Goal: Task Accomplishment & Management: Manage account settings

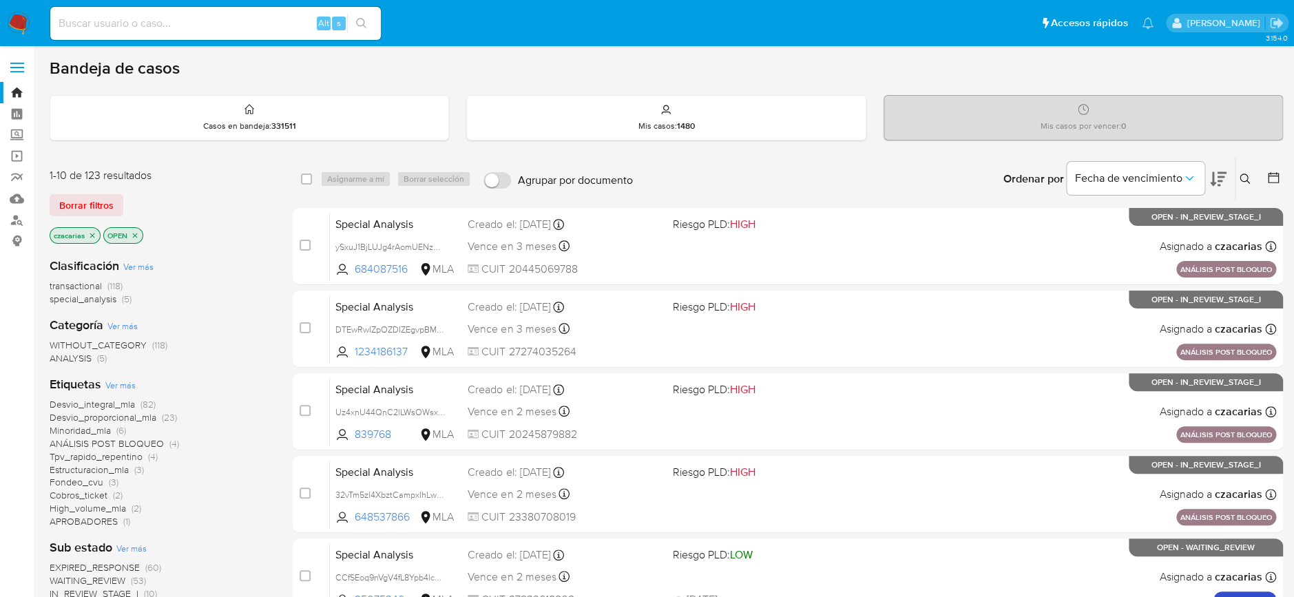
click at [262, 23] on input at bounding box center [215, 23] width 331 height 18
paste input "iLG69cKd7LQt25ML2ptY58Hz"
type input "iLG69cKd7LQt25ML2ptY58Hz"
click at [362, 20] on icon "search-icon" at bounding box center [361, 23] width 11 height 11
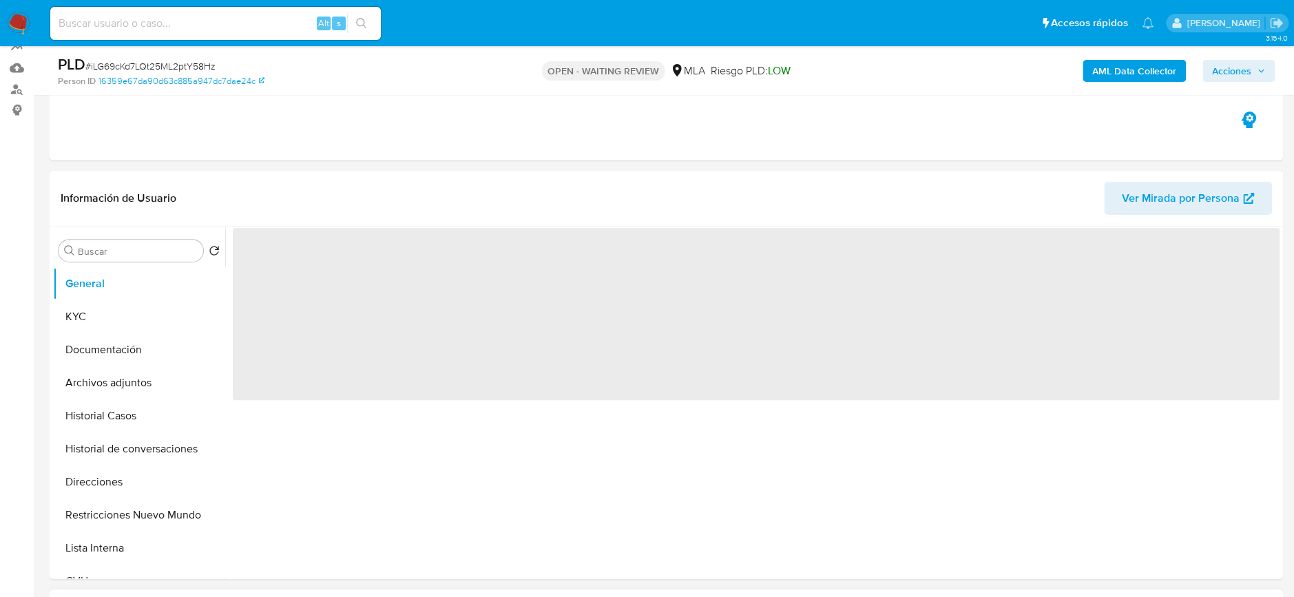
scroll to position [367, 0]
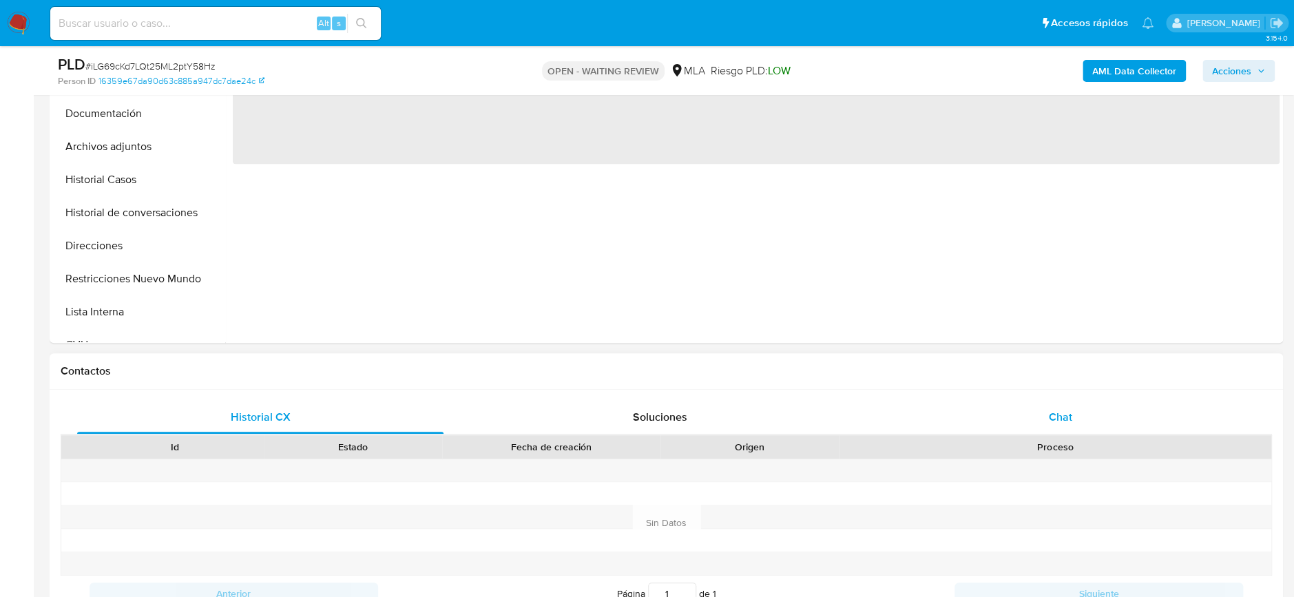
click at [1015, 428] on div "Chat" at bounding box center [1060, 417] width 366 height 33
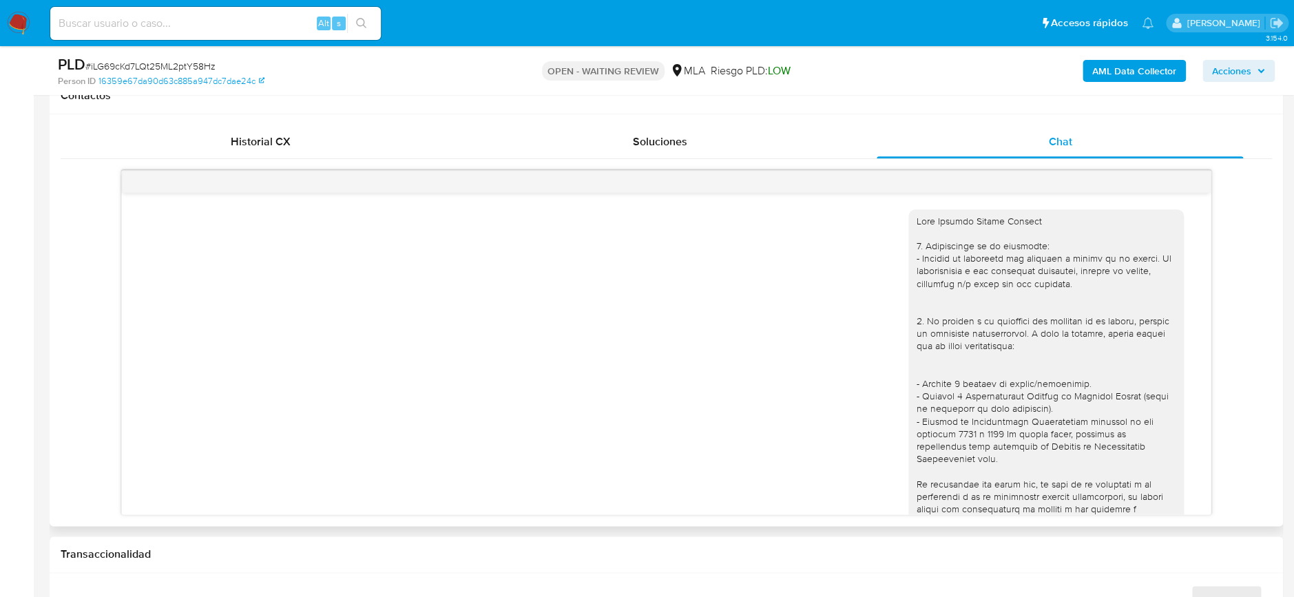
scroll to position [740, 0]
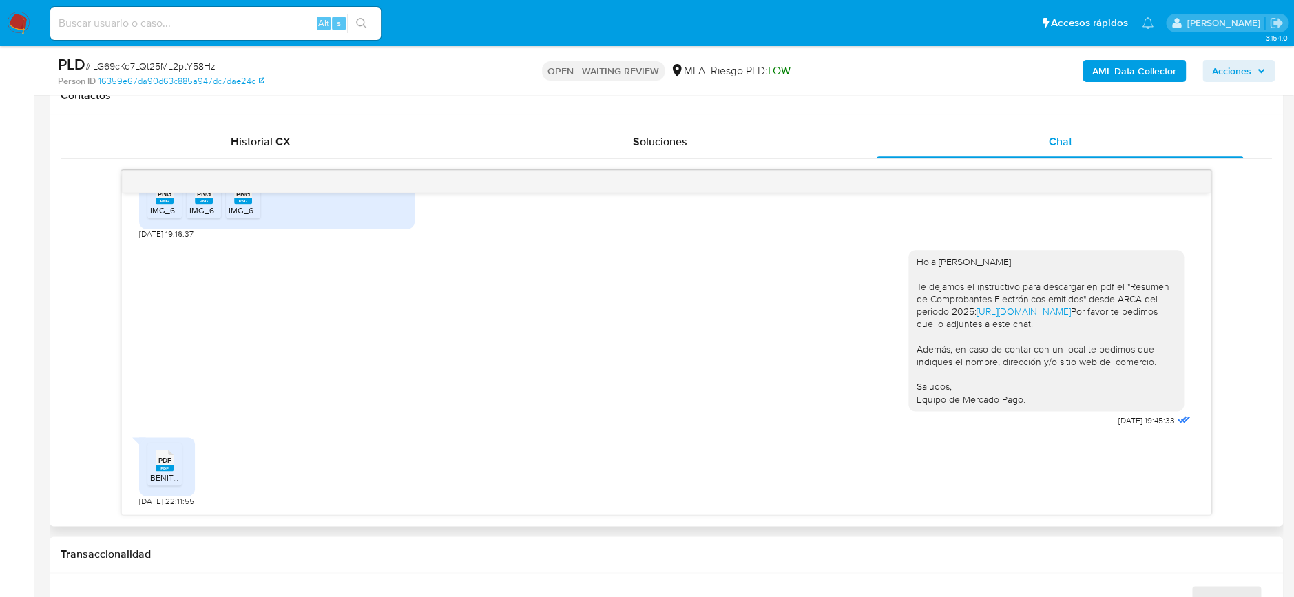
select select "10"
click at [154, 472] on div "PDF PDF" at bounding box center [164, 459] width 29 height 27
drag, startPoint x: 346, startPoint y: 375, endPoint x: 398, endPoint y: 339, distance: 62.9
click at [377, 355] on div "Hola Jonatan Marcel Benitez Te dejamos el instructivo para descargar en pdf el …" at bounding box center [666, 335] width 1054 height 190
click at [191, 76] on link "16359e67da90d63c885a947dc7dae24c" at bounding box center [181, 81] width 166 height 12
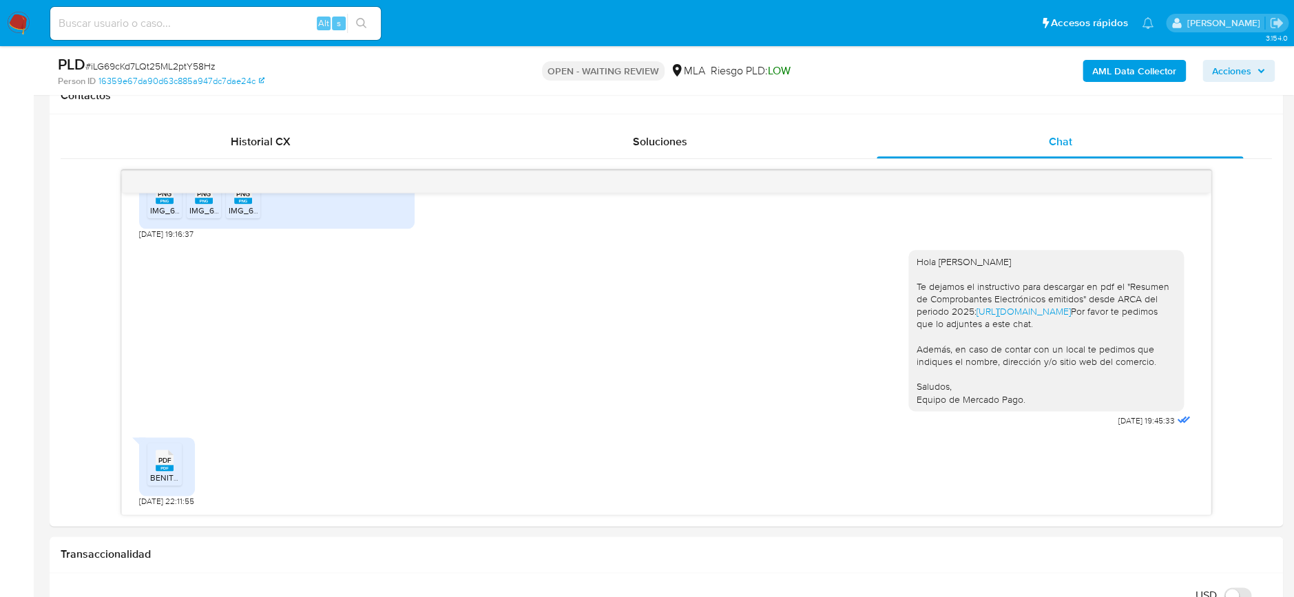
click at [190, 61] on span "# iLG69cKd7LQt25ML2ptY58Hz" at bounding box center [150, 66] width 130 height 14
copy span "iLG69cKd7LQt25ML2ptY58Hz"
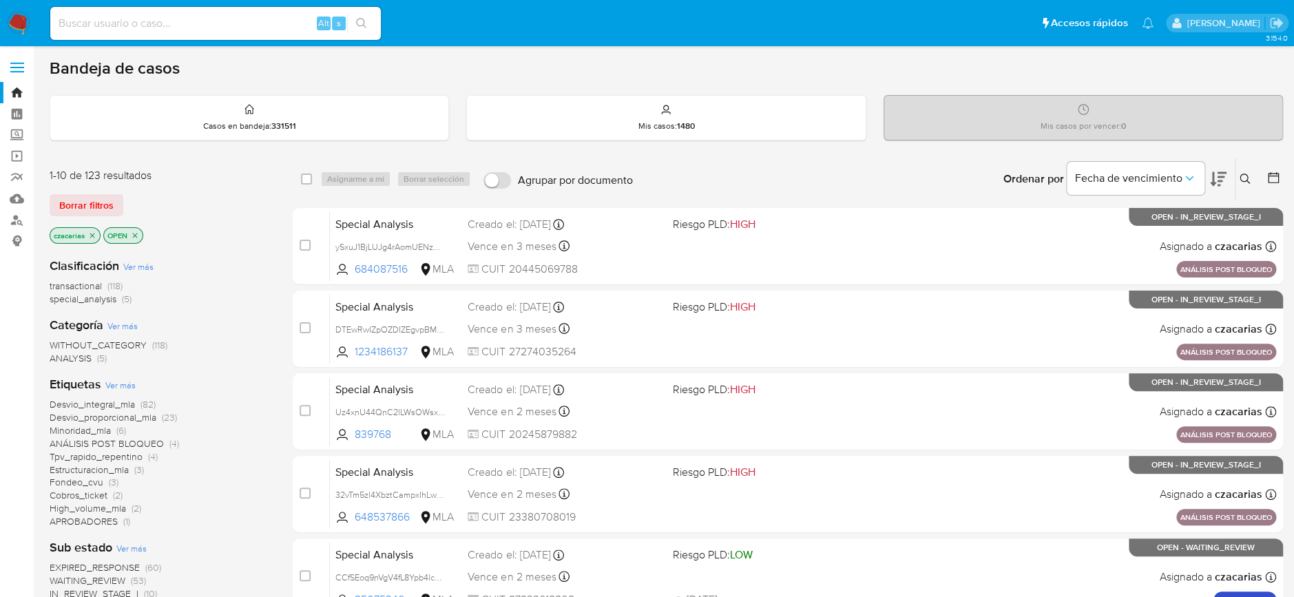
click at [980, 183] on icon at bounding box center [1245, 179] width 11 height 11
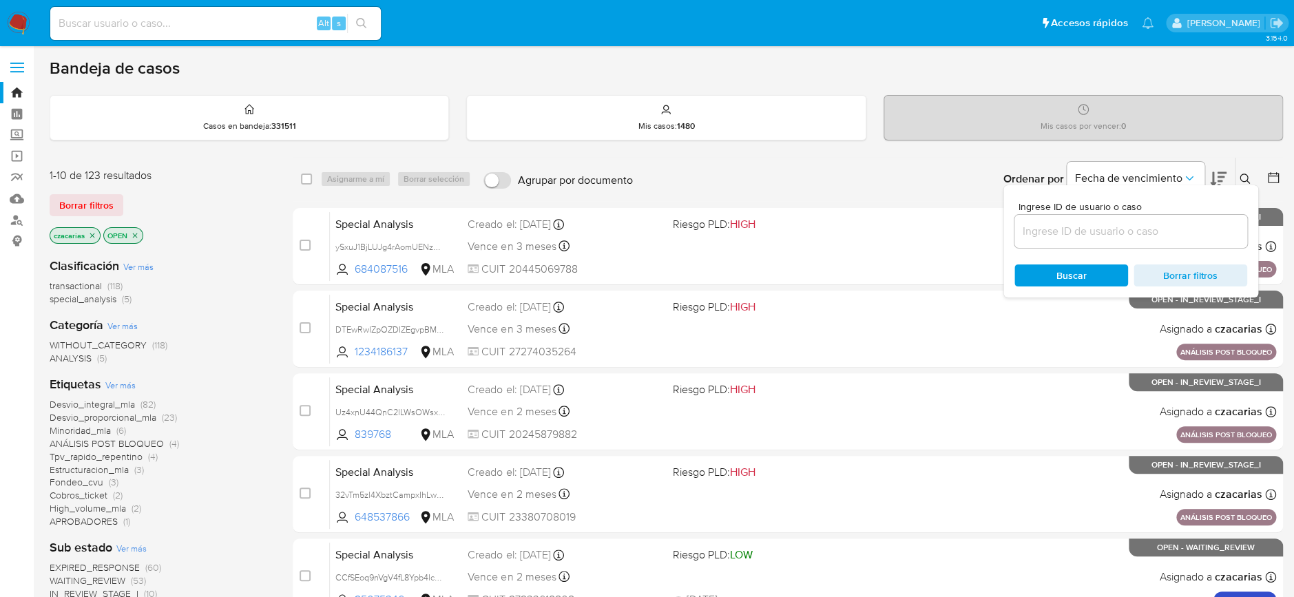
click at [980, 229] on input at bounding box center [1130, 231] width 233 height 18
type input "iLG69cKd7LQt25ML2ptY58Hz"
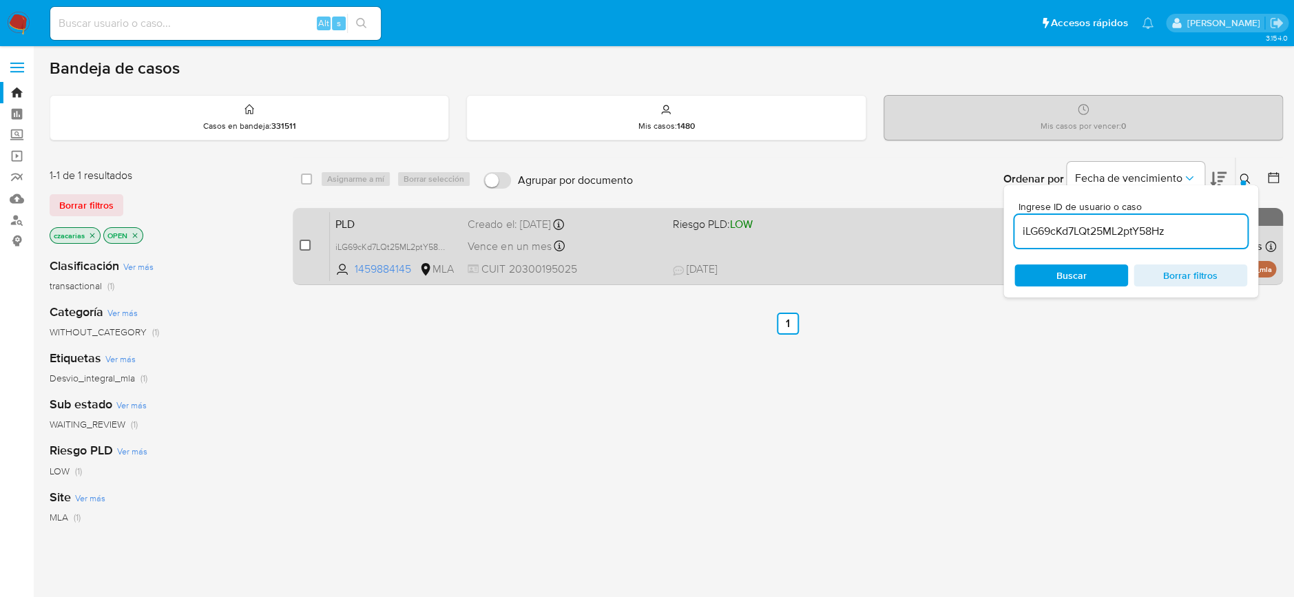
click at [302, 244] on input "checkbox" at bounding box center [305, 245] width 11 height 11
checkbox input "true"
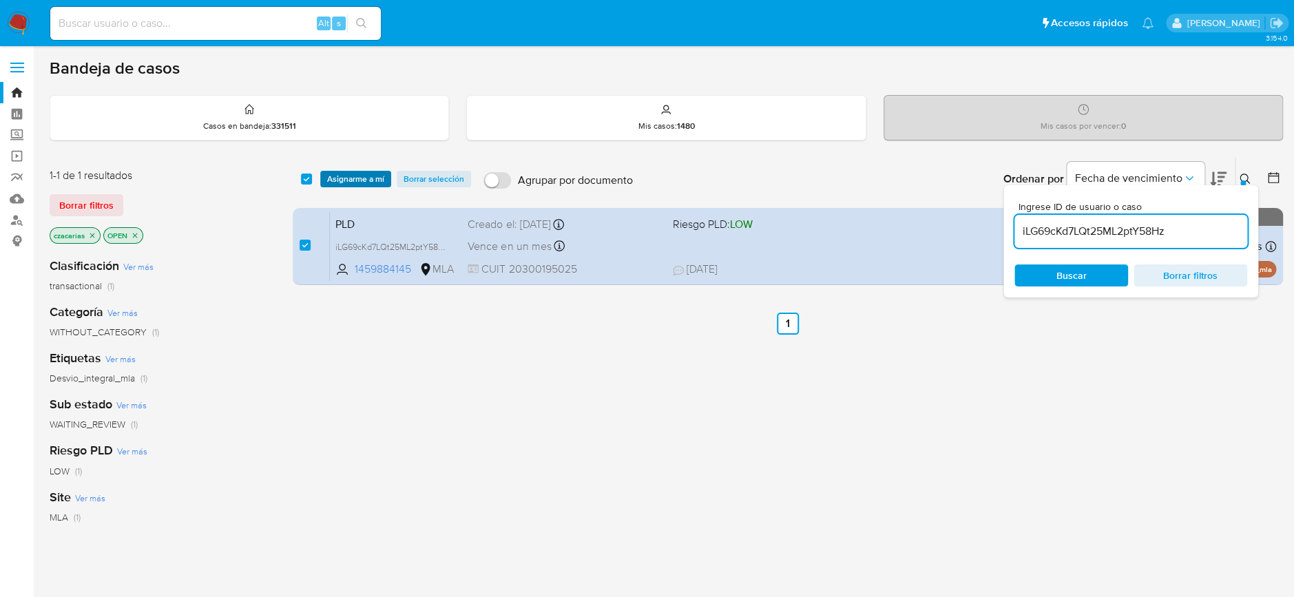
click at [369, 180] on span "Asignarme a mí" at bounding box center [355, 179] width 57 height 14
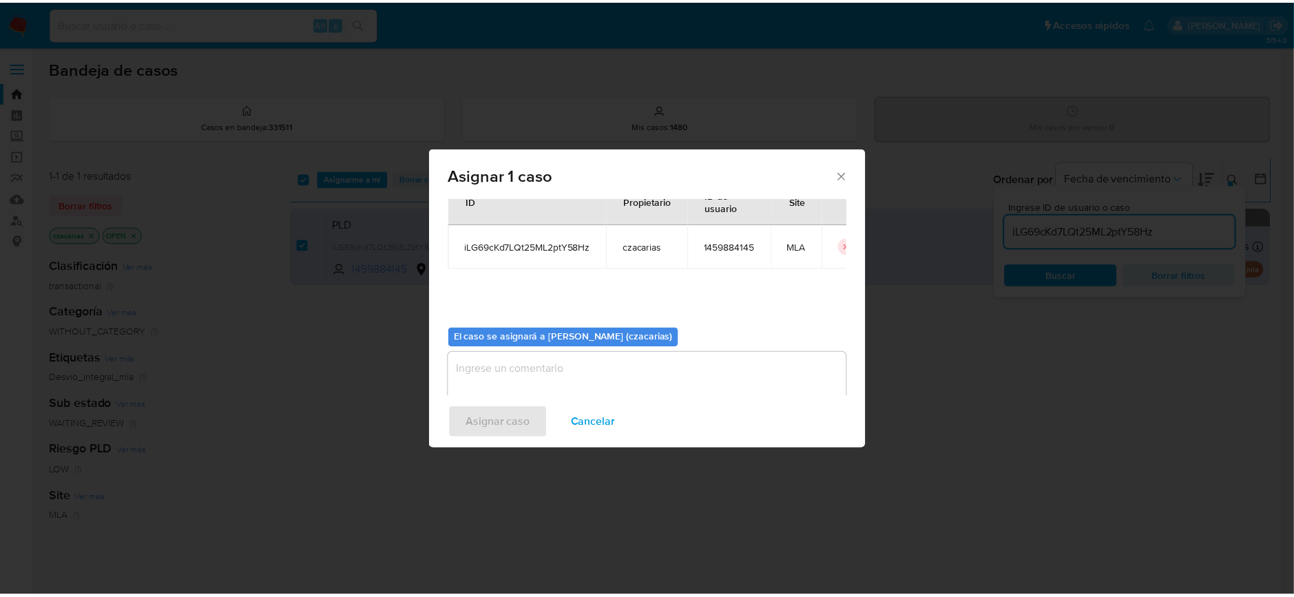
scroll to position [70, 0]
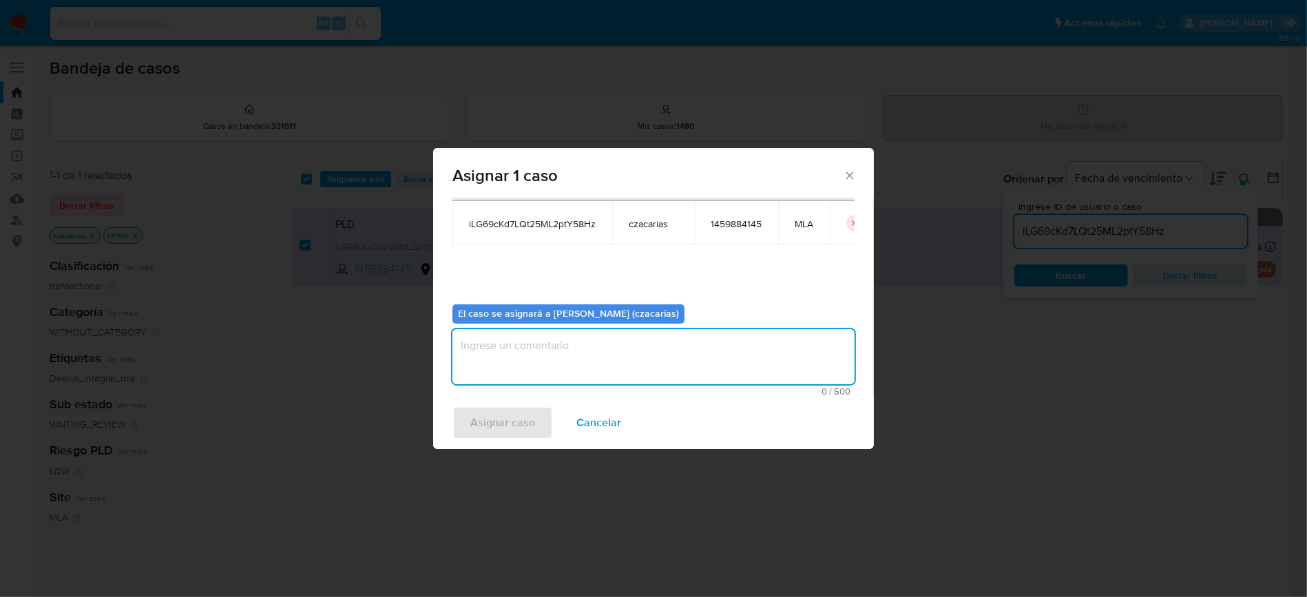
click at [638, 366] on textarea "assign-modal" at bounding box center [653, 356] width 402 height 55
click at [511, 410] on span "Asignar caso" at bounding box center [502, 423] width 65 height 30
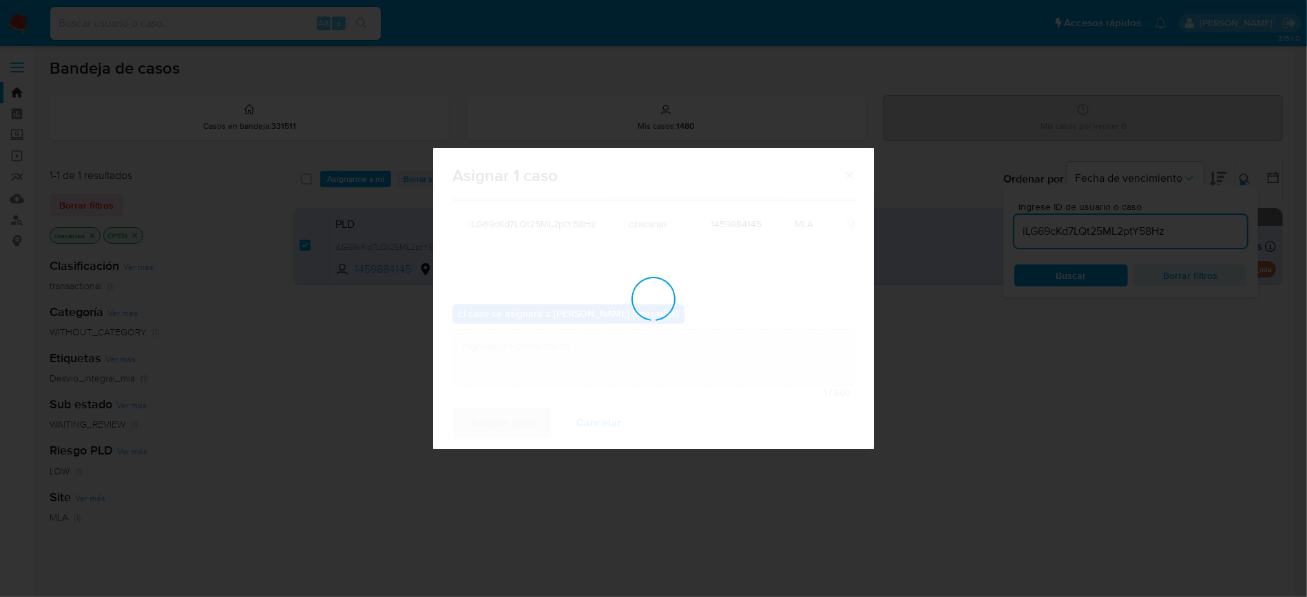
checkbox input "false"
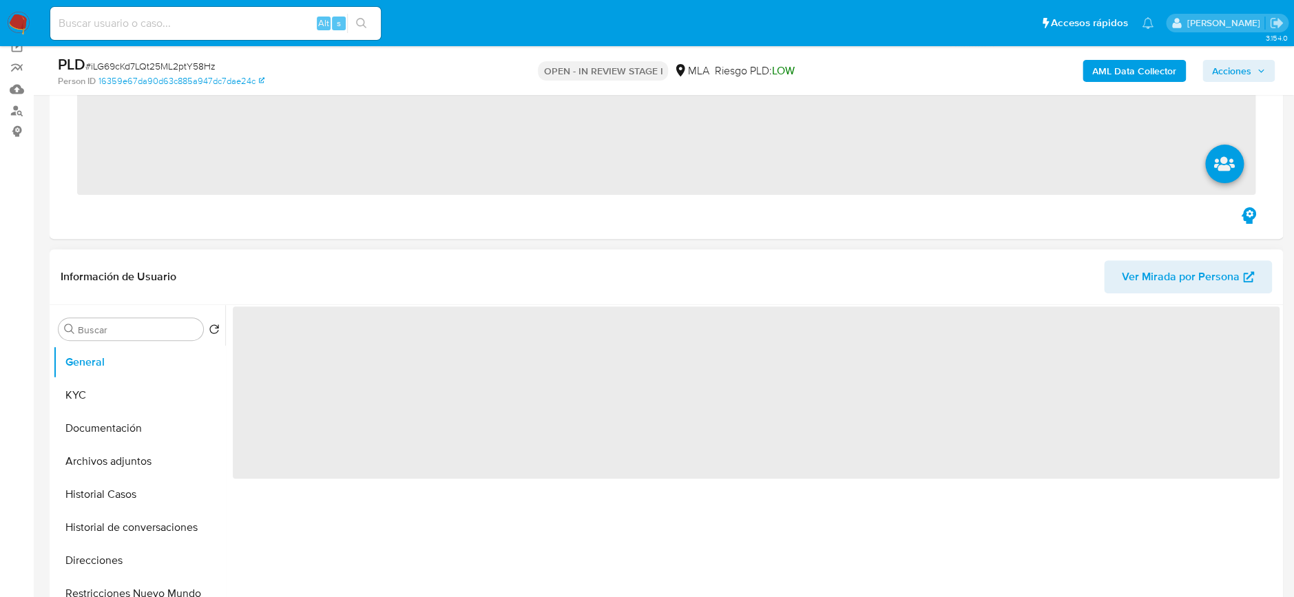
scroll to position [183, 0]
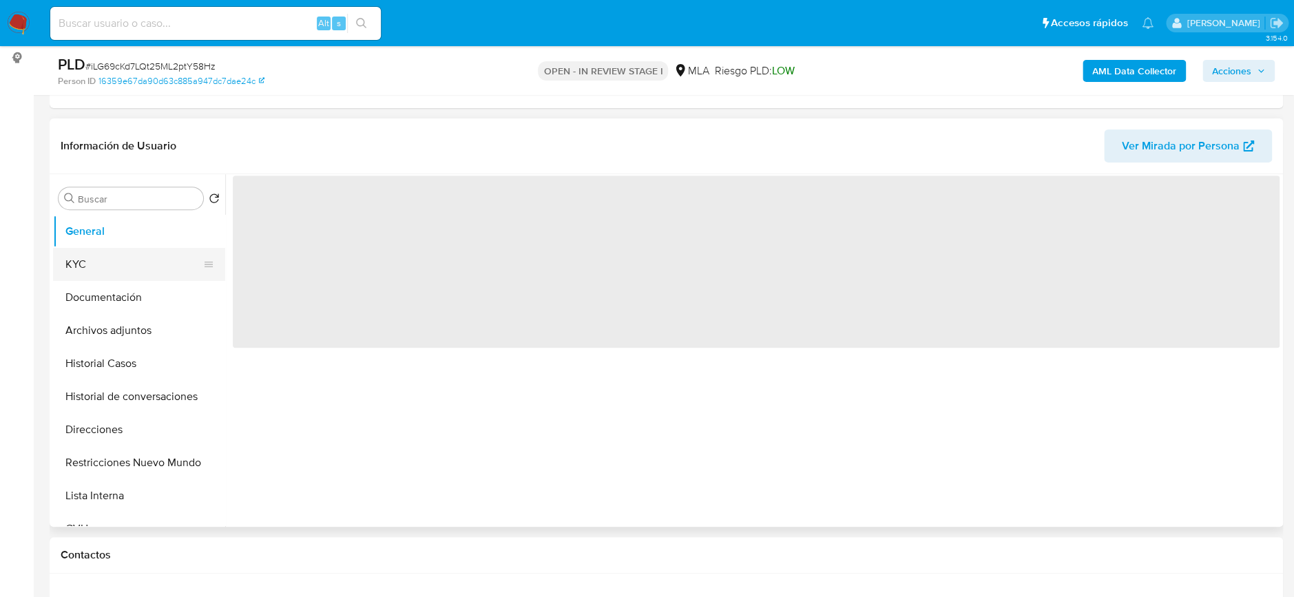
click at [96, 273] on button "KYC" at bounding box center [133, 264] width 161 height 33
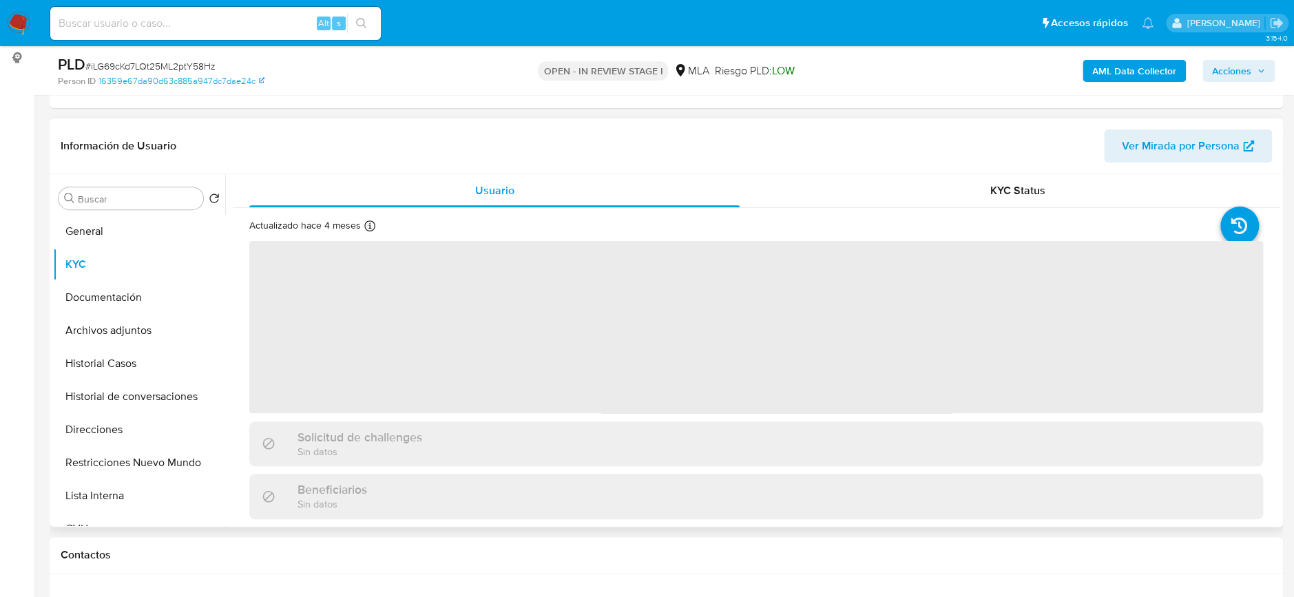
select select "10"
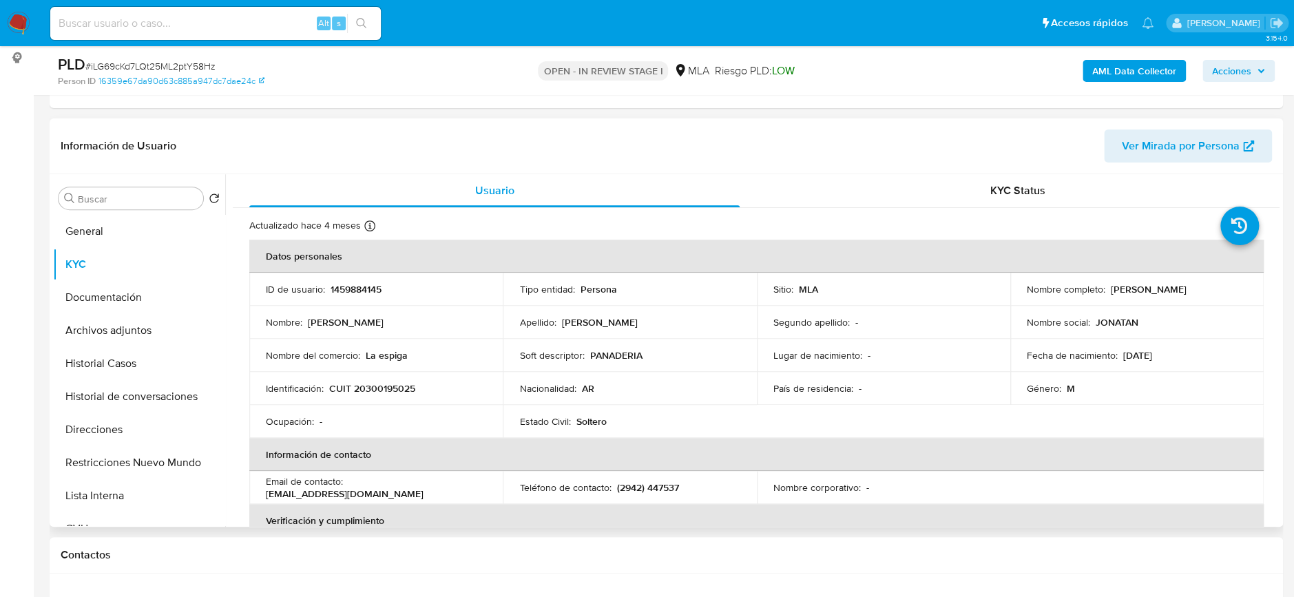
drag, startPoint x: 1109, startPoint y: 291, endPoint x: 1224, endPoint y: 284, distance: 115.2
click at [1224, 284] on div "Nombre completo : Jonatan Marcel Benitez" at bounding box center [1137, 289] width 220 height 12
drag, startPoint x: 1107, startPoint y: 289, endPoint x: 1236, endPoint y: 287, distance: 128.1
click at [1236, 287] on div "Nombre completo : Jonatan Marcel Benitez" at bounding box center [1137, 289] width 220 height 12
click at [1094, 294] on p "Nombre completo :" at bounding box center [1066, 289] width 79 height 12
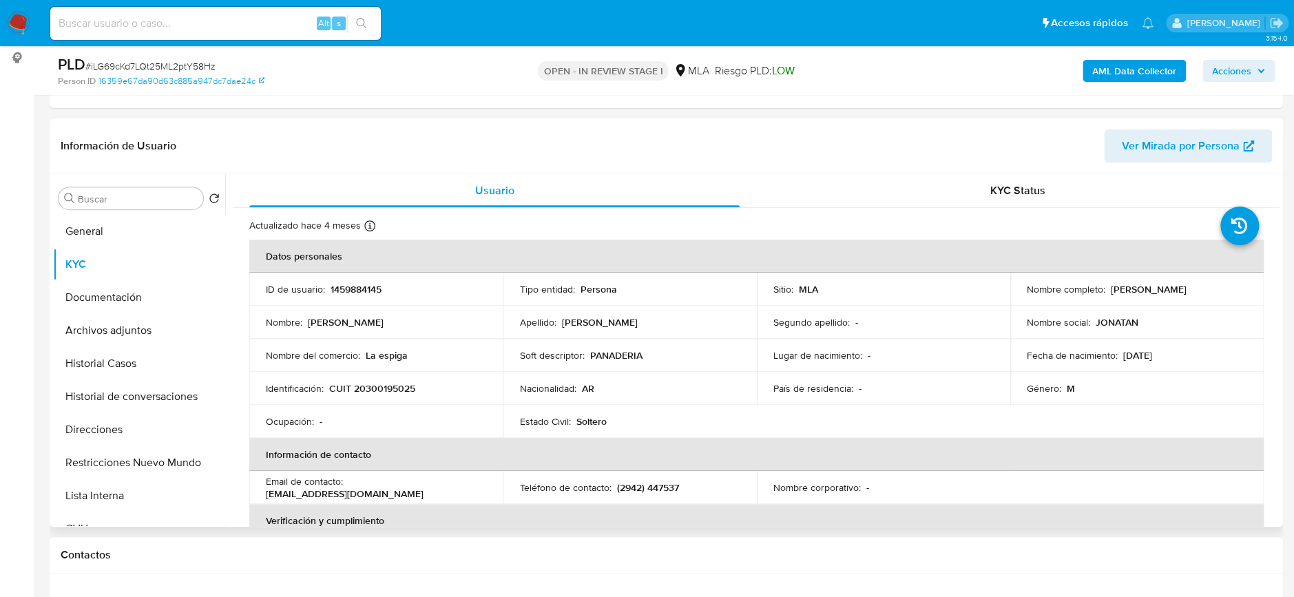
drag, startPoint x: 1107, startPoint y: 289, endPoint x: 1240, endPoint y: 296, distance: 133.1
click at [1240, 296] on td "Nombre completo : Jonatan Marcel Benitez" at bounding box center [1136, 289] width 253 height 33
copy p "Jonatan Marcel Benitez"
click at [1121, 298] on td "Nombre completo : Jonatan Marcel Benitez" at bounding box center [1136, 289] width 253 height 33
drag, startPoint x: 1107, startPoint y: 291, endPoint x: 1236, endPoint y: 289, distance: 128.8
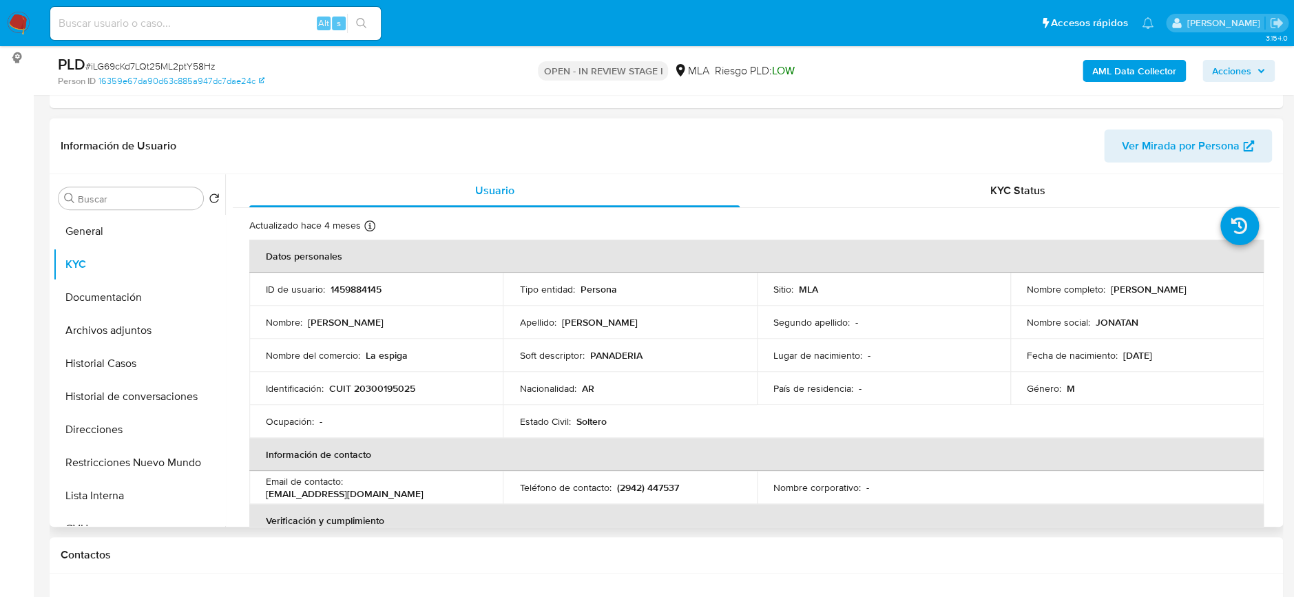
click at [1236, 289] on div "Nombre completo : Jonatan Marcel Benitez" at bounding box center [1137, 289] width 220 height 12
copy p "Jonatan Marcel Benitez"
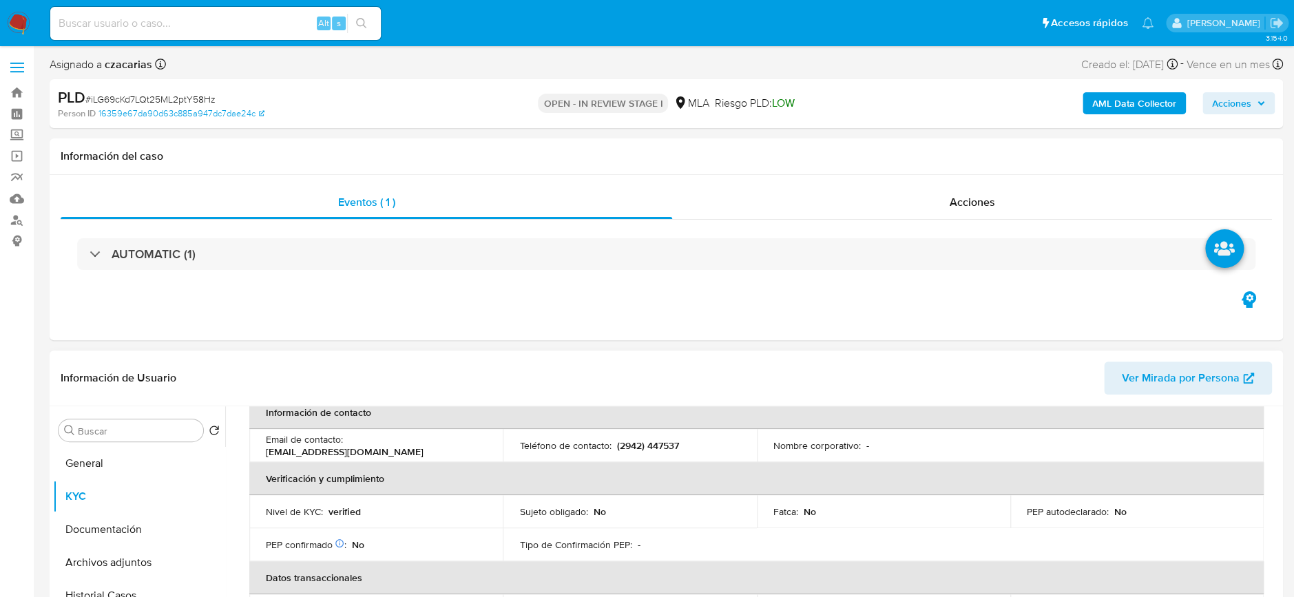
scroll to position [0, 0]
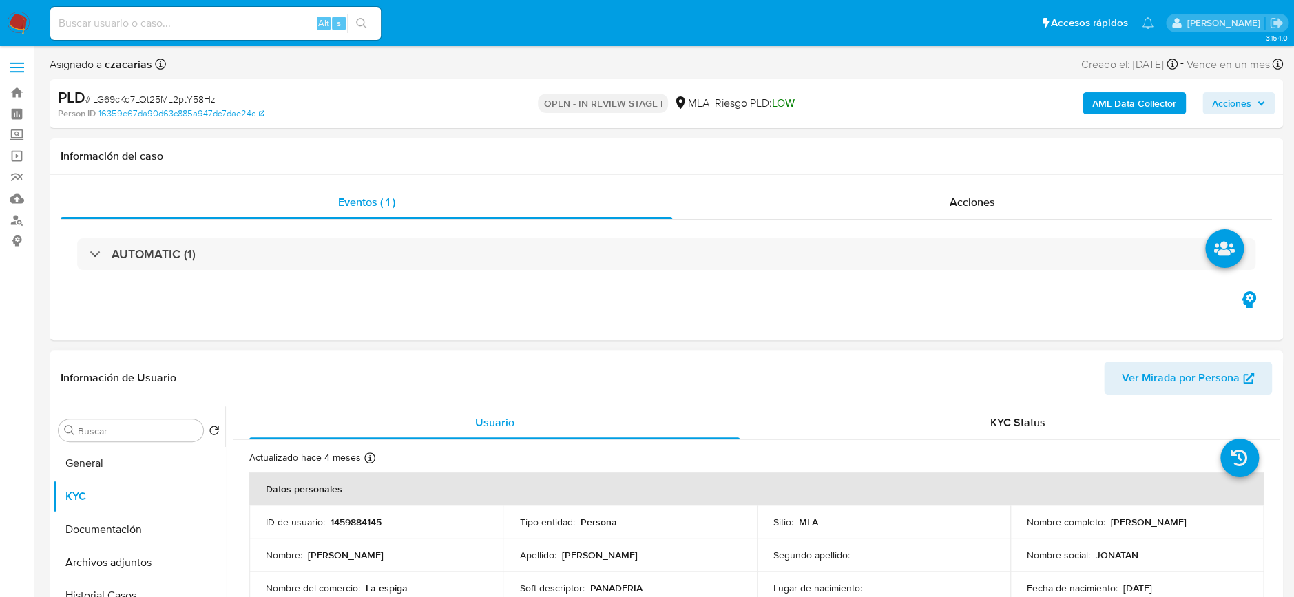
click at [353, 519] on p "1459884145" at bounding box center [356, 522] width 51 height 12
copy p "1459884145"
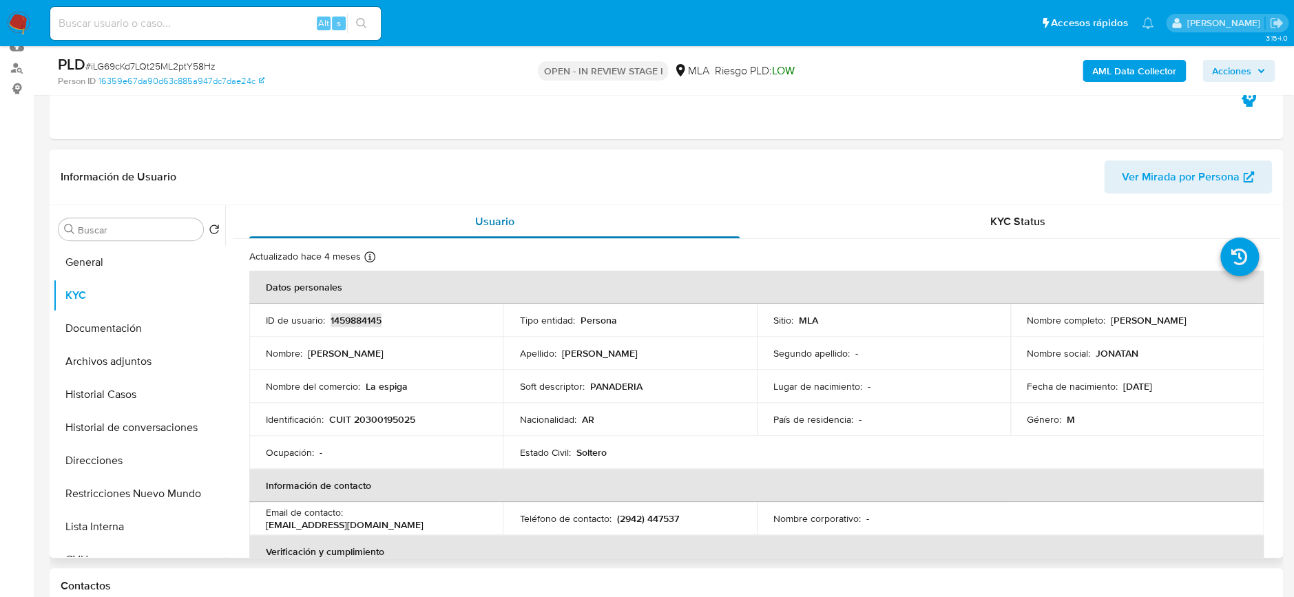
scroll to position [183, 0]
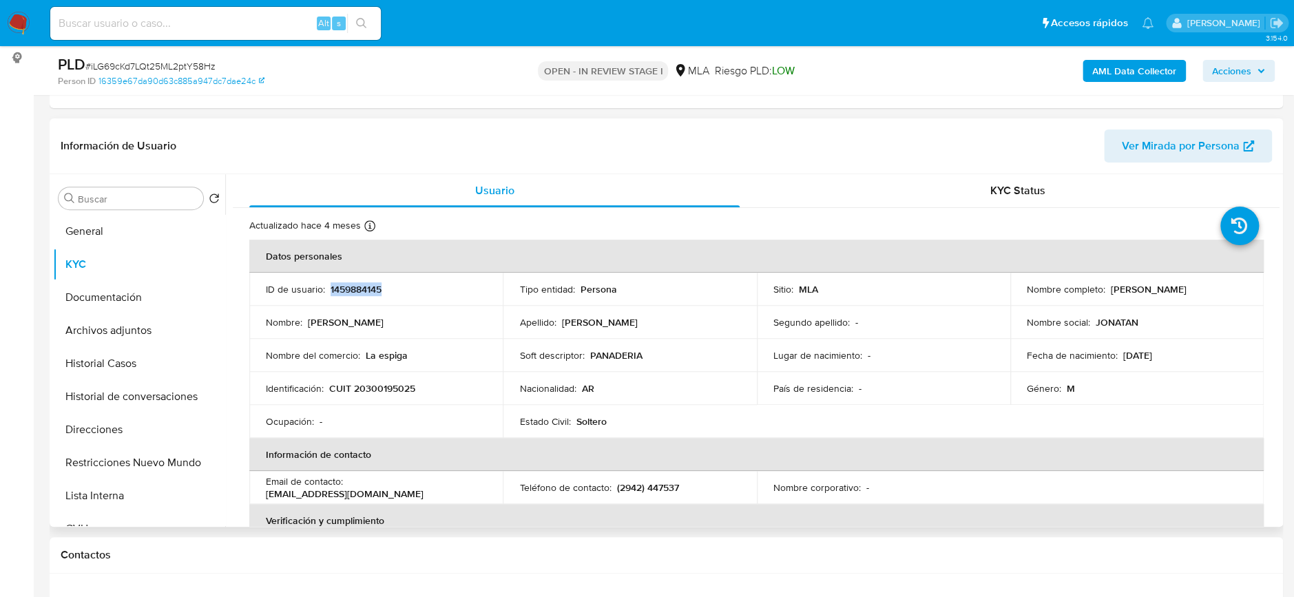
click at [361, 291] on p "1459884145" at bounding box center [356, 289] width 51 height 12
drag, startPoint x: 366, startPoint y: 359, endPoint x: 408, endPoint y: 359, distance: 42.0
click at [408, 359] on div "Nombre del comercio : La espiga" at bounding box center [376, 355] width 220 height 12
copy p "La espiga"
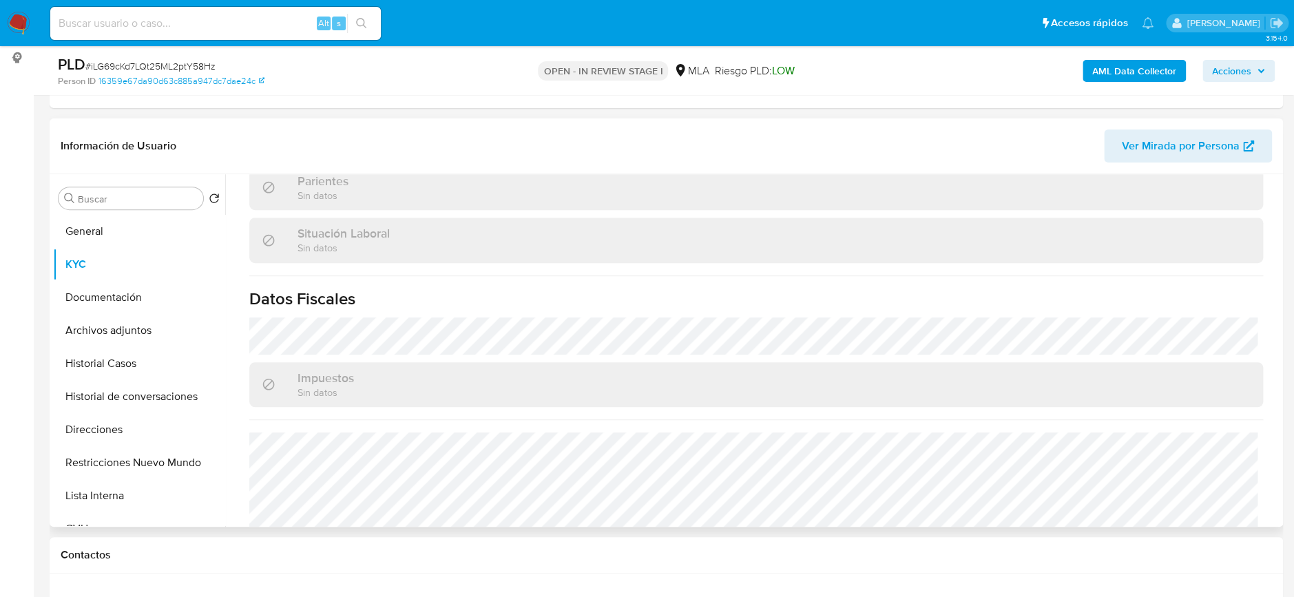
scroll to position [712, 0]
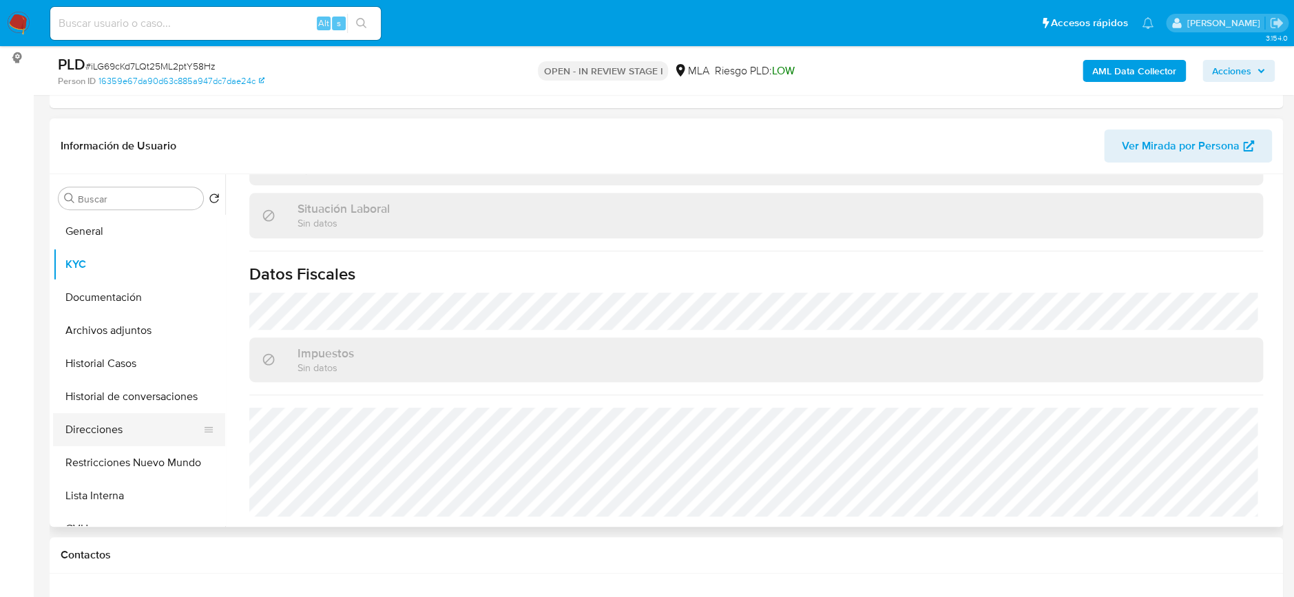
click at [133, 442] on button "Direcciones" at bounding box center [133, 429] width 161 height 33
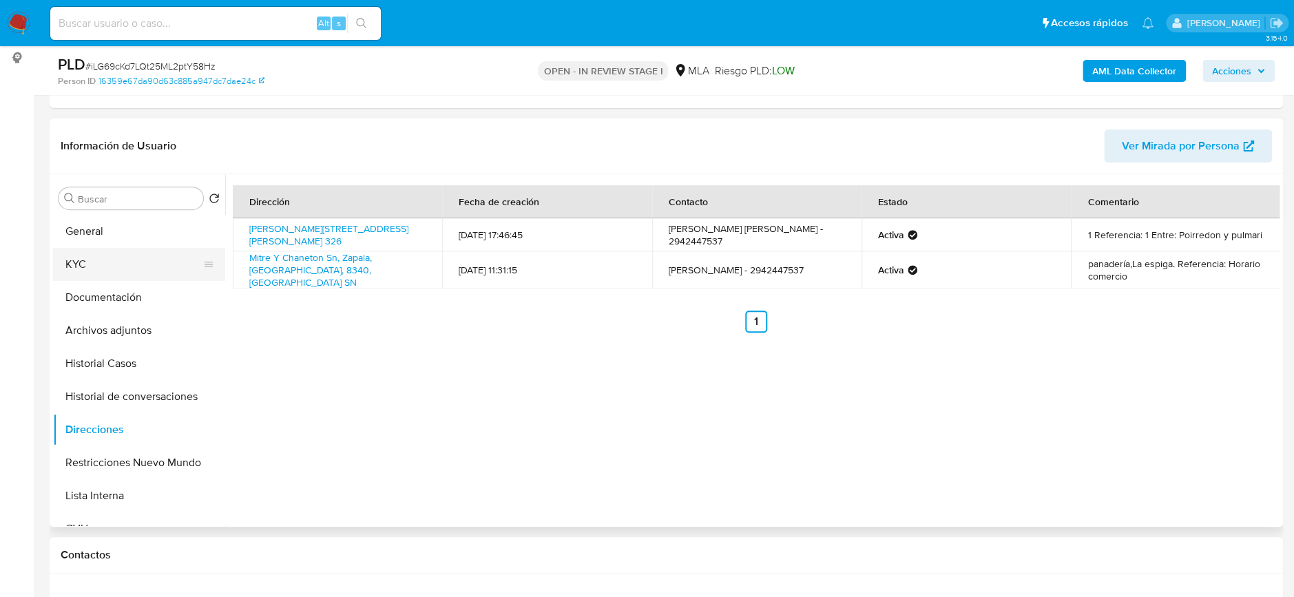
click at [85, 255] on button "KYC" at bounding box center [133, 264] width 161 height 33
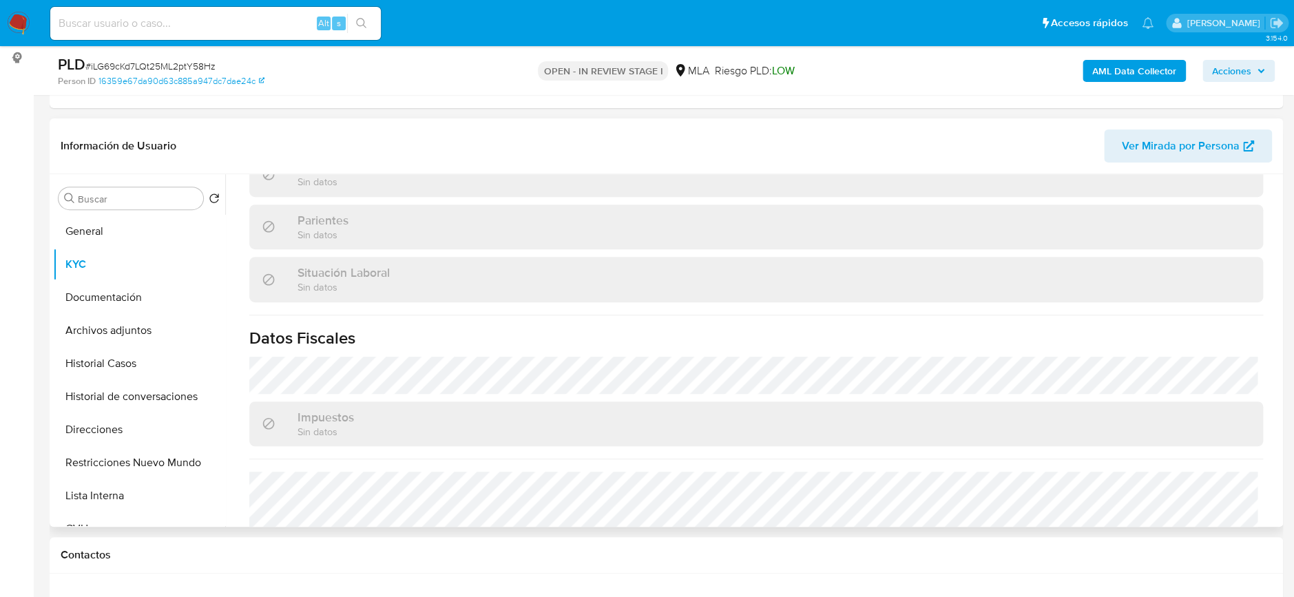
scroll to position [712, 0]
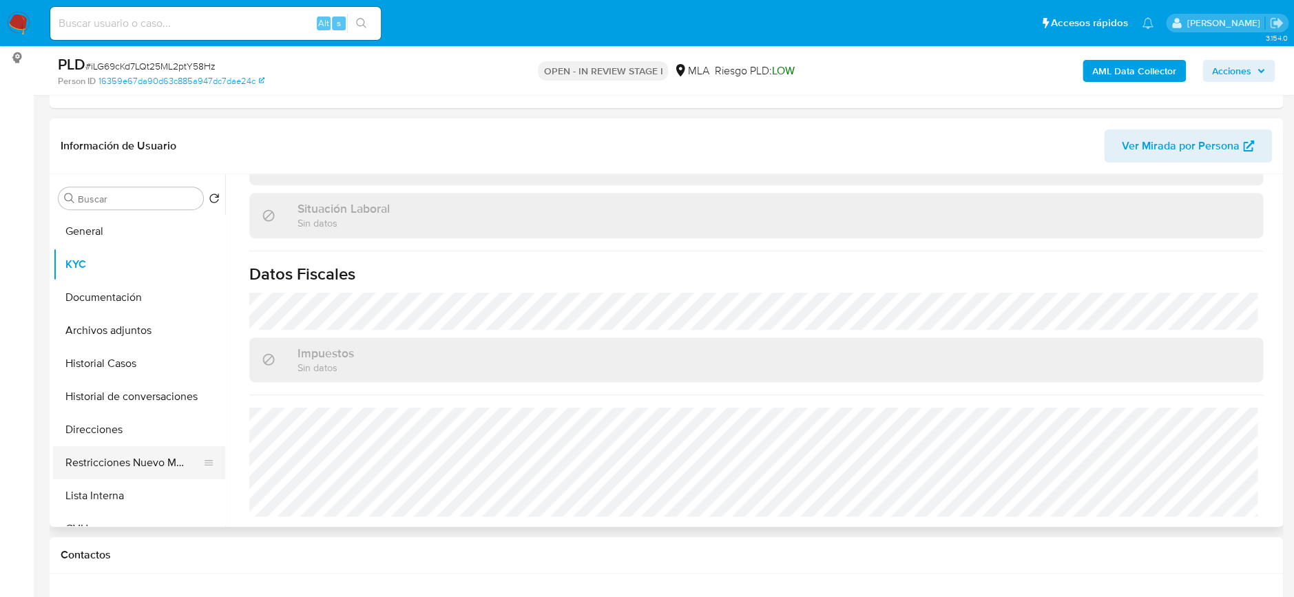
drag, startPoint x: 110, startPoint y: 426, endPoint x: 121, endPoint y: 455, distance: 31.8
click at [121, 455] on ul "General KYC Documentación Archivos adjuntos Historial Casos Historial de conver…" at bounding box center [139, 370] width 172 height 311
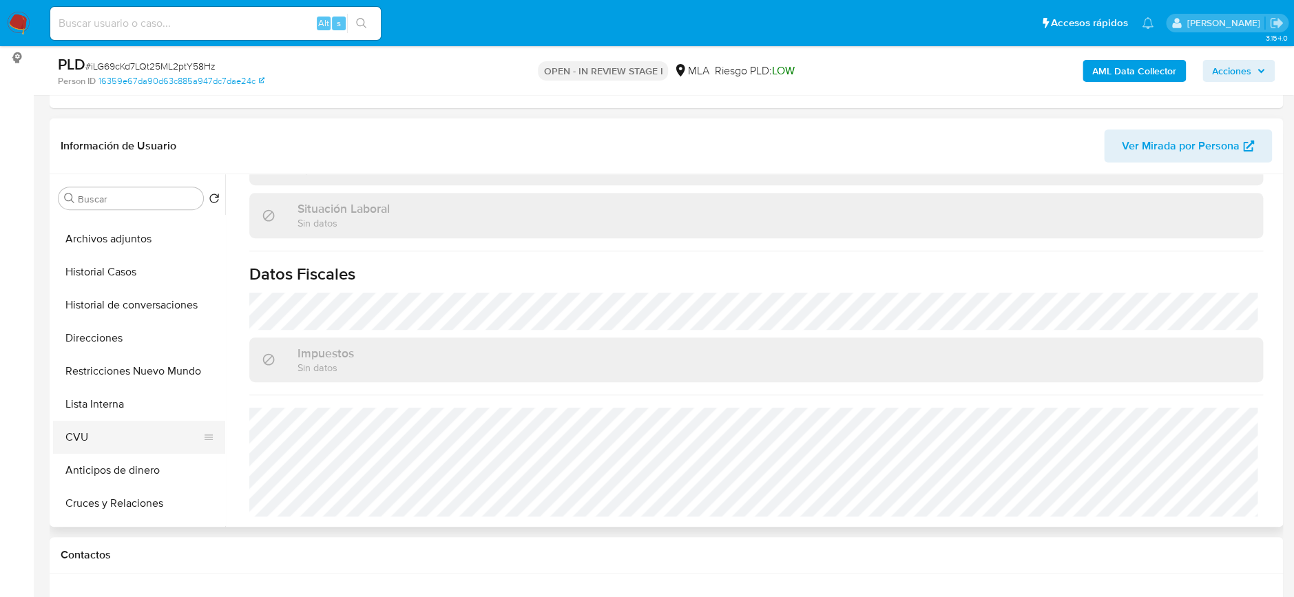
click at [93, 443] on button "CVU" at bounding box center [133, 437] width 161 height 33
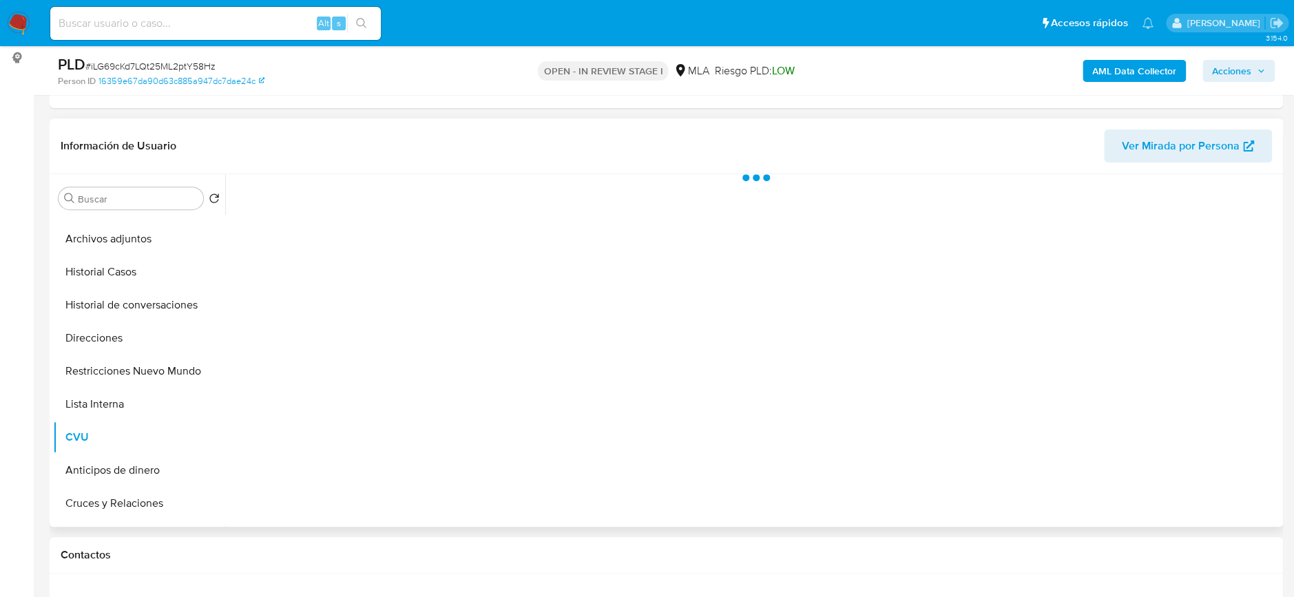
scroll to position [0, 0]
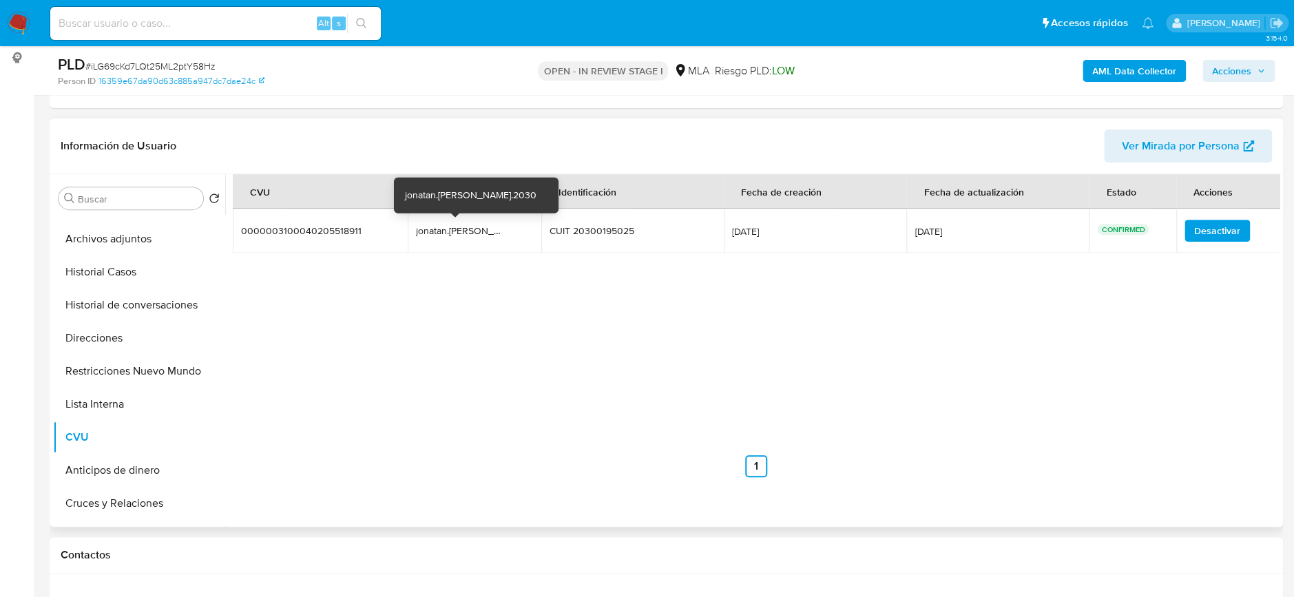
click at [424, 231] on div "jonatan.benitez.2030" at bounding box center [460, 231] width 88 height 12
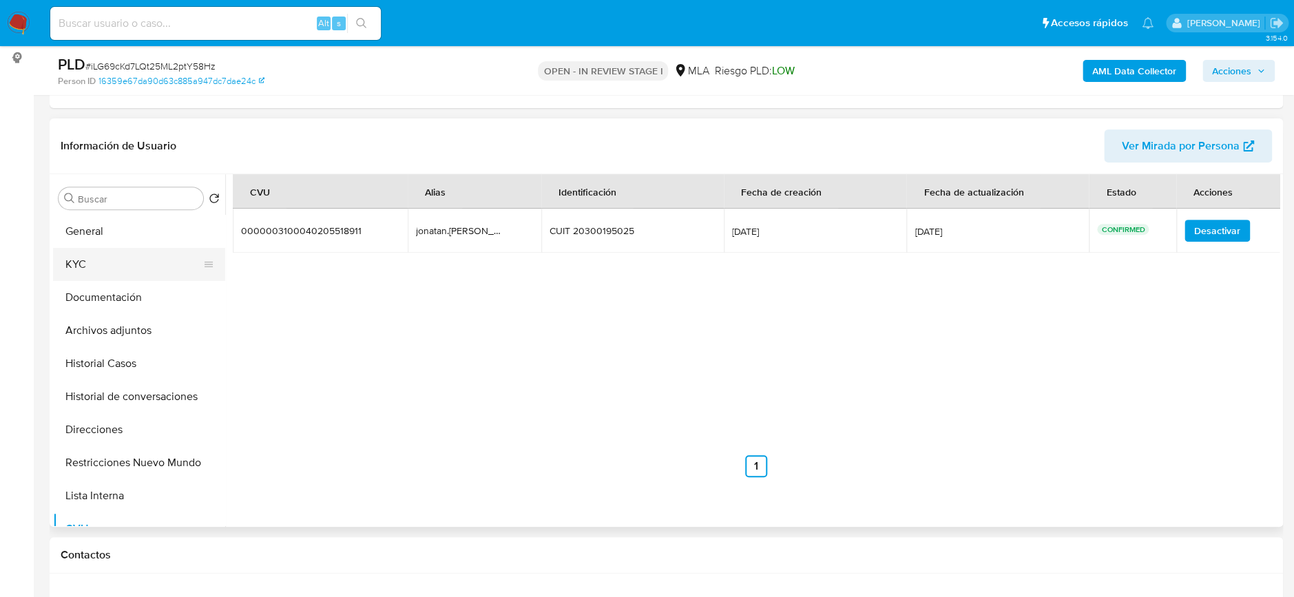
click at [105, 274] on button "KYC" at bounding box center [133, 264] width 161 height 33
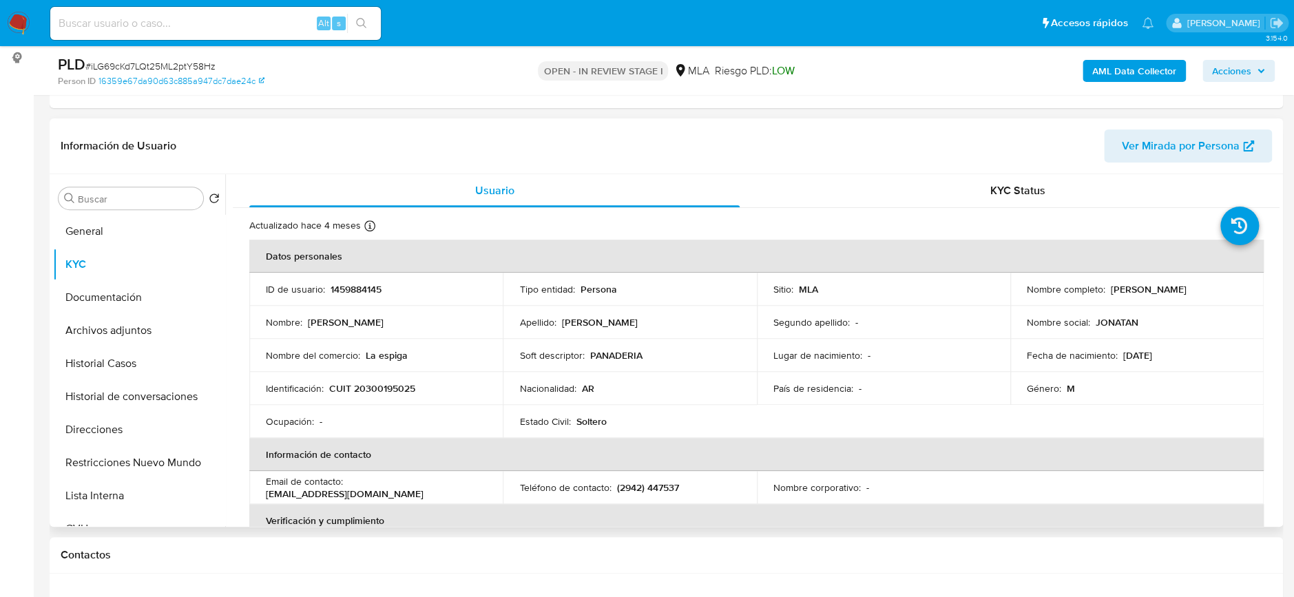
drag, startPoint x: 1107, startPoint y: 289, endPoint x: 1251, endPoint y: 298, distance: 144.2
click at [1251, 298] on td "Nombre completo : Jonatan Marcel Benitez" at bounding box center [1136, 289] width 253 height 33
copy p "Jonatan Marcel Benitez"
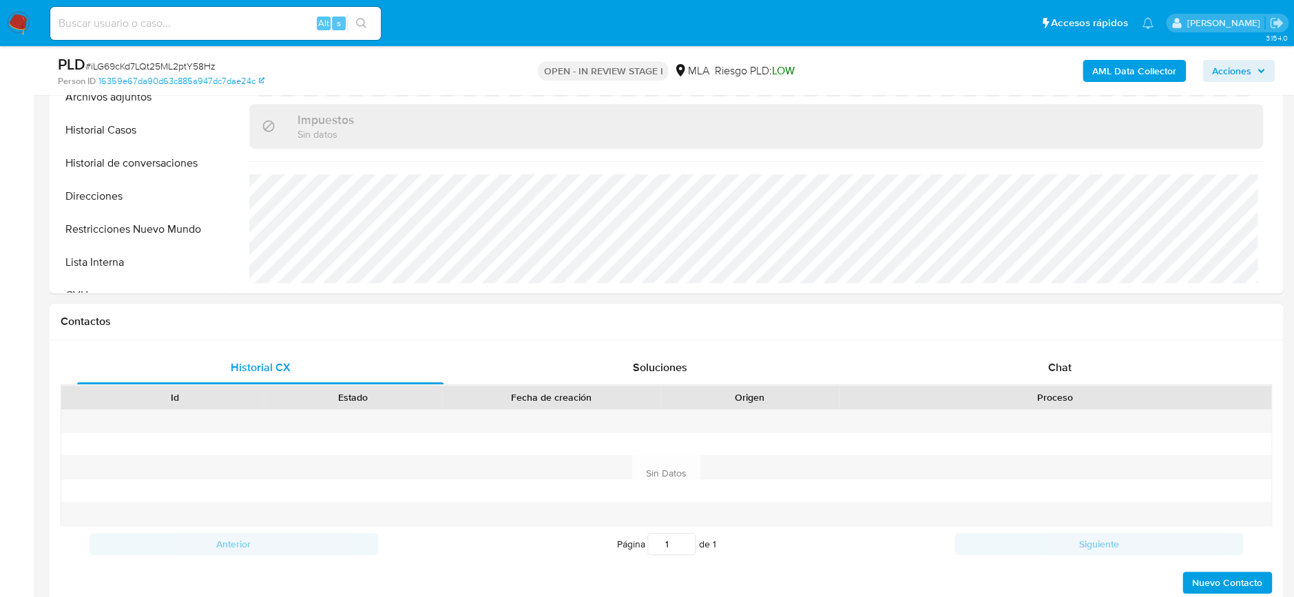
scroll to position [367, 0]
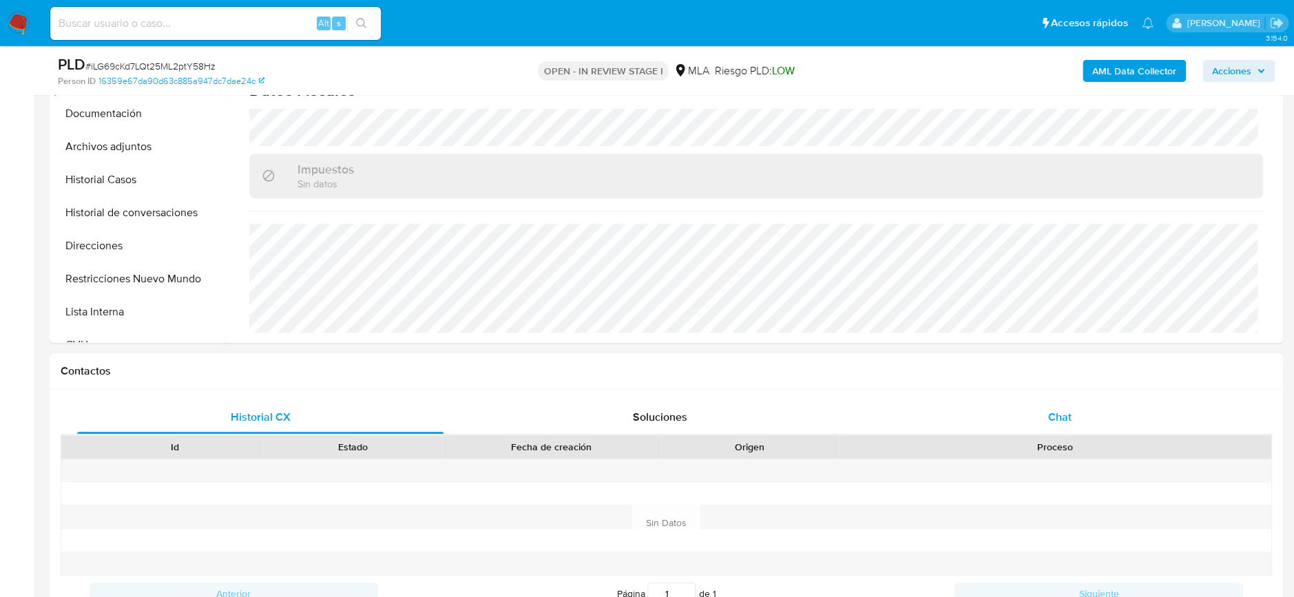
click at [1066, 417] on span "Chat" at bounding box center [1059, 417] width 23 height 16
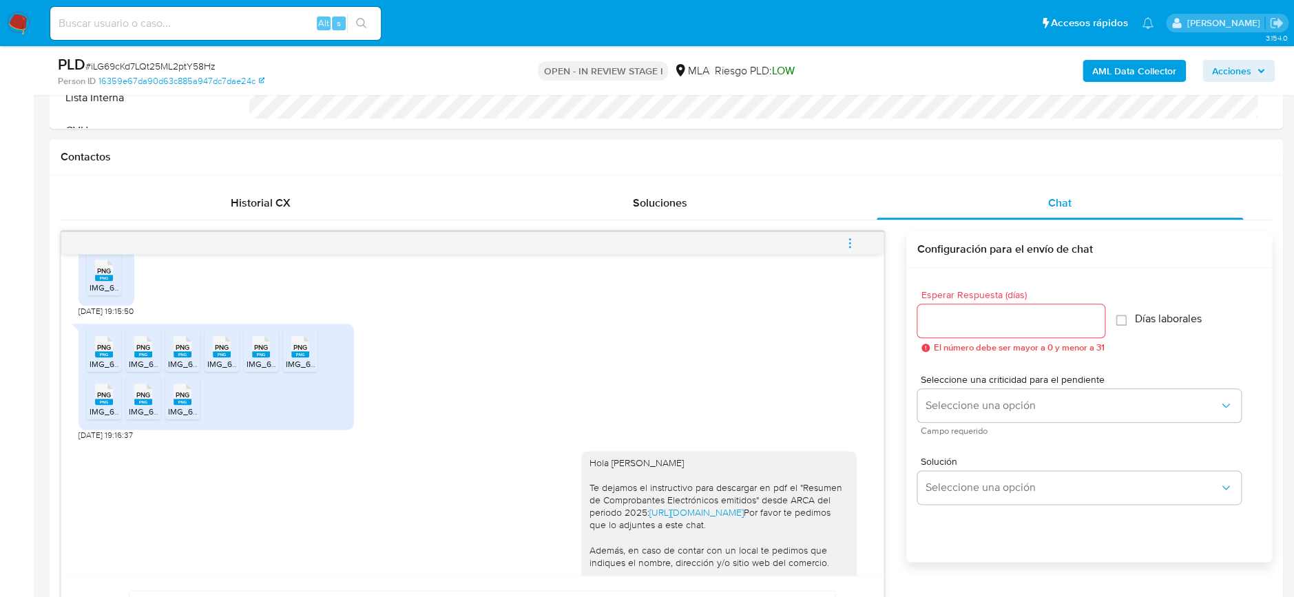
scroll to position [550, 0]
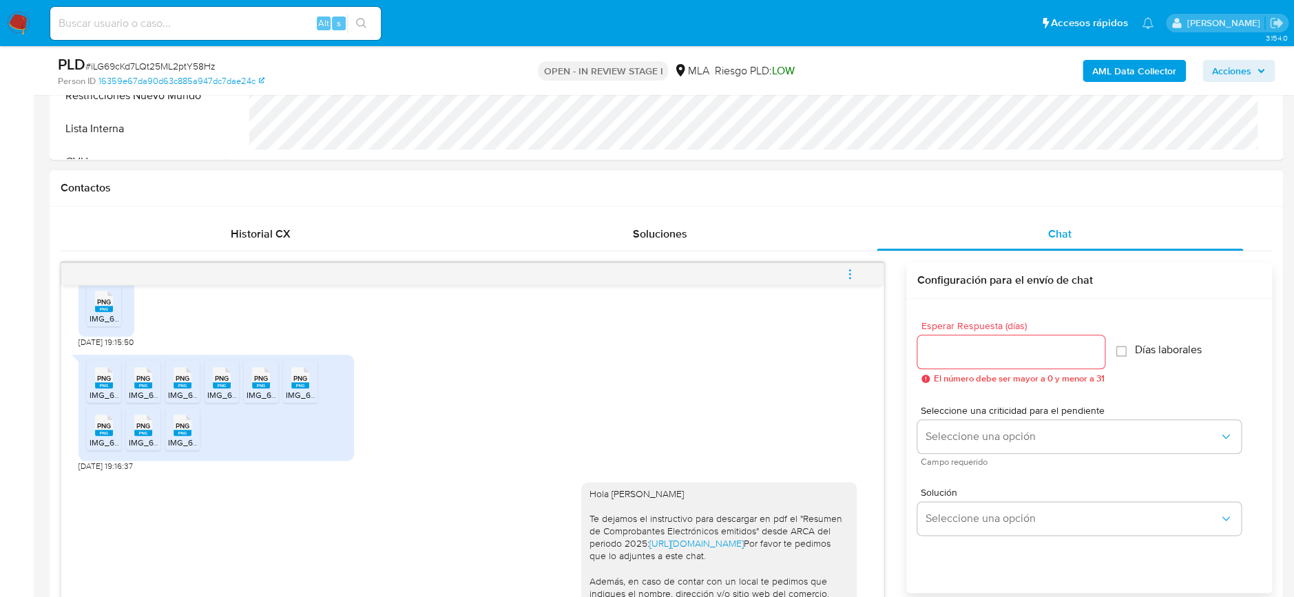
click at [178, 421] on span "PNG" at bounding box center [183, 425] width 14 height 9
click at [137, 429] on span "PNG" at bounding box center [143, 425] width 14 height 9
click at [80, 421] on div "PNG PNG IMG_6595.png PNG PNG IMG_6591.png PNG PNG IMG_6593.png PNG PNG IMG_6598…" at bounding box center [216, 408] width 275 height 106
click at [95, 433] on div "PNG PNG" at bounding box center [104, 423] width 29 height 27
drag, startPoint x: 294, startPoint y: 373, endPoint x: 281, endPoint y: 380, distance: 15.1
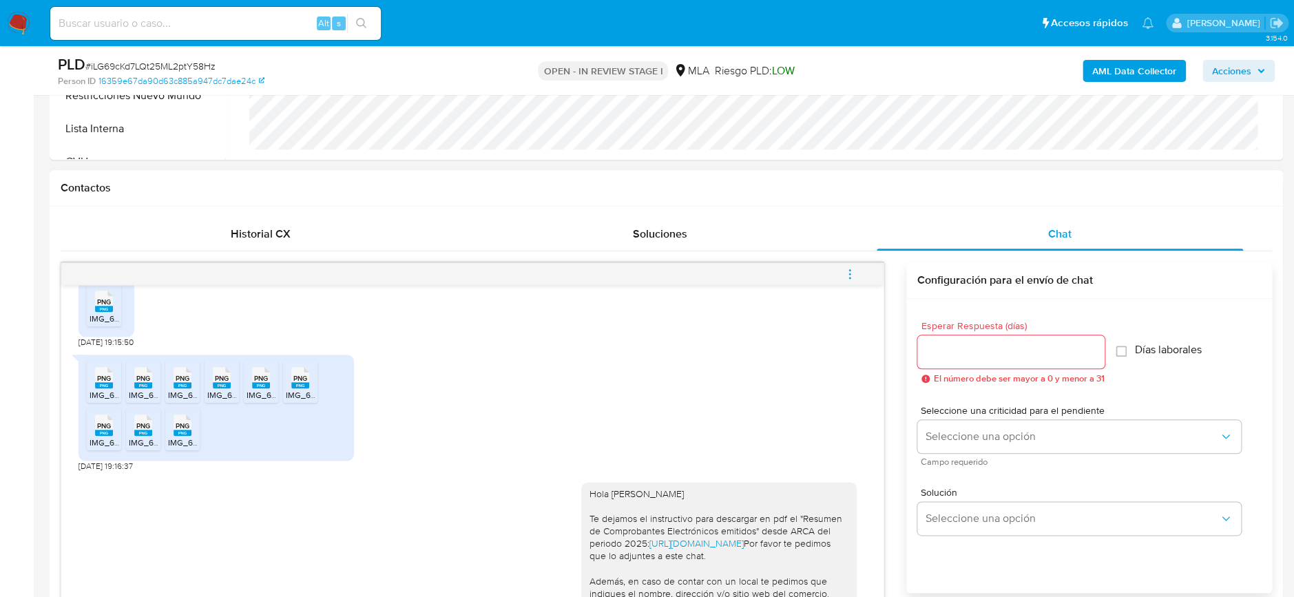
click at [295, 374] on span "PNG" at bounding box center [300, 378] width 14 height 9
click at [260, 387] on rect at bounding box center [261, 385] width 18 height 6
drag, startPoint x: 225, startPoint y: 395, endPoint x: 196, endPoint y: 397, distance: 29.0
click at [224, 395] on span "IMG_6598.png" at bounding box center [235, 395] width 56 height 12
click at [180, 395] on span "IMG_6593.png" at bounding box center [196, 395] width 56 height 12
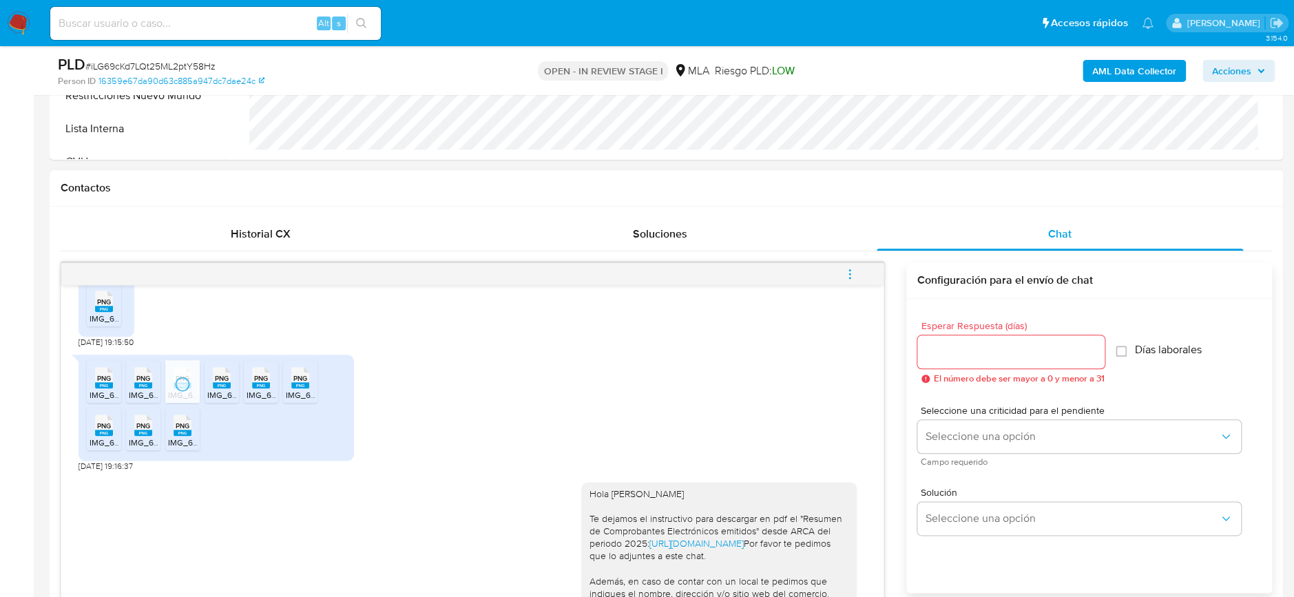
click at [138, 392] on span "IMG_6591.png" at bounding box center [156, 395] width 54 height 12
drag, startPoint x: 96, startPoint y: 384, endPoint x: 97, endPoint y: 353, distance: 31.7
click at [96, 384] on rect at bounding box center [104, 385] width 18 height 6
click at [94, 313] on span "IMG_6586.png" at bounding box center [118, 319] width 56 height 12
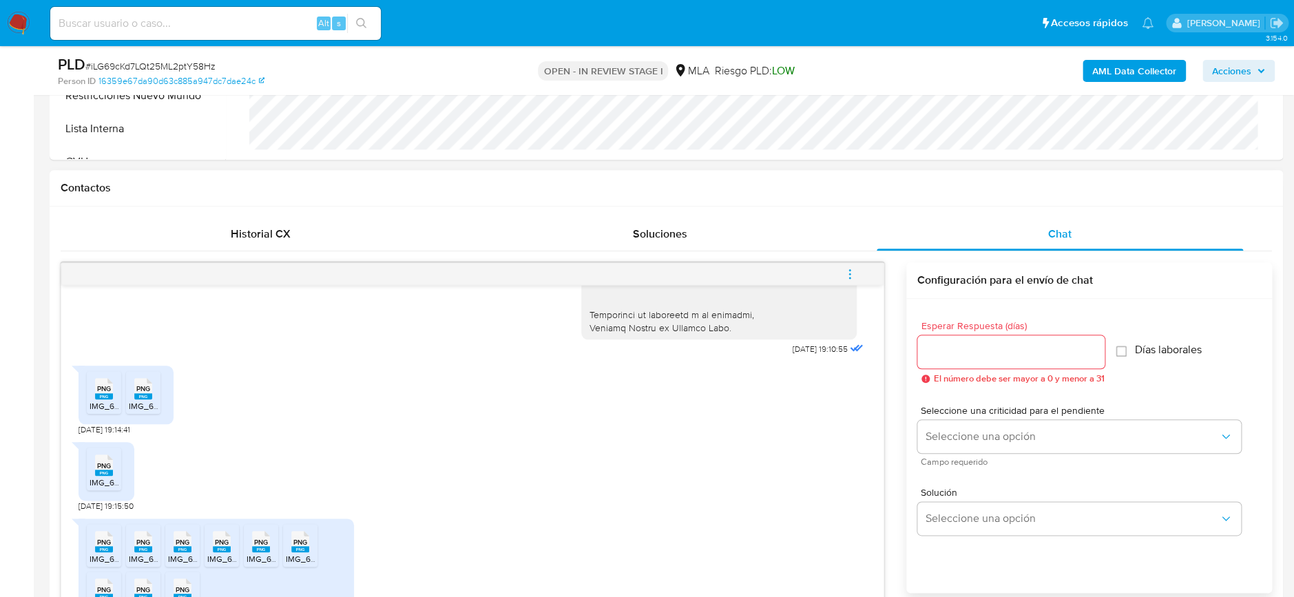
scroll to position [367, 0]
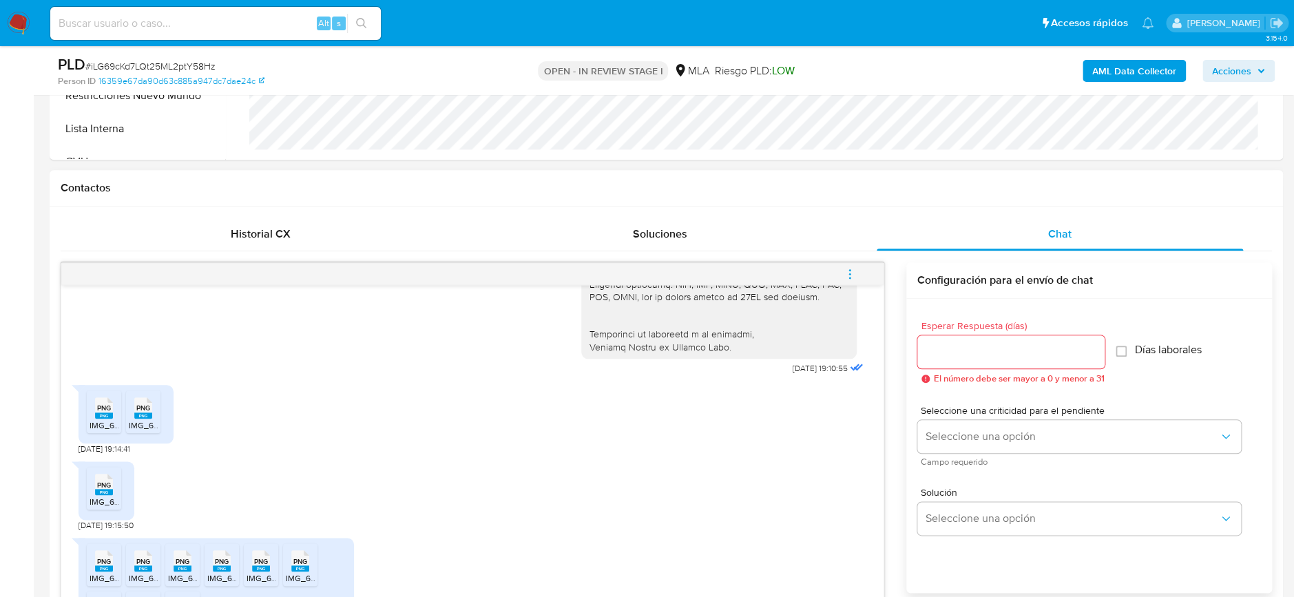
click at [140, 422] on span "IMG_6588.png" at bounding box center [157, 425] width 56 height 12
click at [102, 419] on icon "PNG" at bounding box center [104, 408] width 18 height 24
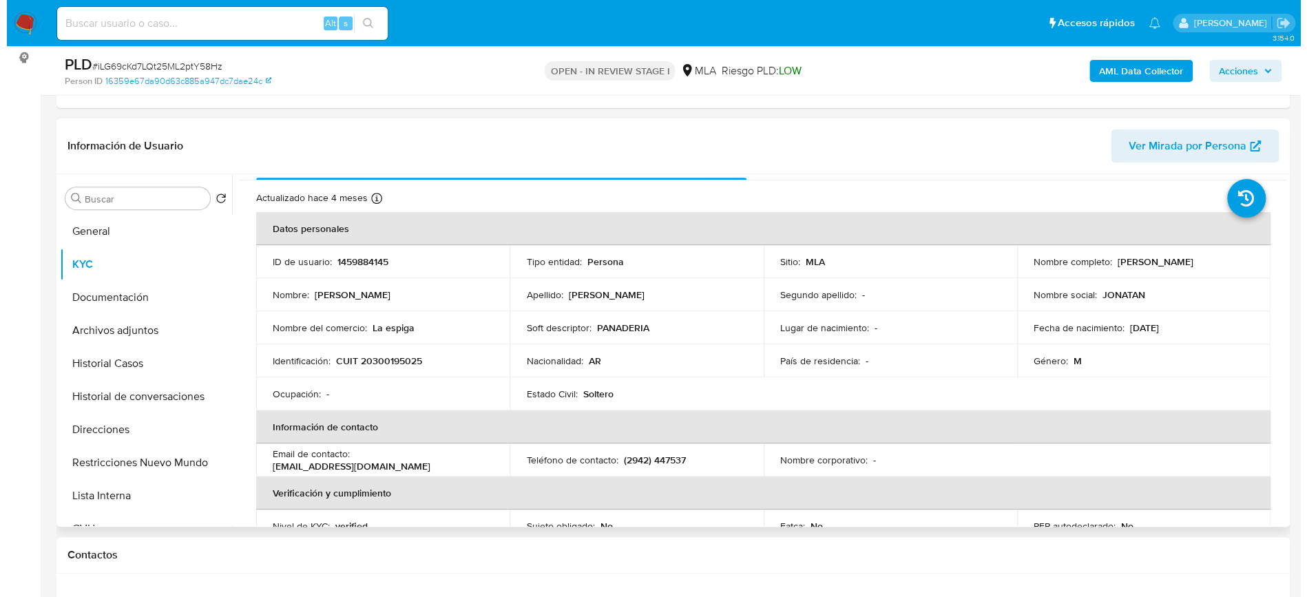
scroll to position [0, 0]
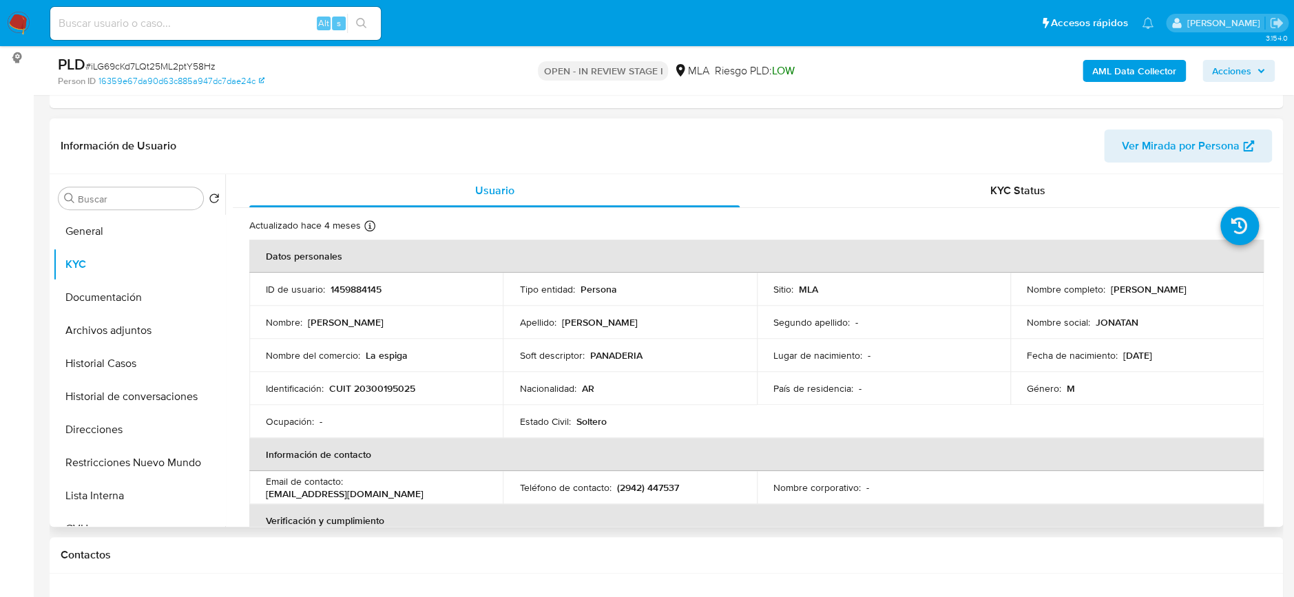
click at [390, 384] on p "CUIT 20300195025" at bounding box center [372, 388] width 86 height 12
copy p "20300195025"
click at [114, 426] on button "Direcciones" at bounding box center [133, 429] width 161 height 33
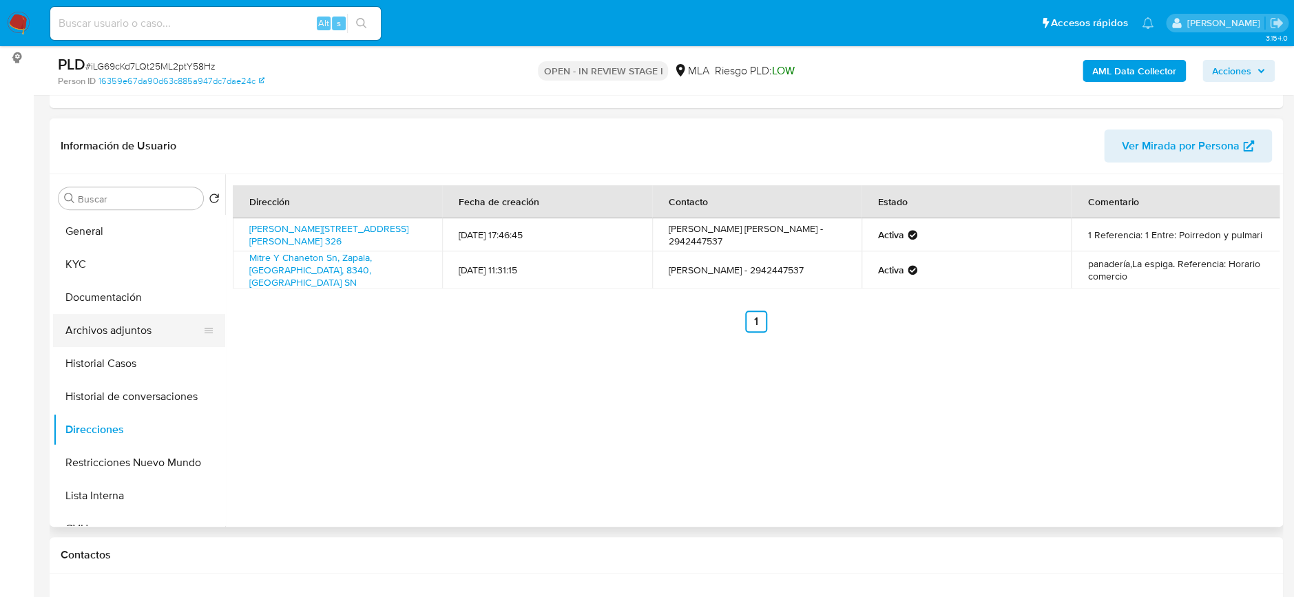
click at [136, 320] on button "Archivos adjuntos" at bounding box center [133, 330] width 161 height 33
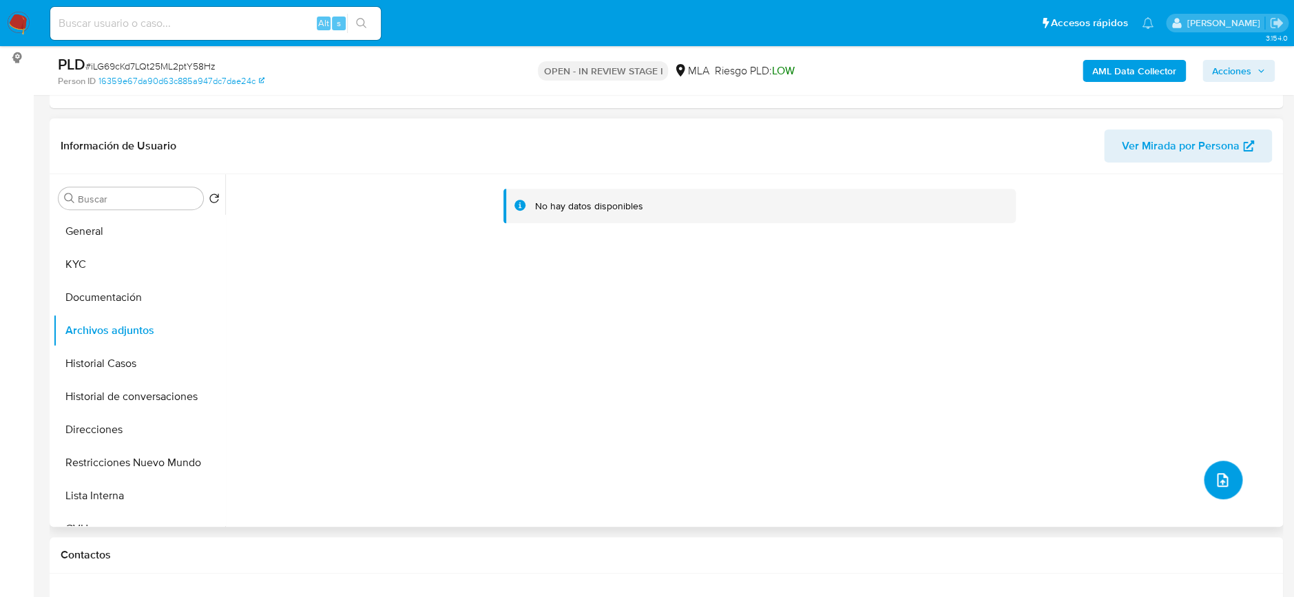
click at [1214, 477] on icon "upload-file" at bounding box center [1222, 480] width 17 height 17
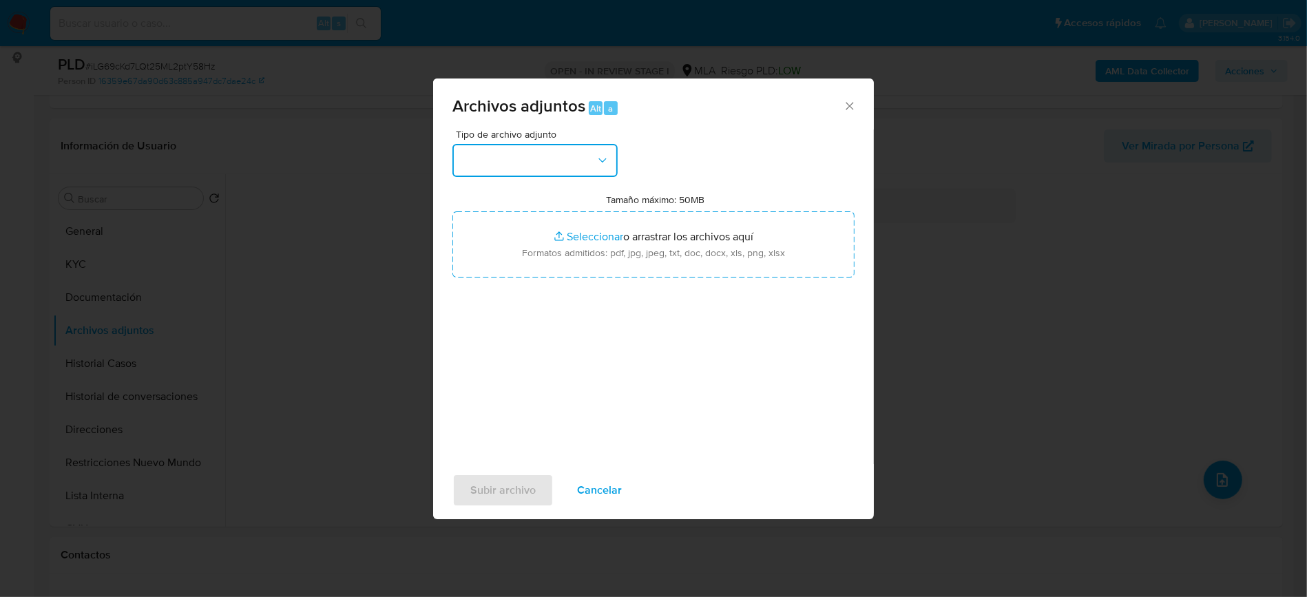
click at [490, 159] on button "button" at bounding box center [534, 160] width 165 height 33
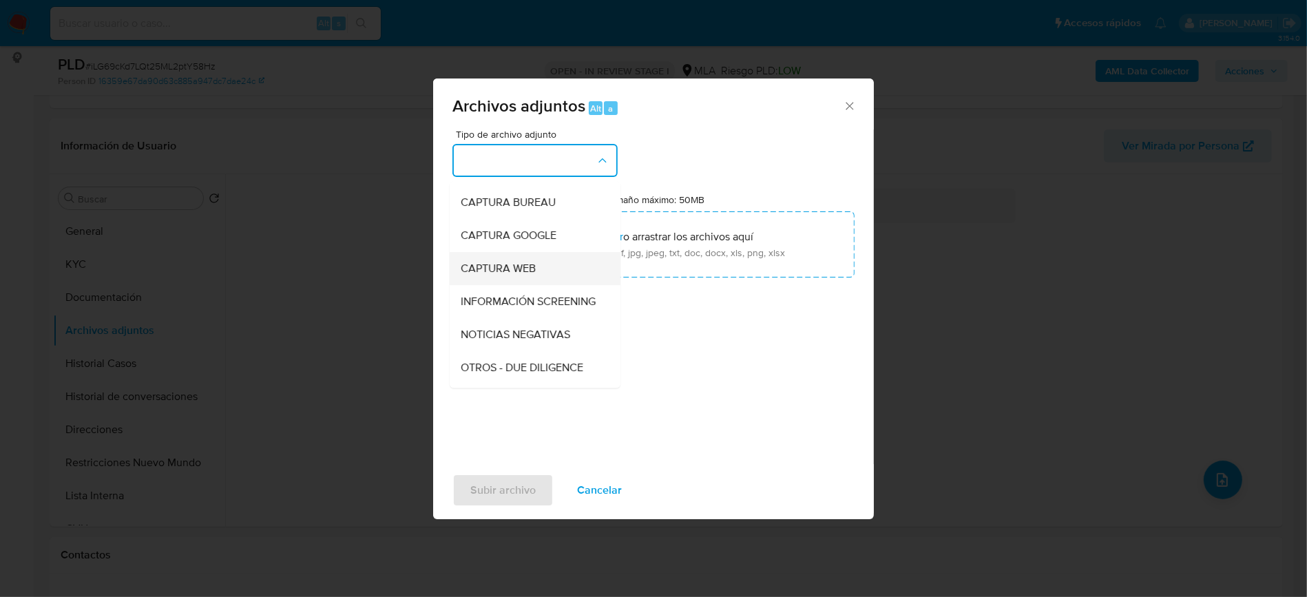
scroll to position [275, 0]
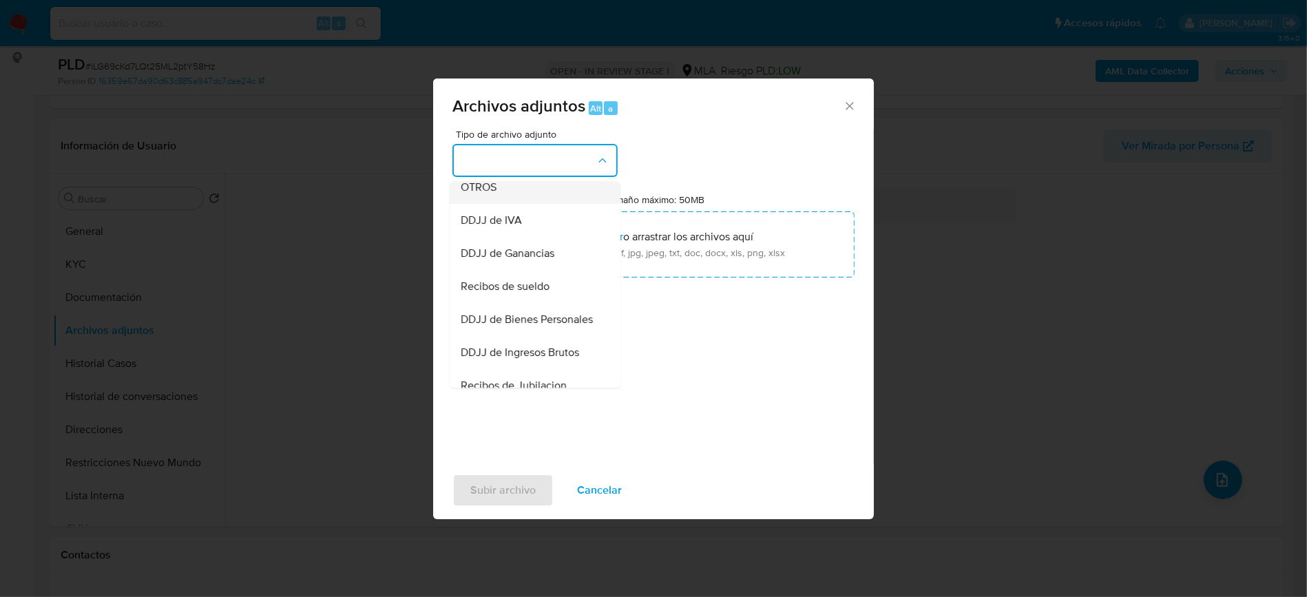
click at [499, 199] on div "OTROS" at bounding box center [531, 187] width 140 height 33
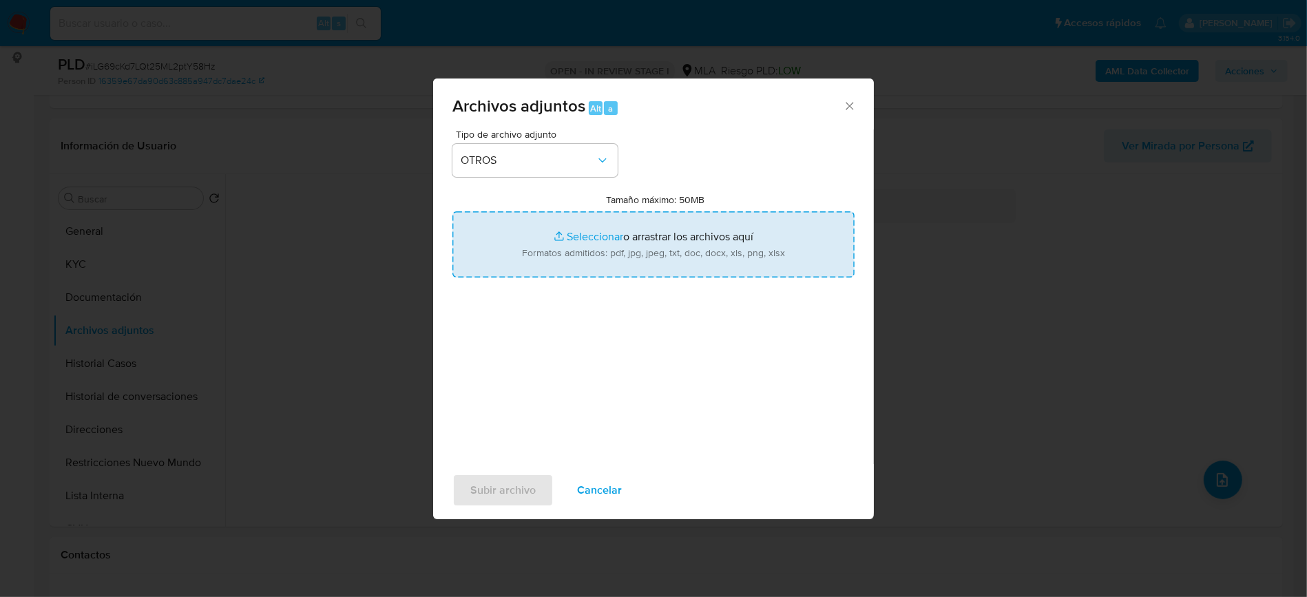
type input "C:\fakepath\Movimientos-1459884145.xlsx"
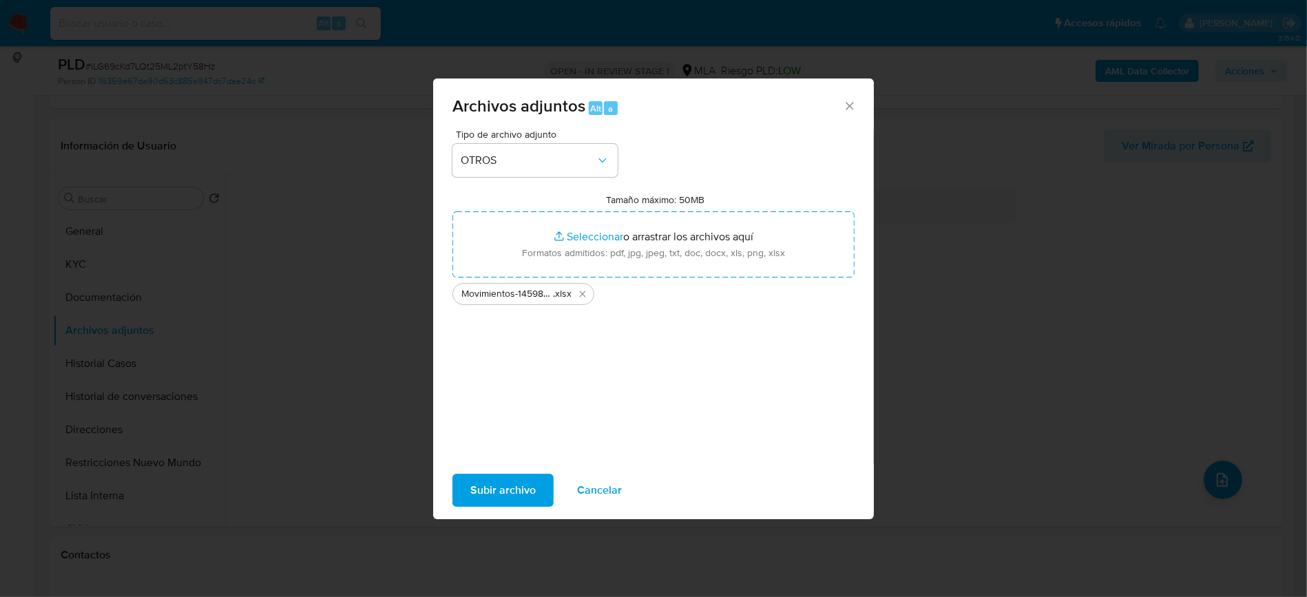
click at [503, 488] on span "Subir archivo" at bounding box center [502, 490] width 65 height 30
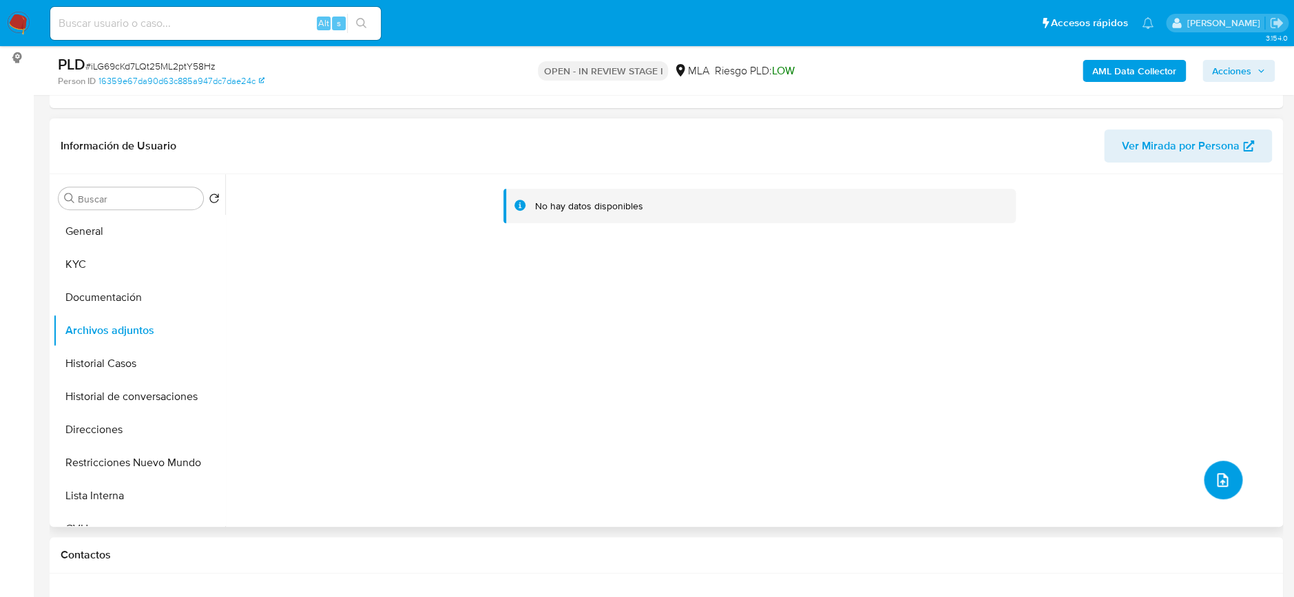
click at [1226, 483] on button "upload-file" at bounding box center [1223, 480] width 39 height 39
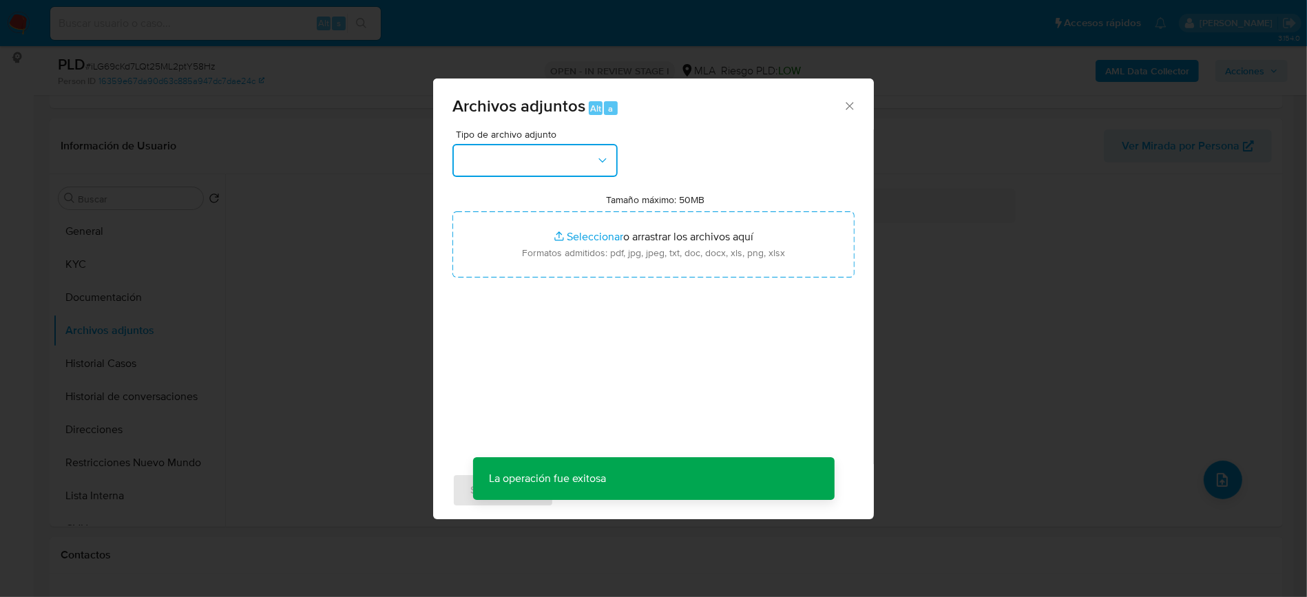
click at [578, 170] on button "button" at bounding box center [534, 160] width 165 height 33
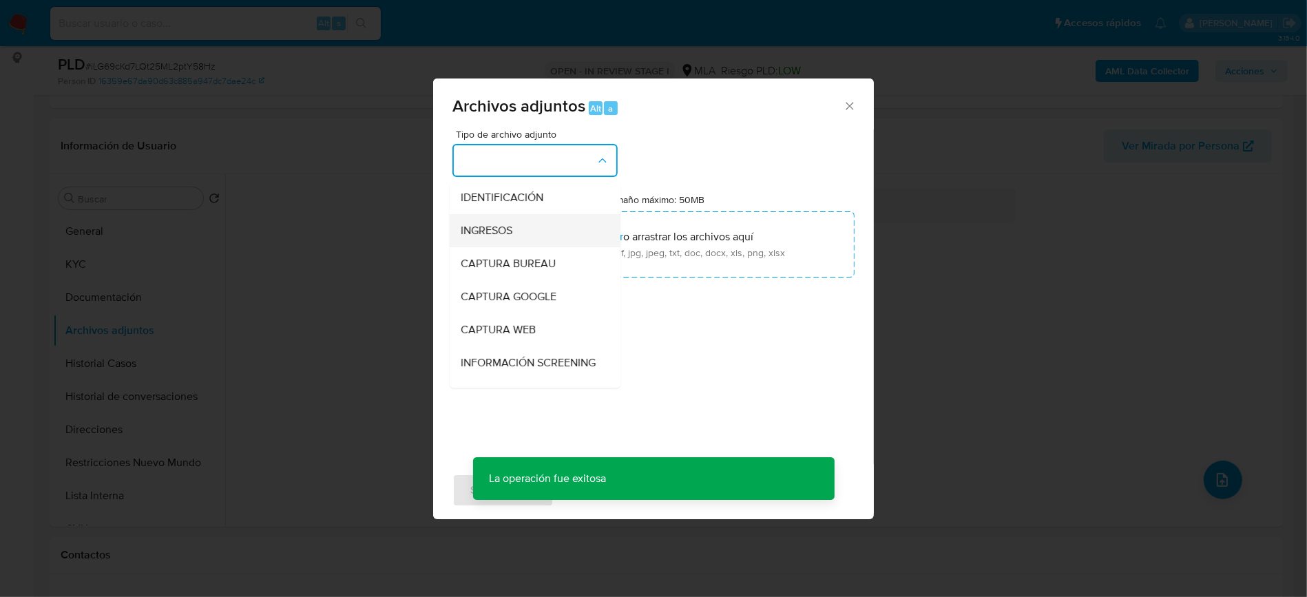
click at [519, 229] on div "INGRESOS" at bounding box center [531, 230] width 140 height 33
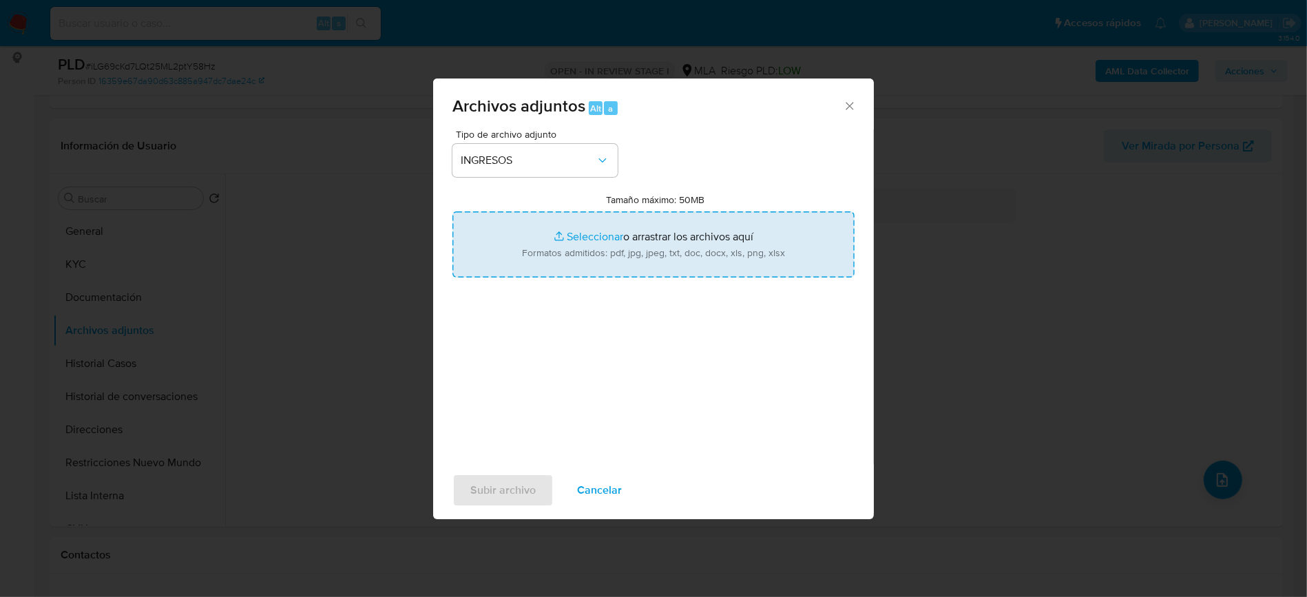
type input "C:\fakepath\comprobantes emitidos - Jonatan Marcel Benitez.pdf"
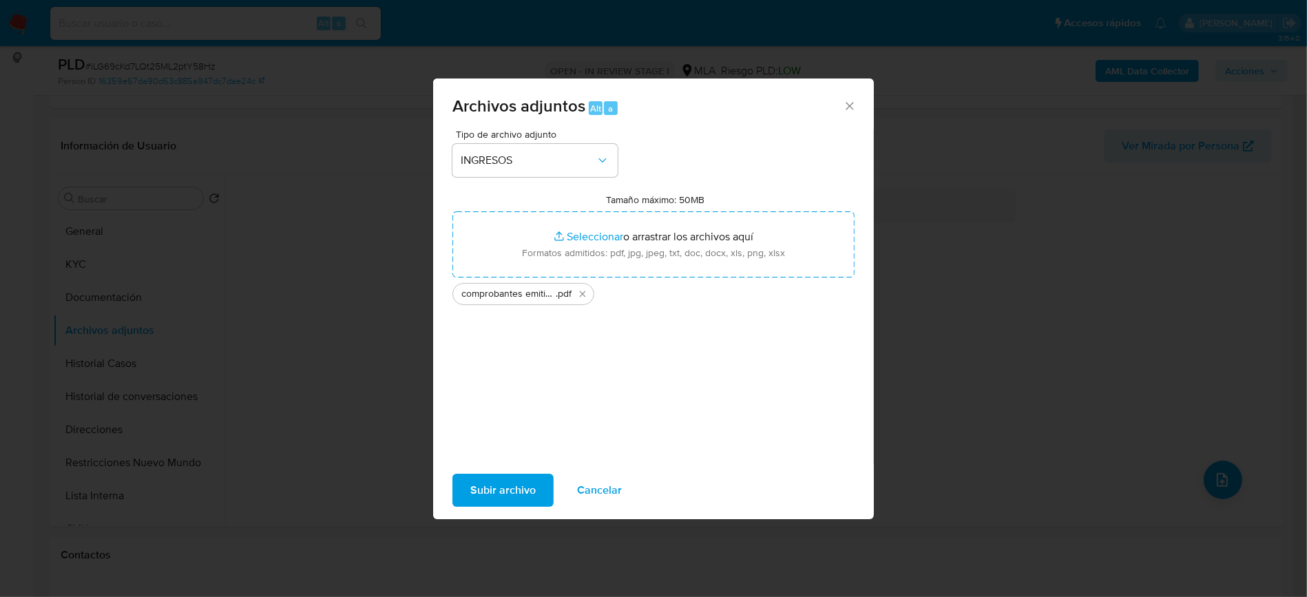
click at [492, 493] on span "Subir archivo" at bounding box center [502, 490] width 65 height 30
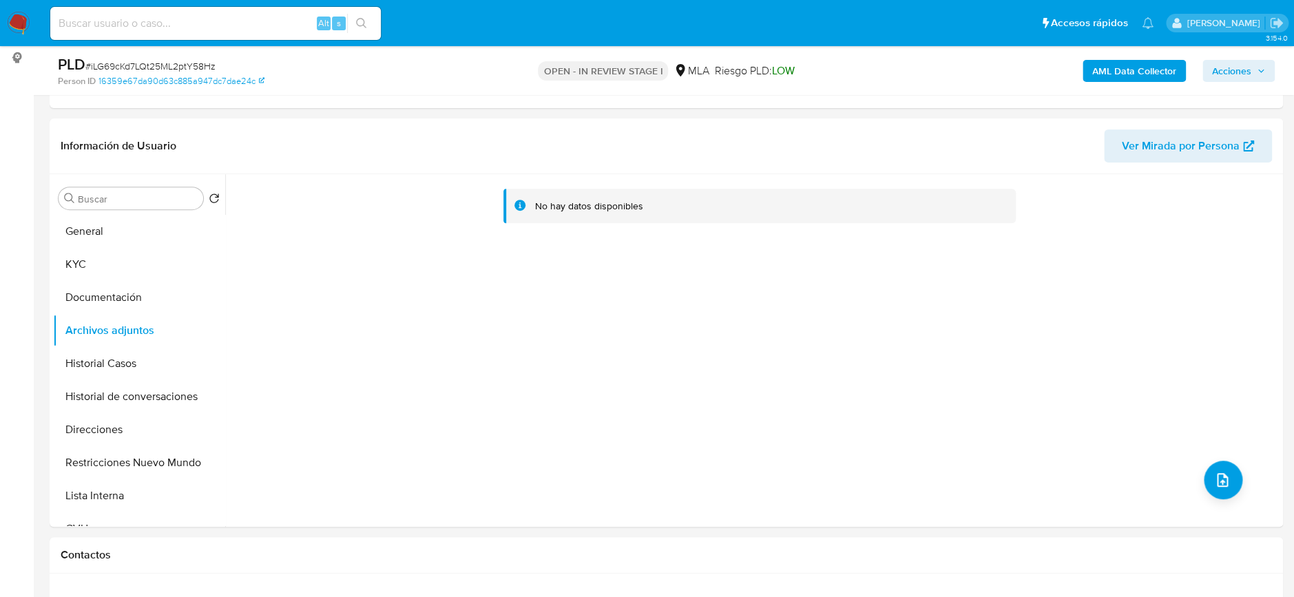
click at [1142, 69] on b "AML Data Collector" at bounding box center [1134, 71] width 84 height 22
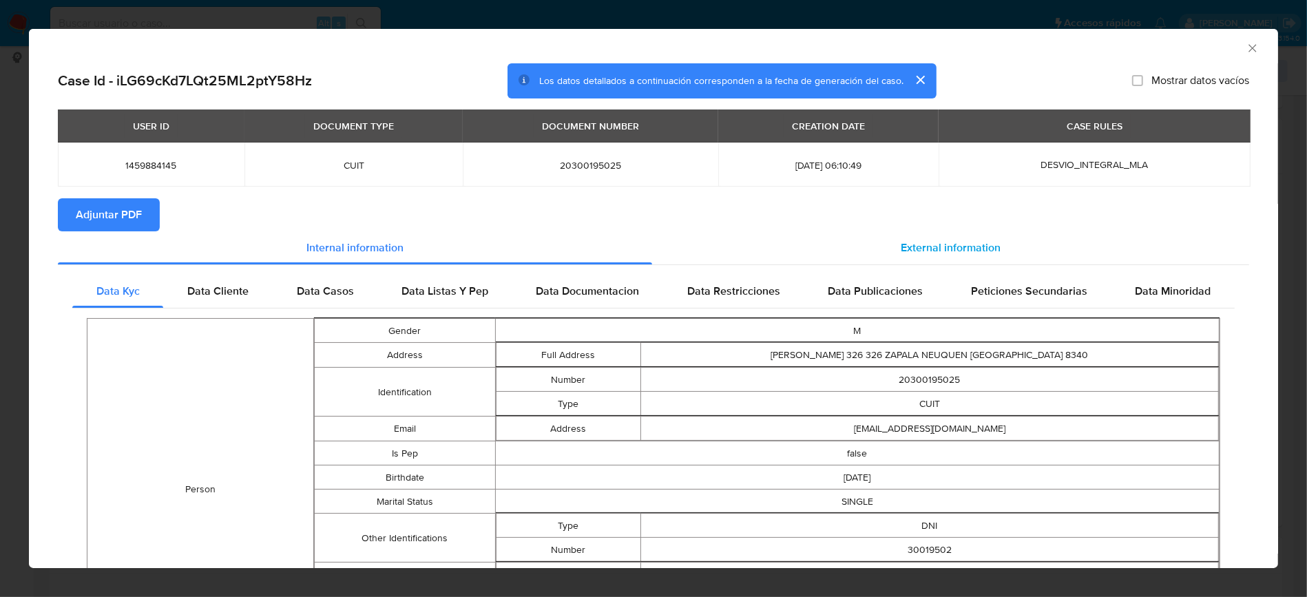
click at [966, 250] on span "External information" at bounding box center [951, 248] width 100 height 16
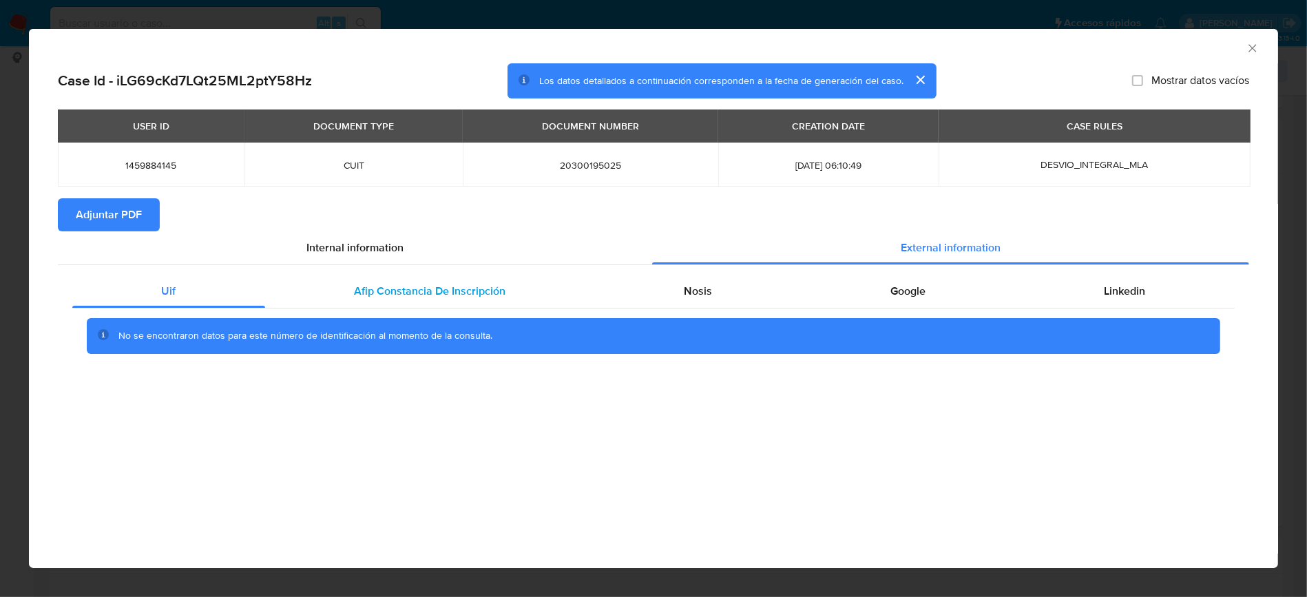
click at [455, 306] on div "Afip Constancia De Inscripción" at bounding box center [430, 291] width 330 height 33
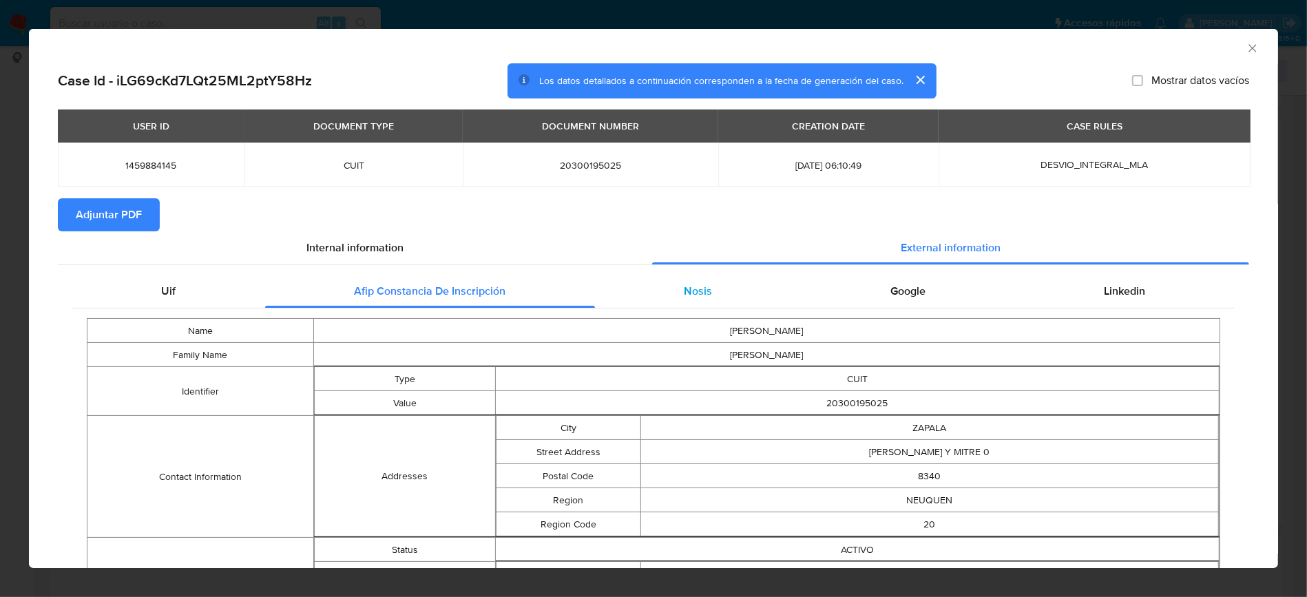
click at [700, 285] on span "Nosis" at bounding box center [699, 291] width 28 height 16
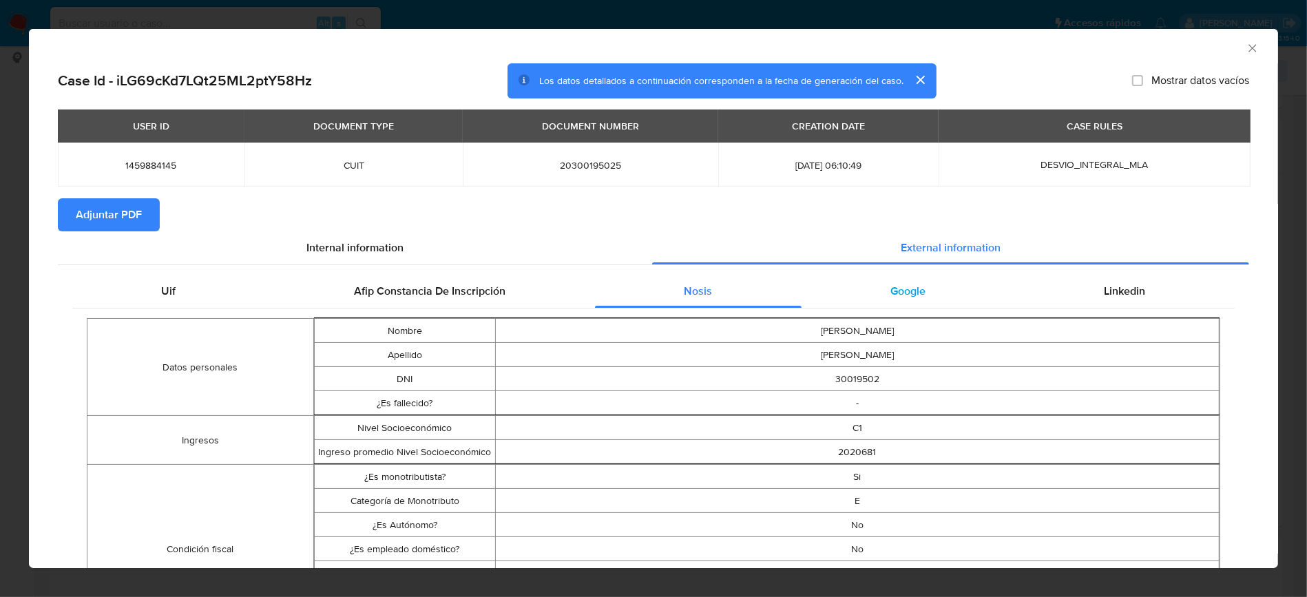
click at [928, 297] on div "Google" at bounding box center [908, 291] width 213 height 33
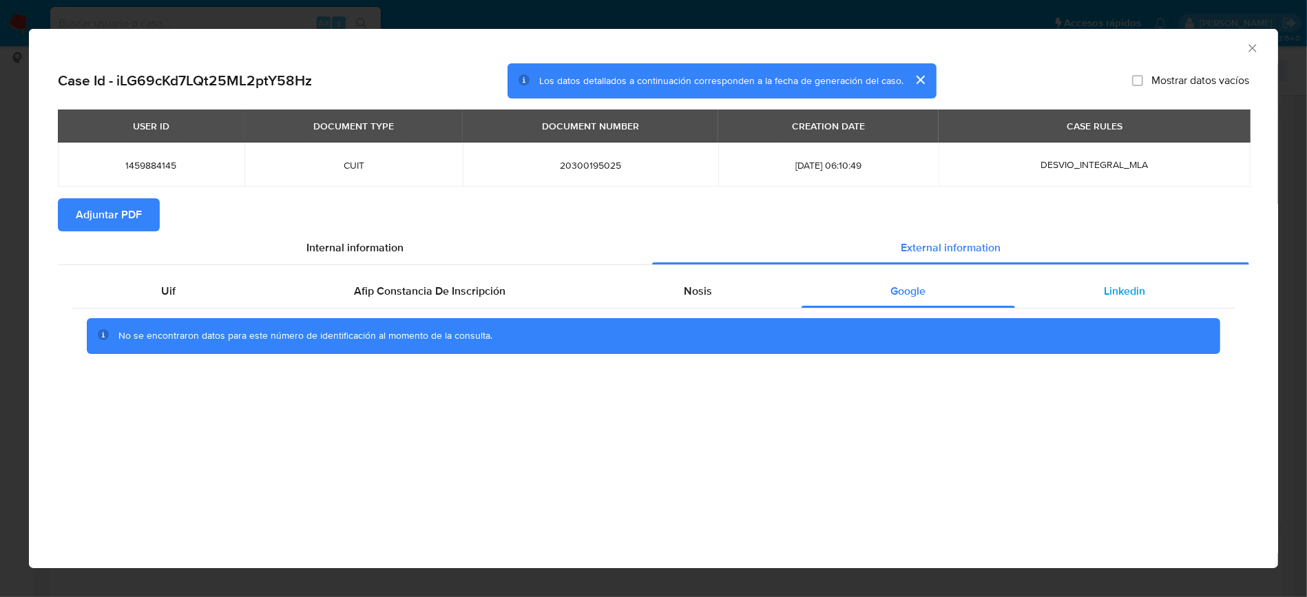
click at [1085, 293] on div "Linkedin" at bounding box center [1125, 291] width 220 height 33
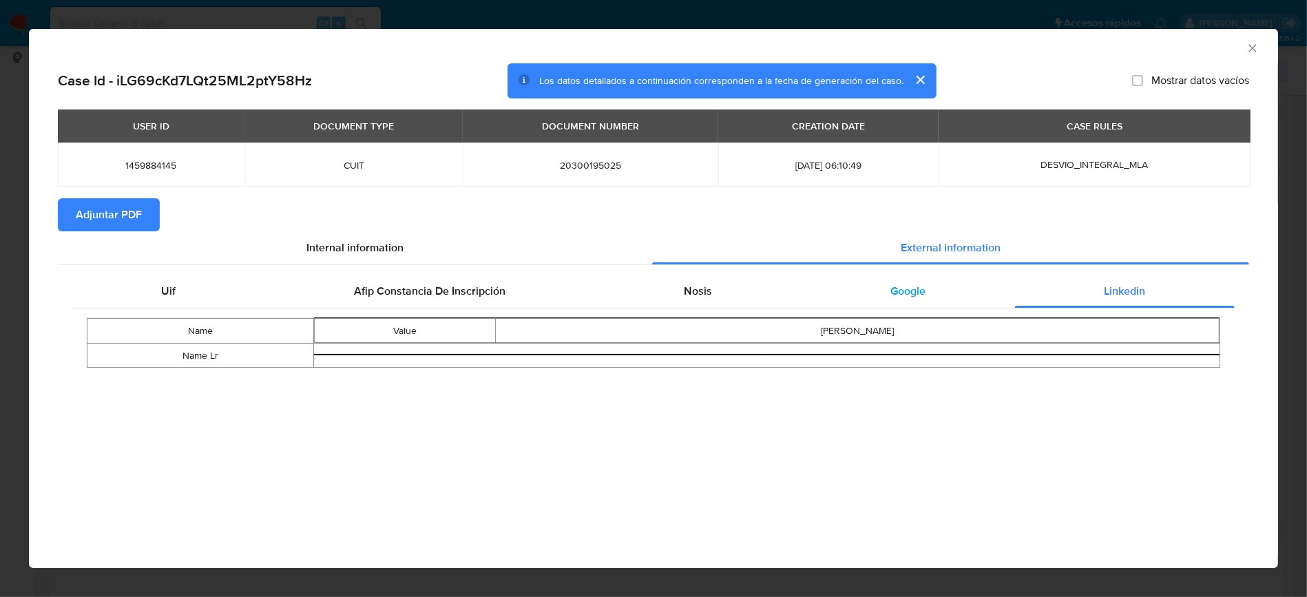
click at [882, 289] on div "Google" at bounding box center [908, 291] width 213 height 33
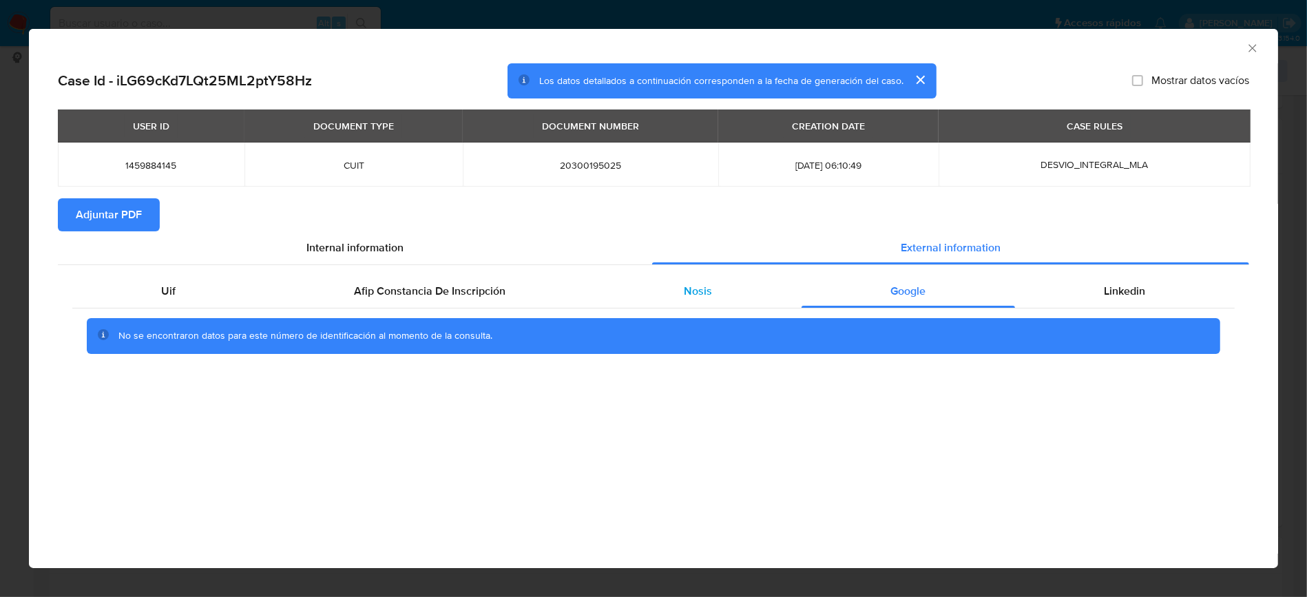
click at [705, 304] on div "Nosis" at bounding box center [698, 291] width 207 height 33
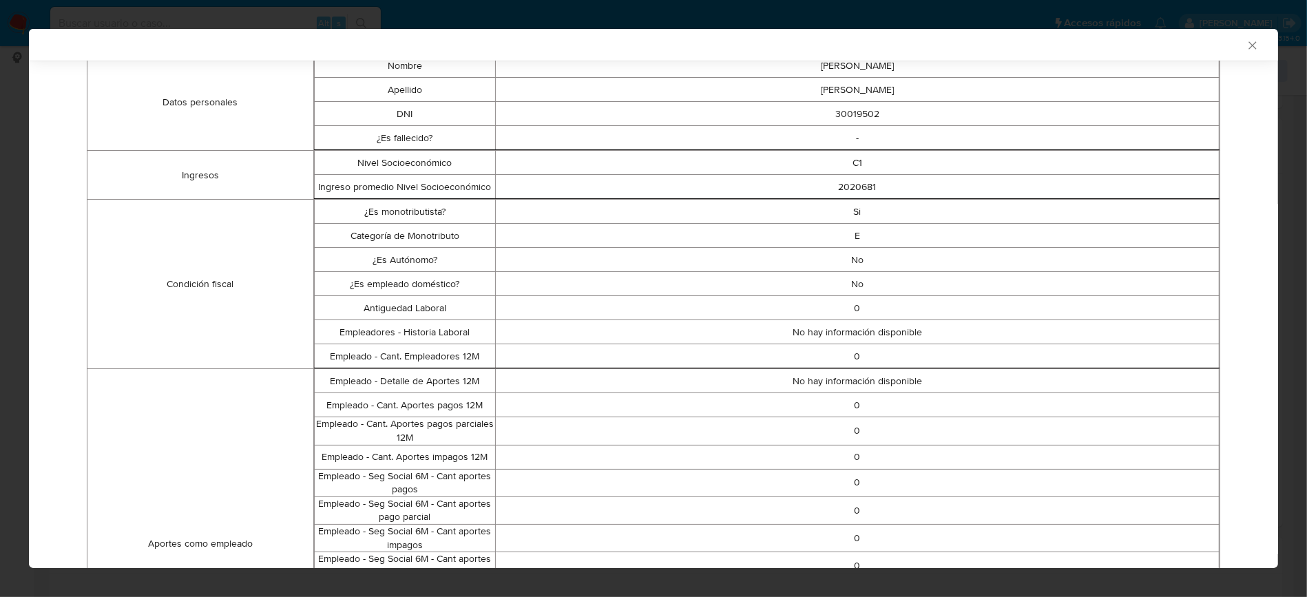
scroll to position [273, 0]
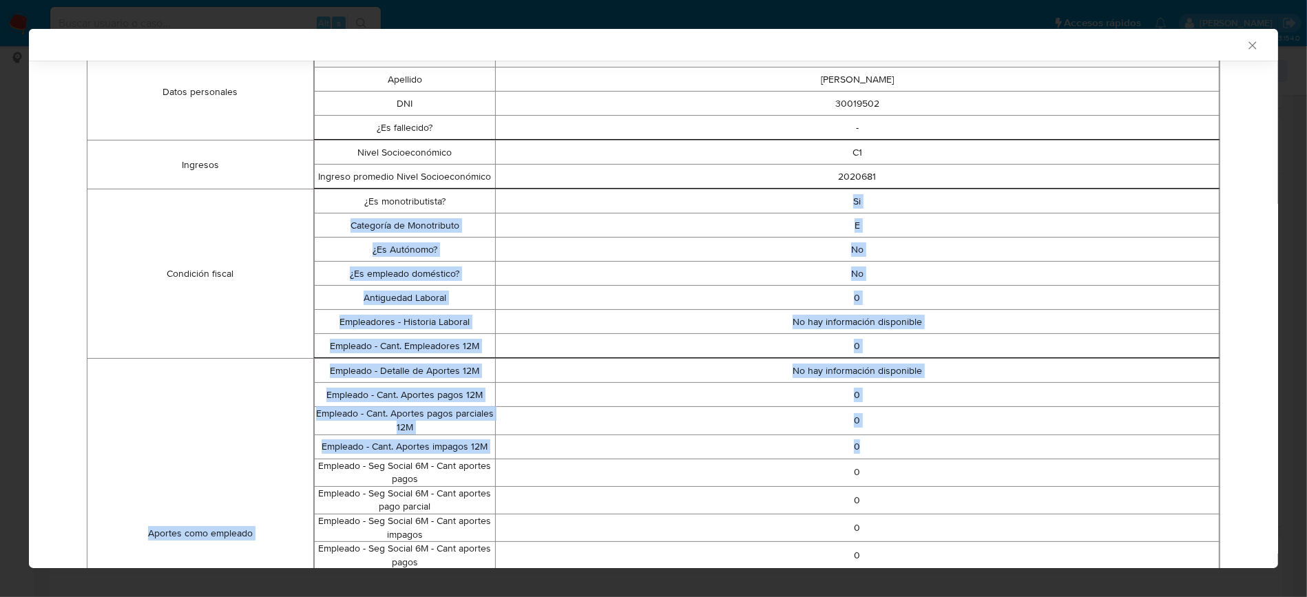
drag, startPoint x: 828, startPoint y: 210, endPoint x: 869, endPoint y: 440, distance: 233.7
click at [869, 440] on tbody "Datos personales Nombre JONATAN MARCEL Apellido BENITEZ DNI 30019502 ¿Es fallec…" at bounding box center [653, 510] width 1133 height 935
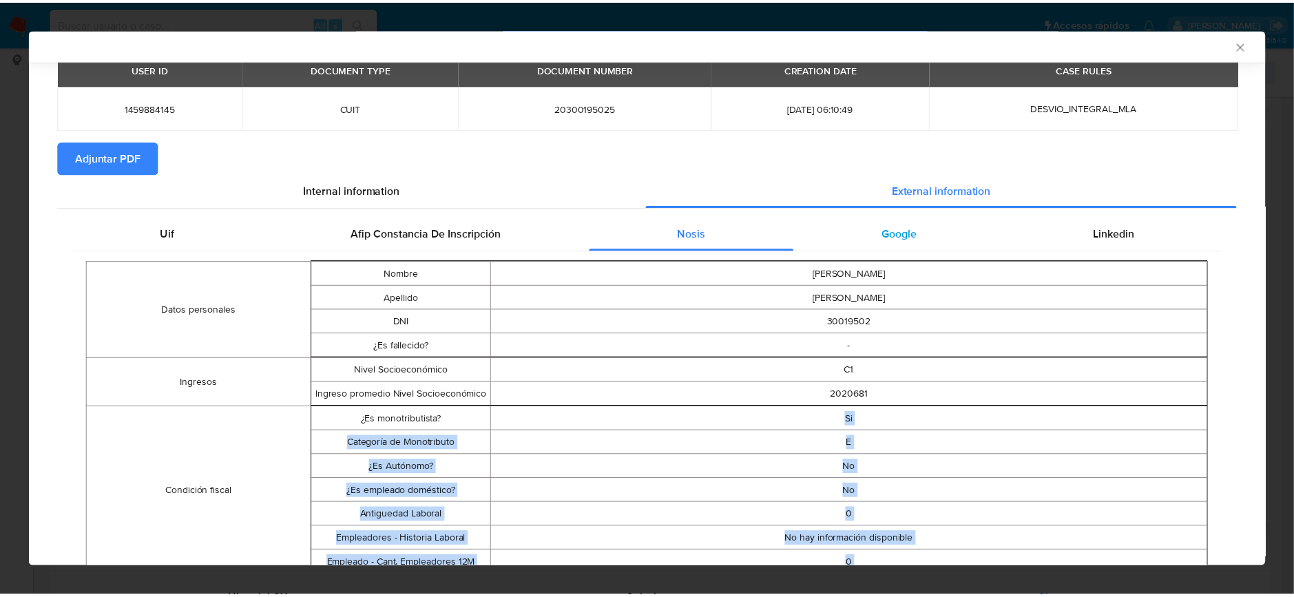
scroll to position [0, 0]
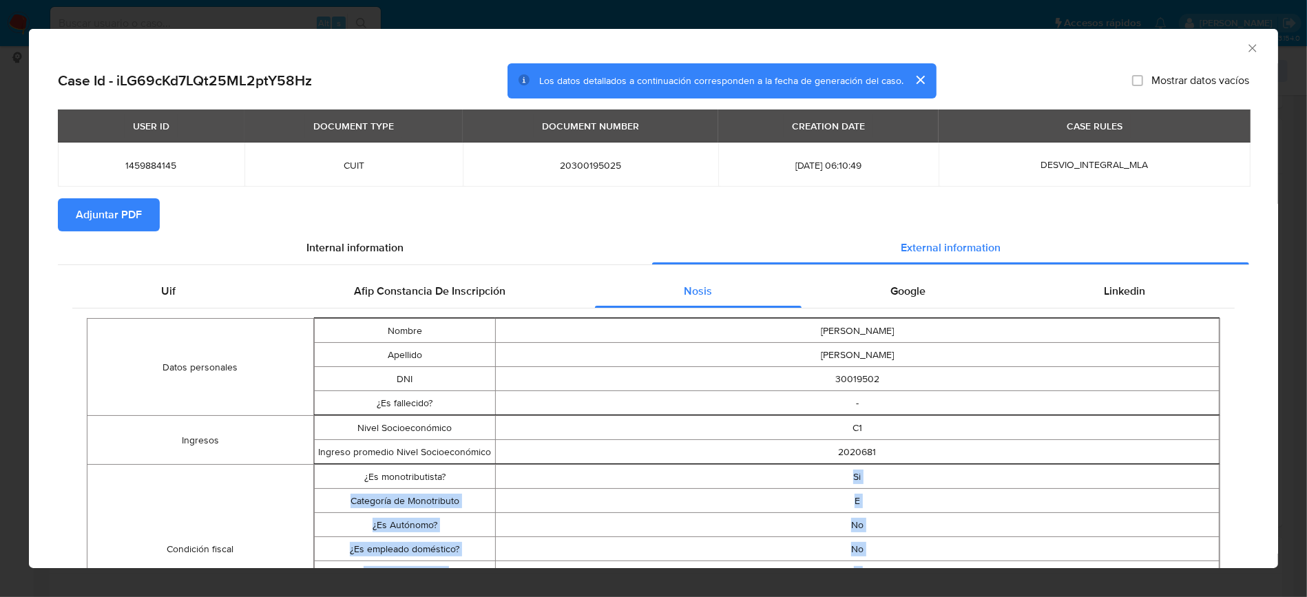
click at [134, 220] on span "Adjuntar PDF" at bounding box center [109, 215] width 66 height 30
click at [1246, 48] on icon "Cerrar ventana" at bounding box center [1253, 48] width 14 height 14
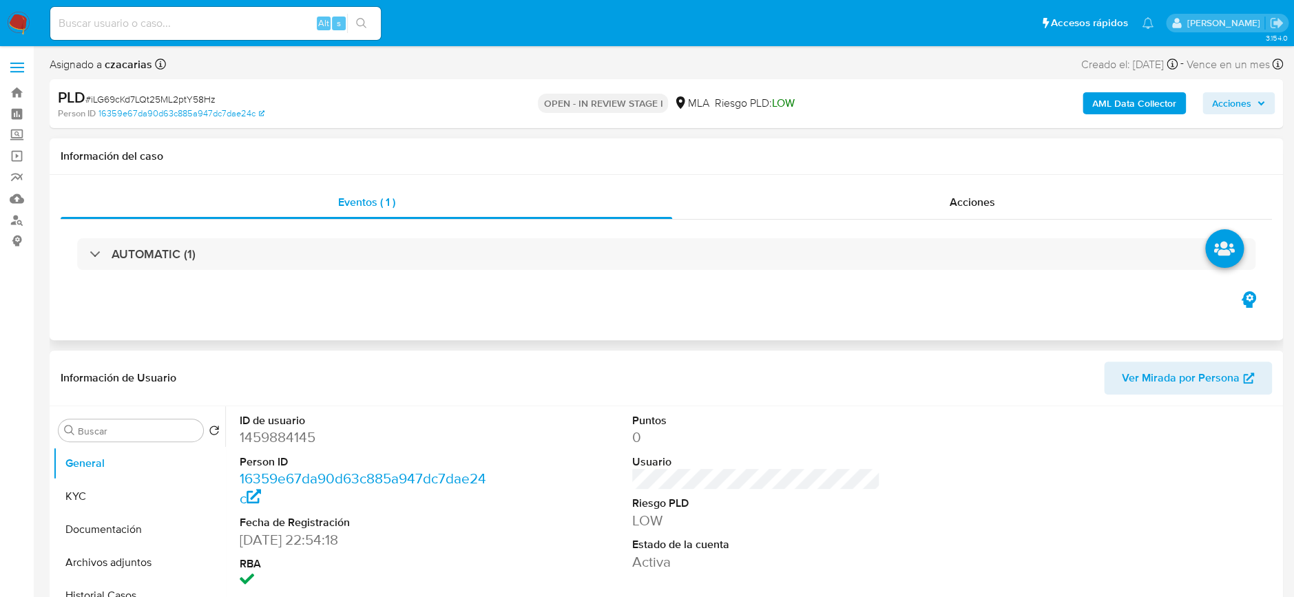
select select "10"
click at [155, 479] on button "Archivos adjuntos" at bounding box center [133, 471] width 161 height 33
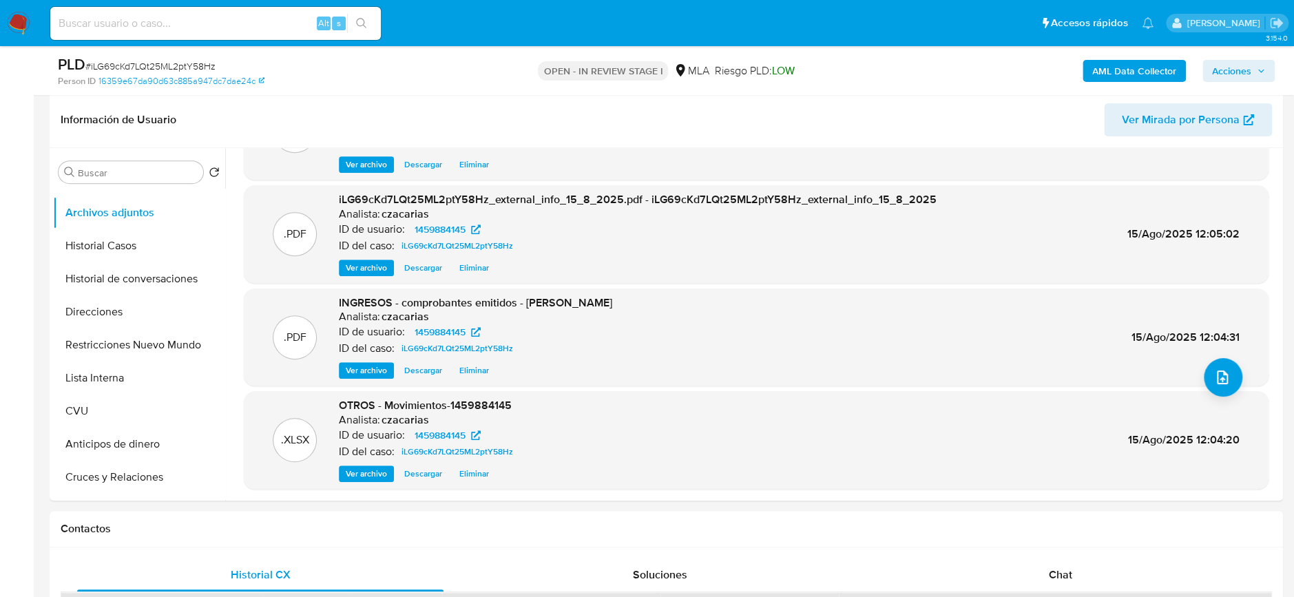
scroll to position [0, 0]
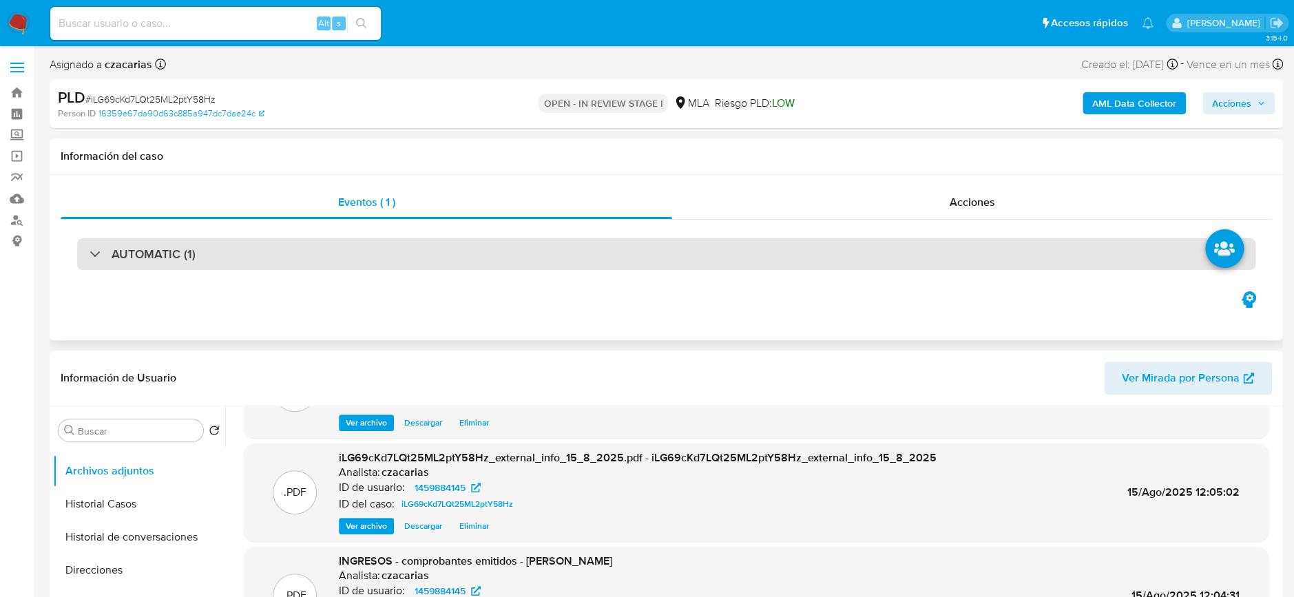
click at [202, 257] on div "AUTOMATIC (1)" at bounding box center [666, 254] width 1178 height 32
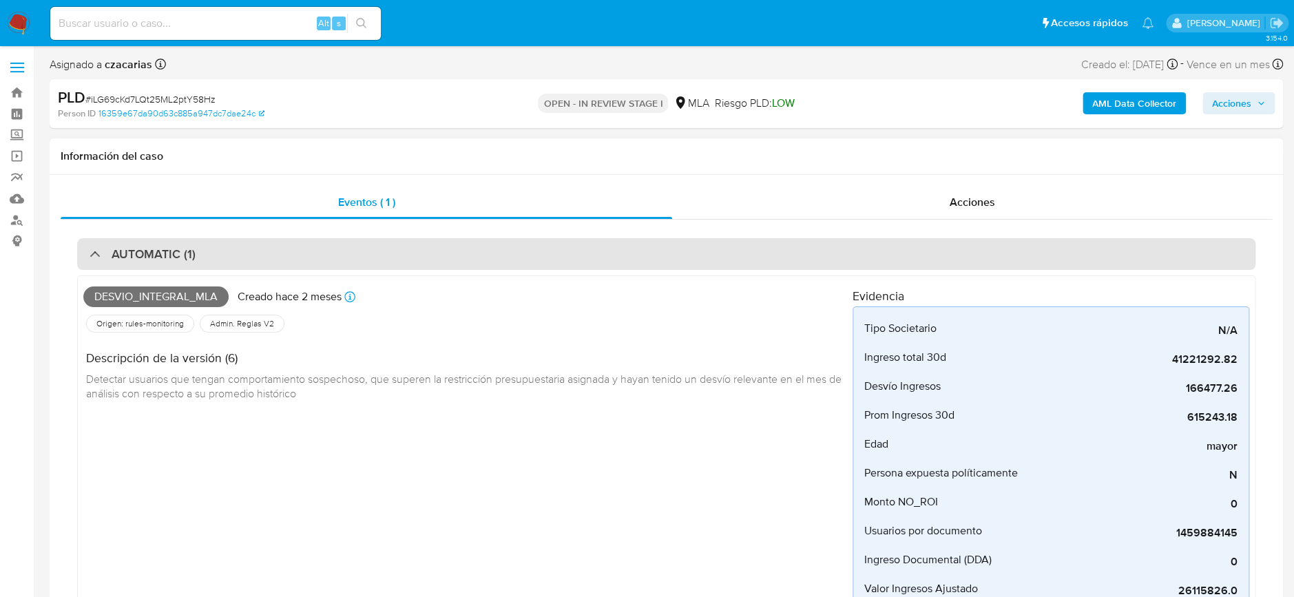
click at [202, 257] on div "AUTOMATIC (1)" at bounding box center [666, 254] width 1178 height 32
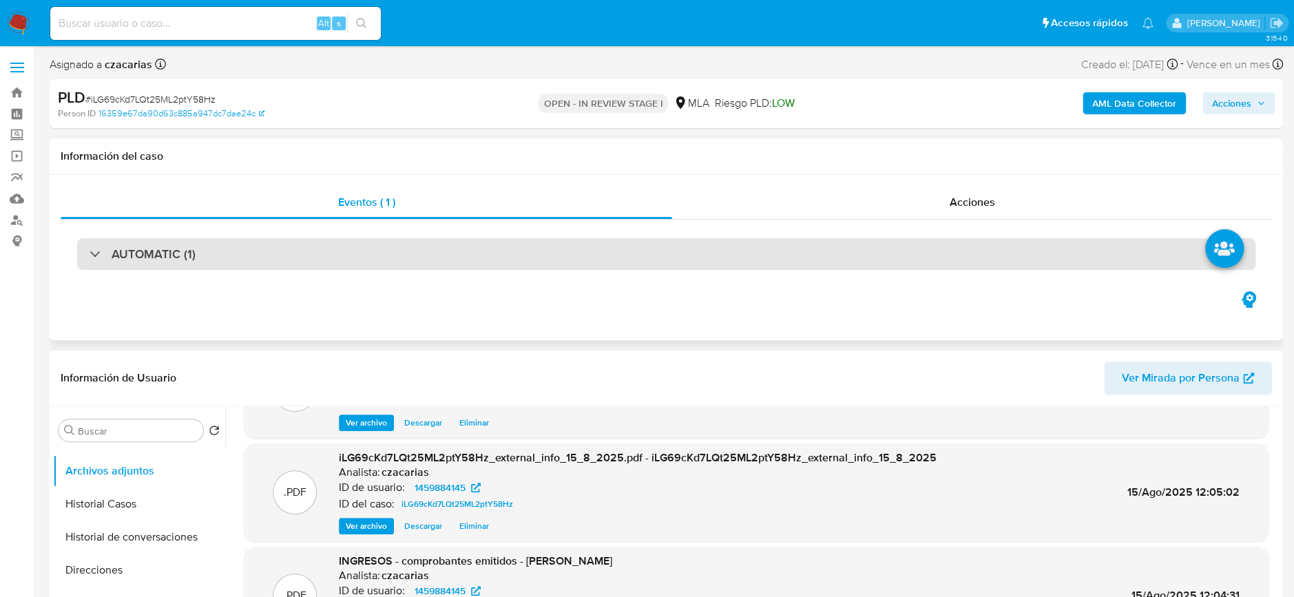
click at [202, 257] on div "AUTOMATIC (1)" at bounding box center [666, 254] width 1178 height 32
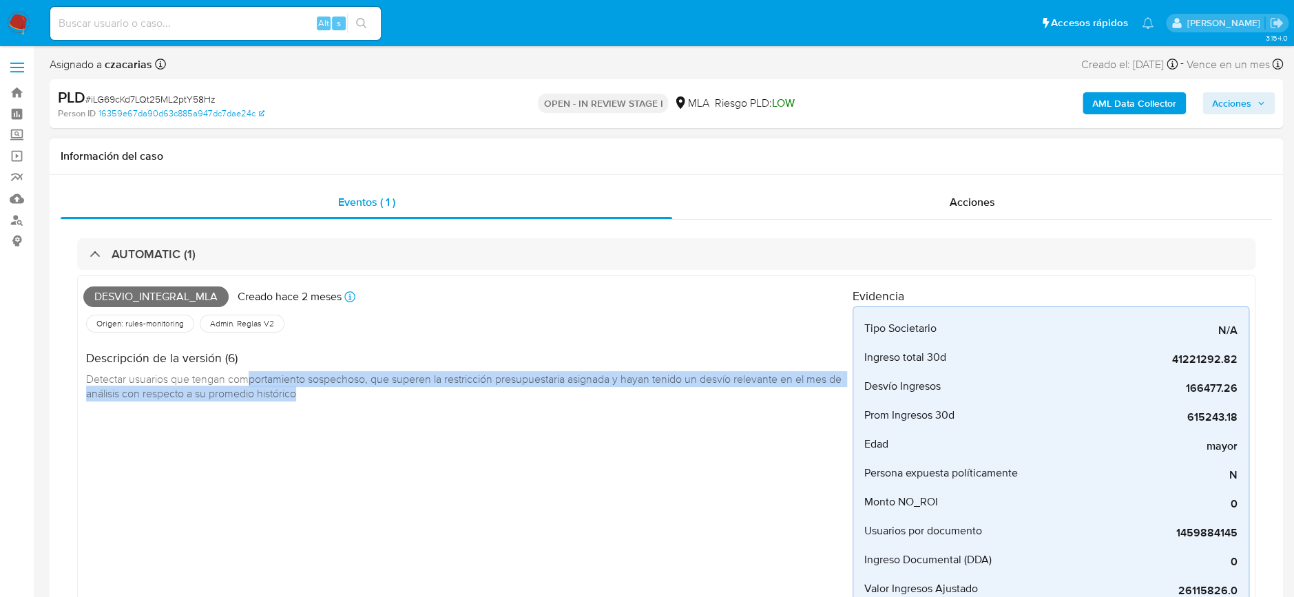
drag, startPoint x: 246, startPoint y: 384, endPoint x: 506, endPoint y: 402, distance: 260.9
click at [506, 402] on div "Descripción de la versión (6) Detectar usuarios que tengan comportamiento sospe…" at bounding box center [467, 373] width 769 height 77
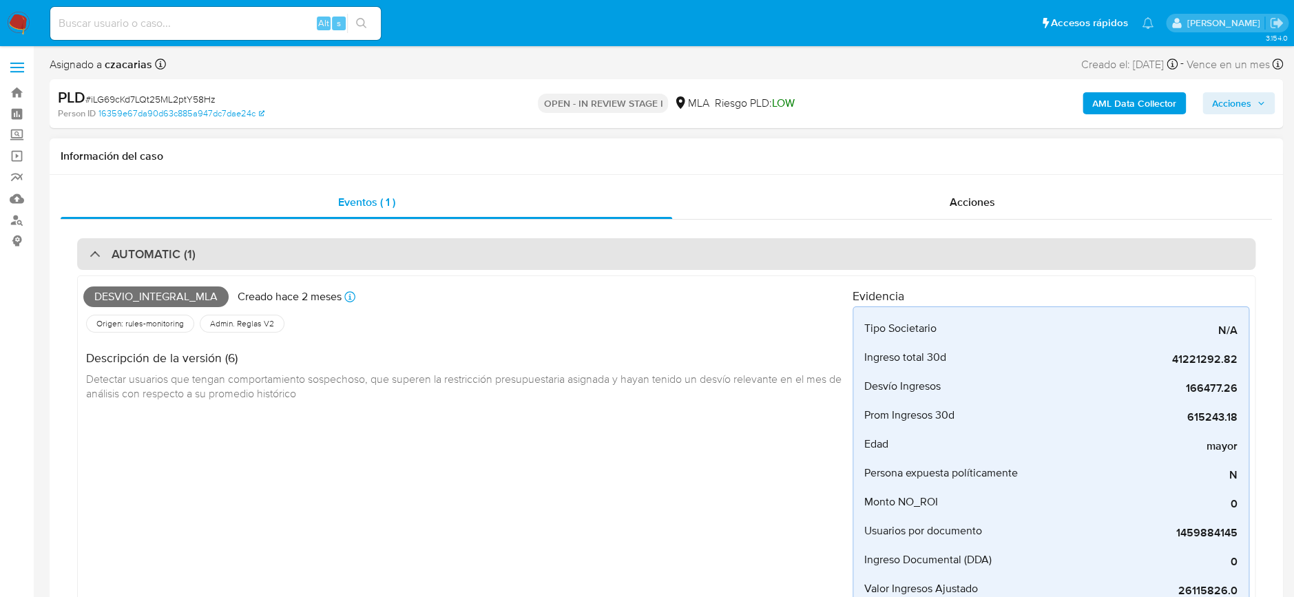
click at [142, 243] on div "AUTOMATIC (1)" at bounding box center [666, 254] width 1178 height 32
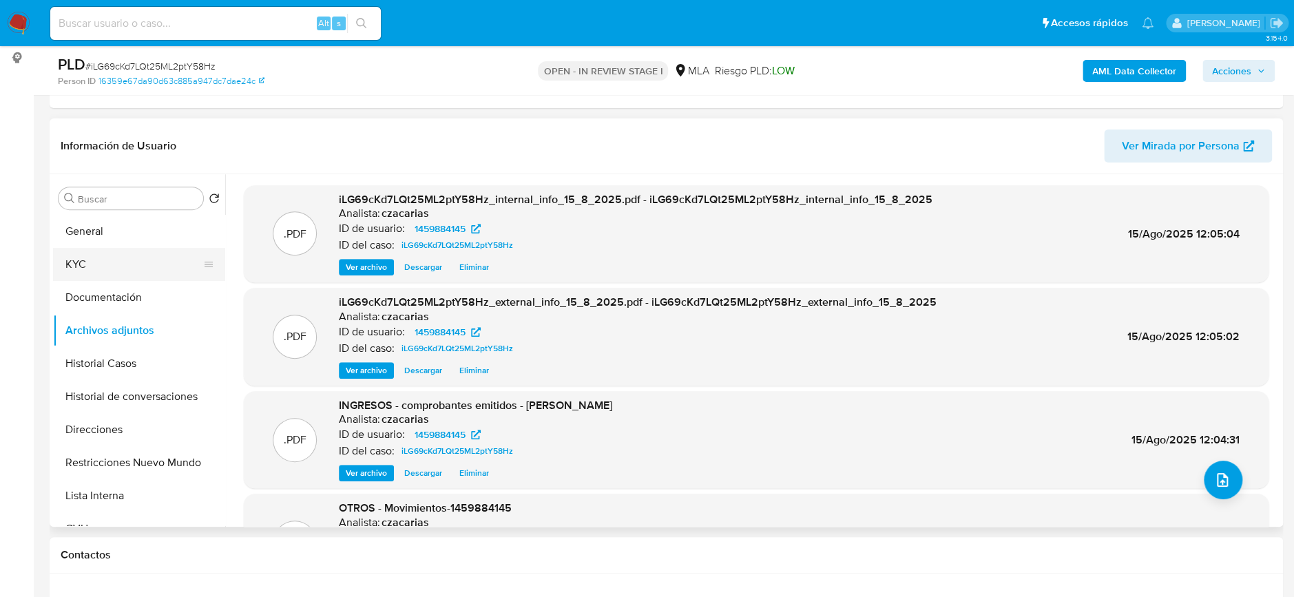
drag, startPoint x: 112, startPoint y: 241, endPoint x: 112, endPoint y: 251, distance: 10.3
click at [112, 242] on button "General" at bounding box center [139, 231] width 172 height 33
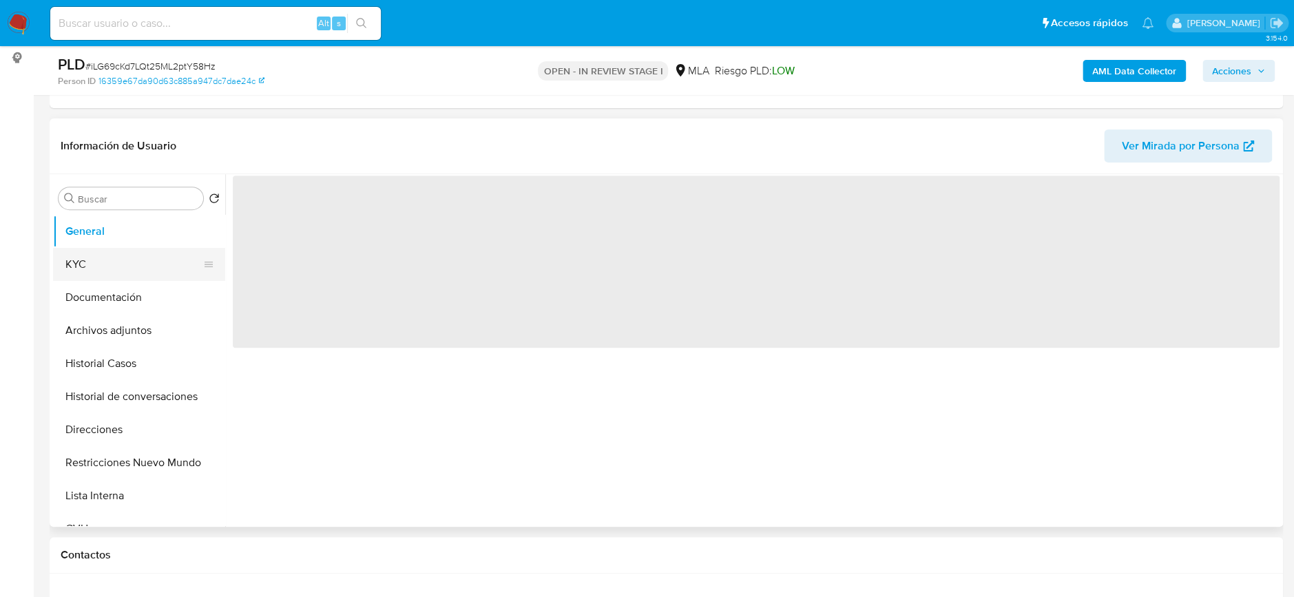
click at [118, 262] on button "KYC" at bounding box center [133, 264] width 161 height 33
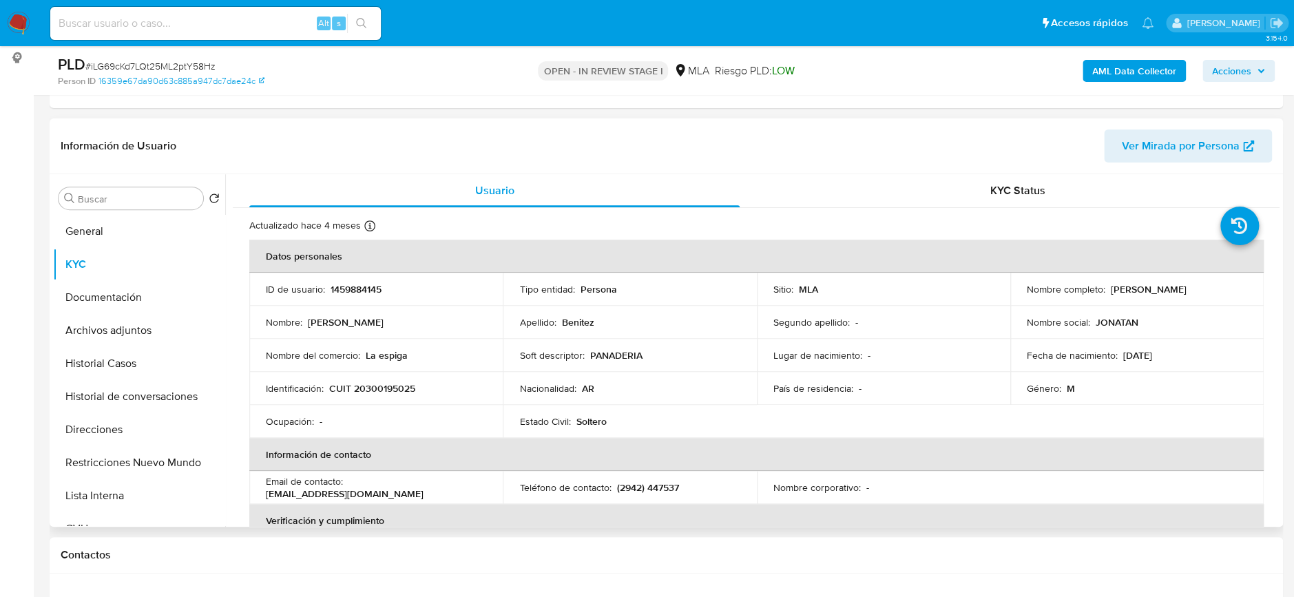
click at [364, 390] on p "CUIT 20300195025" at bounding box center [372, 388] width 86 height 12
copy p "20300195025"
click at [127, 225] on button "General" at bounding box center [133, 231] width 161 height 33
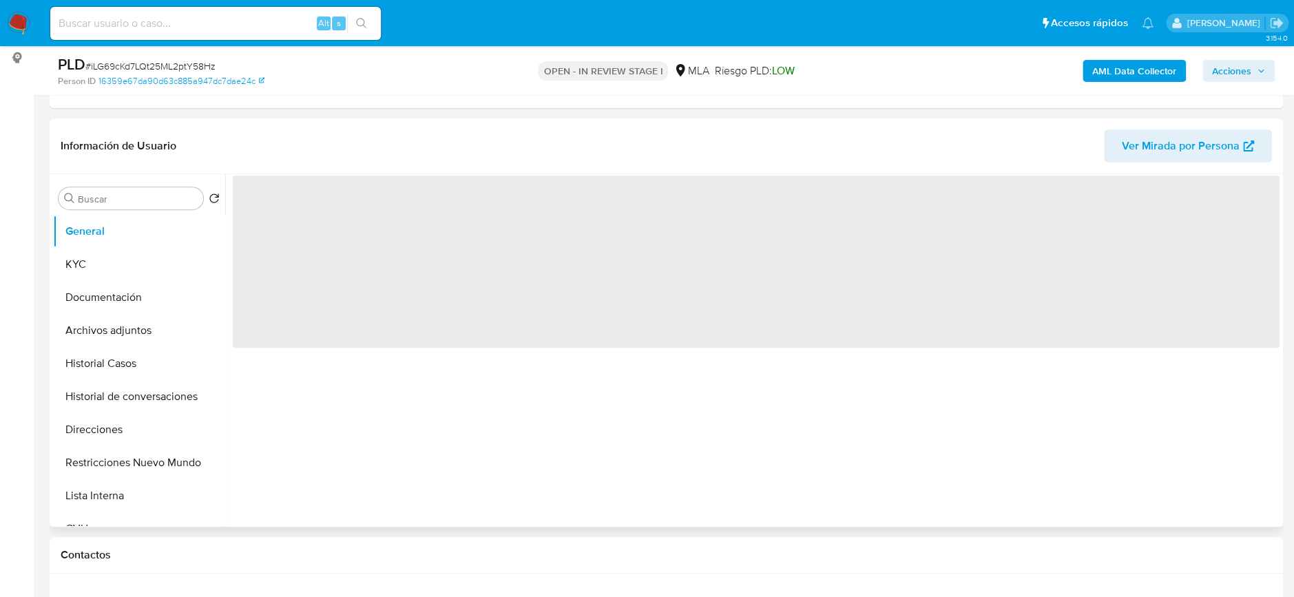
click at [266, 200] on span "‌" at bounding box center [756, 262] width 1047 height 172
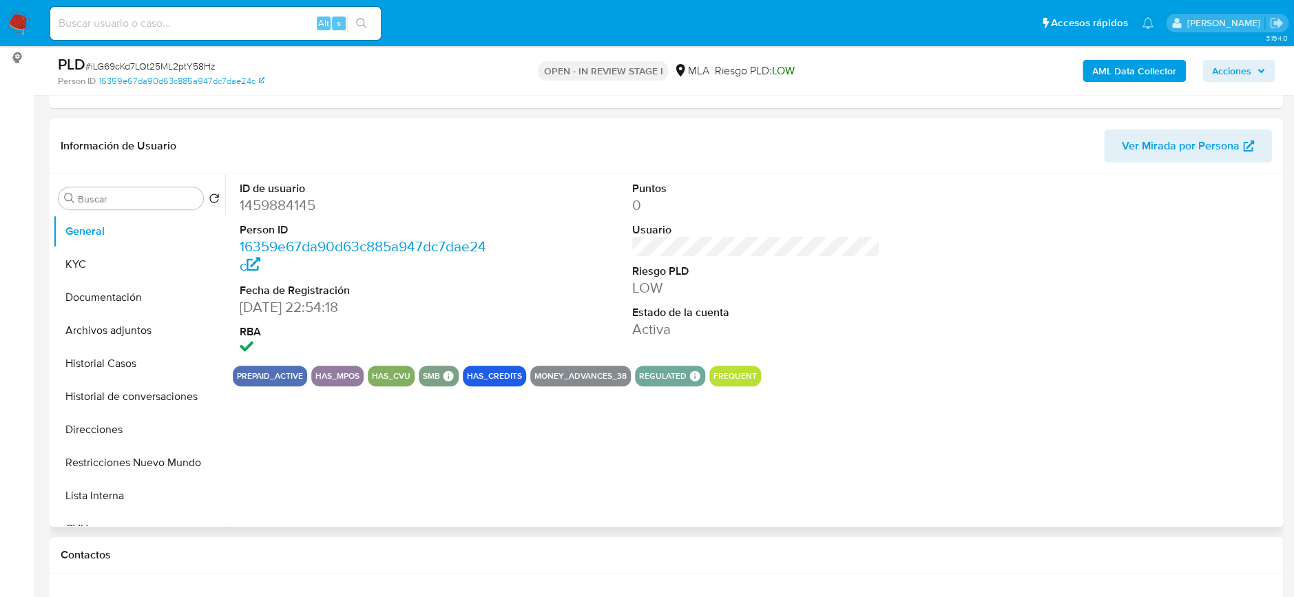
click at [261, 207] on dd "1459884145" at bounding box center [364, 205] width 248 height 19
copy dd "1459884145"
click at [270, 205] on dd "1459884145" at bounding box center [364, 205] width 248 height 19
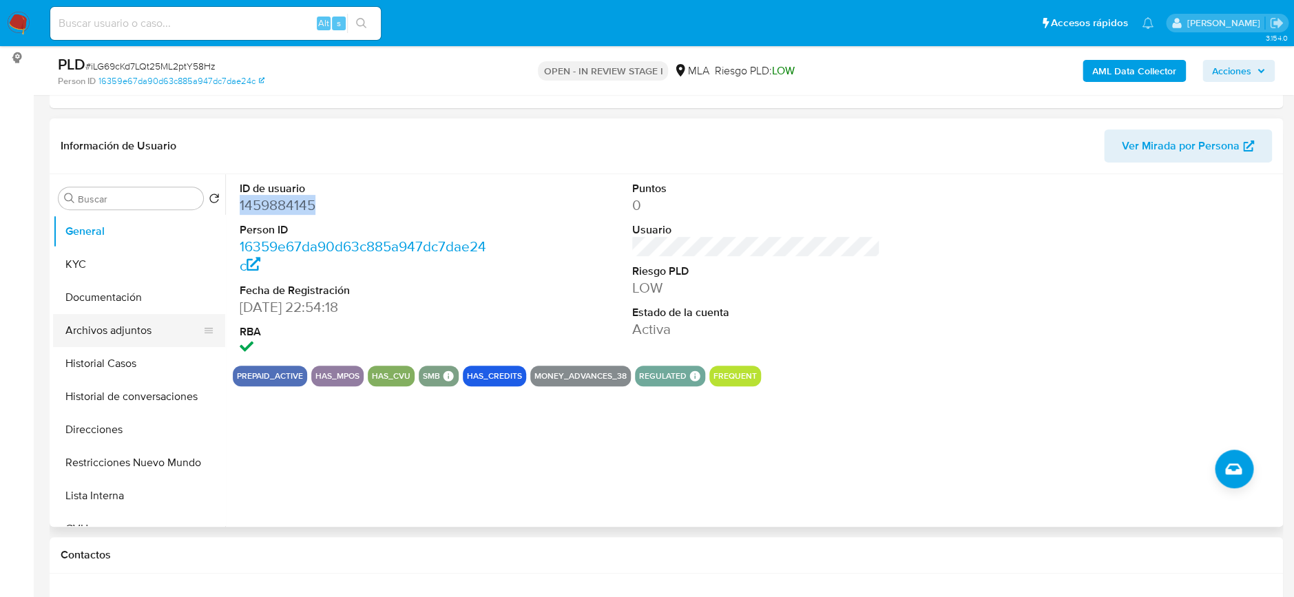
click at [117, 331] on button "Archivos adjuntos" at bounding box center [133, 330] width 161 height 33
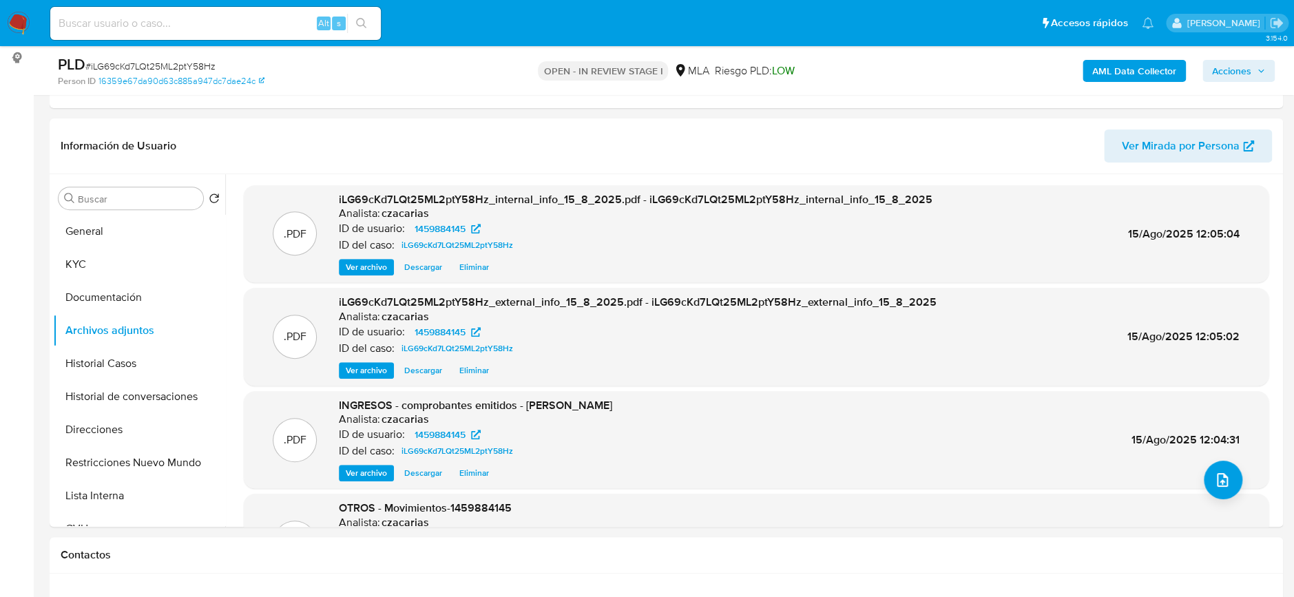
click at [118, 70] on span "# iLG69cKd7LQt25ML2ptY58Hz" at bounding box center [150, 66] width 130 height 14
click at [121, 66] on span "# iLG69cKd7LQt25ML2ptY58Hz" at bounding box center [150, 66] width 130 height 14
click at [121, 65] on span "# iLG69cKd7LQt25ML2ptY58Hz" at bounding box center [150, 66] width 130 height 14
copy span "iLG69cKd7LQt25ML2ptY58Hz"
click at [1220, 477] on icon "upload-file" at bounding box center [1222, 480] width 11 height 14
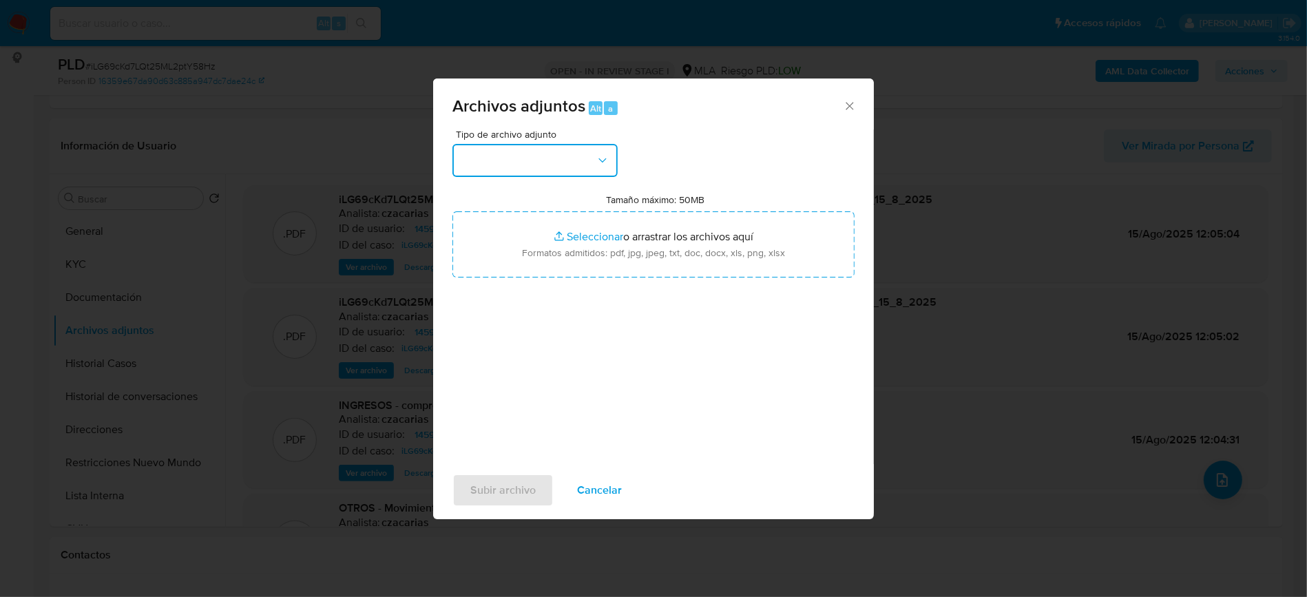
click at [597, 167] on button "button" at bounding box center [534, 160] width 165 height 33
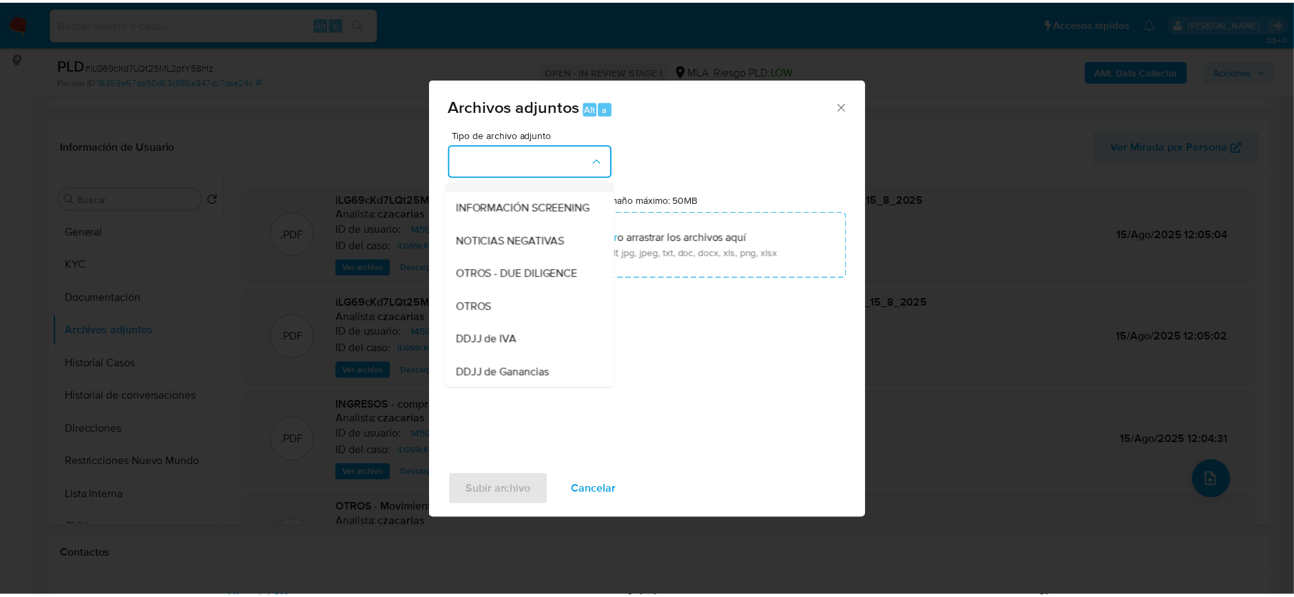
scroll to position [183, 0]
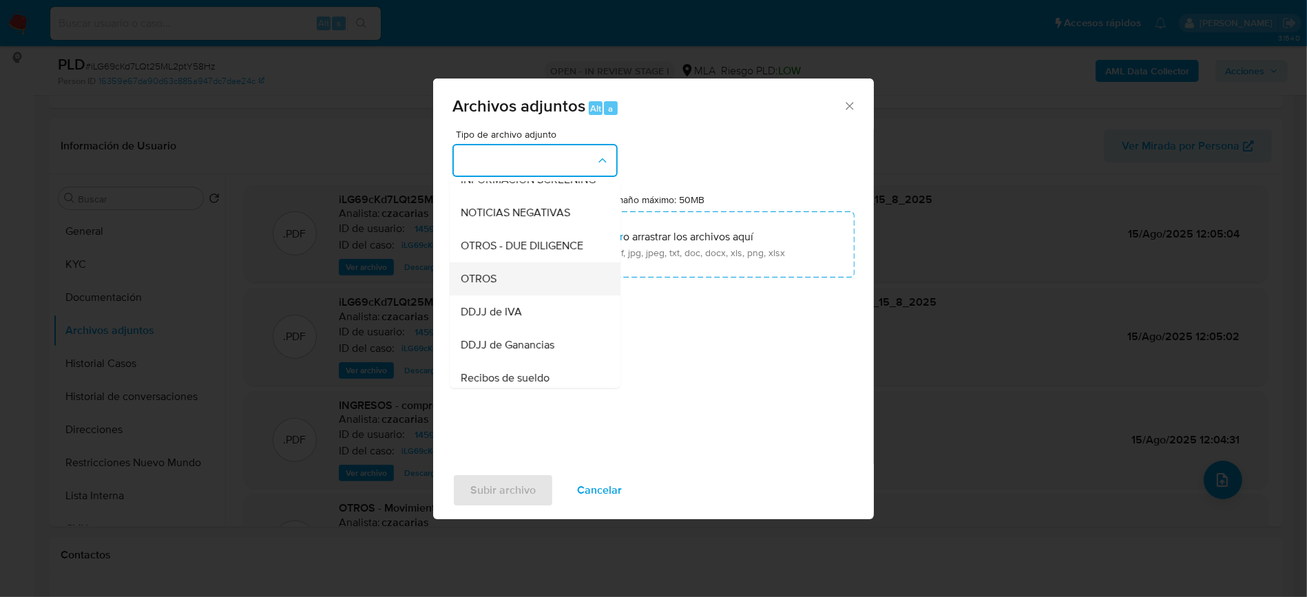
click at [490, 276] on div "OTROS" at bounding box center [531, 278] width 140 height 33
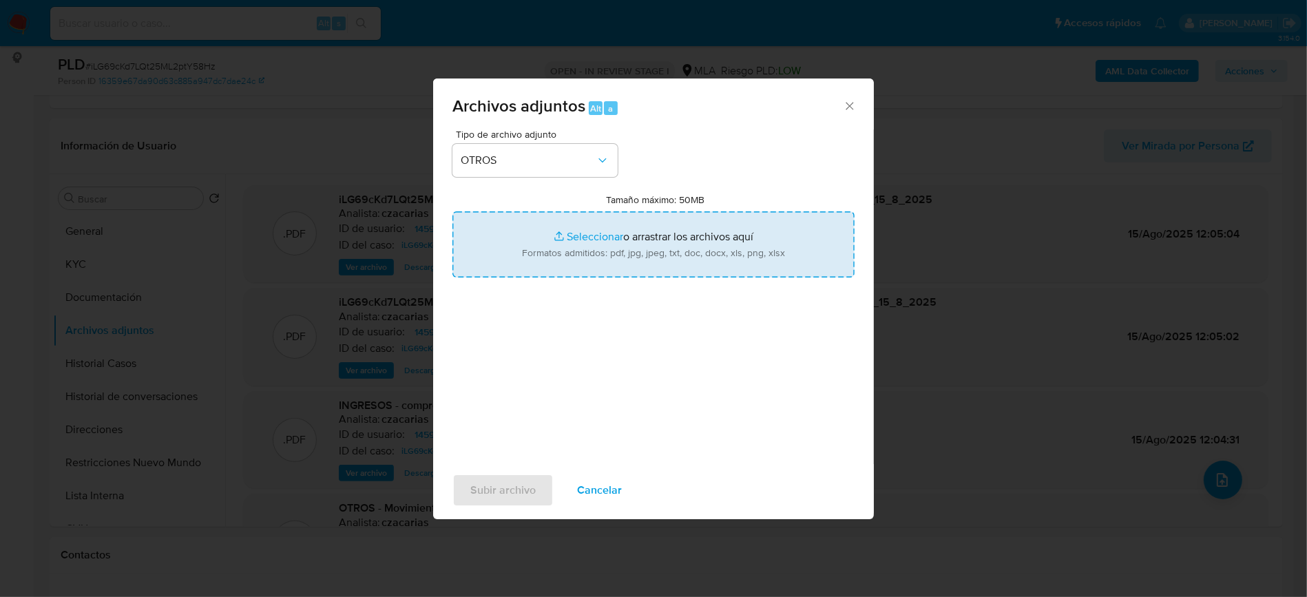
type input "C:\fakepath\Caselog iLG69cKd7LQt25ML2ptY58Hz_2025_06_19_00_26_33.docx"
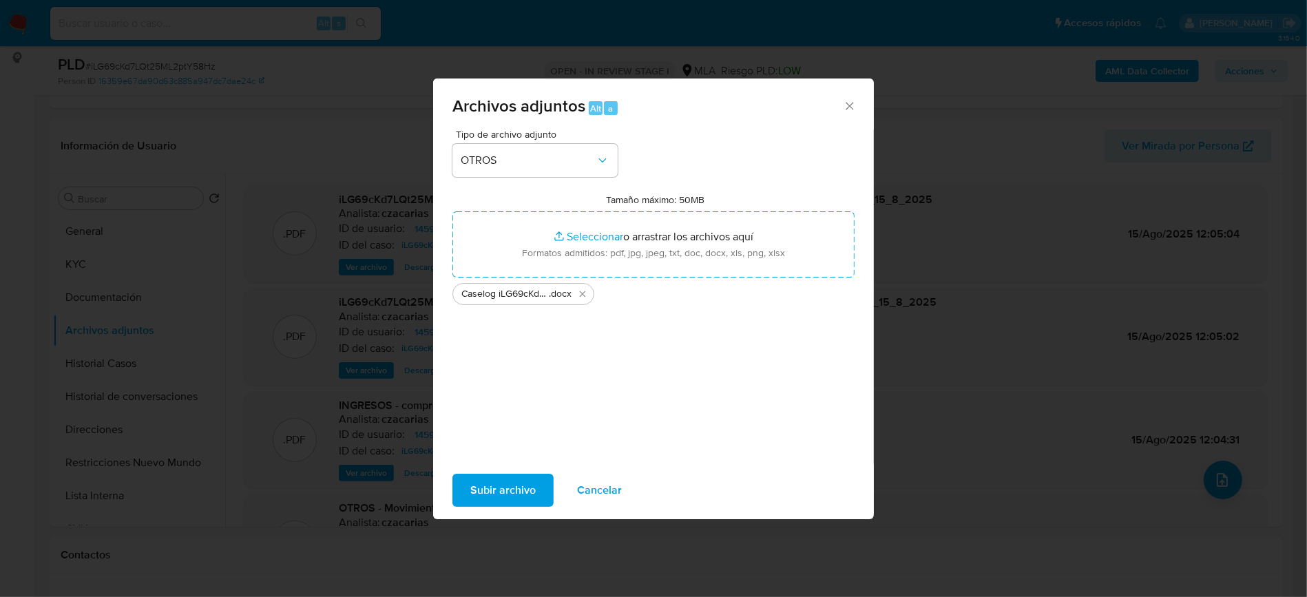
click at [529, 481] on span "Subir archivo" at bounding box center [502, 490] width 65 height 30
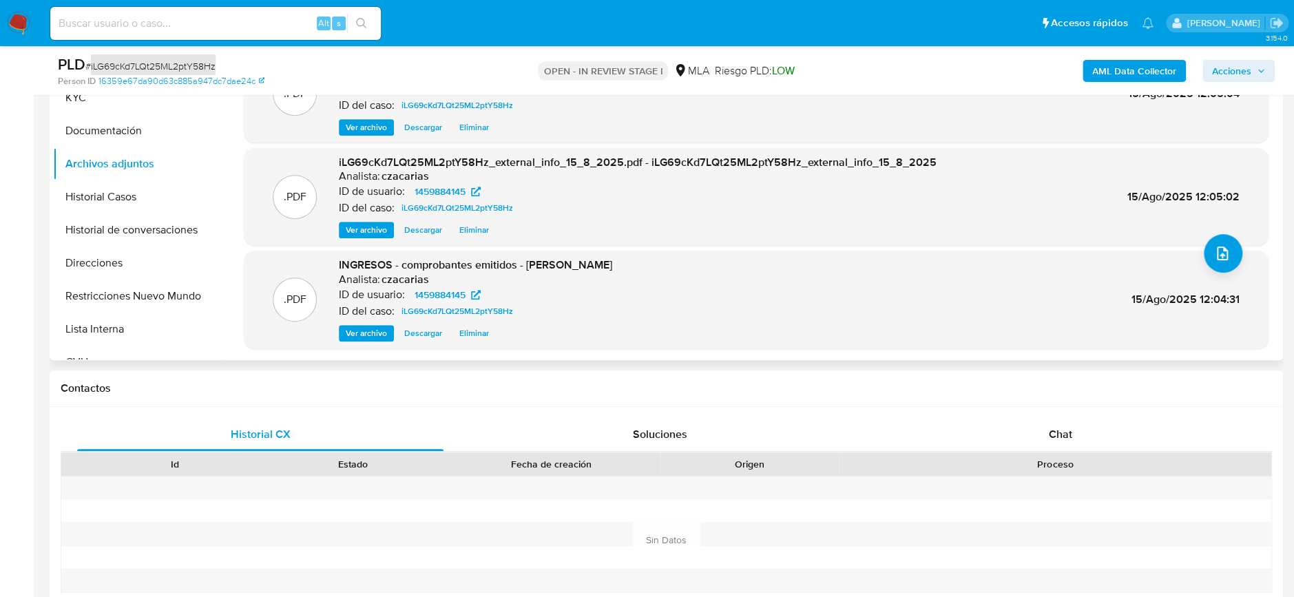
scroll to position [459, 0]
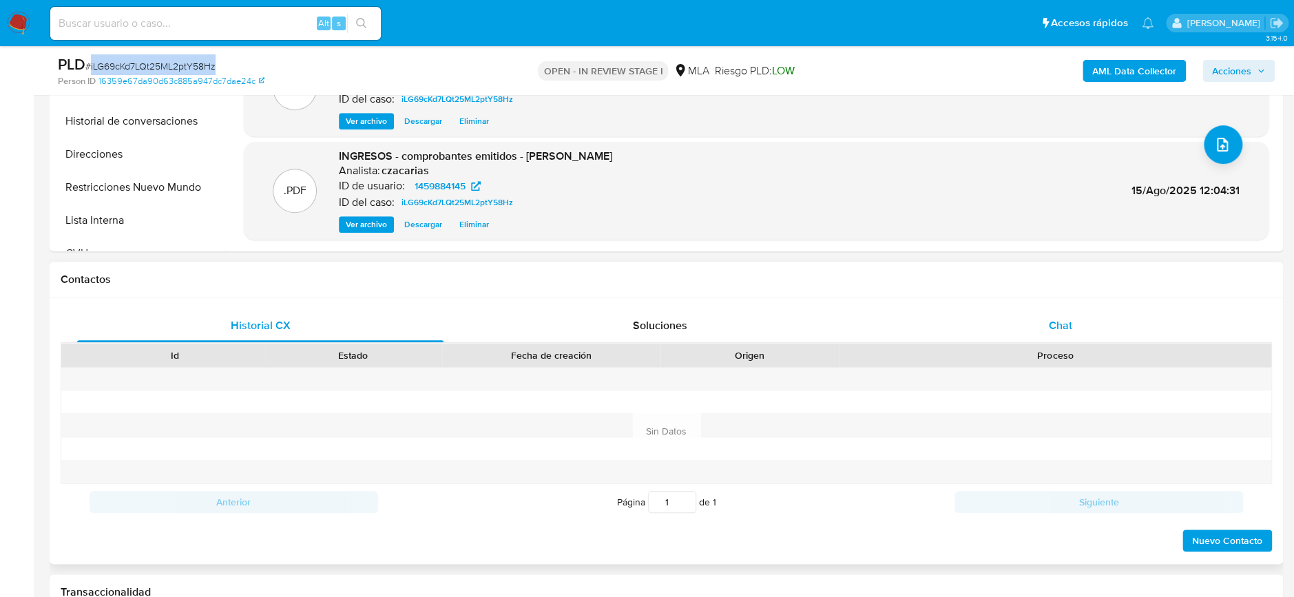
click at [1074, 333] on div "Chat" at bounding box center [1060, 325] width 366 height 33
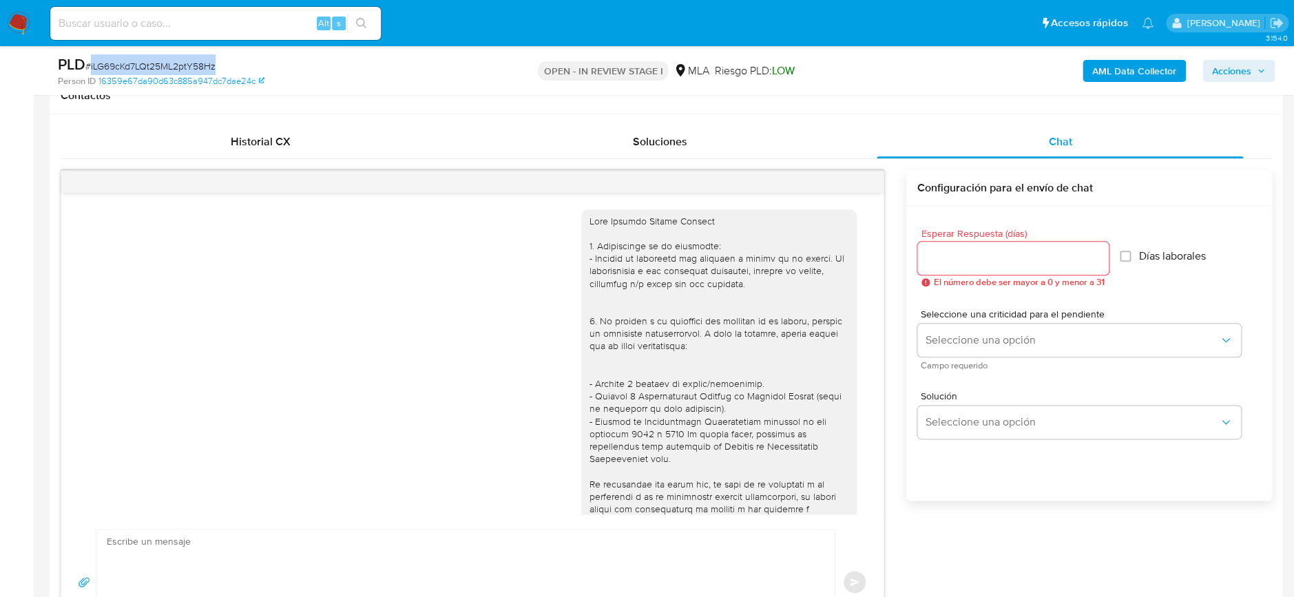
scroll to position [740, 0]
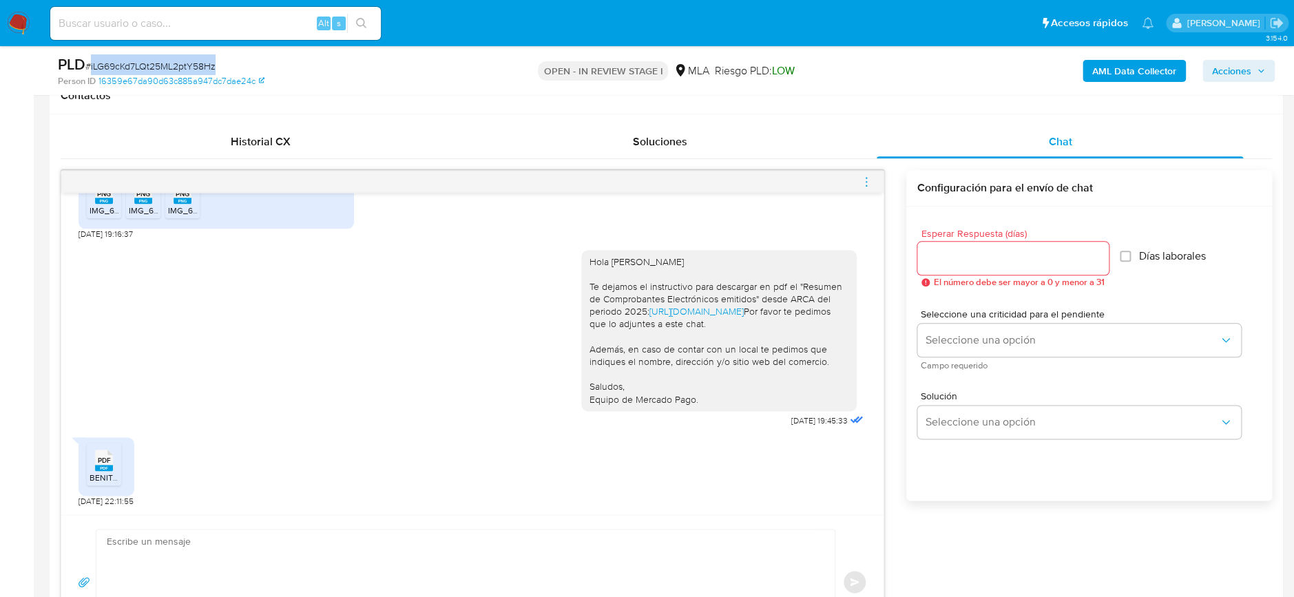
click at [862, 185] on icon "menu-action" at bounding box center [866, 182] width 12 height 12
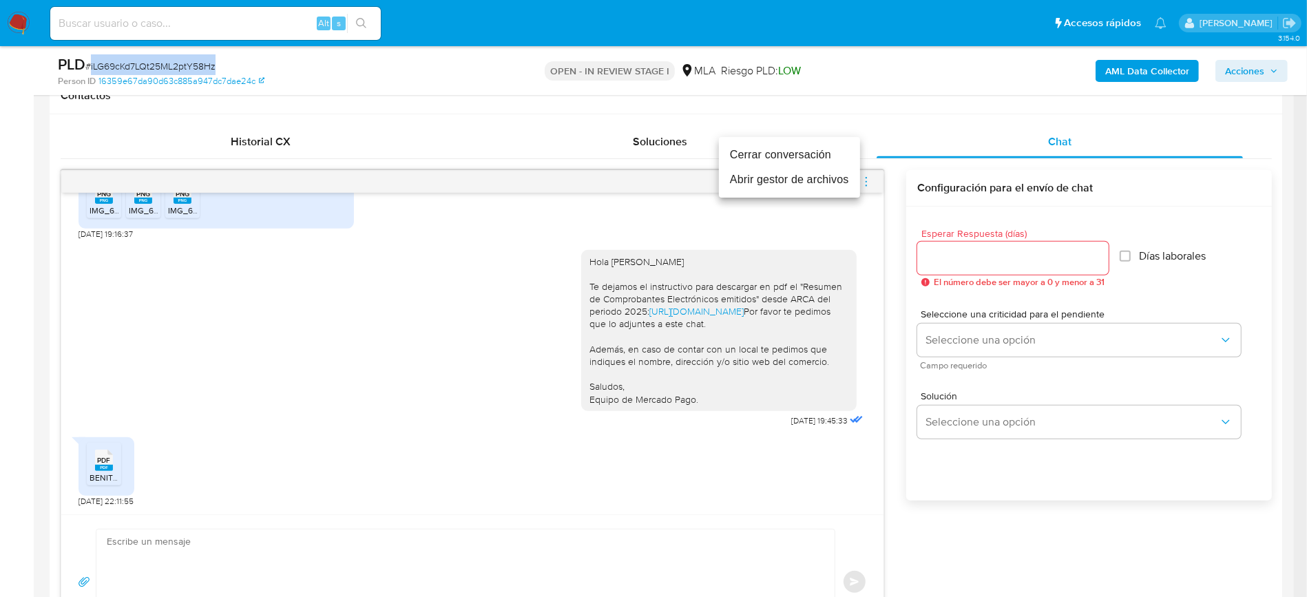
click at [778, 151] on li "Cerrar conversación" at bounding box center [789, 155] width 141 height 25
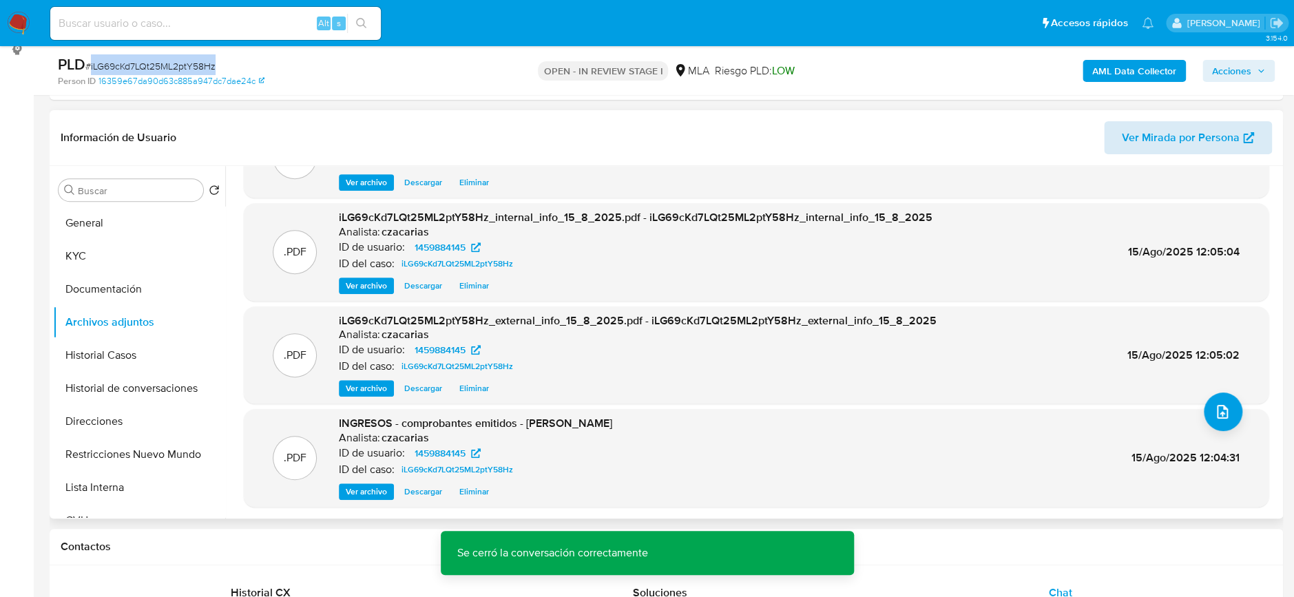
scroll to position [183, 0]
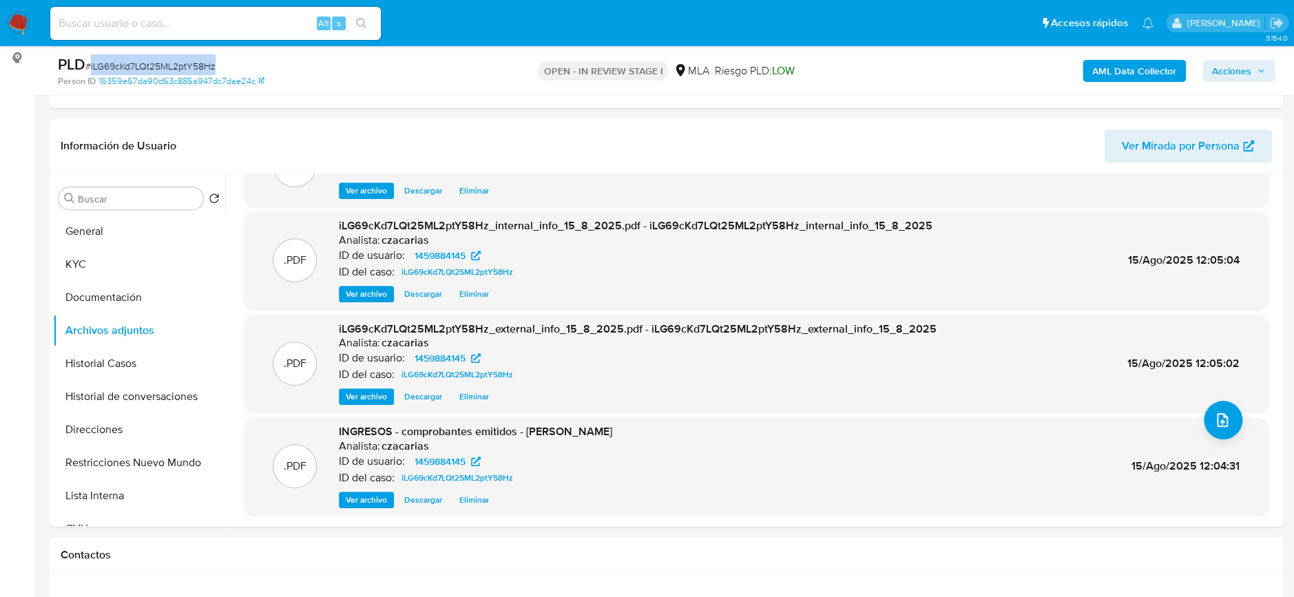
click at [1225, 72] on span "Acciones" at bounding box center [1231, 71] width 39 height 22
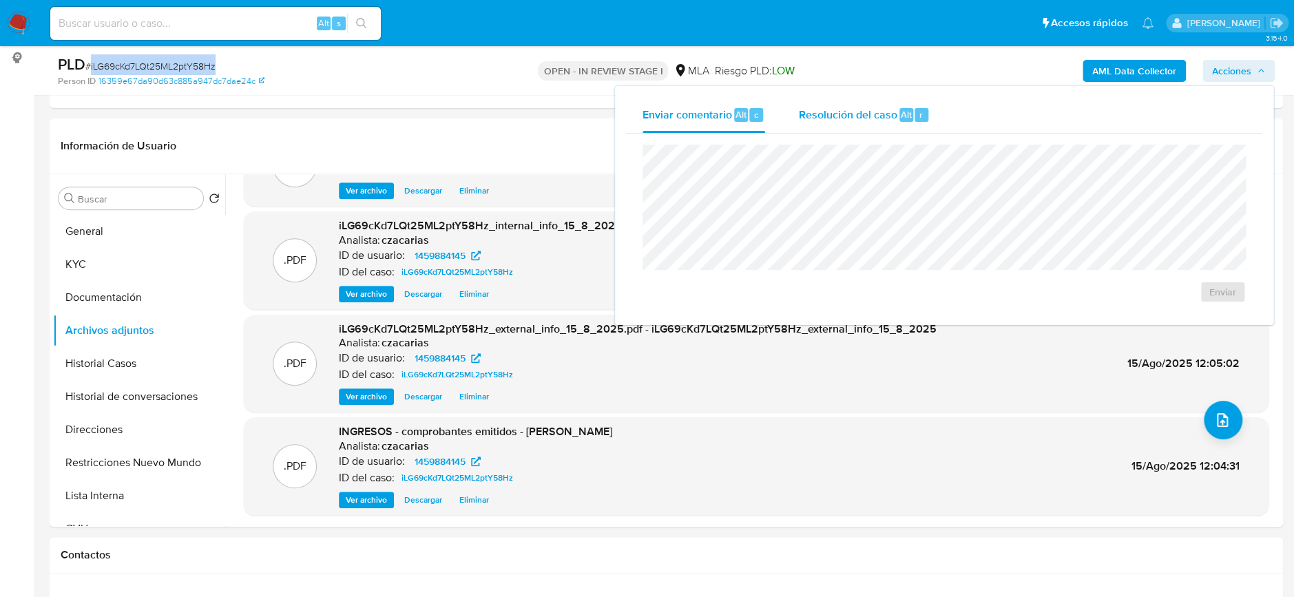
drag, startPoint x: 915, startPoint y: 114, endPoint x: 927, endPoint y: 141, distance: 30.2
click at [915, 114] on div "r" at bounding box center [922, 115] width 14 height 14
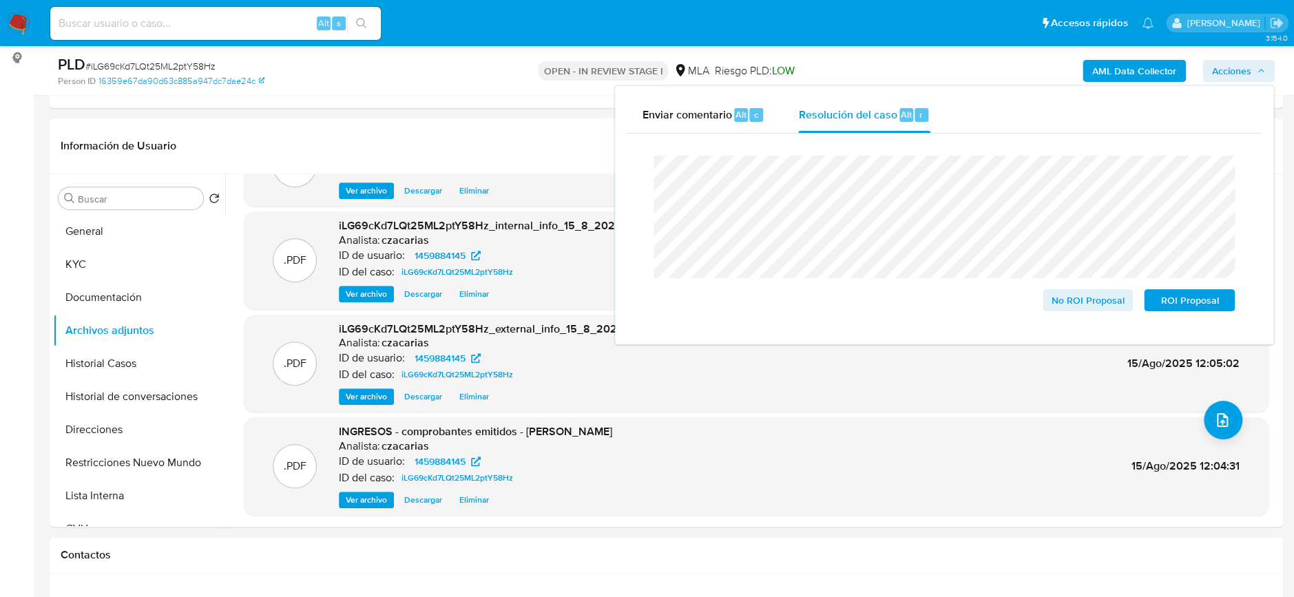
click at [153, 61] on span "# iLG69cKd7LQt25ML2ptY58Hz" at bounding box center [150, 66] width 130 height 14
click at [153, 60] on span "# iLG69cKd7LQt25ML2ptY58Hz" at bounding box center [150, 66] width 130 height 14
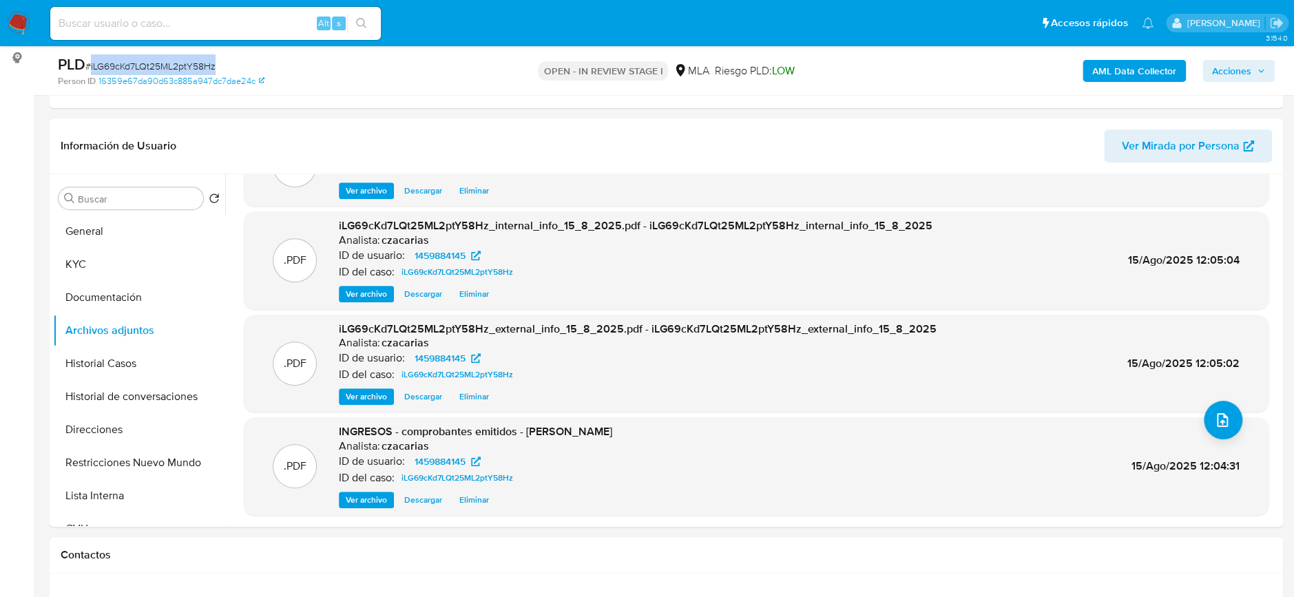
copy span "iLG69cKd7LQt25ML2ptY58Hz"
click at [1221, 63] on span "Acciones" at bounding box center [1231, 71] width 39 height 22
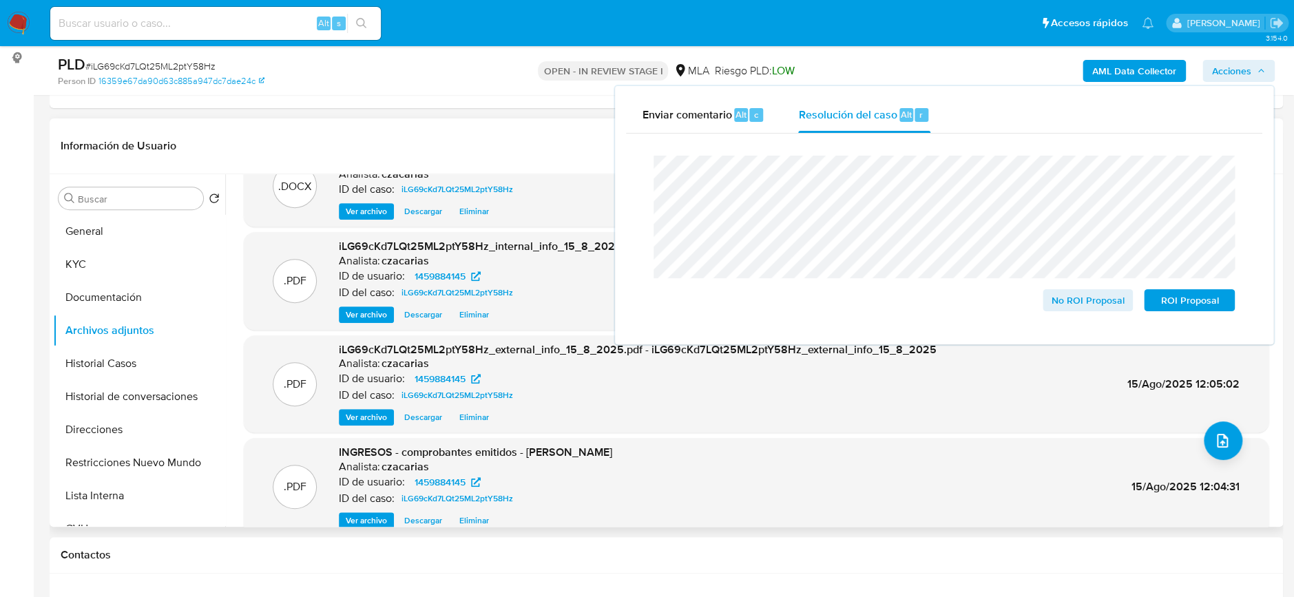
scroll to position [60, 0]
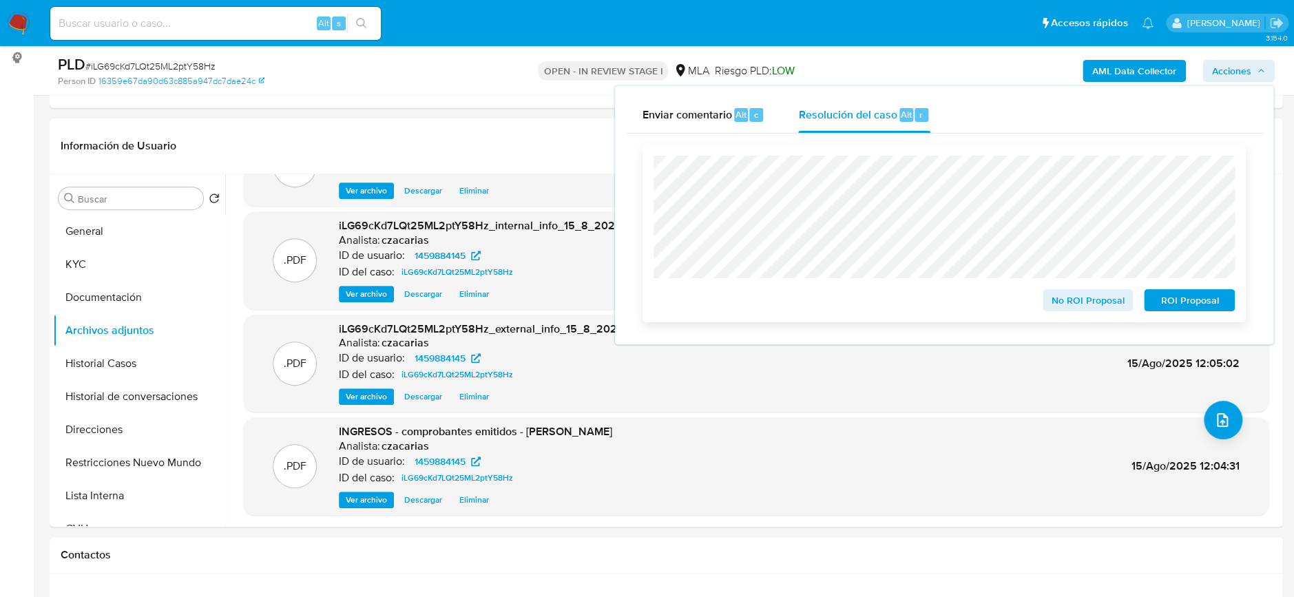
click at [1065, 298] on span "No ROI Proposal" at bounding box center [1088, 300] width 72 height 19
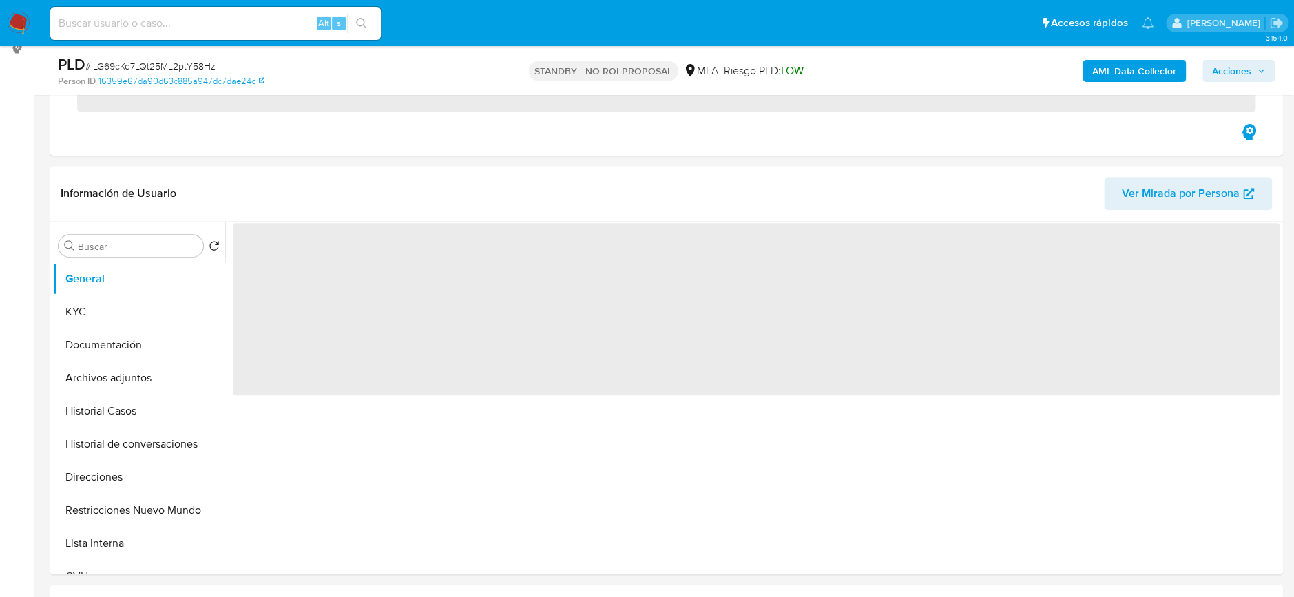
scroll to position [275, 0]
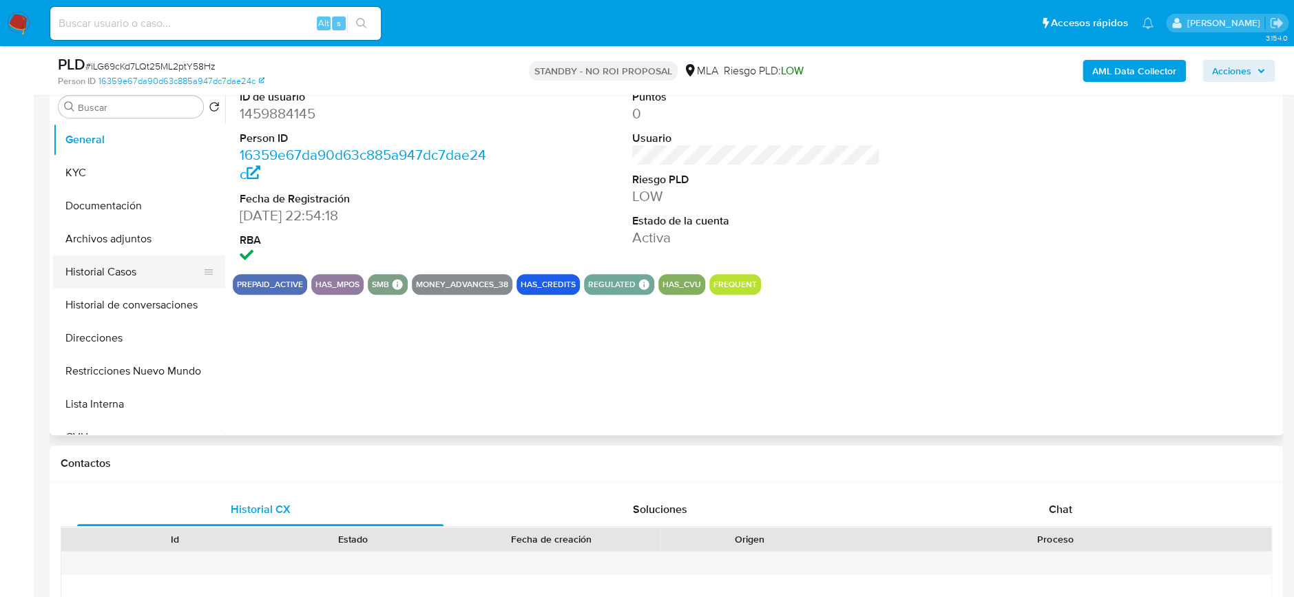
click at [132, 271] on button "Historial Casos" at bounding box center [133, 272] width 161 height 33
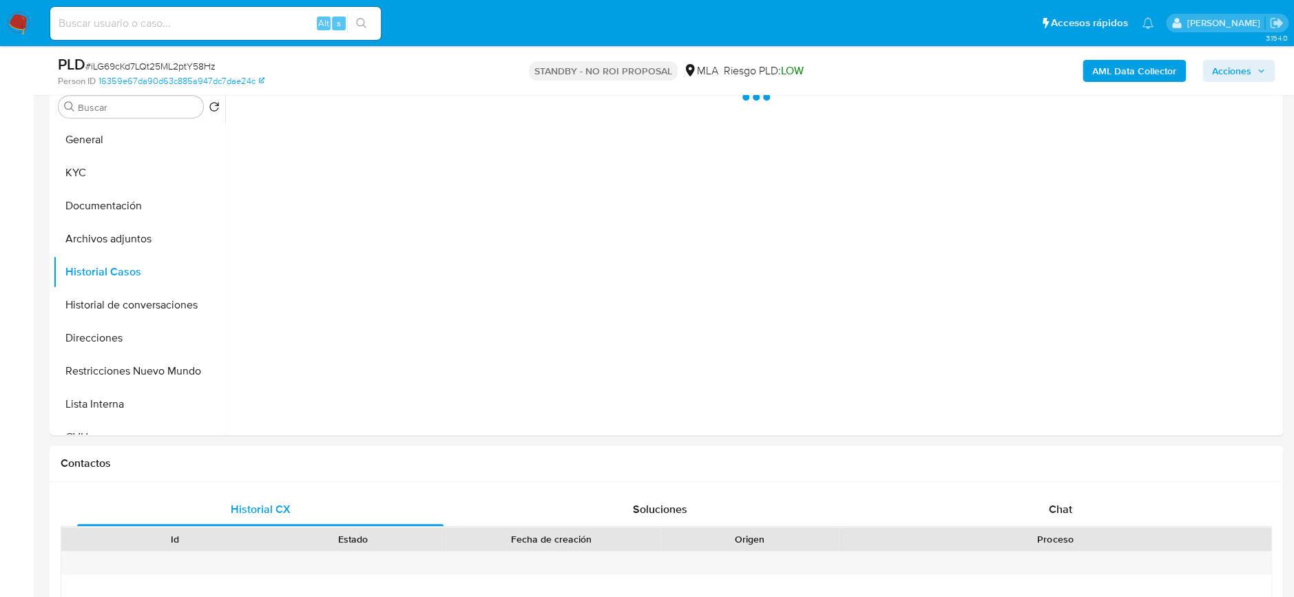
select select "10"
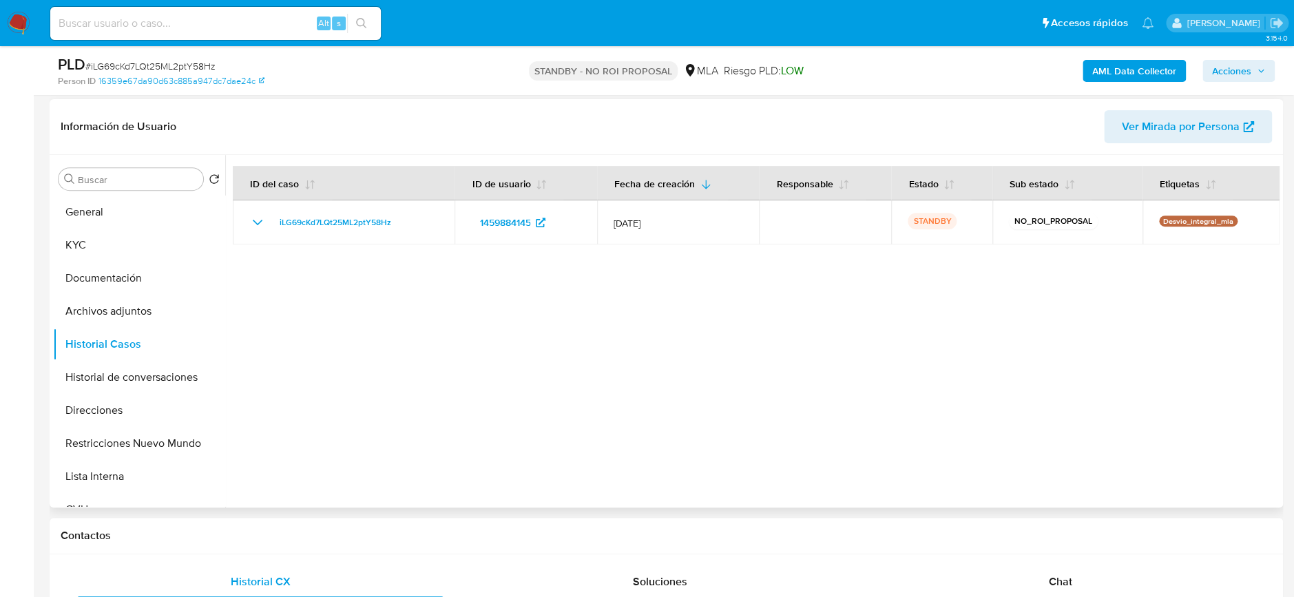
scroll to position [183, 0]
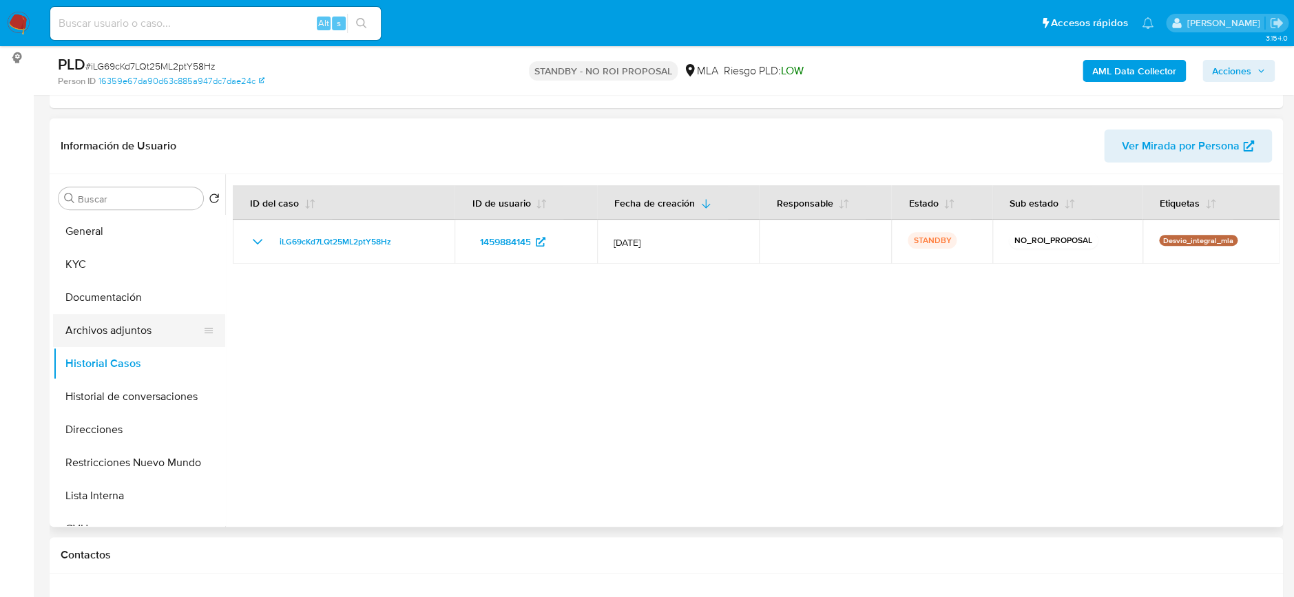
click at [126, 330] on button "Archivos adjuntos" at bounding box center [133, 330] width 161 height 33
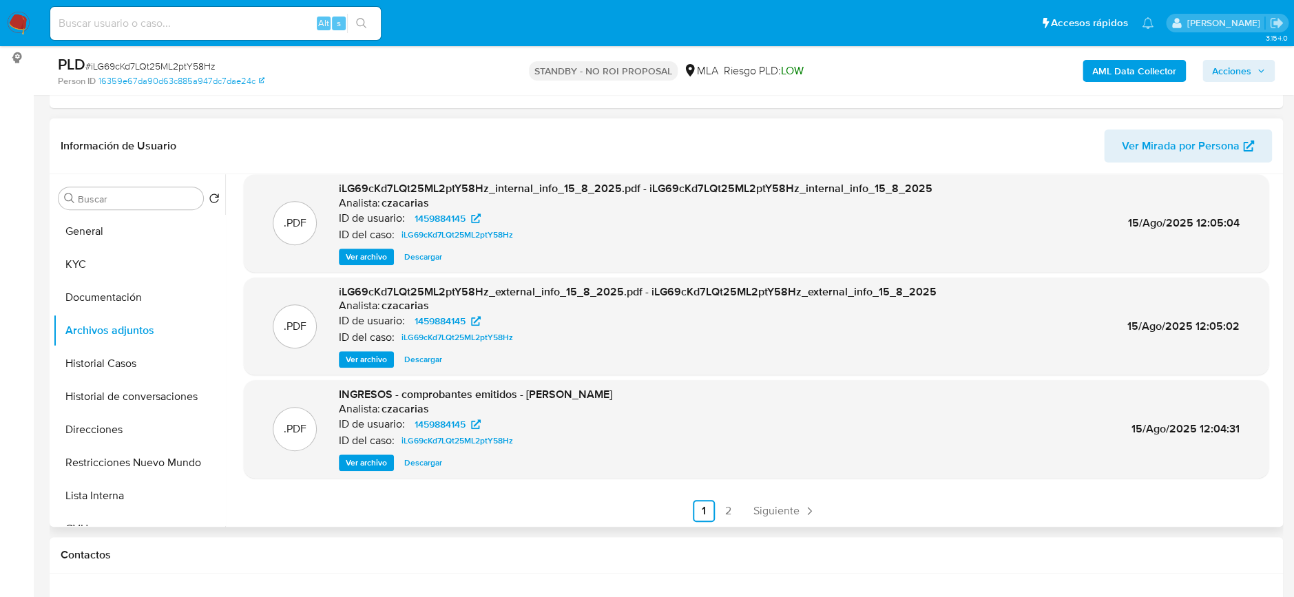
scroll to position [115, 0]
click at [773, 506] on span "Siguiente" at bounding box center [776, 509] width 46 height 11
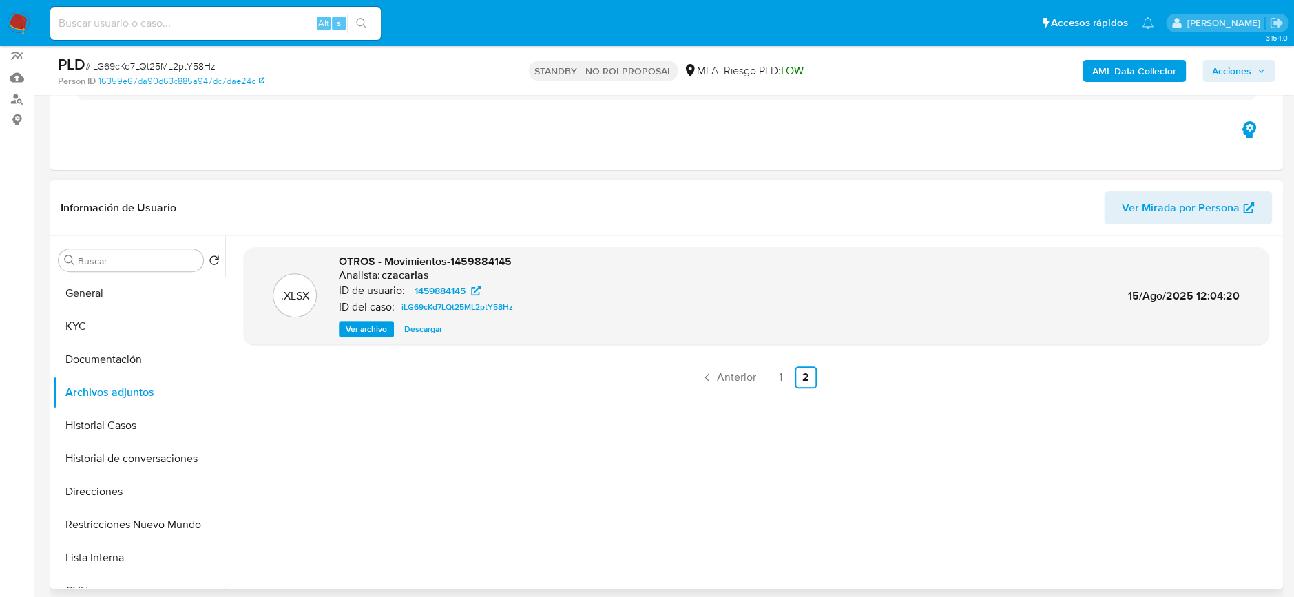
scroll to position [92, 0]
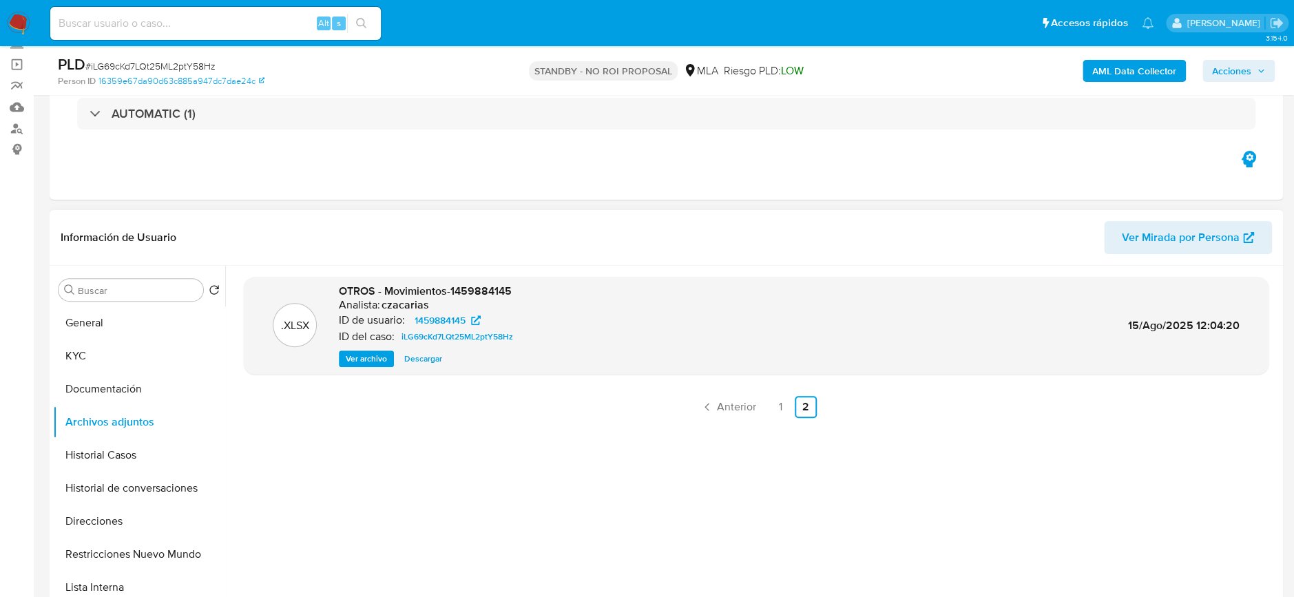
click at [257, 10] on div "Alt s" at bounding box center [215, 23] width 331 height 33
click at [302, 27] on input at bounding box center [215, 23] width 331 height 18
paste input "VprxTHJogMoG0bMgmCmGyVOJ"
type input "VprxTHJogMoG0bMgmCmGyVOJ"
click at [363, 18] on icon "search-icon" at bounding box center [361, 23] width 11 height 11
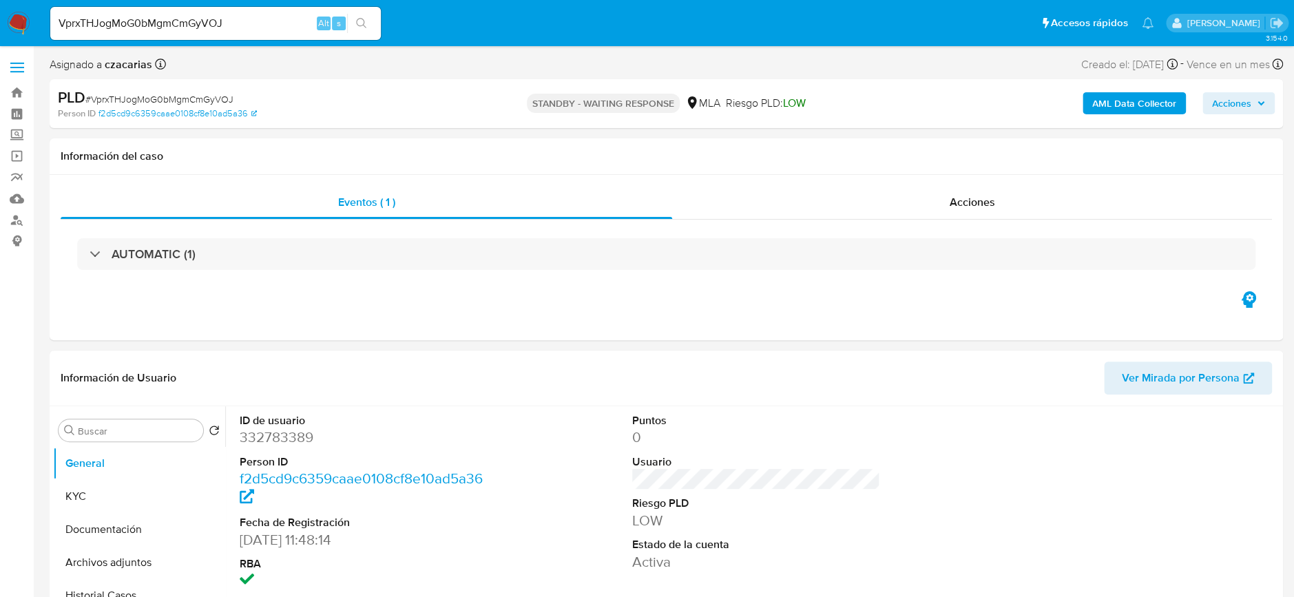
select select "10"
click at [238, 19] on input "VprxTHJogMoG0bMgmCmGyVOJ" at bounding box center [215, 23] width 331 height 18
paste input "2FGfNOqkITH3CaNmXADpLadE"
type input "2FGfNOqkITH3CaNmXADpLadE"
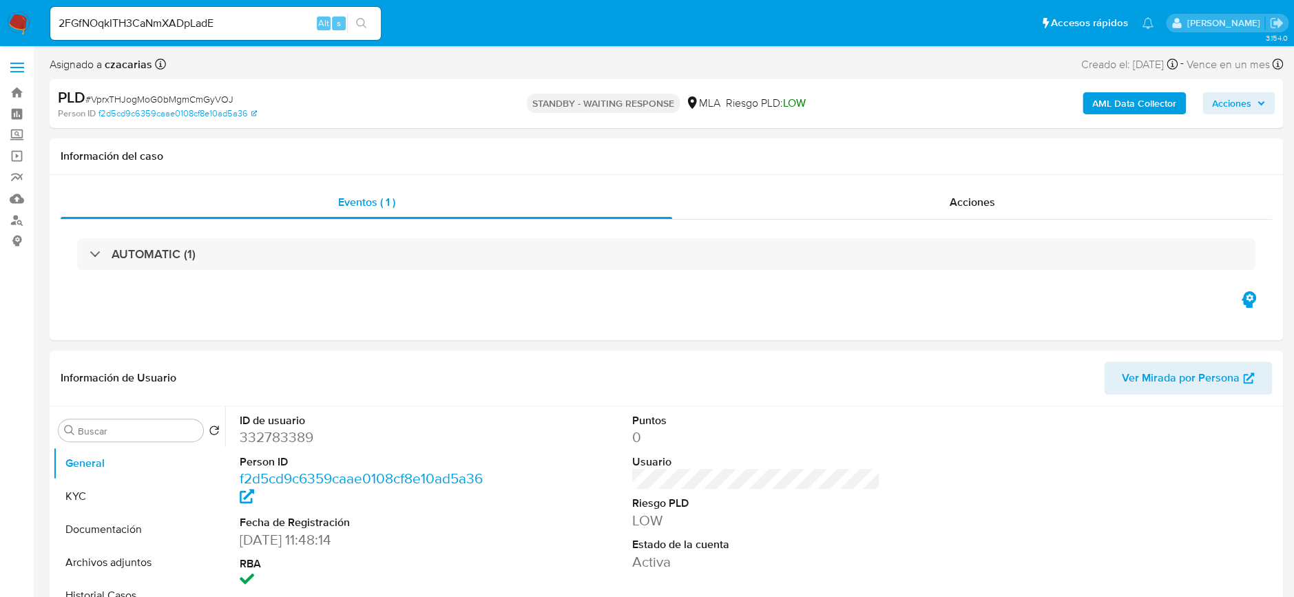
click at [349, 24] on button "search-icon" at bounding box center [361, 23] width 28 height 19
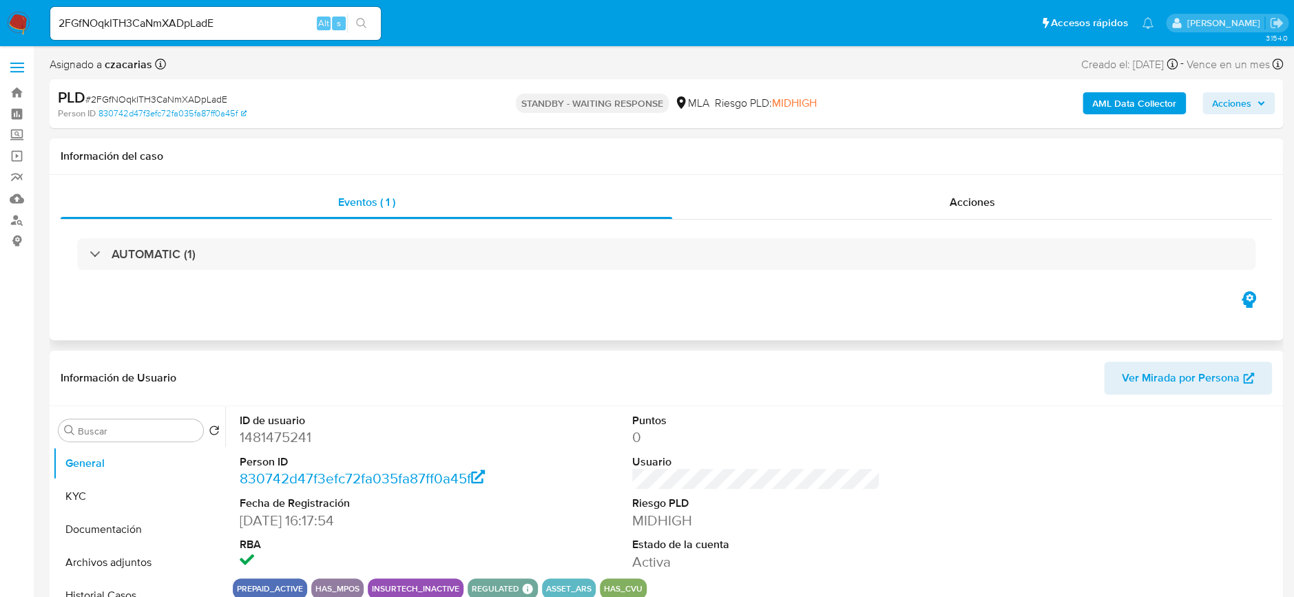
select select "10"
click at [267, 17] on input "2FGfNOqkITH3CaNmXADpLadE" at bounding box center [215, 23] width 331 height 18
paste input "qSU47Q8wYyGHu7OmrO7Jqddp"
type input "qSU47Q8wYyGHu7OmrO7Jqddp"
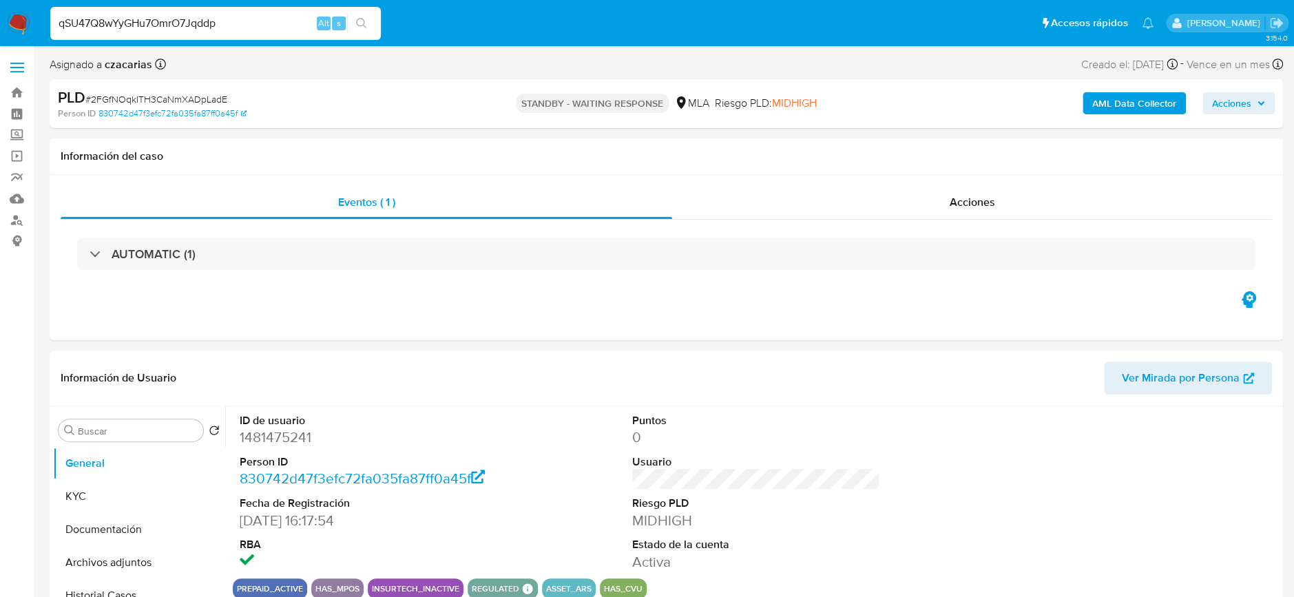
click at [348, 21] on button "search-icon" at bounding box center [361, 23] width 28 height 19
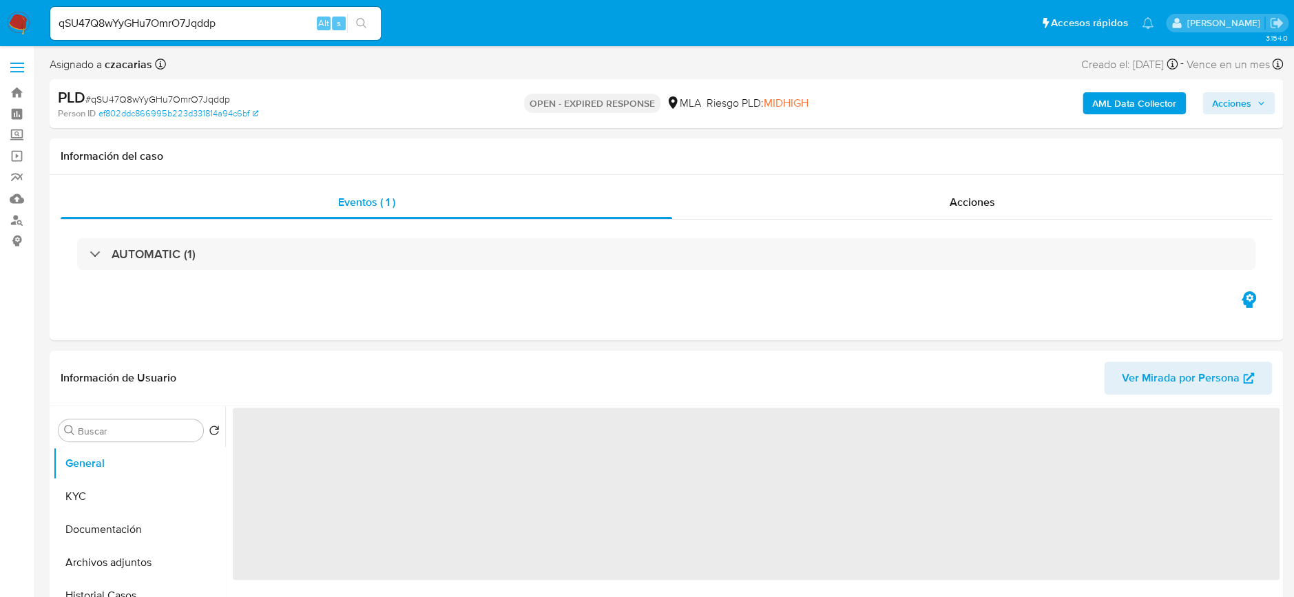
select select "10"
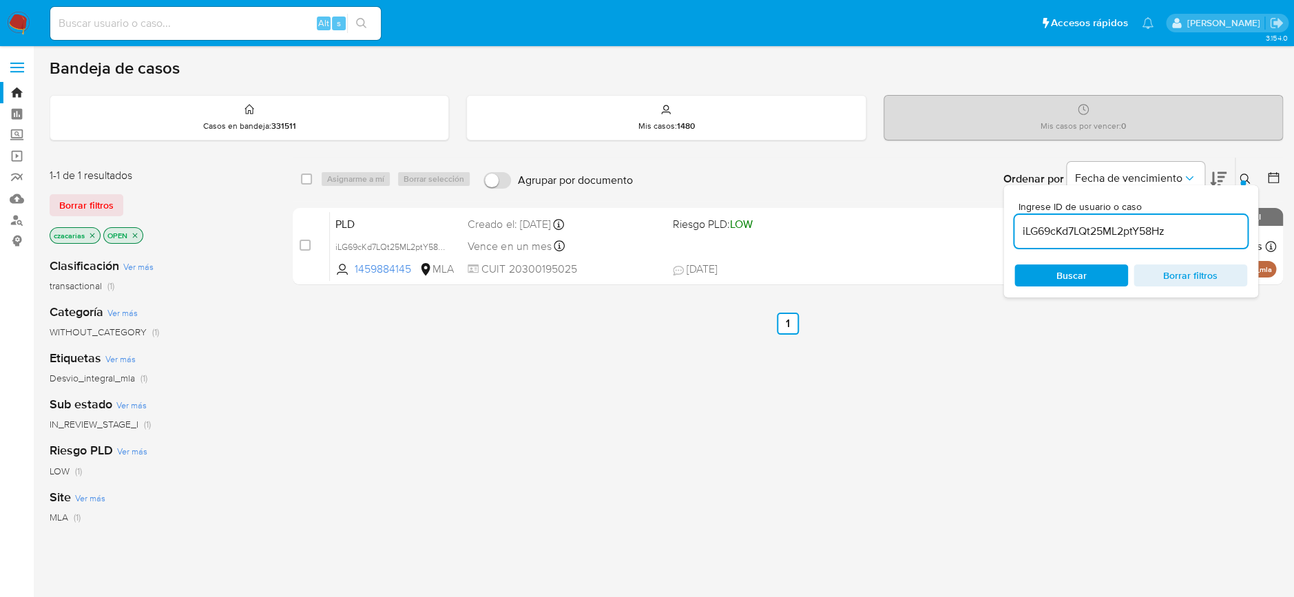
click at [1132, 235] on input "iLG69cKd7LQt25ML2ptY58Hz" at bounding box center [1130, 231] width 233 height 18
type input "qSU47Q8wYyGHu7OmrO7Jqddp"
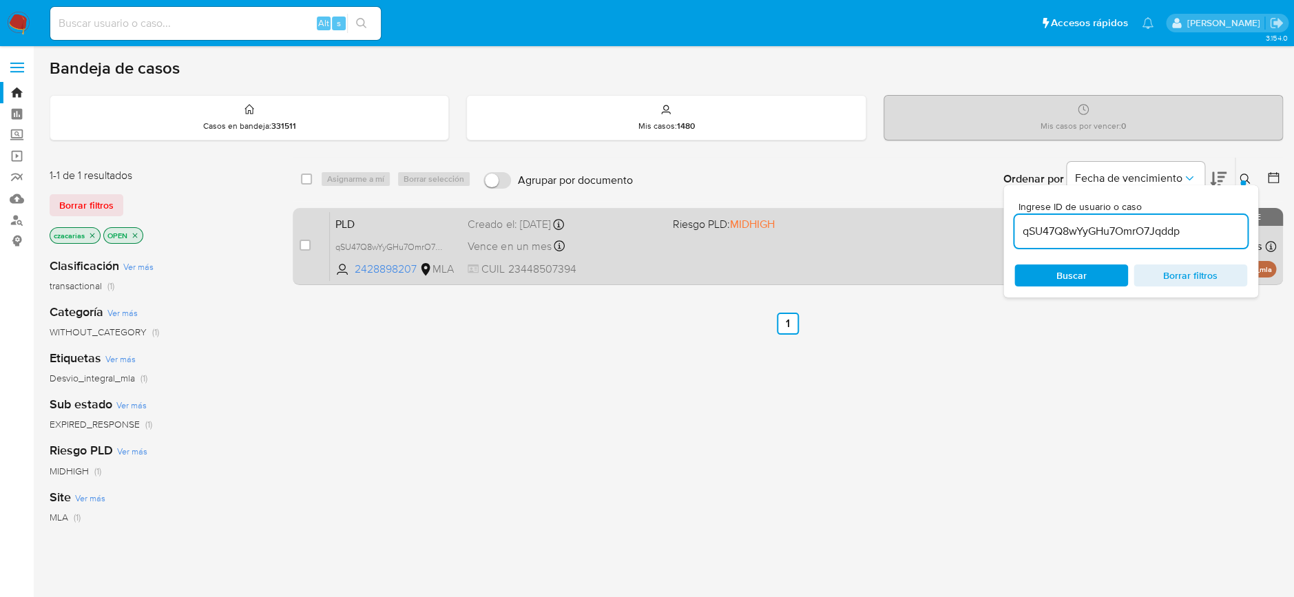
click at [306, 251] on div "case-item-checkbox" at bounding box center [305, 245] width 11 height 14
click at [312, 247] on div "case-item-checkbox No es posible asignar el caso" at bounding box center [315, 246] width 30 height 70
drag, startPoint x: 302, startPoint y: 245, endPoint x: 318, endPoint y: 221, distance: 28.8
click at [302, 244] on input "checkbox" at bounding box center [305, 245] width 11 height 11
checkbox input "true"
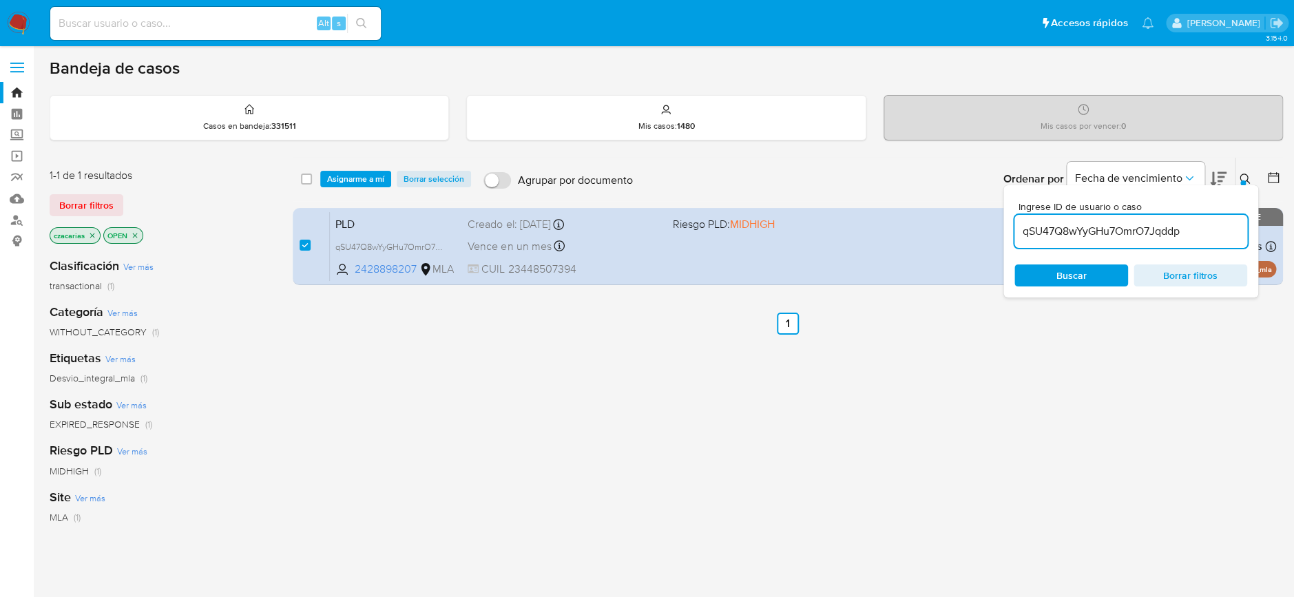
click at [360, 166] on div "select-all-cases-checkbox Asignarme a mí Borrar selección Agrupar por documento…" at bounding box center [788, 179] width 990 height 43
click at [360, 176] on span "Asignarme a mí" at bounding box center [355, 179] width 57 height 14
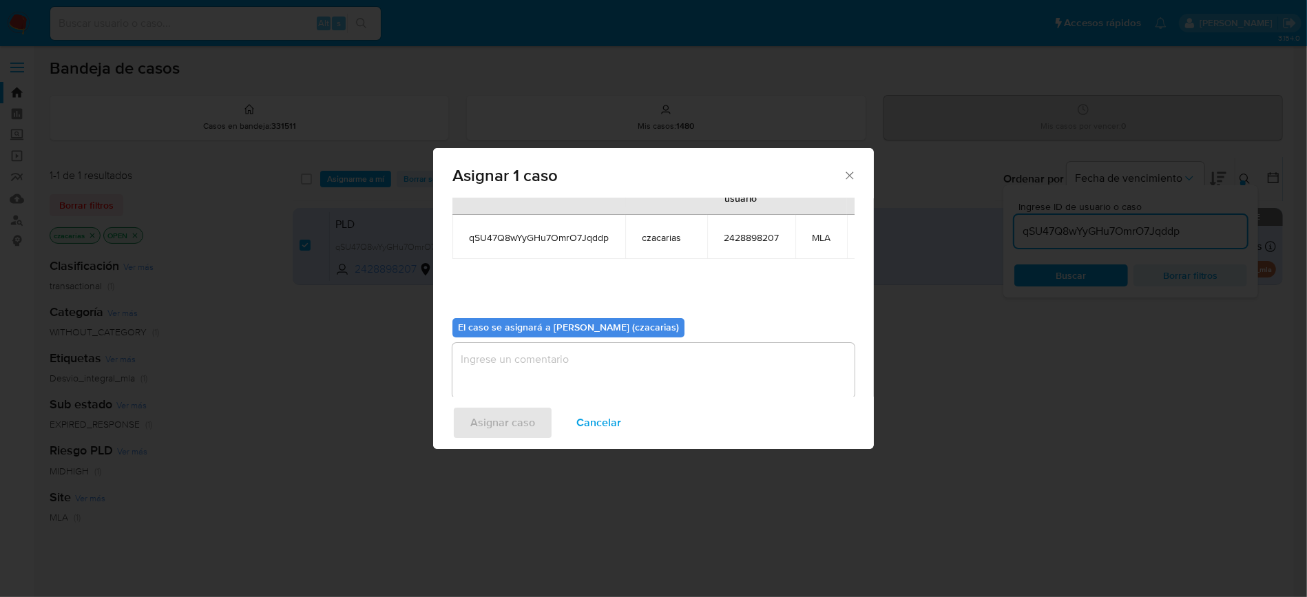
scroll to position [84, 0]
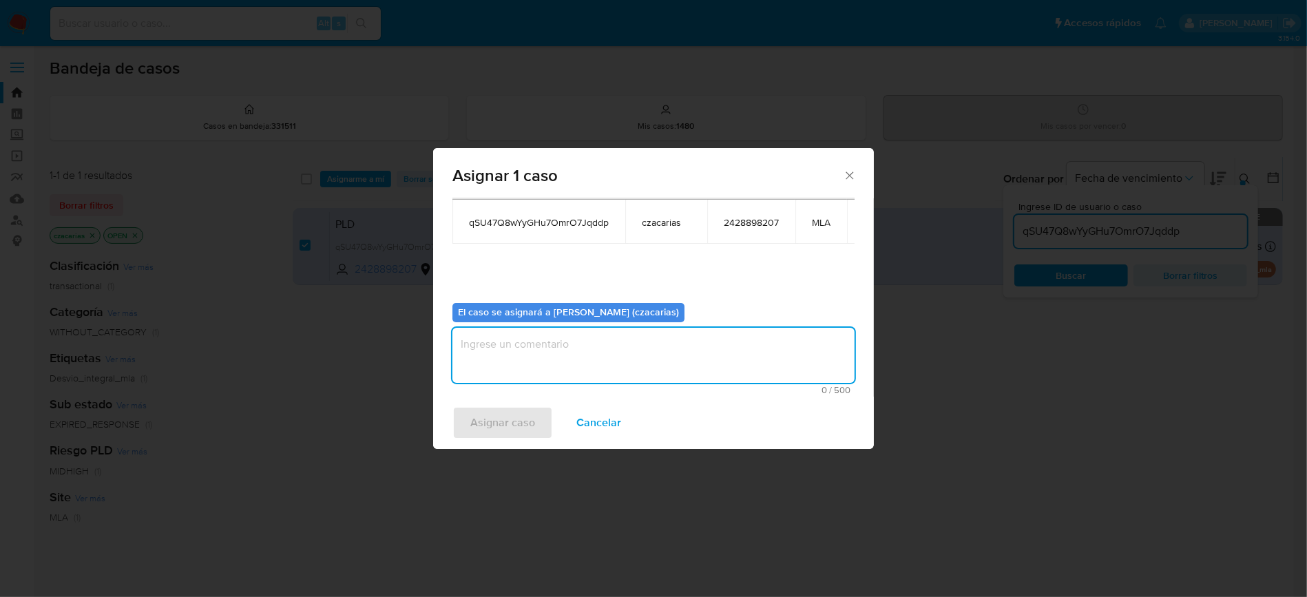
click at [560, 345] on textarea "assign-modal" at bounding box center [653, 355] width 402 height 55
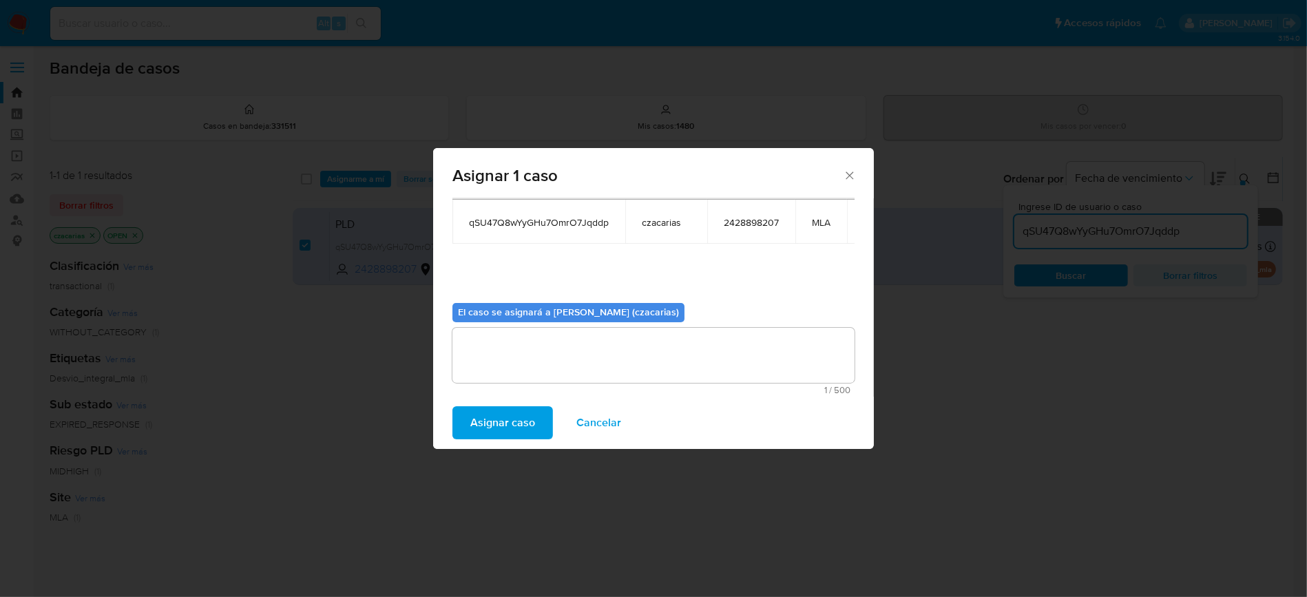
click at [503, 417] on span "Asignar caso" at bounding box center [502, 423] width 65 height 30
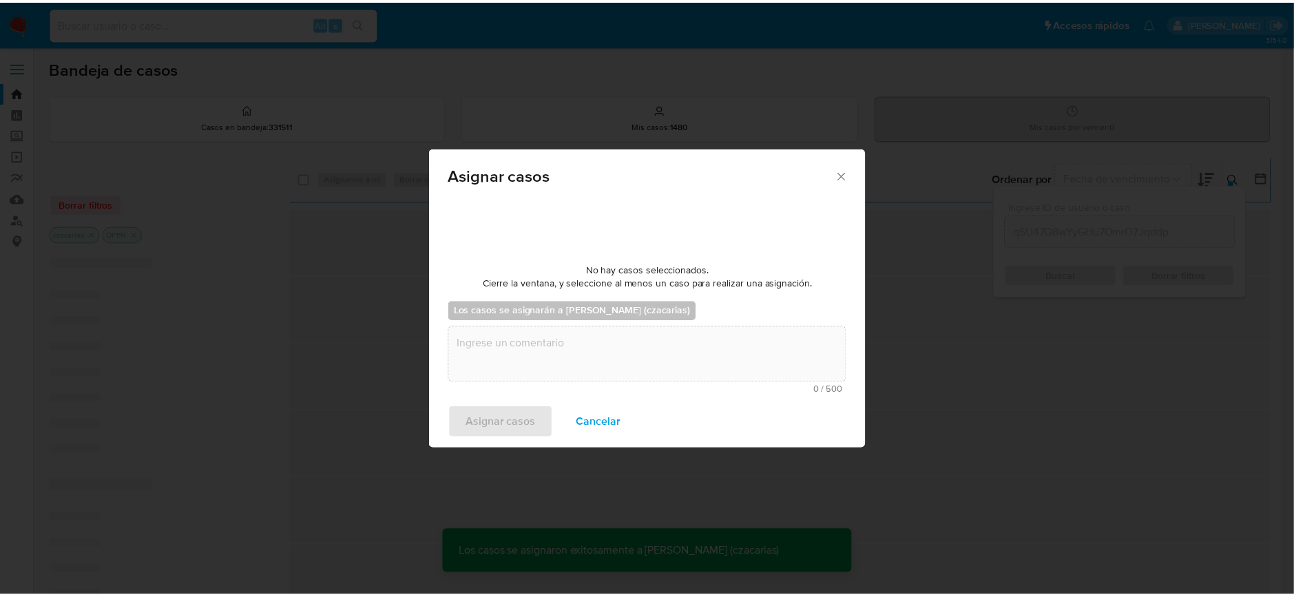
scroll to position [83, 0]
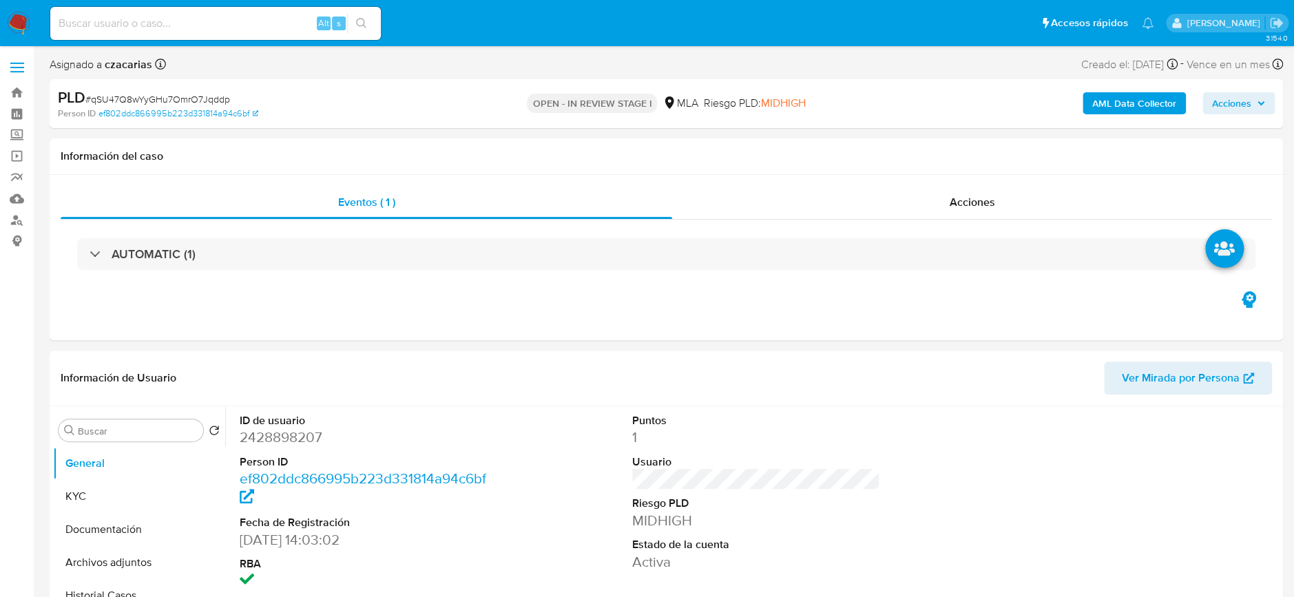
select select "10"
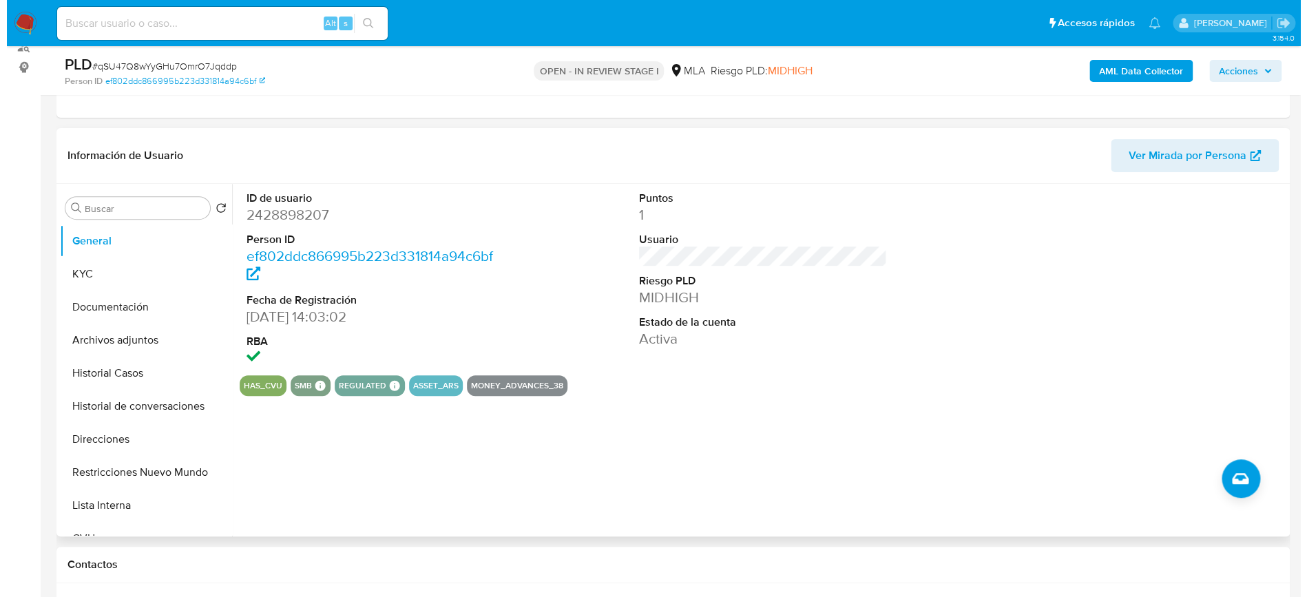
scroll to position [183, 0]
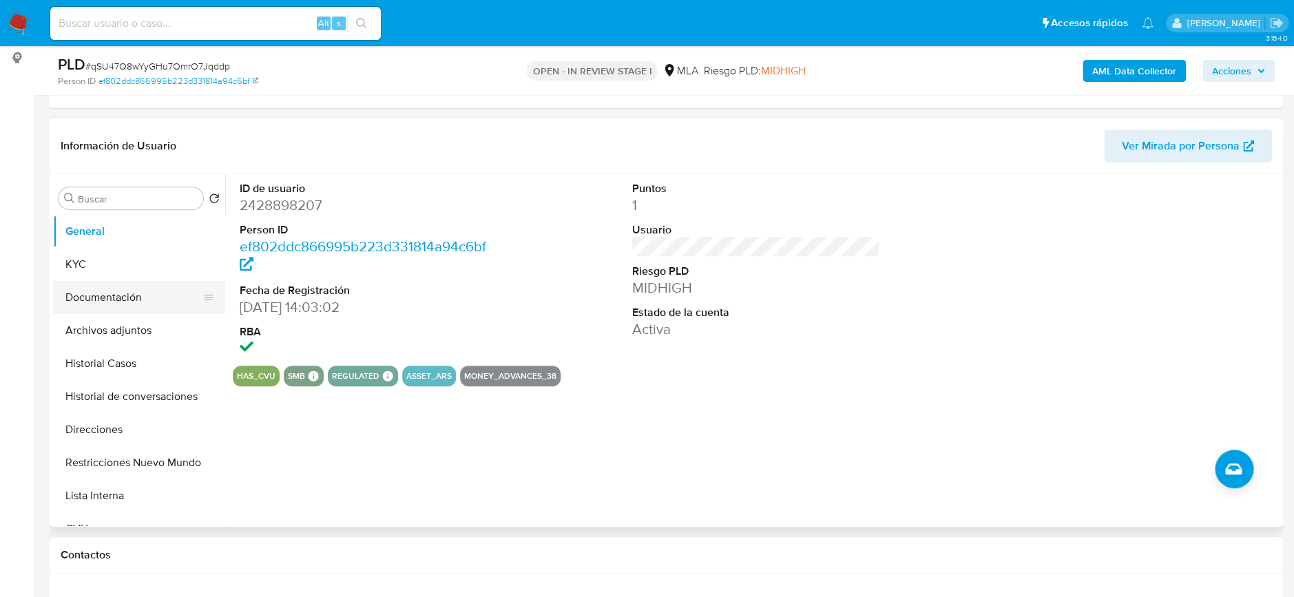
click at [136, 311] on button "Documentación" at bounding box center [133, 297] width 161 height 33
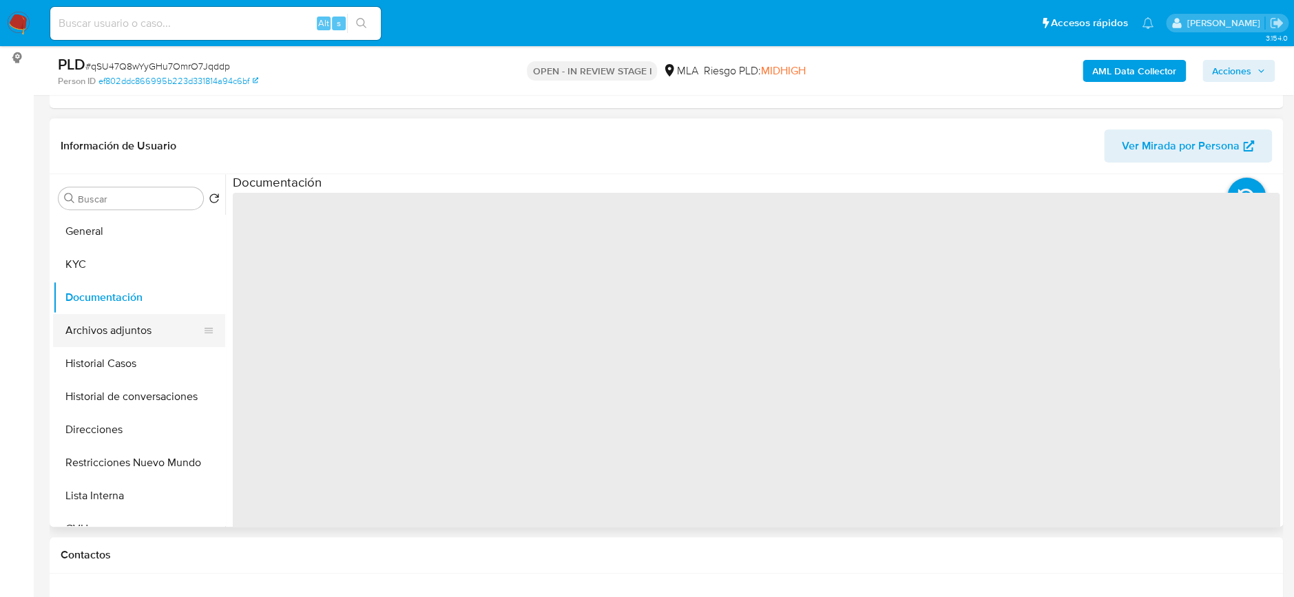
click at [143, 324] on button "Archivos adjuntos" at bounding box center [133, 330] width 161 height 33
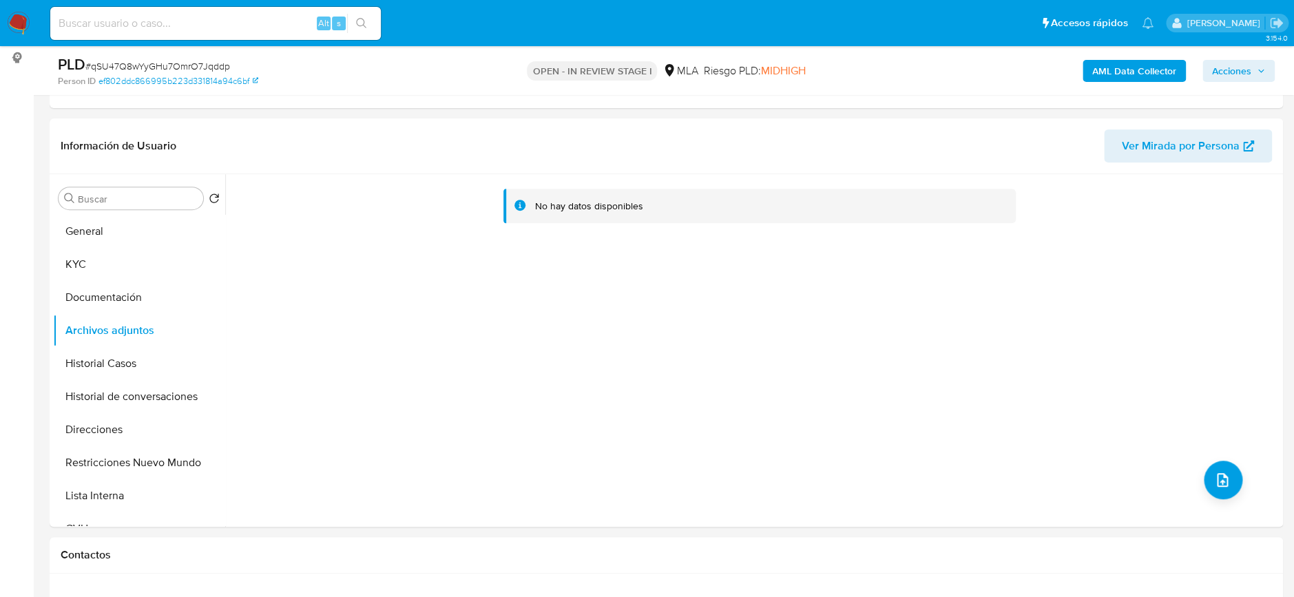
click at [1123, 70] on b "AML Data Collector" at bounding box center [1134, 71] width 84 height 22
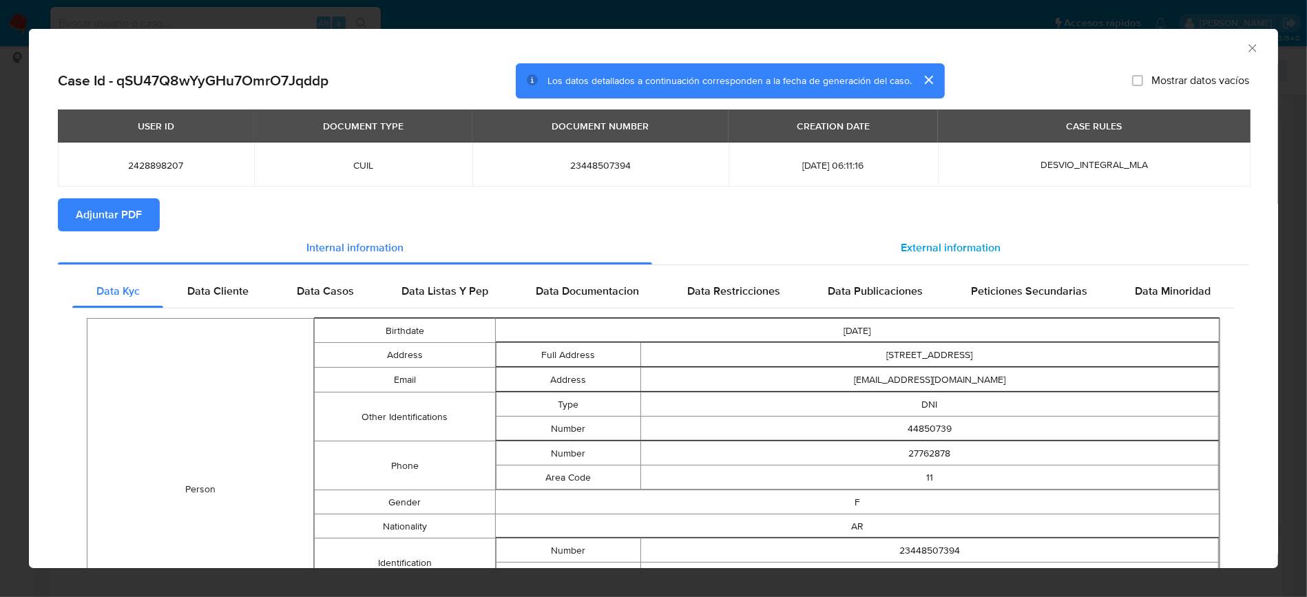
click at [973, 241] on span "External information" at bounding box center [951, 248] width 100 height 16
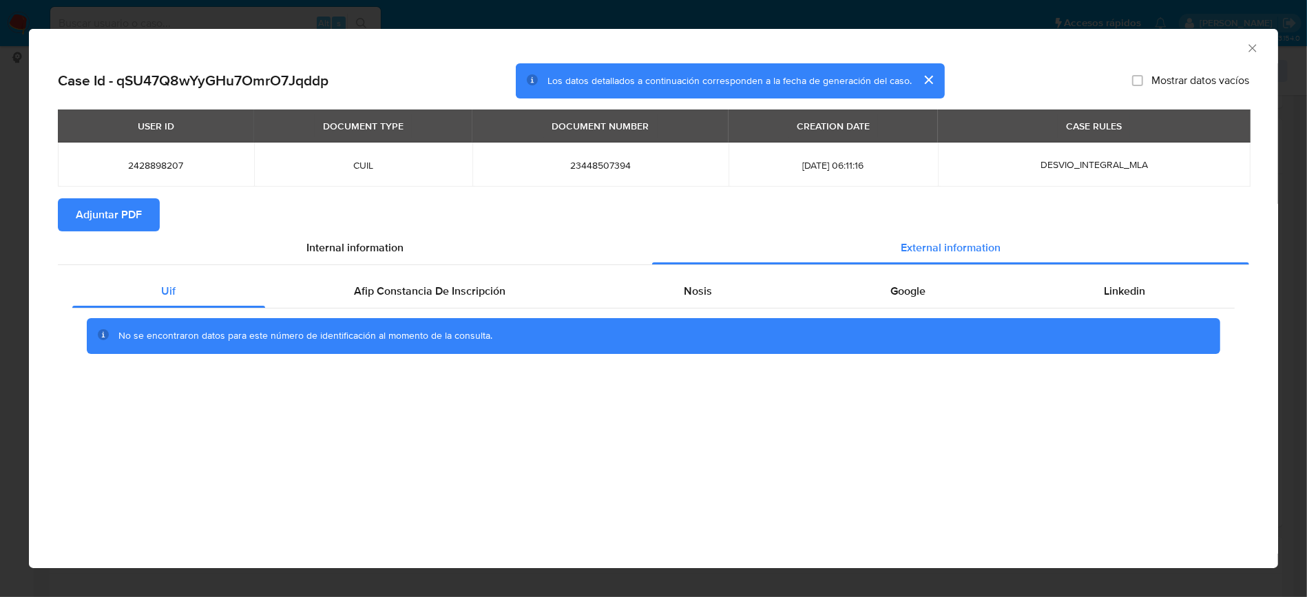
click at [433, 265] on div "Uif Afip Constancia De Inscripción Nosis Google Linkedin No se encontraron dato…" at bounding box center [653, 319] width 1191 height 108
click at [434, 280] on div "Afip Constancia De Inscripción" at bounding box center [430, 291] width 330 height 33
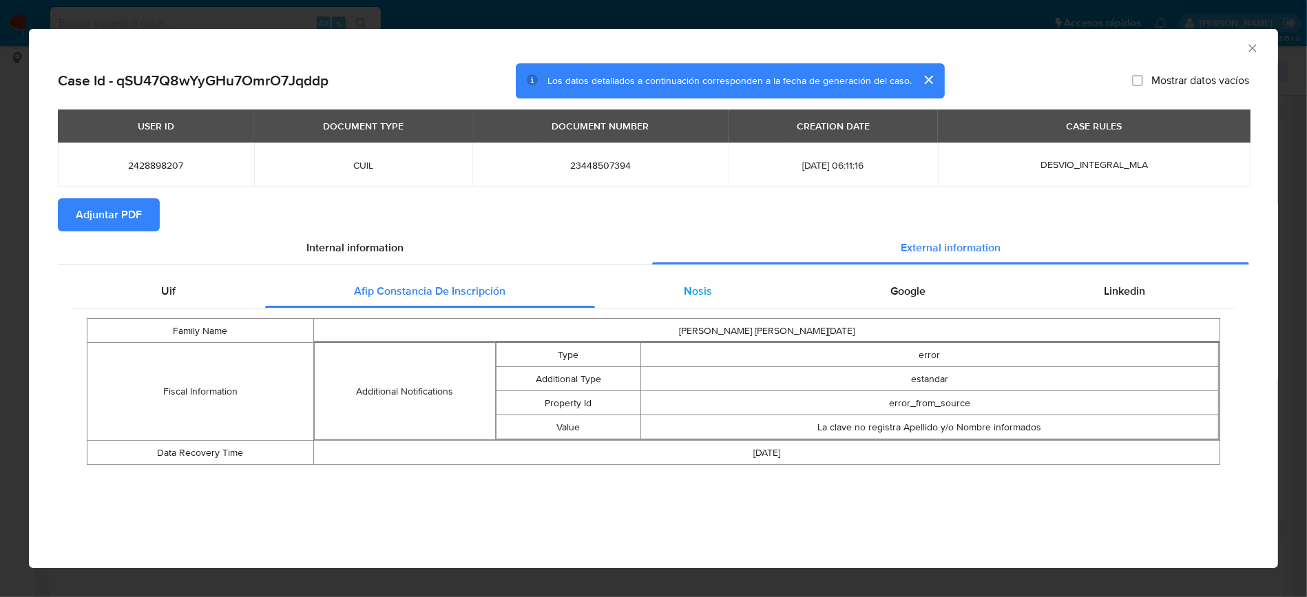
click at [714, 291] on div "Nosis" at bounding box center [698, 291] width 207 height 33
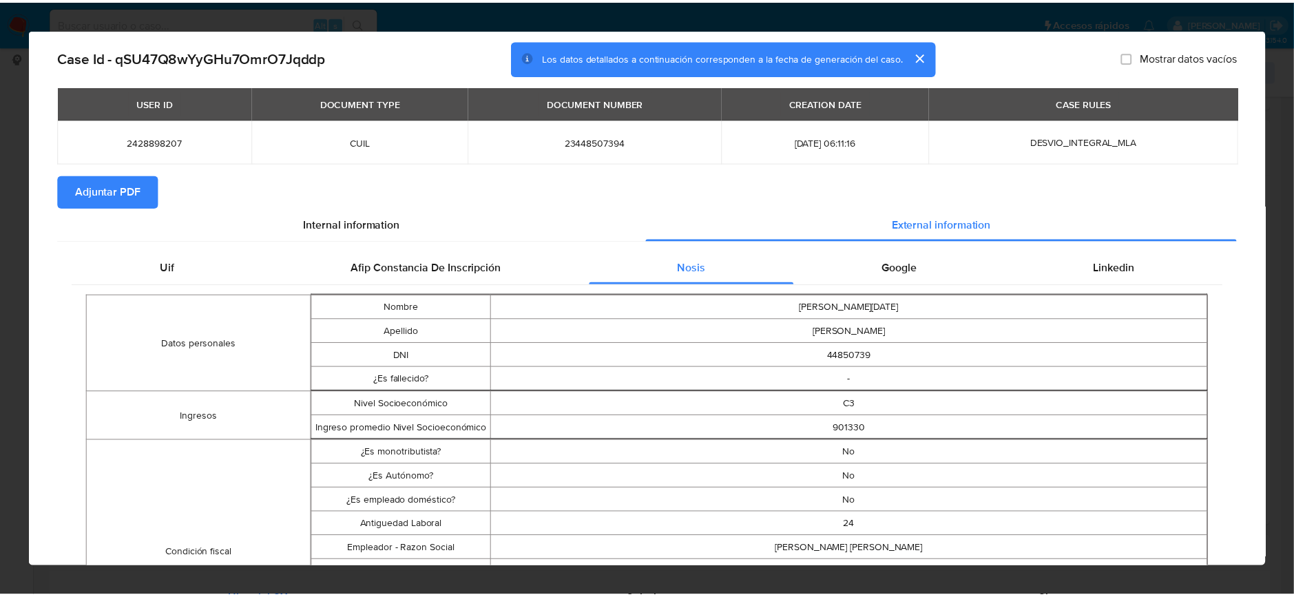
scroll to position [0, 0]
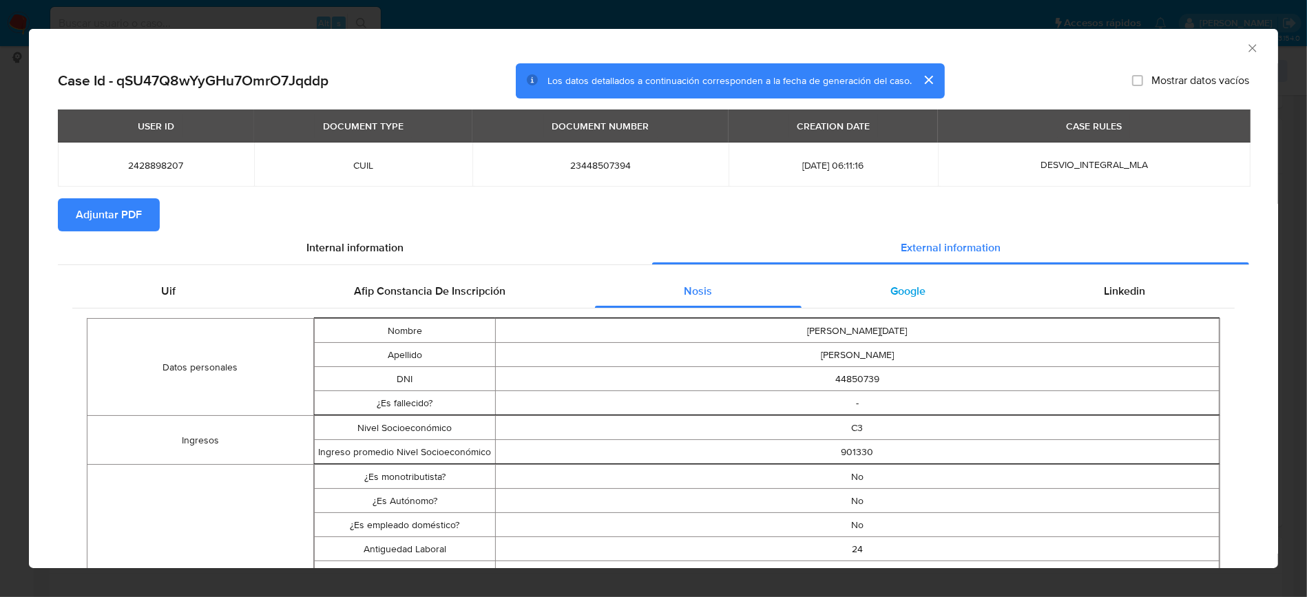
click at [915, 285] on span "Google" at bounding box center [908, 291] width 35 height 16
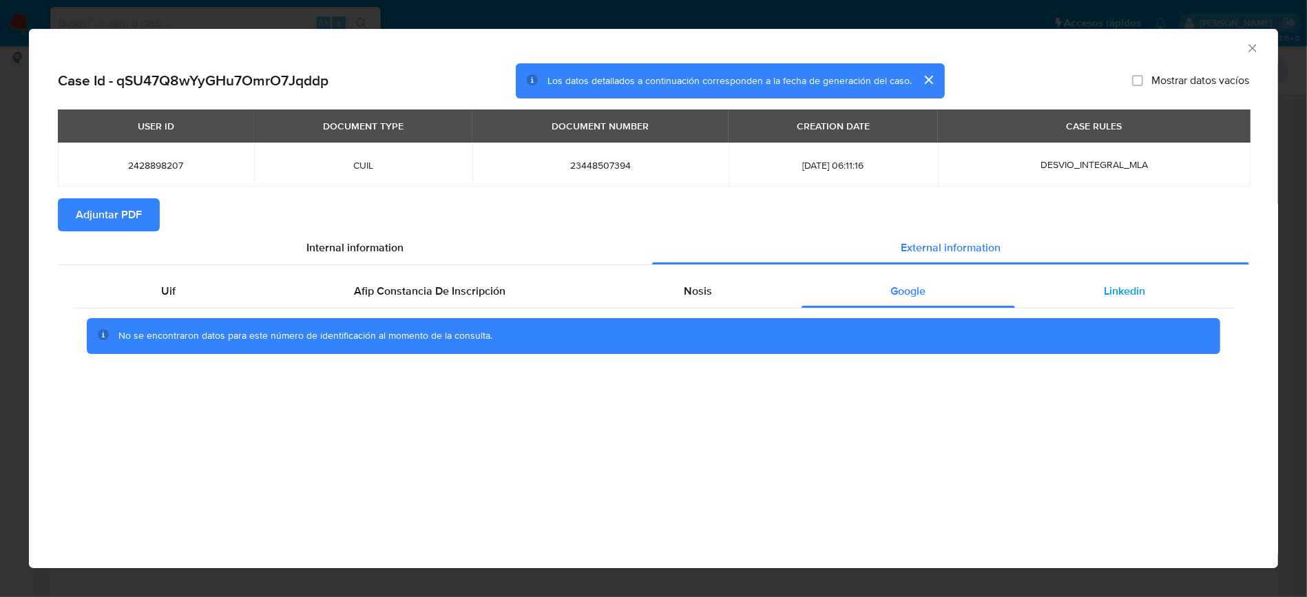
click at [1096, 293] on div "Linkedin" at bounding box center [1125, 291] width 220 height 33
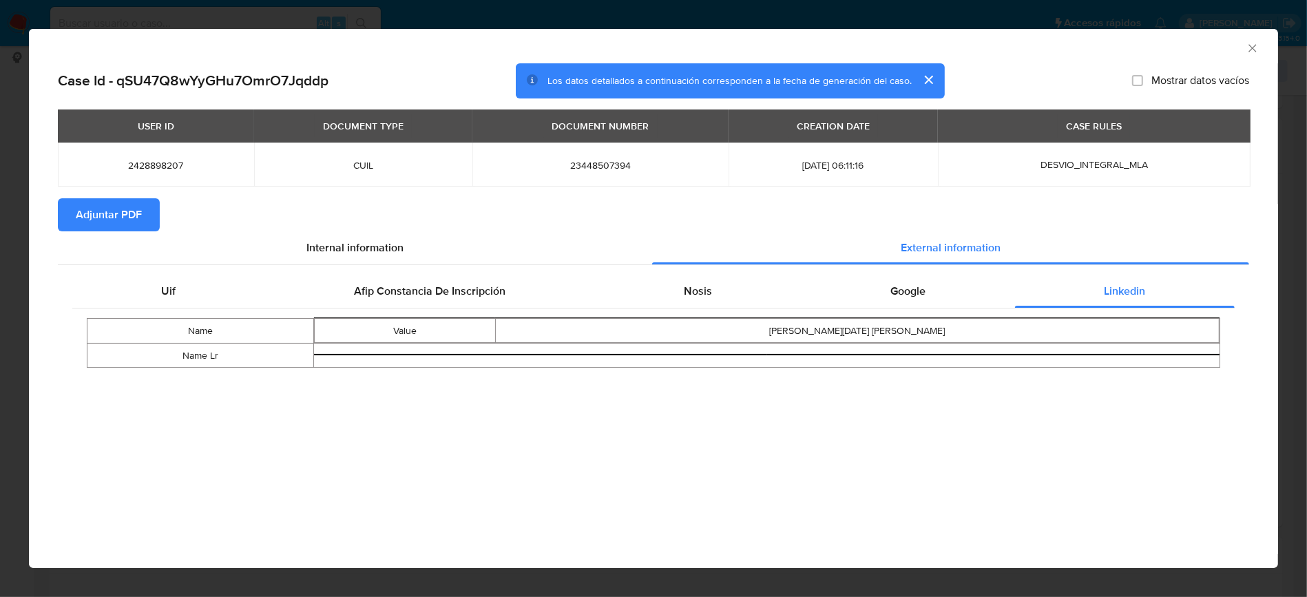
click at [136, 216] on span "Adjuntar PDF" at bounding box center [109, 215] width 66 height 30
click at [1264, 40] on div "AML Data Collector" at bounding box center [653, 46] width 1249 height 34
click at [1255, 45] on icon "Cerrar ventana" at bounding box center [1253, 48] width 8 height 8
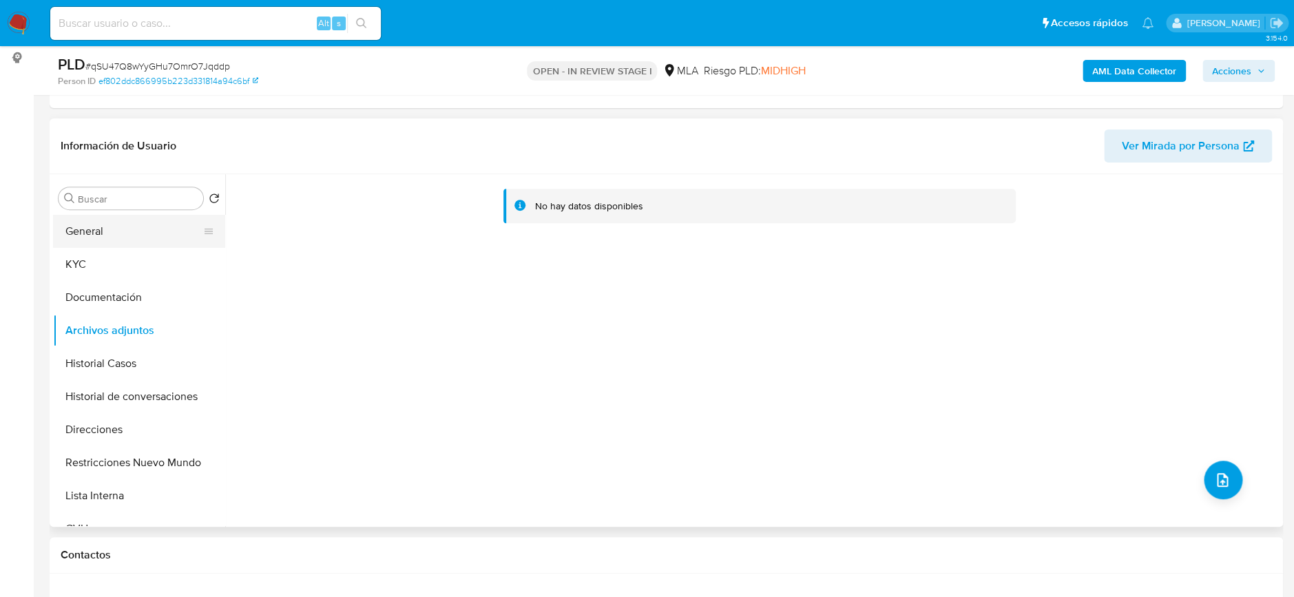
click at [106, 224] on button "General" at bounding box center [133, 231] width 161 height 33
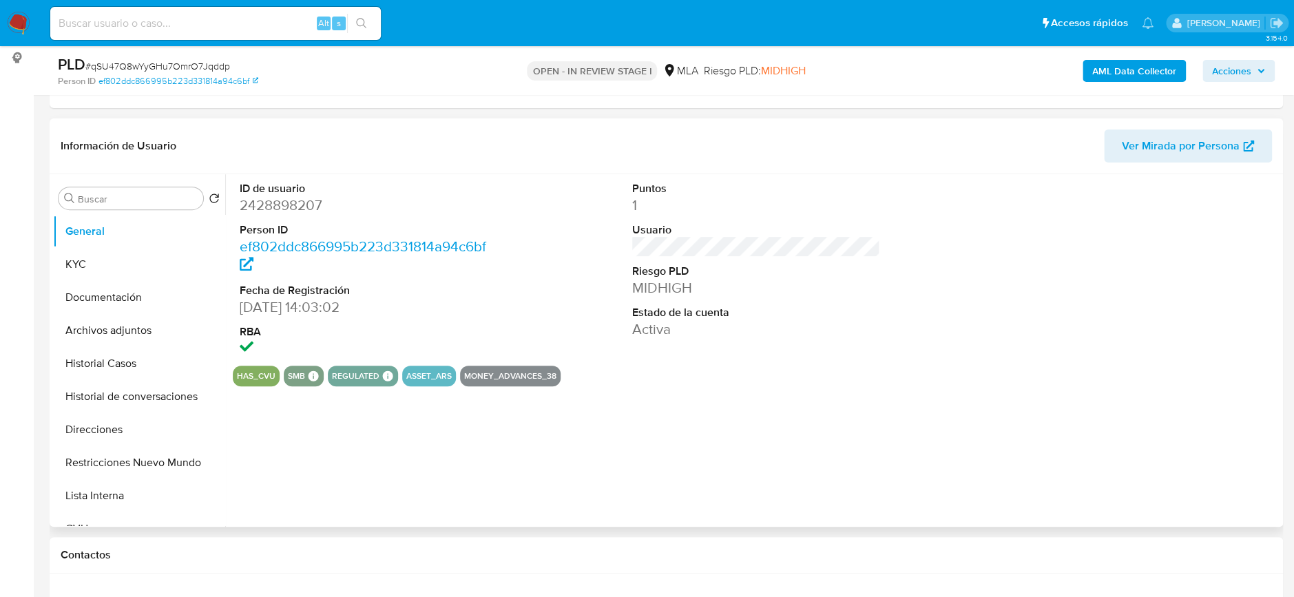
click at [288, 207] on dd "2428898207" at bounding box center [364, 205] width 248 height 19
copy dd "2428898207"
click at [254, 208] on dd "2428898207" at bounding box center [364, 205] width 248 height 19
click at [255, 208] on dd "2428898207" at bounding box center [364, 205] width 248 height 19
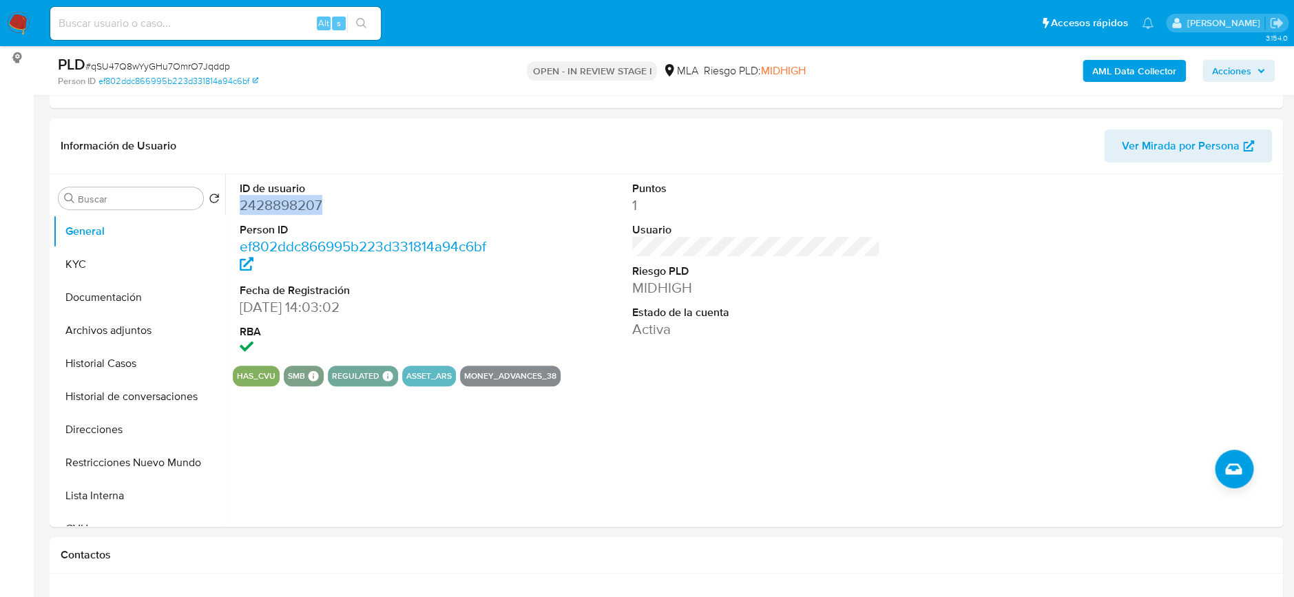
copy dd "2428898207"
click at [285, 207] on dd "2428898207" at bounding box center [364, 205] width 248 height 19
click at [72, 258] on button "KYC" at bounding box center [133, 264] width 161 height 33
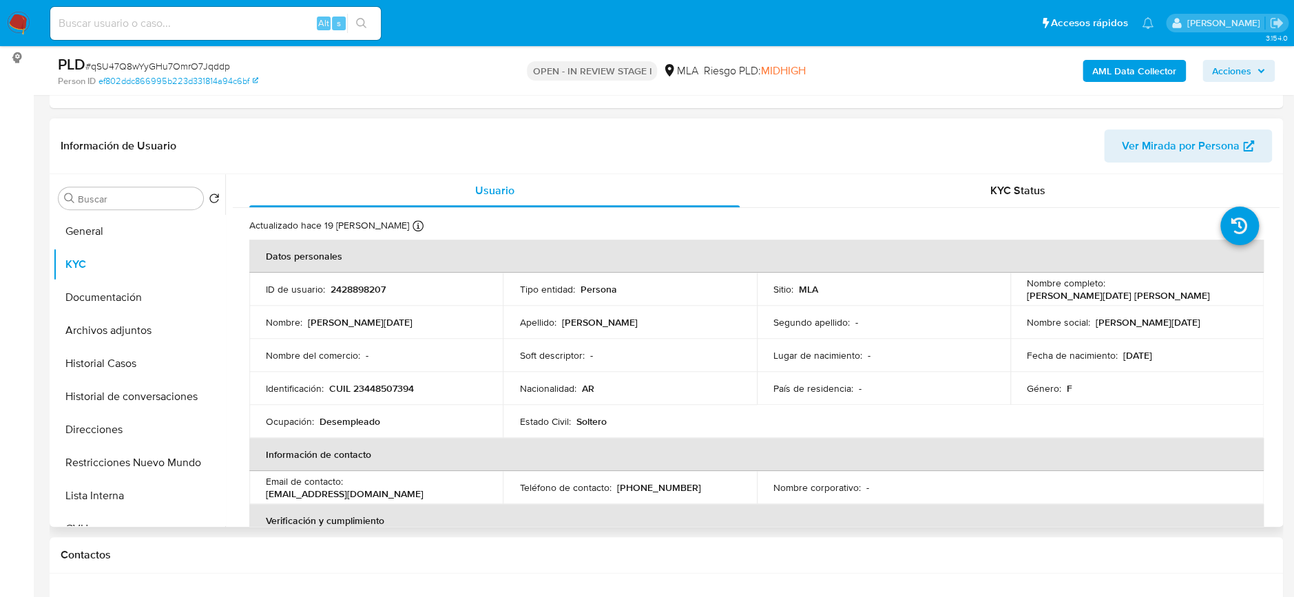
click at [402, 384] on p "CUIL 23448507394" at bounding box center [371, 388] width 85 height 12
copy p "23448507394"
click at [388, 389] on p "CUIL 23448507394" at bounding box center [371, 388] width 85 height 12
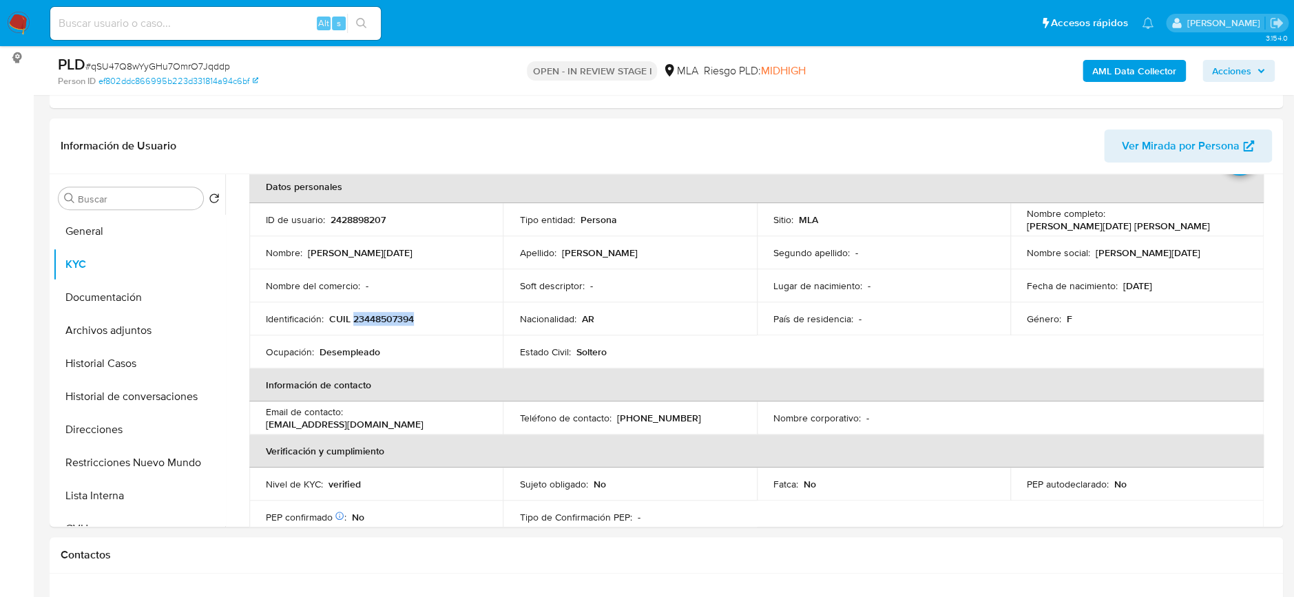
scroll to position [69, 0]
click at [145, 327] on button "Archivos adjuntos" at bounding box center [133, 330] width 161 height 33
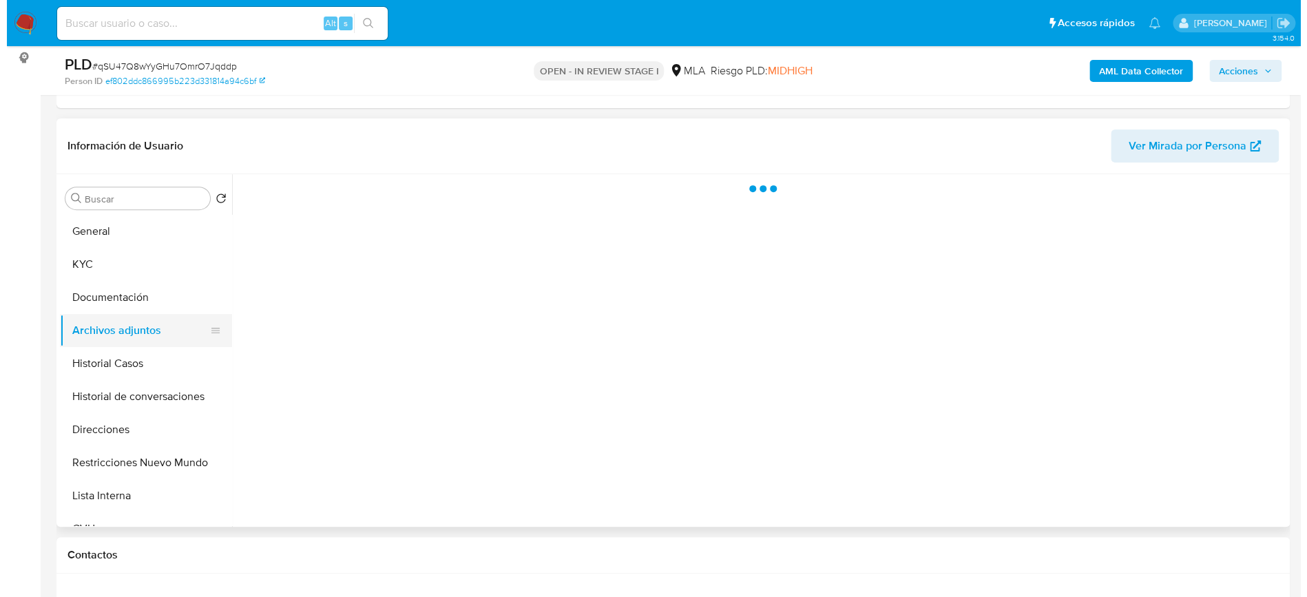
scroll to position [0, 0]
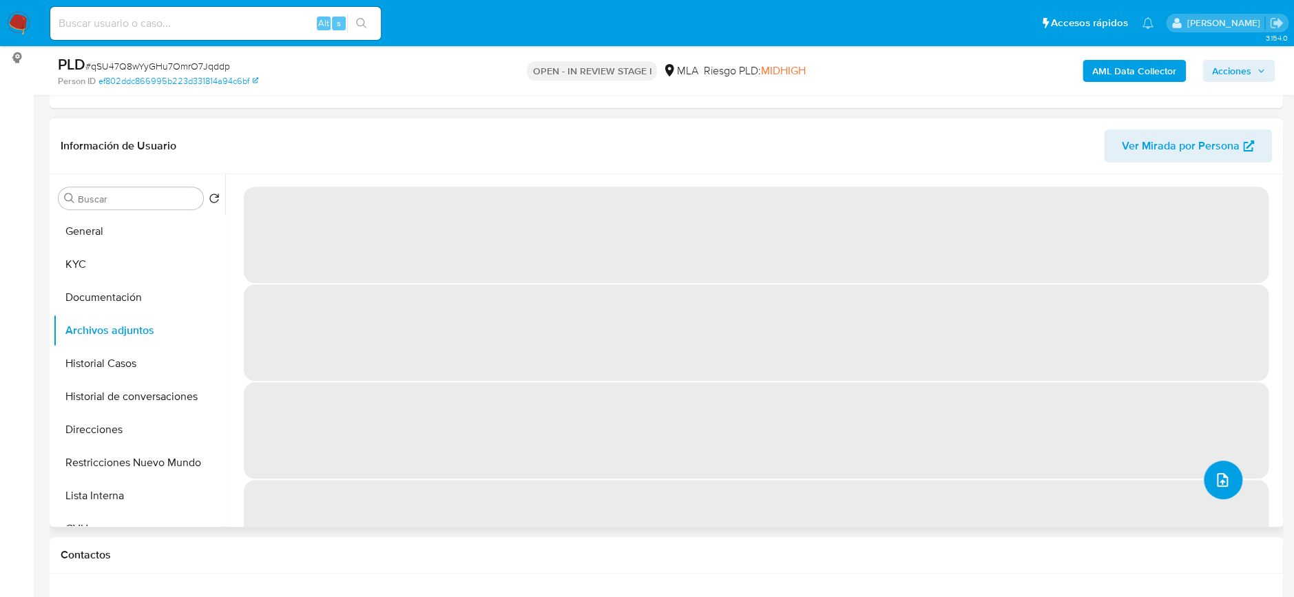
click at [1214, 477] on icon "upload-file" at bounding box center [1222, 480] width 17 height 17
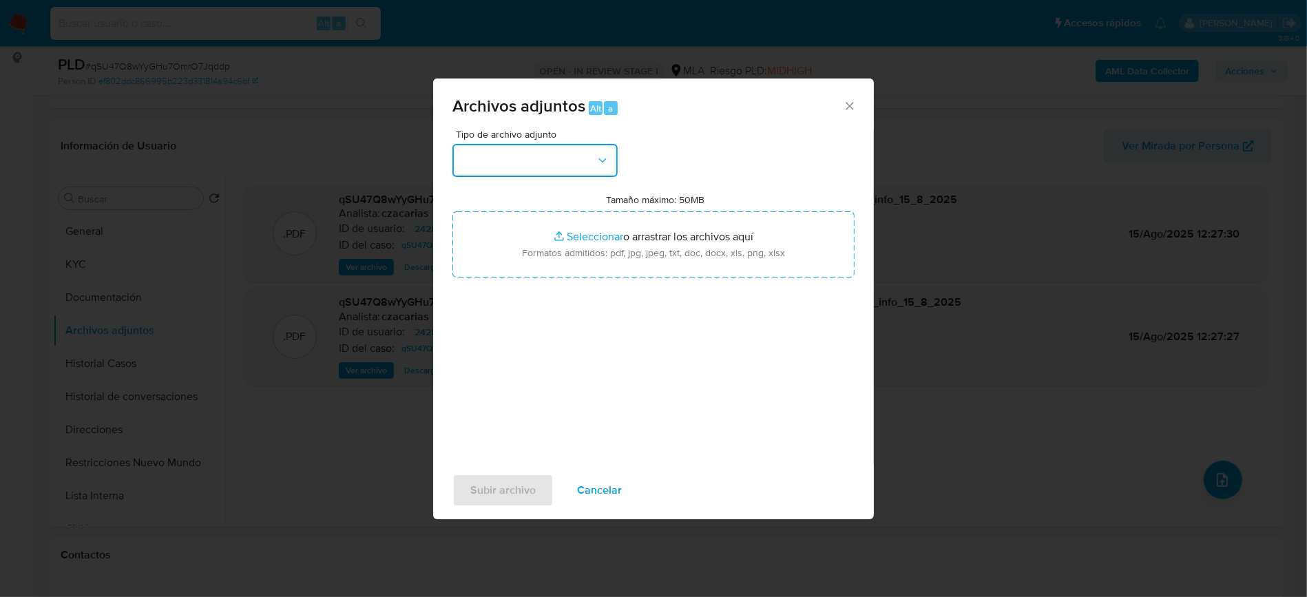
click at [523, 154] on button "button" at bounding box center [534, 160] width 165 height 33
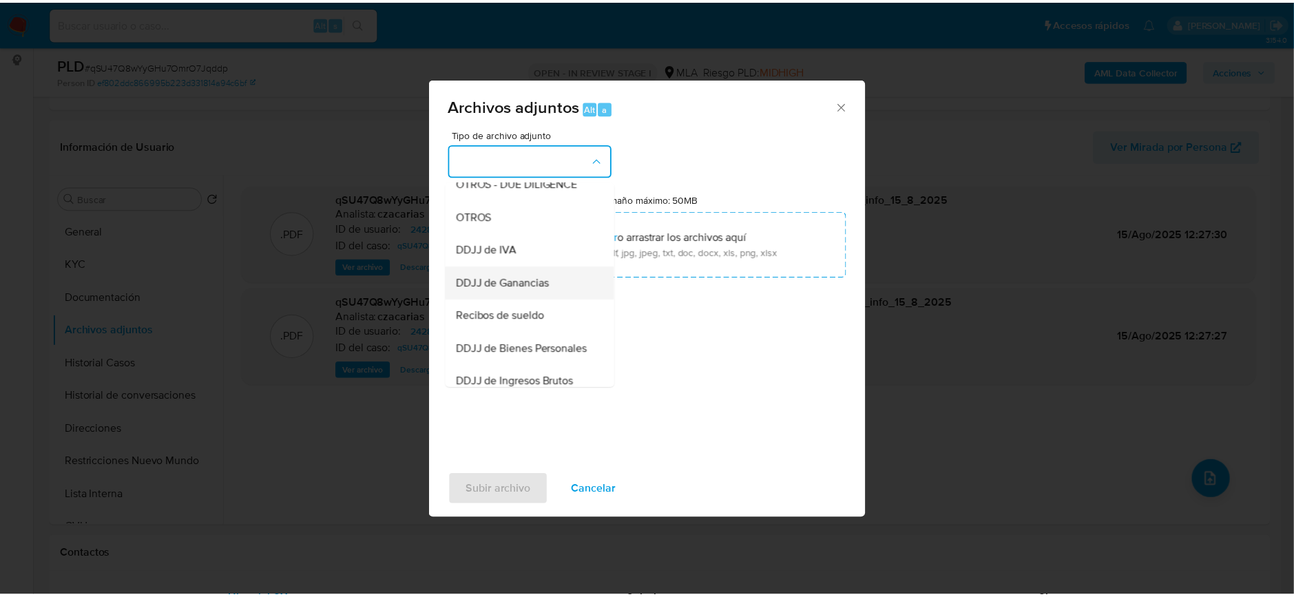
scroll to position [275, 0]
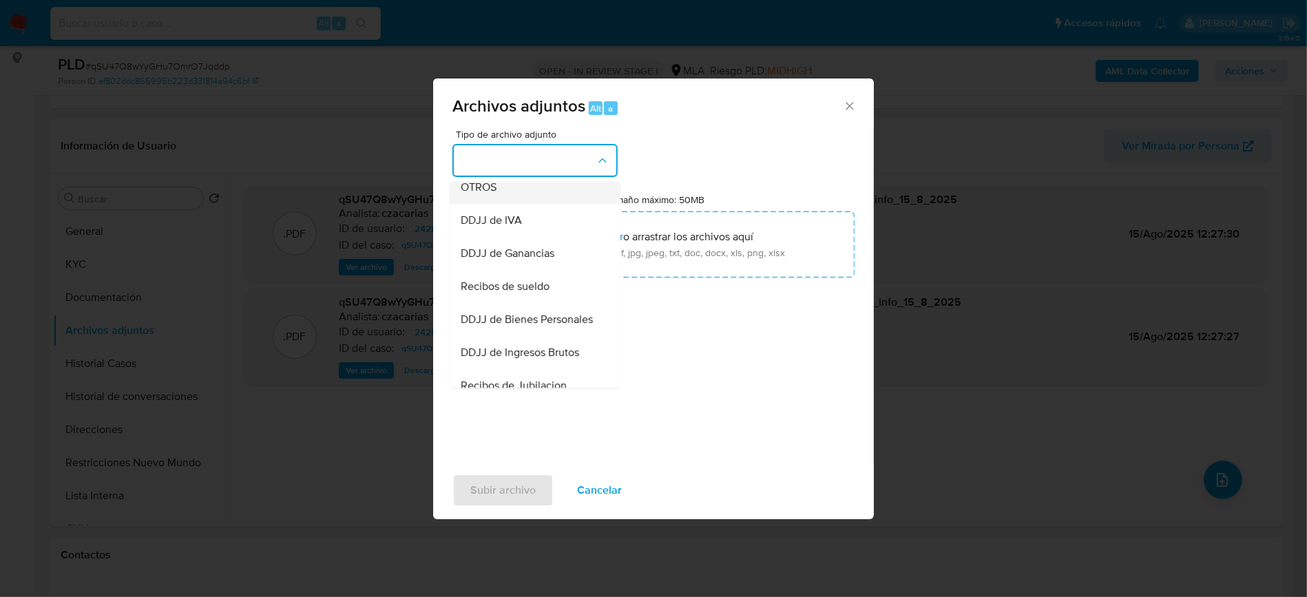
click at [484, 194] on span "OTROS" at bounding box center [479, 187] width 36 height 14
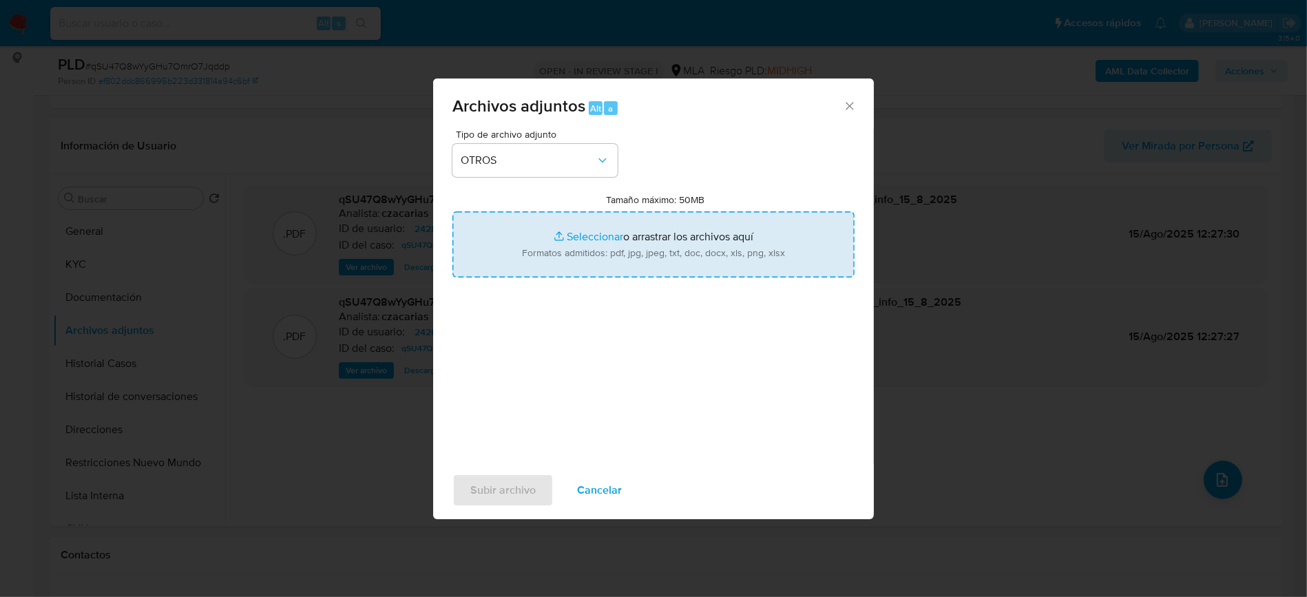
type input "C:\fakepath\Movimientos-2428898207.xlsx"
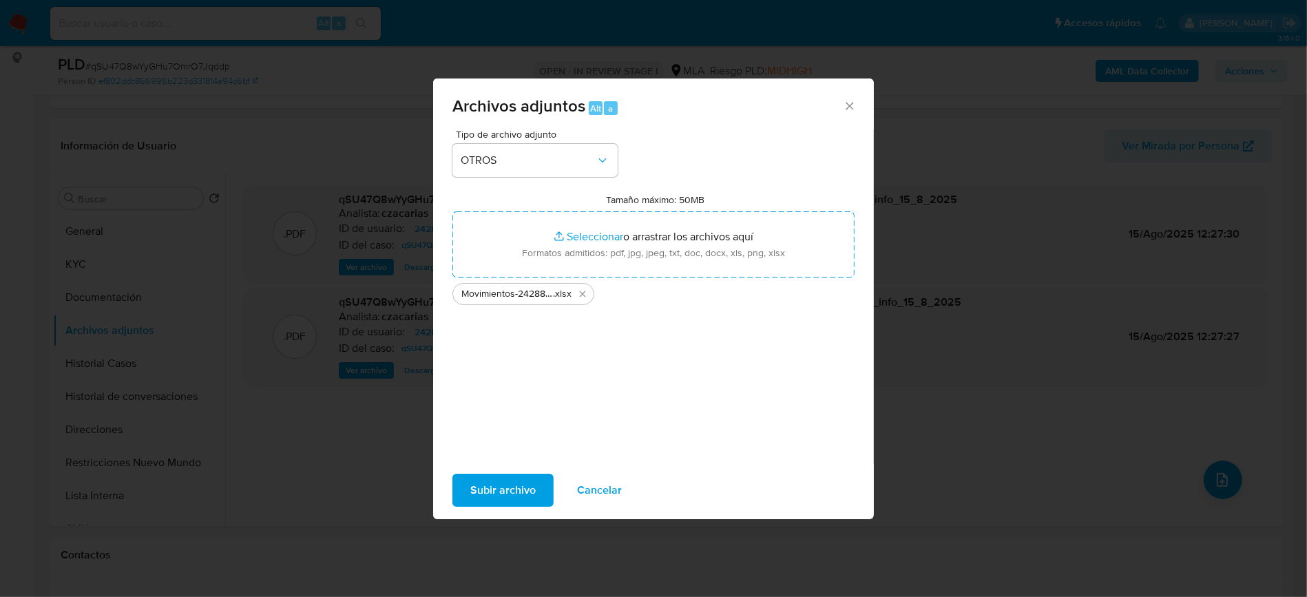
click at [483, 494] on span "Subir archivo" at bounding box center [502, 490] width 65 height 30
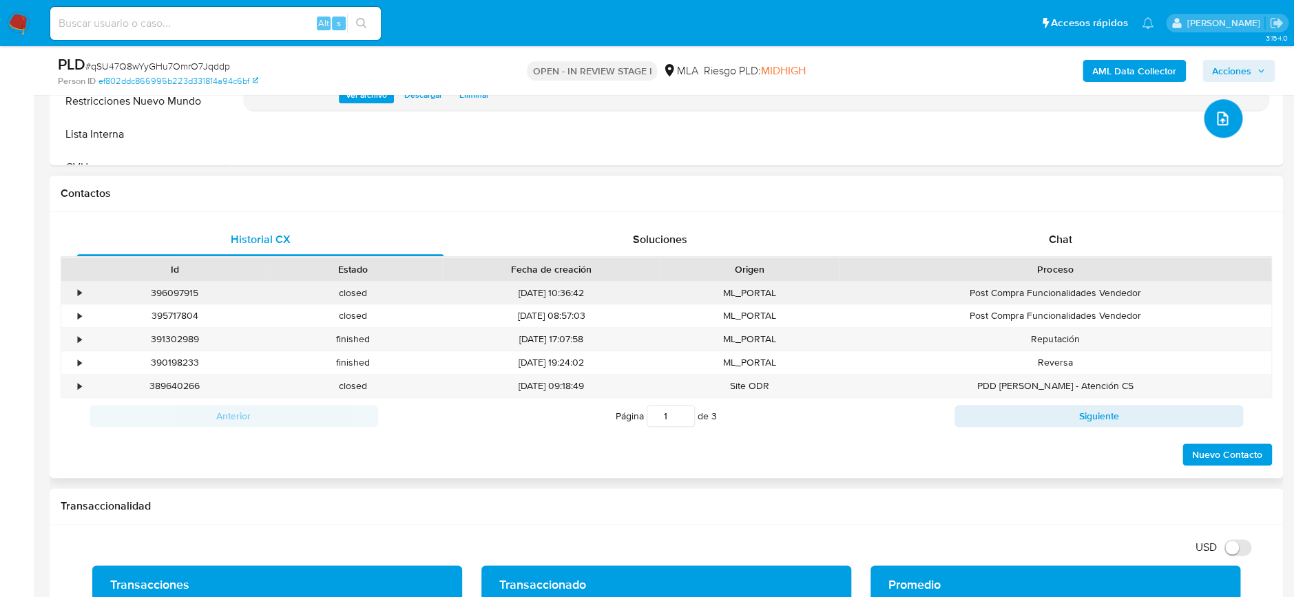
scroll to position [550, 0]
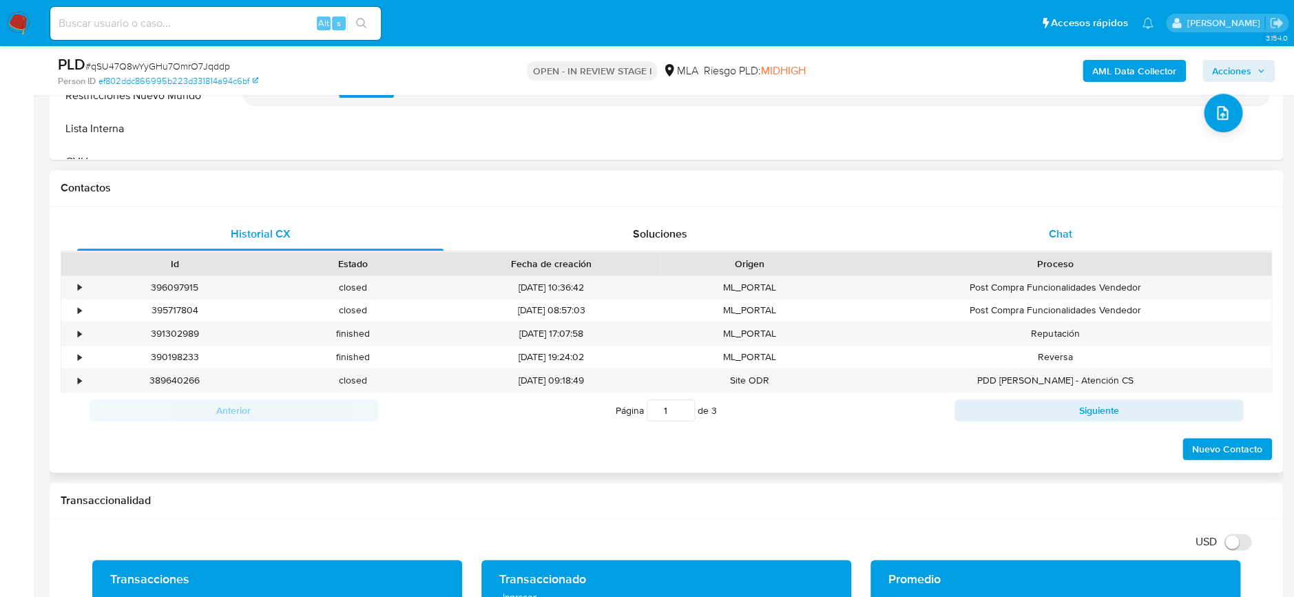
click at [1043, 234] on div "Chat" at bounding box center [1060, 234] width 366 height 33
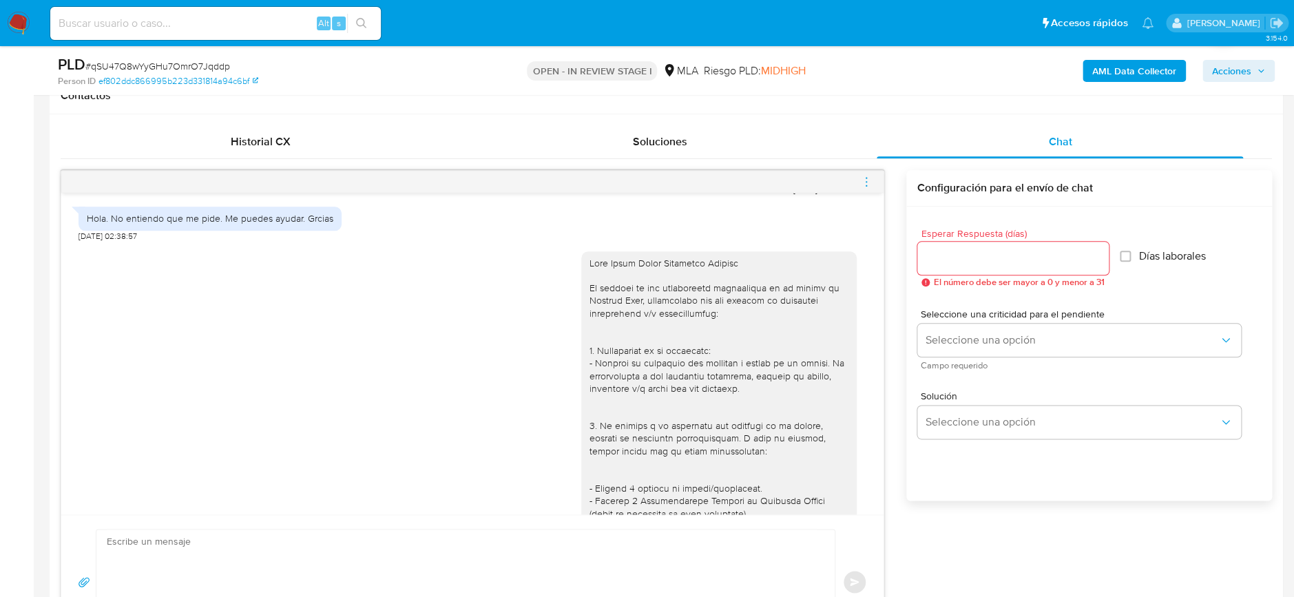
scroll to position [1029, 0]
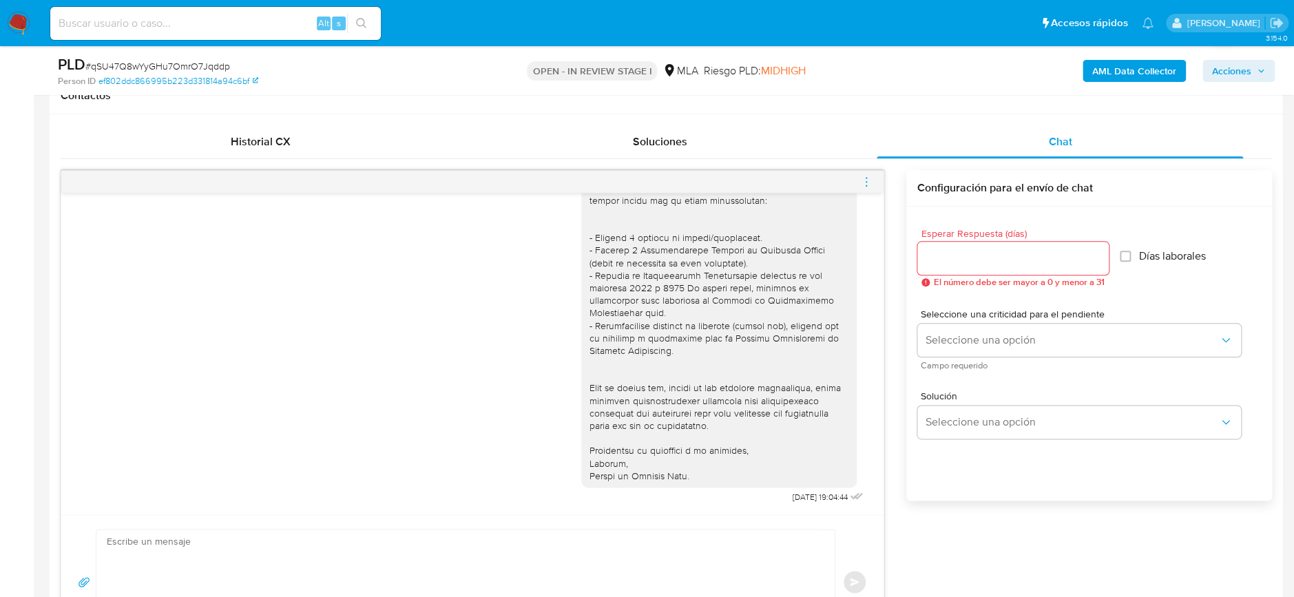
click at [866, 183] on icon "menu-action" at bounding box center [866, 182] width 12 height 12
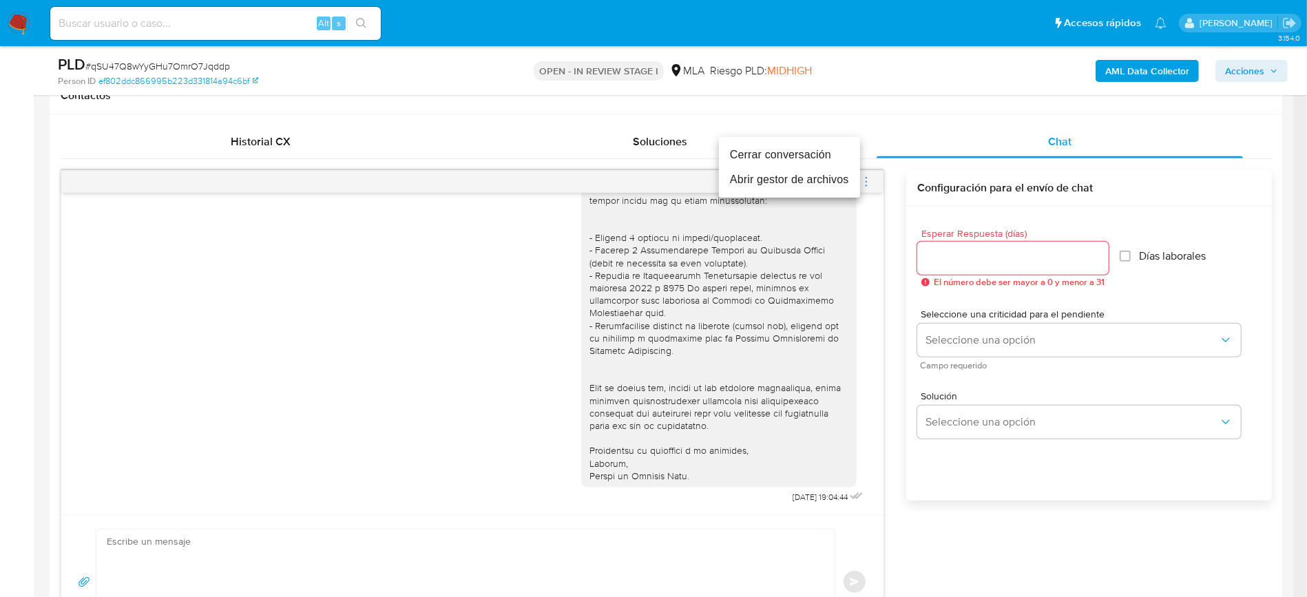
click at [809, 154] on li "Cerrar conversación" at bounding box center [789, 155] width 141 height 25
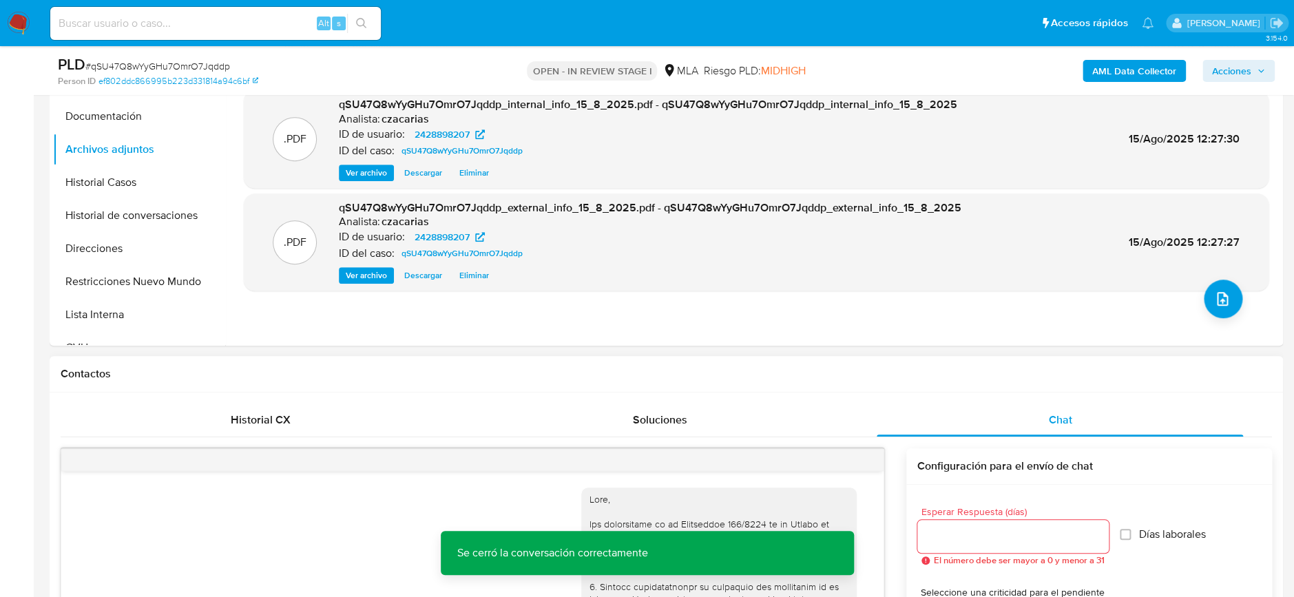
scroll to position [92, 0]
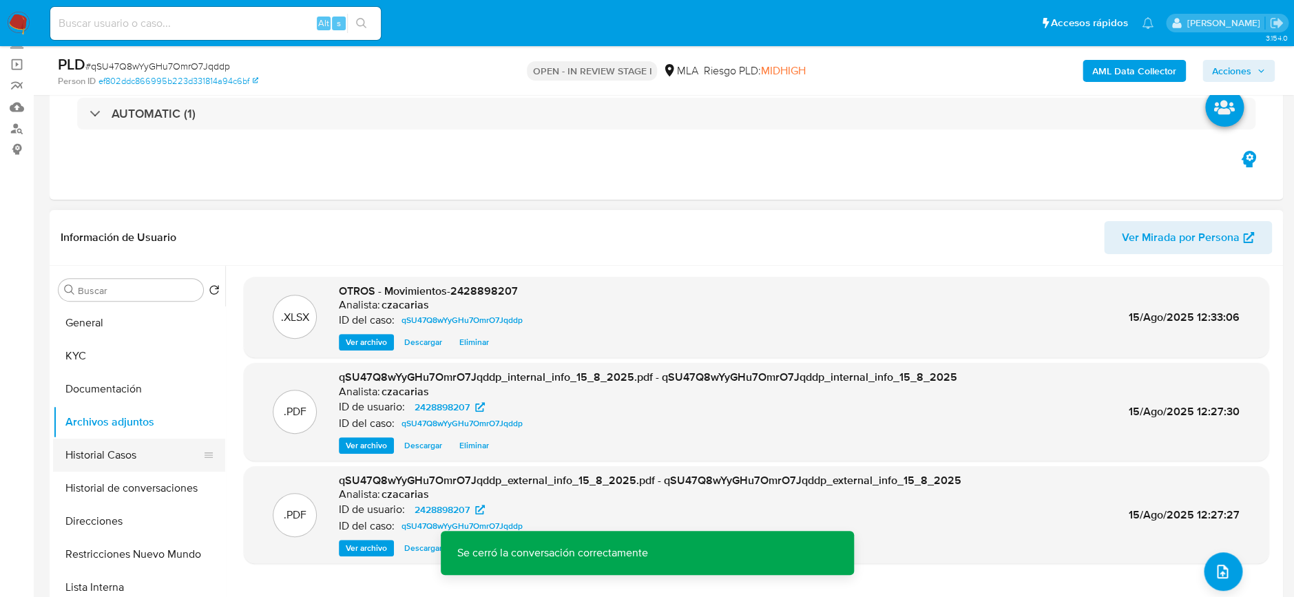
click at [89, 457] on button "Historial Casos" at bounding box center [133, 455] width 161 height 33
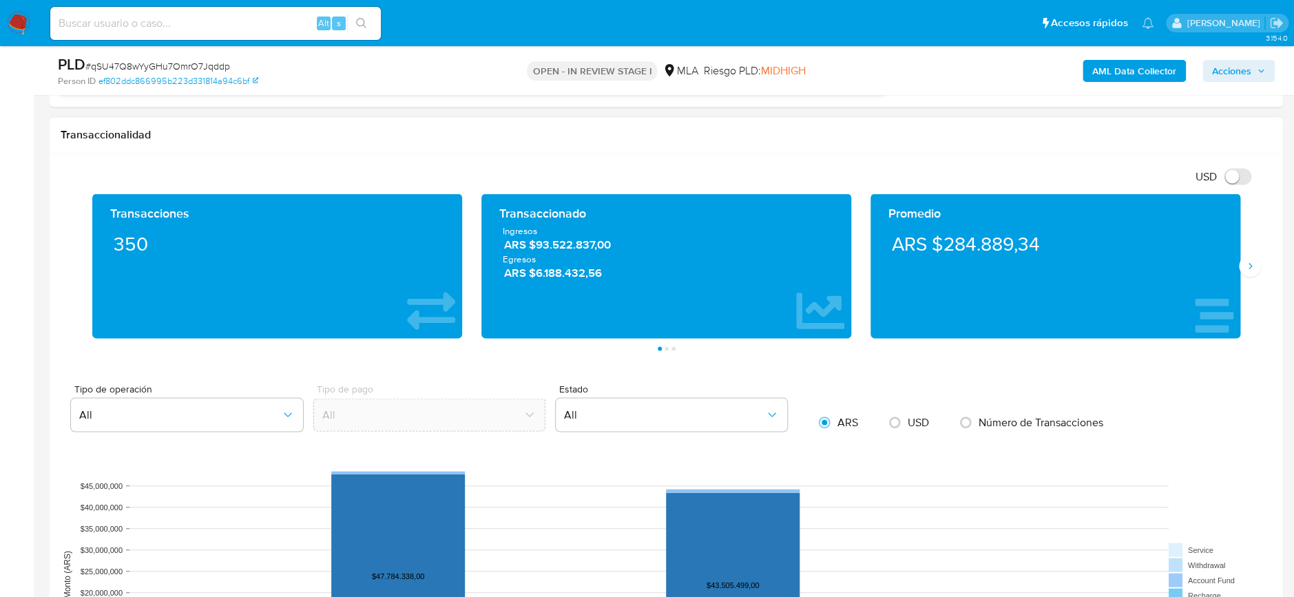
scroll to position [1101, 0]
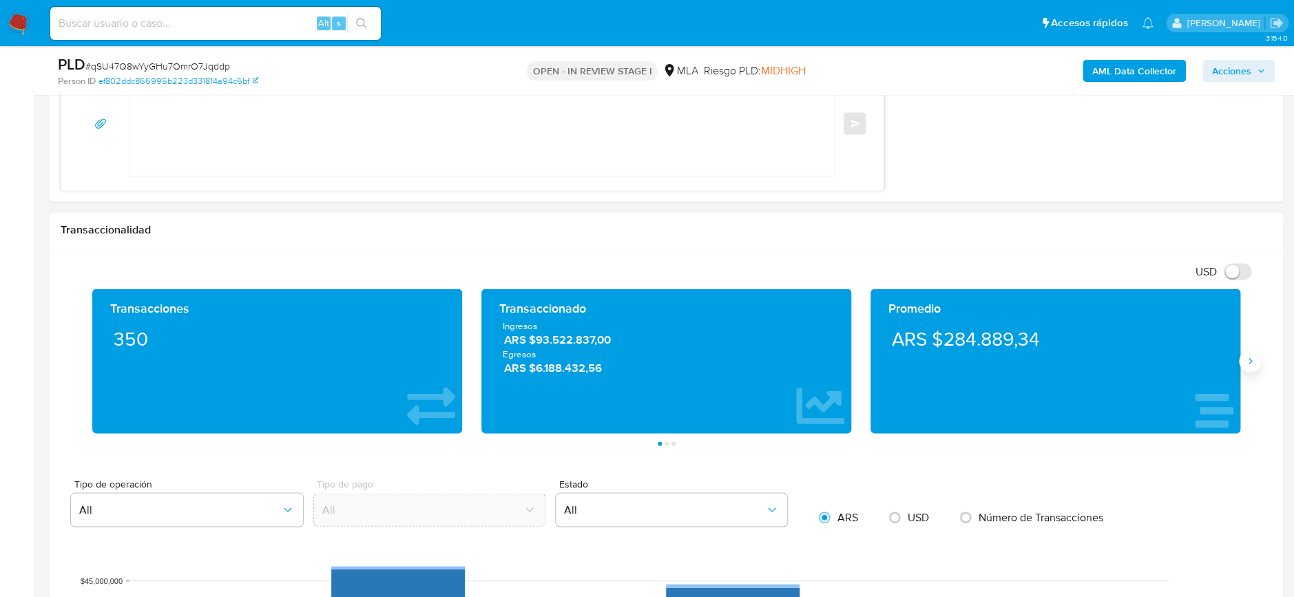
click at [1251, 364] on icon "Siguiente" at bounding box center [1249, 360] width 11 height 11
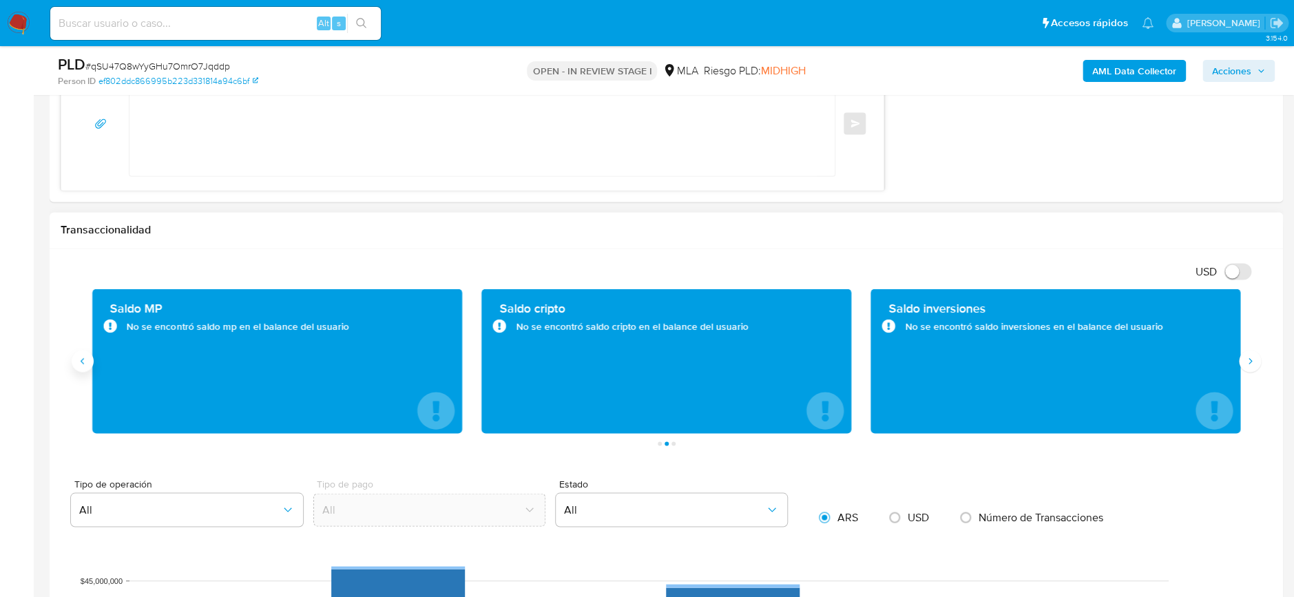
click at [91, 357] on button "Anterior" at bounding box center [83, 361] width 22 height 22
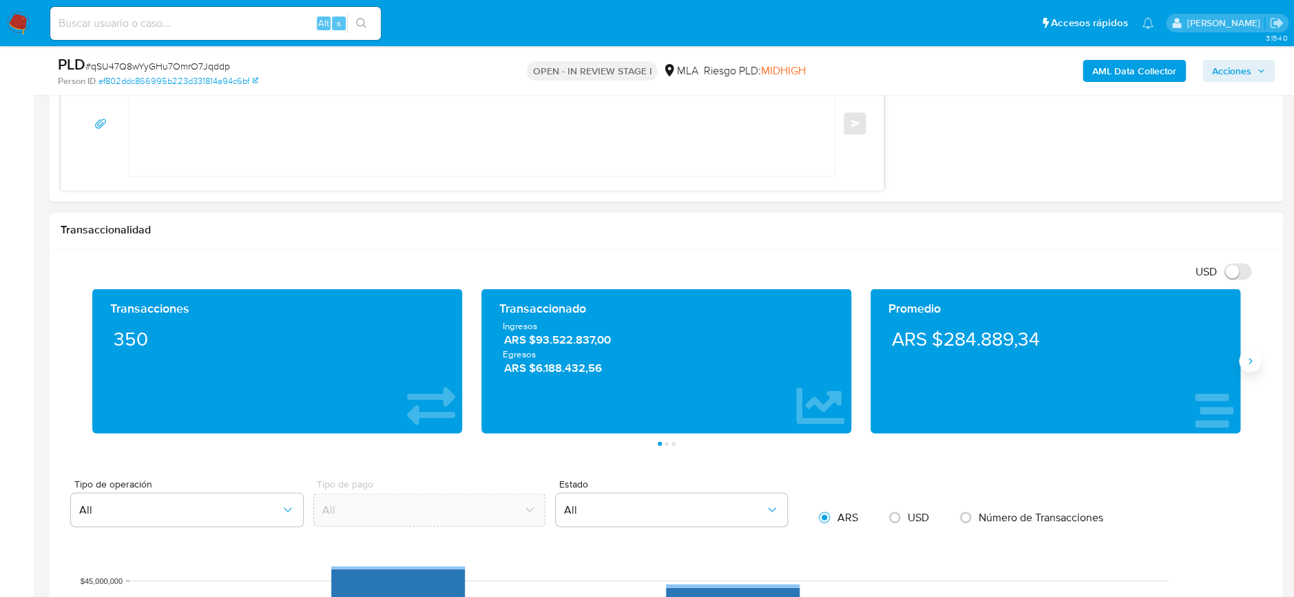
click at [1246, 357] on icon "Siguiente" at bounding box center [1249, 360] width 11 height 11
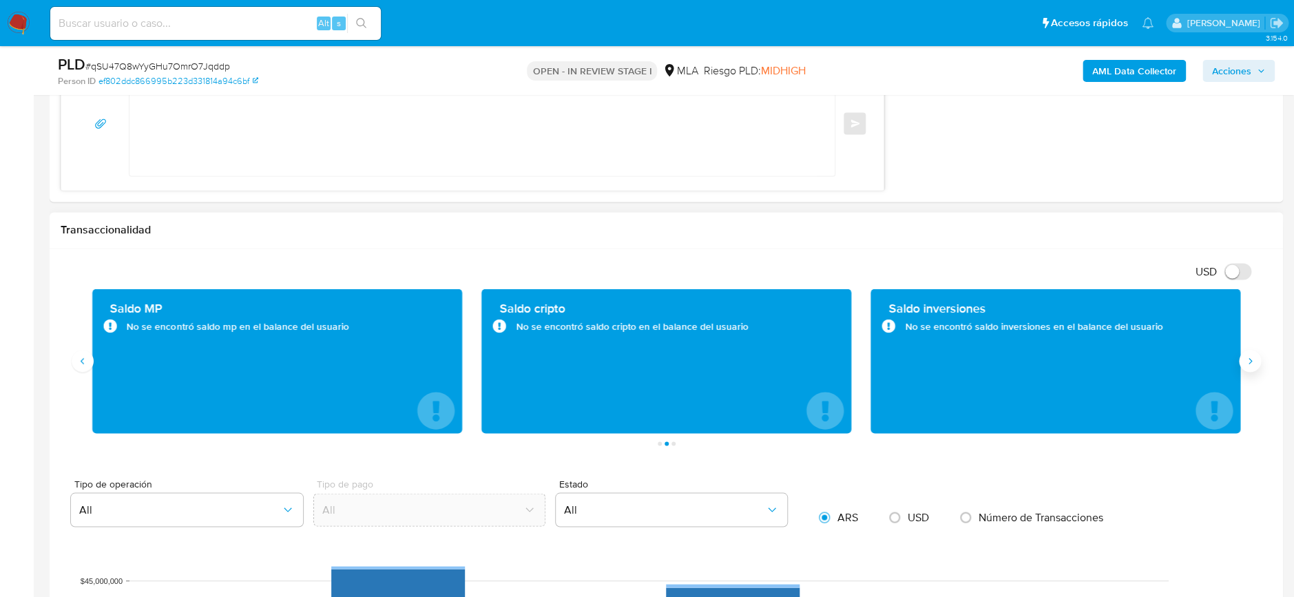
click at [1246, 357] on icon "Siguiente" at bounding box center [1249, 360] width 11 height 11
click at [90, 364] on button "Anterior" at bounding box center [83, 361] width 22 height 22
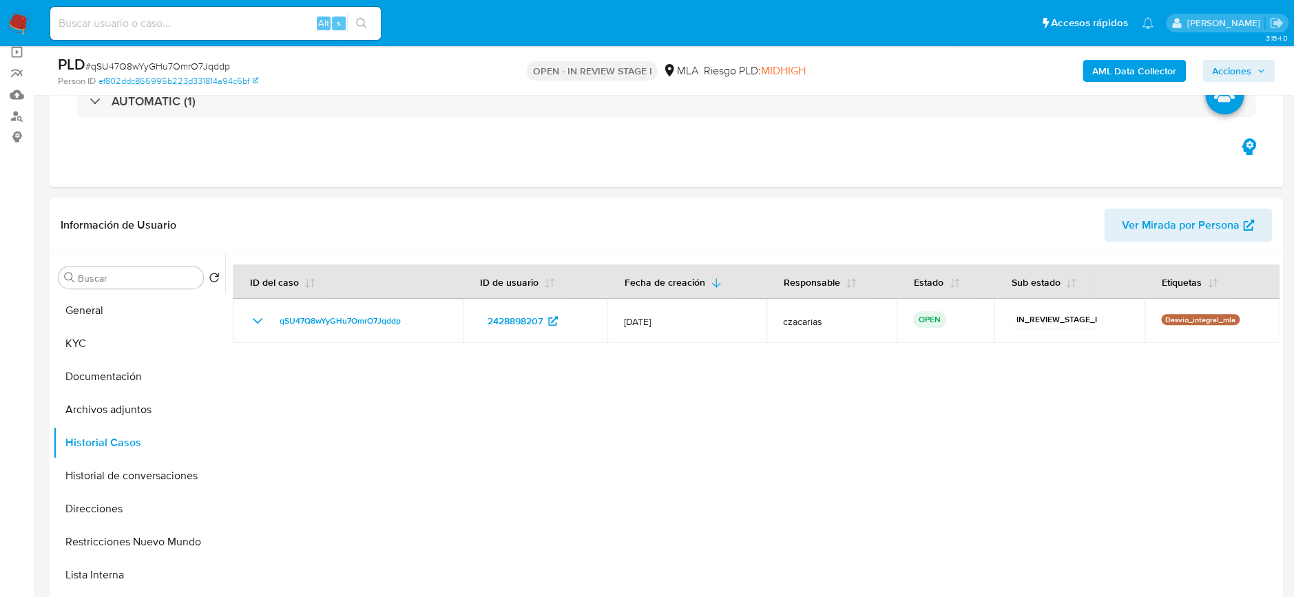
scroll to position [0, 0]
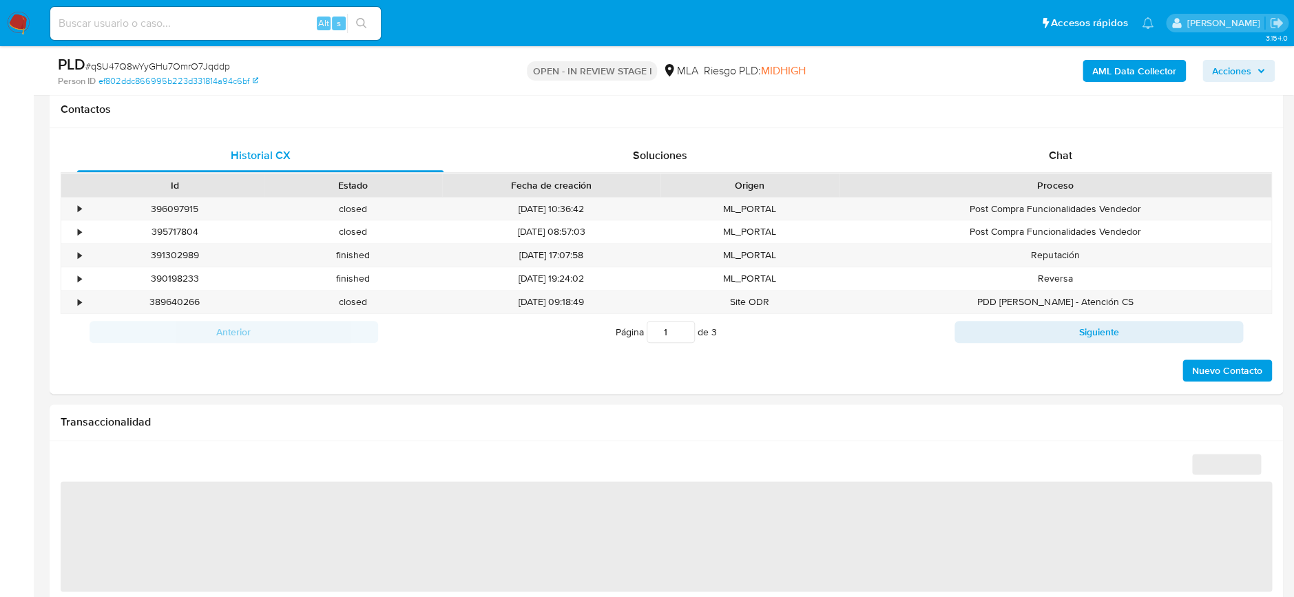
select select "10"
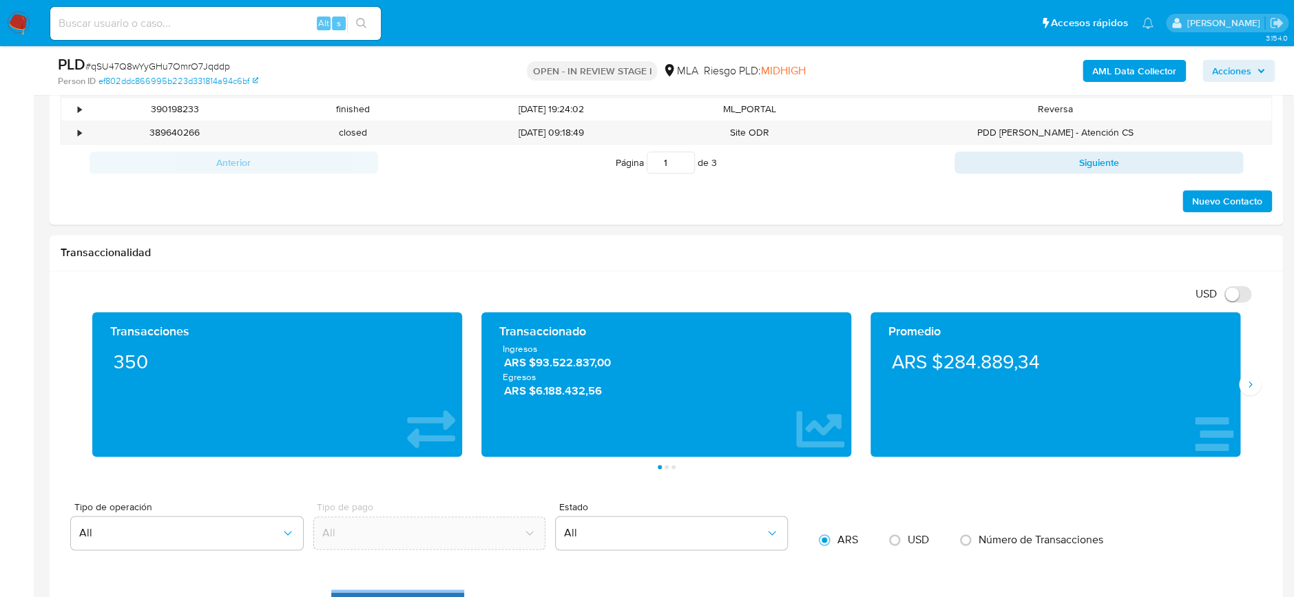
scroll to position [826, 0]
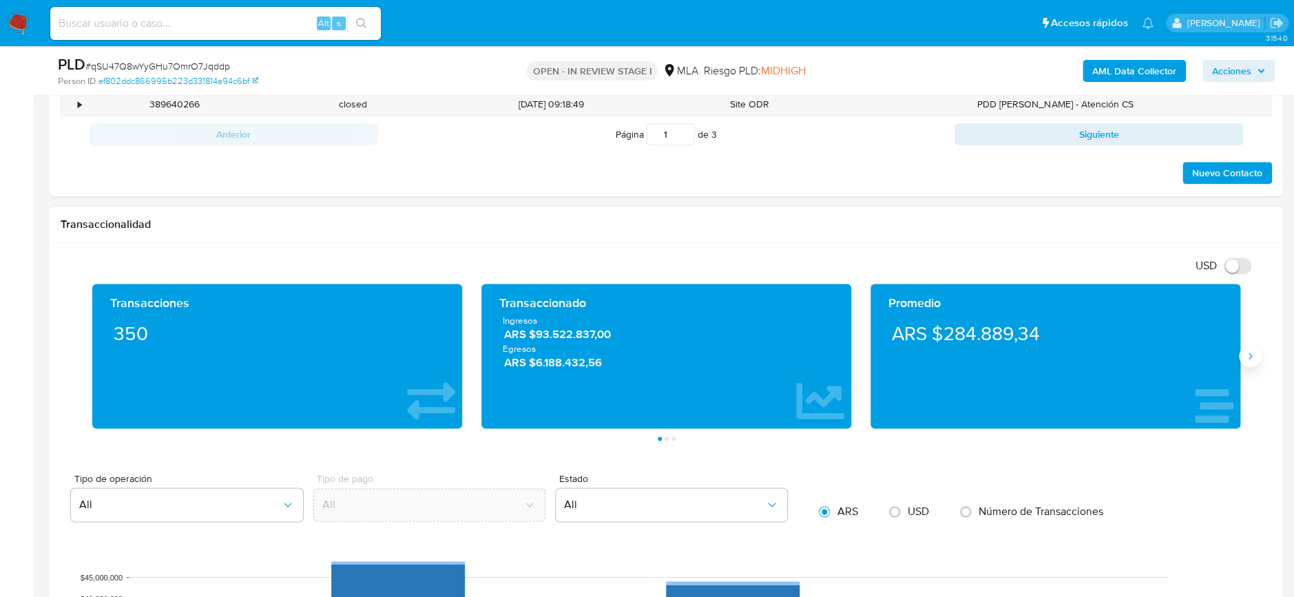
click at [1248, 353] on icon "Siguiente" at bounding box center [1249, 356] width 11 height 11
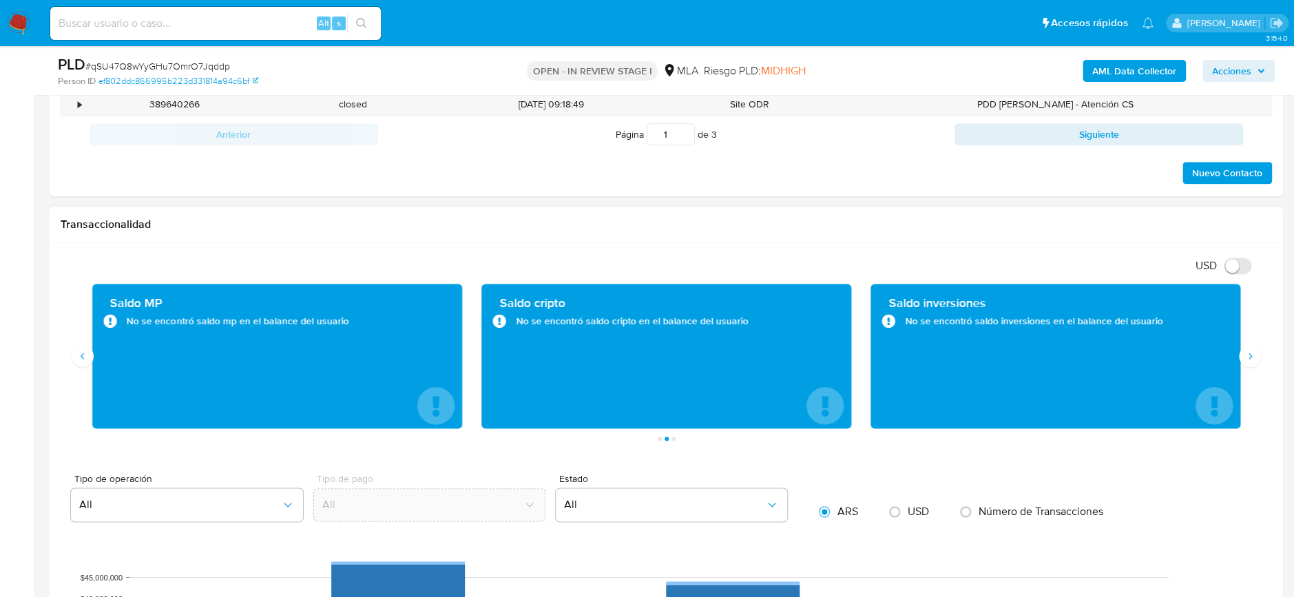
click at [449, 404] on icon "4 de 7" at bounding box center [435, 405] width 37 height 37
click at [183, 329] on div "Saldo MP No se encontró saldo mp en el balance del usuario" at bounding box center [277, 356] width 348 height 123
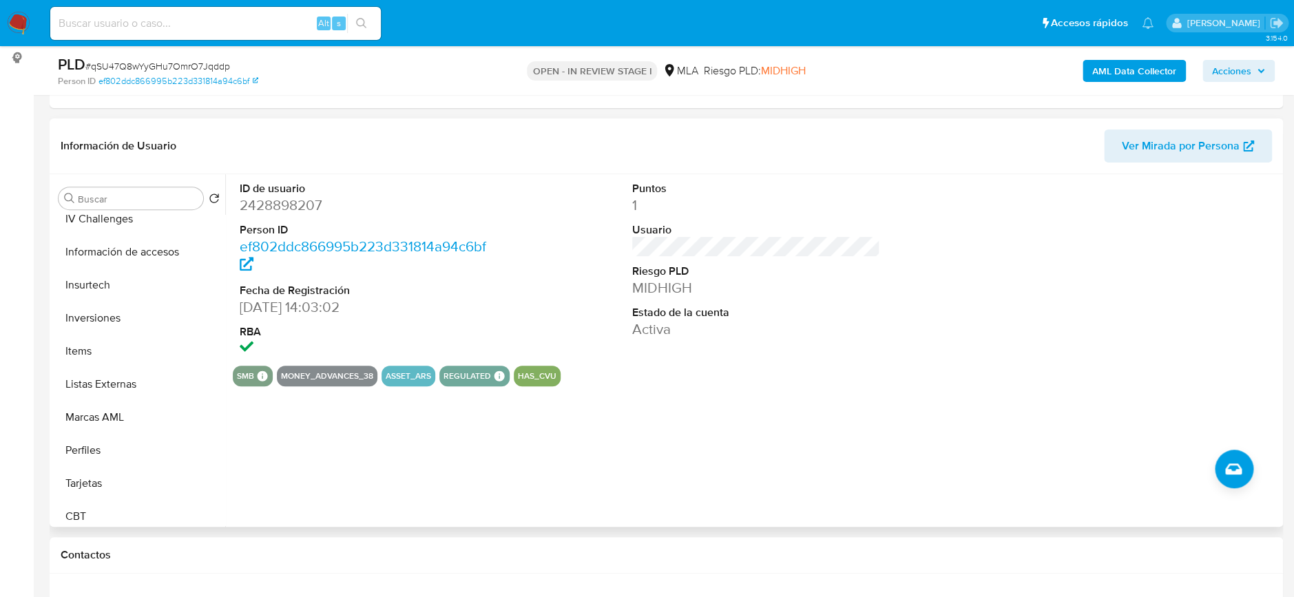
scroll to position [647, 0]
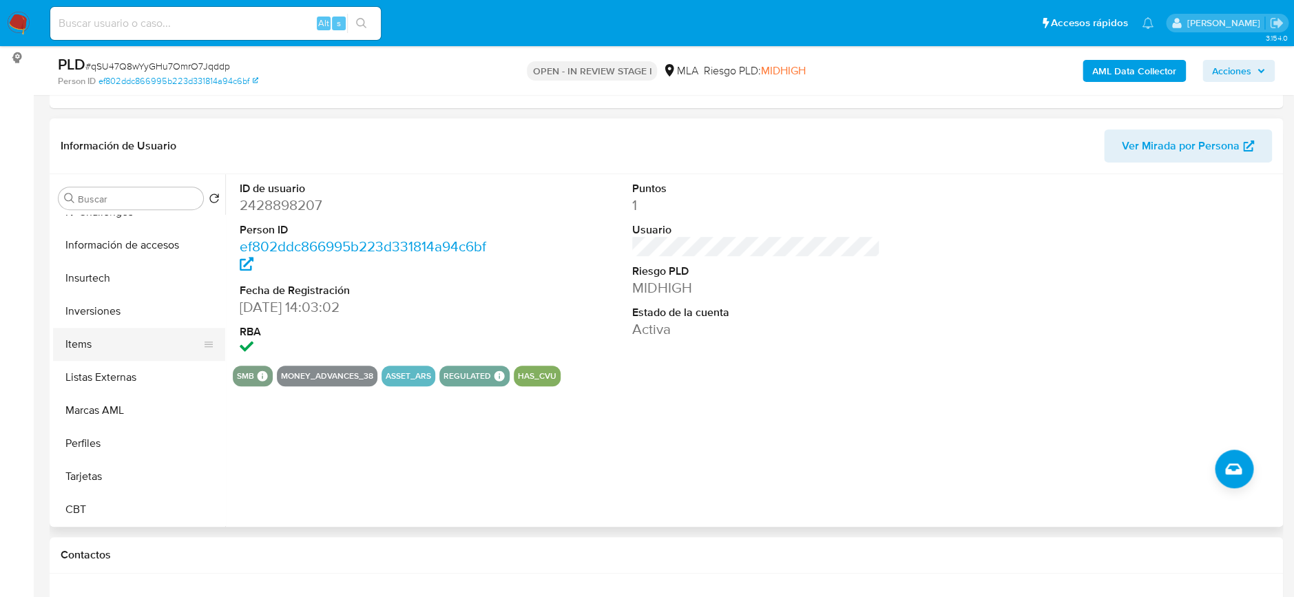
click at [120, 356] on button "Items" at bounding box center [133, 344] width 161 height 33
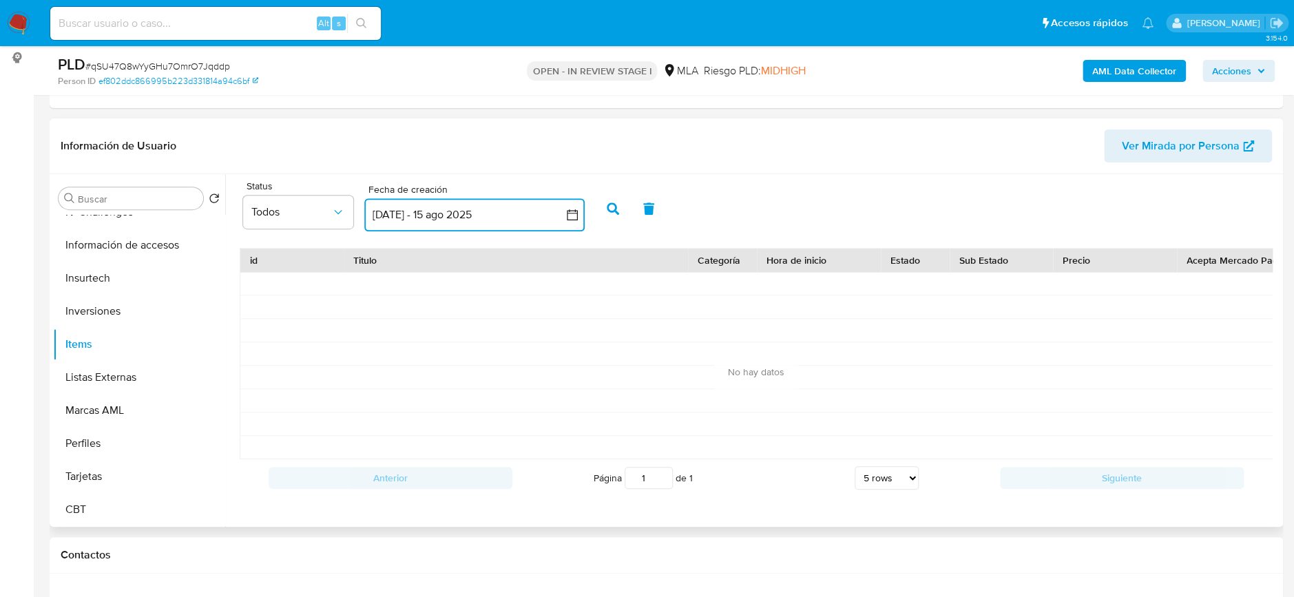
click at [561, 217] on button "16 jul 2025 - 15 ago 2025" at bounding box center [474, 214] width 220 height 33
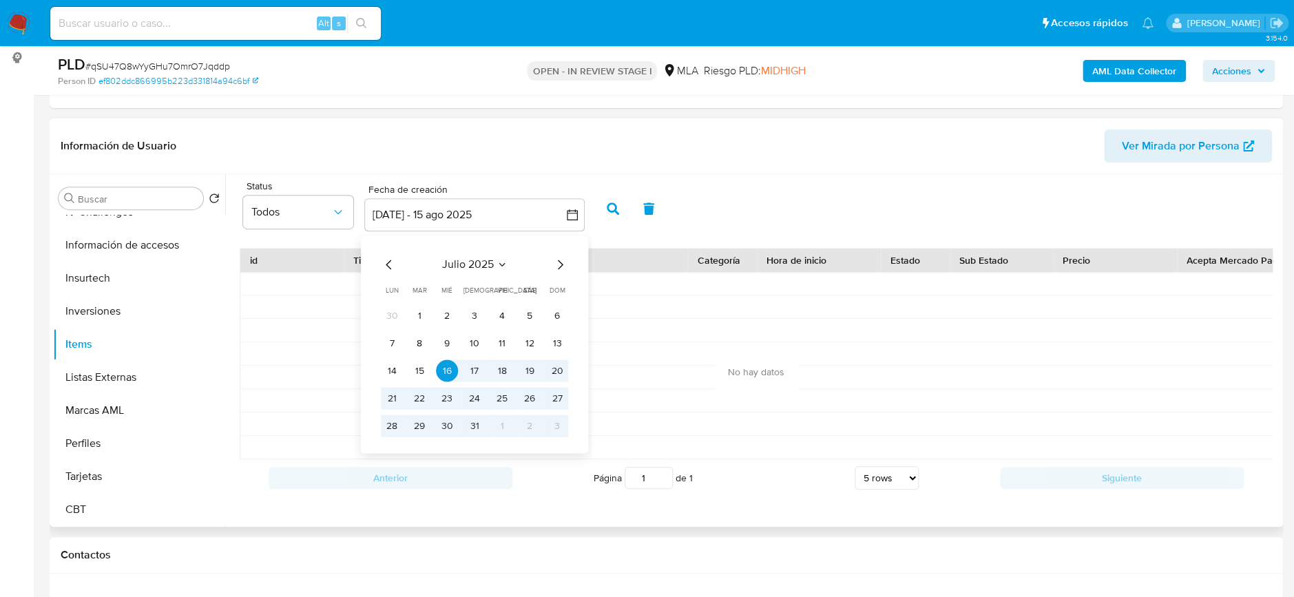
click at [389, 264] on icon "Mes anterior" at bounding box center [389, 264] width 17 height 17
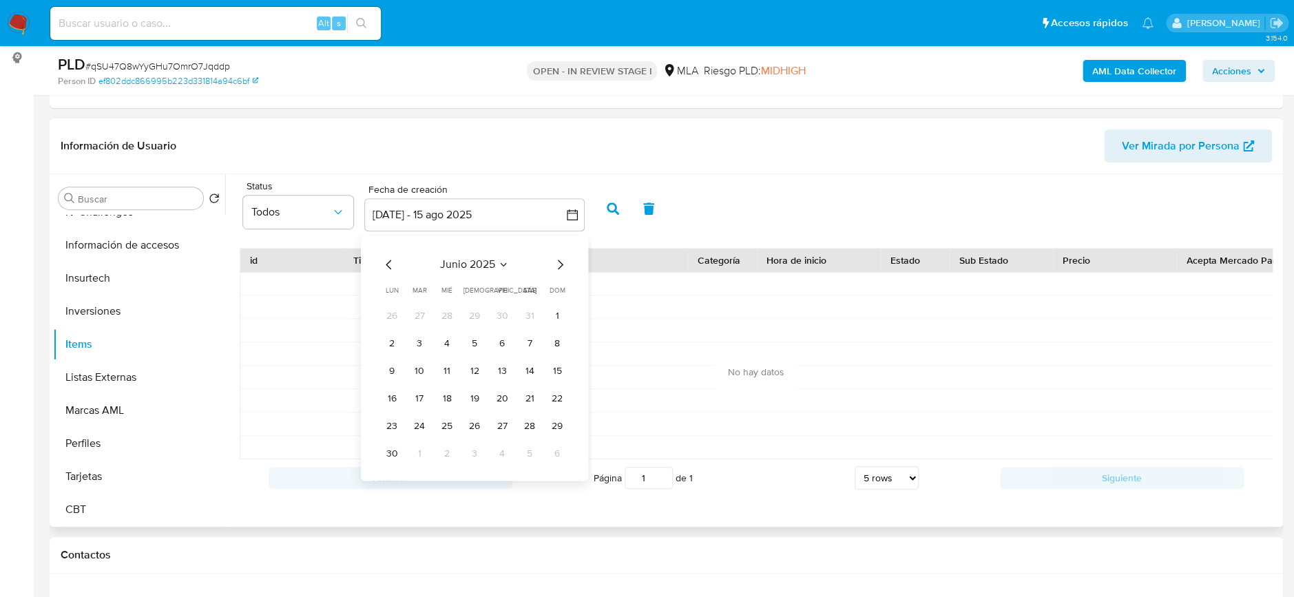
click at [389, 264] on icon "Mes anterior" at bounding box center [389, 264] width 17 height 17
click at [477, 309] on button "1" at bounding box center [475, 315] width 22 height 22
click at [560, 267] on icon "Mes siguiente" at bounding box center [560, 264] width 17 height 17
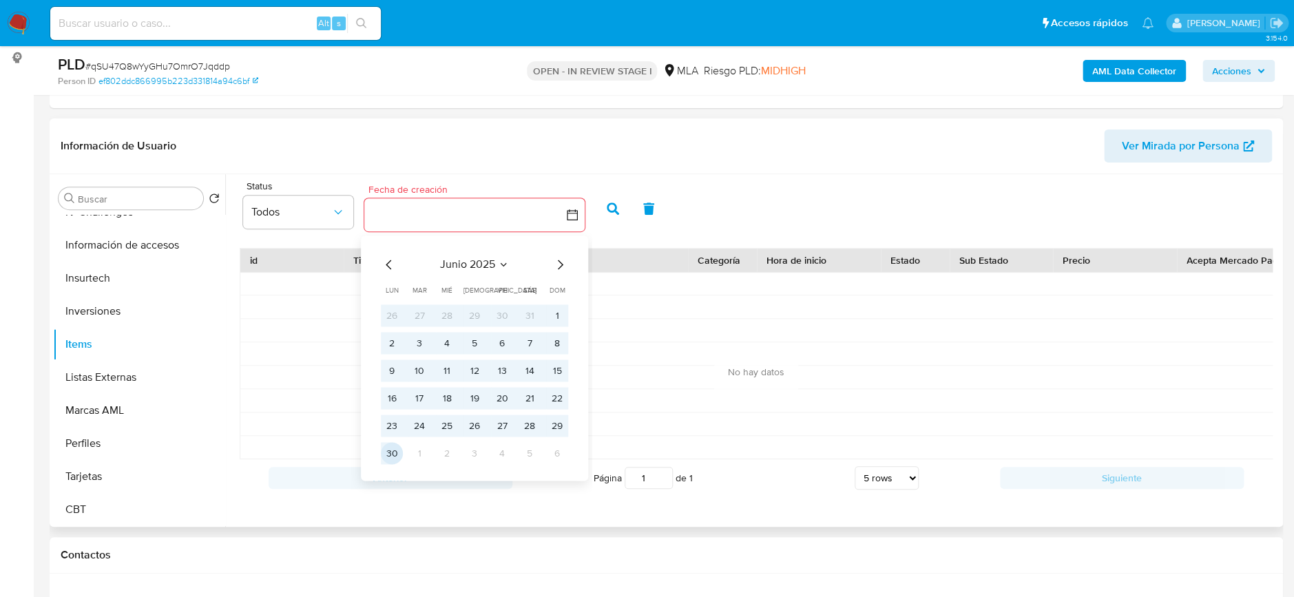
click at [397, 450] on button "30" at bounding box center [392, 453] width 22 height 22
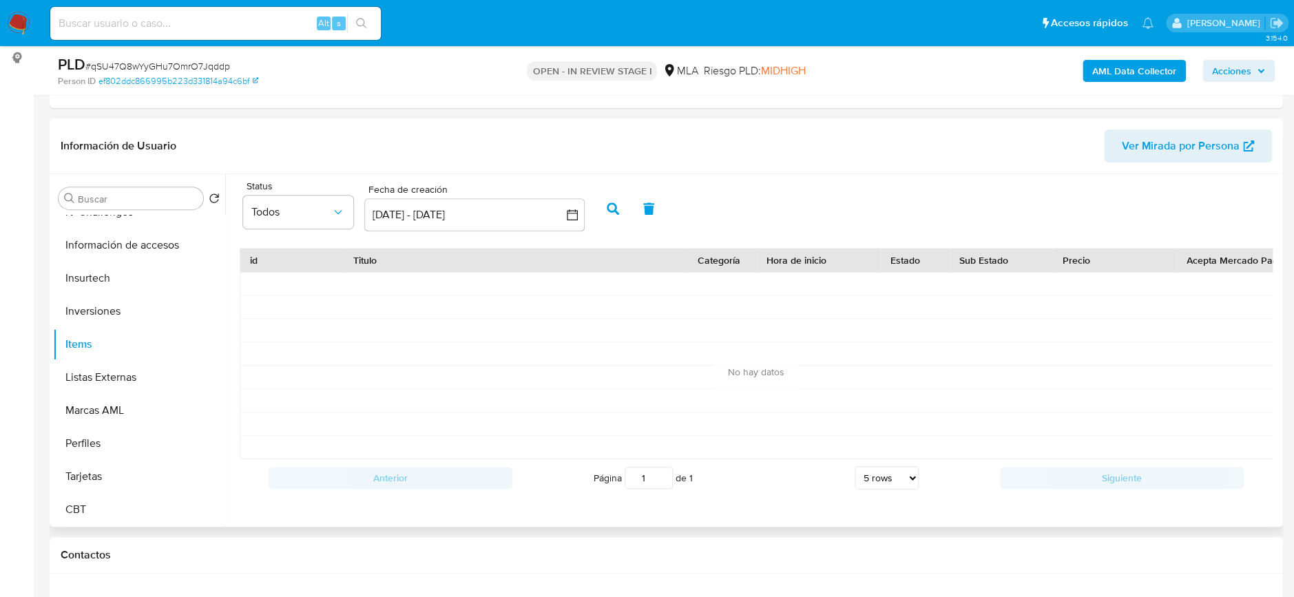
click at [612, 212] on icon "button" at bounding box center [613, 208] width 12 height 12
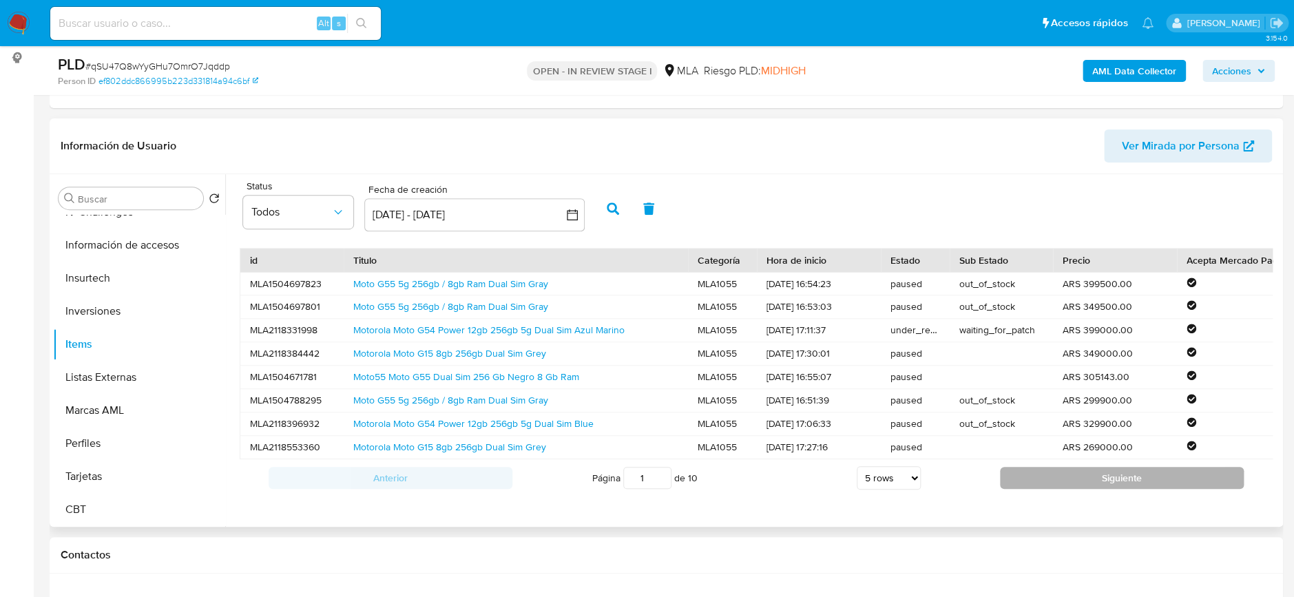
click at [1129, 489] on button "Siguiente" at bounding box center [1122, 478] width 244 height 22
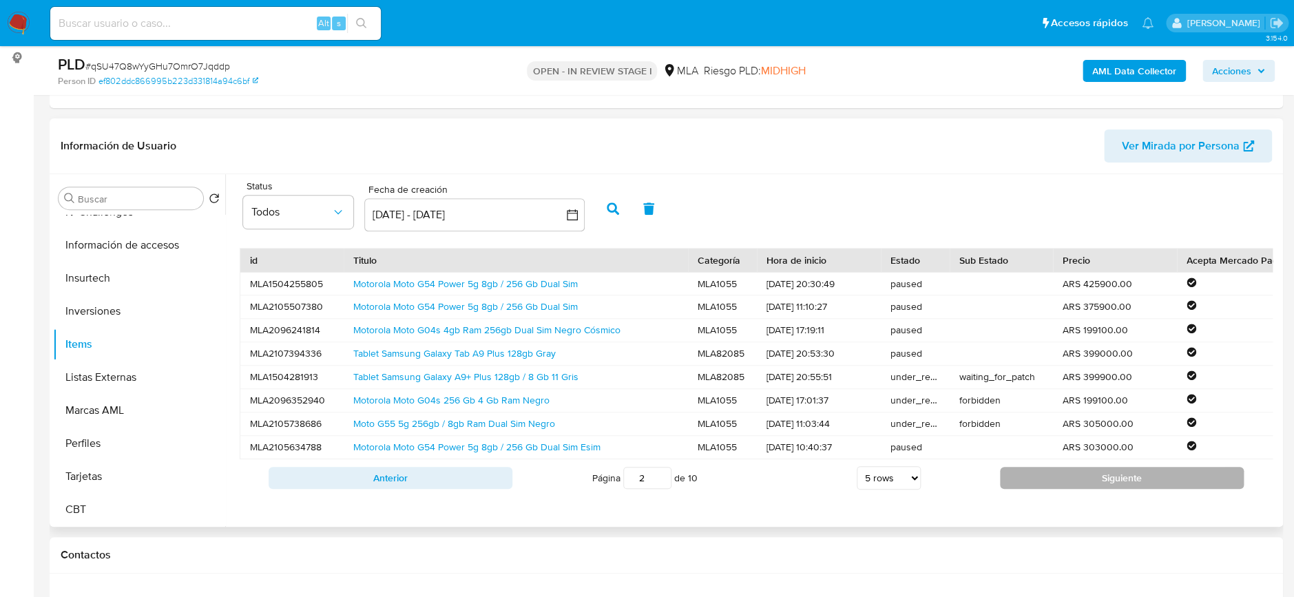
click at [1111, 488] on button "Siguiente" at bounding box center [1122, 478] width 244 height 22
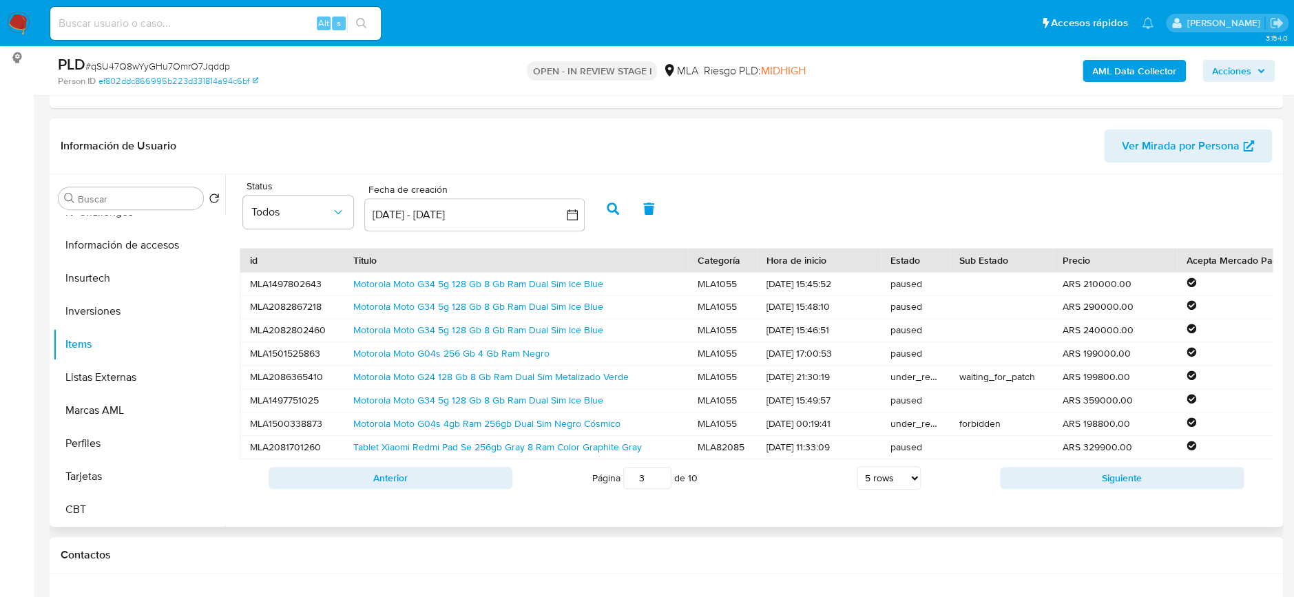
click at [1111, 488] on button "Siguiente" at bounding box center [1122, 478] width 244 height 22
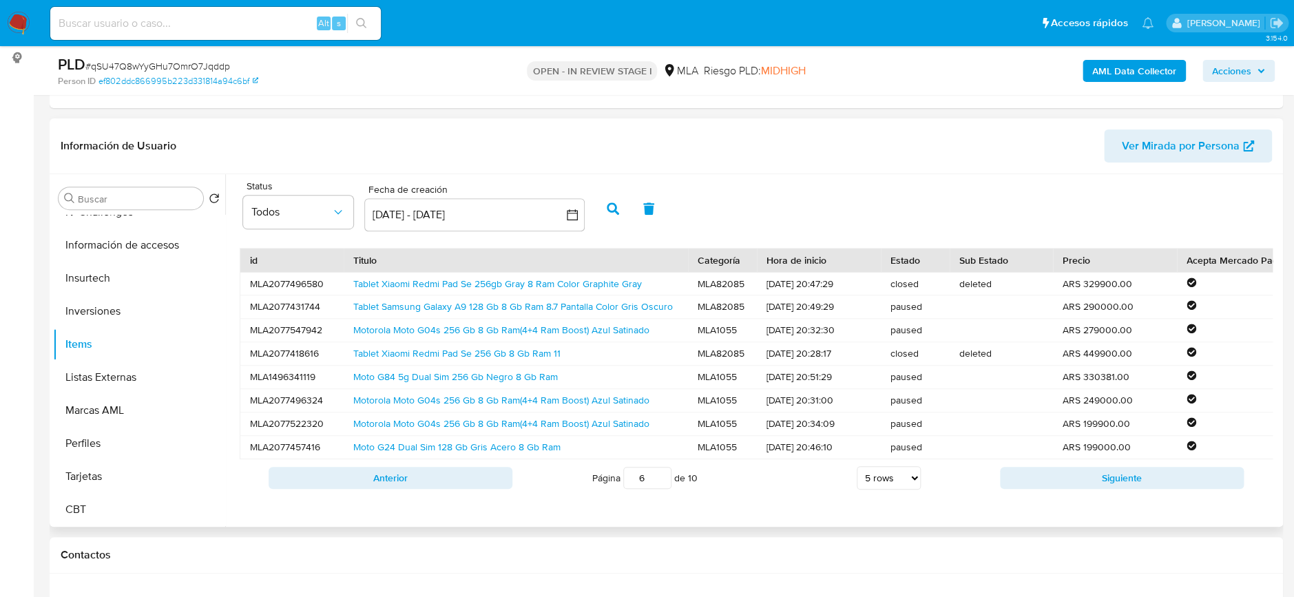
click at [1111, 488] on button "Siguiente" at bounding box center [1122, 478] width 244 height 22
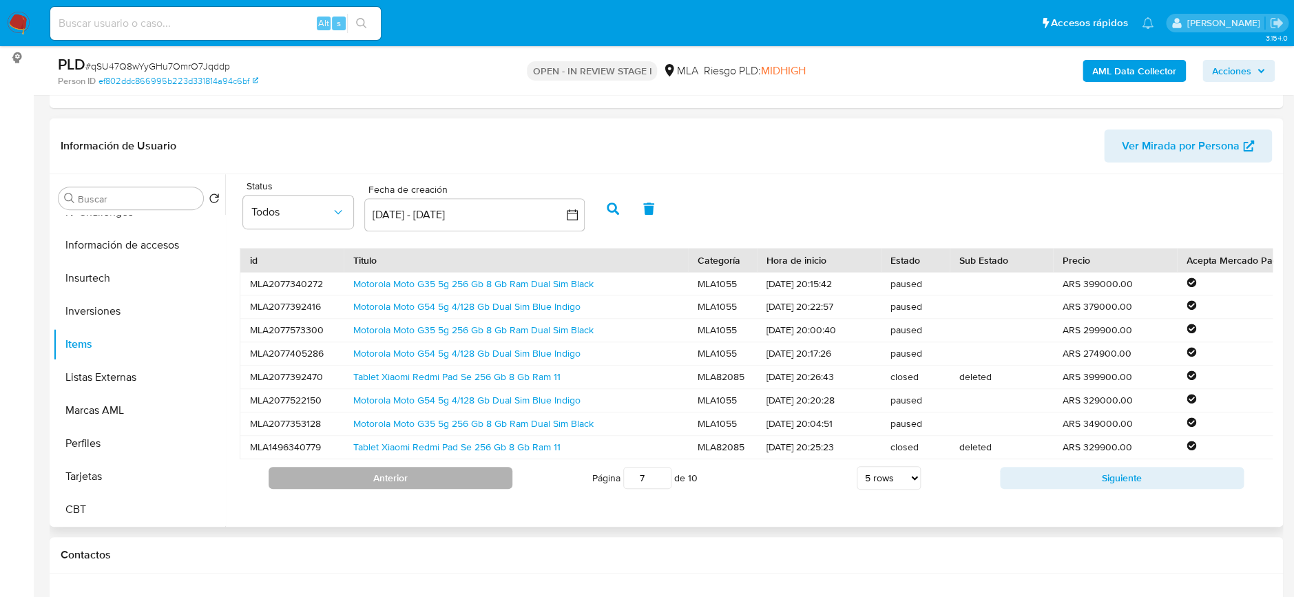
click at [386, 489] on button "Anterior" at bounding box center [391, 478] width 244 height 22
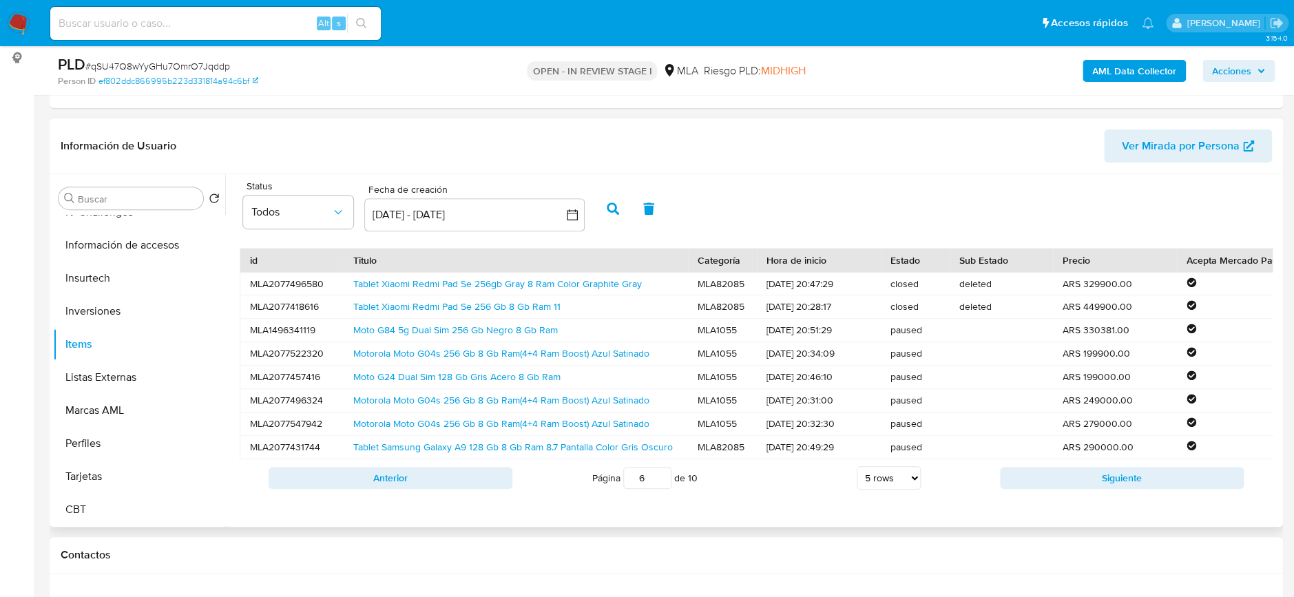
click at [386, 489] on button "Anterior" at bounding box center [391, 478] width 244 height 22
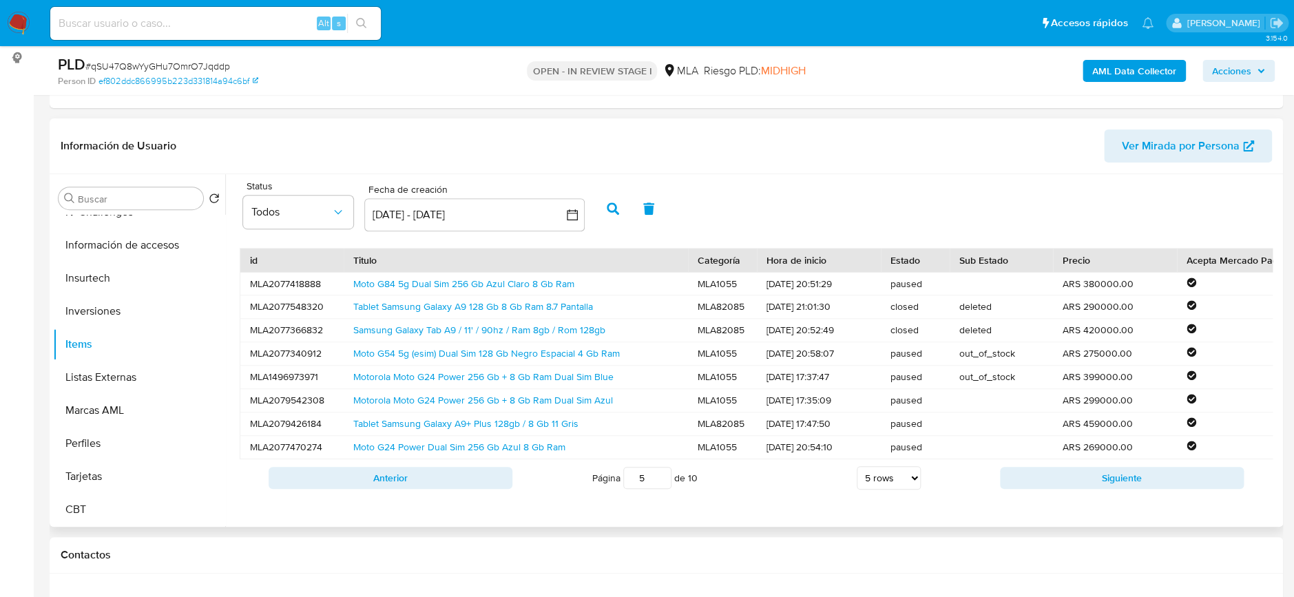
click at [386, 489] on button "Anterior" at bounding box center [391, 478] width 244 height 22
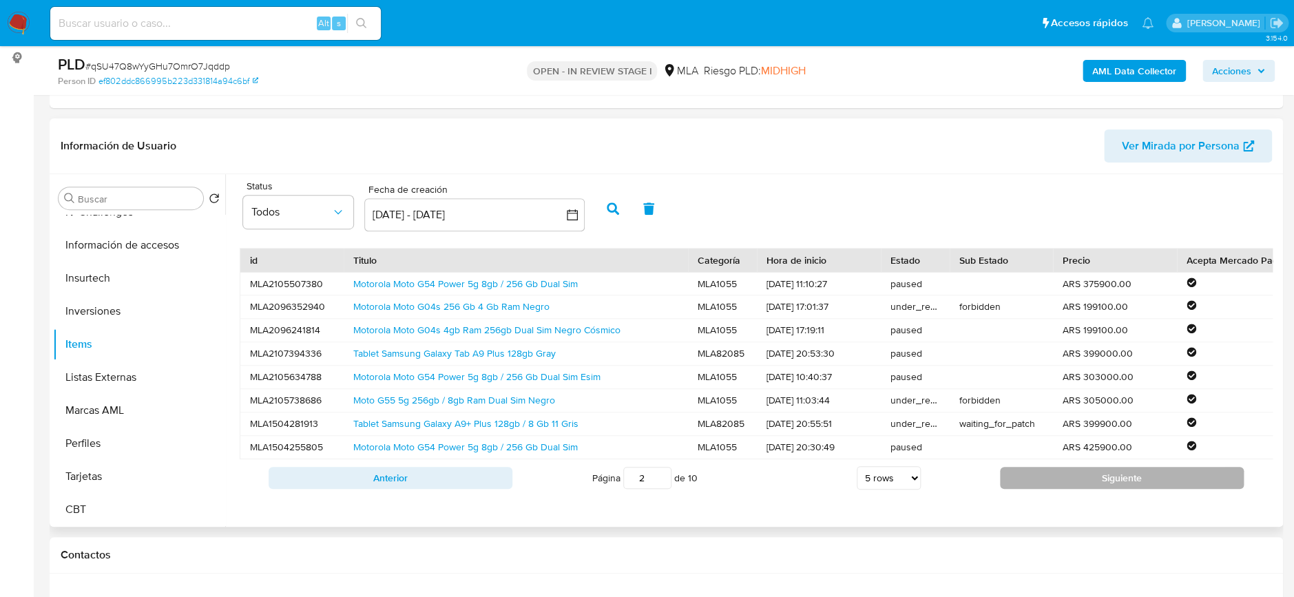
click at [1129, 483] on button "Siguiente" at bounding box center [1122, 478] width 244 height 22
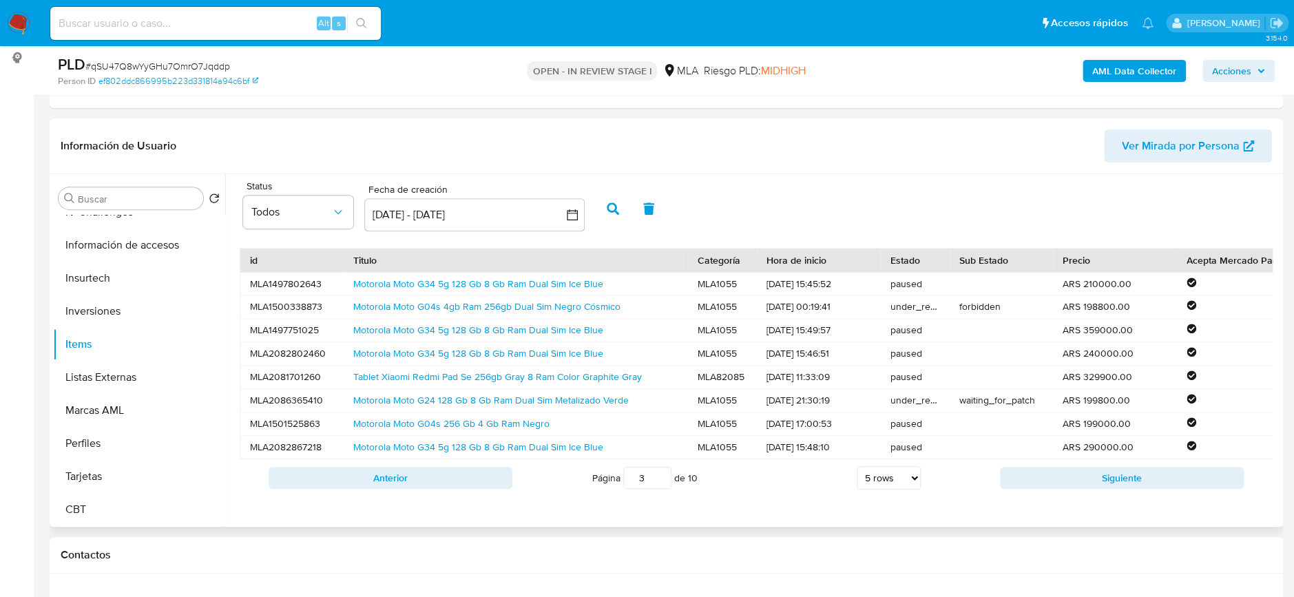
click at [1129, 483] on button "Siguiente" at bounding box center [1122, 478] width 244 height 22
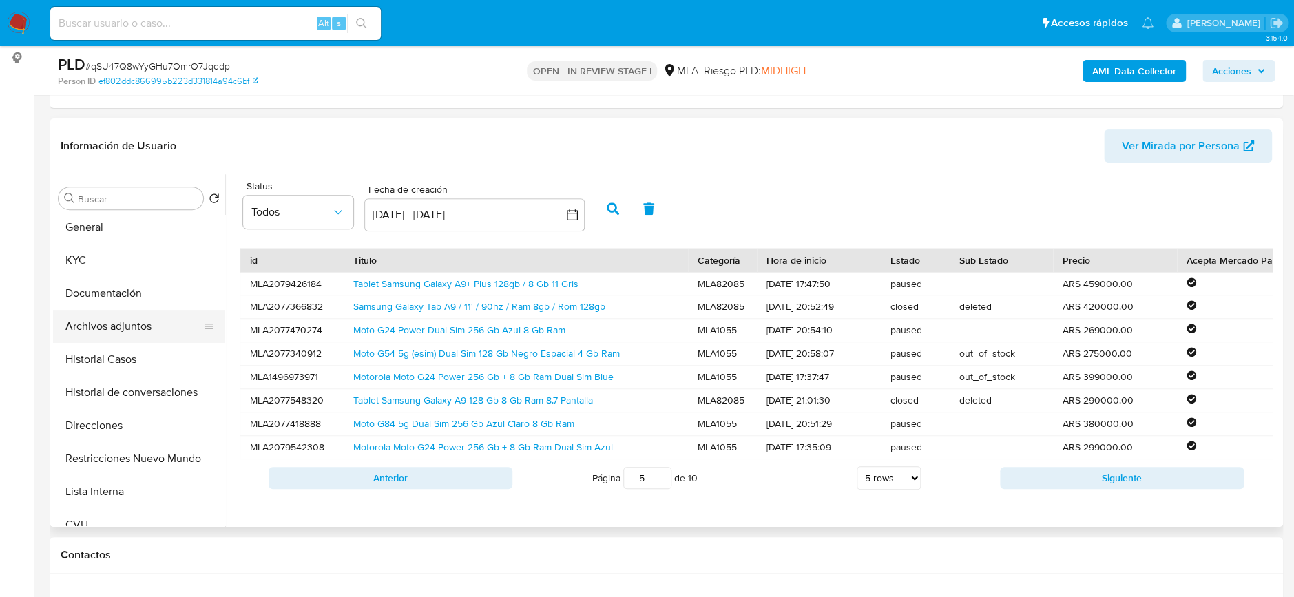
scroll to position [0, 0]
click at [90, 270] on button "KYC" at bounding box center [133, 264] width 161 height 33
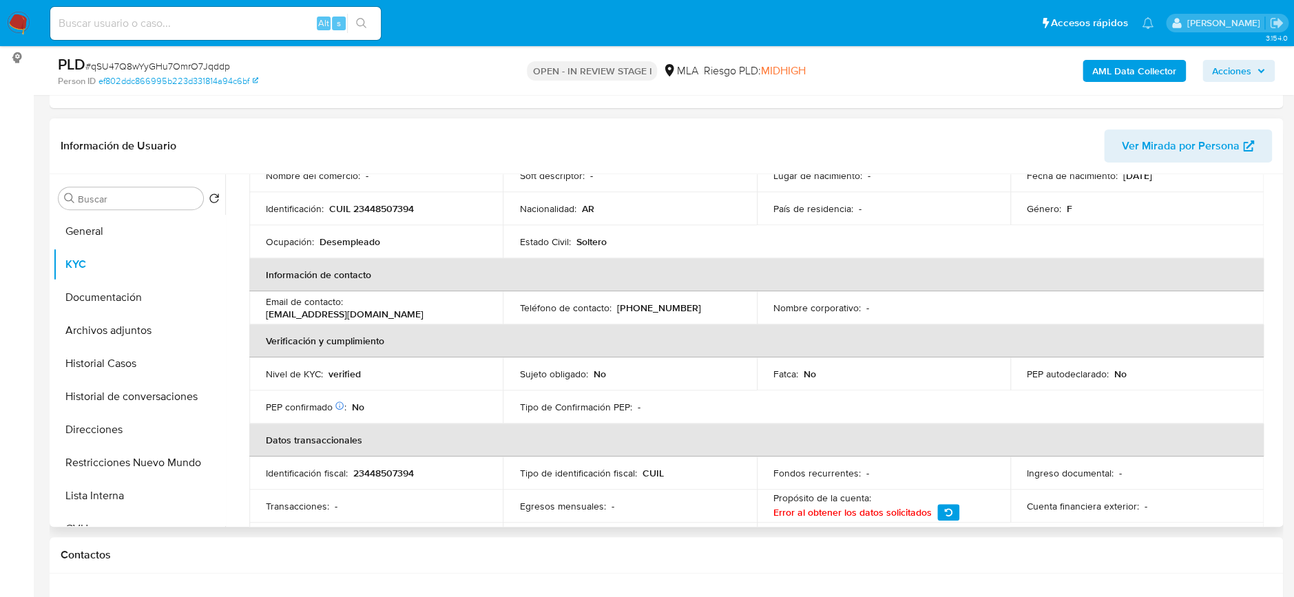
scroll to position [183, 0]
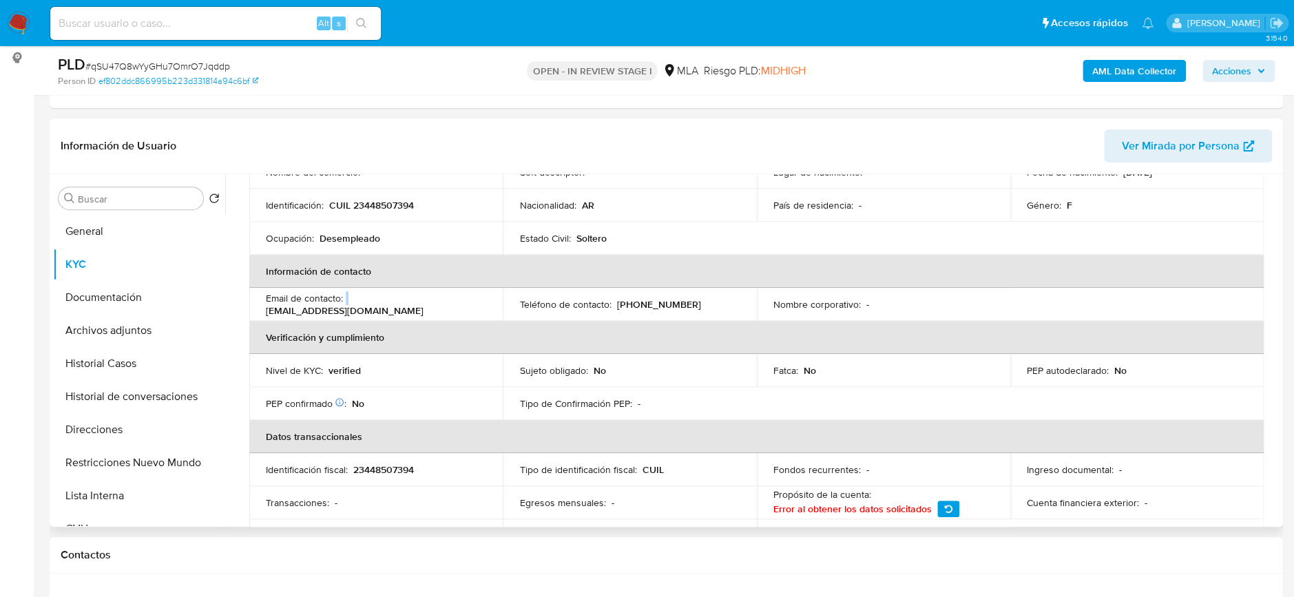
drag, startPoint x: 470, startPoint y: 297, endPoint x: 349, endPoint y: 299, distance: 121.2
click at [349, 299] on div "Email de contacto : doris1984800@gmail.com" at bounding box center [376, 304] width 220 height 25
copy div
drag, startPoint x: 368, startPoint y: 382, endPoint x: 345, endPoint y: 309, distance: 76.5
click at [363, 372] on td "Nivel de KYC : verified" at bounding box center [375, 370] width 253 height 33
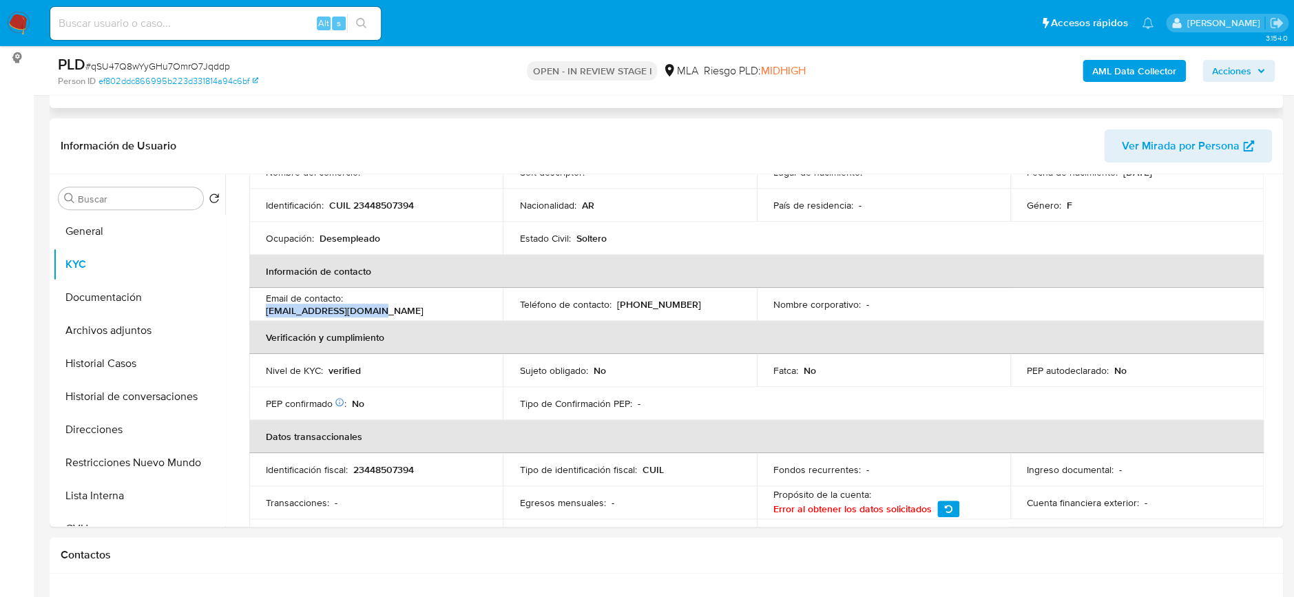
drag, startPoint x: 348, startPoint y: 305, endPoint x: 551, endPoint y: 101, distance: 288.3
click at [469, 301] on div "Email de contacto : doris1984800@gmail.com" at bounding box center [376, 304] width 220 height 25
copy p "doris1984800@gmail.com"
click at [647, 311] on td "Teléfono de contacto : (11) 27762878" at bounding box center [629, 304] width 253 height 33
click at [651, 307] on p "(11) 27762878" at bounding box center [658, 304] width 84 height 12
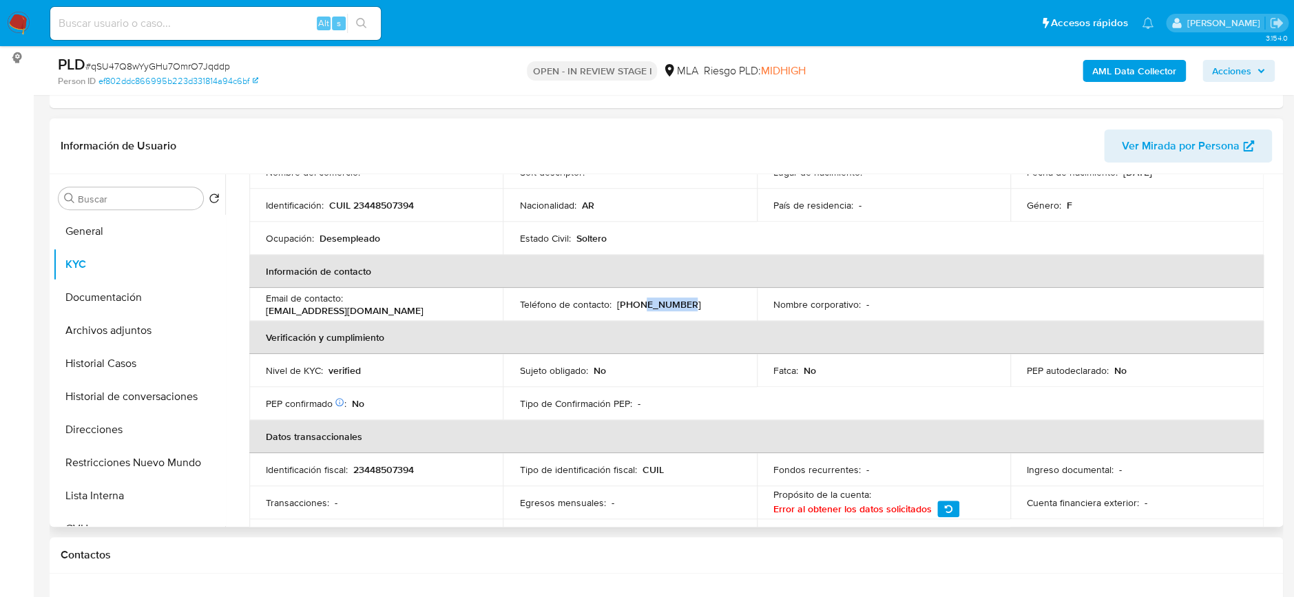
click at [651, 306] on p "(11) 27762878" at bounding box center [658, 304] width 84 height 12
copy p "27762878"
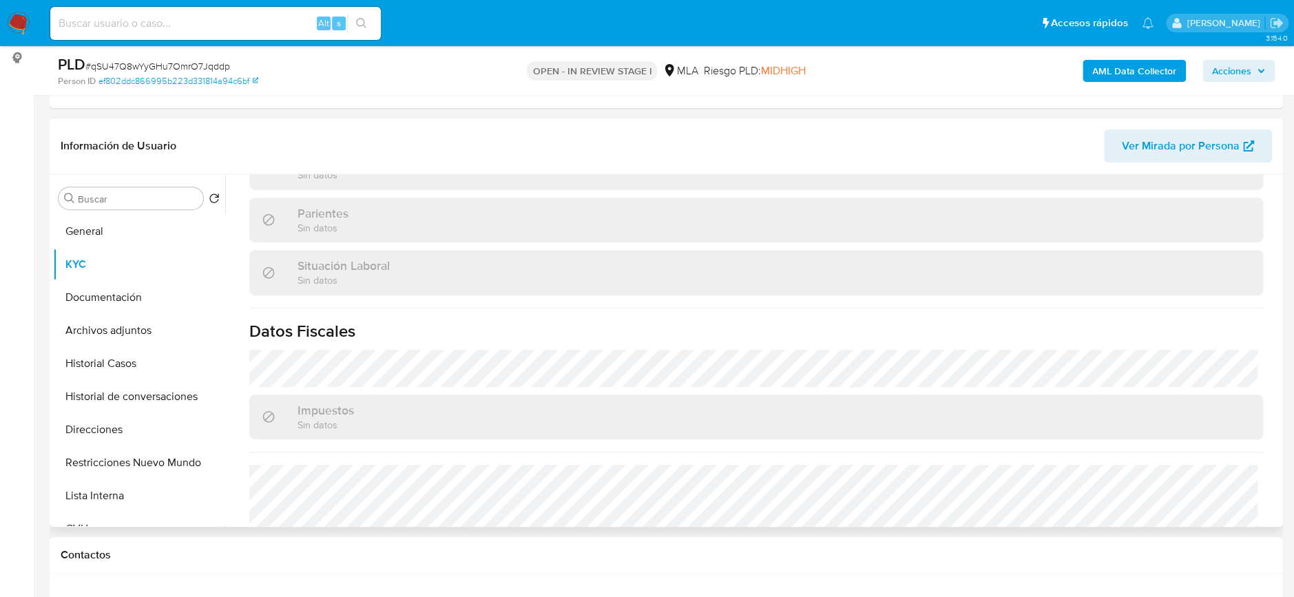
scroll to position [712, 0]
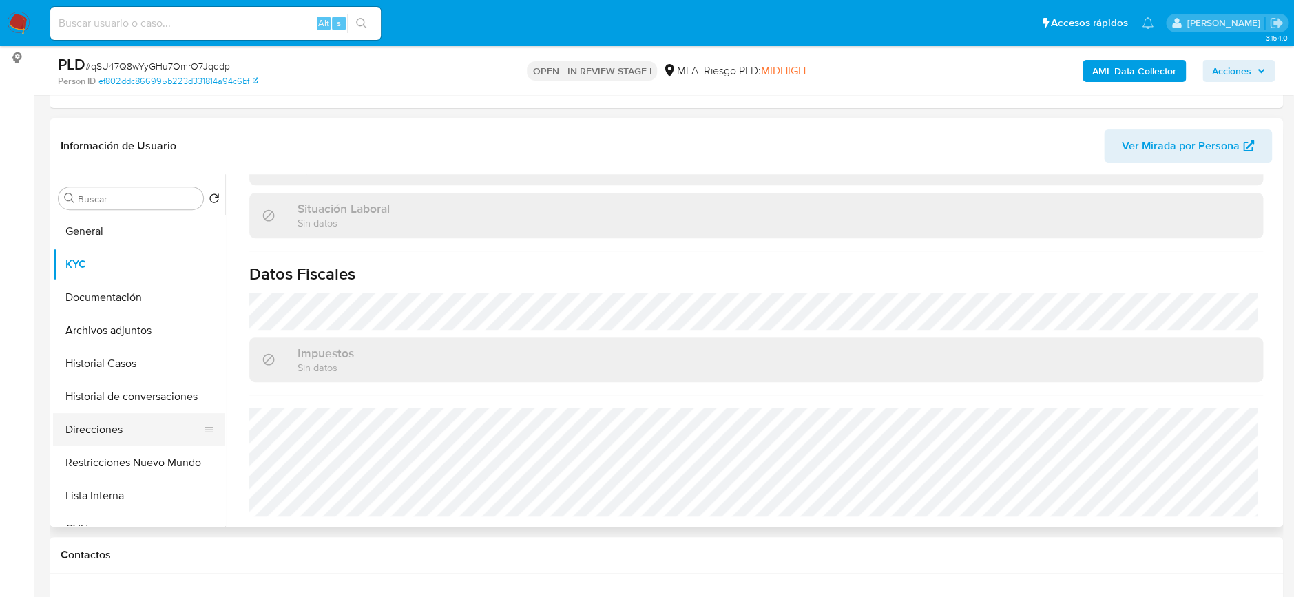
click at [124, 421] on button "Direcciones" at bounding box center [133, 429] width 161 height 33
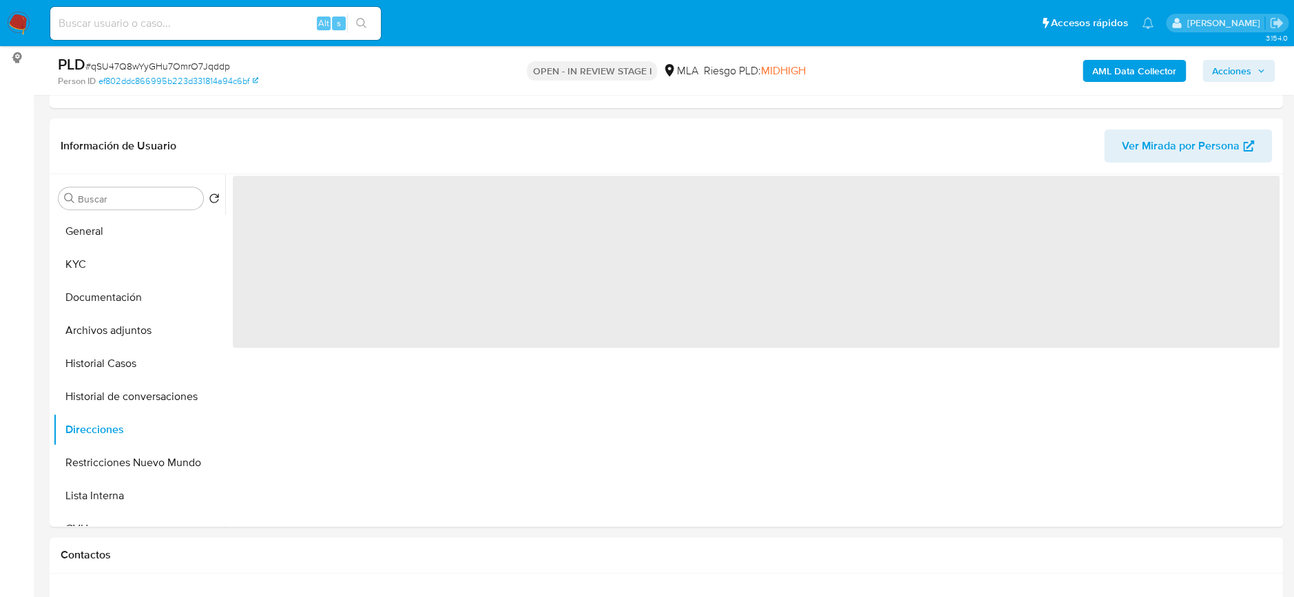
scroll to position [0, 0]
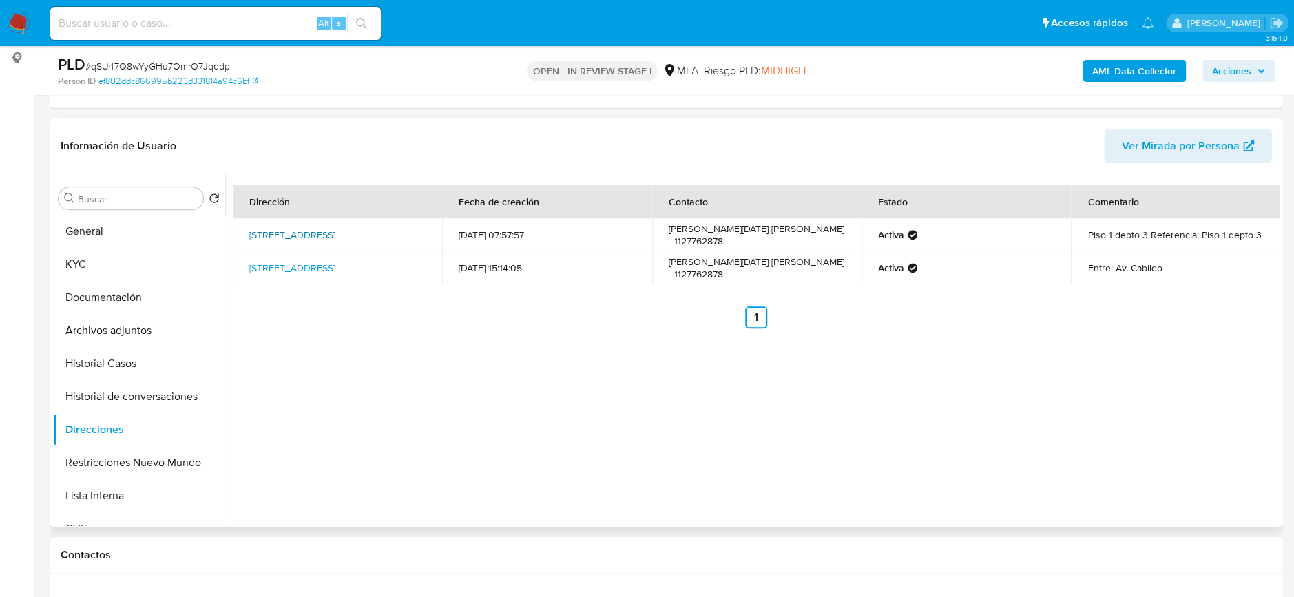
click at [316, 228] on link "Calle Gurruchaga 2167, Palermo, Capital Federal, 1425, Argentina 2167" at bounding box center [292, 235] width 86 height 14
click at [98, 254] on button "KYC" at bounding box center [133, 264] width 161 height 33
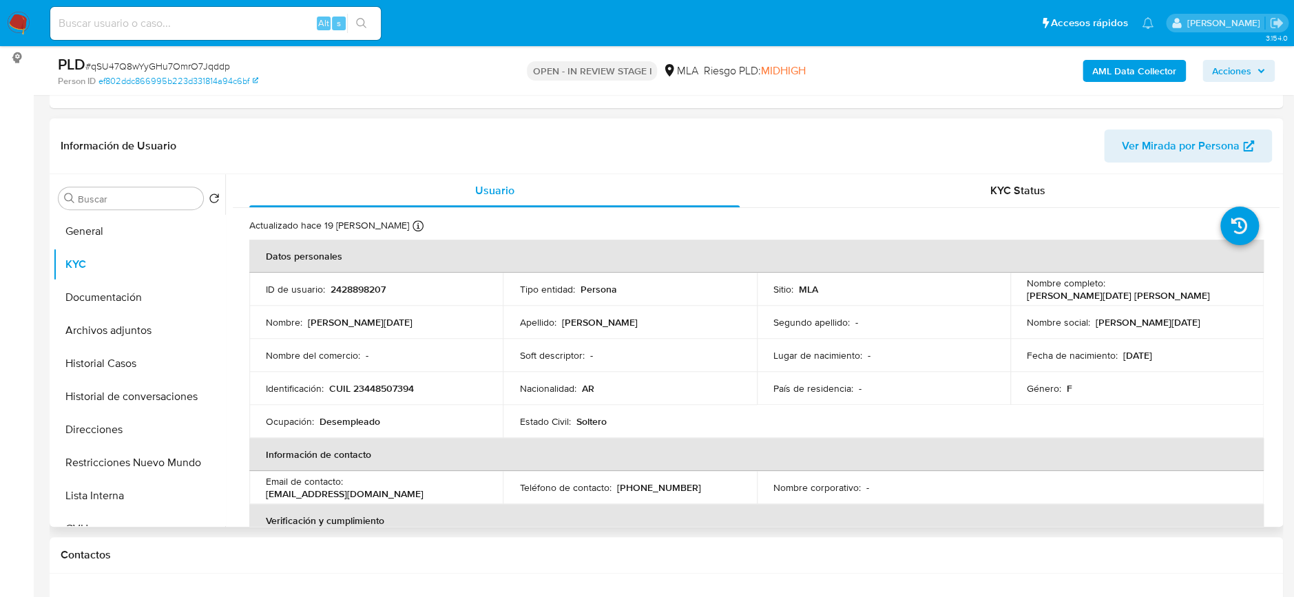
click at [384, 386] on p "CUIL 23448507394" at bounding box center [371, 388] width 85 height 12
click at [384, 385] on p "CUIL 23448507394" at bounding box center [371, 388] width 85 height 12
copy p "23448507394"
click at [79, 211] on div "Buscar Volver al orden por defecto General KYC Documentación Archivos adjuntos …" at bounding box center [139, 351] width 172 height 351
click at [85, 238] on button "General" at bounding box center [133, 231] width 161 height 33
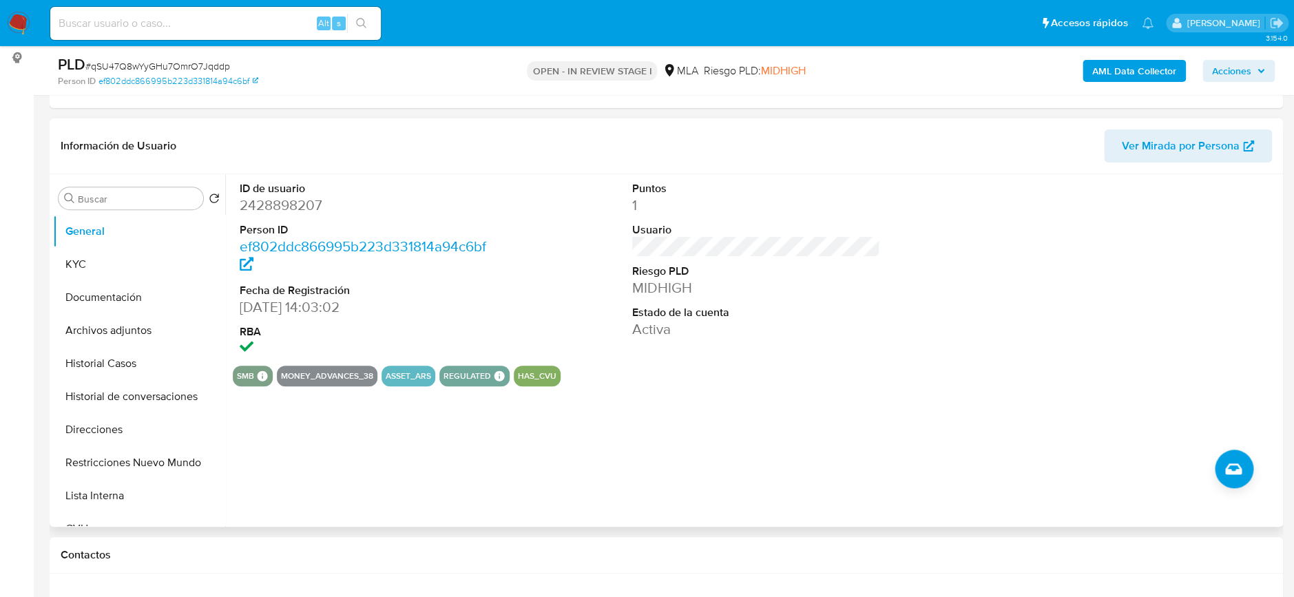
scroll to position [643, 0]
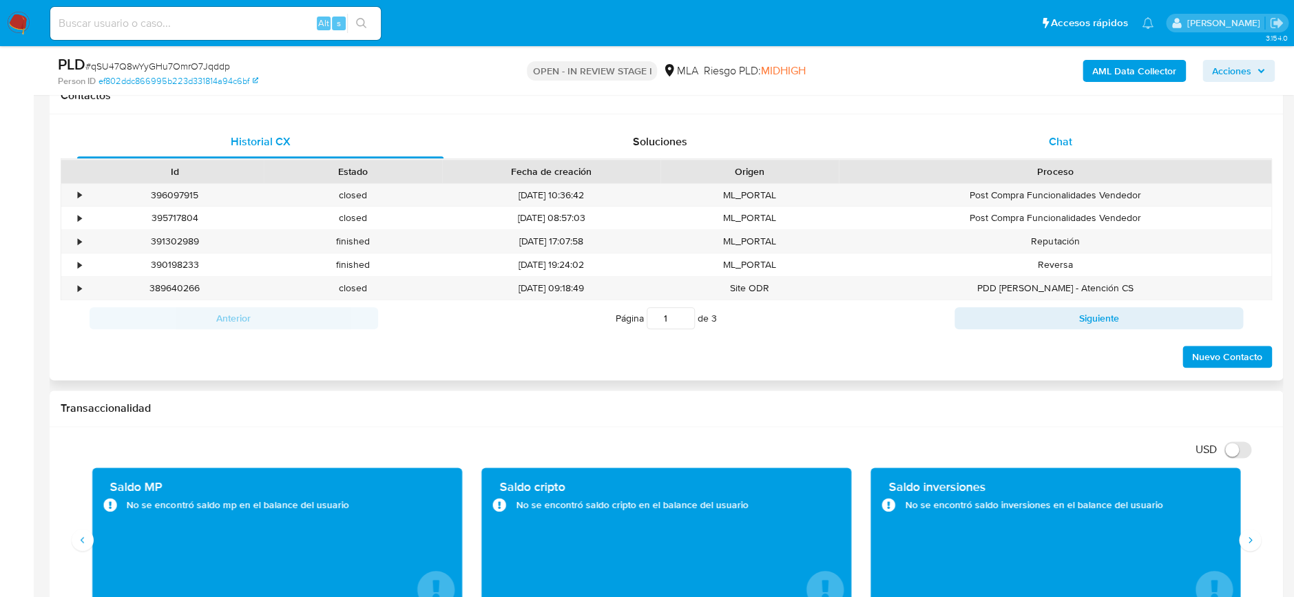
click at [1043, 145] on div "Chat" at bounding box center [1060, 141] width 366 height 33
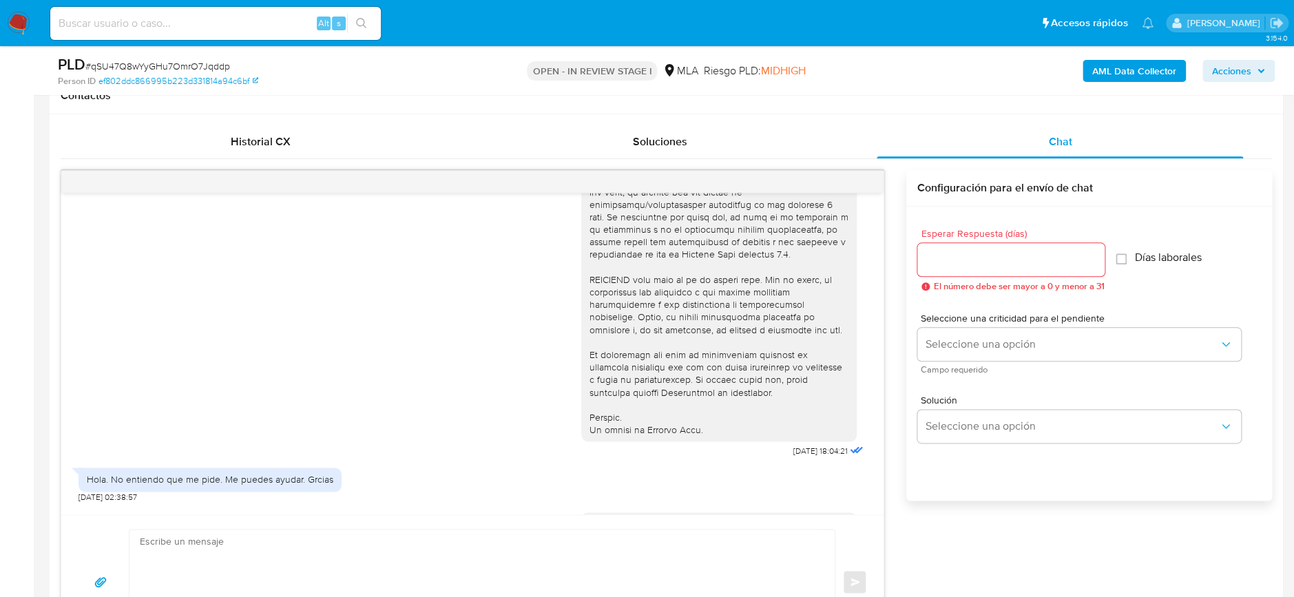
scroll to position [478, 0]
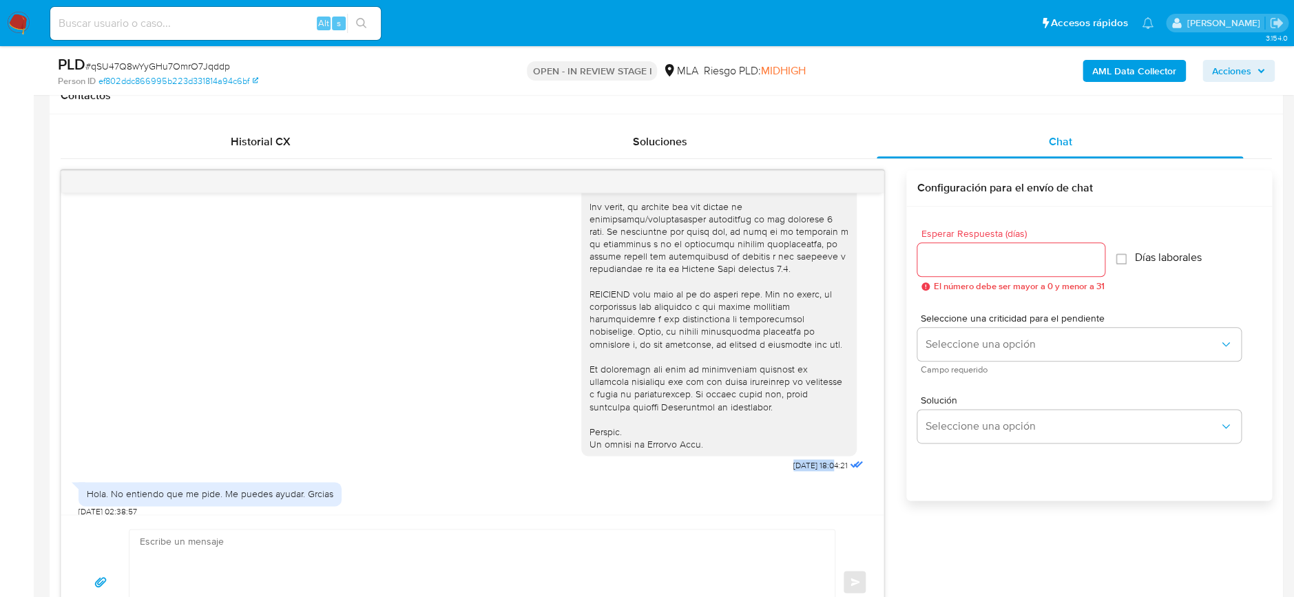
drag, startPoint x: 760, startPoint y: 490, endPoint x: 807, endPoint y: 489, distance: 47.5
click at [804, 476] on div "18/06/2025 18:04:21" at bounding box center [723, 99] width 285 height 754
copy span "18/06/2025"
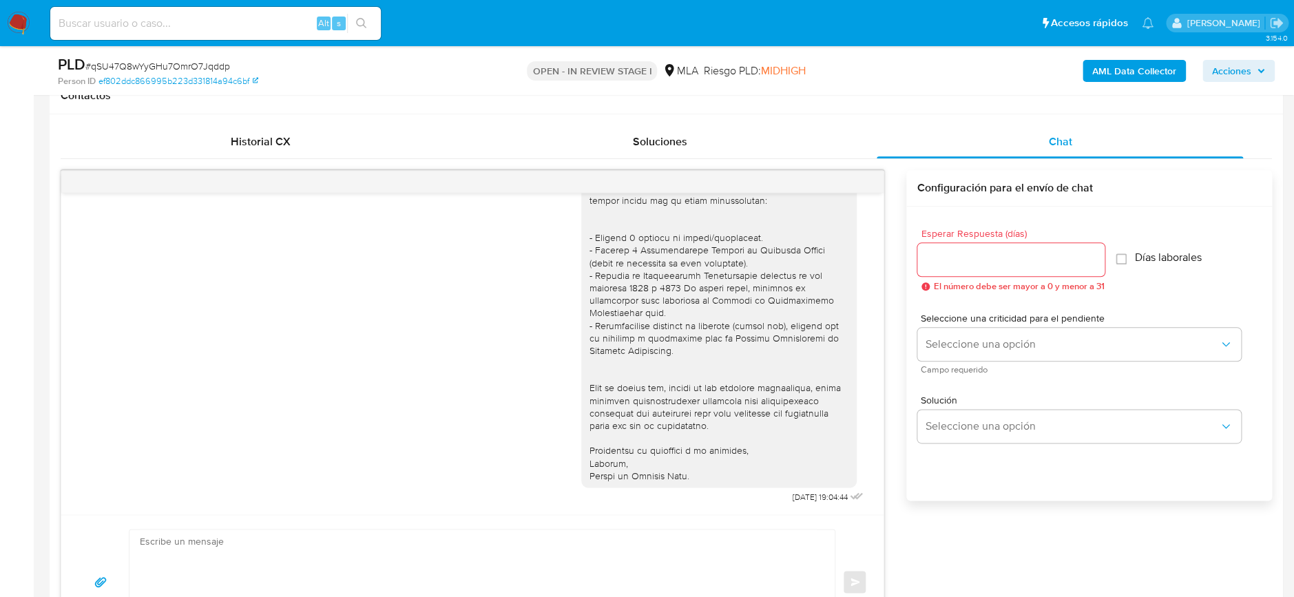
scroll to position [1029, 0]
drag, startPoint x: 760, startPoint y: 501, endPoint x: 802, endPoint y: 500, distance: 42.0
click at [802, 500] on div "13/08/2025 19:04:44" at bounding box center [723, 249] width 285 height 516
copy span "13/08/2025"
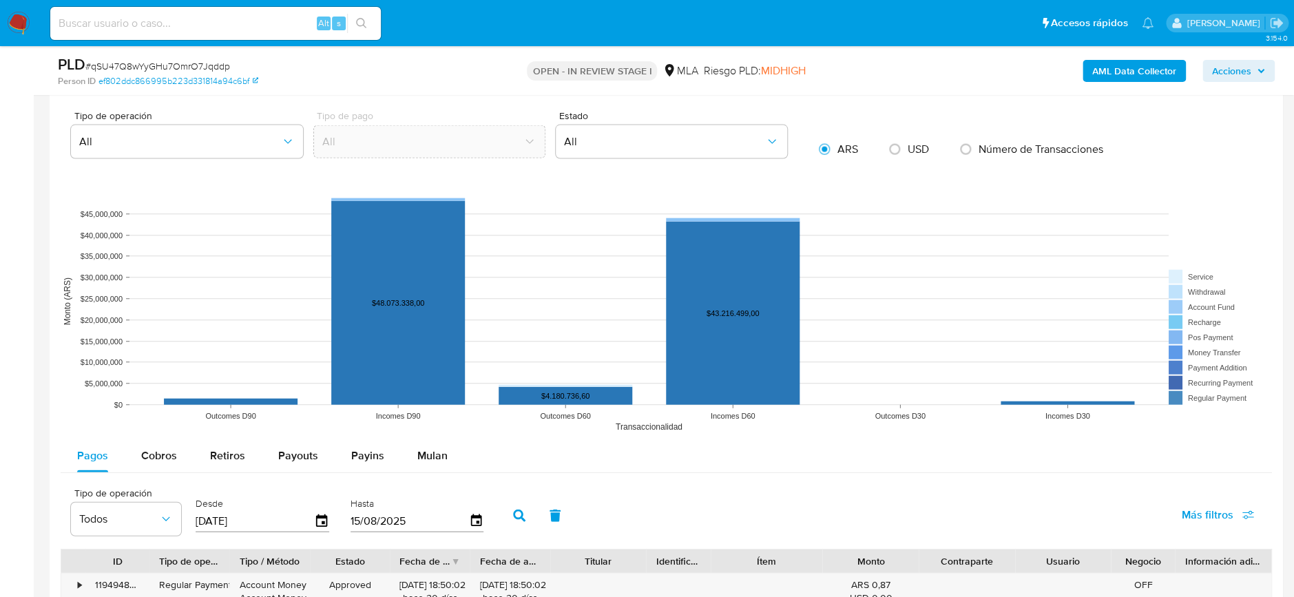
scroll to position [1744, 0]
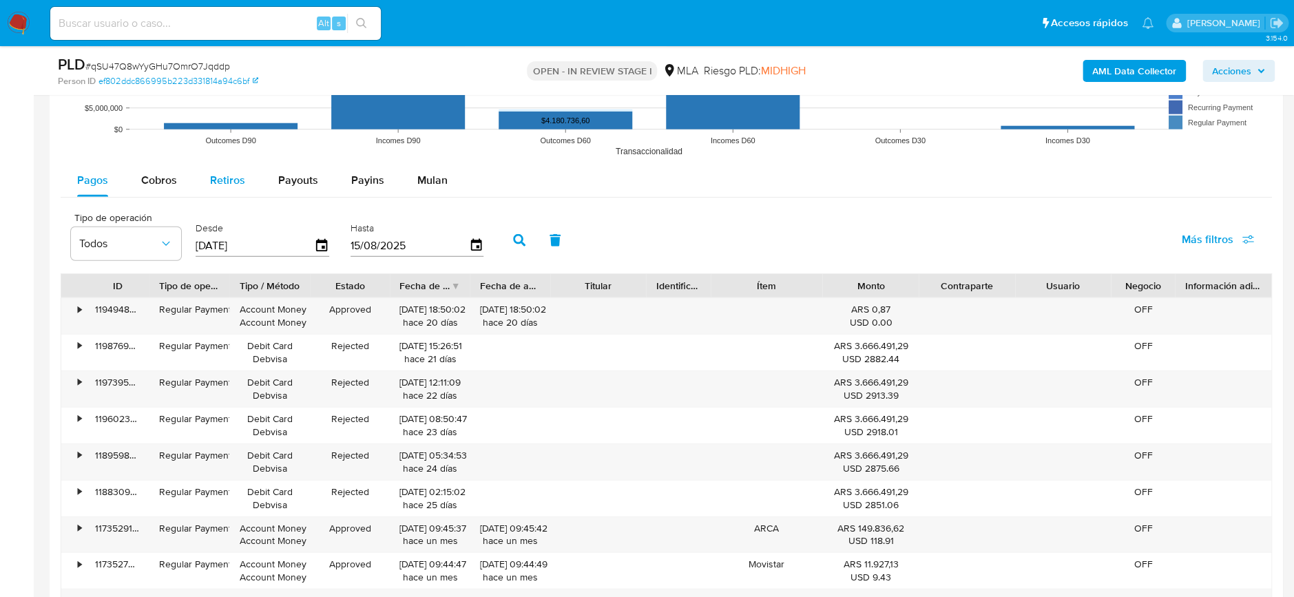
click at [205, 184] on button "Retiros" at bounding box center [228, 180] width 68 height 33
select select "10"
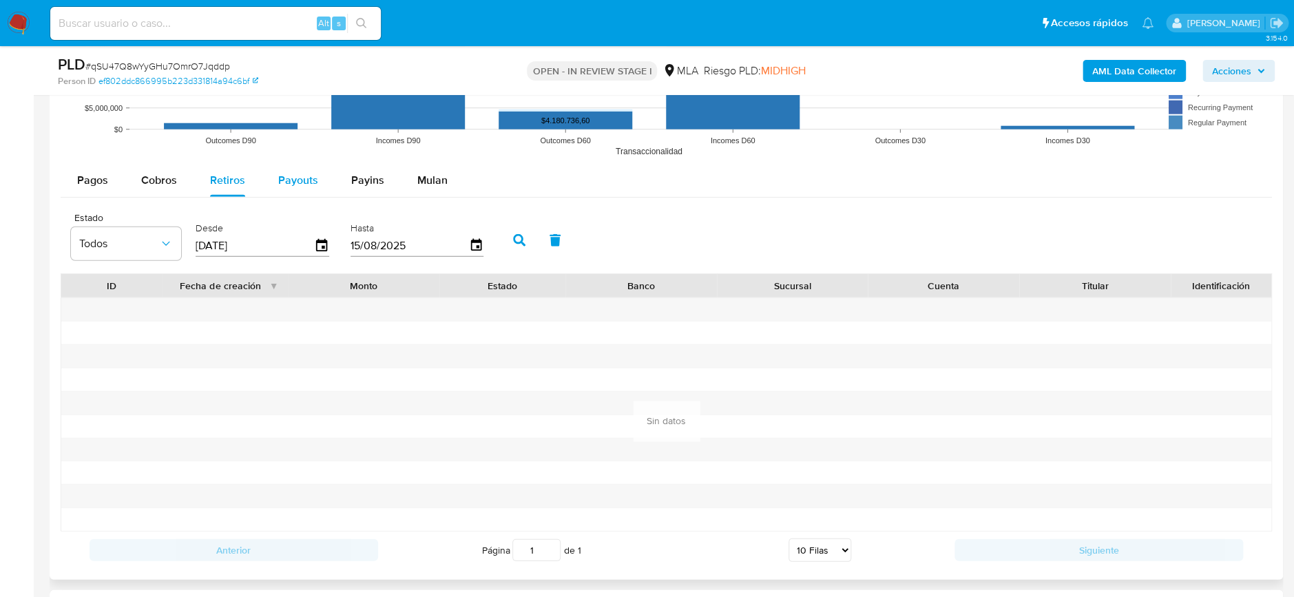
click at [264, 181] on button "Payouts" at bounding box center [298, 180] width 73 height 33
select select "10"
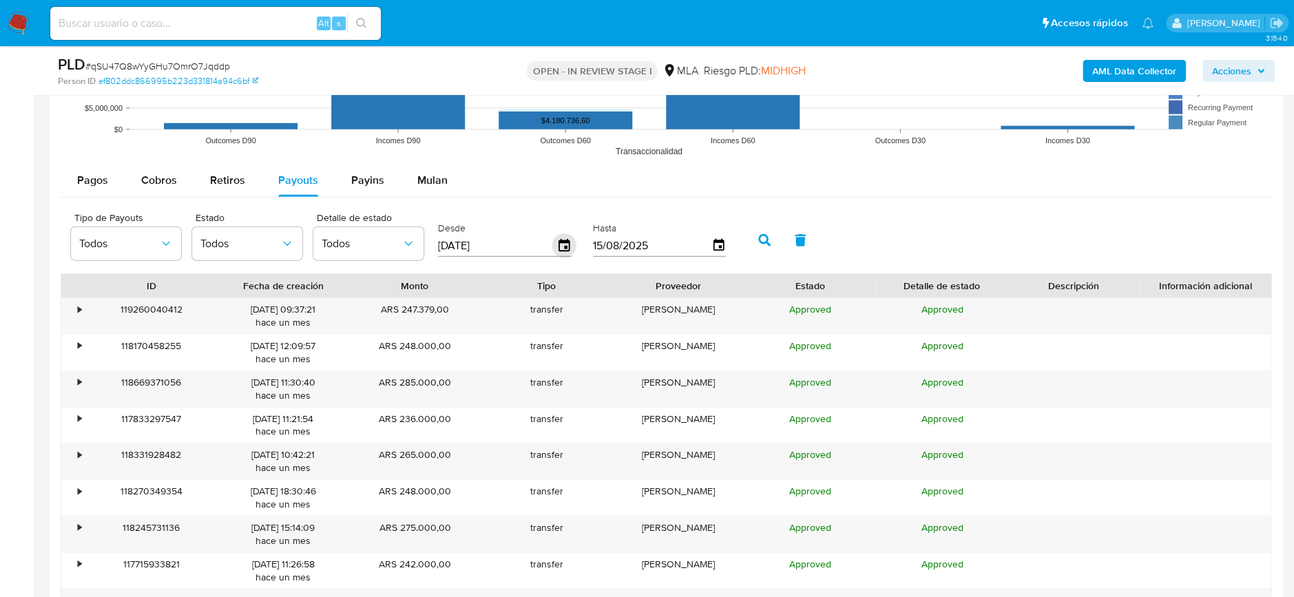
click at [566, 246] on icon "button" at bounding box center [564, 246] width 24 height 24
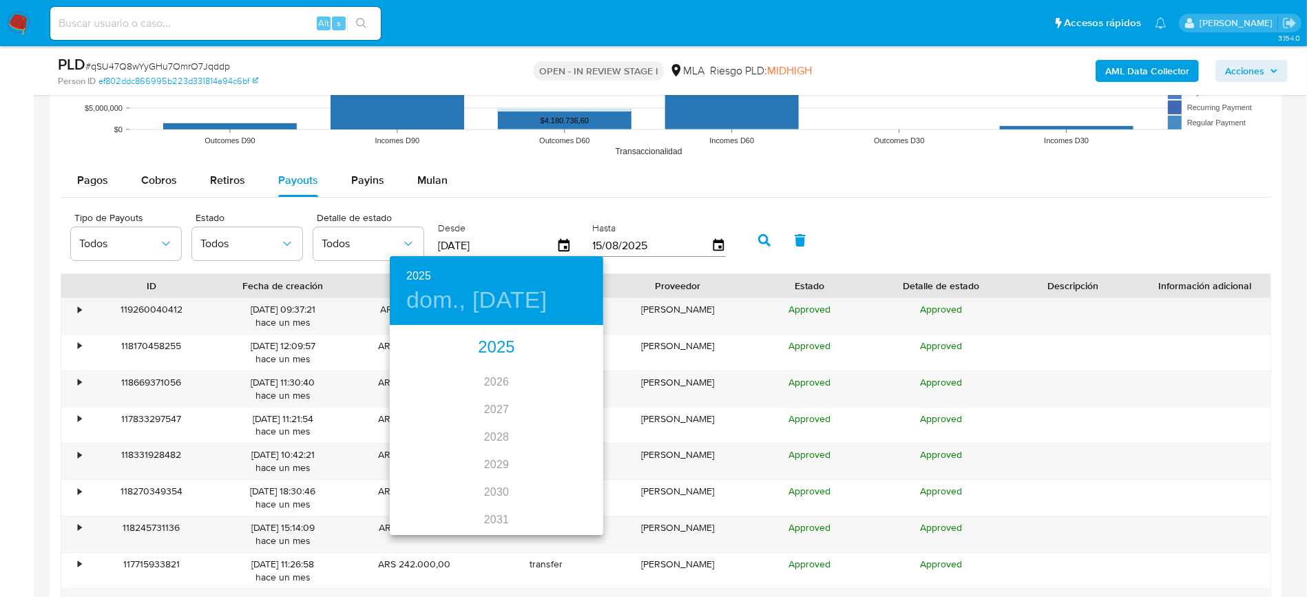
click at [484, 348] on div "2025" at bounding box center [496, 348] width 213 height 28
click at [567, 410] on div "jun." at bounding box center [567, 405] width 71 height 52
click at [579, 392] on p "1" at bounding box center [579, 398] width 6 height 14
type input "01/06/2025"
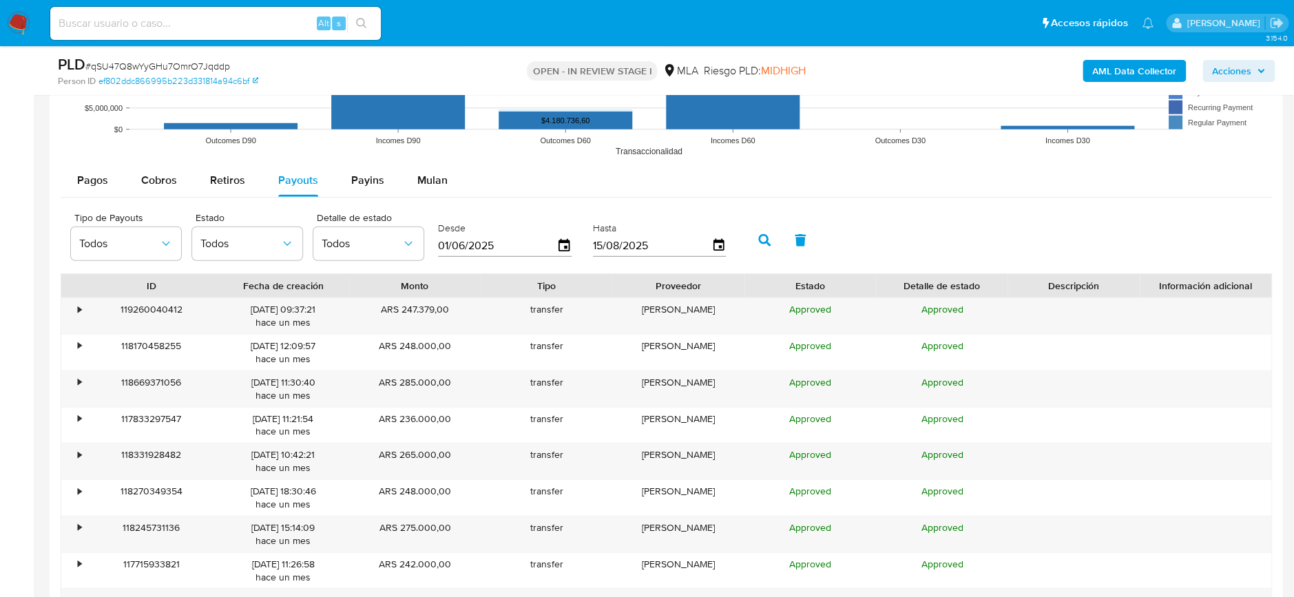
click at [753, 234] on button "button" at bounding box center [765, 240] width 36 height 33
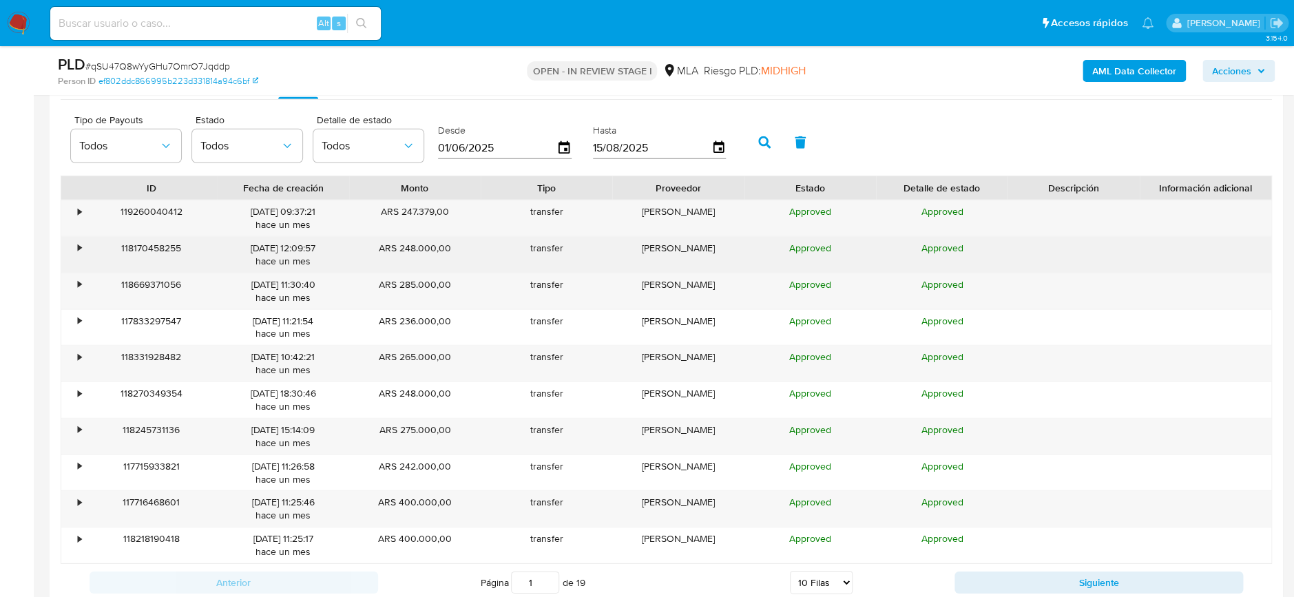
scroll to position [1928, 0]
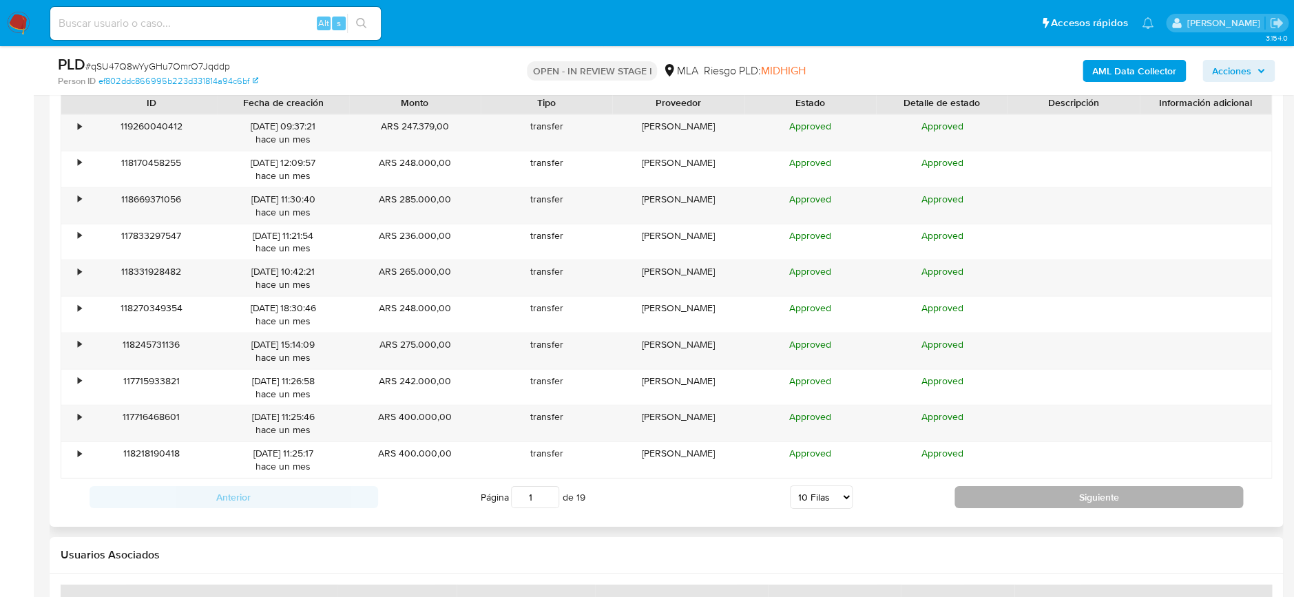
click at [1108, 503] on button "Siguiente" at bounding box center [1099, 497] width 289 height 22
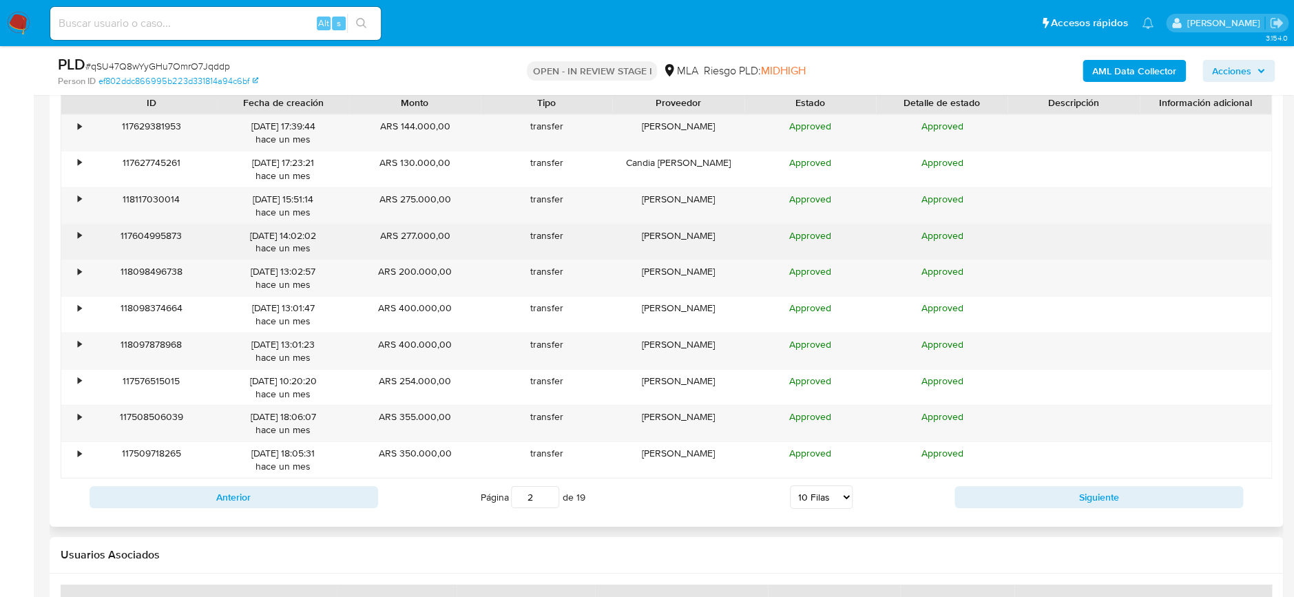
click at [72, 235] on div "•" at bounding box center [73, 243] width 24 height 36
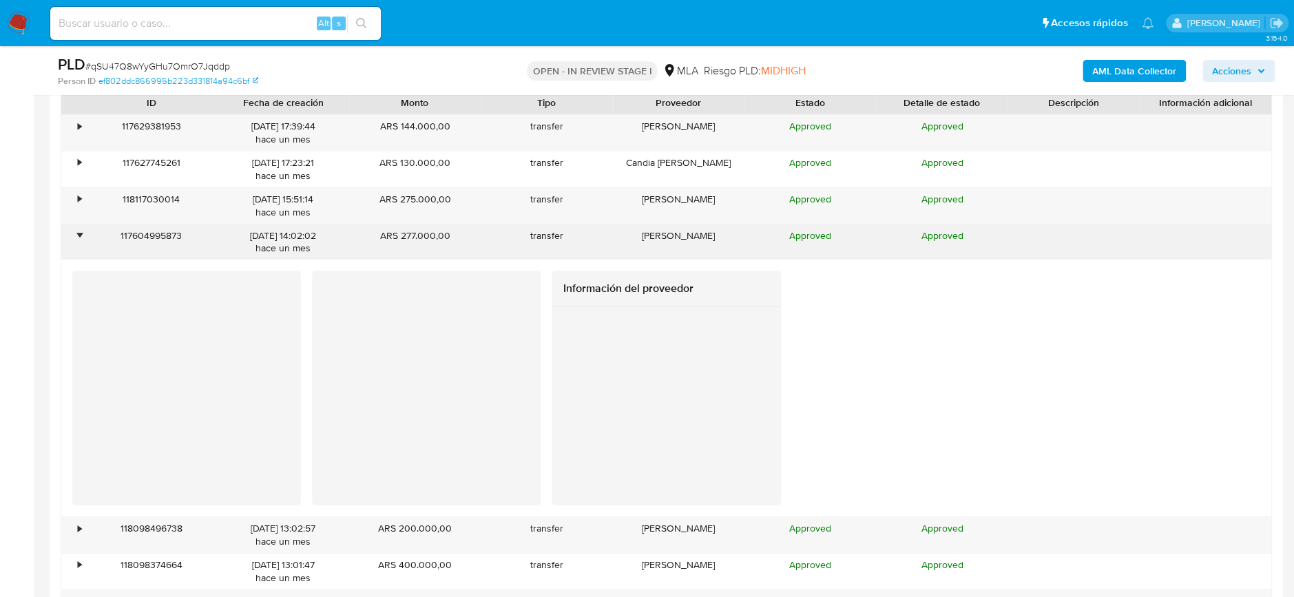
click at [72, 235] on div "•" at bounding box center [73, 243] width 24 height 36
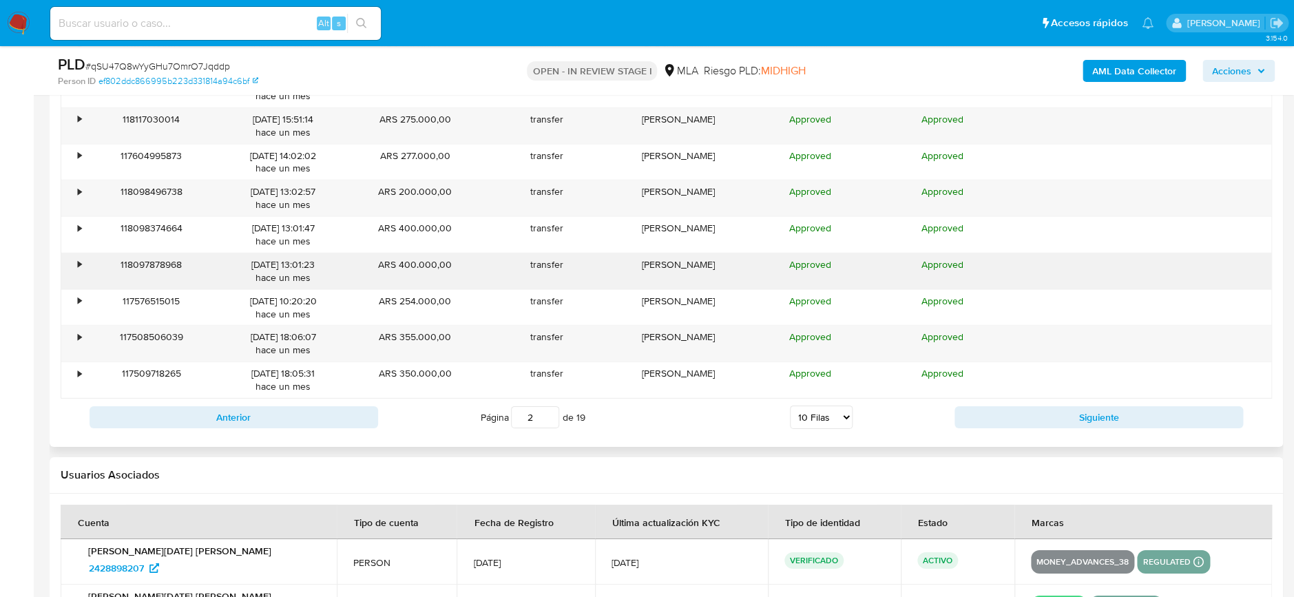
scroll to position [2112, 0]
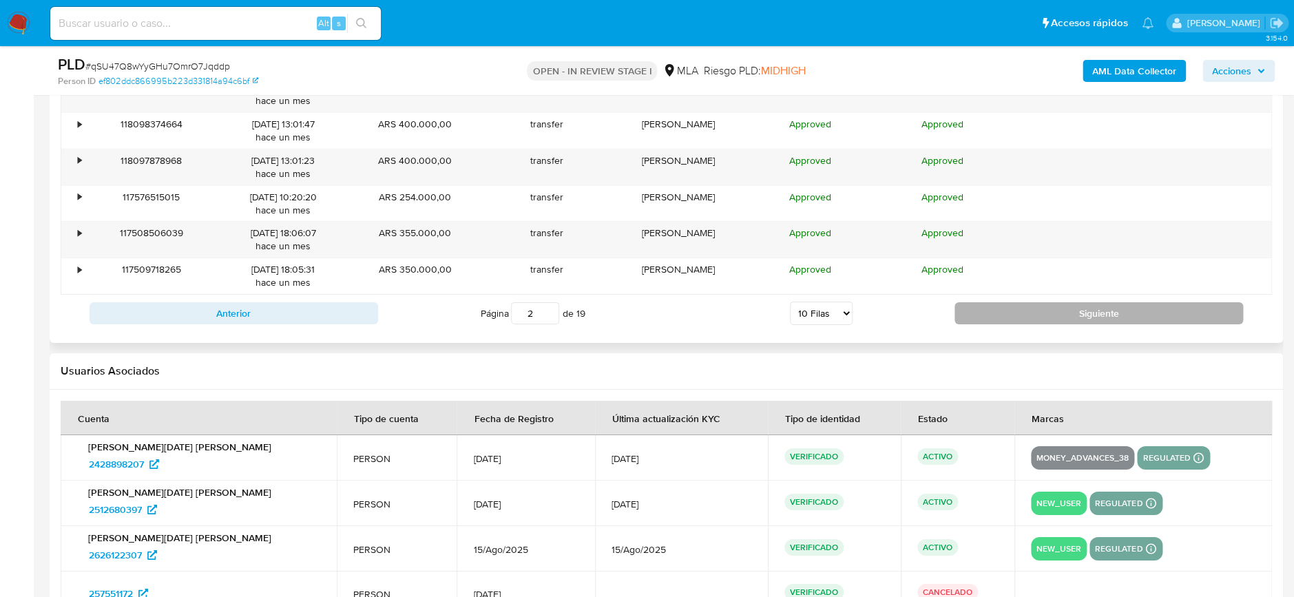
click at [1107, 304] on button "Siguiente" at bounding box center [1099, 313] width 289 height 22
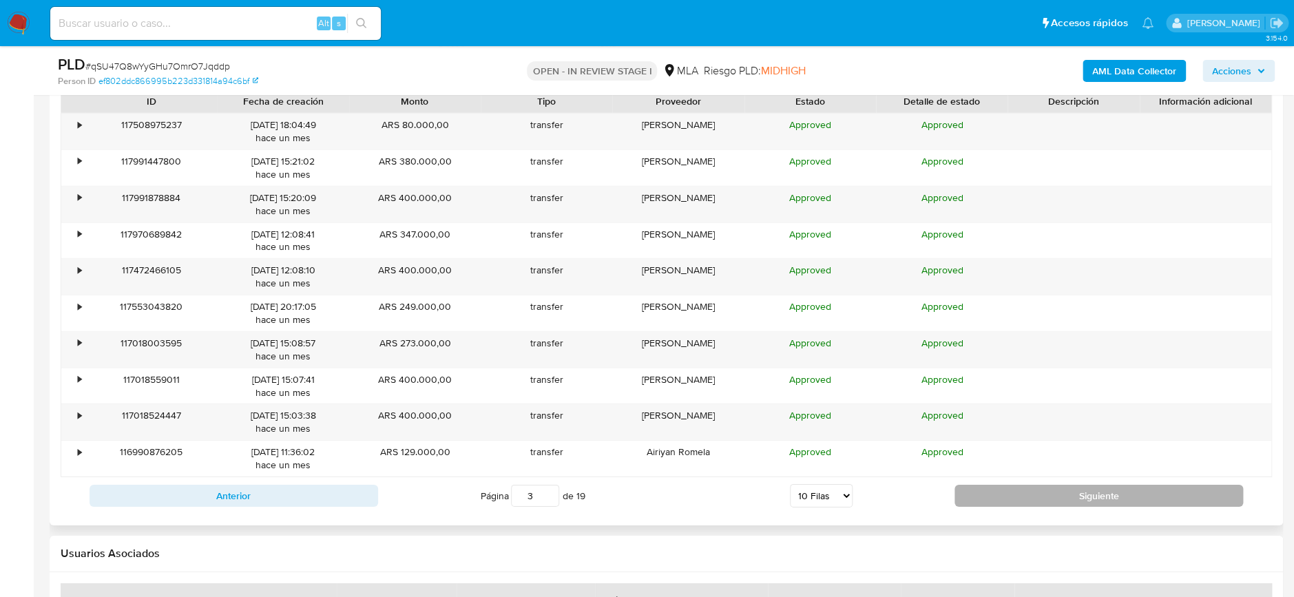
scroll to position [1928, 0]
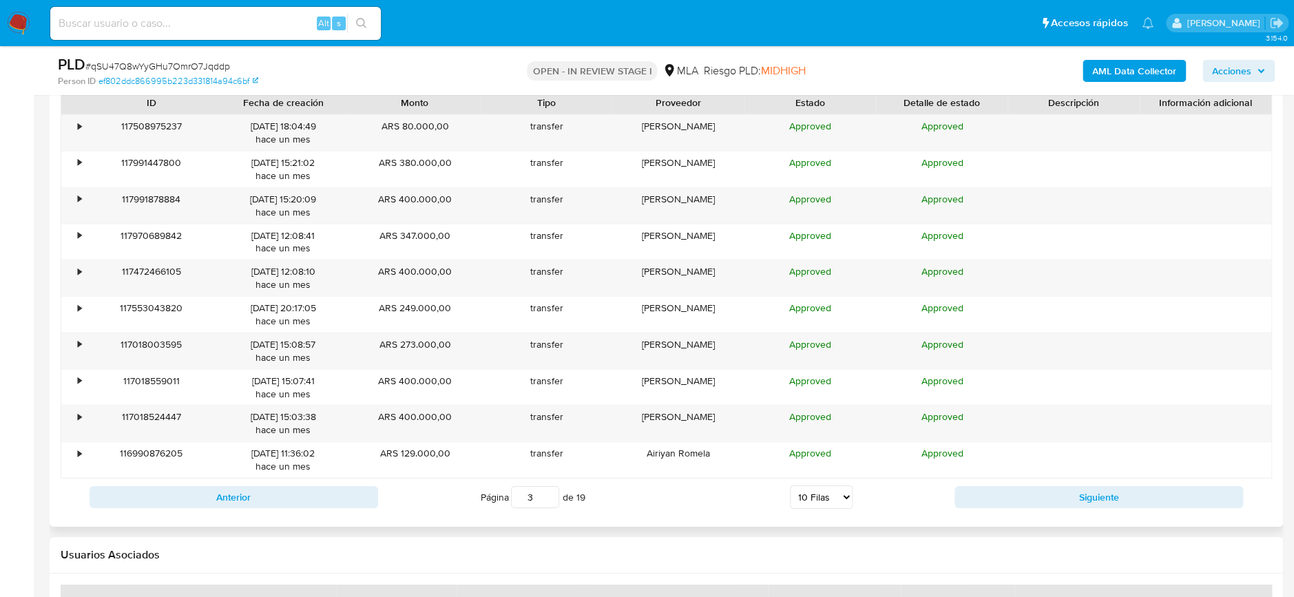
click at [1112, 479] on div "Anterior Página 3 de 19 5 Filas 10 Filas 20 Filas 25 Filas 50 Filas 100 Filas S…" at bounding box center [666, 497] width 1211 height 37
click at [1110, 483] on div "Anterior Página 3 de 19 5 Filas 10 Filas 20 Filas 25 Filas 50 Filas 100 Filas S…" at bounding box center [666, 497] width 1211 height 37
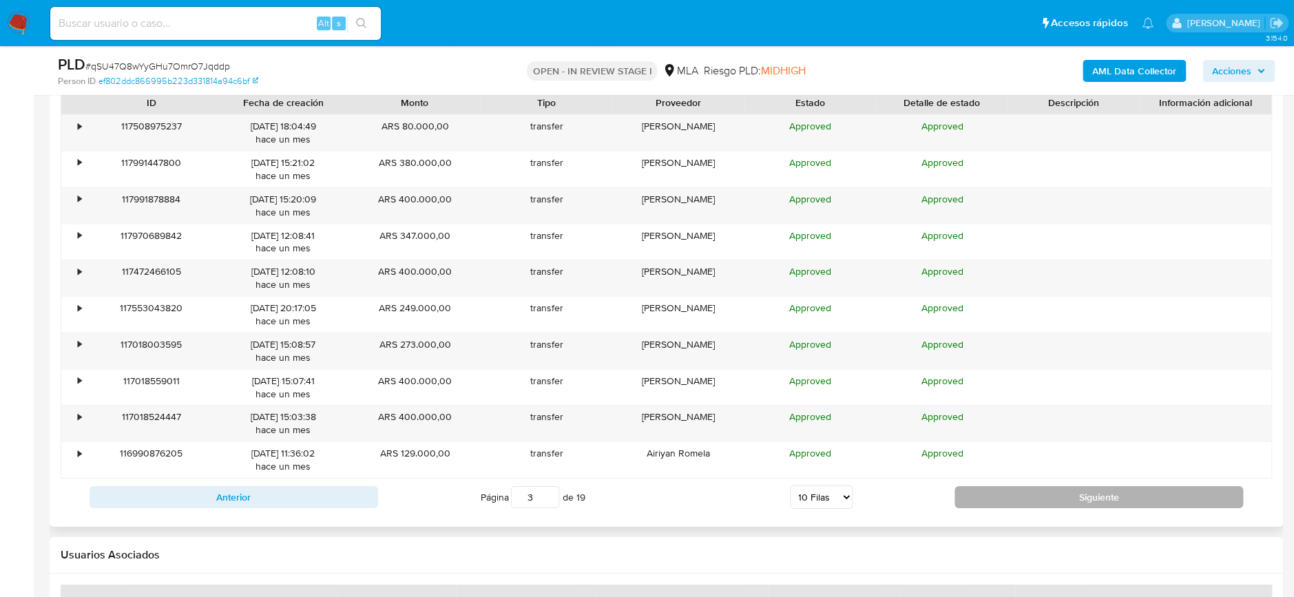
click at [1101, 492] on button "Siguiente" at bounding box center [1099, 497] width 289 height 22
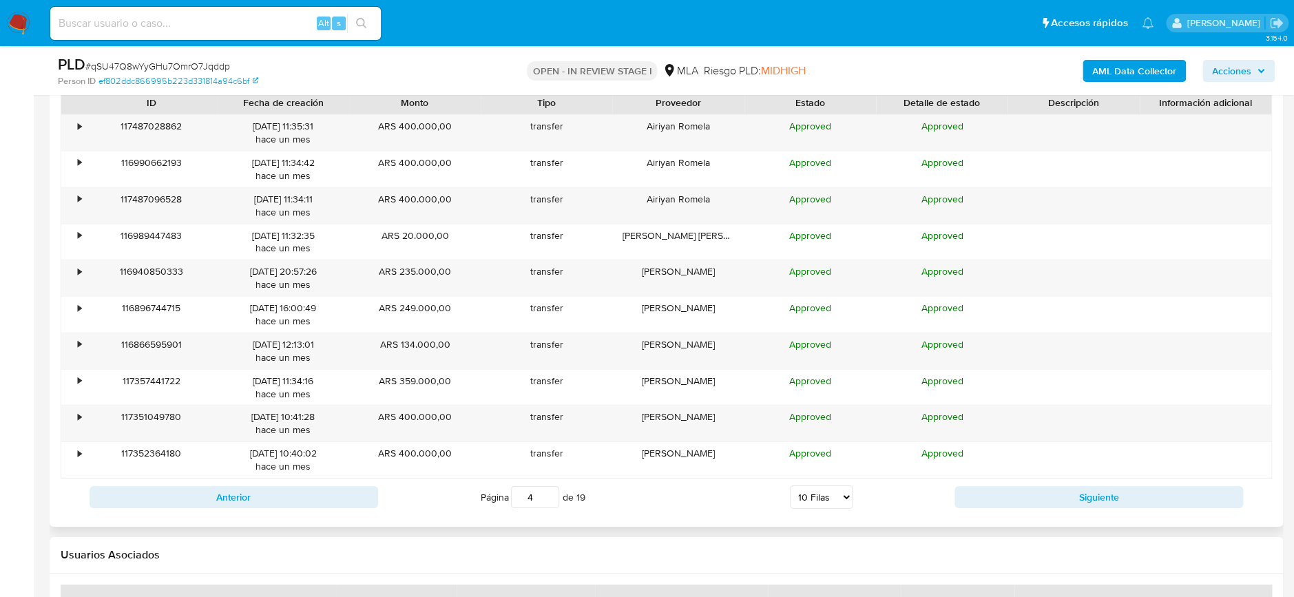
click at [1101, 492] on button "Siguiente" at bounding box center [1099, 497] width 289 height 22
type input "6"
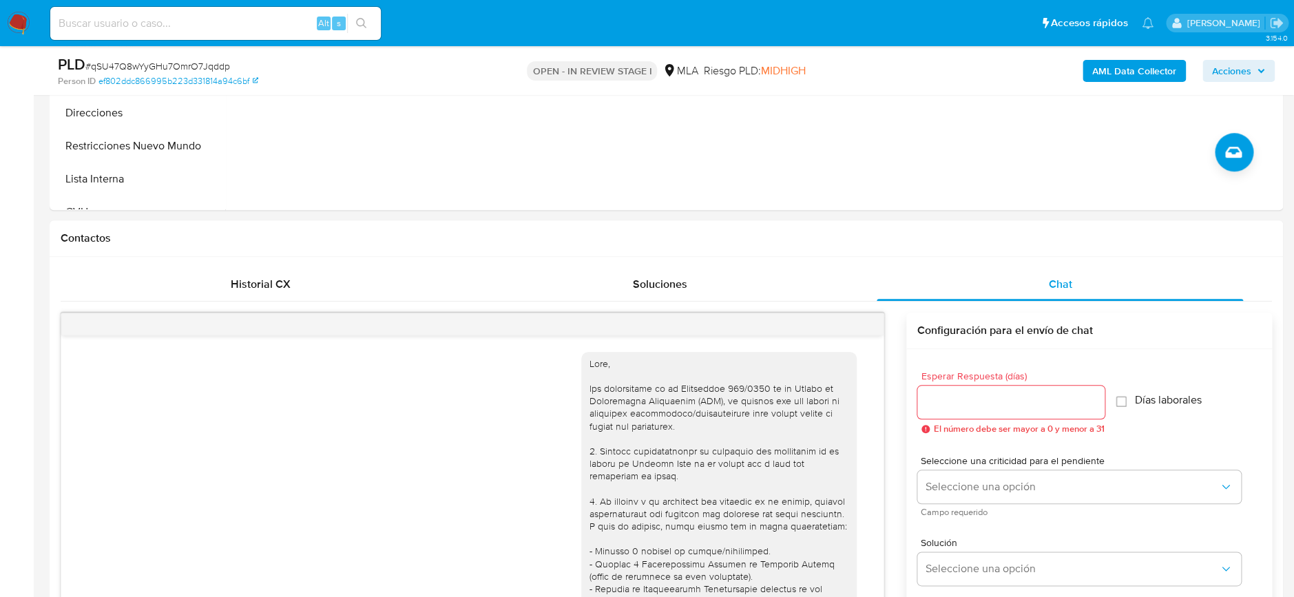
scroll to position [183, 0]
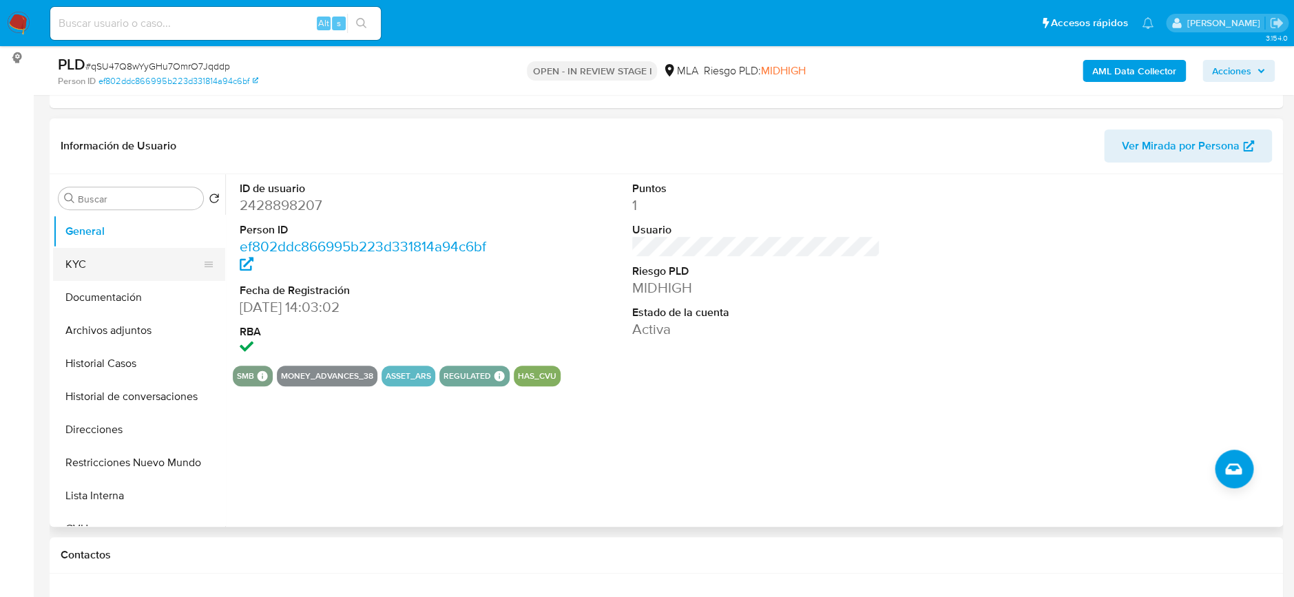
click at [96, 268] on button "KYC" at bounding box center [133, 264] width 161 height 33
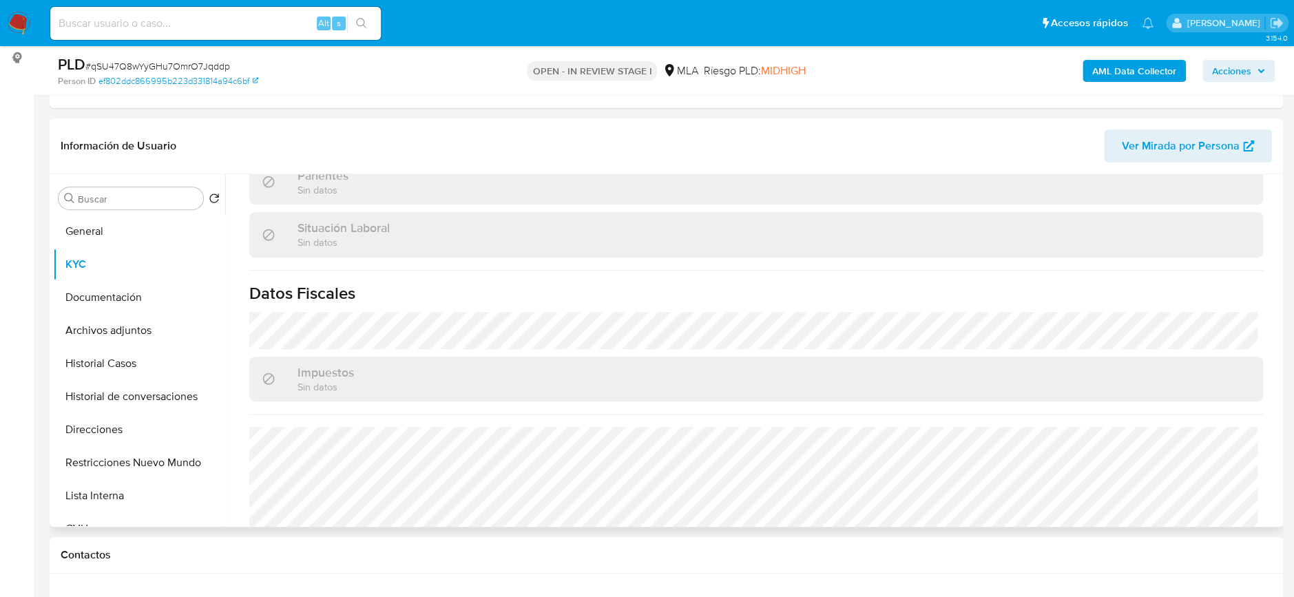
scroll to position [712, 0]
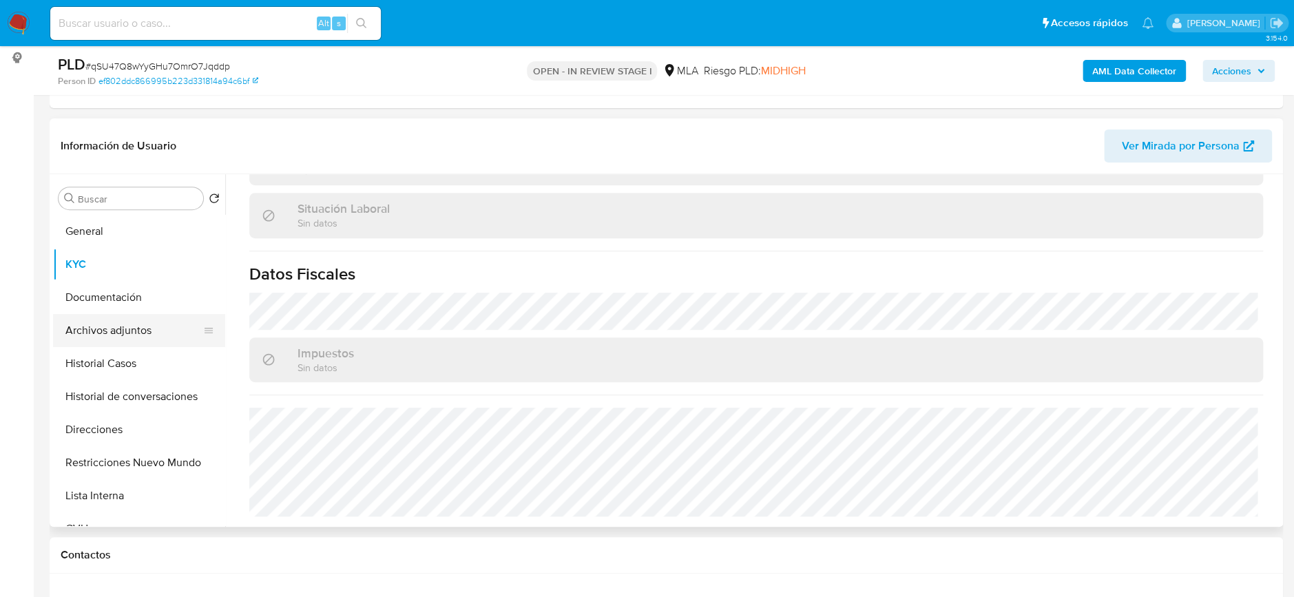
click at [138, 332] on button "Archivos adjuntos" at bounding box center [133, 330] width 161 height 33
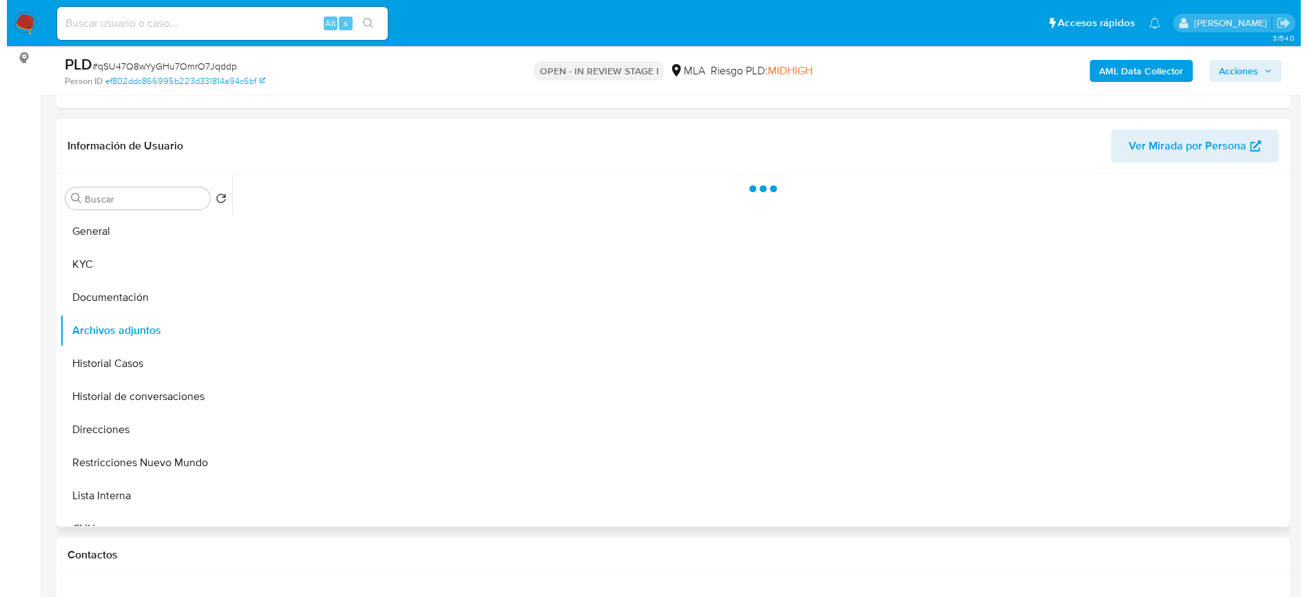
scroll to position [0, 0]
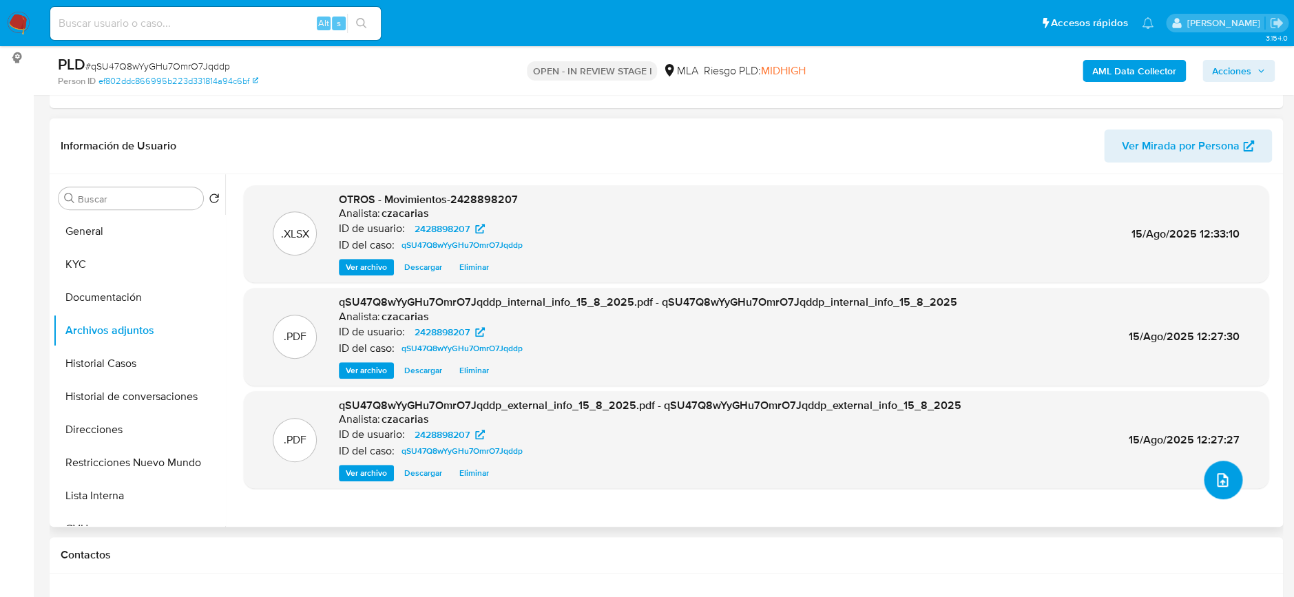
click at [1216, 483] on icon "upload-file" at bounding box center [1222, 480] width 17 height 17
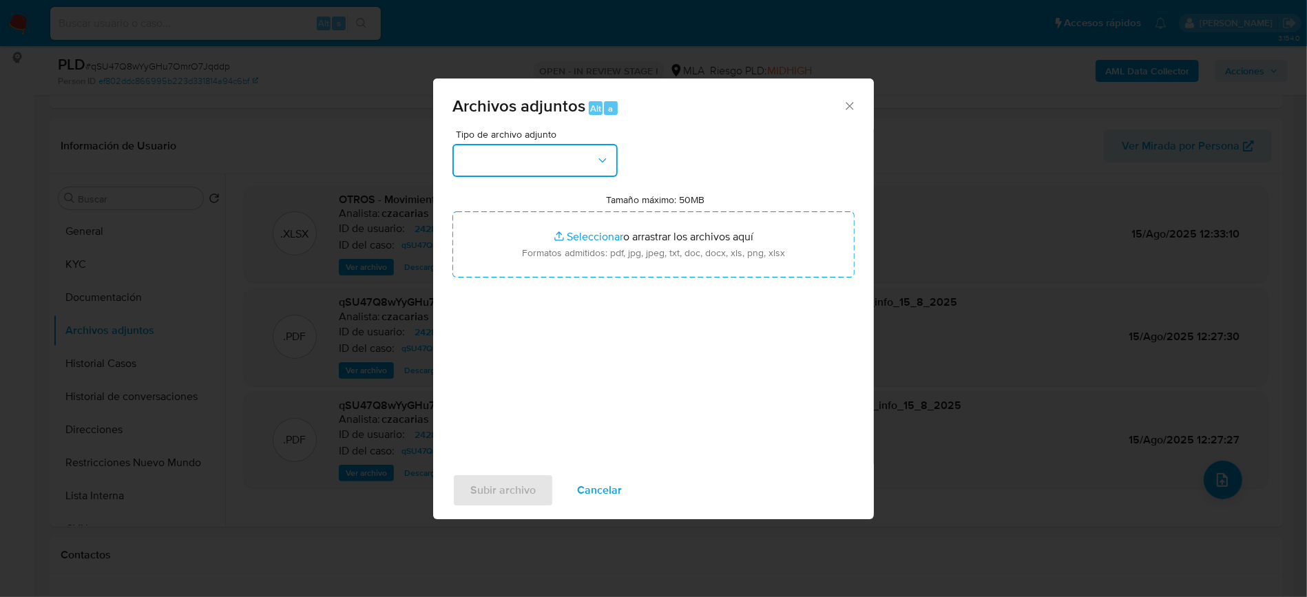
click at [533, 169] on button "button" at bounding box center [534, 160] width 165 height 33
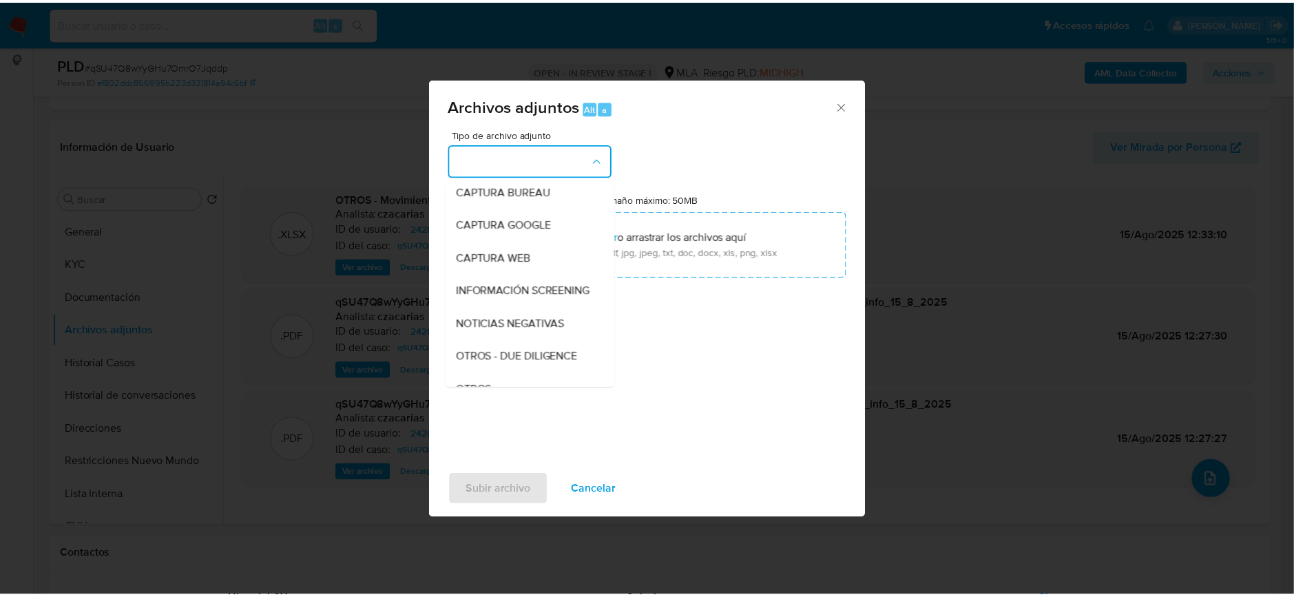
scroll to position [183, 0]
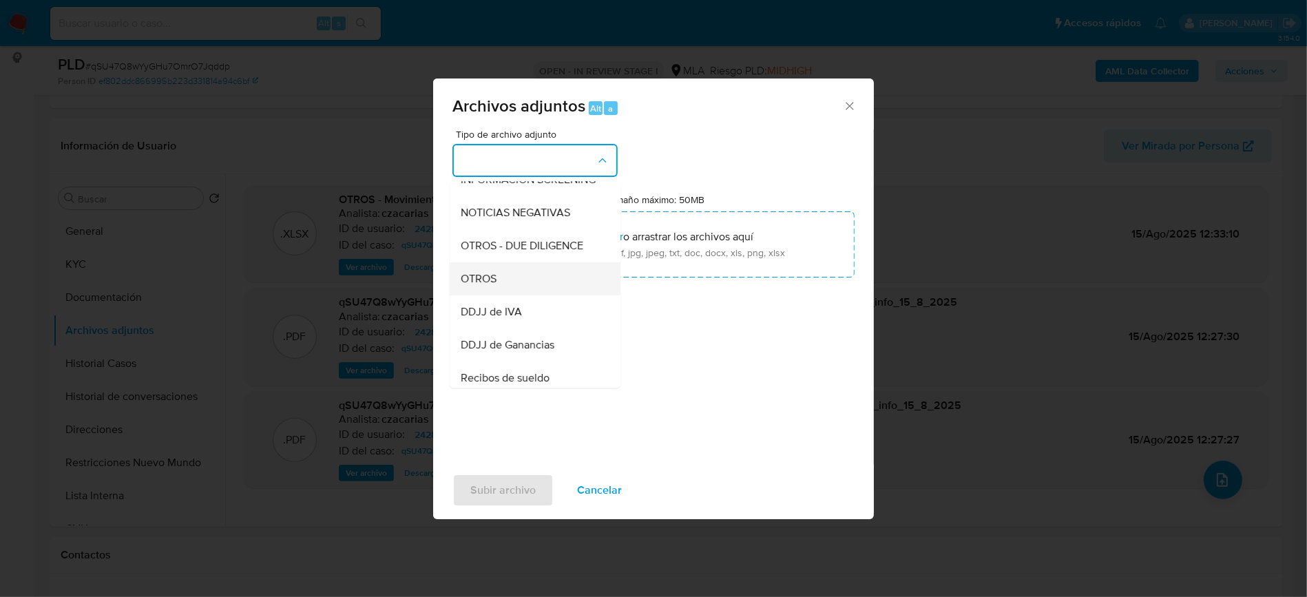
click at [514, 291] on div "OTROS" at bounding box center [531, 278] width 140 height 33
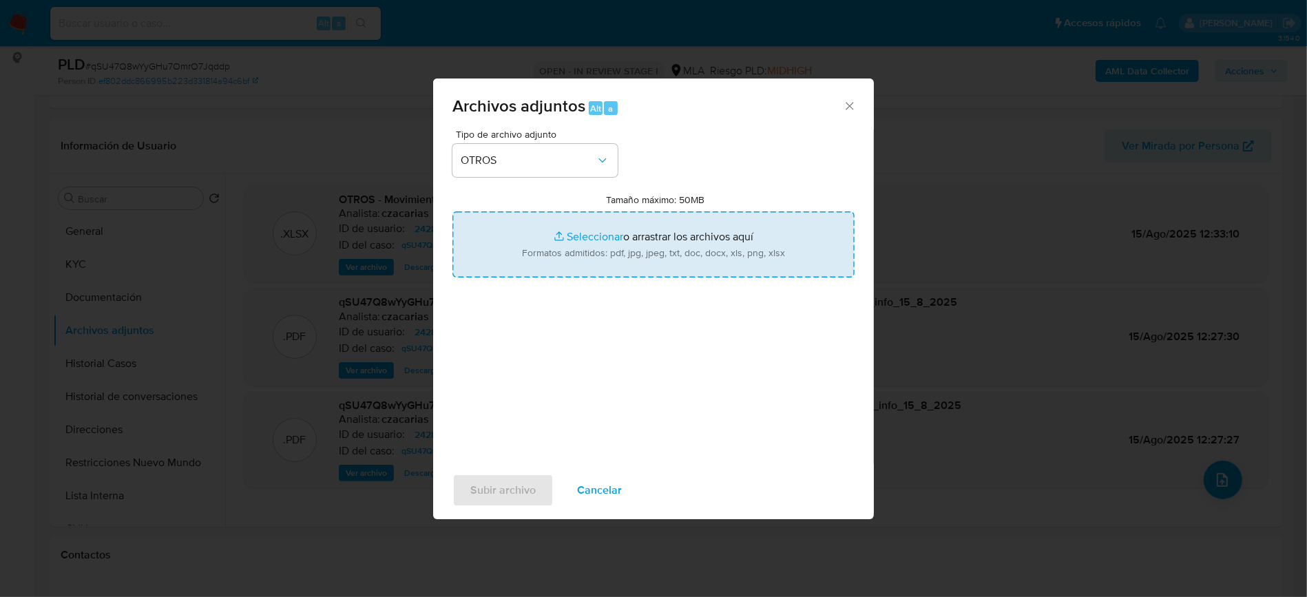
type input "C:\fakepath\Caselog qSU47Q8wYyGHu7OmrO7Jqddp_2025_06_18_16_30_34.docx"
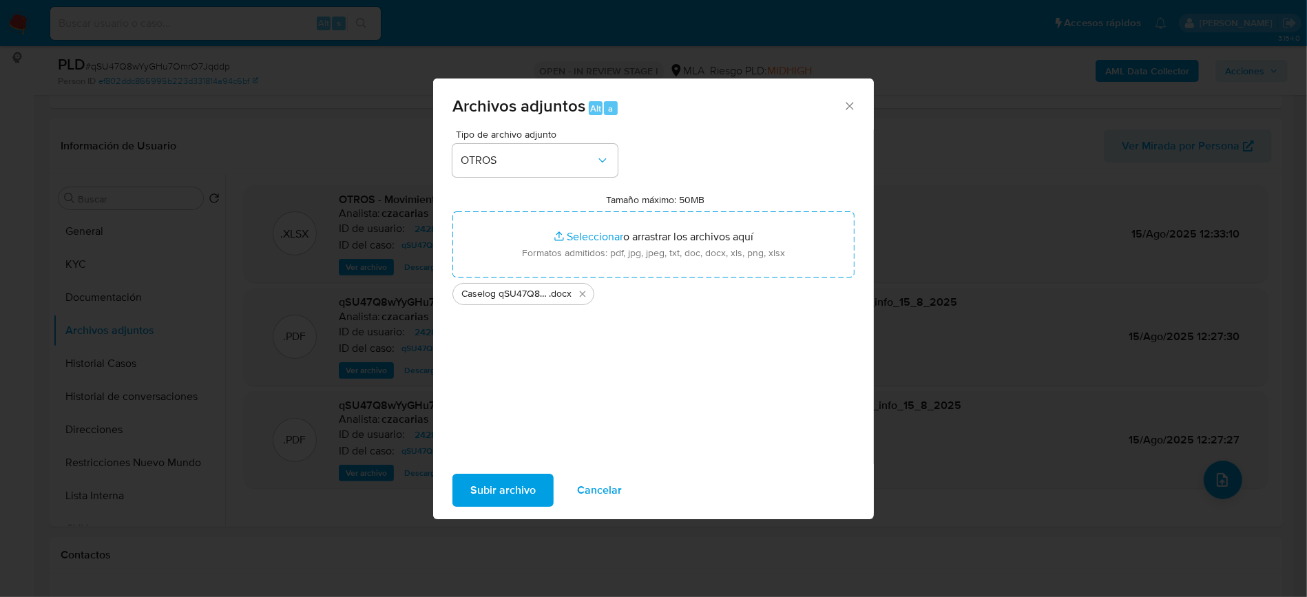
click at [512, 500] on span "Subir archivo" at bounding box center [502, 490] width 65 height 30
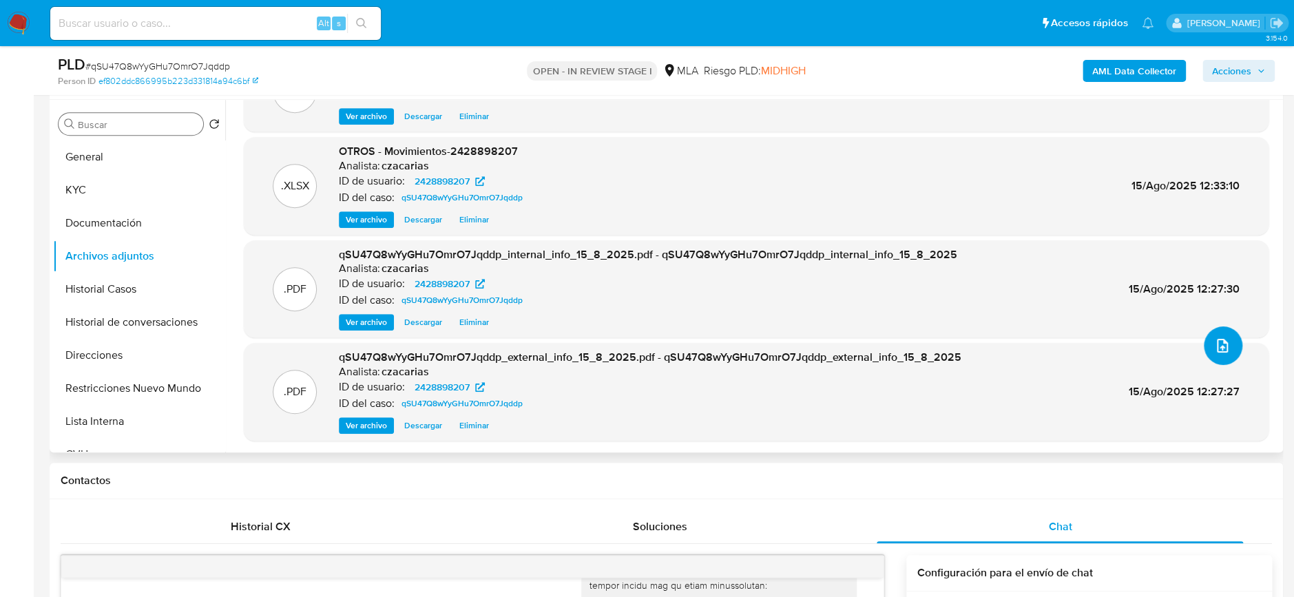
scroll to position [92, 0]
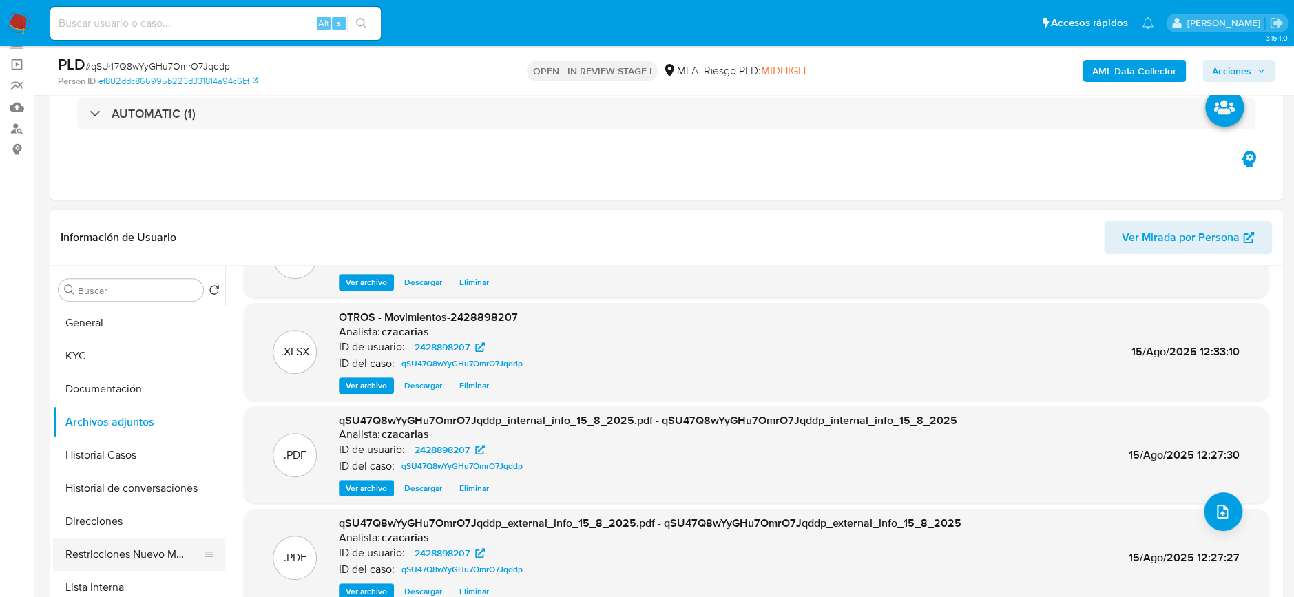
click at [136, 545] on button "Restricciones Nuevo Mundo" at bounding box center [133, 554] width 161 height 33
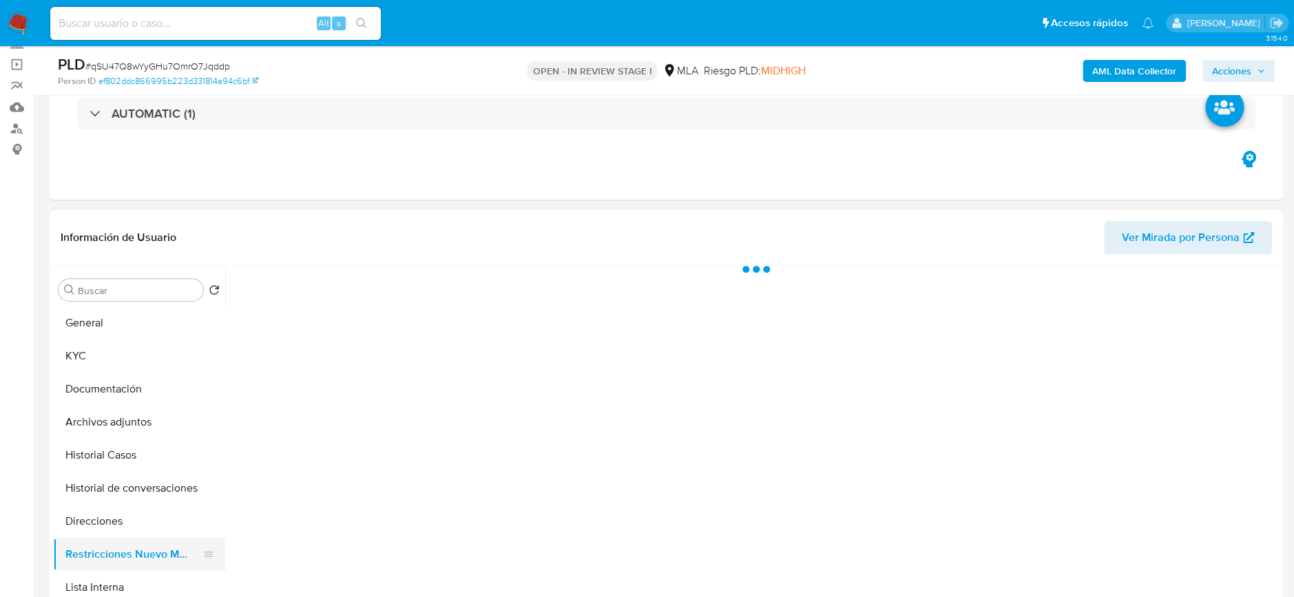
scroll to position [0, 0]
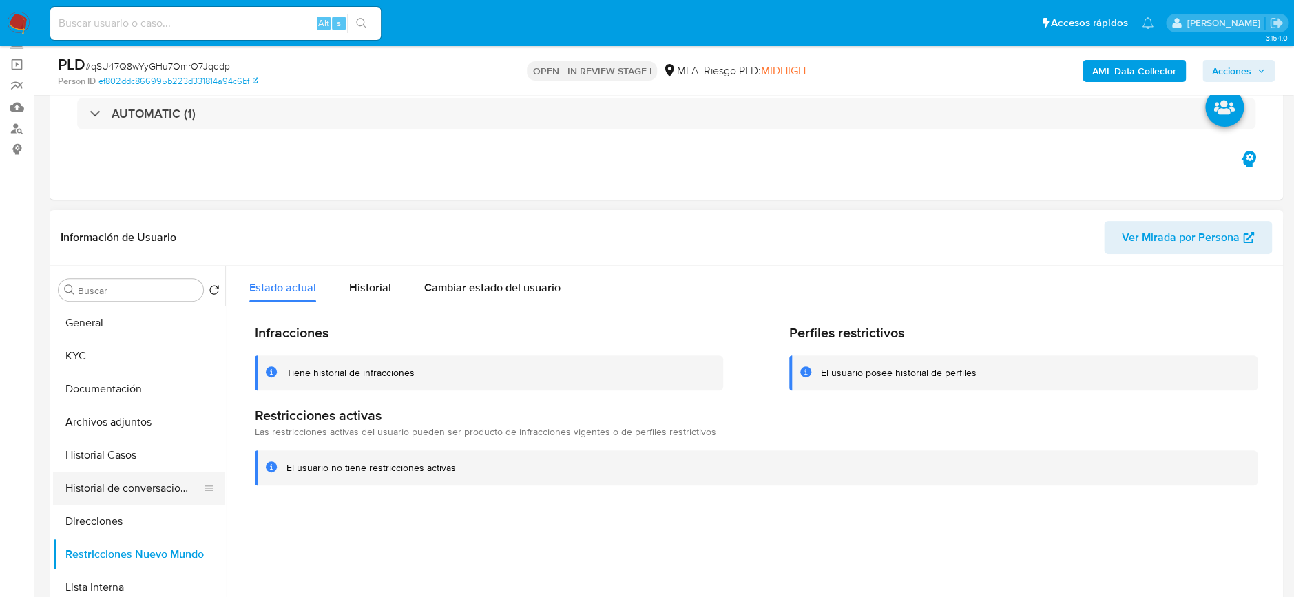
click at [152, 483] on button "Historial de conversaciones" at bounding box center [133, 488] width 161 height 33
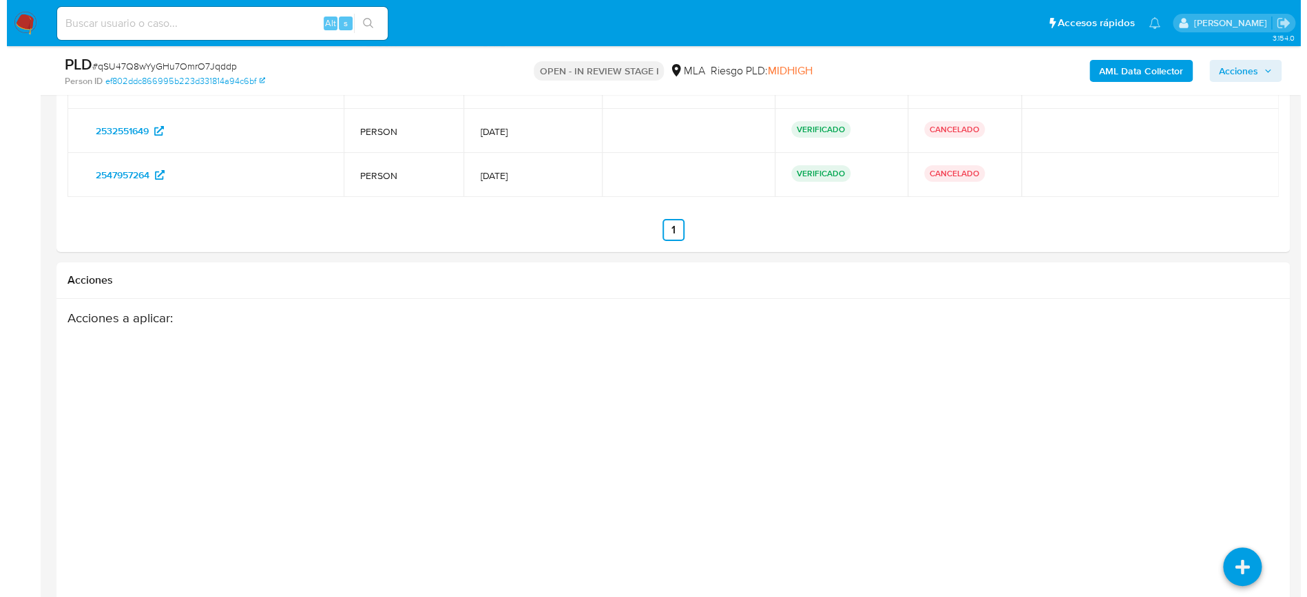
scroll to position [2687, 0]
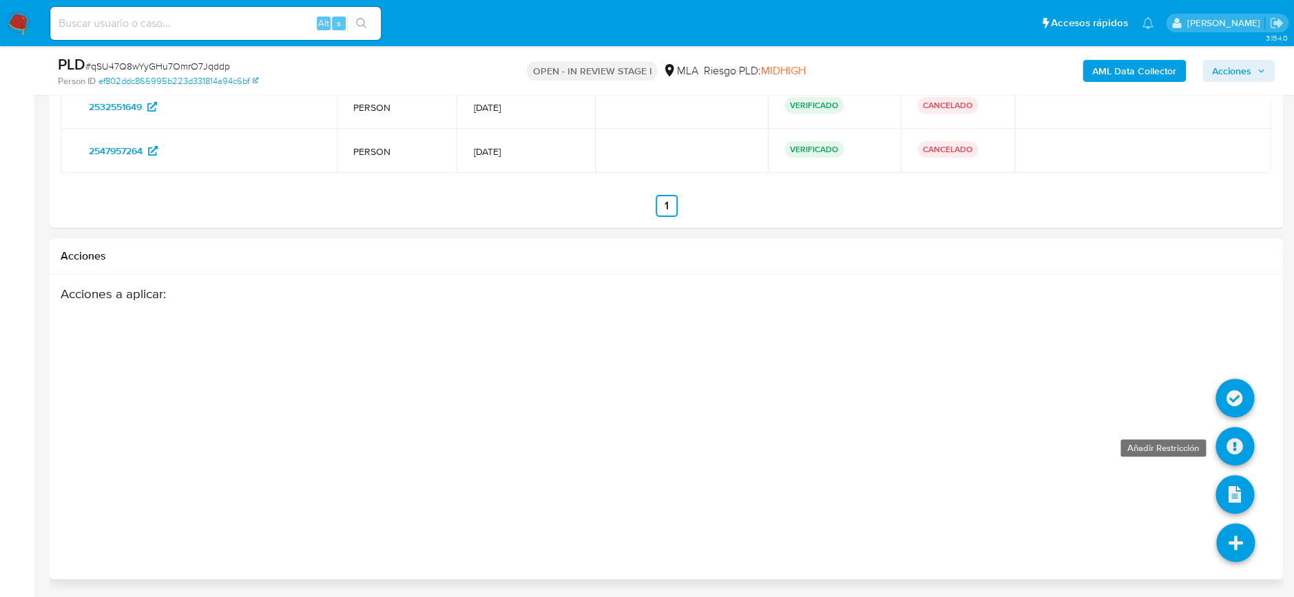
click at [1227, 448] on icon at bounding box center [1235, 446] width 39 height 39
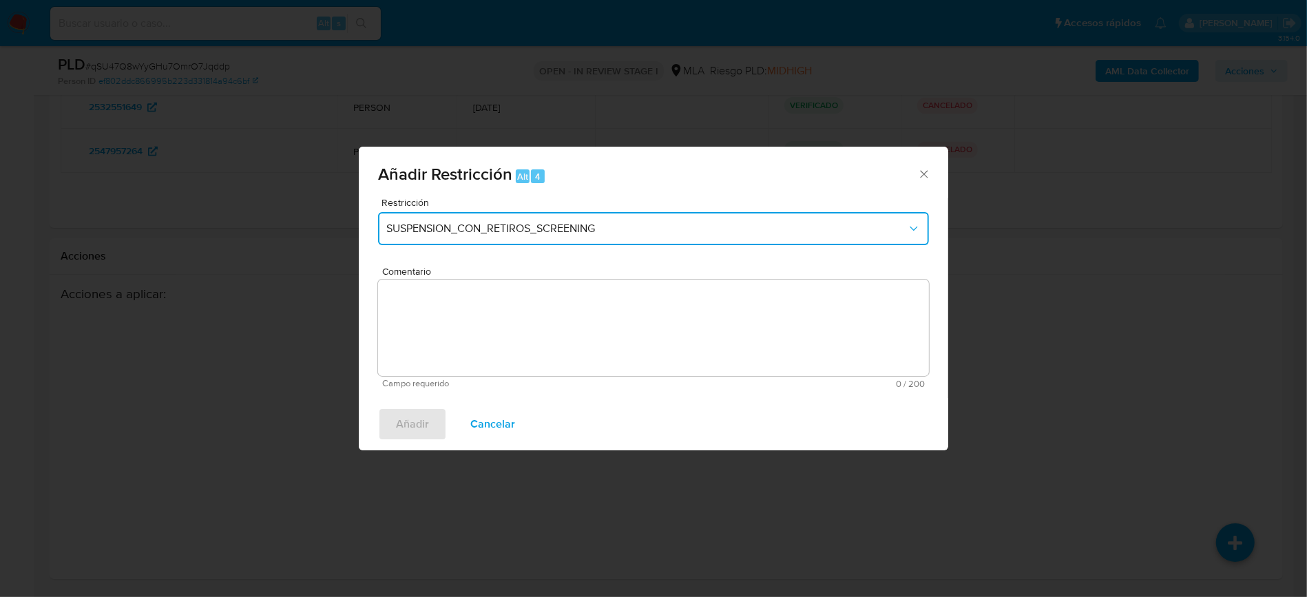
click at [684, 237] on button "SUSPENSION_CON_RETIROS_SCREENING" at bounding box center [653, 228] width 551 height 33
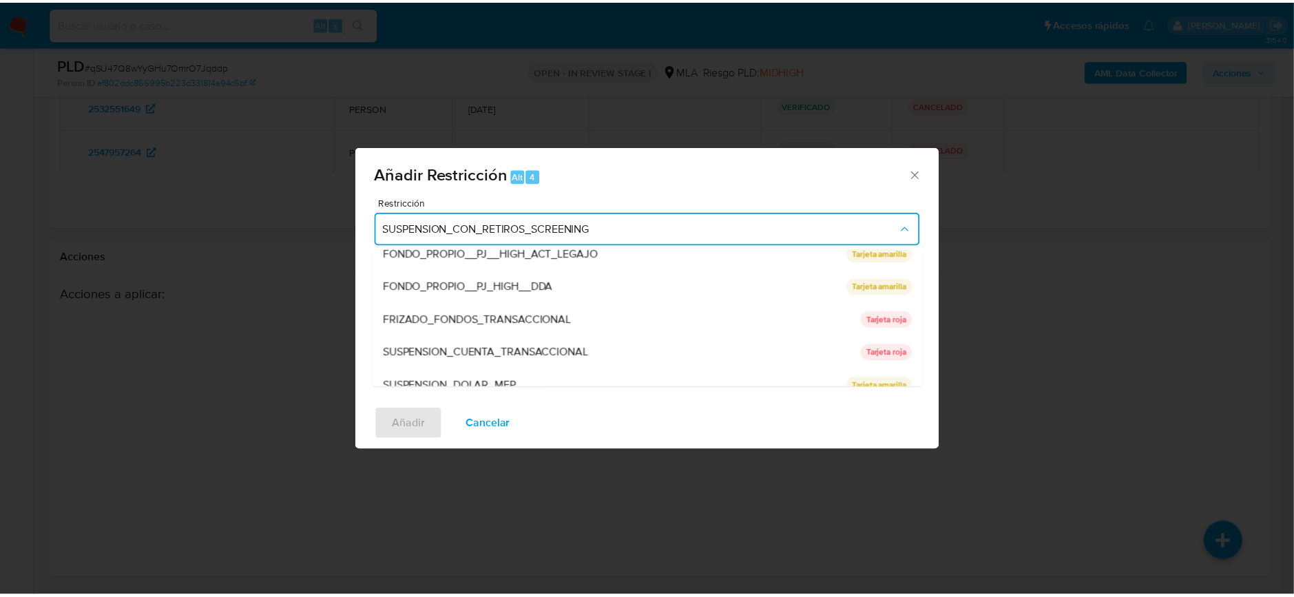
scroll to position [225, 0]
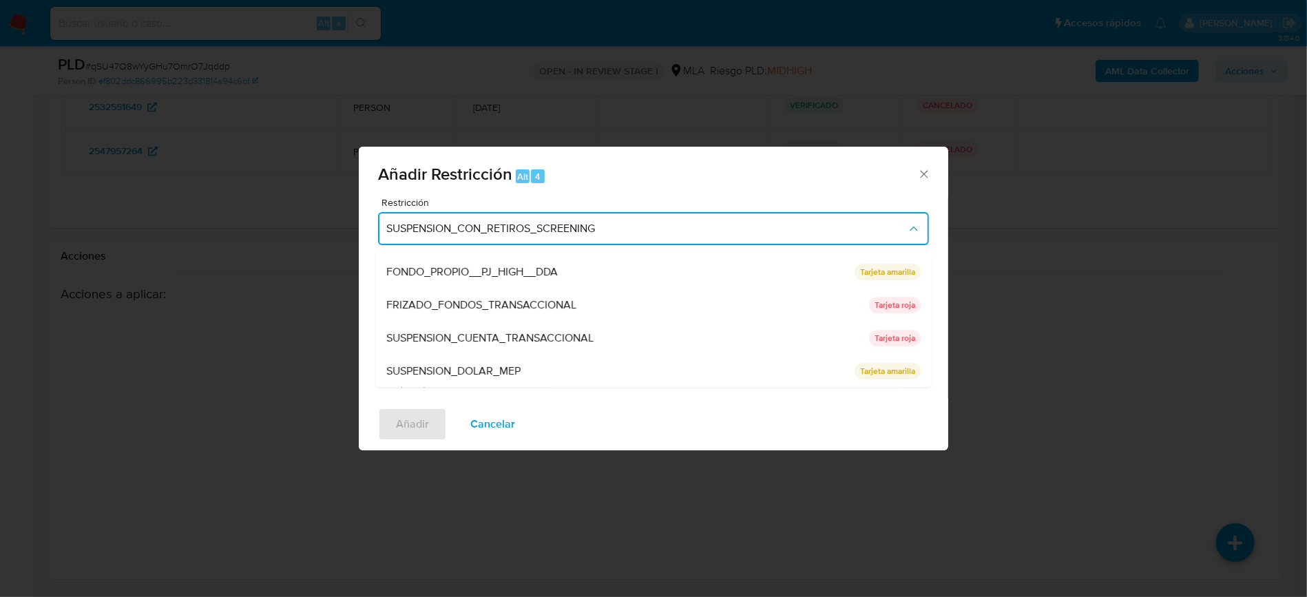
click at [600, 346] on div "SUSPENSION_CUENTA_TRANSACCIONAL" at bounding box center [623, 338] width 475 height 33
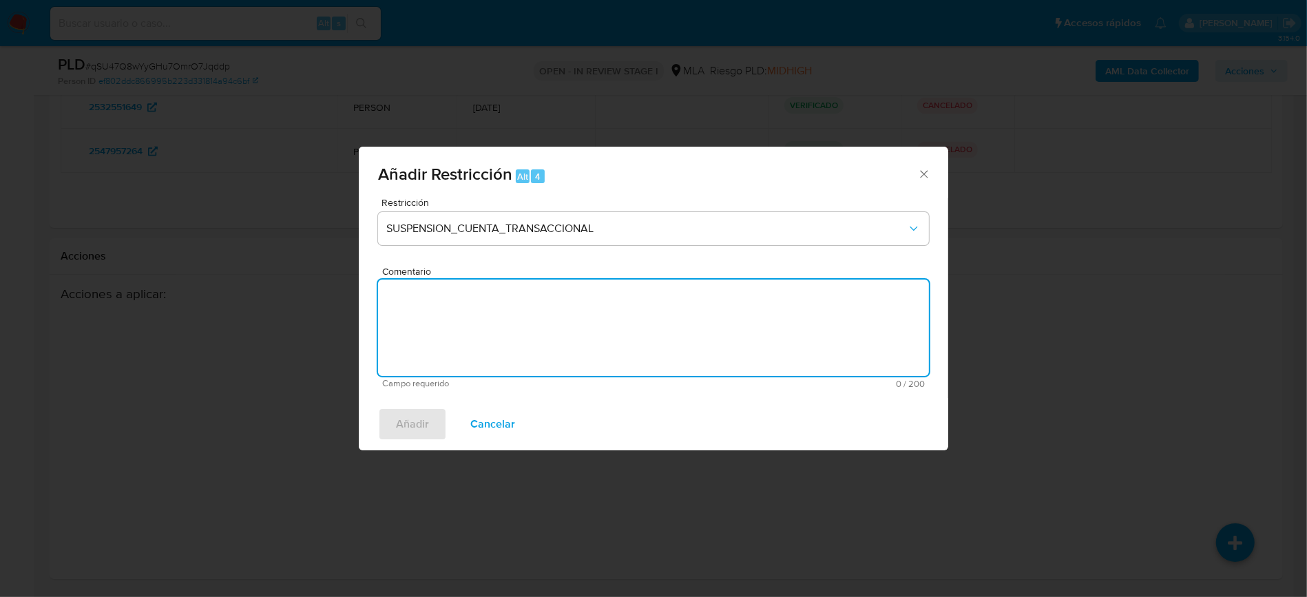
click at [610, 339] on textarea "Comentario" at bounding box center [653, 328] width 551 height 96
type textarea "AML"
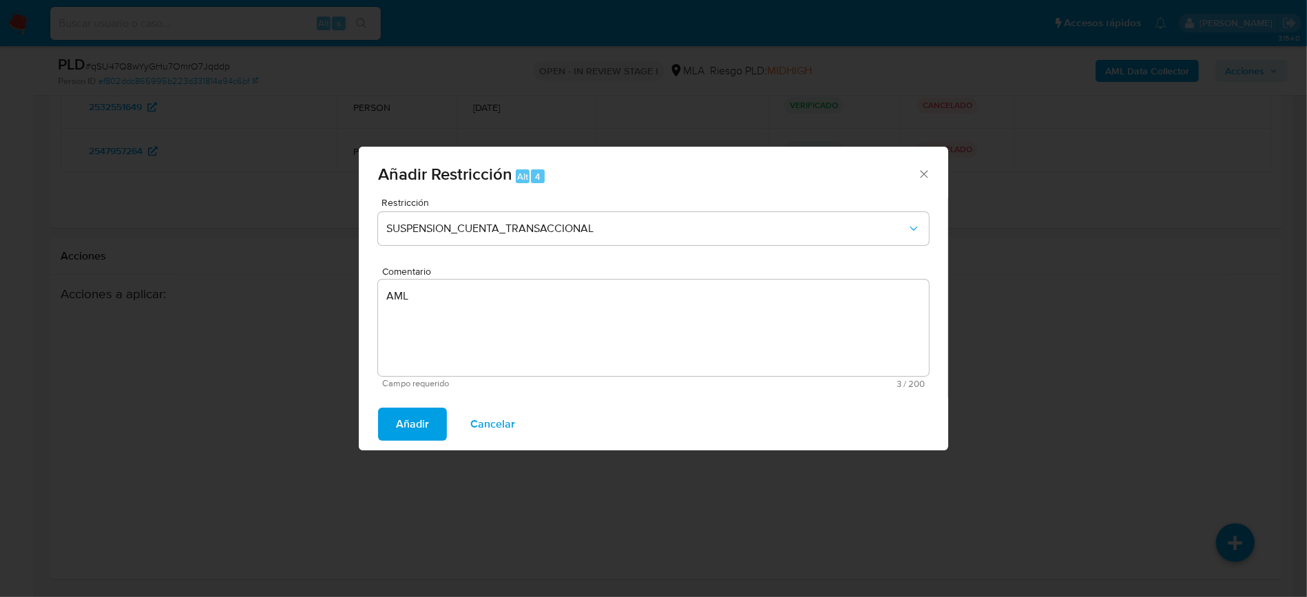
click at [430, 426] on button "Añadir" at bounding box center [412, 424] width 69 height 33
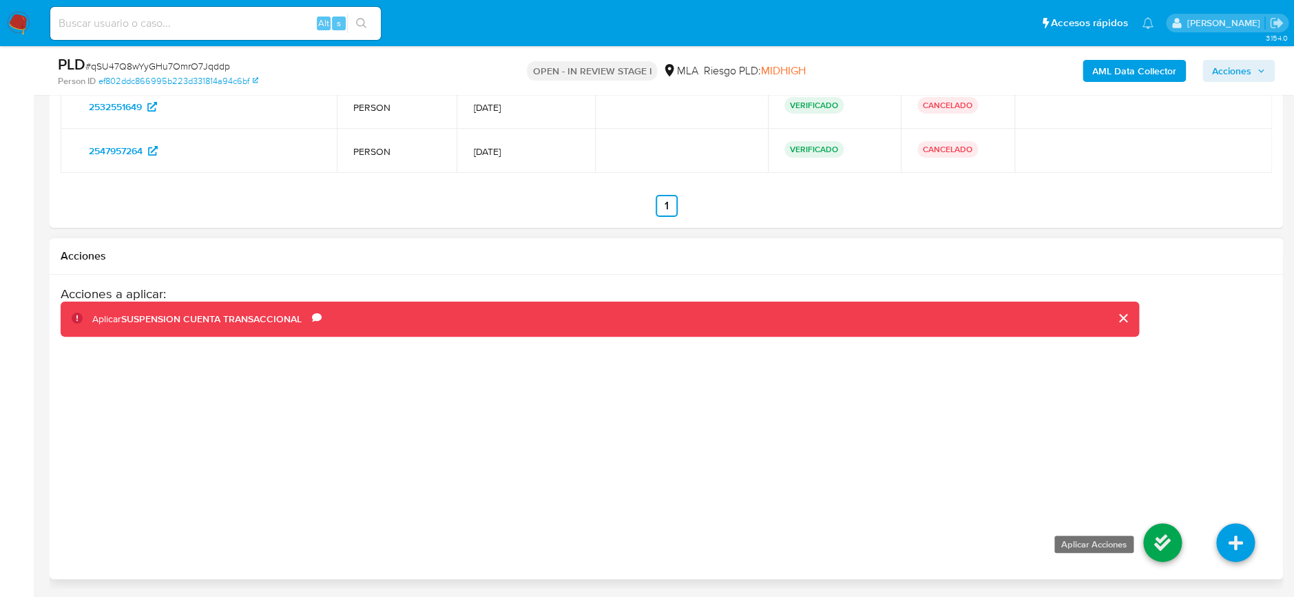
click at [1167, 537] on icon at bounding box center [1162, 542] width 39 height 39
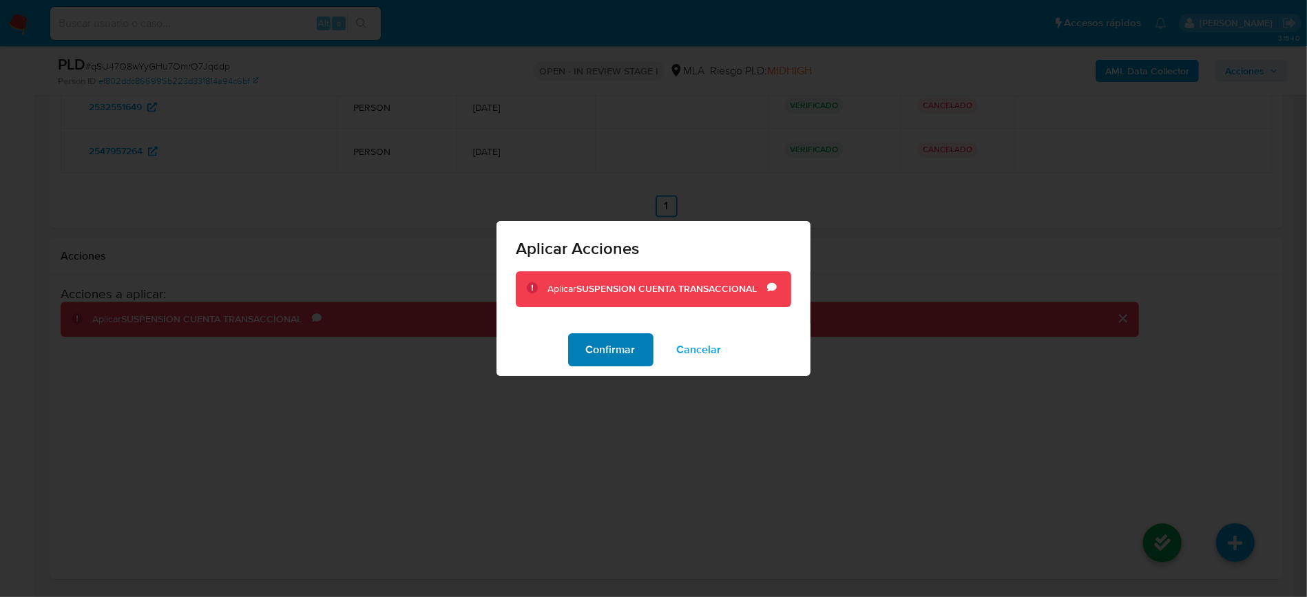
click at [616, 340] on span "Confirmar" at bounding box center [611, 350] width 50 height 30
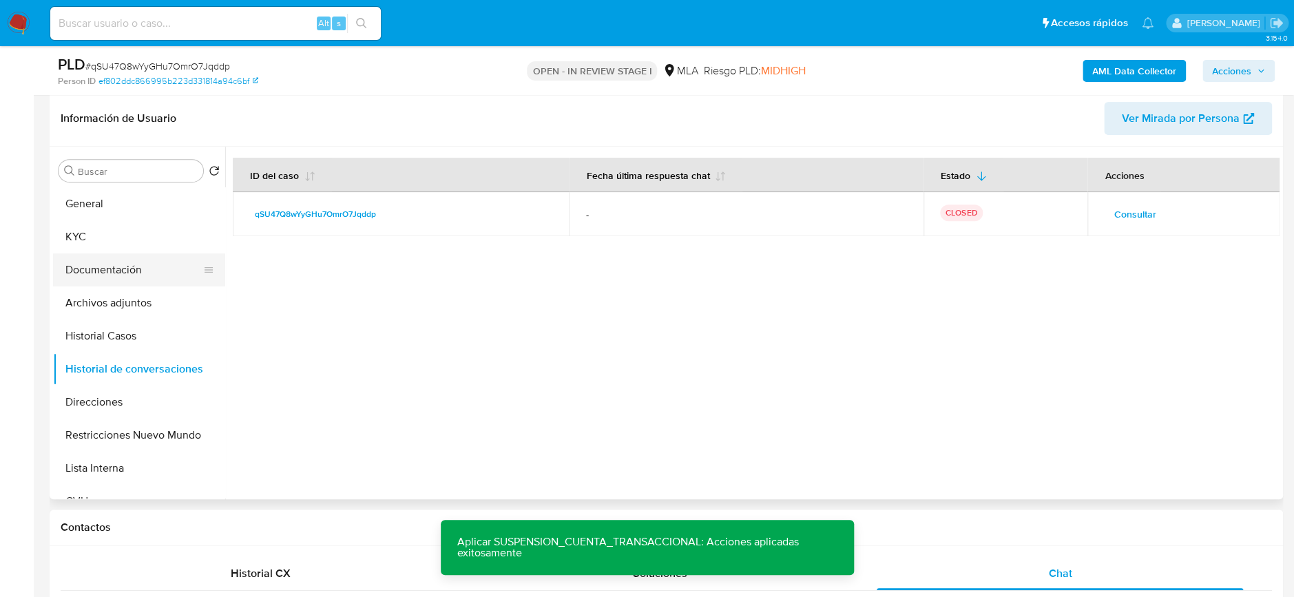
scroll to position [115, 0]
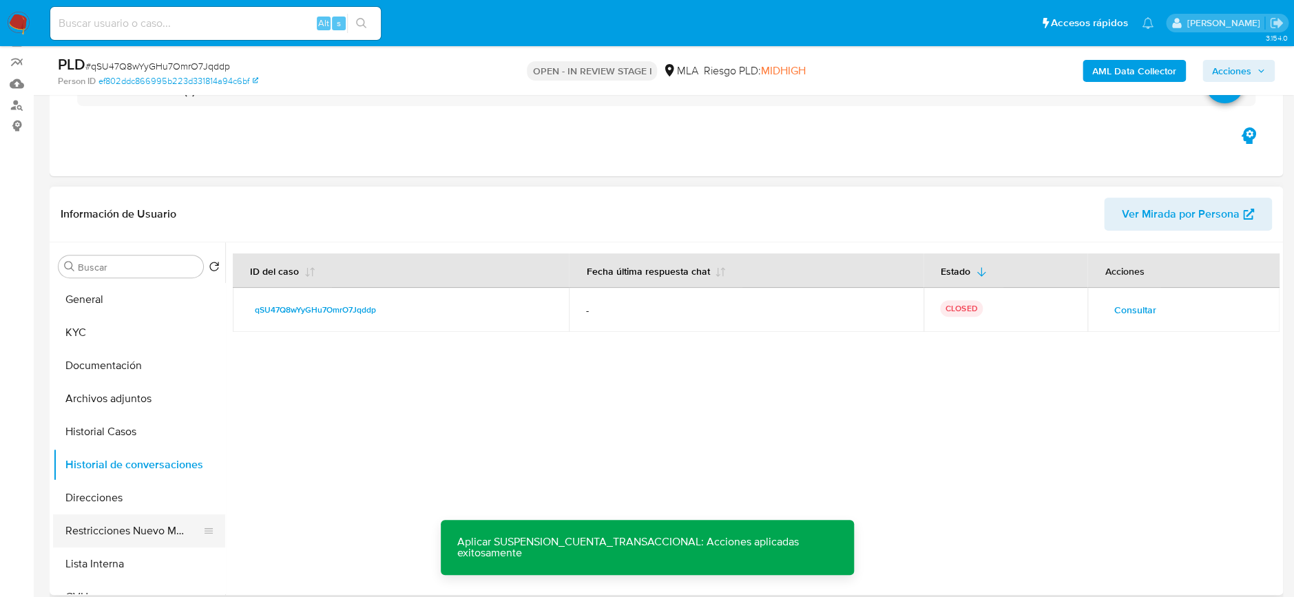
click at [138, 514] on button "Restricciones Nuevo Mundo" at bounding box center [133, 530] width 161 height 33
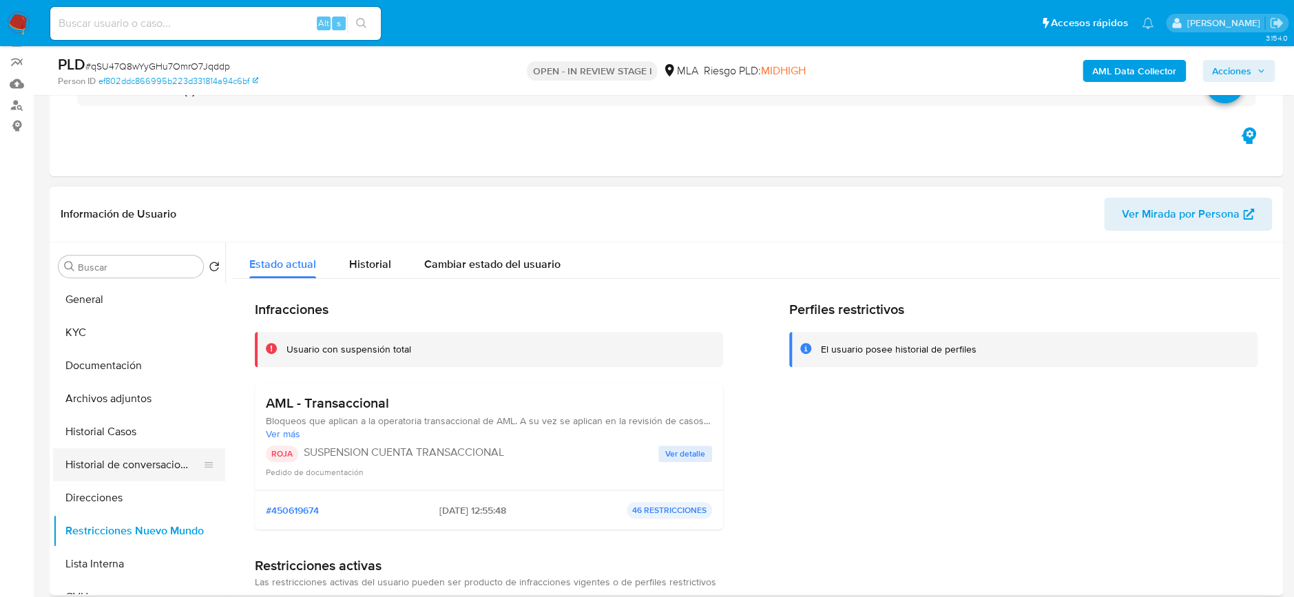
click at [109, 465] on button "Historial de conversaciones" at bounding box center [133, 464] width 161 height 33
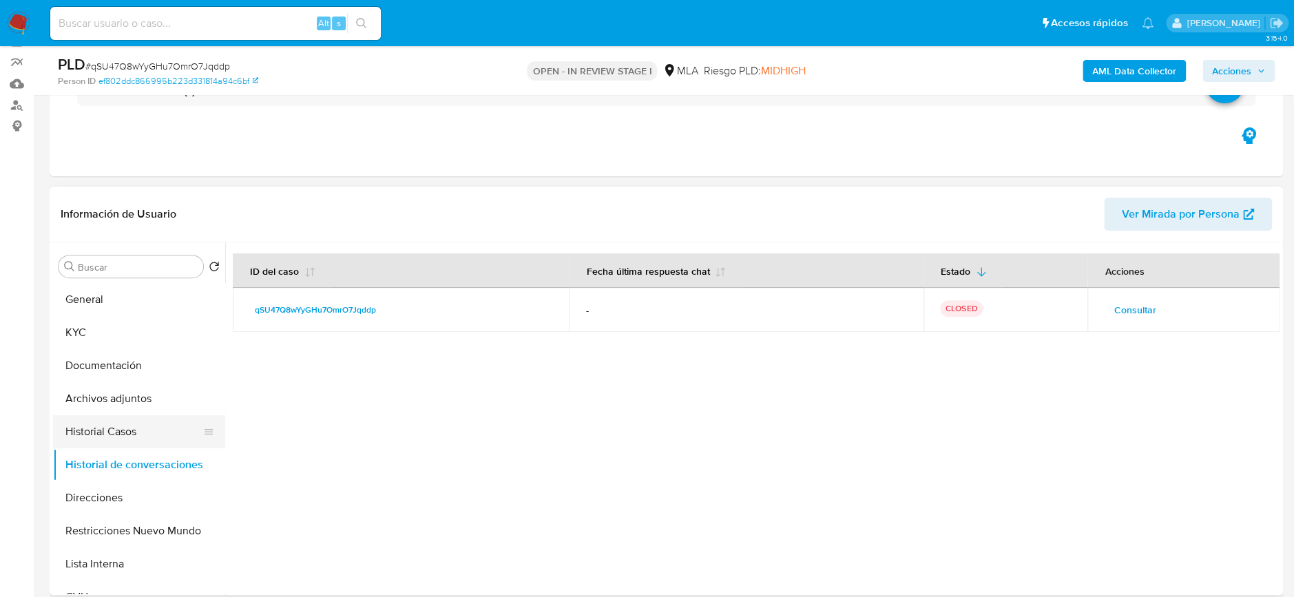
click at [130, 426] on button "Historial Casos" at bounding box center [133, 431] width 161 height 33
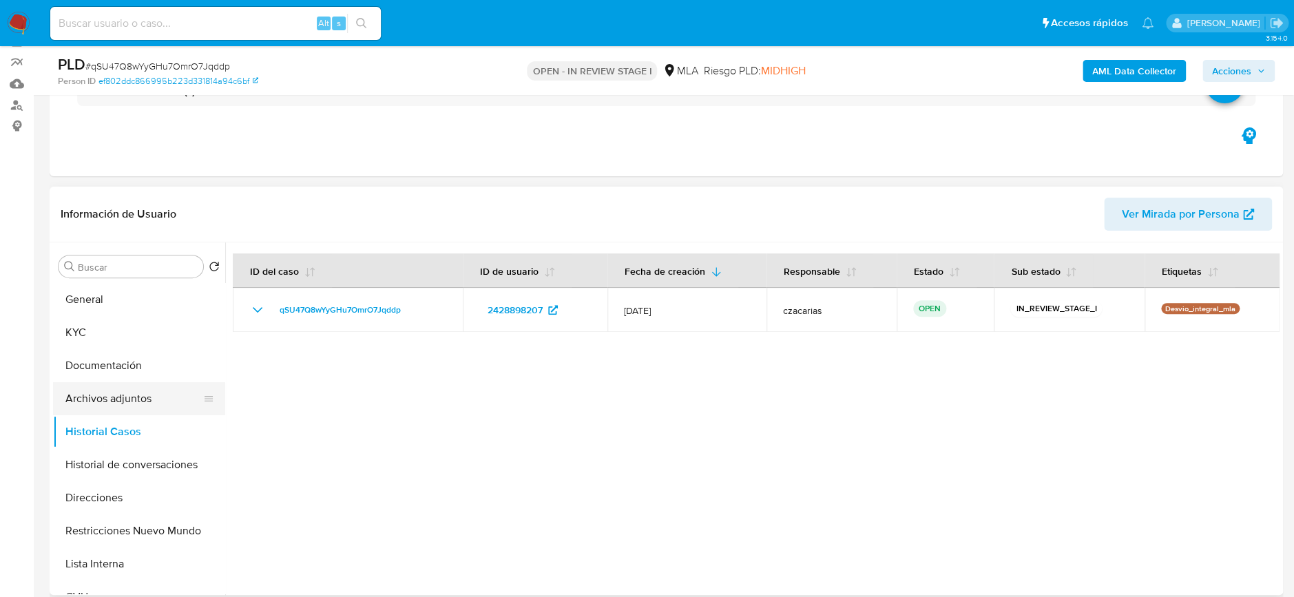
click at [149, 395] on button "Archivos adjuntos" at bounding box center [133, 398] width 161 height 33
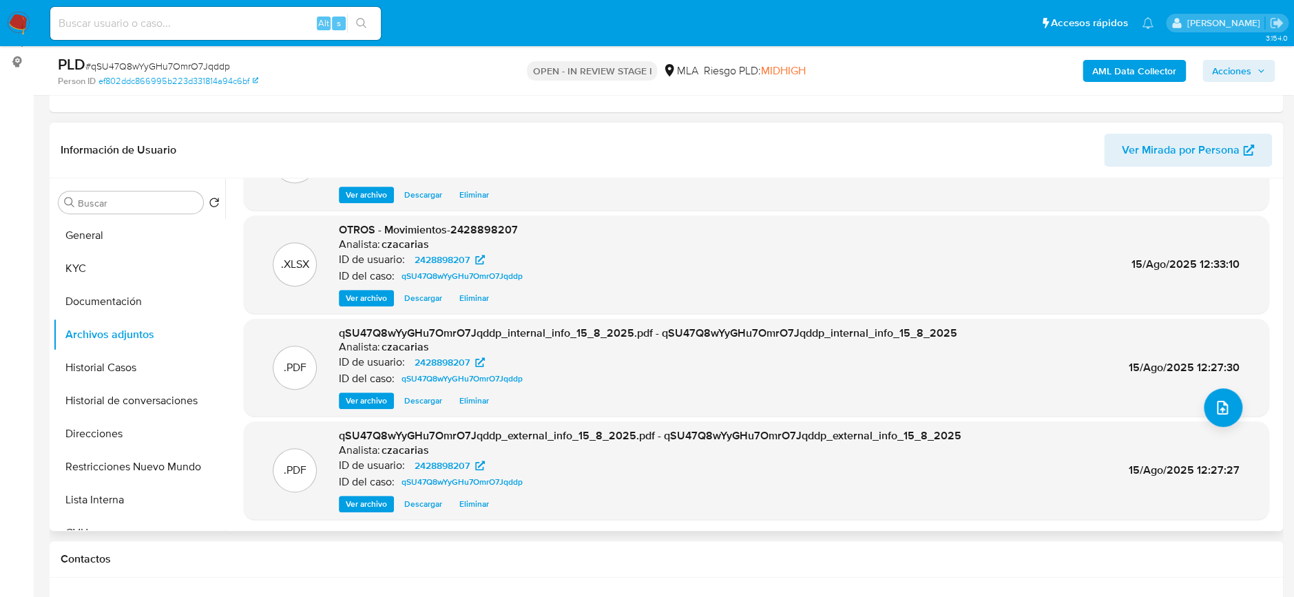
scroll to position [207, 0]
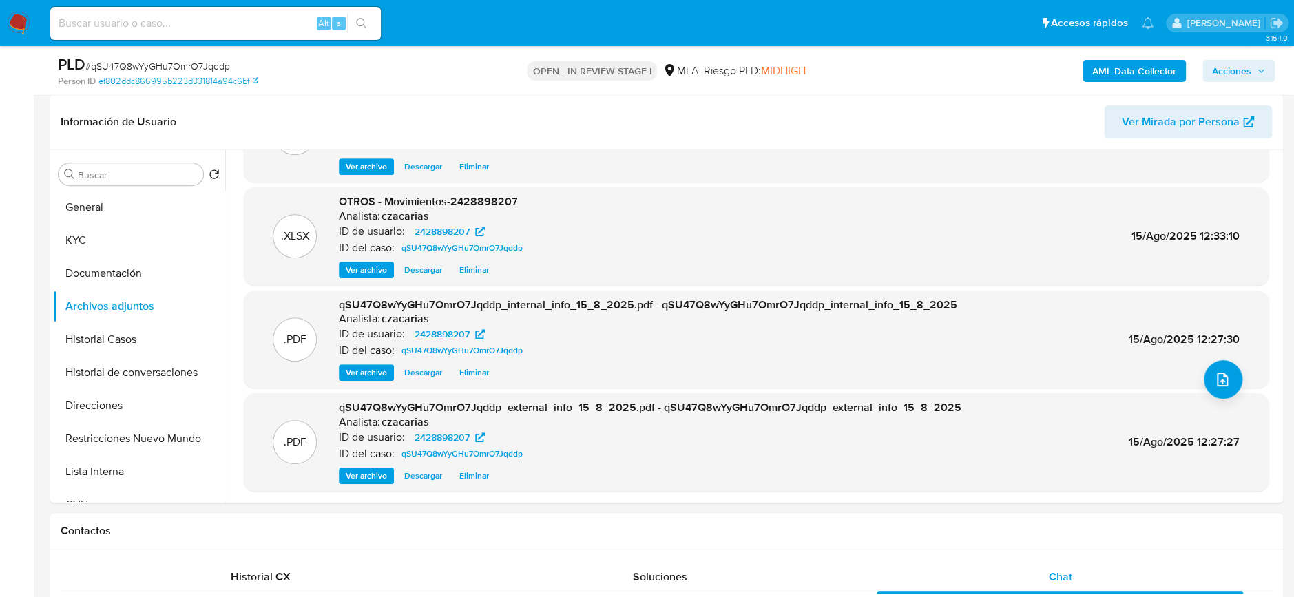
click at [1251, 66] on span "Acciones" at bounding box center [1231, 71] width 39 height 22
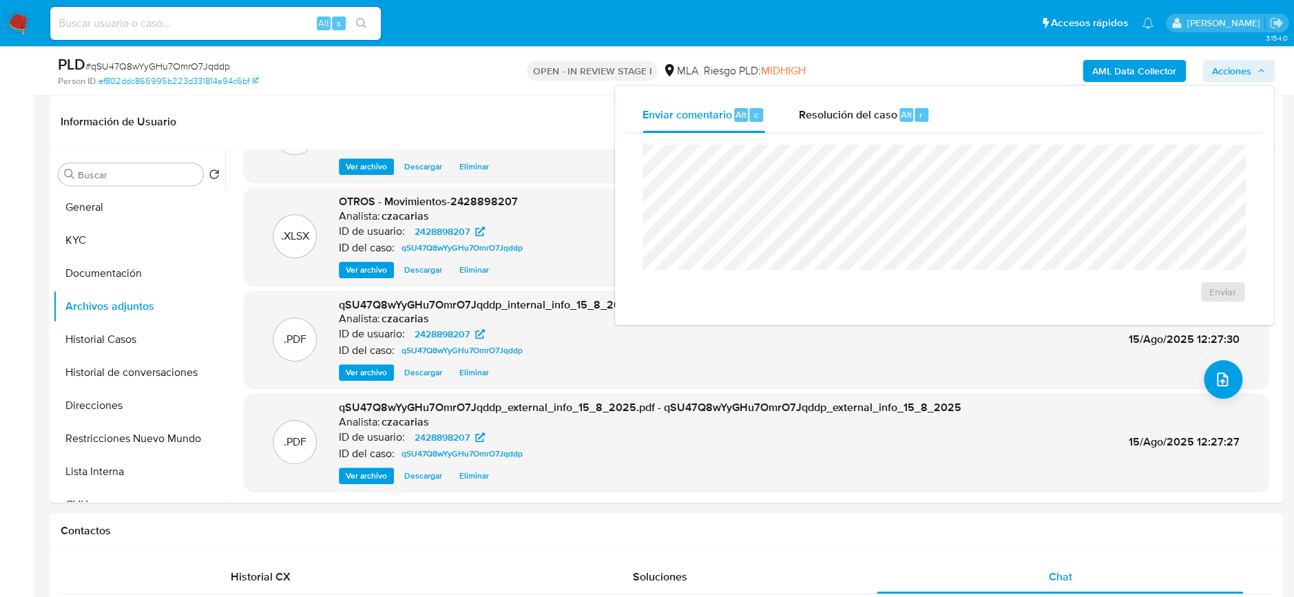
click at [852, 92] on div "Enviar comentario Alt c Resolución del caso Alt r Enviar" at bounding box center [944, 205] width 658 height 239
drag, startPoint x: 864, startPoint y: 116, endPoint x: 883, endPoint y: 137, distance: 28.3
click at [864, 117] on span "Resolución del caso" at bounding box center [847, 114] width 98 height 16
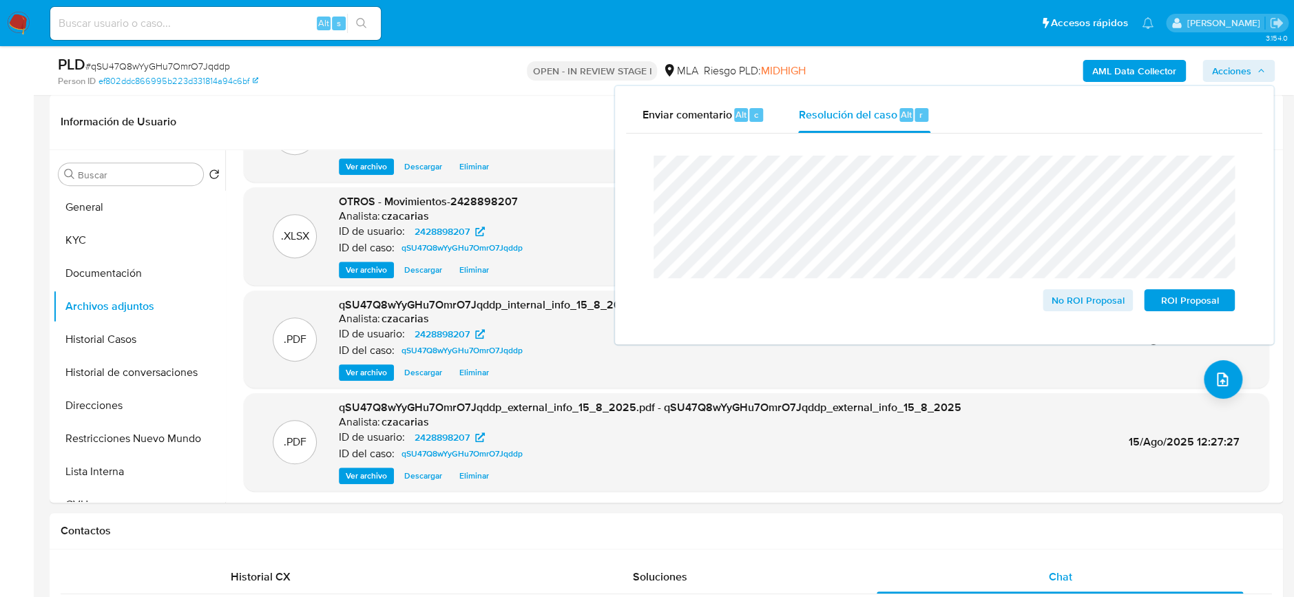
click at [196, 66] on span "# qSU47Q8wYyGHu7OmrO7Jqddp" at bounding box center [157, 66] width 145 height 14
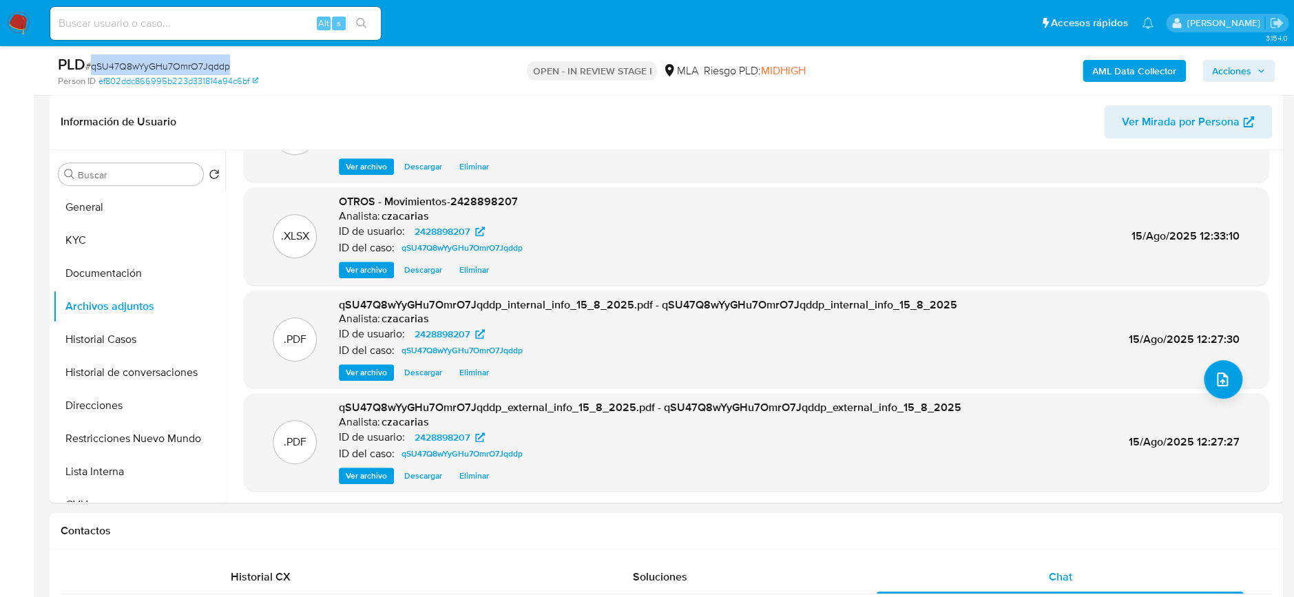
click at [196, 66] on span "# qSU47Q8wYyGHu7OmrO7Jqddp" at bounding box center [157, 66] width 145 height 14
copy span "qSU47Q8wYyGHu7OmrO7Jqddp"
click at [1251, 72] on span "Acciones" at bounding box center [1238, 70] width 53 height 19
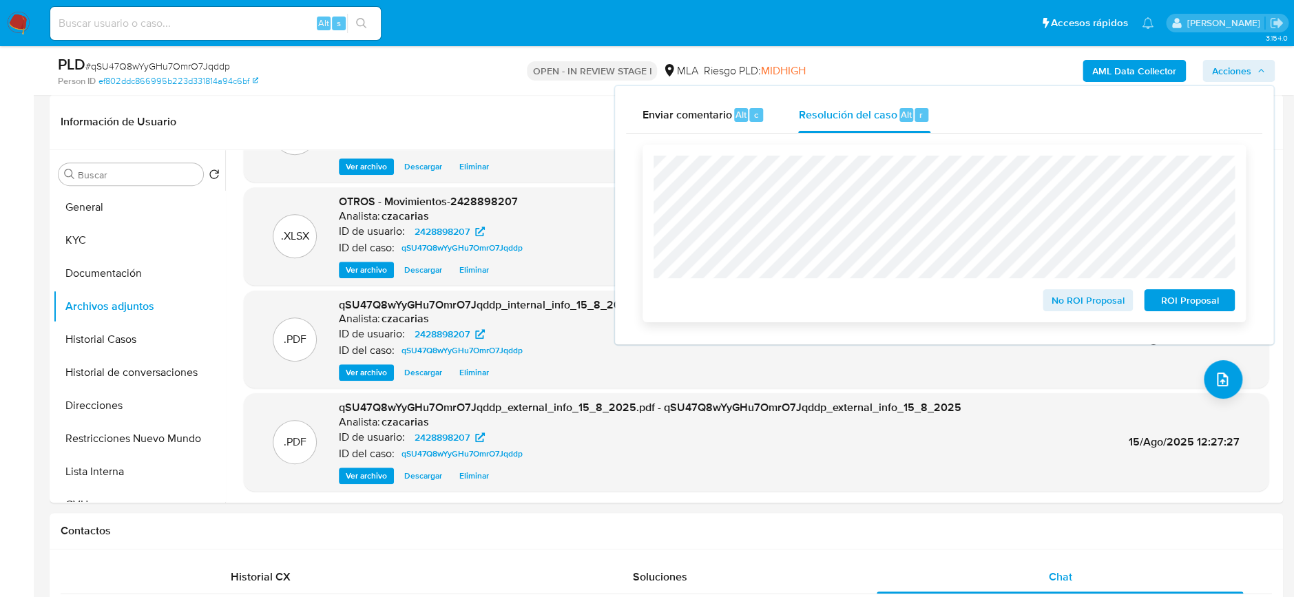
click at [1178, 300] on span "ROI Proposal" at bounding box center [1190, 300] width 72 height 19
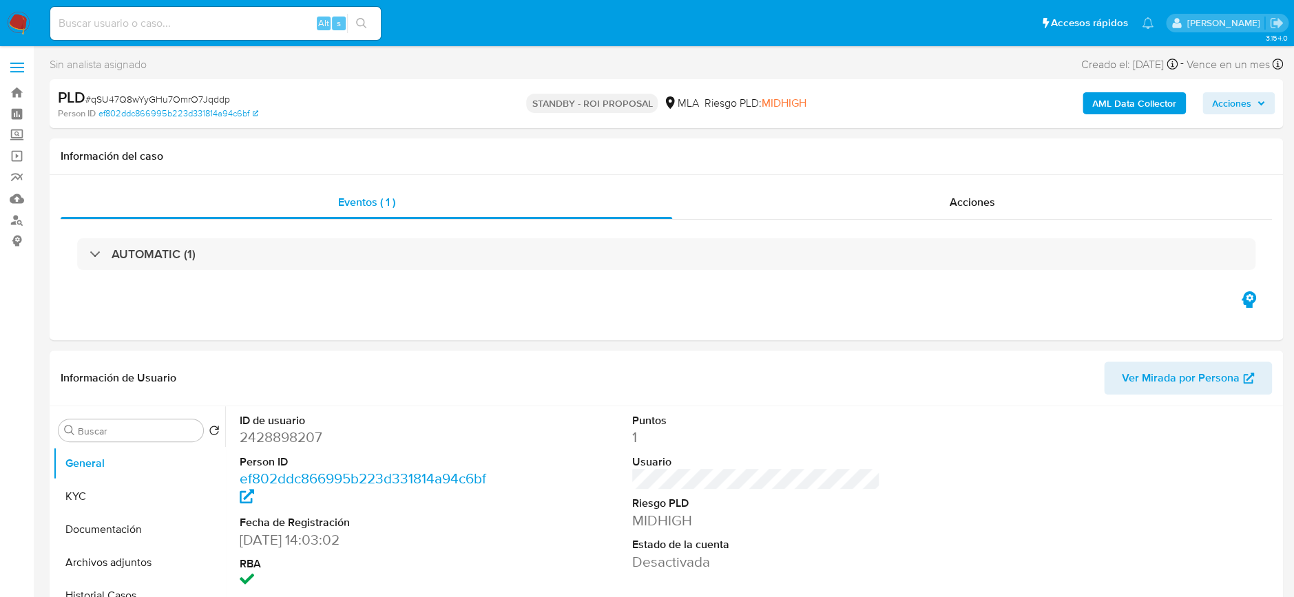
select select "10"
drag, startPoint x: 185, startPoint y: 24, endPoint x: 240, endPoint y: 33, distance: 55.1
click at [185, 24] on input at bounding box center [215, 23] width 331 height 18
paste input "5VEPfzr4JwjQbbtUFSn74bPE"
type input "5VEPfzr4JwjQbbtUFSn74bPE"
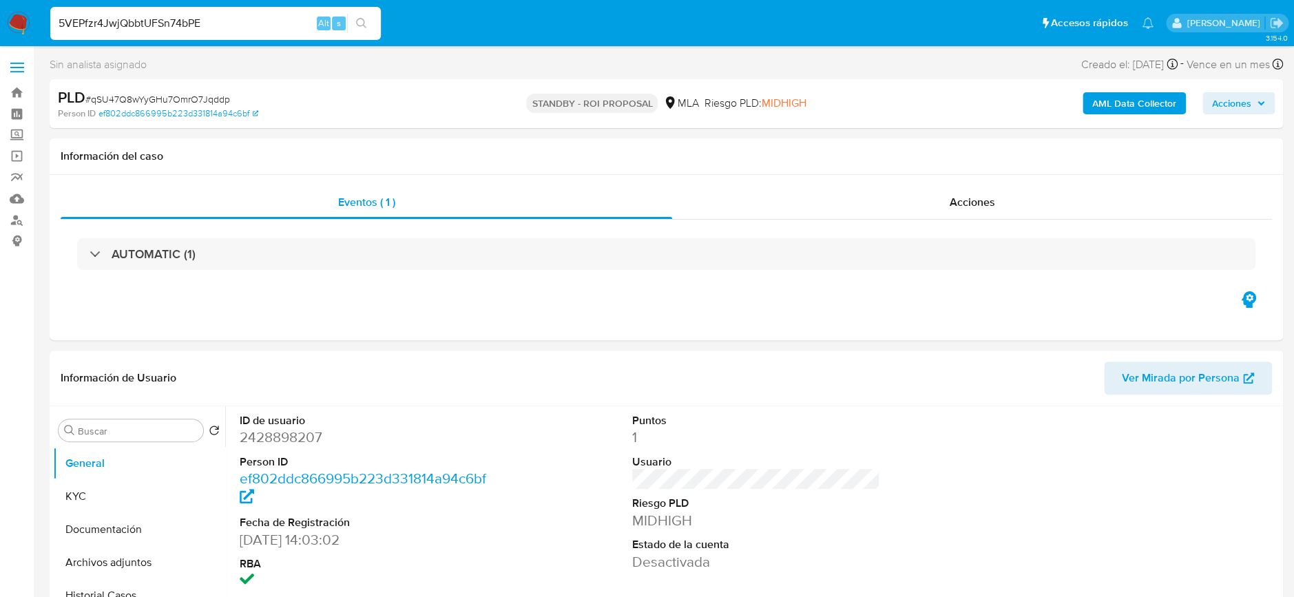
click at [364, 33] on div "5VEPfzr4JwjQbbtUFSn74bPE Alt s" at bounding box center [215, 23] width 331 height 33
click at [364, 29] on button "search-icon" at bounding box center [361, 23] width 28 height 19
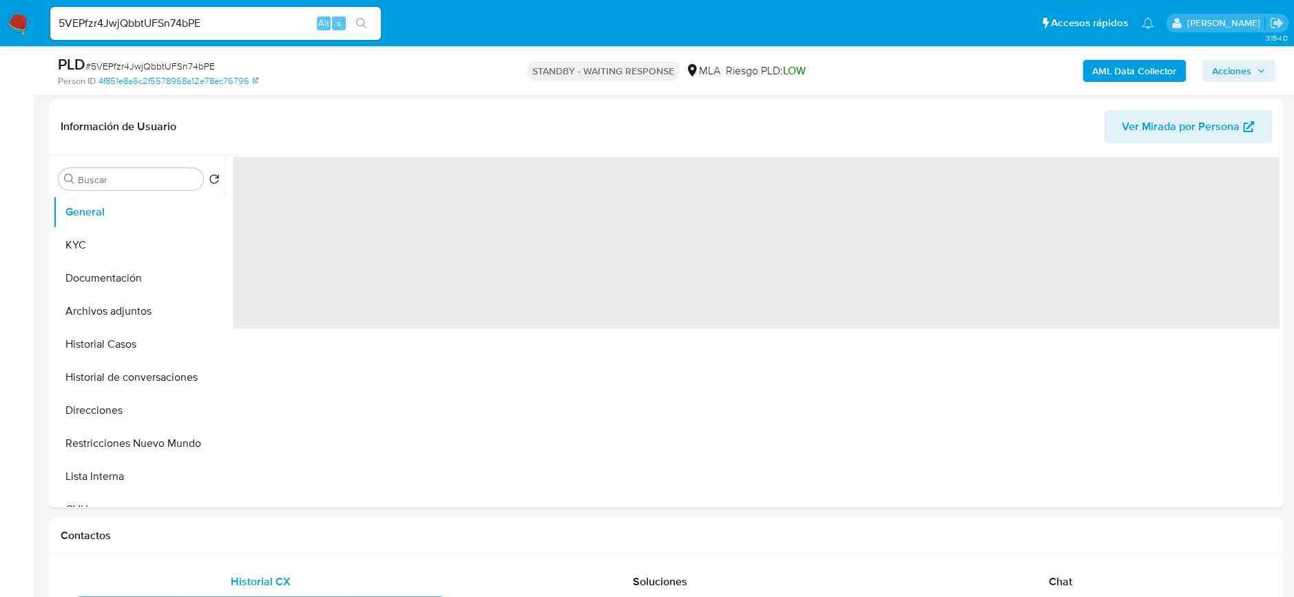
scroll to position [275, 0]
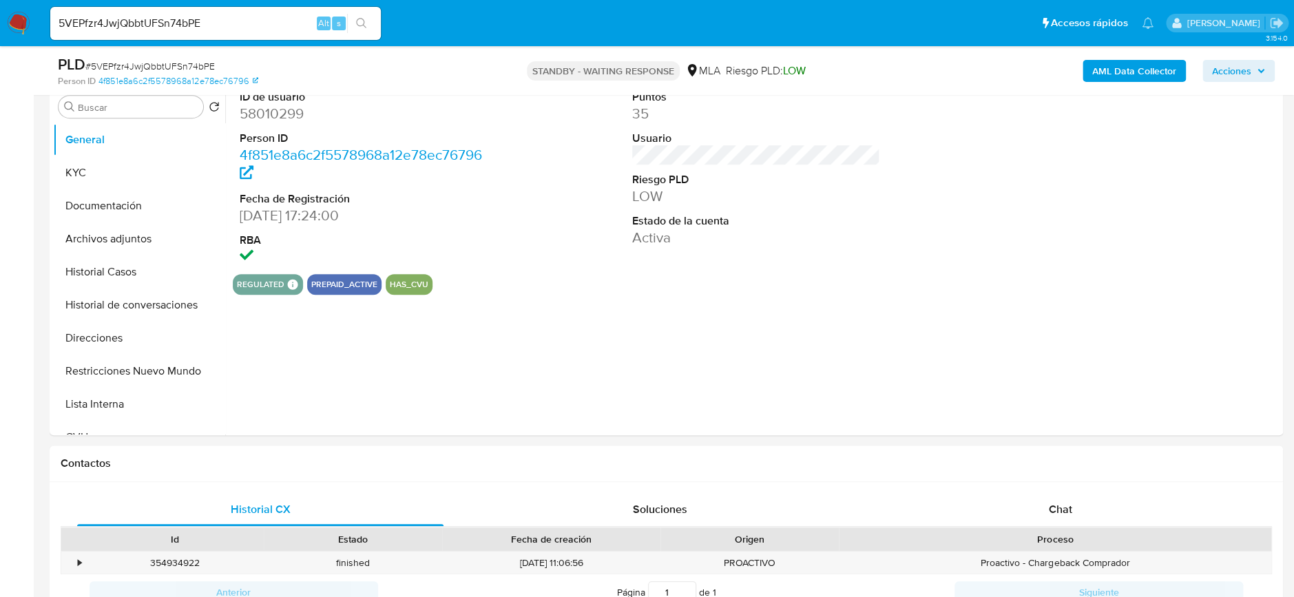
select select "10"
click at [191, 21] on input "5VEPfzr4JwjQbbtUFSn74bPE" at bounding box center [215, 23] width 331 height 18
paste input "ULx7IT3nat3HB1jFSDOA9s6Y"
type input "ULx7IT3nat3HB1jFSDOA9s6Y"
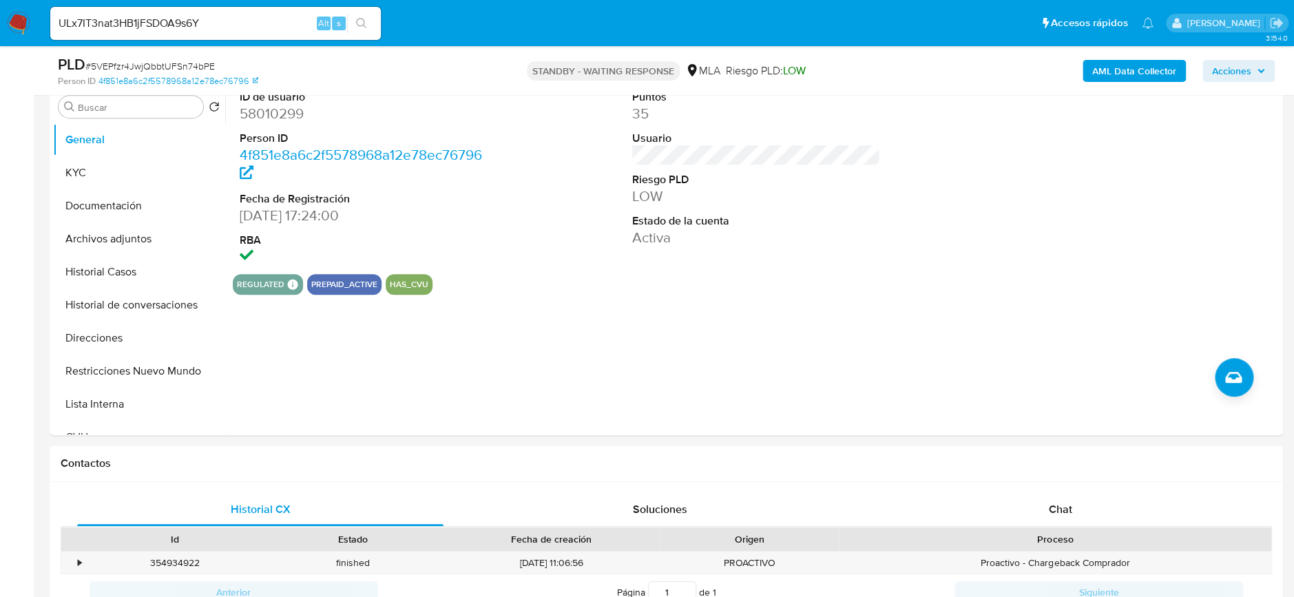
click at [362, 25] on icon "search-icon" at bounding box center [361, 23] width 10 height 10
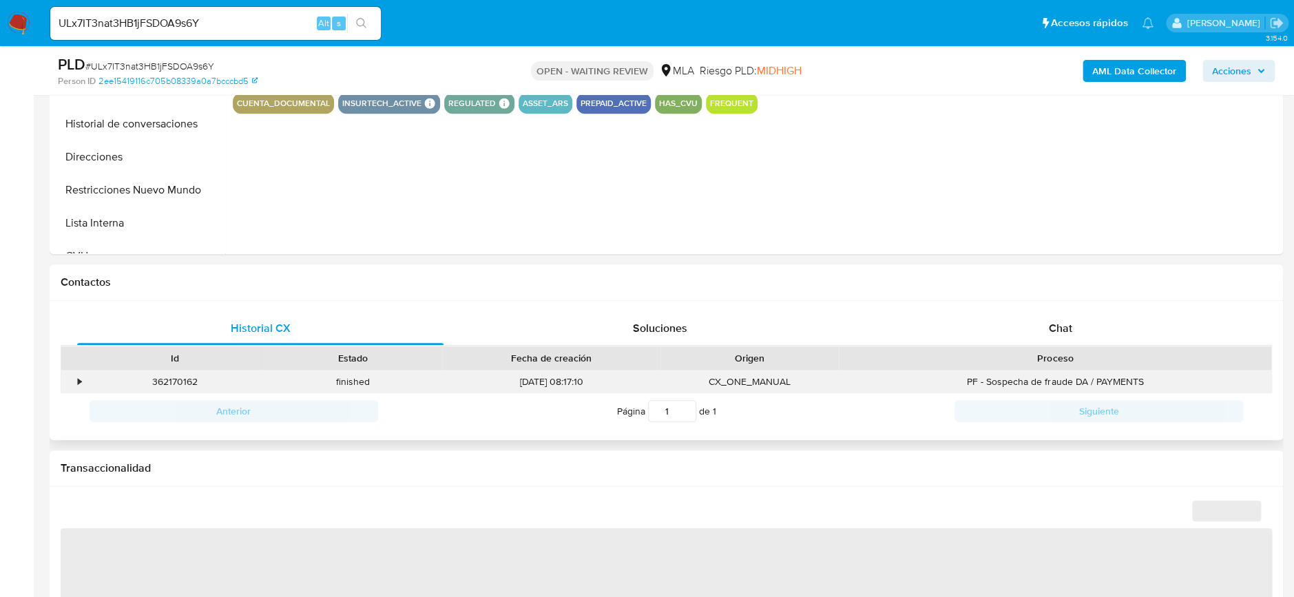
scroll to position [459, 0]
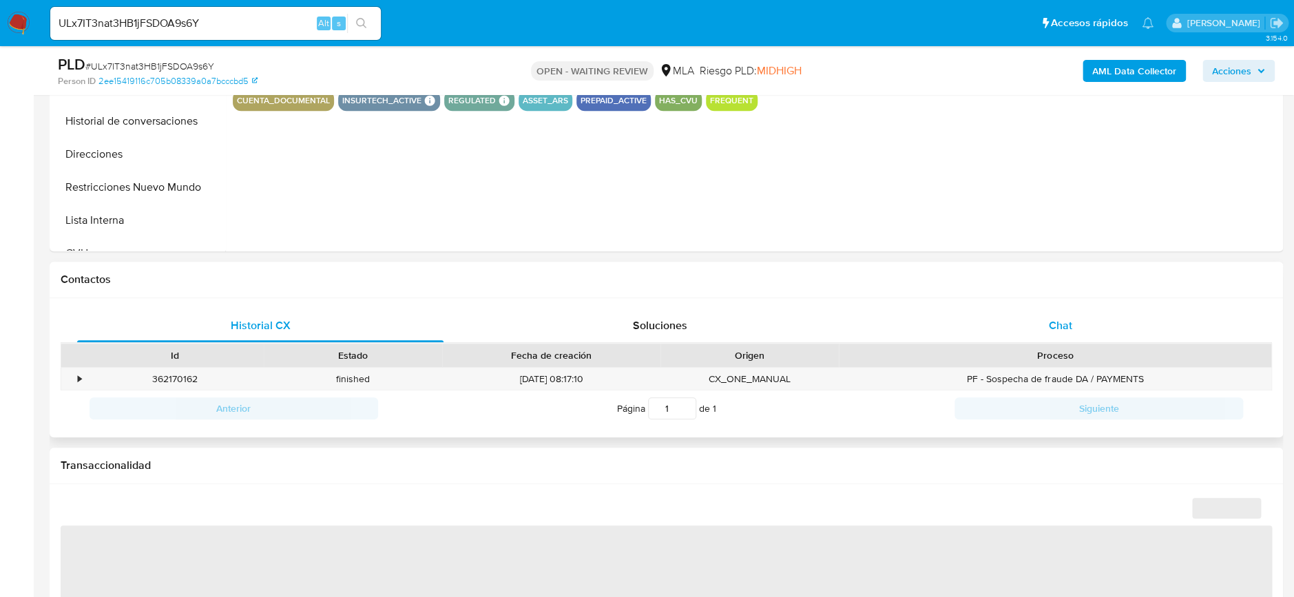
select select "10"
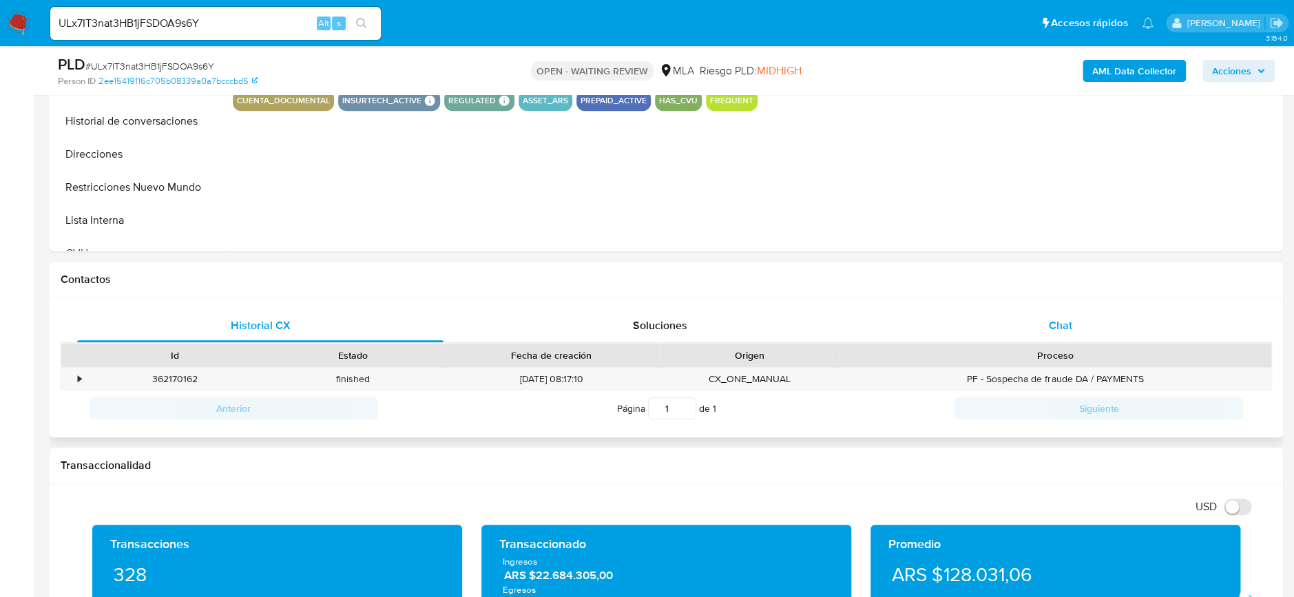
click at [1085, 326] on div "Chat" at bounding box center [1060, 325] width 366 height 33
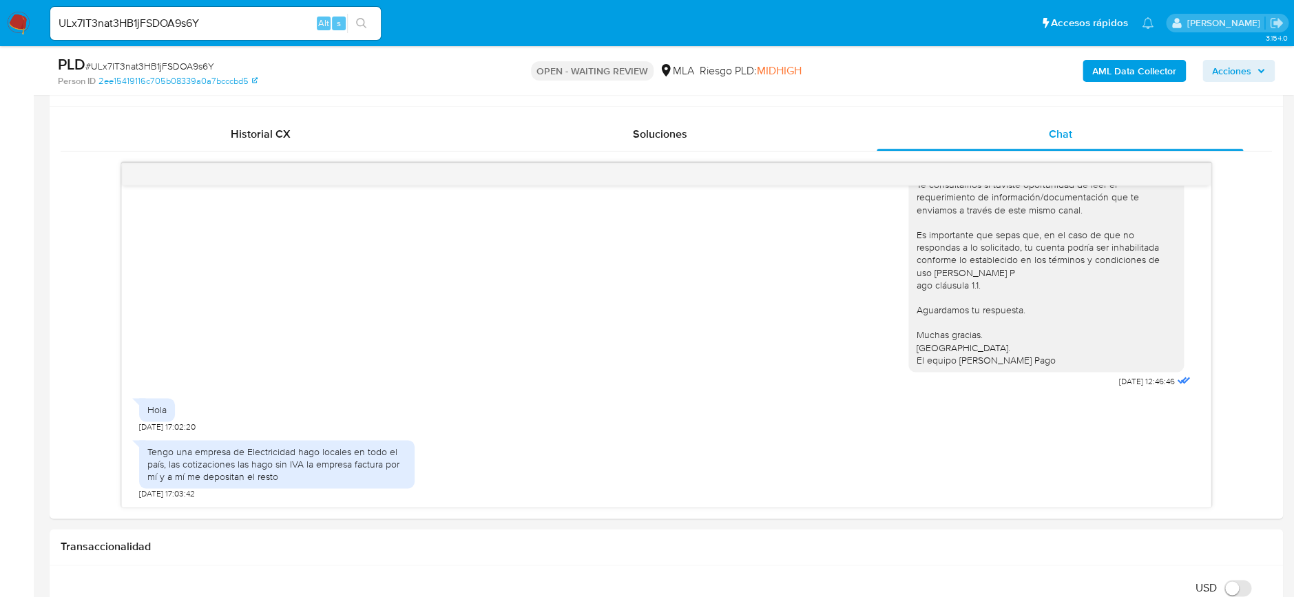
scroll to position [734, 0]
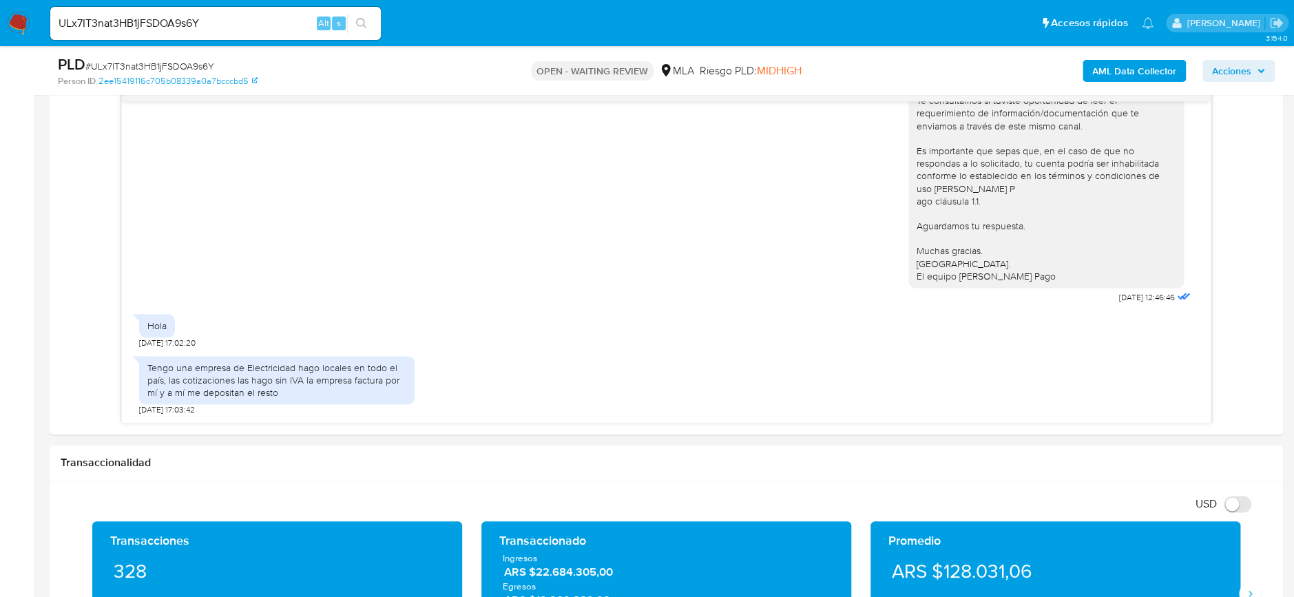
click at [197, 27] on input "ULx7IT3nat3HB1jFSDOA9s6Y" at bounding box center [215, 23] width 331 height 18
click at [197, 26] on input "ULx7IT3nat3HB1jFSDOA9s6Y" at bounding box center [215, 23] width 331 height 18
paste input "kWeWUcKbH5NUaOyHGCPvE2Bh"
type input "kWeWUcKbH5NUaOyHGCPvE2Bh"
click at [370, 20] on button "search-icon" at bounding box center [361, 23] width 28 height 19
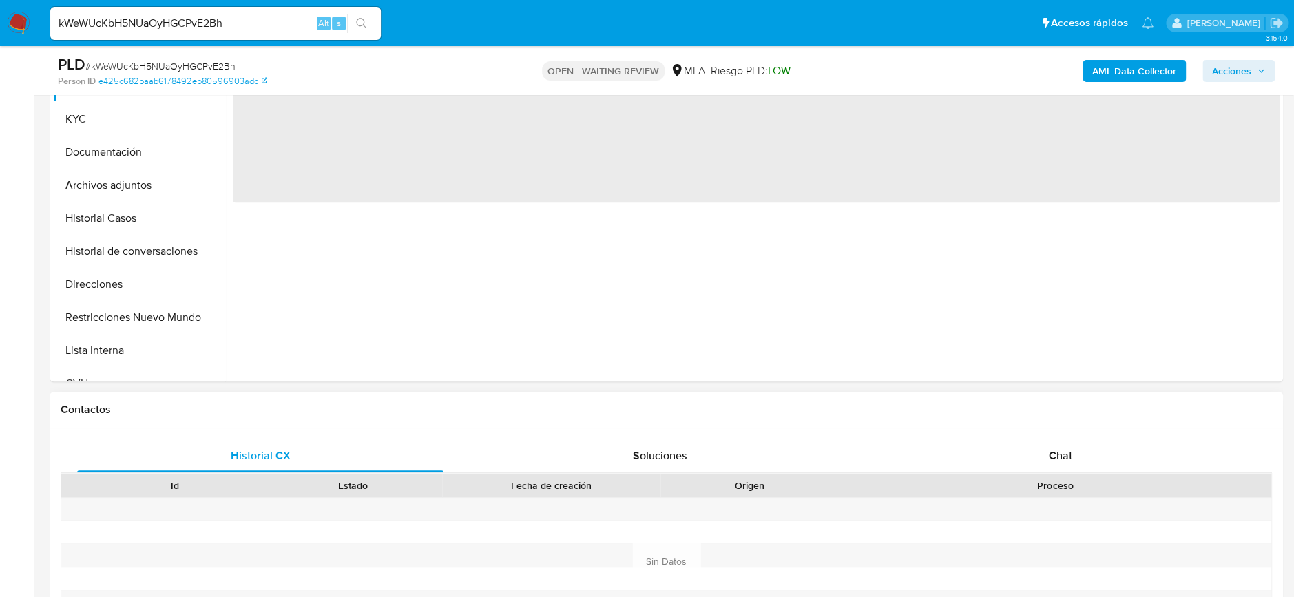
scroll to position [367, 0]
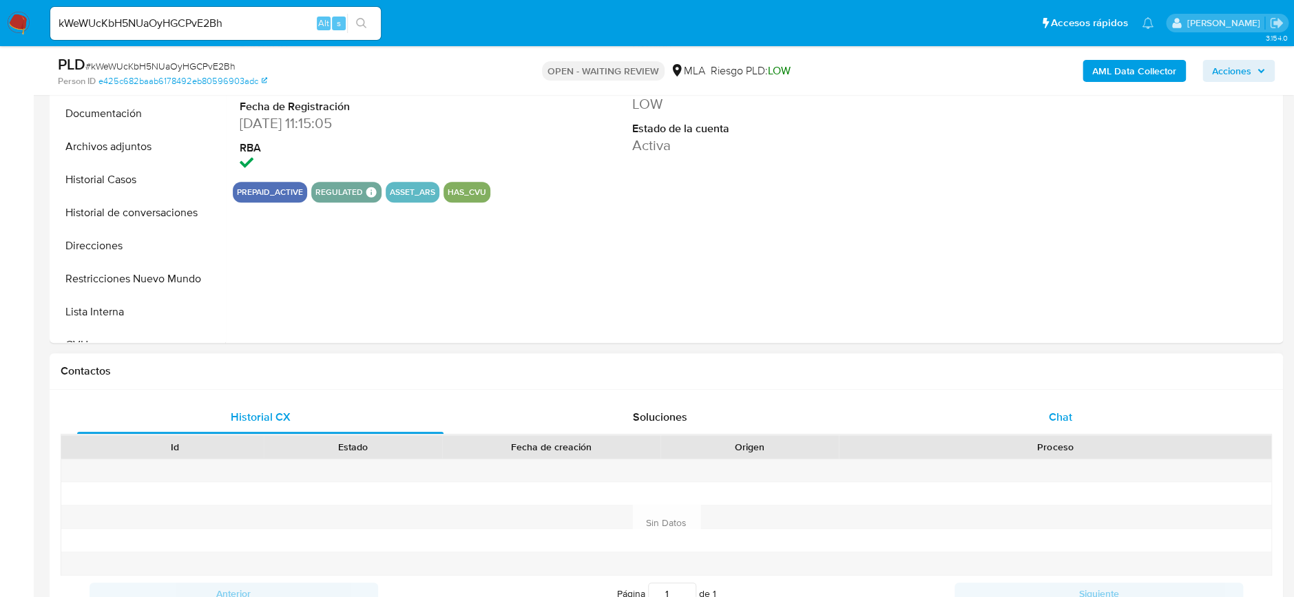
click at [1101, 413] on div "Chat" at bounding box center [1060, 417] width 366 height 33
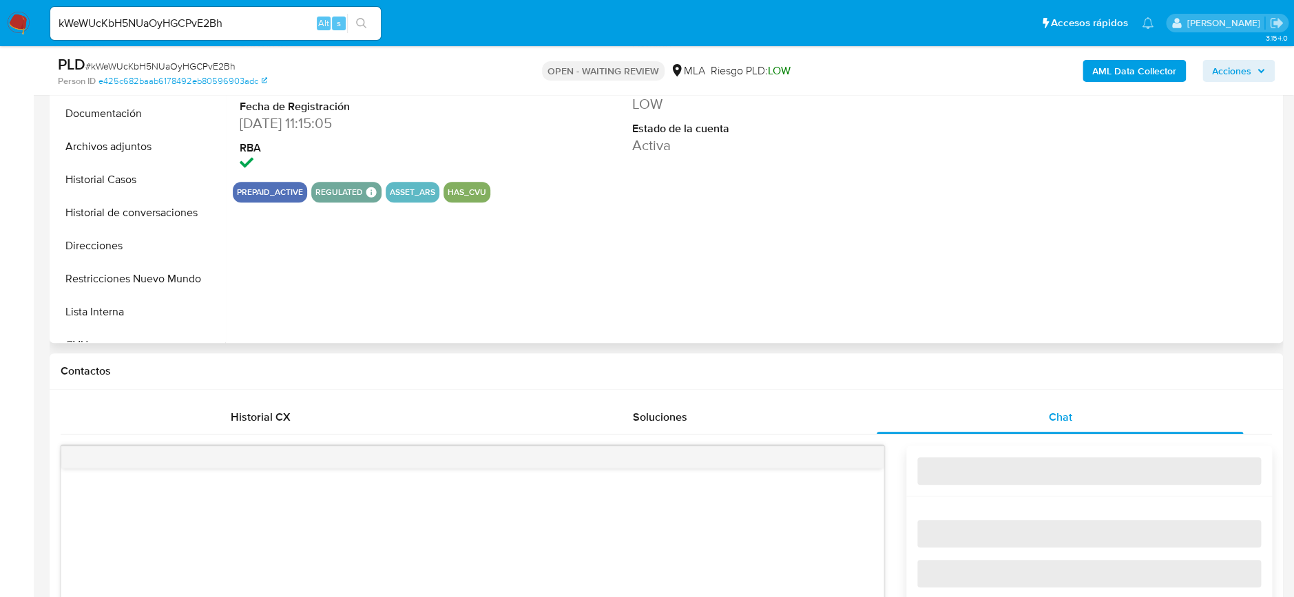
select select "10"
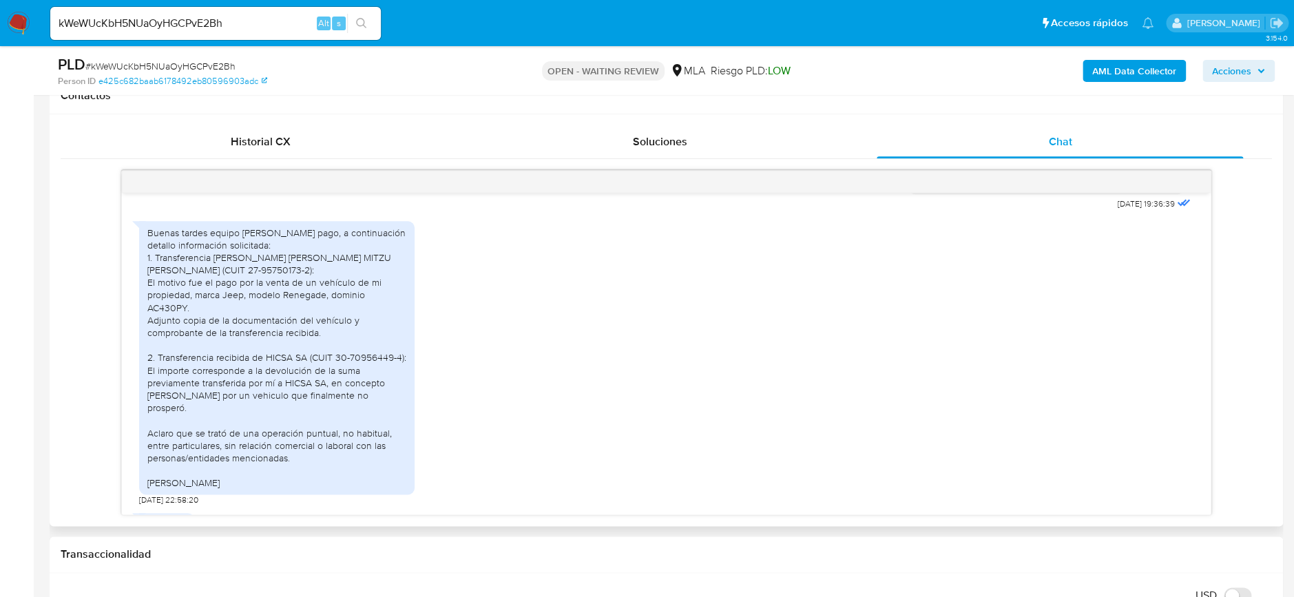
scroll to position [1744, 0]
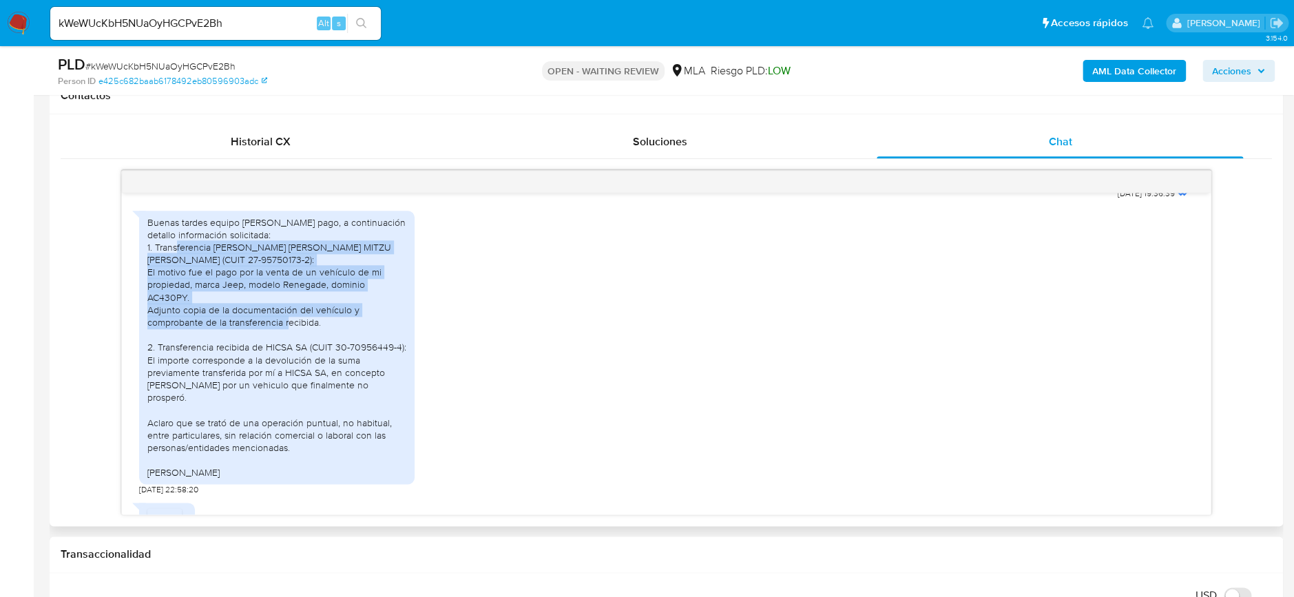
drag, startPoint x: 187, startPoint y: 296, endPoint x: 368, endPoint y: 373, distance: 196.9
click at [368, 373] on div "Buenas tardes equipo [PERSON_NAME] pago, a continuación detallo información sol…" at bounding box center [276, 347] width 259 height 263
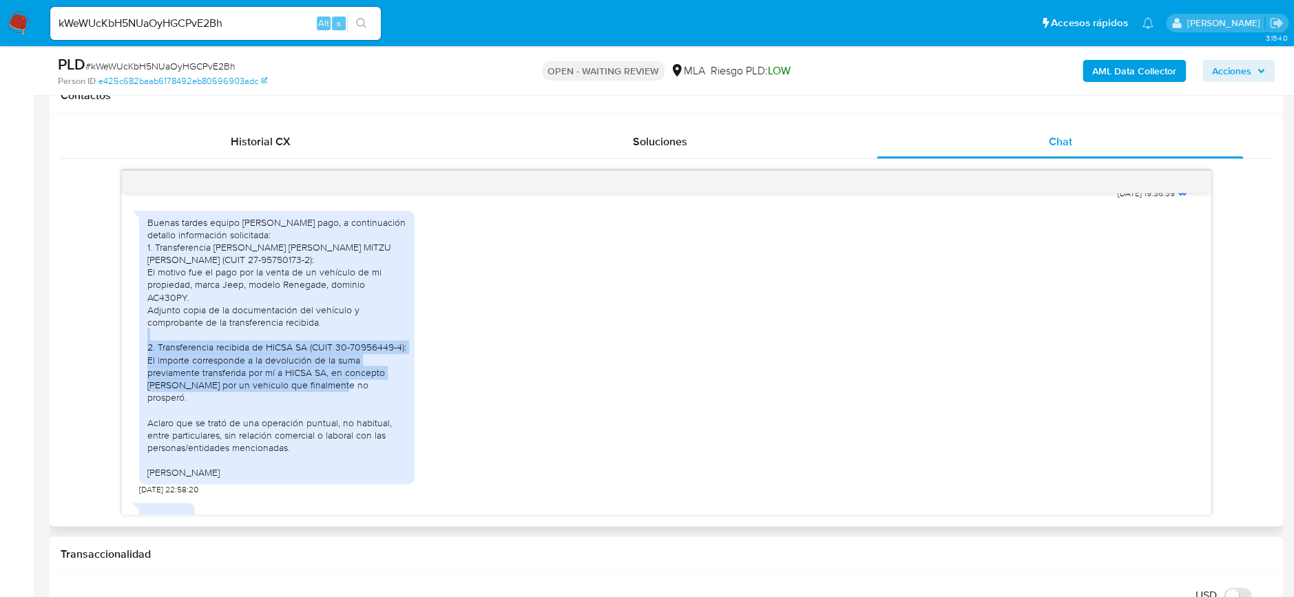
drag, startPoint x: 175, startPoint y: 400, endPoint x: 385, endPoint y: 436, distance: 213.1
click at [385, 436] on div "Buenas tardes equipo [PERSON_NAME] pago, a continuación detallo información sol…" at bounding box center [276, 347] width 259 height 263
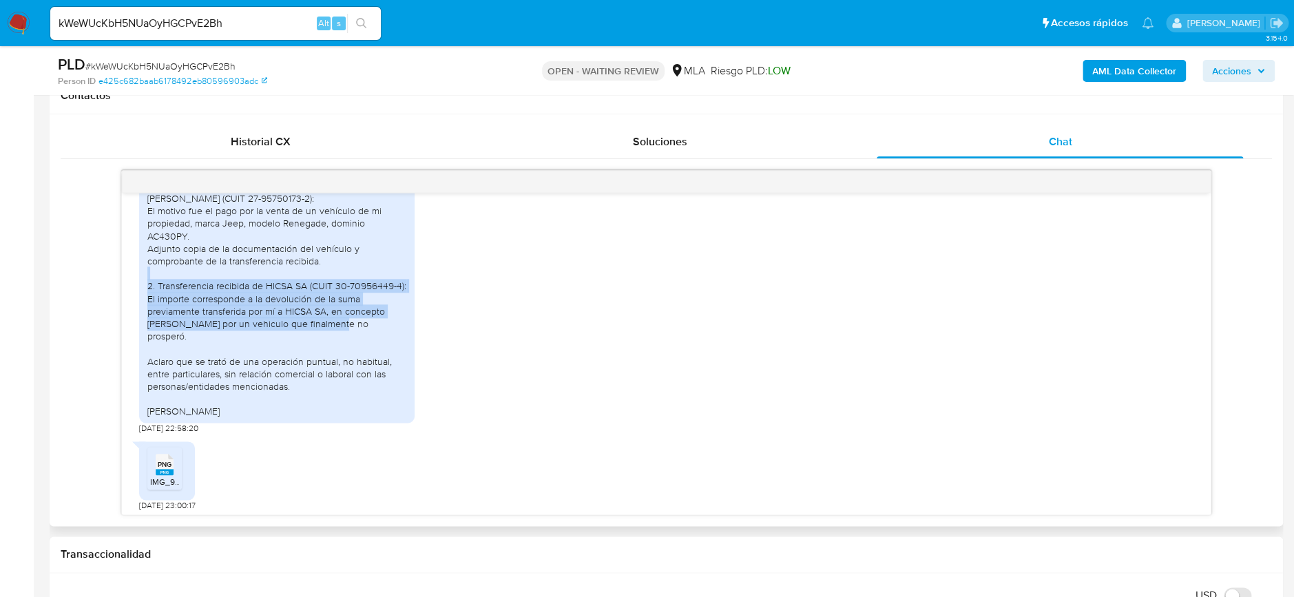
scroll to position [1836, 0]
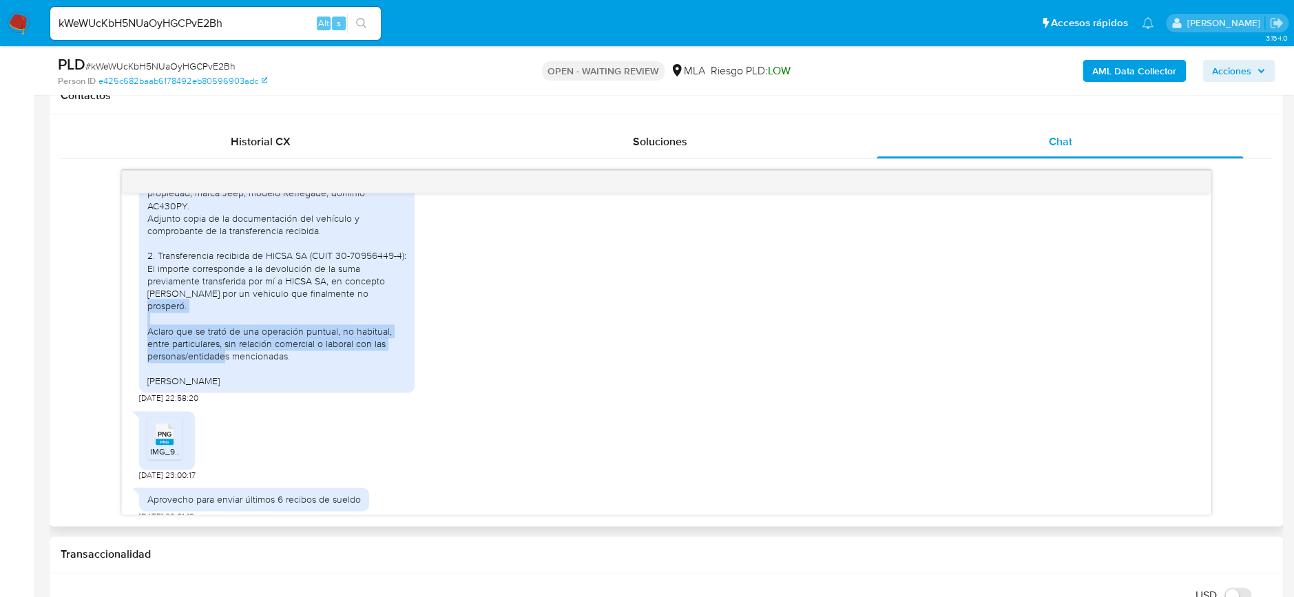
drag, startPoint x: 160, startPoint y: 368, endPoint x: 313, endPoint y: 396, distance: 155.5
click at [313, 388] on div "Buenas tardes equipo [PERSON_NAME] pago, a continuación detallo información sol…" at bounding box center [276, 256] width 259 height 263
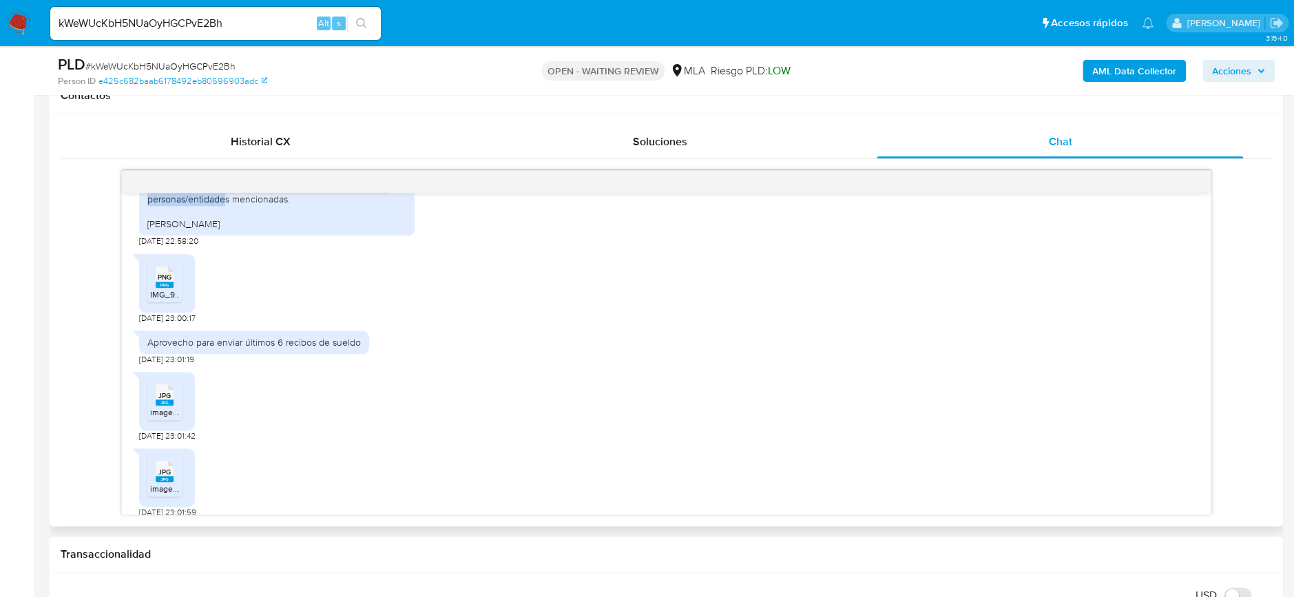
scroll to position [2020, 0]
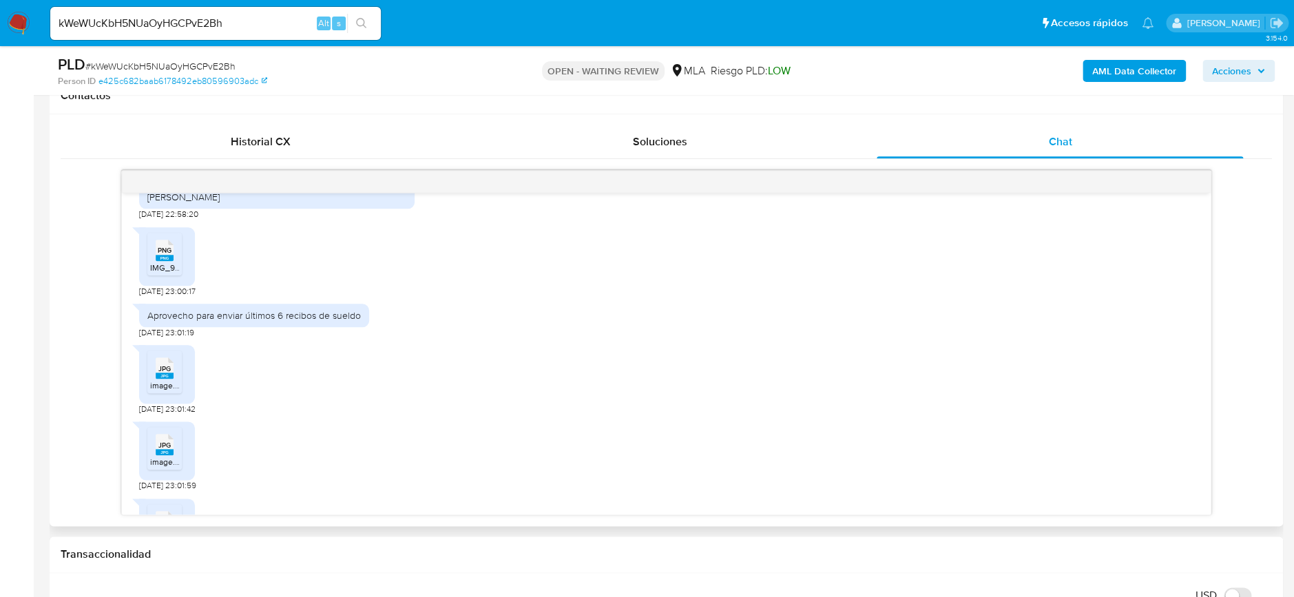
click at [170, 273] on span "IMG_9038.png" at bounding box center [178, 268] width 56 height 12
click at [156, 379] on rect at bounding box center [165, 376] width 18 height 6
click at [167, 455] on rect at bounding box center [165, 452] width 18 height 6
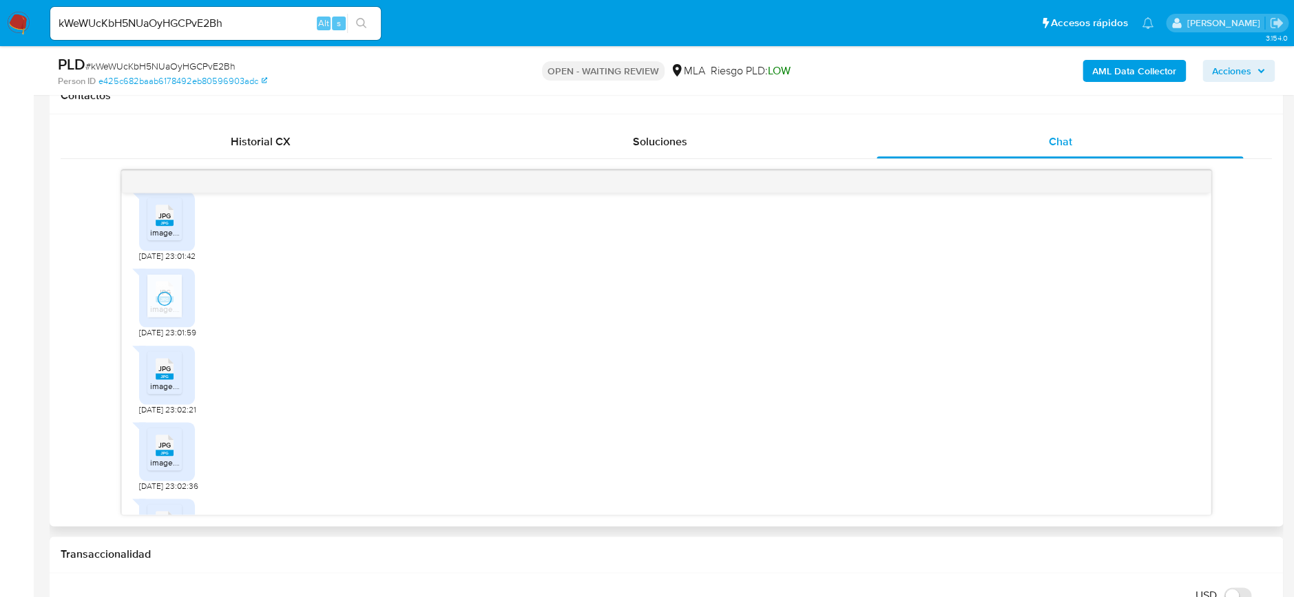
scroll to position [2203, 0]
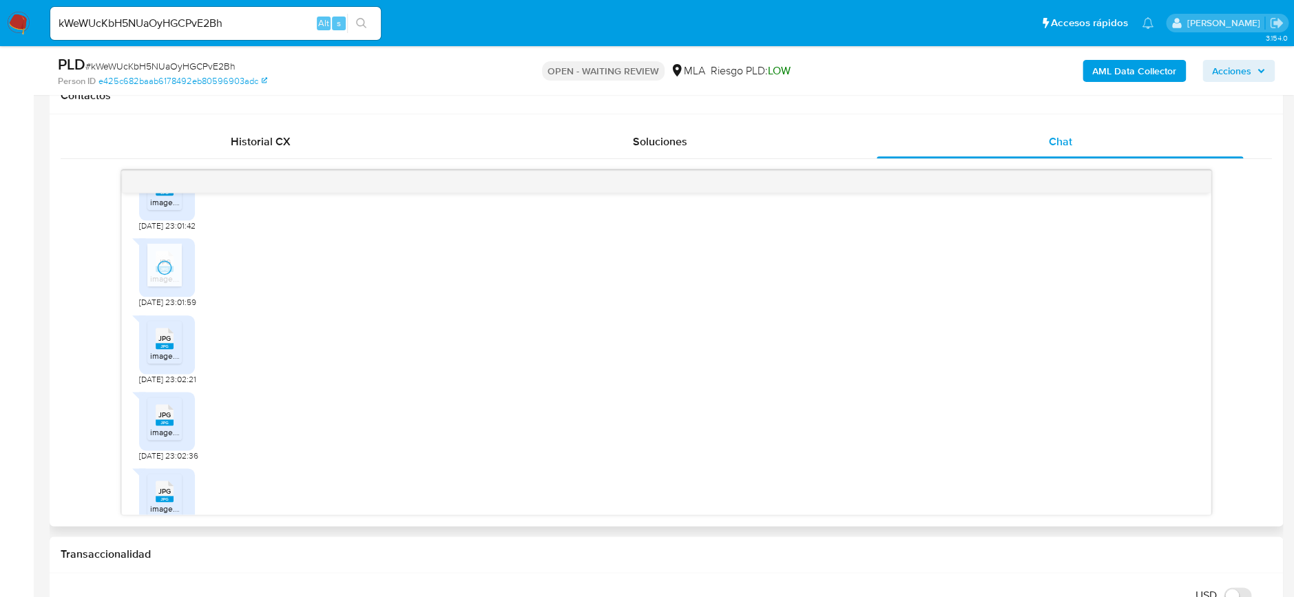
click at [163, 362] on span "image.jpg" at bounding box center [168, 356] width 37 height 12
click at [169, 419] on span "JPG" at bounding box center [164, 414] width 12 height 9
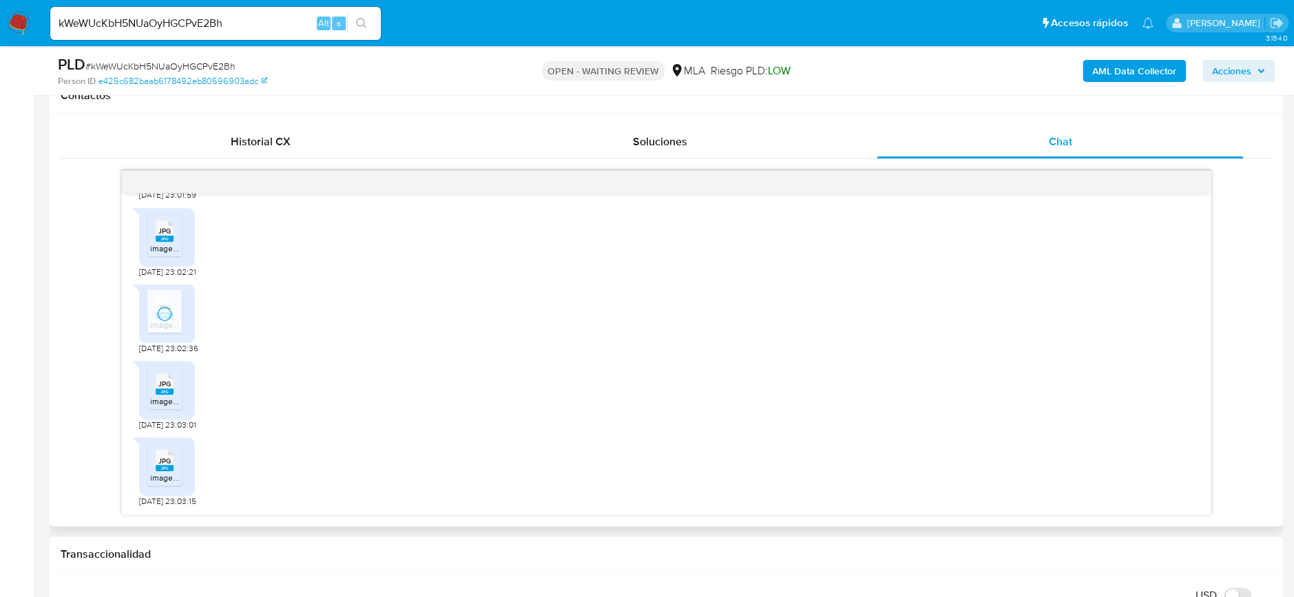
scroll to position [2348, 0]
click at [163, 384] on span "JPG" at bounding box center [164, 383] width 12 height 9
click at [165, 463] on span "JPG" at bounding box center [164, 461] width 12 height 9
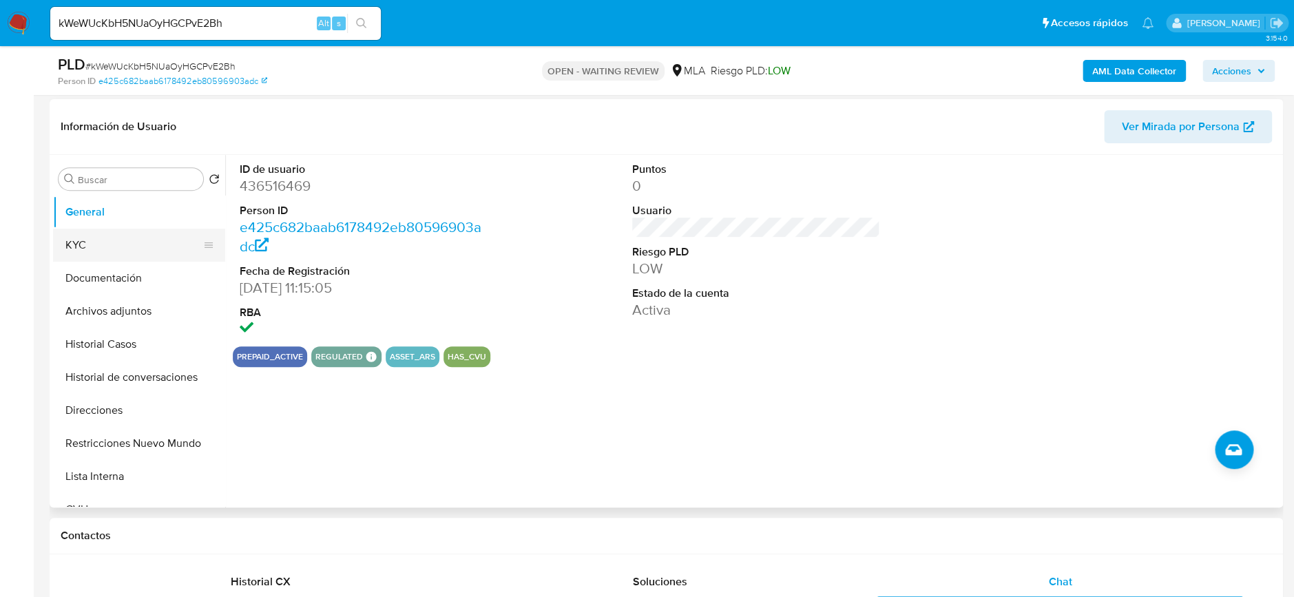
scroll to position [183, 0]
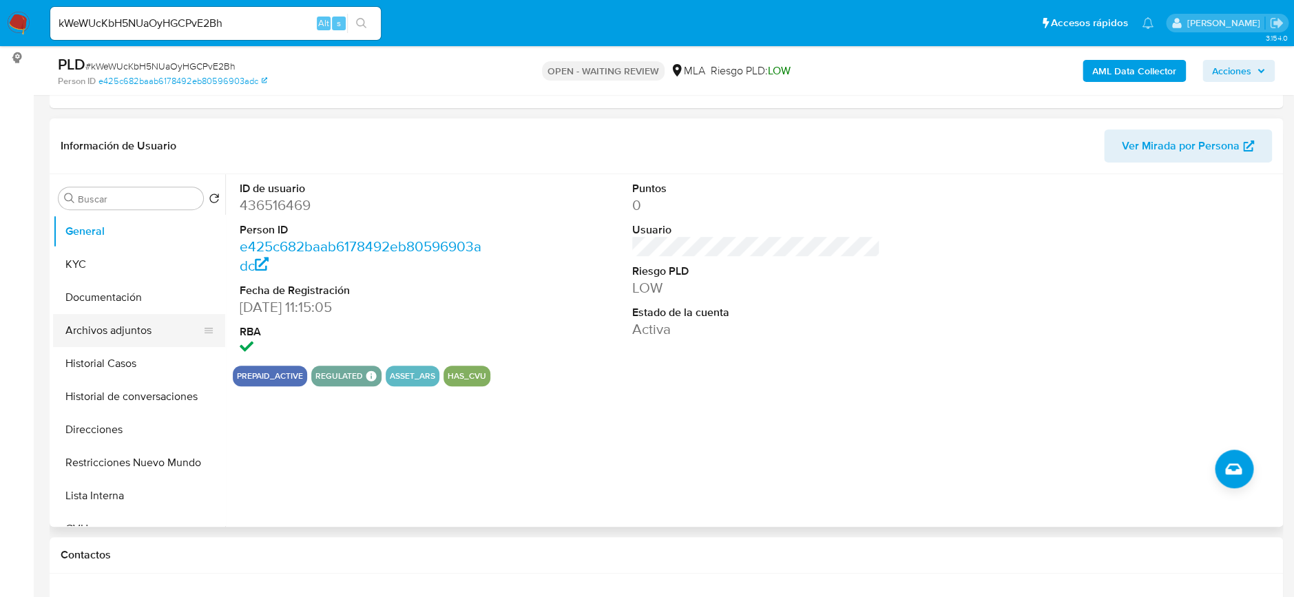
click at [110, 327] on button "Archivos adjuntos" at bounding box center [133, 330] width 161 height 33
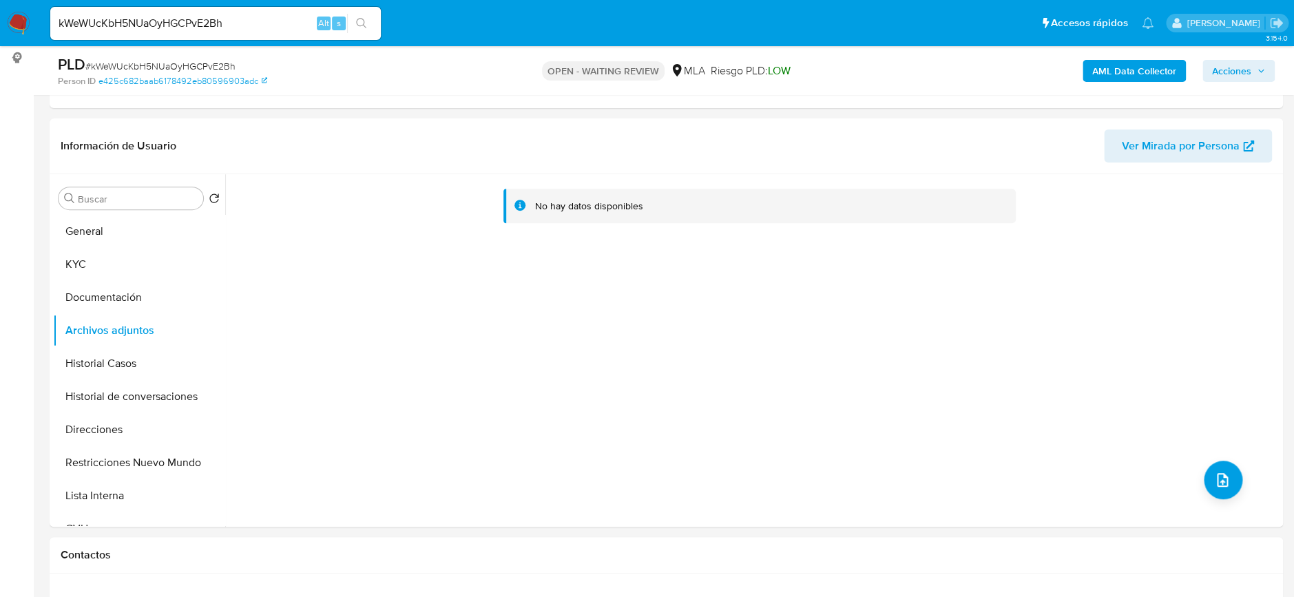
click at [171, 65] on span "# kWeWUcKbH5NUaOyHGCPvE2Bh" at bounding box center [160, 66] width 150 height 14
click at [172, 64] on span "# kWeWUcKbH5NUaOyHGCPvE2Bh" at bounding box center [160, 66] width 150 height 14
copy span "kWeWUcKbH5NUaOyHGCPvE2Bh"
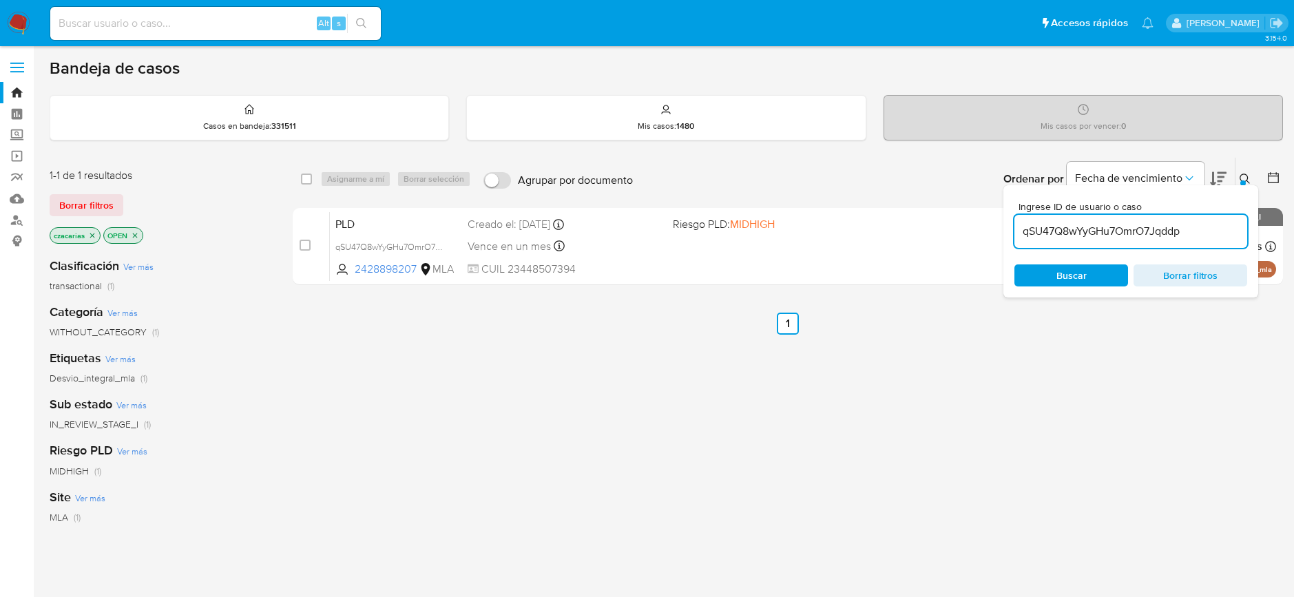
click at [1068, 236] on input "qSU47Q8wYyGHu7OmrO7Jqddp" at bounding box center [1130, 231] width 233 height 18
type input "kWeWUcKbH5NUaOyHGCPvE2Bh"
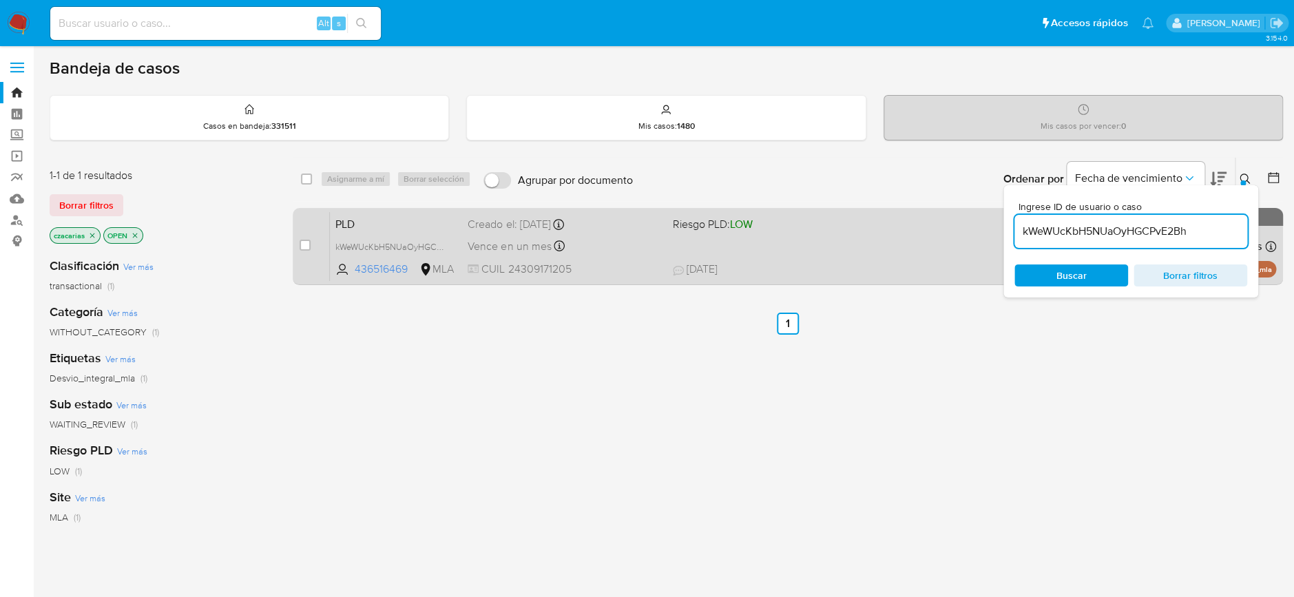
click at [313, 242] on div "case-item-checkbox No es posible asignar el caso" at bounding box center [315, 246] width 30 height 70
click at [305, 245] on input "checkbox" at bounding box center [305, 245] width 11 height 11
checkbox input "true"
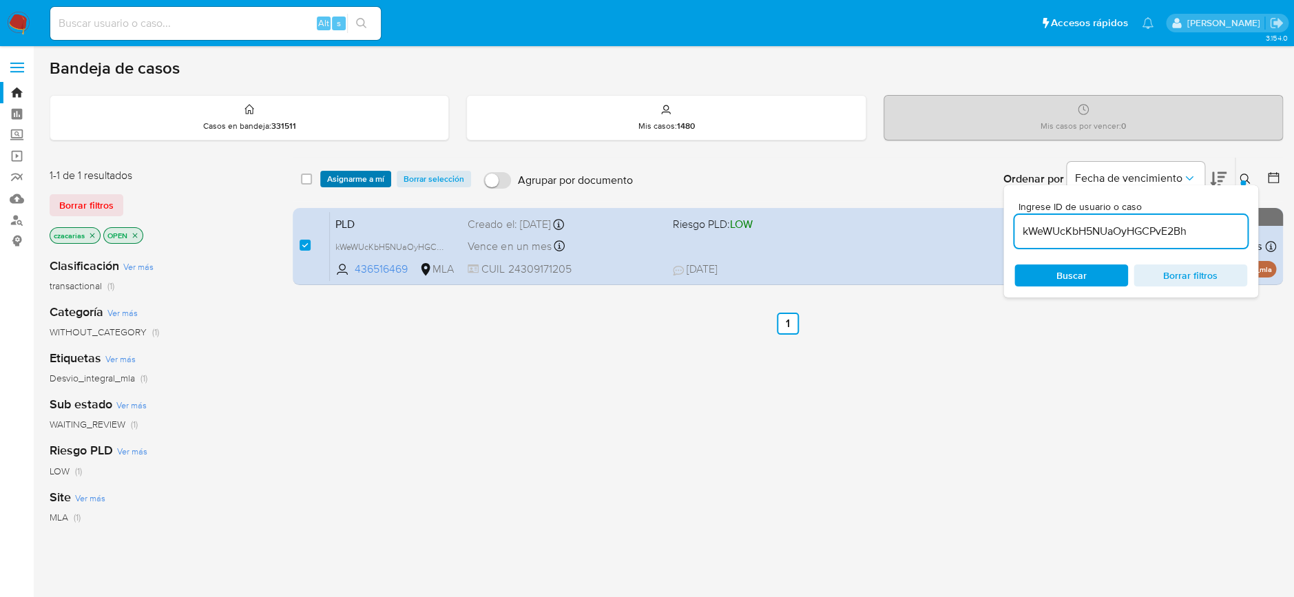
click at [355, 183] on span "Asignarme a mí" at bounding box center [355, 179] width 57 height 14
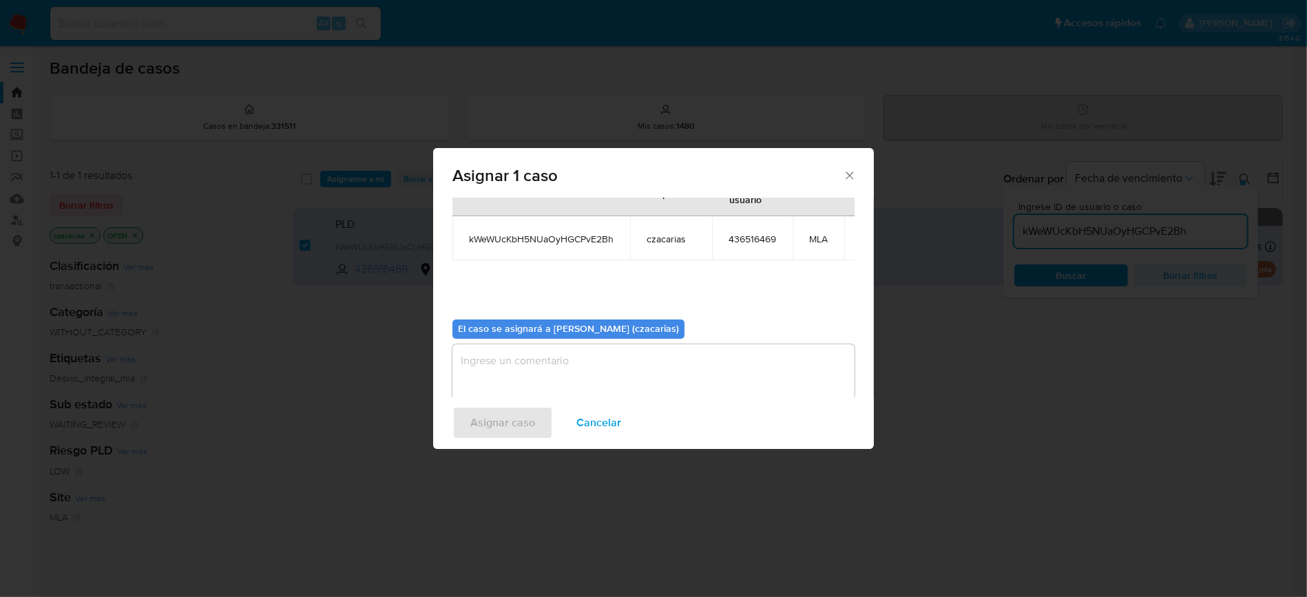
scroll to position [84, 0]
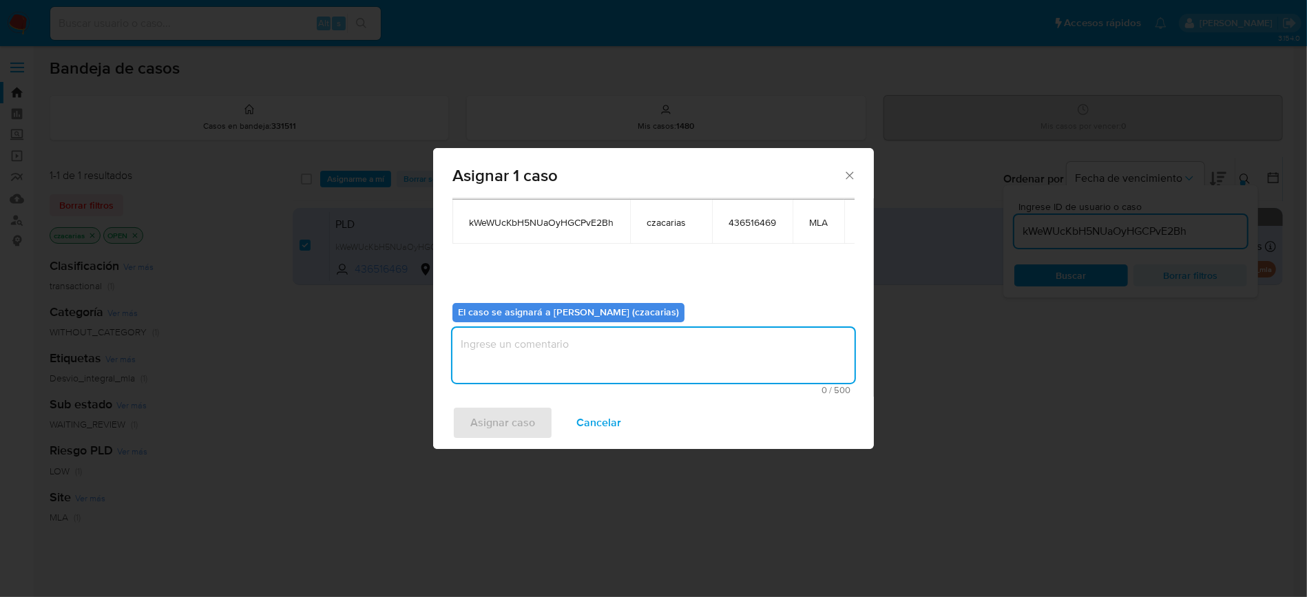
click at [605, 366] on textarea "assign-modal" at bounding box center [653, 355] width 402 height 55
click at [522, 426] on span "Asignar caso" at bounding box center [502, 423] width 65 height 30
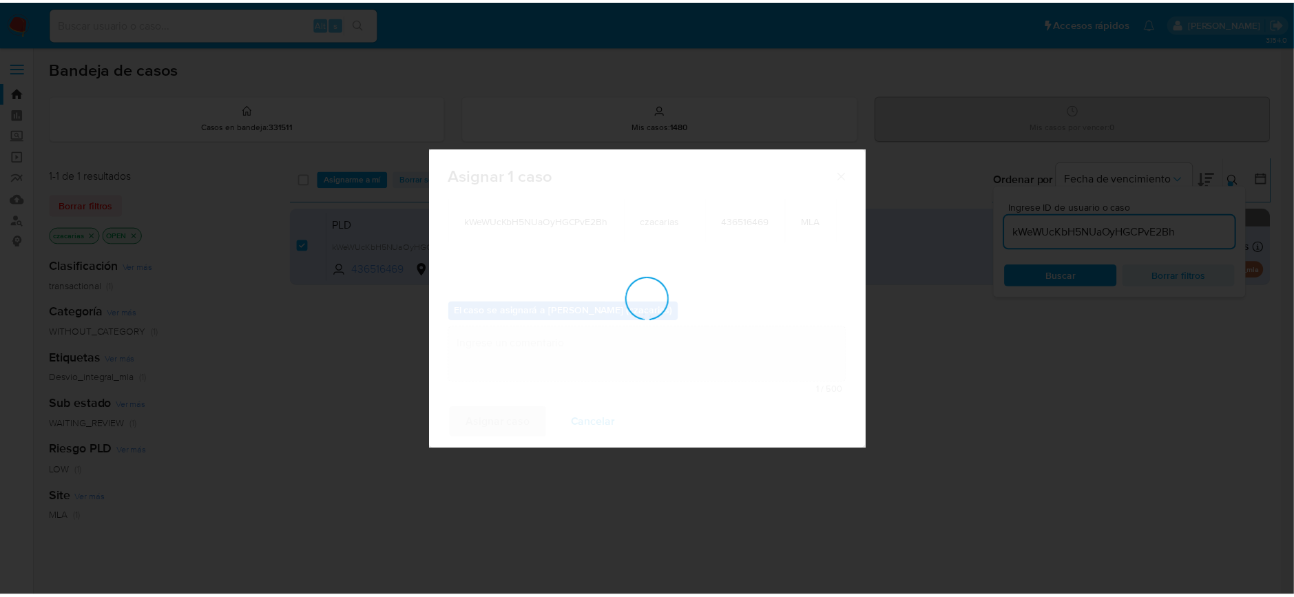
scroll to position [83, 0]
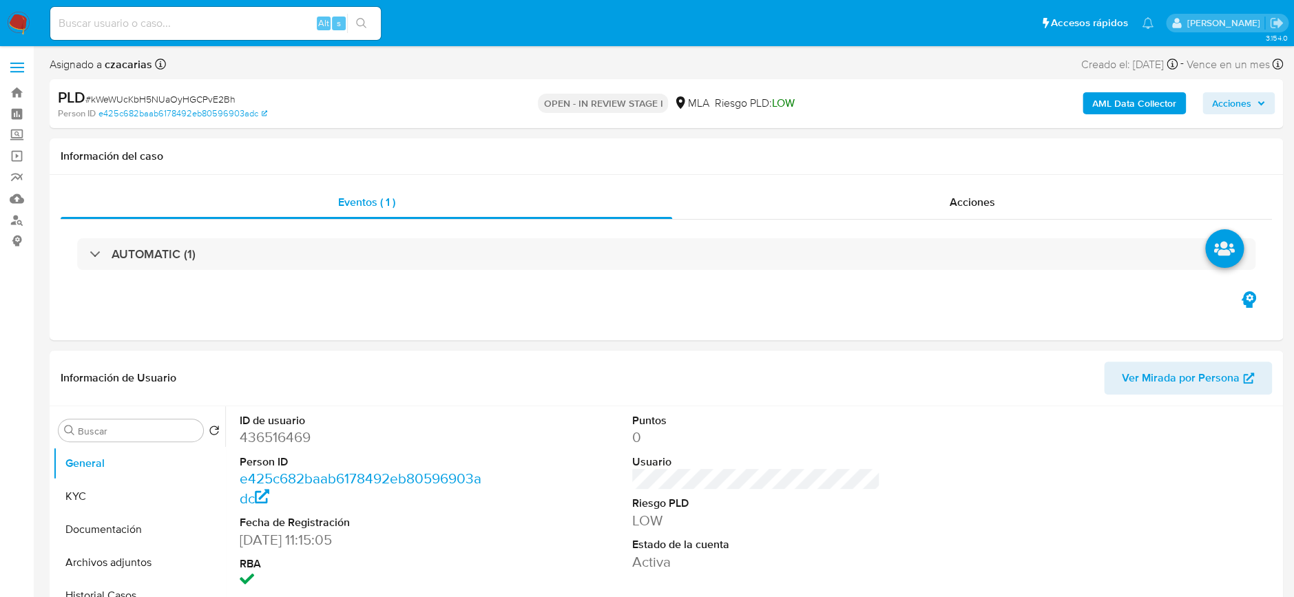
select select "10"
click at [250, 435] on dd "436516469" at bounding box center [364, 437] width 248 height 19
copy dd "436516469"
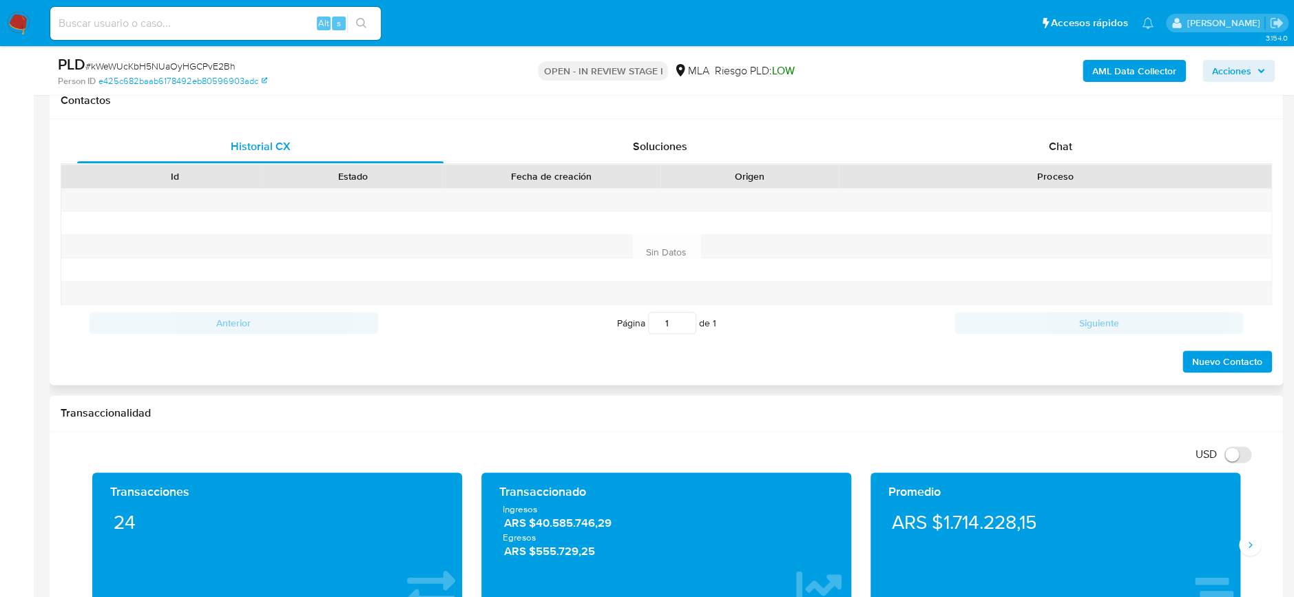
scroll to position [643, 0]
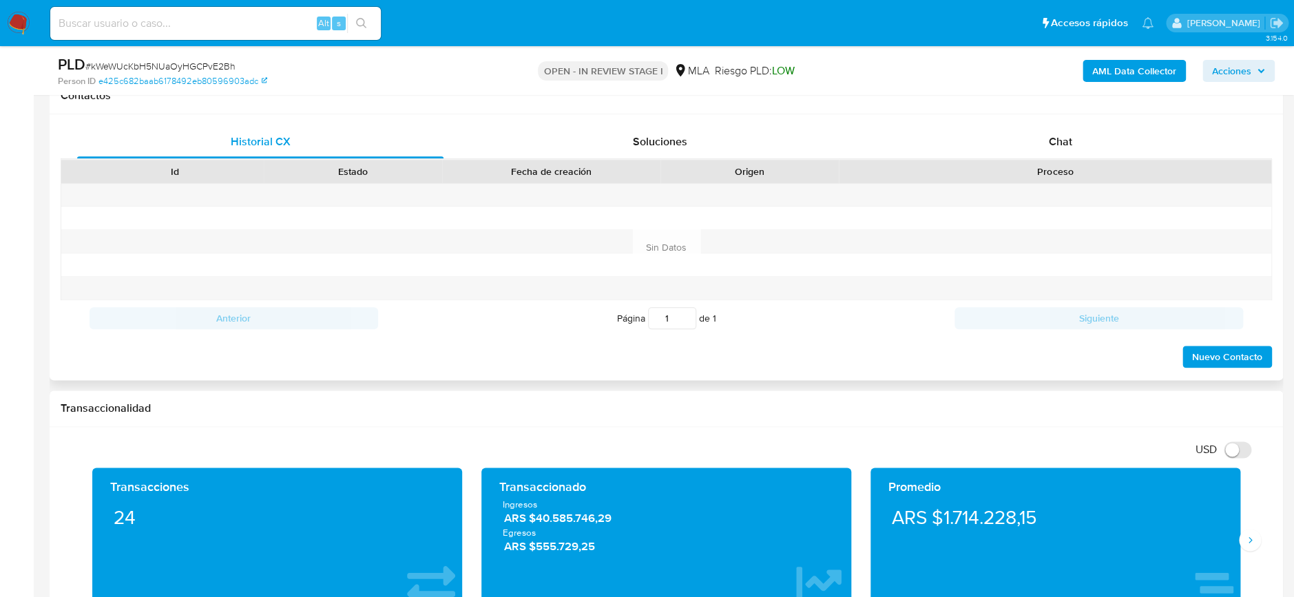
click at [1065, 122] on div "Historial CX Soluciones Chat Id Estado Fecha de creación Origen Proceso Anterio…" at bounding box center [666, 247] width 1233 height 266
click at [1067, 150] on div "Chat" at bounding box center [1060, 141] width 366 height 33
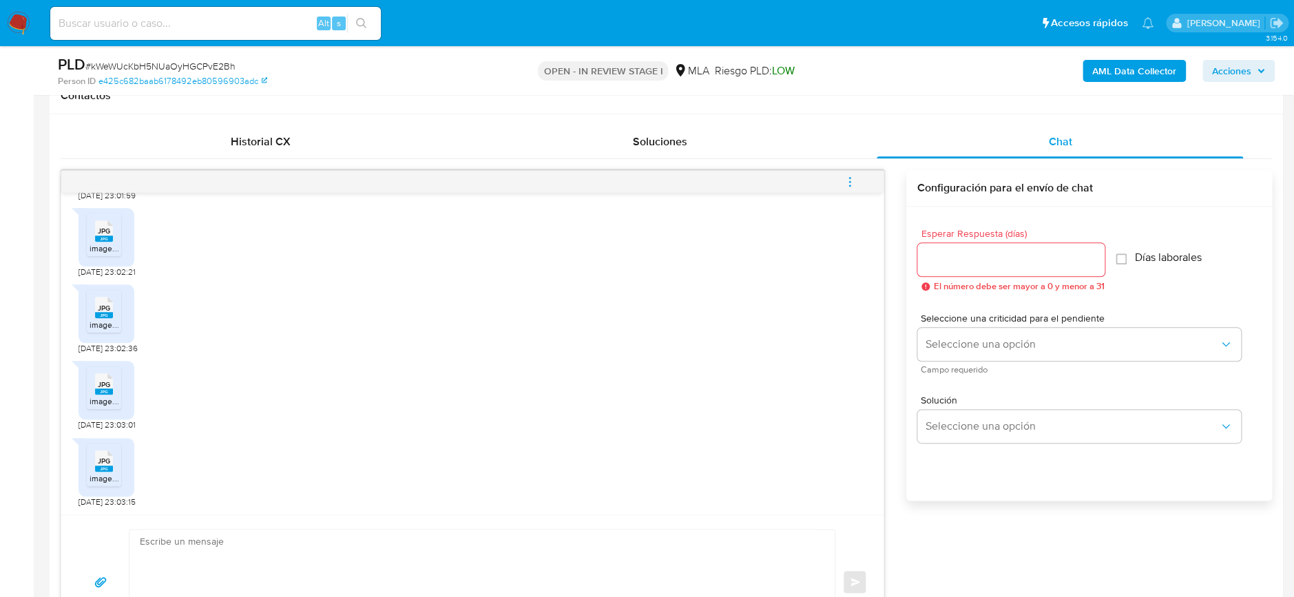
scroll to position [1278, 0]
click at [291, 543] on textarea at bounding box center [479, 582] width 678 height 105
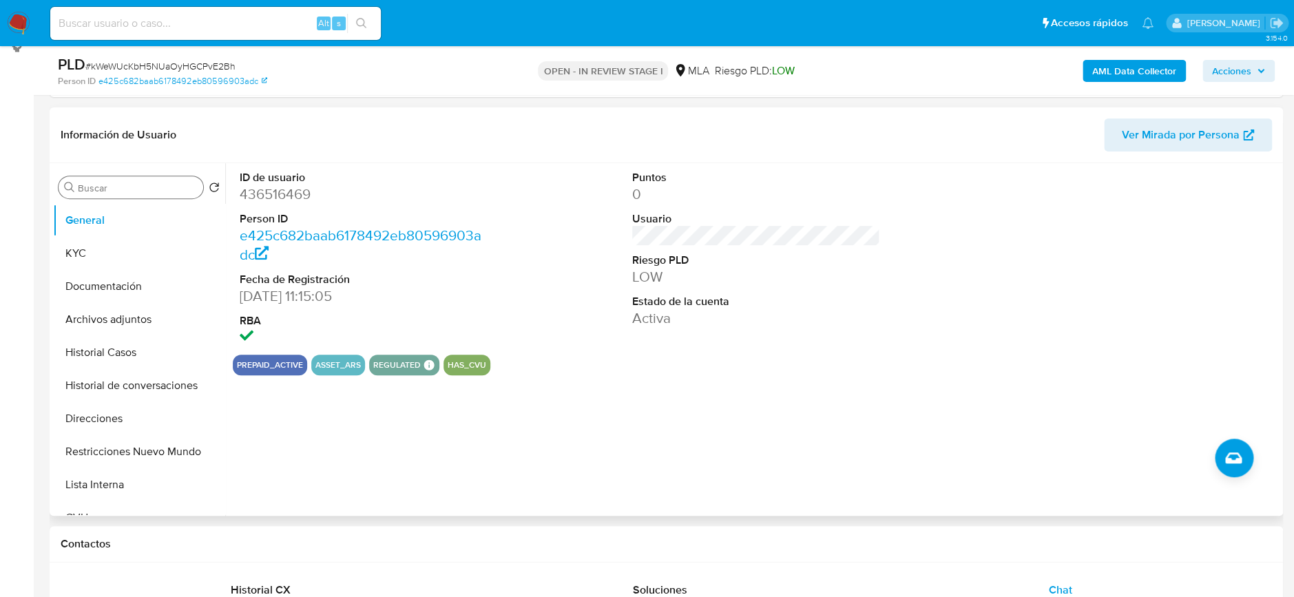
scroll to position [183, 0]
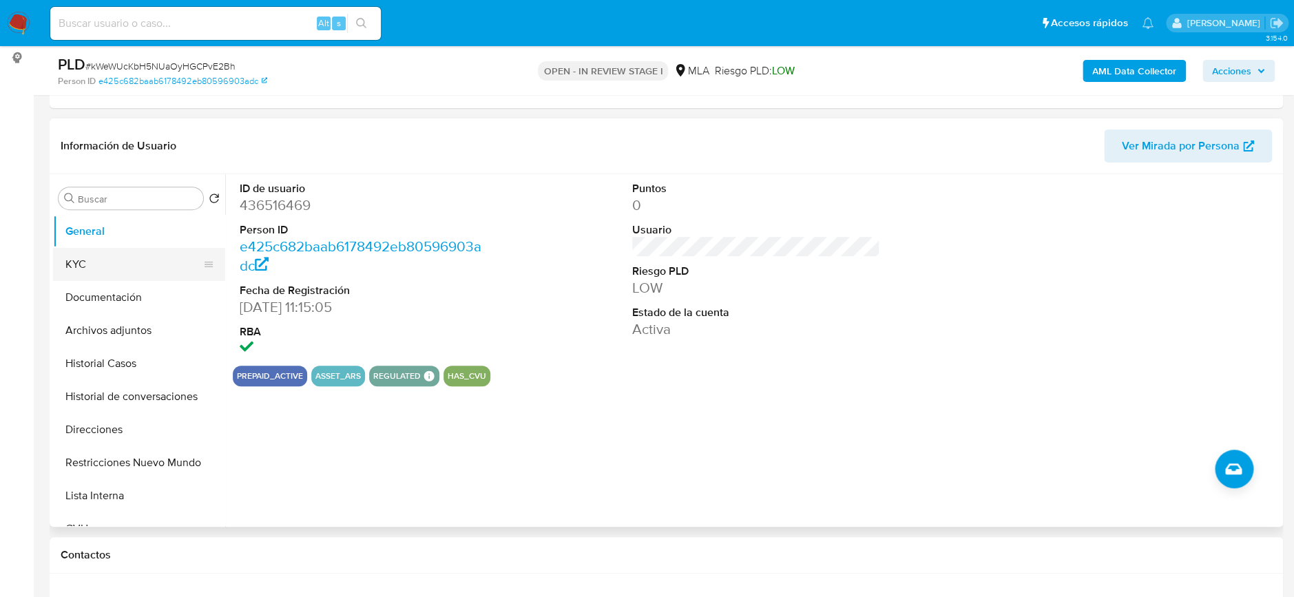
click at [125, 248] on button "KYC" at bounding box center [133, 264] width 161 height 33
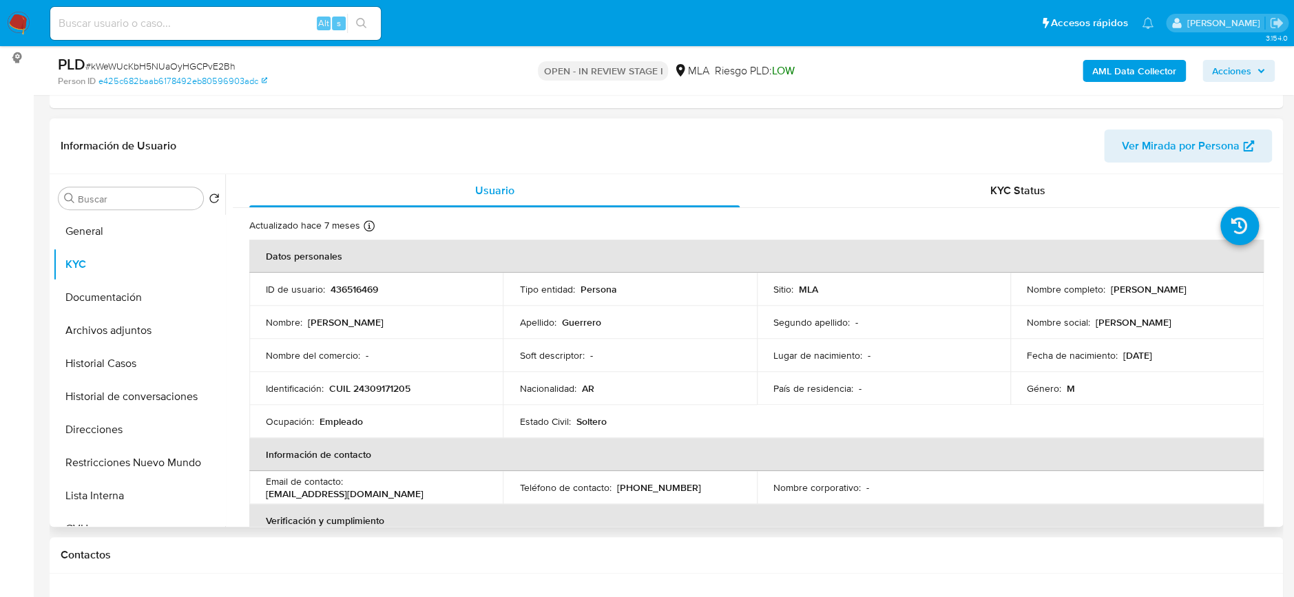
drag, startPoint x: 1103, startPoint y: 286, endPoint x: 1232, endPoint y: 297, distance: 129.3
click at [1232, 297] on td "Nombre completo : [PERSON_NAME]" at bounding box center [1136, 289] width 253 height 33
copy div "[PERSON_NAME]"
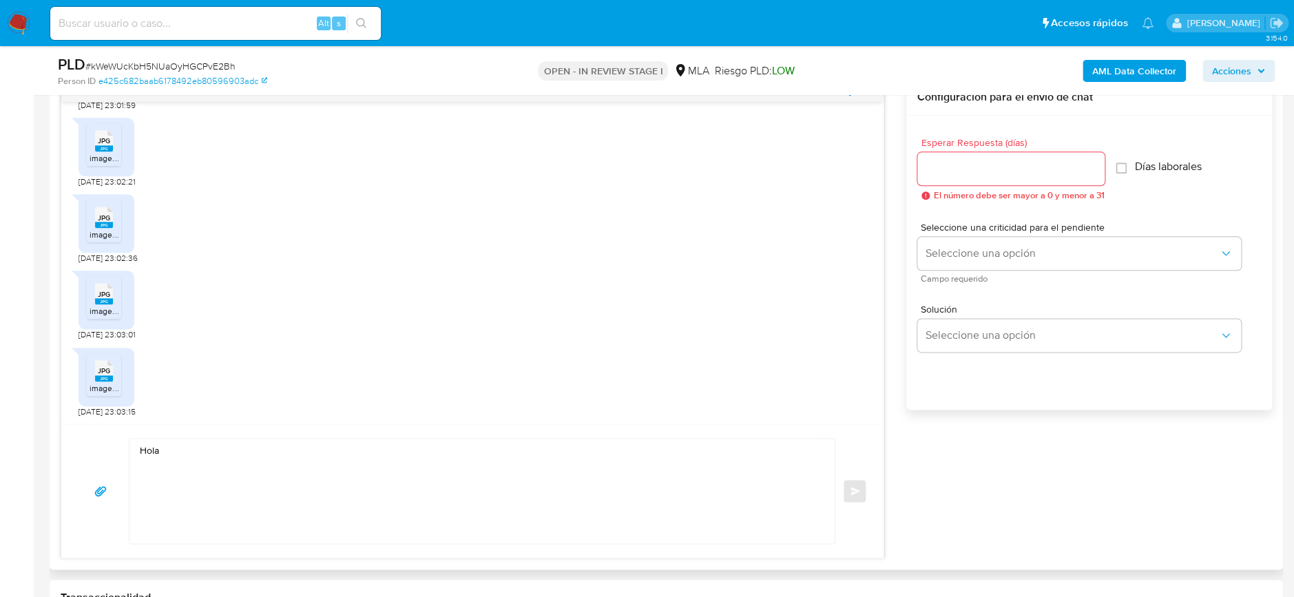
scroll to position [734, 0]
click at [221, 448] on textarea "Hola" at bounding box center [479, 490] width 678 height 105
paste textarea "[PERSON_NAME]"
type textarea "Hola [PERSON_NAME] Te confirmamos la recepción de la documentación enviada. Sal…"
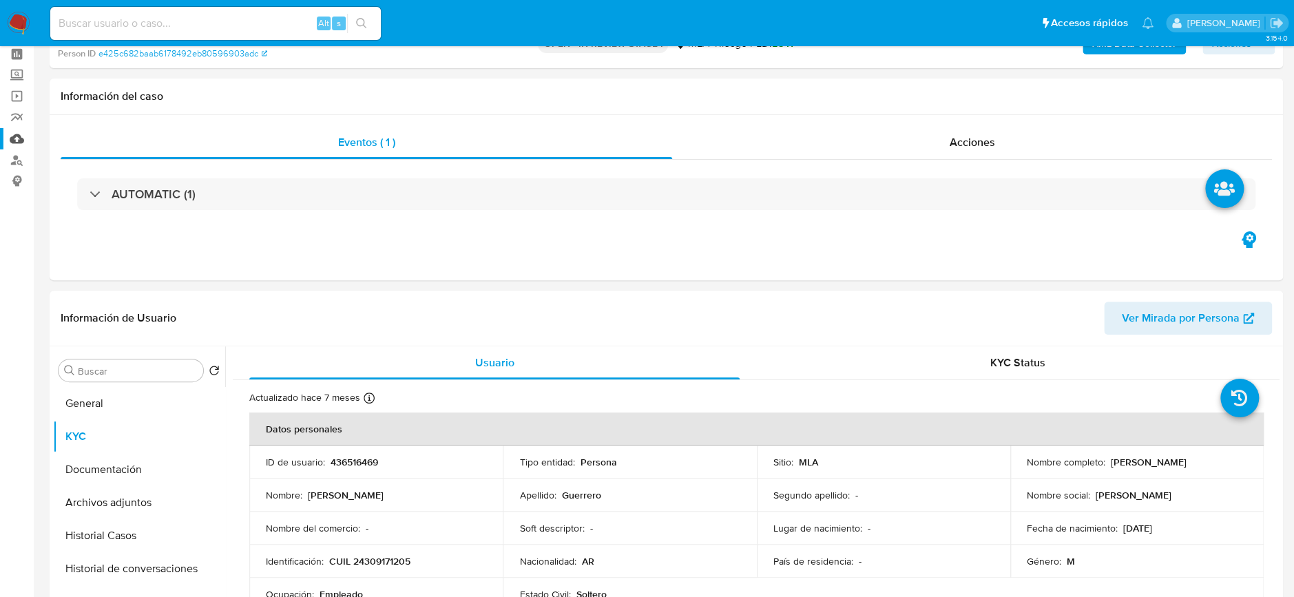
scroll to position [0, 0]
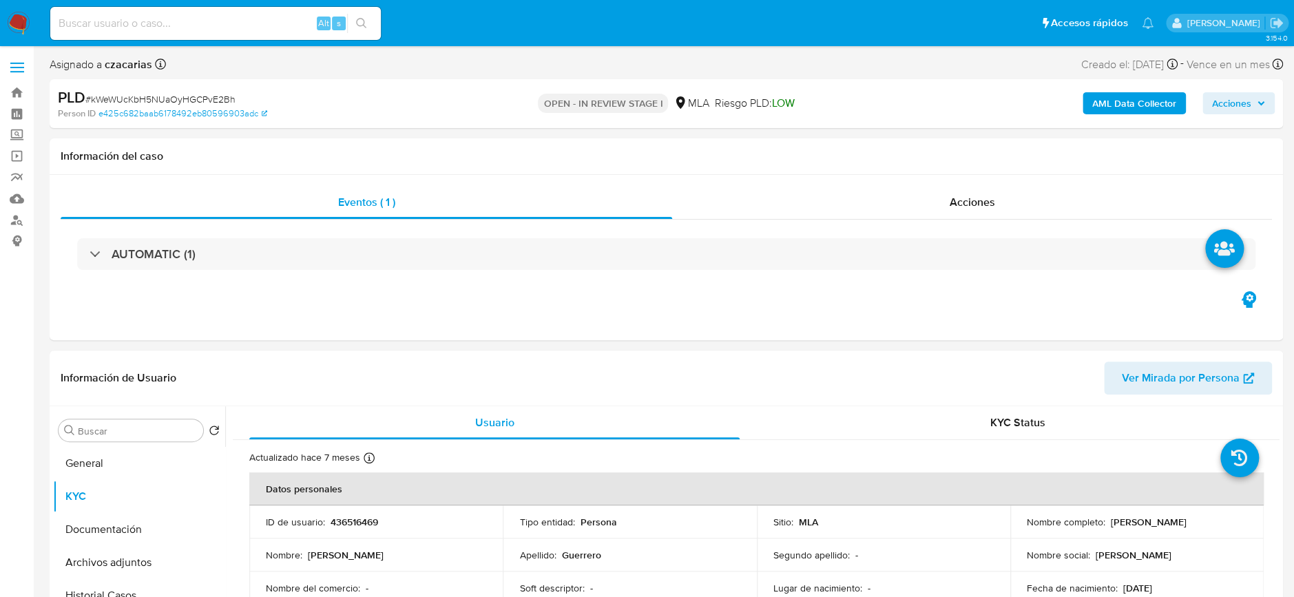
click at [164, 100] on span "# kWeWUcKbH5NUaOyHGCPvE2Bh" at bounding box center [160, 99] width 150 height 14
copy span "kWeWUcKbH5NUaOyHGCPvE2Bh"
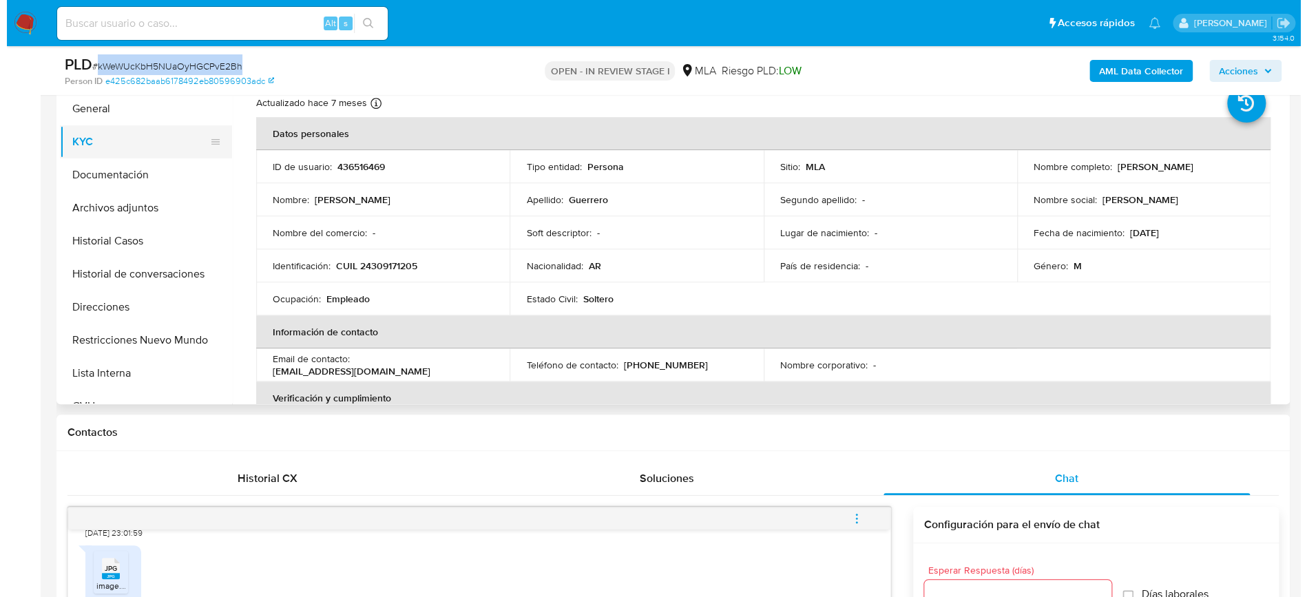
scroll to position [183, 0]
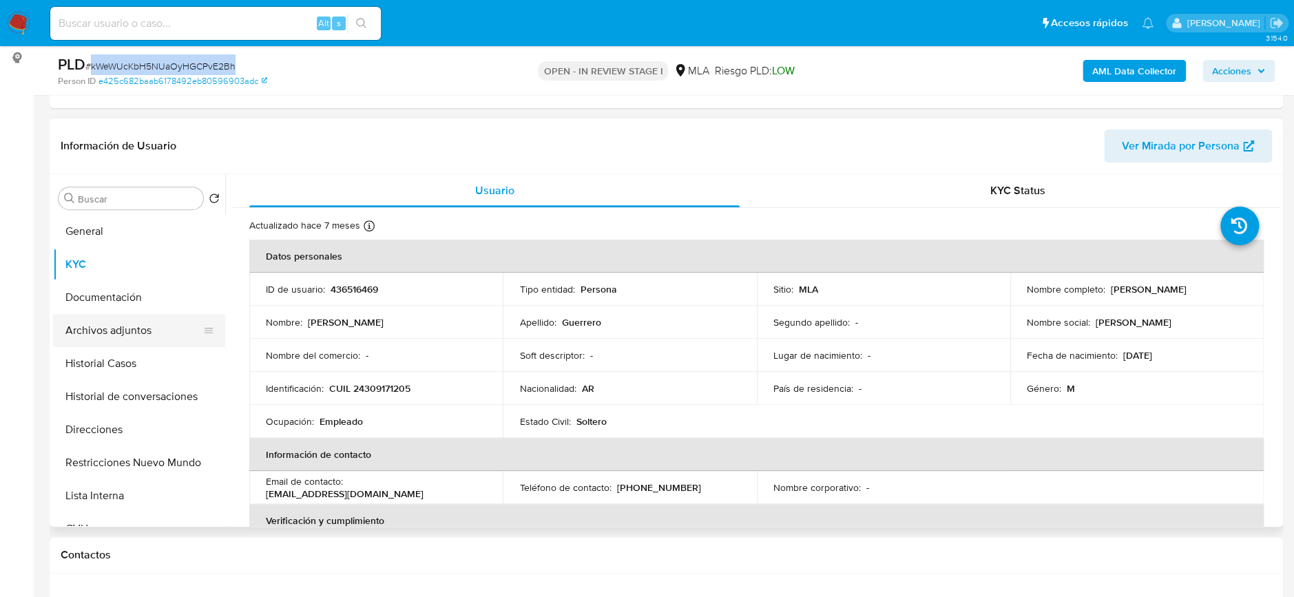
click at [147, 337] on button "Archivos adjuntos" at bounding box center [133, 330] width 161 height 33
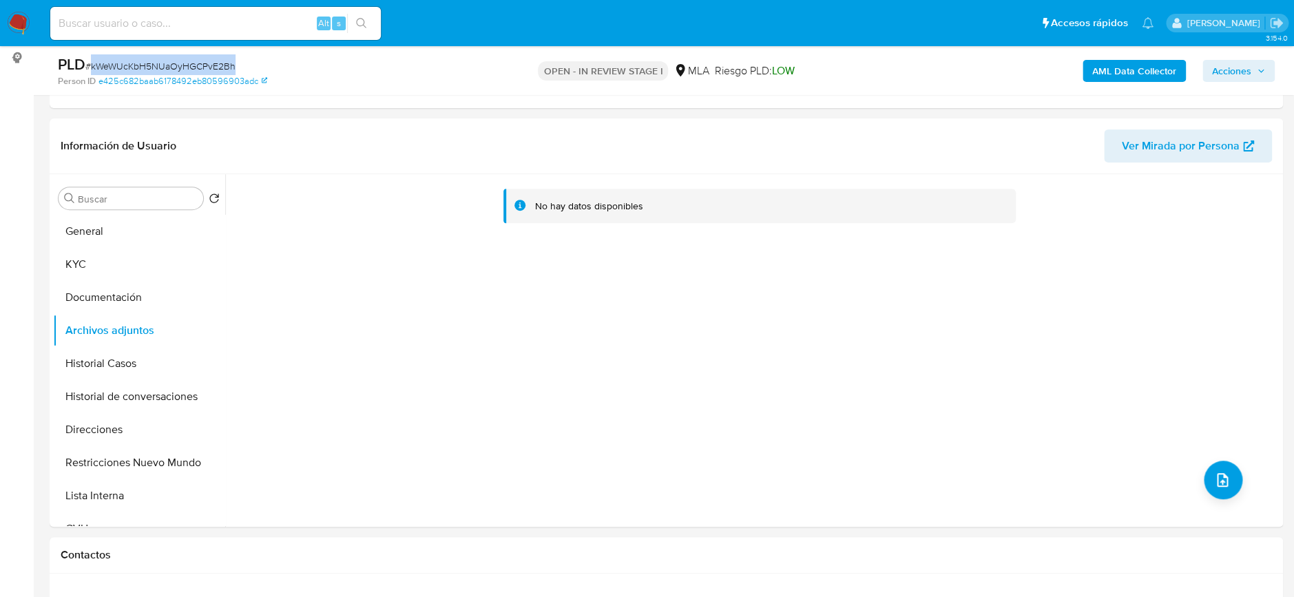
click at [1134, 65] on b "AML Data Collector" at bounding box center [1134, 71] width 84 height 22
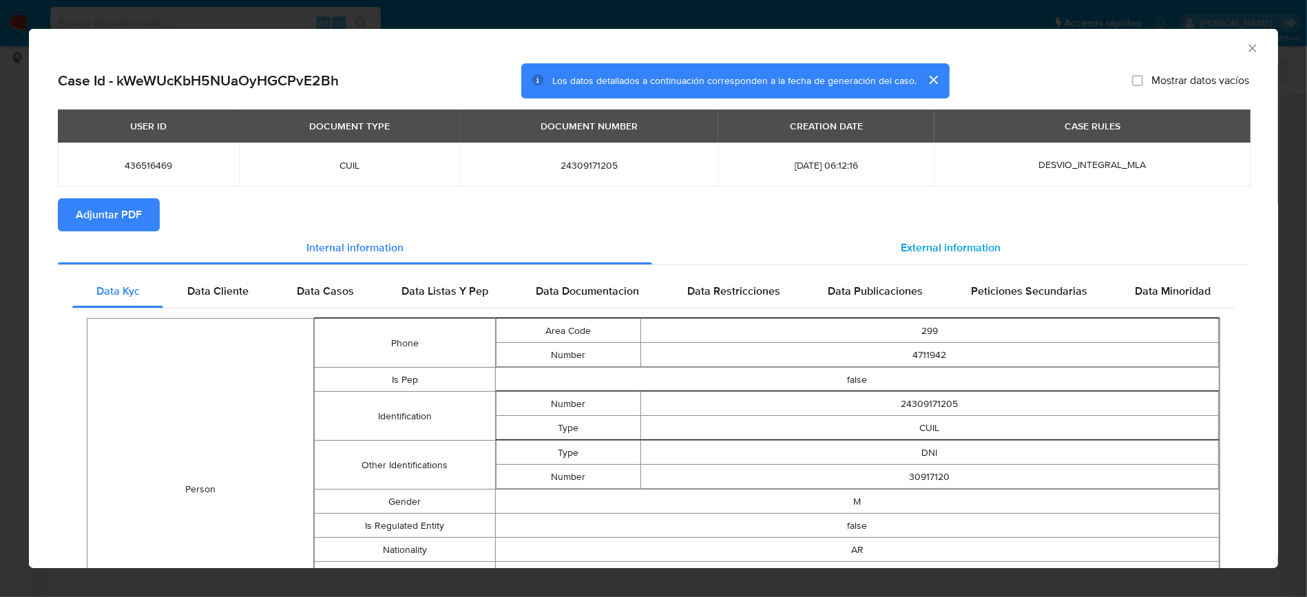
click at [986, 249] on span "External information" at bounding box center [951, 248] width 100 height 16
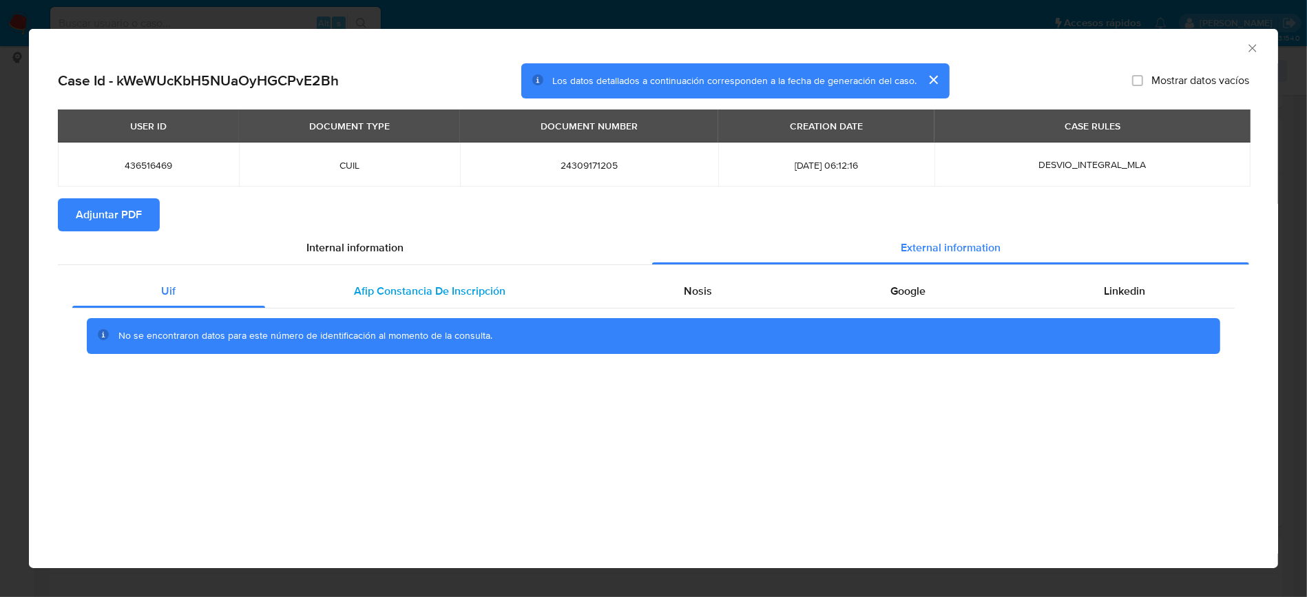
click at [460, 298] on span "Afip Constancia De Inscripción" at bounding box center [431, 291] width 152 height 16
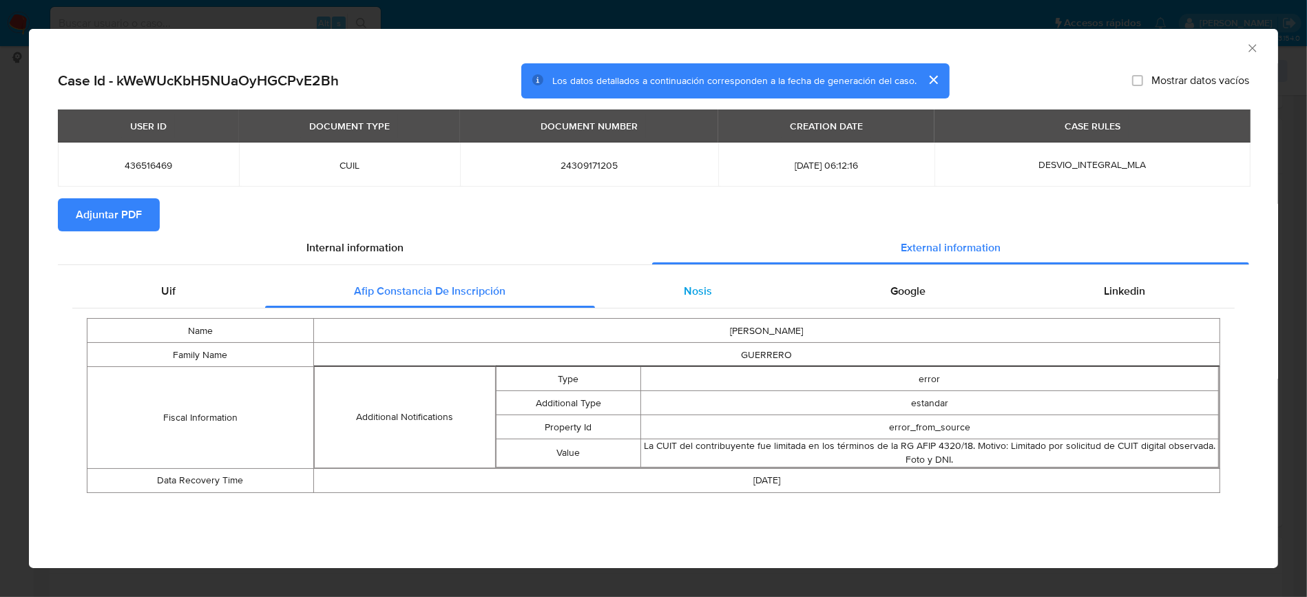
click at [711, 288] on div "Nosis" at bounding box center [698, 291] width 207 height 33
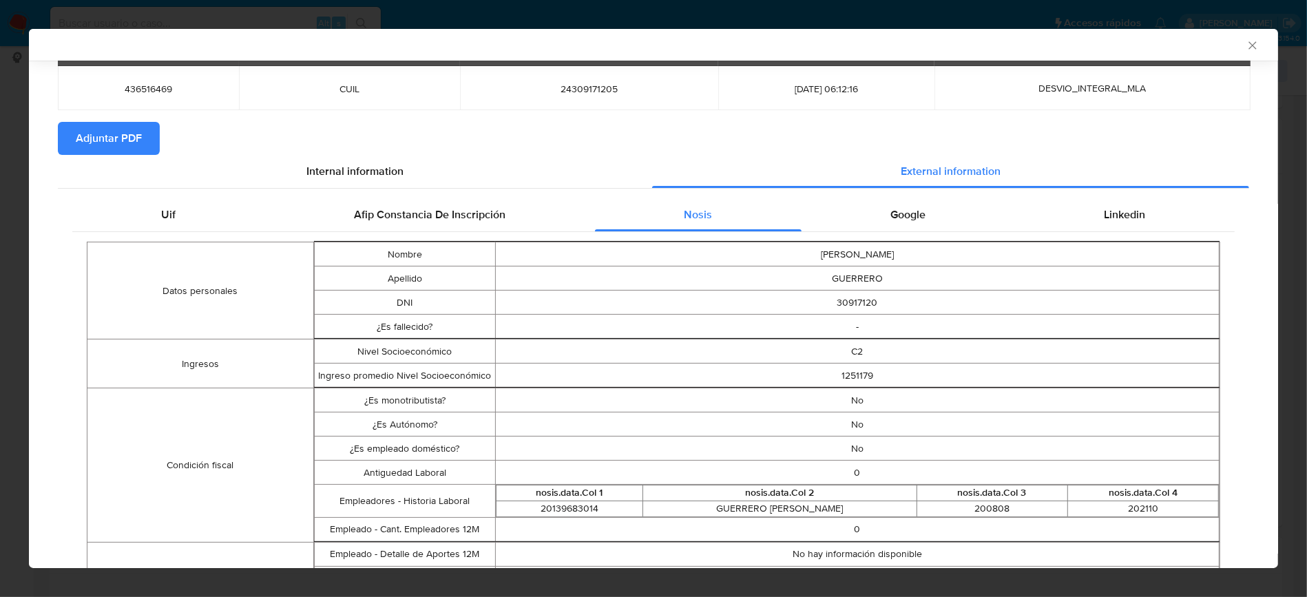
scroll to position [48, 0]
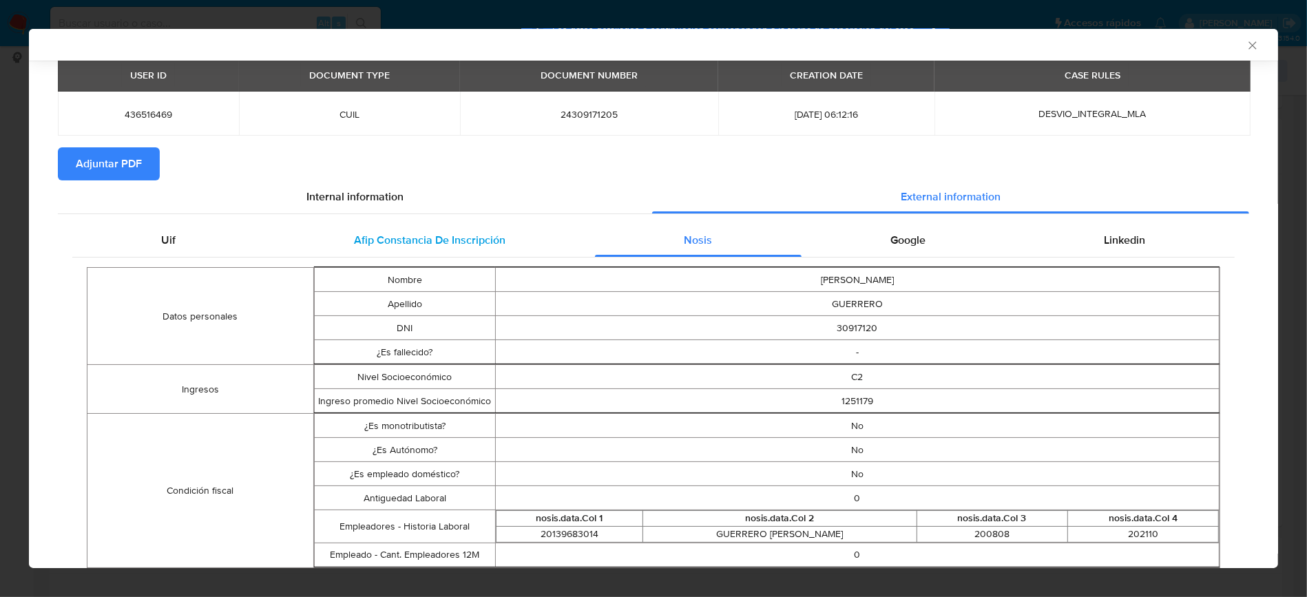
click at [511, 238] on div "Afip Constancia De Inscripción" at bounding box center [430, 240] width 330 height 33
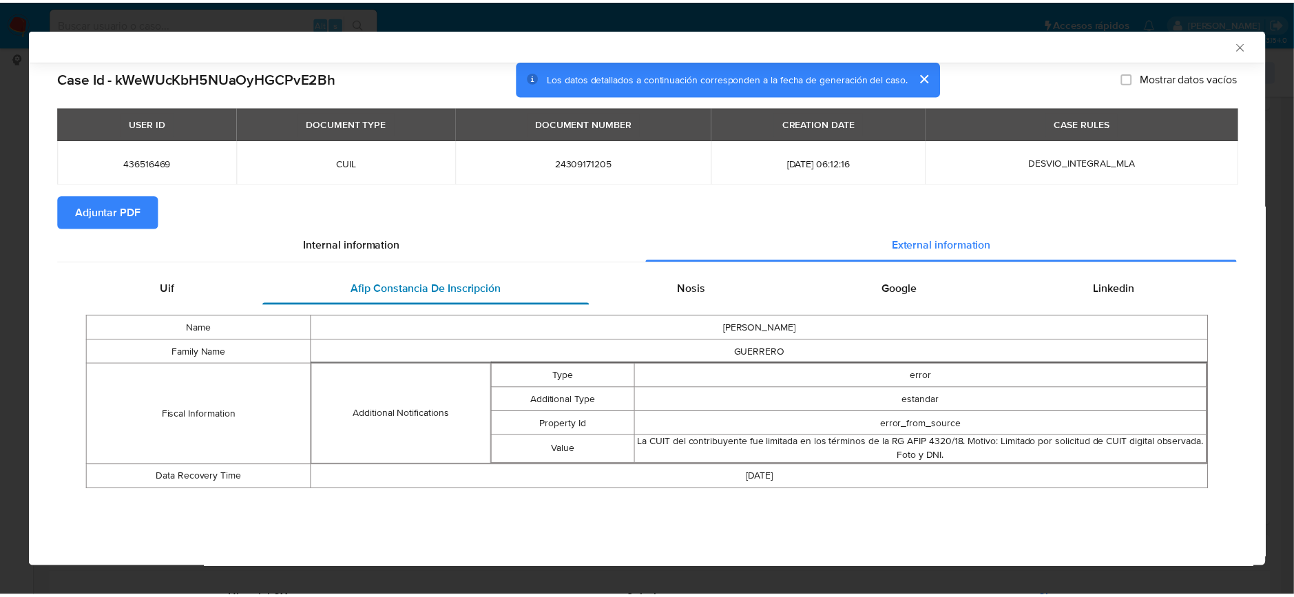
scroll to position [0, 0]
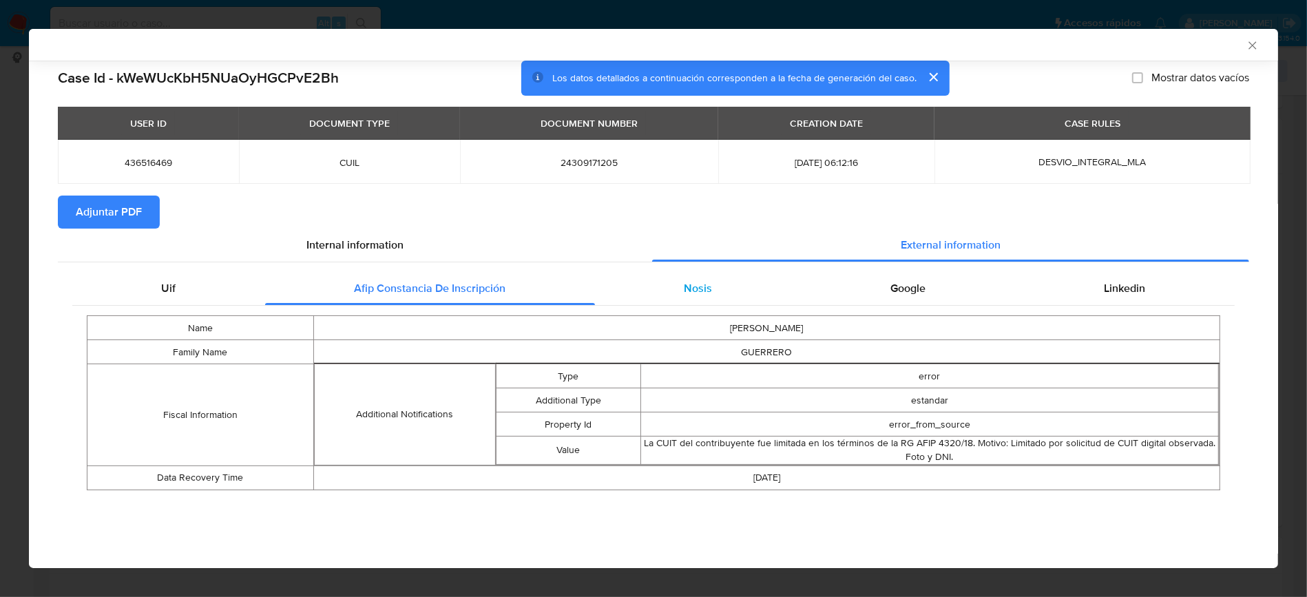
click at [648, 276] on div "Nosis" at bounding box center [698, 288] width 207 height 33
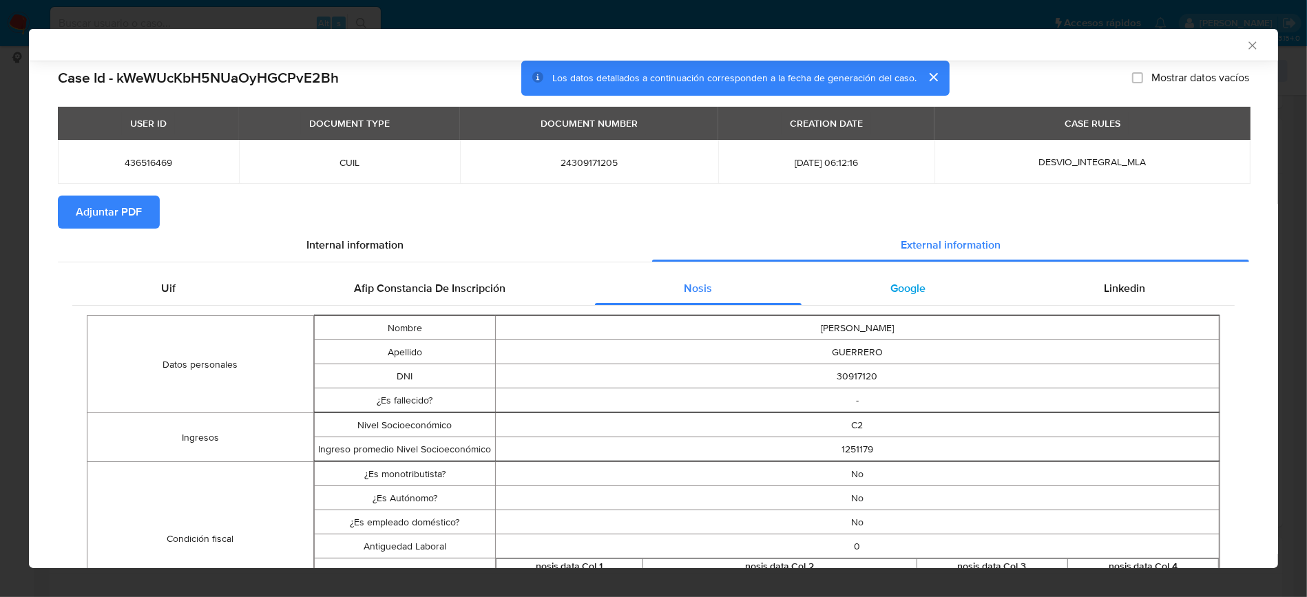
click at [906, 298] on div "Google" at bounding box center [908, 288] width 213 height 33
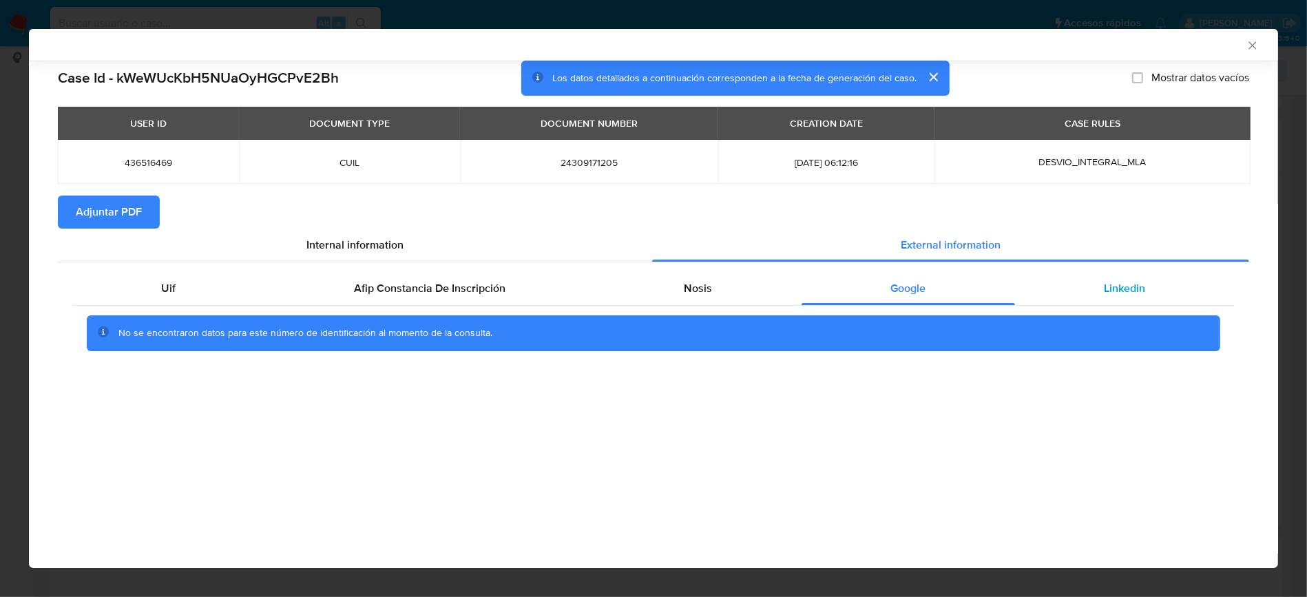
click at [1086, 280] on div "Linkedin" at bounding box center [1125, 288] width 220 height 33
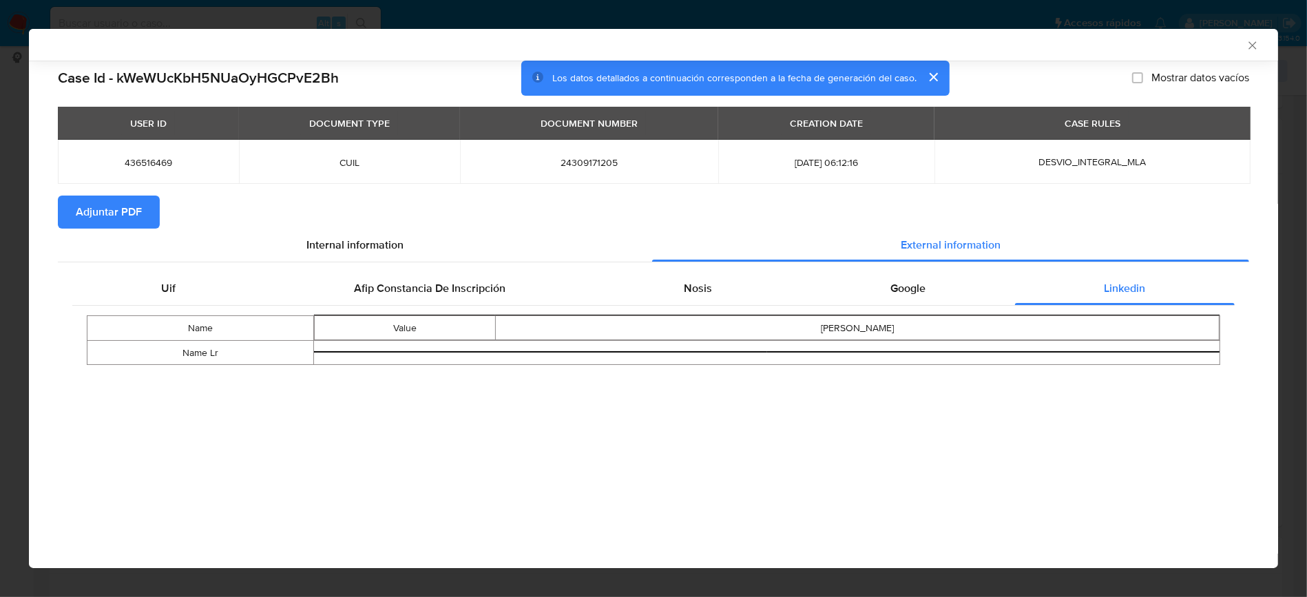
click at [104, 216] on span "Adjuntar PDF" at bounding box center [109, 212] width 66 height 30
click at [1252, 40] on icon "Cerrar ventana" at bounding box center [1253, 46] width 14 height 14
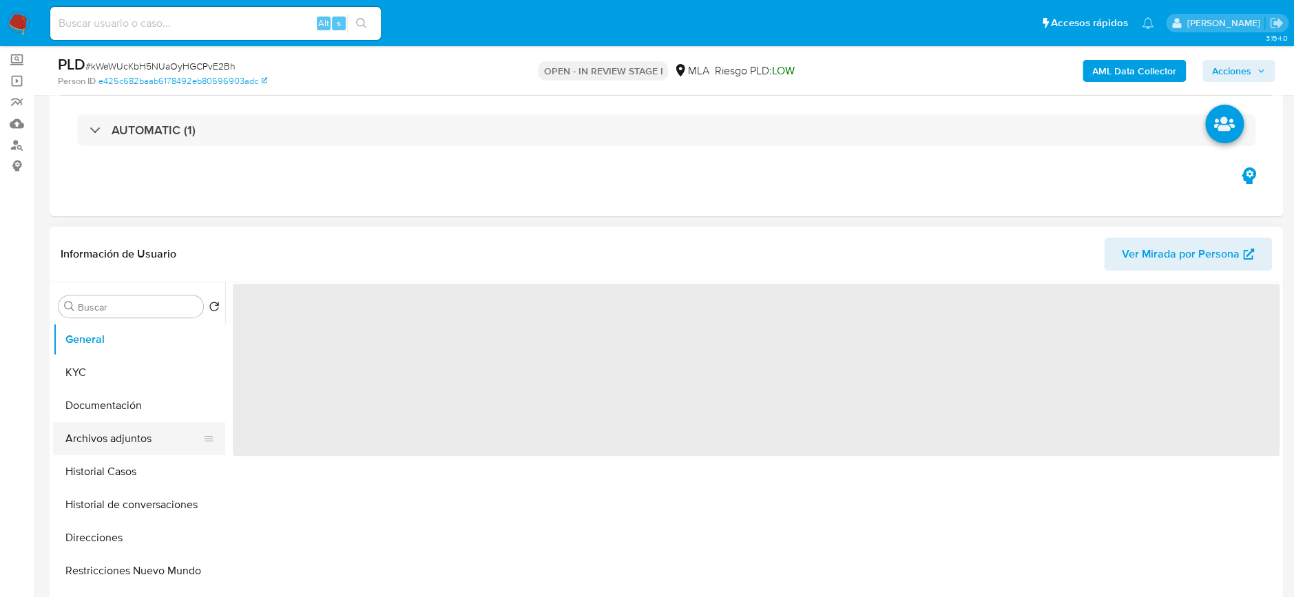
scroll to position [183, 0]
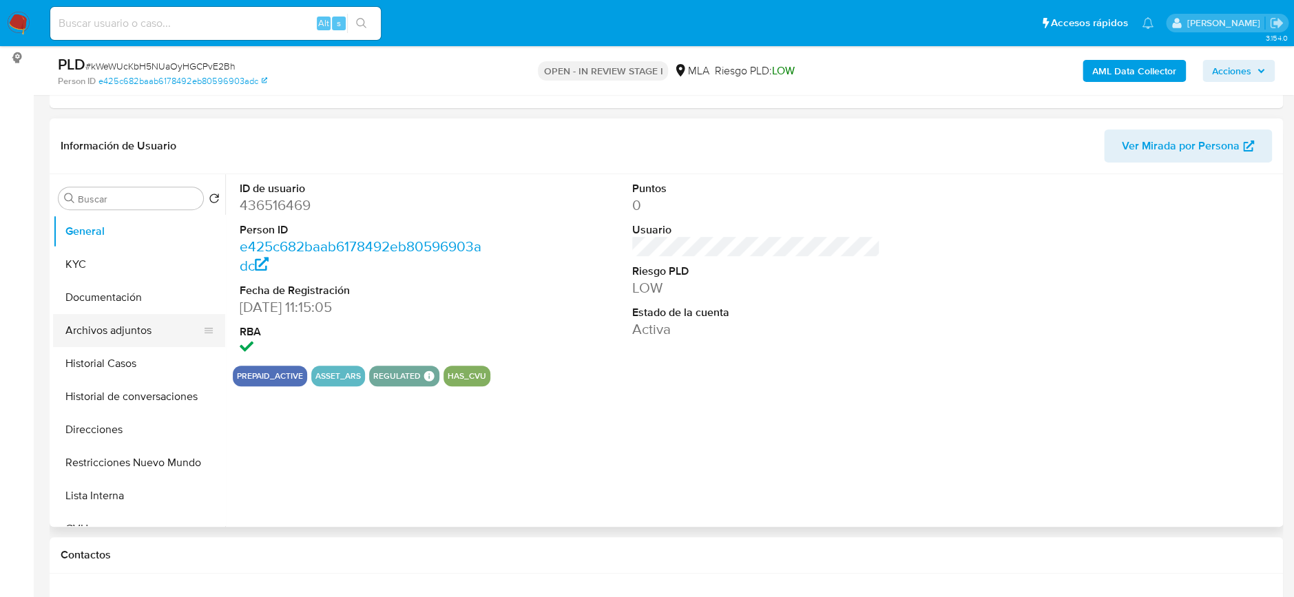
click at [141, 336] on button "Archivos adjuntos" at bounding box center [133, 330] width 161 height 33
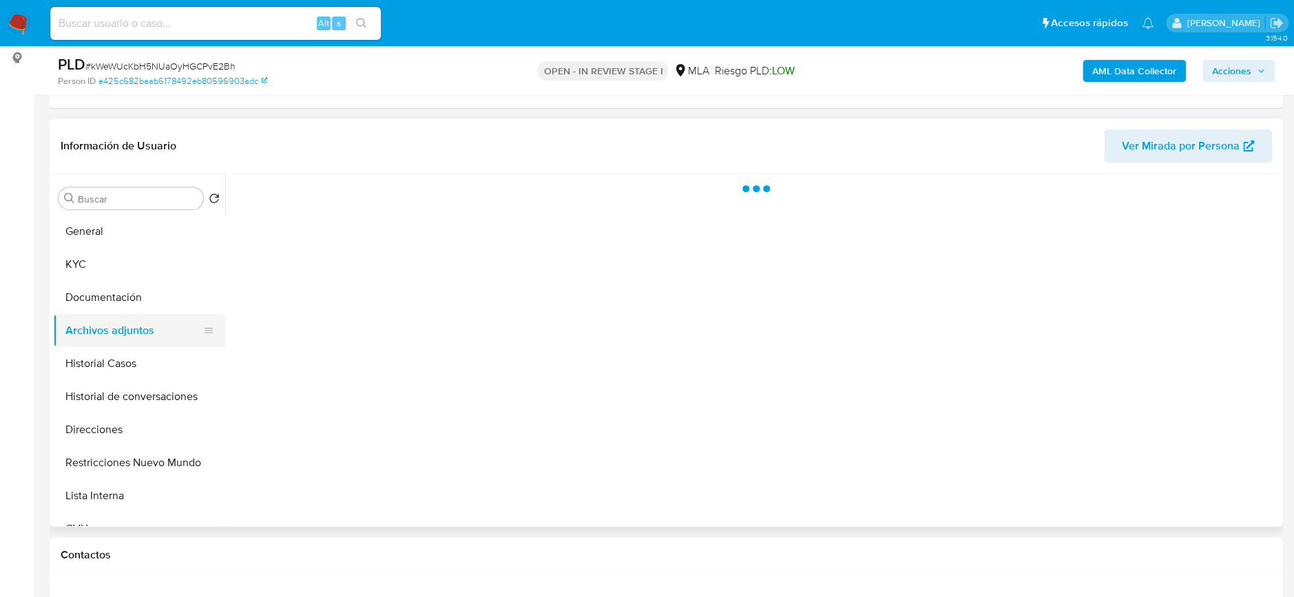
select select "10"
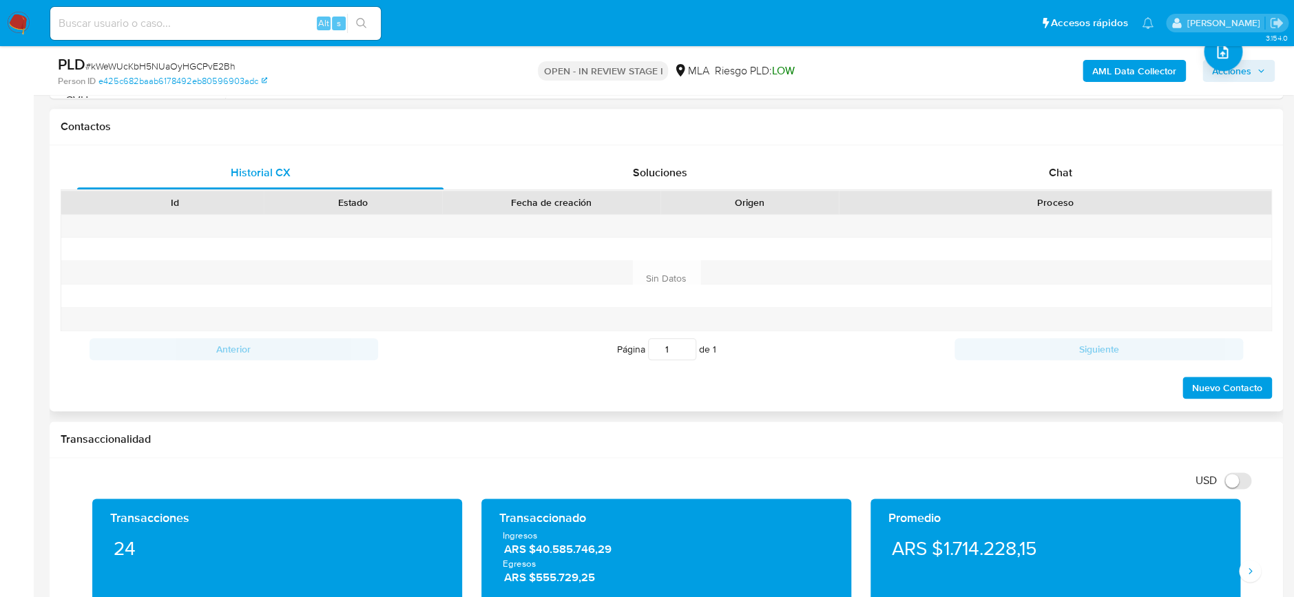
scroll to position [643, 0]
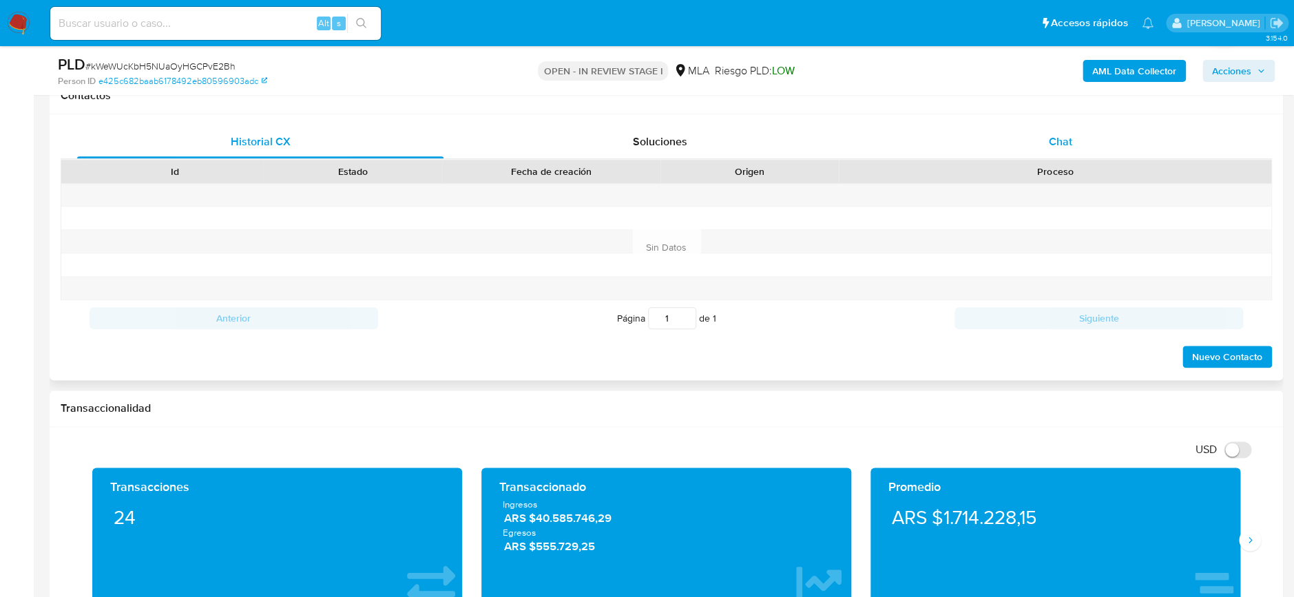
click at [1042, 146] on div "Chat" at bounding box center [1060, 141] width 366 height 33
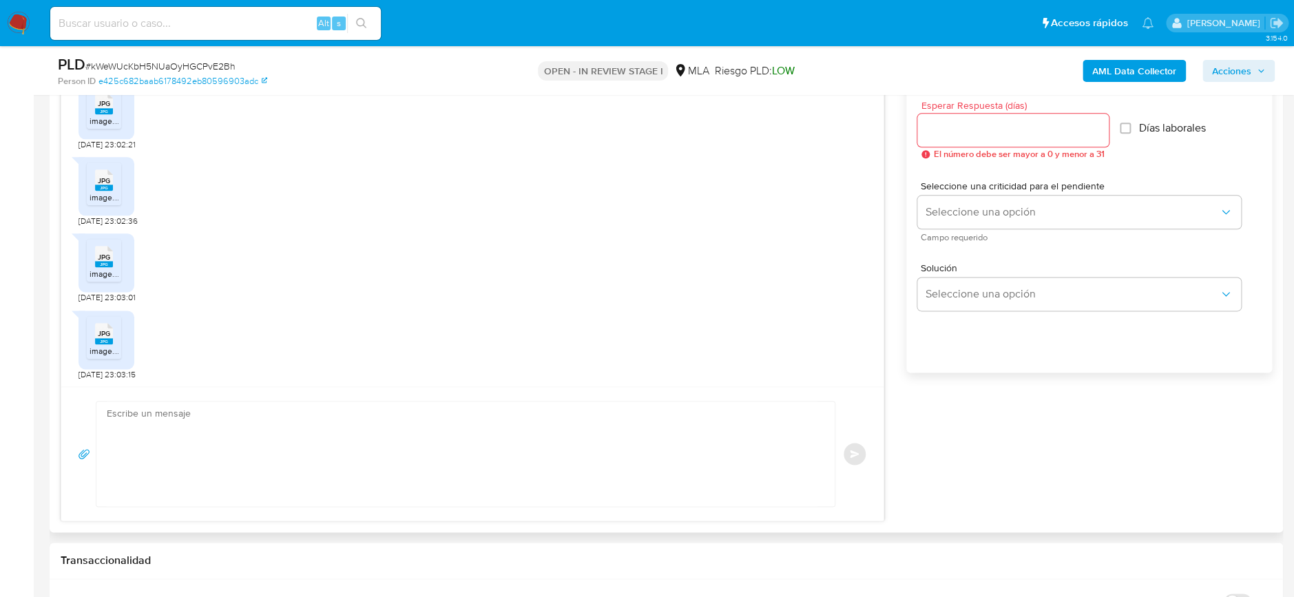
scroll to position [918, 0]
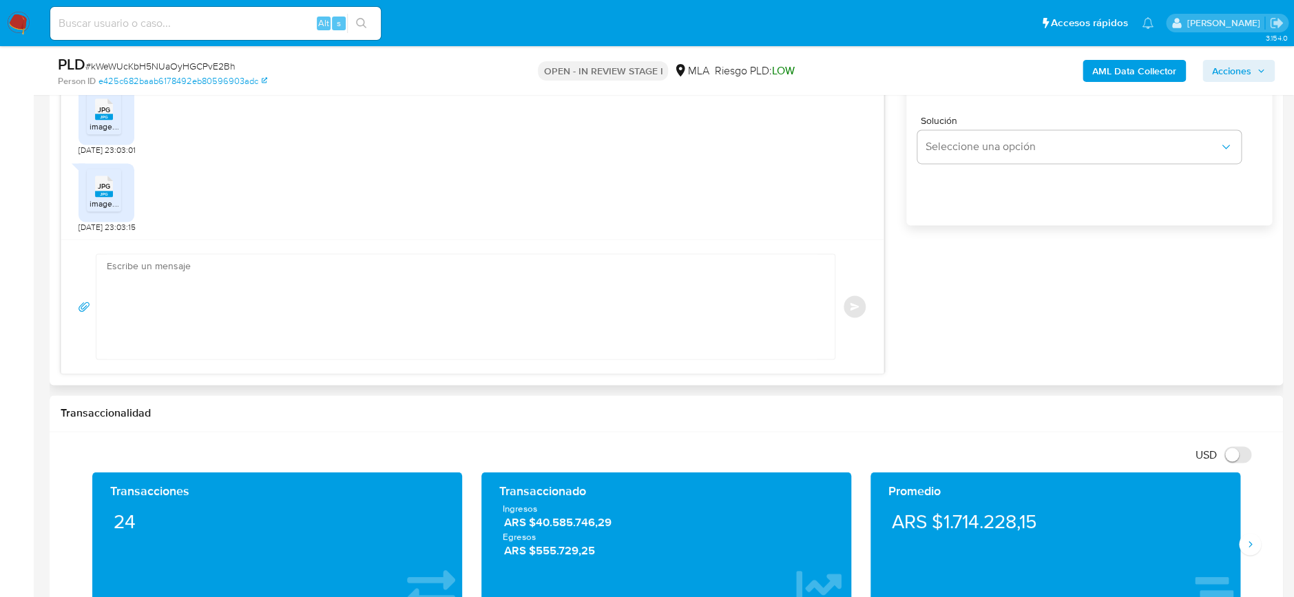
click at [333, 295] on textarea at bounding box center [462, 306] width 711 height 105
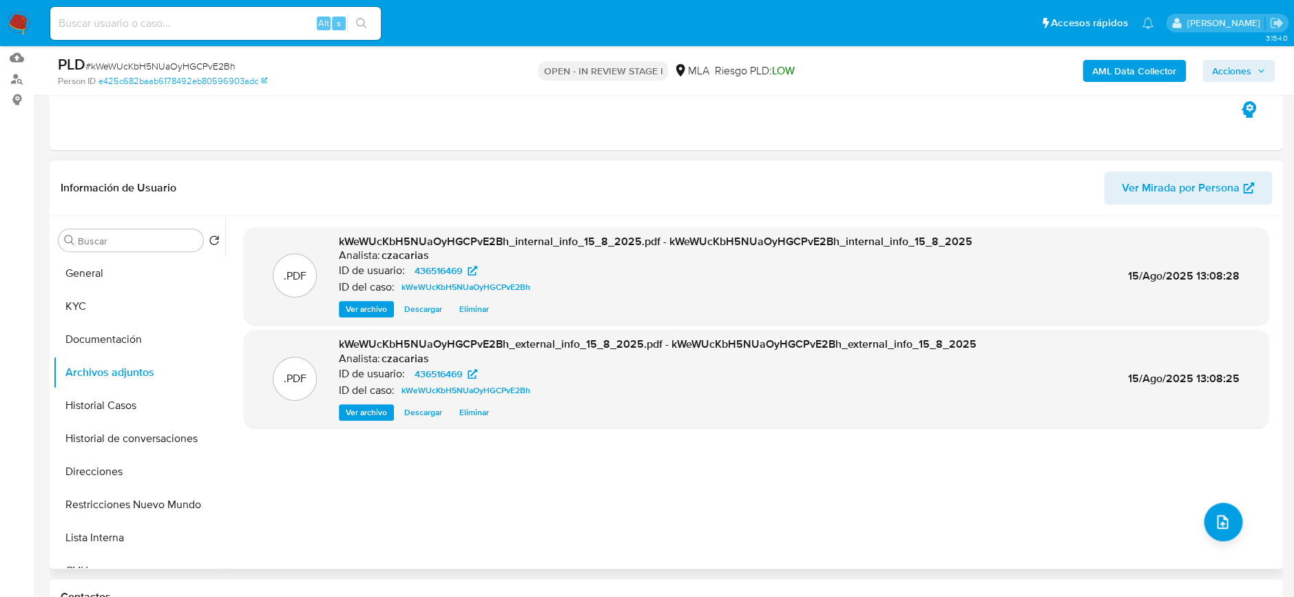
scroll to position [92, 0]
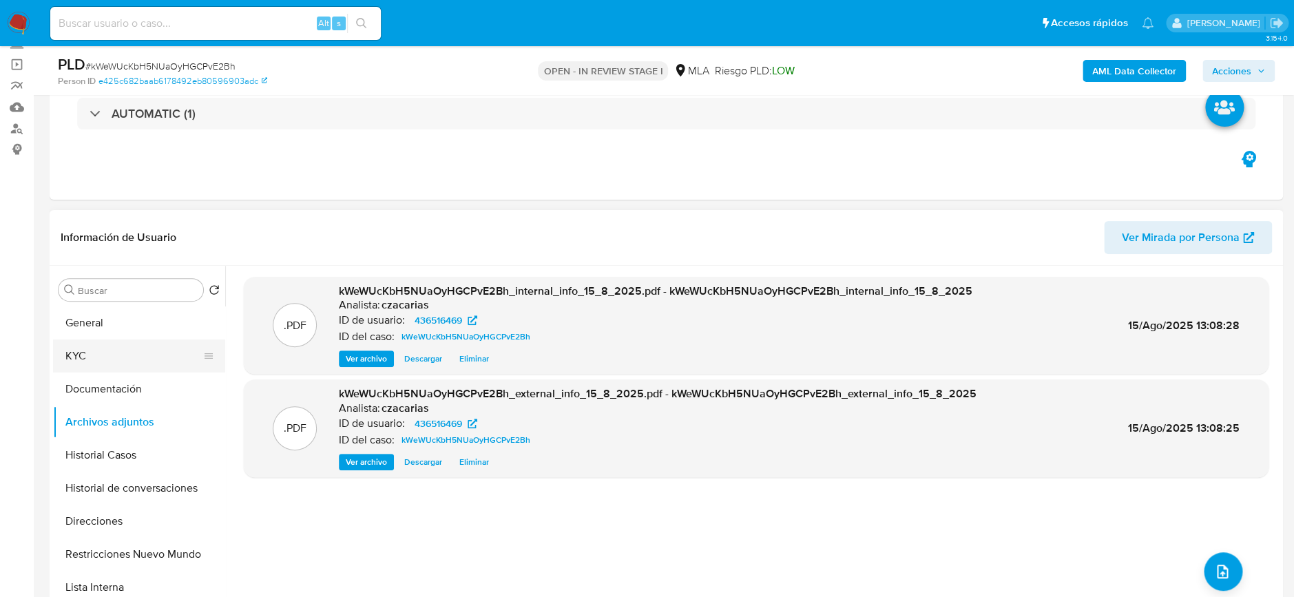
click at [82, 351] on button "KYC" at bounding box center [133, 356] width 161 height 33
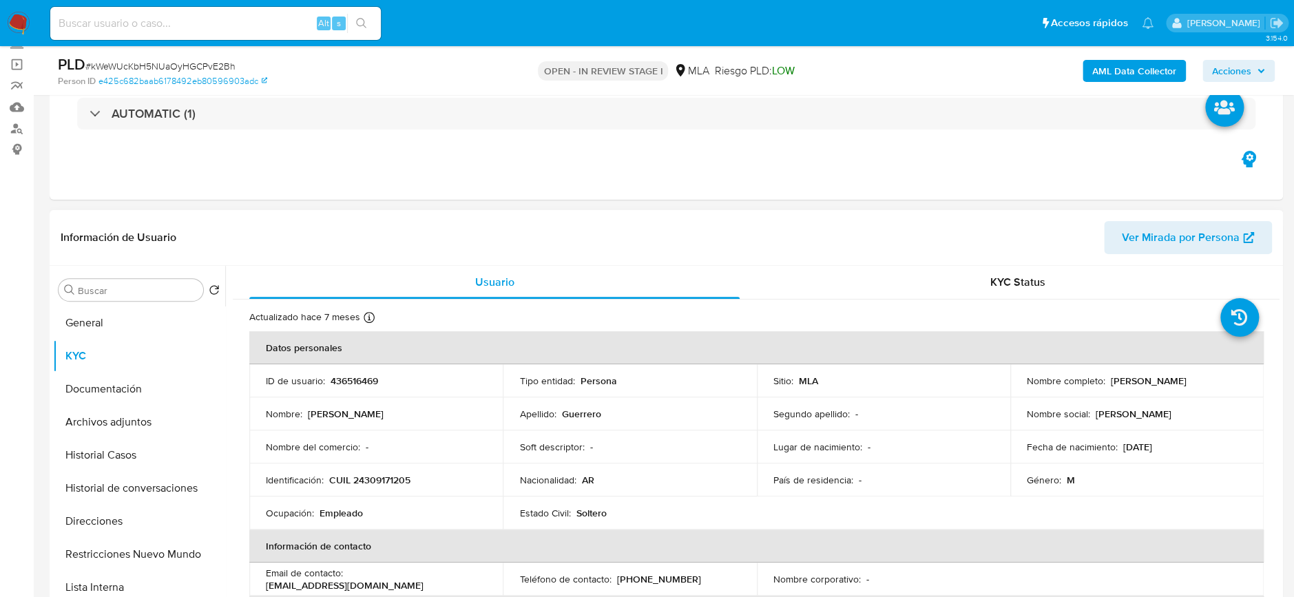
drag, startPoint x: 1101, startPoint y: 378, endPoint x: 1250, endPoint y: 386, distance: 149.0
click at [1250, 386] on td "Nombre completo : [PERSON_NAME]" at bounding box center [1136, 380] width 253 height 33
copy div "[PERSON_NAME]"
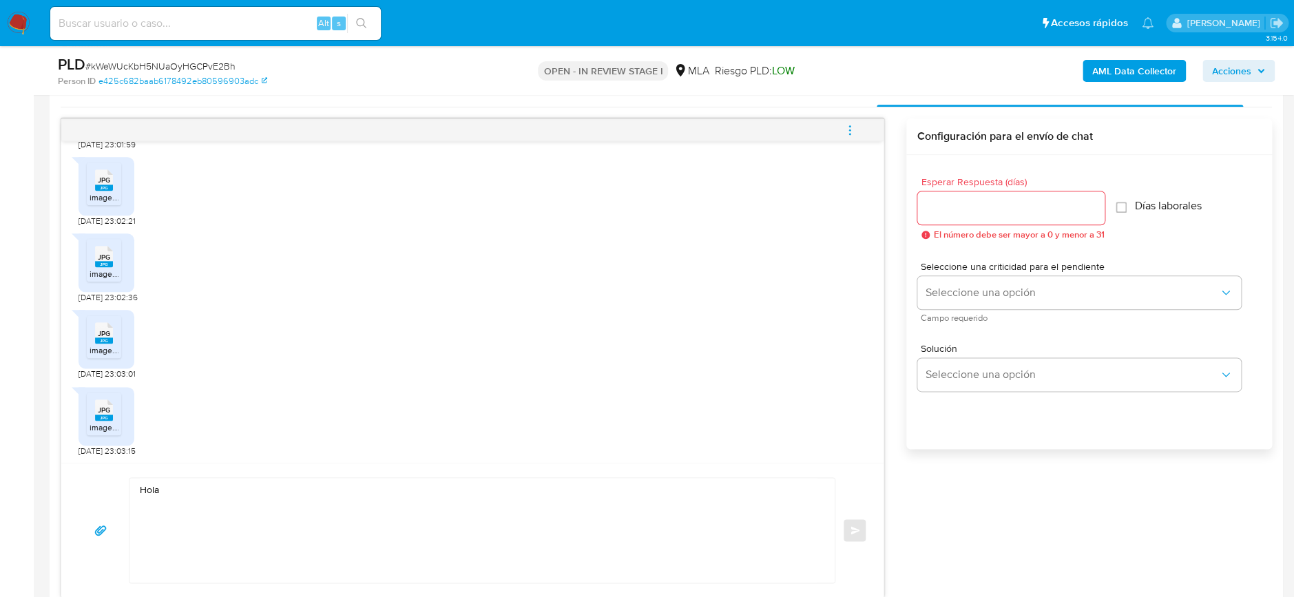
scroll to position [734, 0]
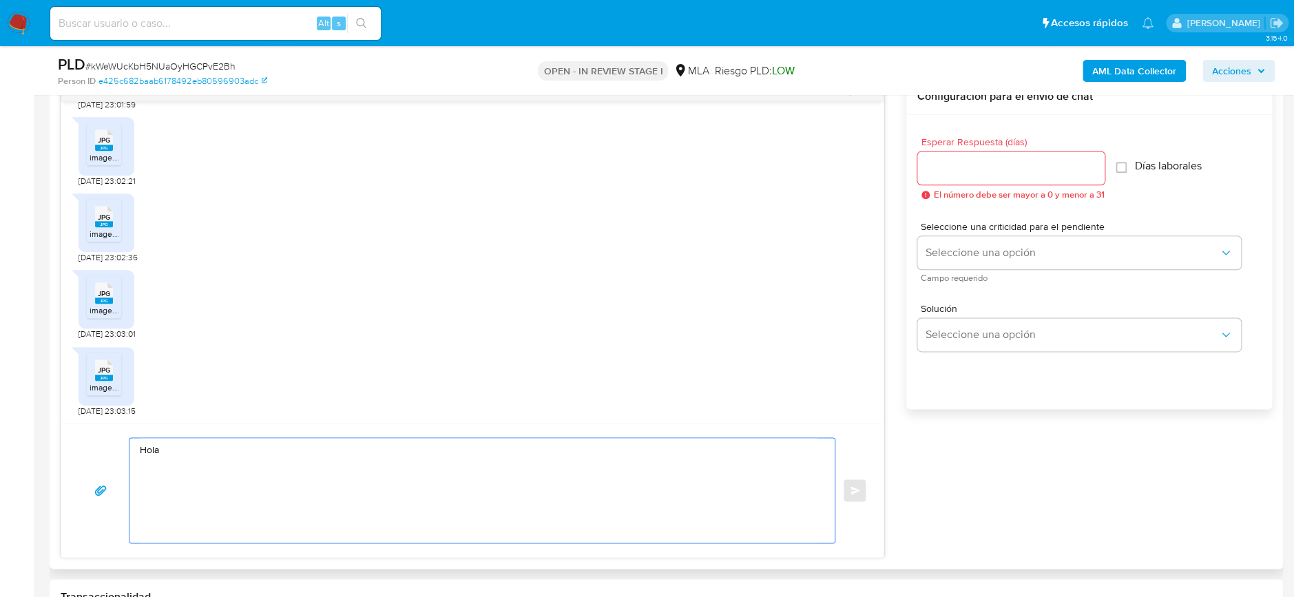
click at [249, 444] on textarea "Hola" at bounding box center [479, 490] width 678 height 105
paste textarea "[PERSON_NAME]"
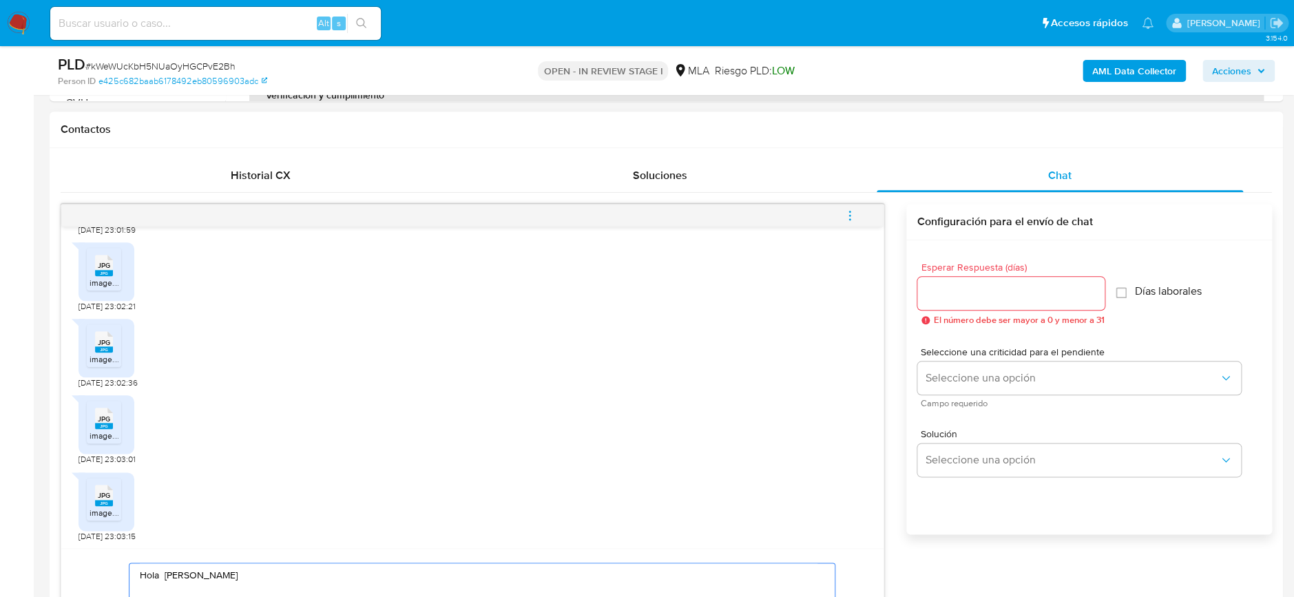
scroll to position [550, 0]
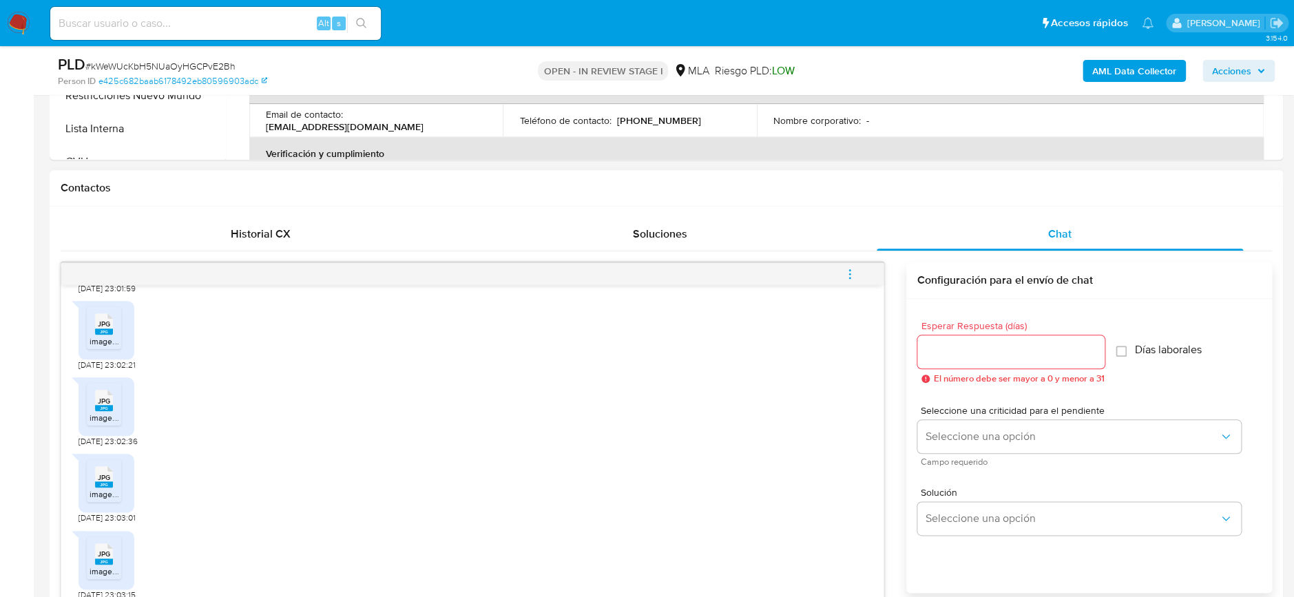
type textarea "Hola [PERSON_NAME] Te confirmamos la correcta recepción de la documentación. Sa…"
click at [982, 353] on input "Esperar Respuesta (días)" at bounding box center [1010, 352] width 187 height 18
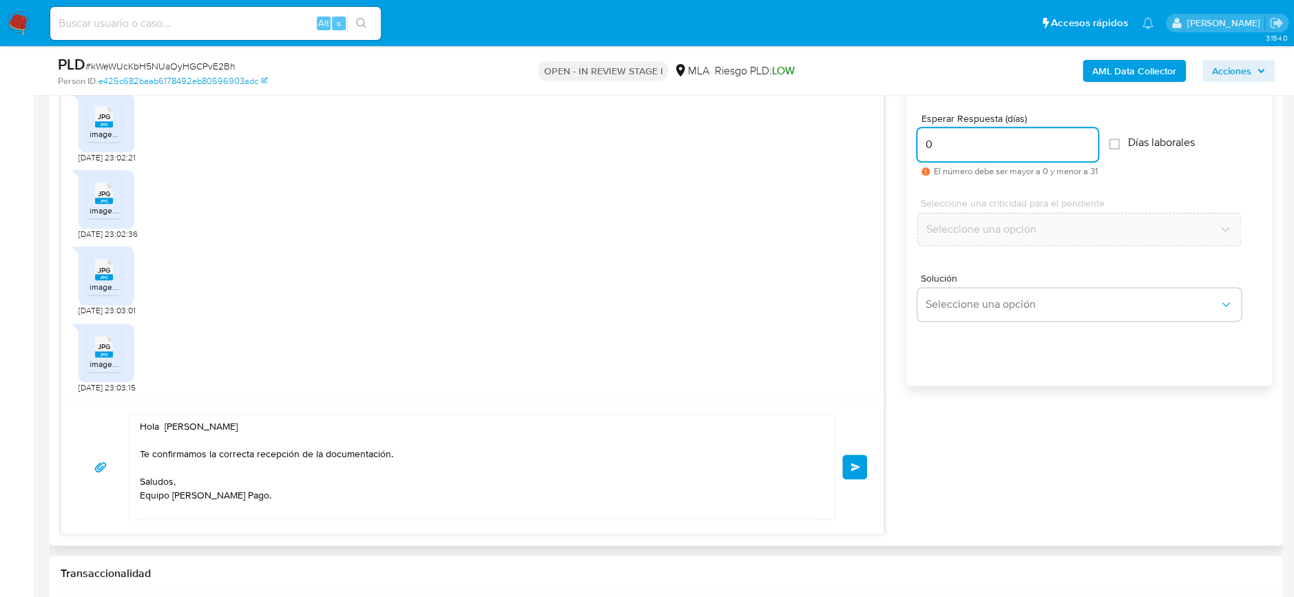
scroll to position [826, 0]
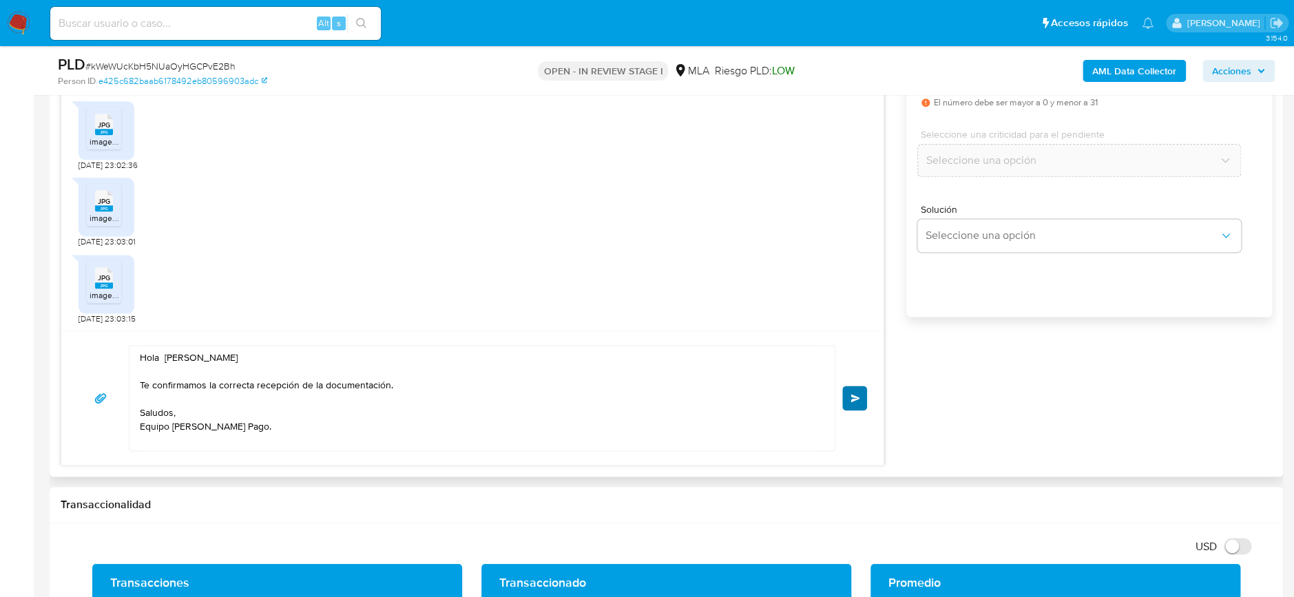
type input "0"
drag, startPoint x: 852, startPoint y: 402, endPoint x: 1036, endPoint y: 397, distance: 183.9
click at [1036, 397] on div "[DATE] 19:36:39 Buenas tardes equipo [PERSON_NAME] pago, a continuación detallo…" at bounding box center [666, 225] width 1211 height 479
click at [855, 399] on span "Enviar" at bounding box center [856, 398] width 10 height 8
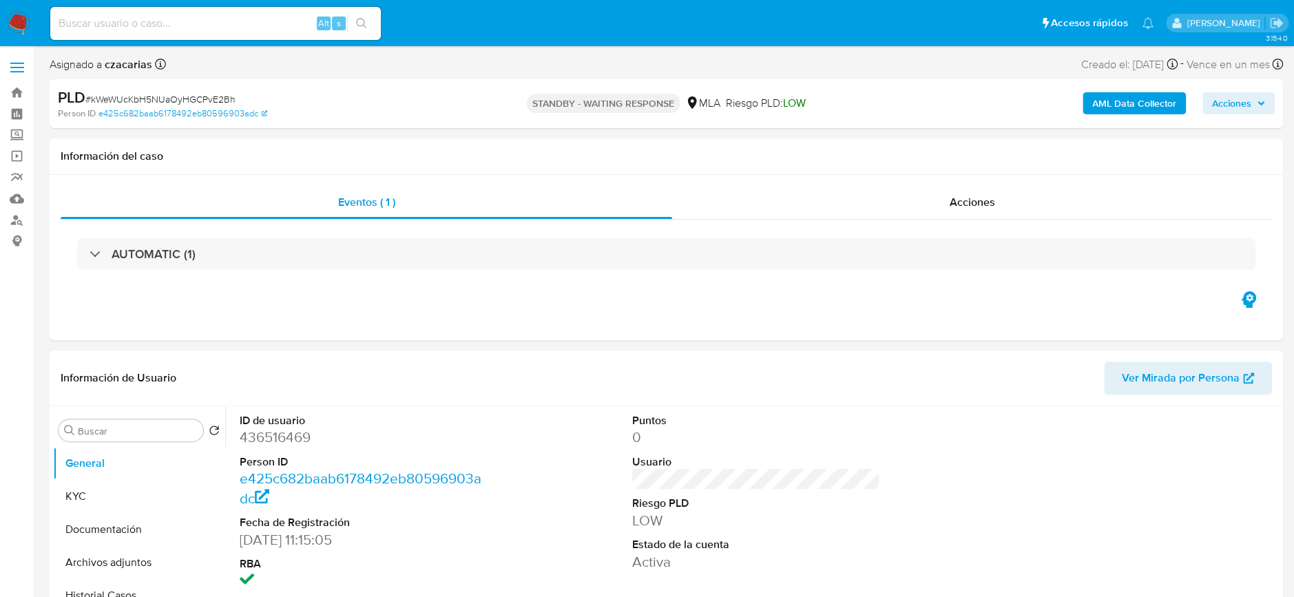
select select "10"
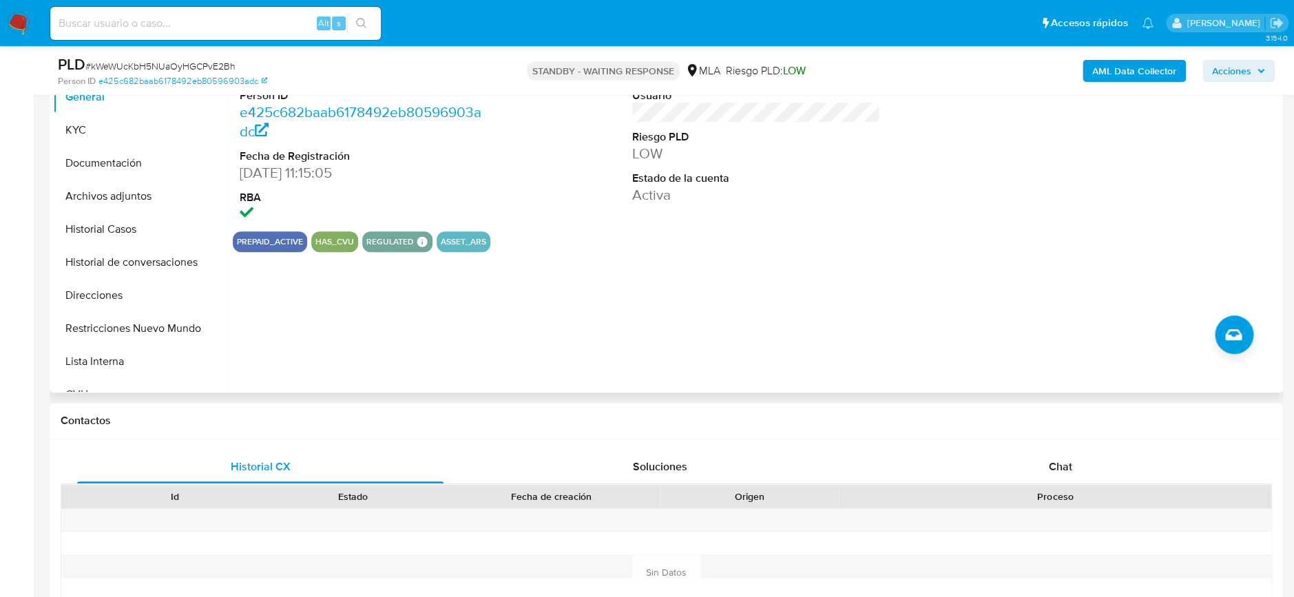
scroll to position [286, 0]
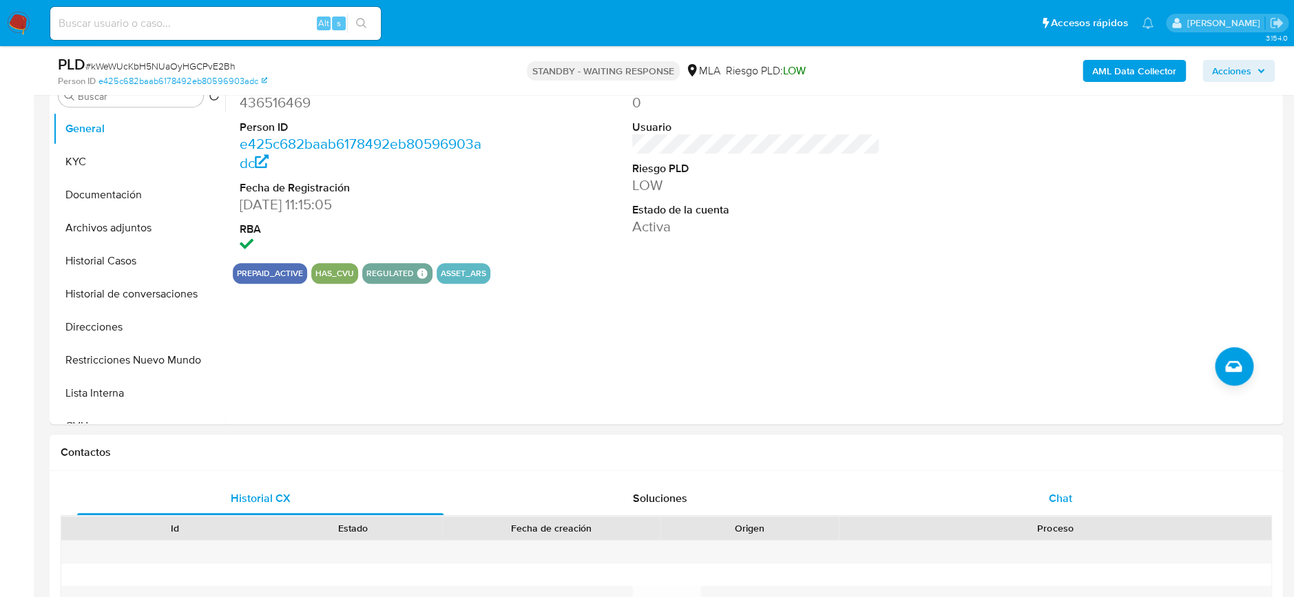
click at [1074, 502] on div "Chat" at bounding box center [1060, 498] width 366 height 33
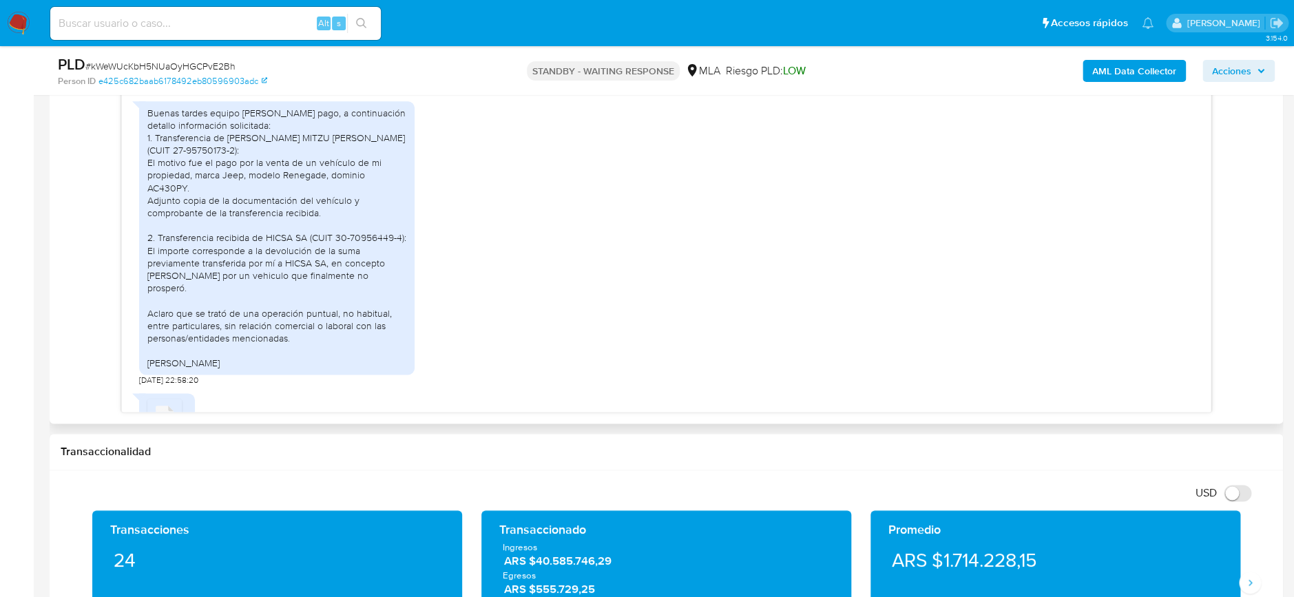
scroll to position [1744, 0]
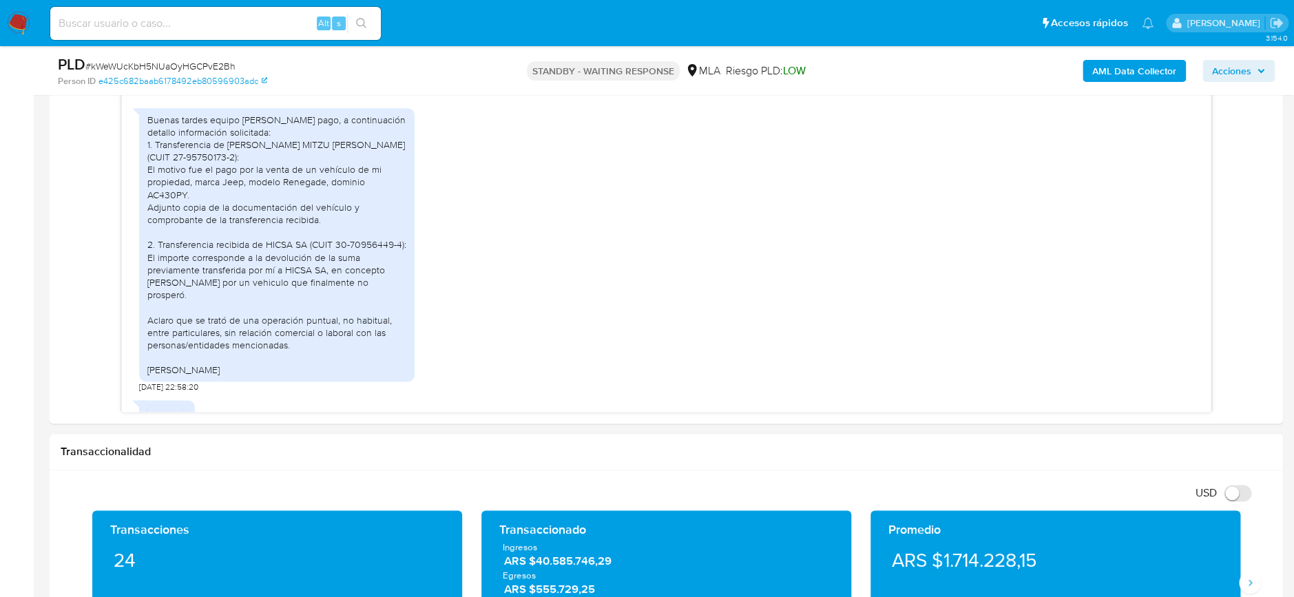
click at [206, 60] on span "# kWeWUcKbH5NUaOyHGCPvE2Bh" at bounding box center [160, 66] width 150 height 14
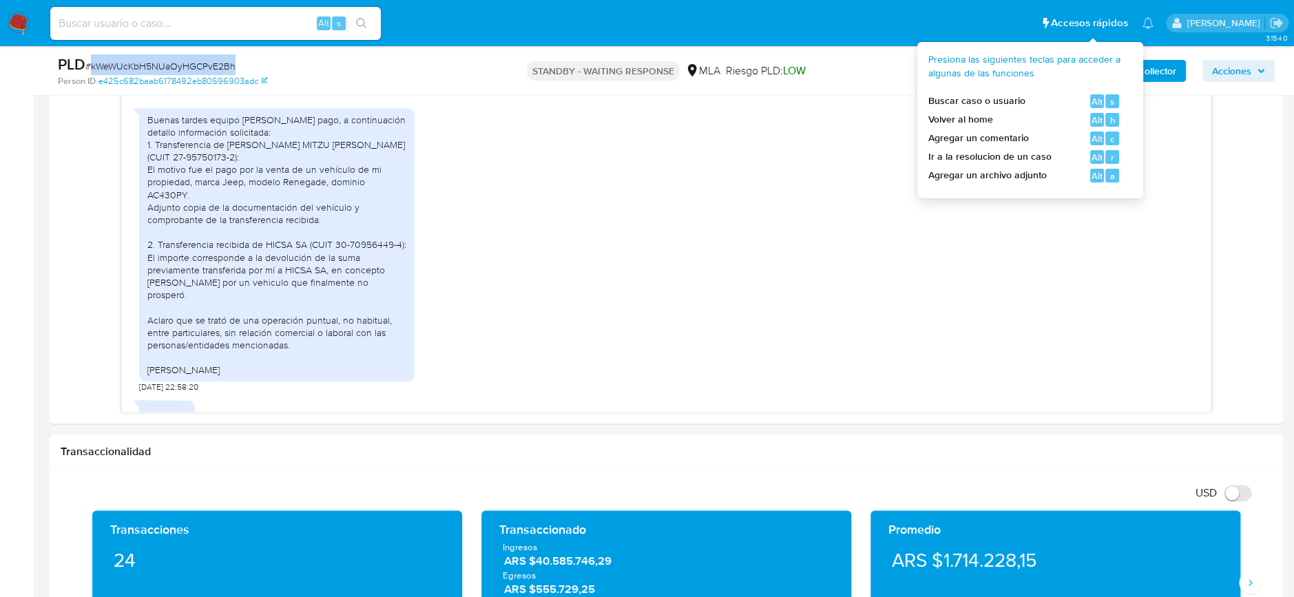
copy span "kWeWUcKbH5NUaOyHGCPvE2Bh"
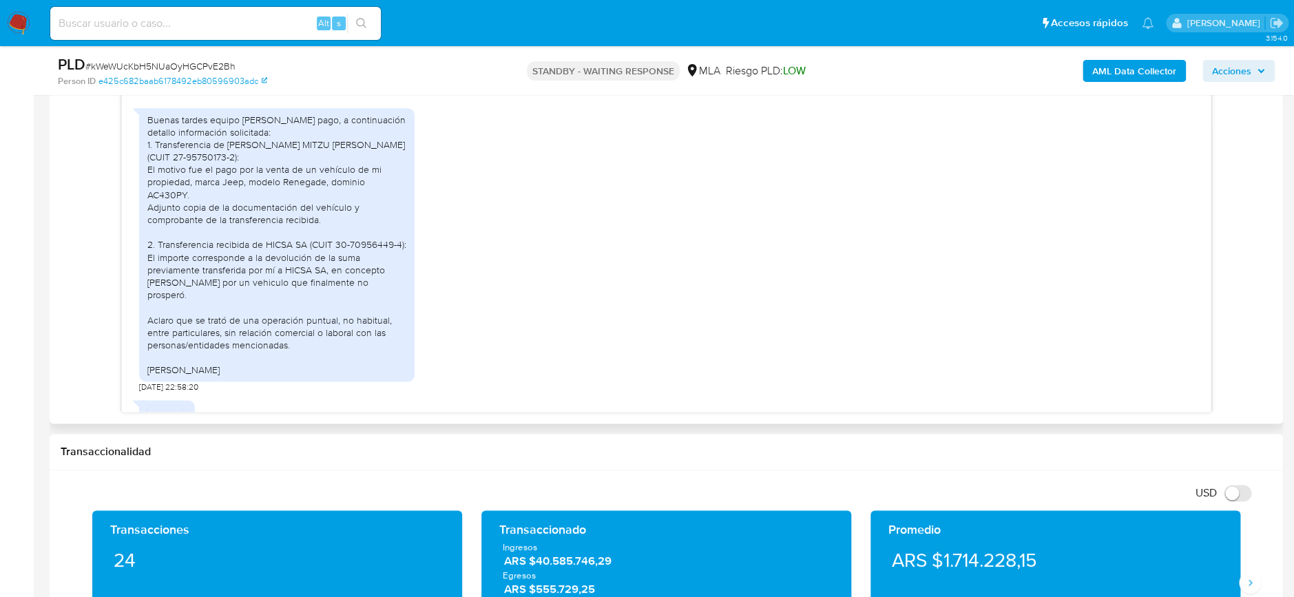
click at [50, 249] on div "Historial CX Soluciones Chat Id Estado Fecha de creación Origen Proceso Anterio…" at bounding box center [666, 218] width 1233 height 412
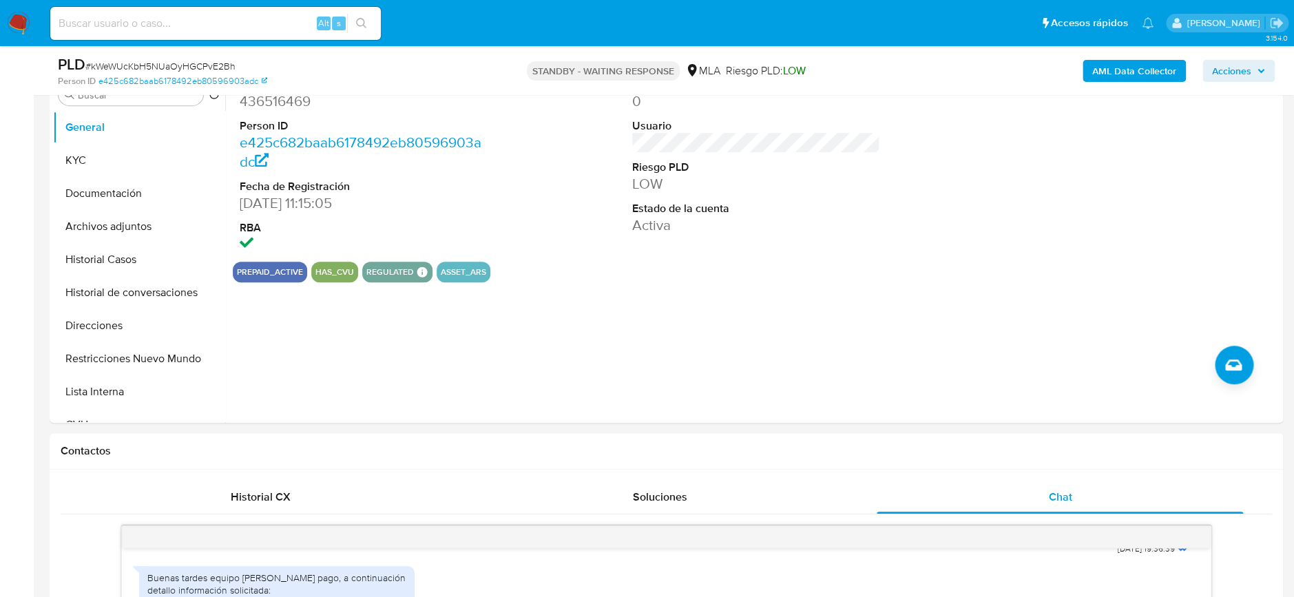
scroll to position [194, 0]
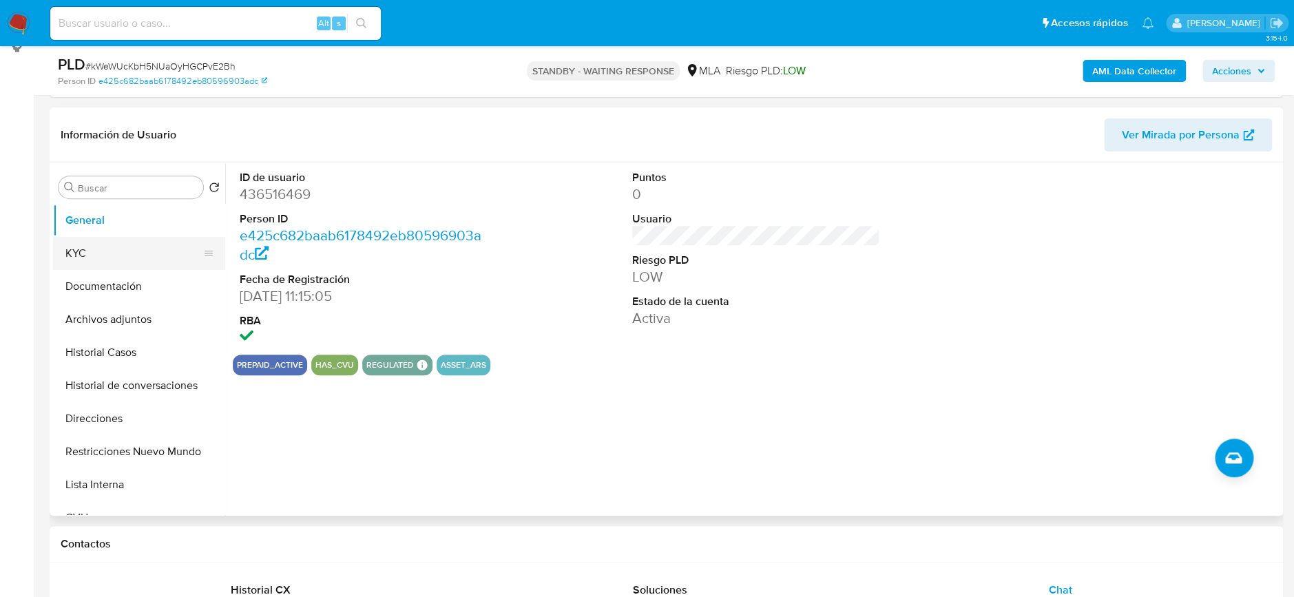
click at [139, 260] on button "KYC" at bounding box center [133, 253] width 161 height 33
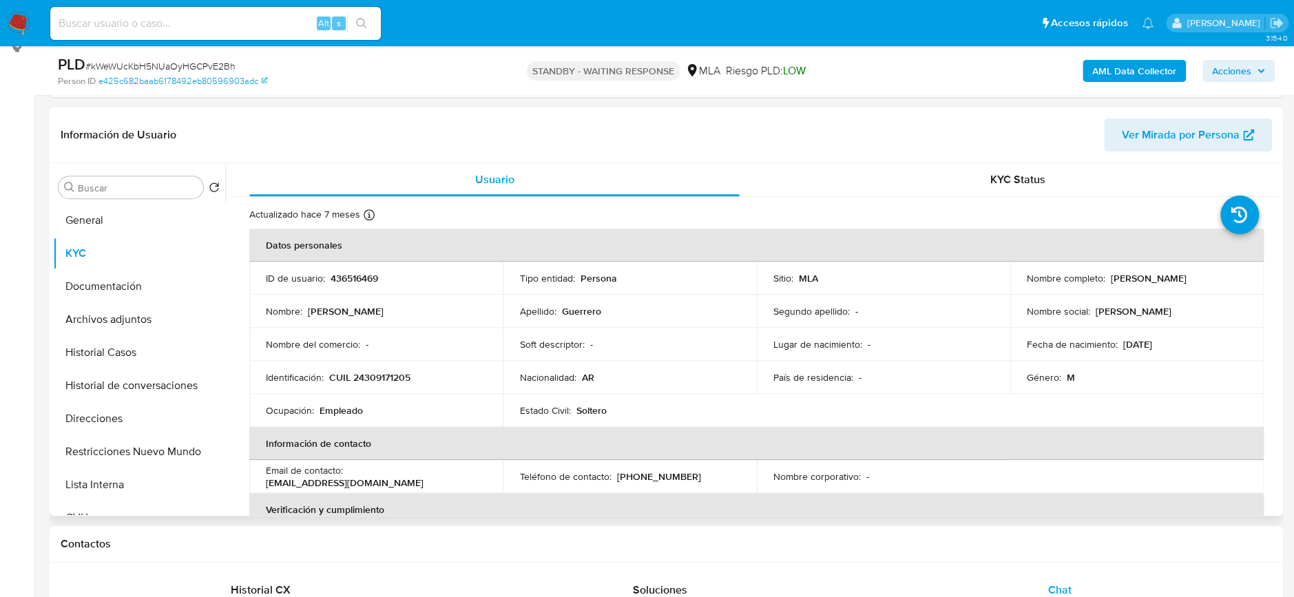
click at [379, 379] on p "CUIL 24309171205" at bounding box center [369, 377] width 81 height 12
click at [380, 379] on p "CUIL 24309171205" at bounding box center [369, 377] width 81 height 12
copy p "24309171205"
click at [121, 351] on button "Historial Casos" at bounding box center [133, 352] width 161 height 33
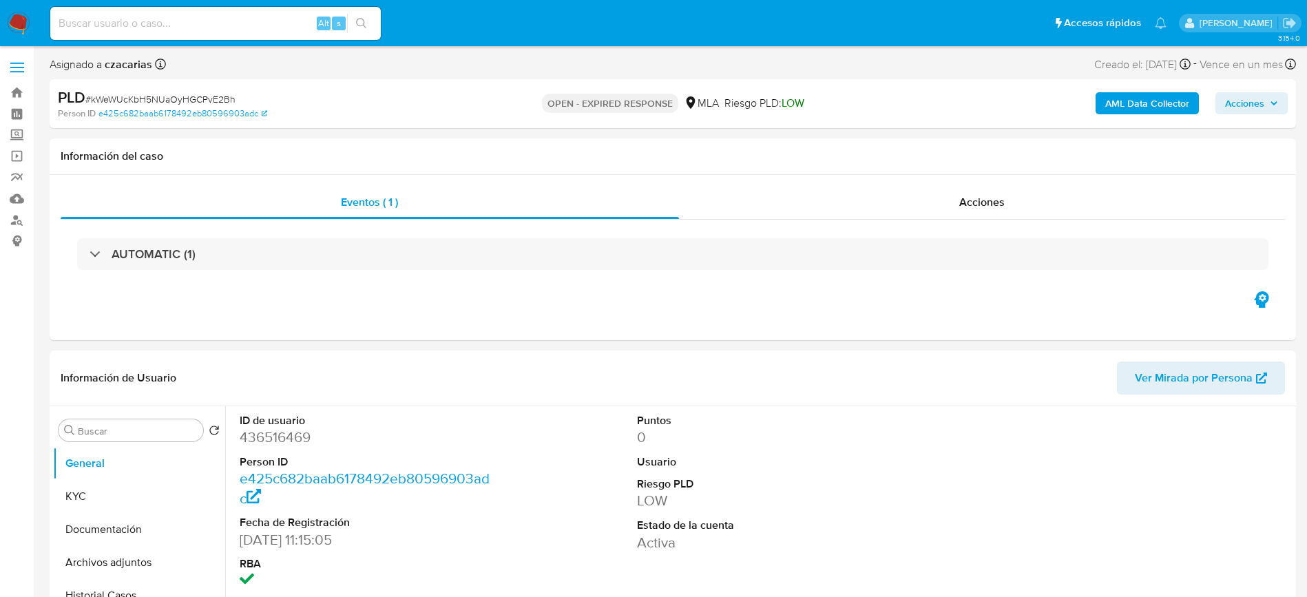
select select "10"
click at [146, 103] on span "# kWeWUcKbH5NUaOyHGCPvE2Bh" at bounding box center [160, 99] width 150 height 14
click at [149, 100] on span "# kWeWUcKbH5NUaOyHGCPvE2Bh" at bounding box center [160, 99] width 150 height 14
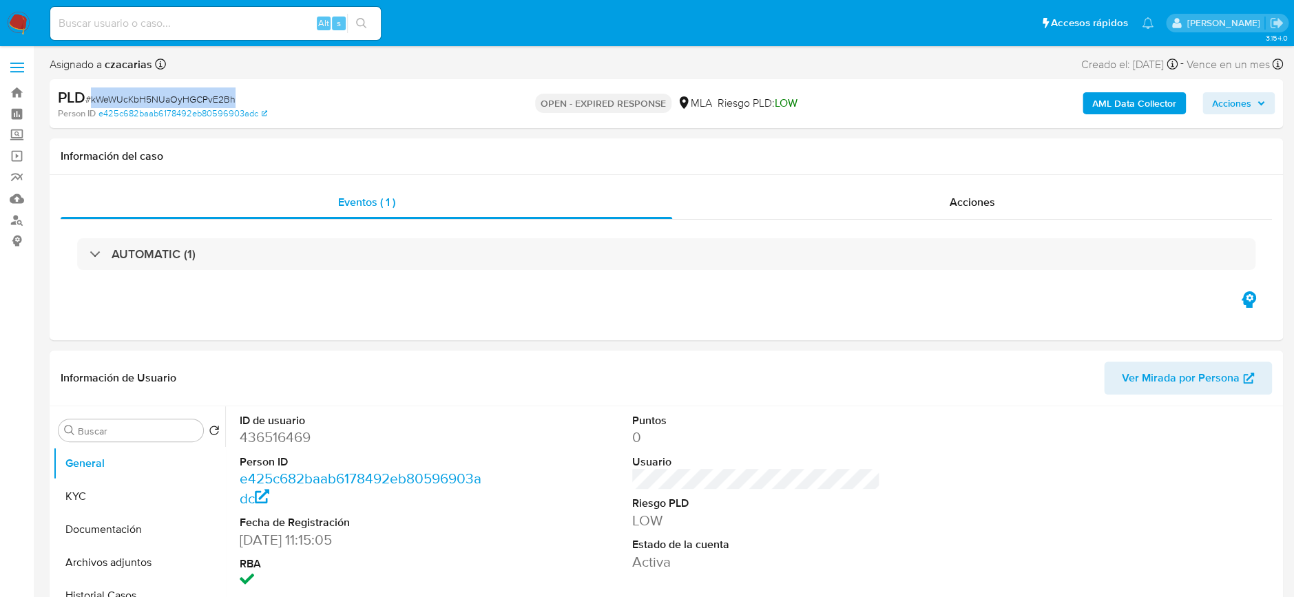
click at [149, 100] on span "# kWeWUcKbH5NUaOyHGCPvE2Bh" at bounding box center [160, 99] width 150 height 14
copy span "kWeWUcKbH5NUaOyHGCPvE2Bh"
click at [64, 501] on button "KYC" at bounding box center [133, 496] width 161 height 33
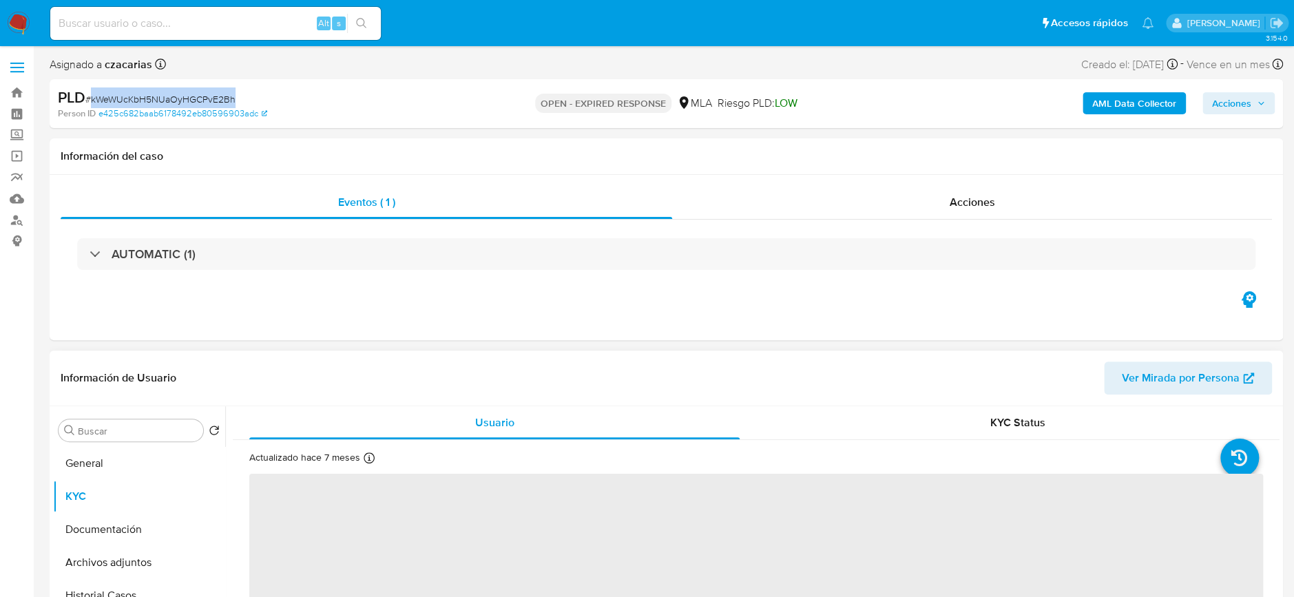
scroll to position [92, 0]
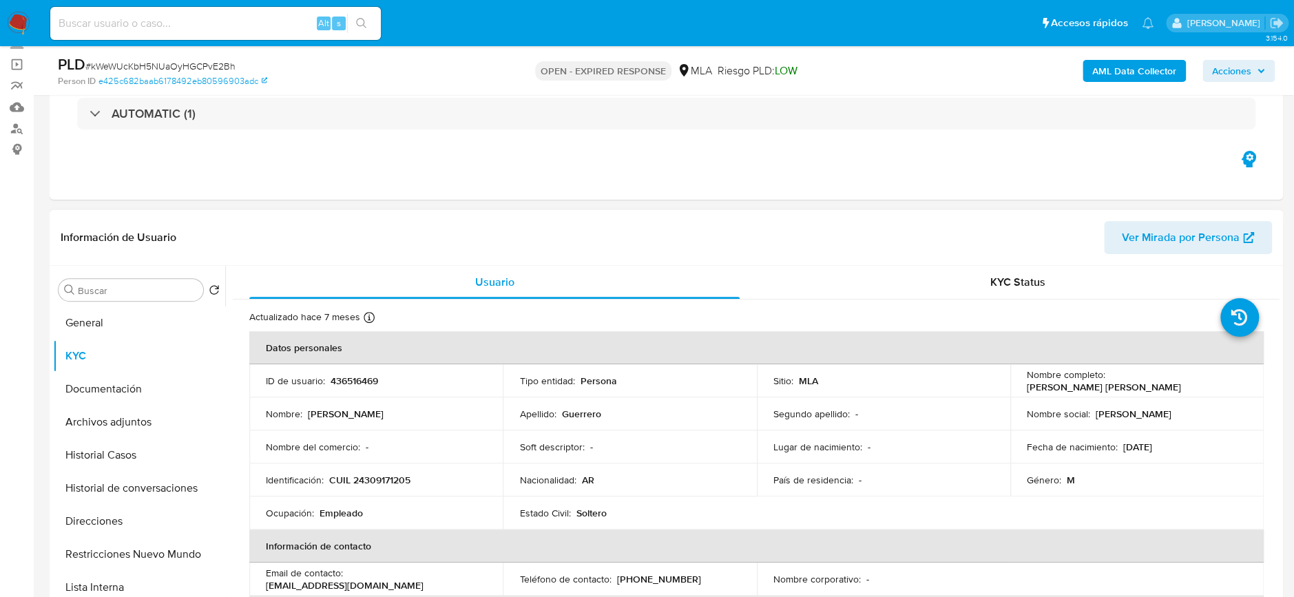
click at [386, 481] on p "CUIL 24309171205" at bounding box center [369, 480] width 81 height 12
copy p "24309171205"
click at [346, 480] on p "CUIL 24309171205" at bounding box center [369, 480] width 81 height 12
drag, startPoint x: 354, startPoint y: 479, endPoint x: 362, endPoint y: 481, distance: 8.4
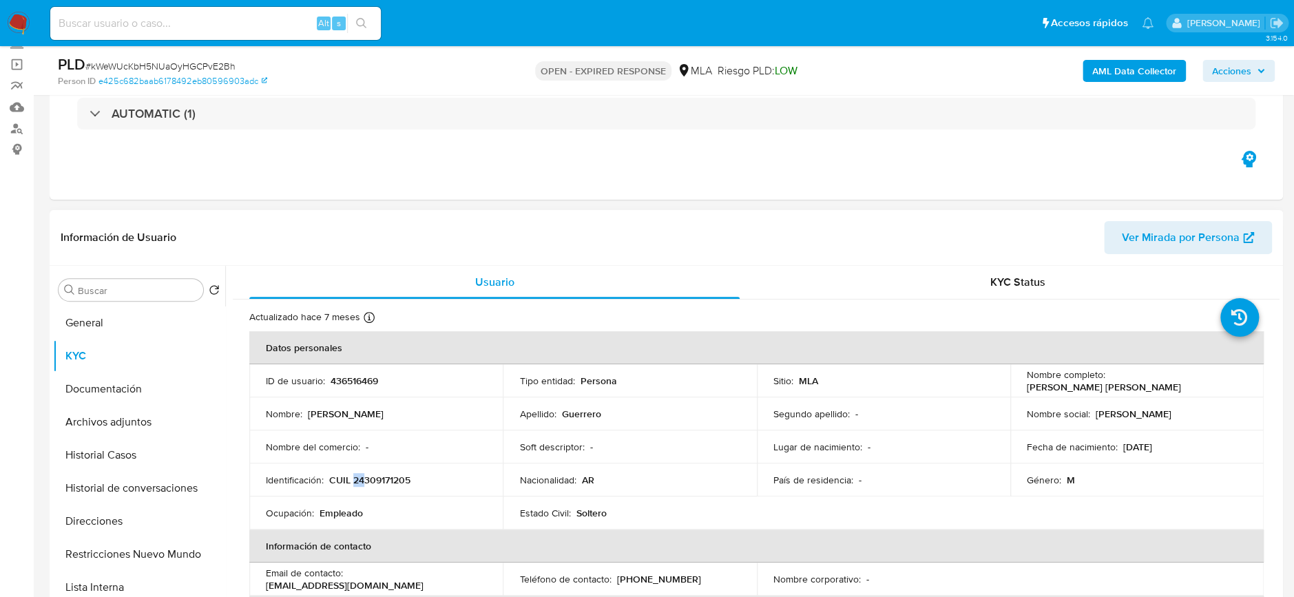
click at [362, 481] on p "CUIL 24309171205" at bounding box center [369, 480] width 81 height 12
copy p "24"
click at [370, 477] on p "CUIL 24309171205" at bounding box center [369, 480] width 81 height 12
drag, startPoint x: 365, startPoint y: 477, endPoint x: 403, endPoint y: 479, distance: 37.9
click at [403, 479] on p "CUIL 24309171205" at bounding box center [369, 480] width 81 height 12
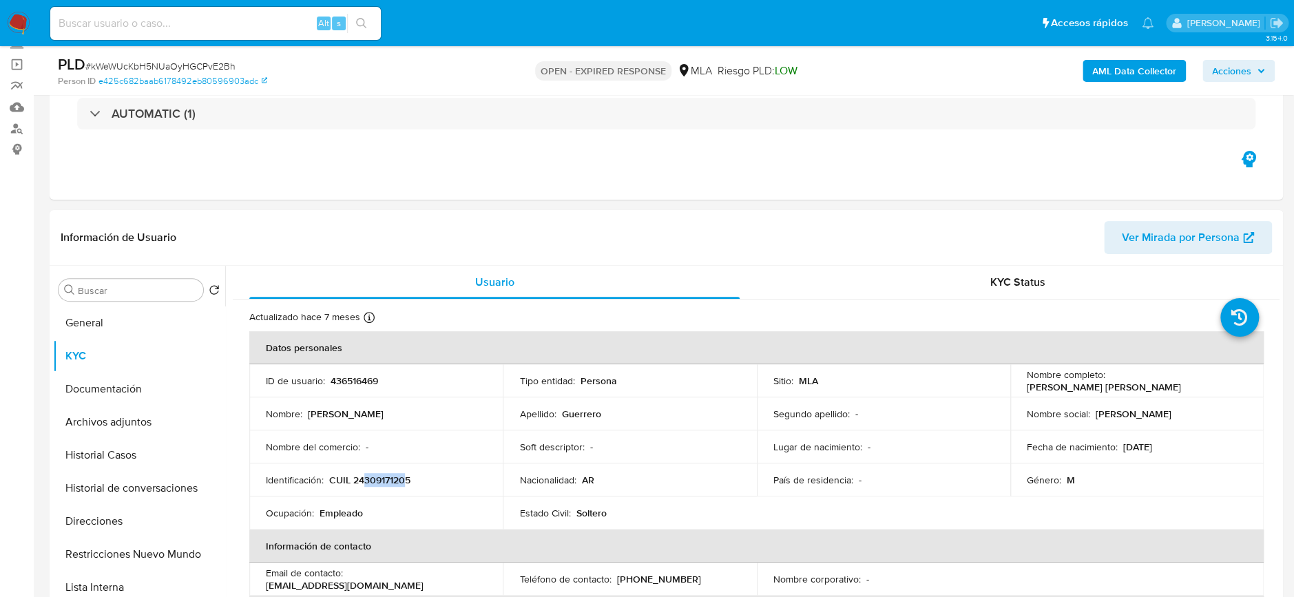
copy p "30917120"
click at [388, 487] on td "Identificación : CUIL 24309171205" at bounding box center [375, 480] width 253 height 33
click at [393, 481] on p "CUIL 24309171205" at bounding box center [369, 480] width 81 height 12
copy p "24309171205"
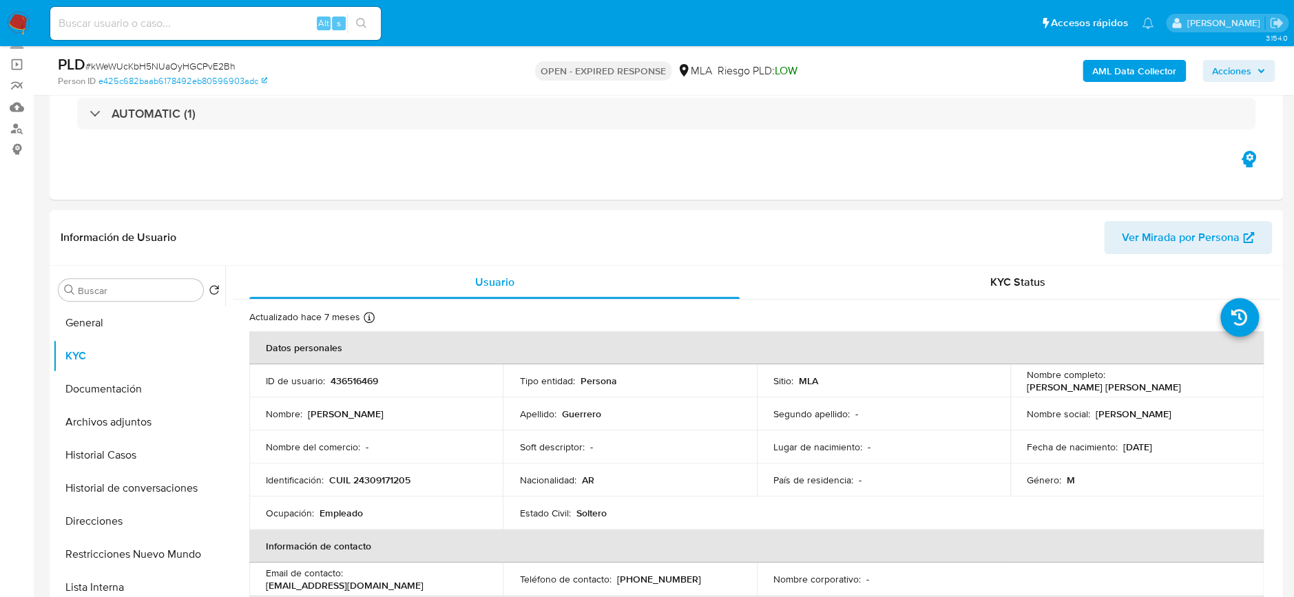
click at [168, 62] on span "# kWeWUcKbH5NUaOyHGCPvE2Bh" at bounding box center [160, 66] width 150 height 14
copy span "kWeWUcKbH5NUaOyHGCPvE2Bh"
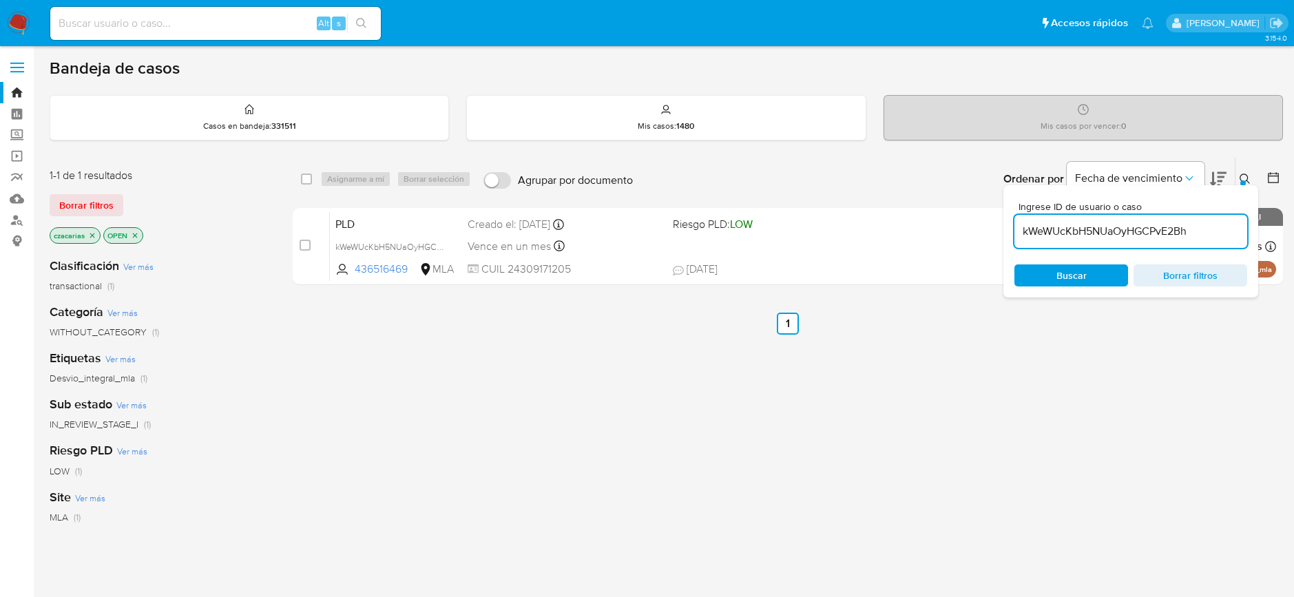
click at [1047, 233] on input "kWeWUcKbH5NUaOyHGCPvE2Bh" at bounding box center [1130, 231] width 233 height 18
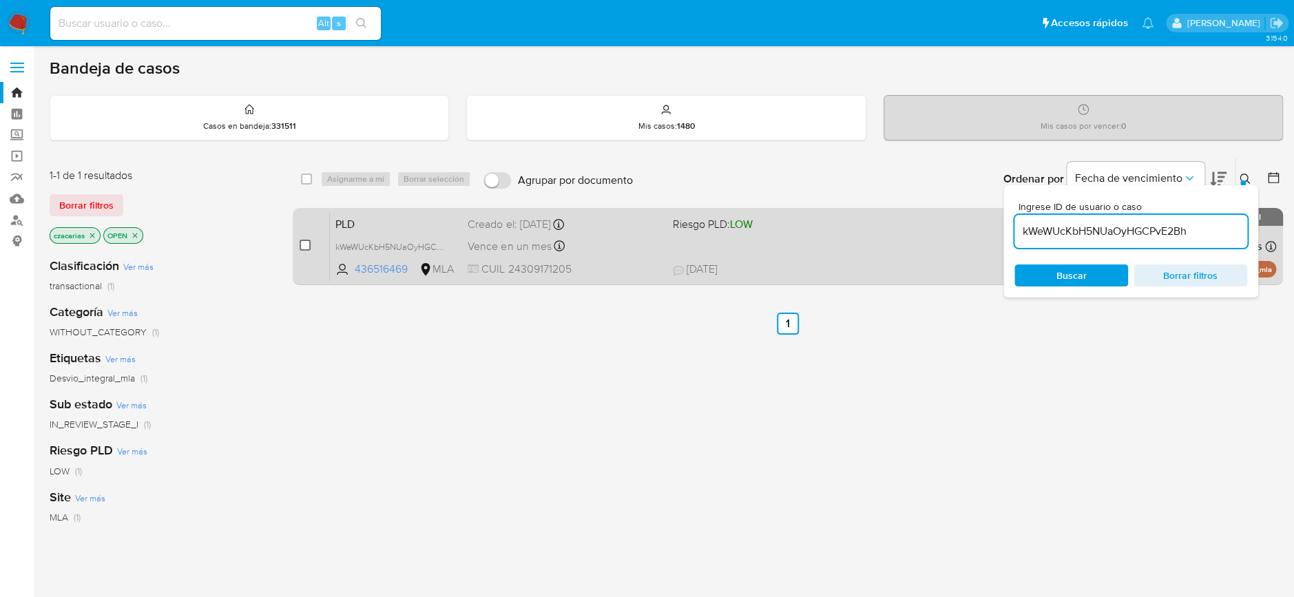
drag, startPoint x: 298, startPoint y: 253, endPoint x: 305, endPoint y: 245, distance: 10.7
click at [298, 251] on div "case-item-checkbox No es posible asignar el caso PLD kWeWUcKbH5NUaOyHGCPvE2Bh 4…" at bounding box center [788, 246] width 990 height 77
drag, startPoint x: 305, startPoint y: 245, endPoint x: 316, endPoint y: 240, distance: 12.3
click at [305, 244] on input "checkbox" at bounding box center [305, 245] width 11 height 11
checkbox input "true"
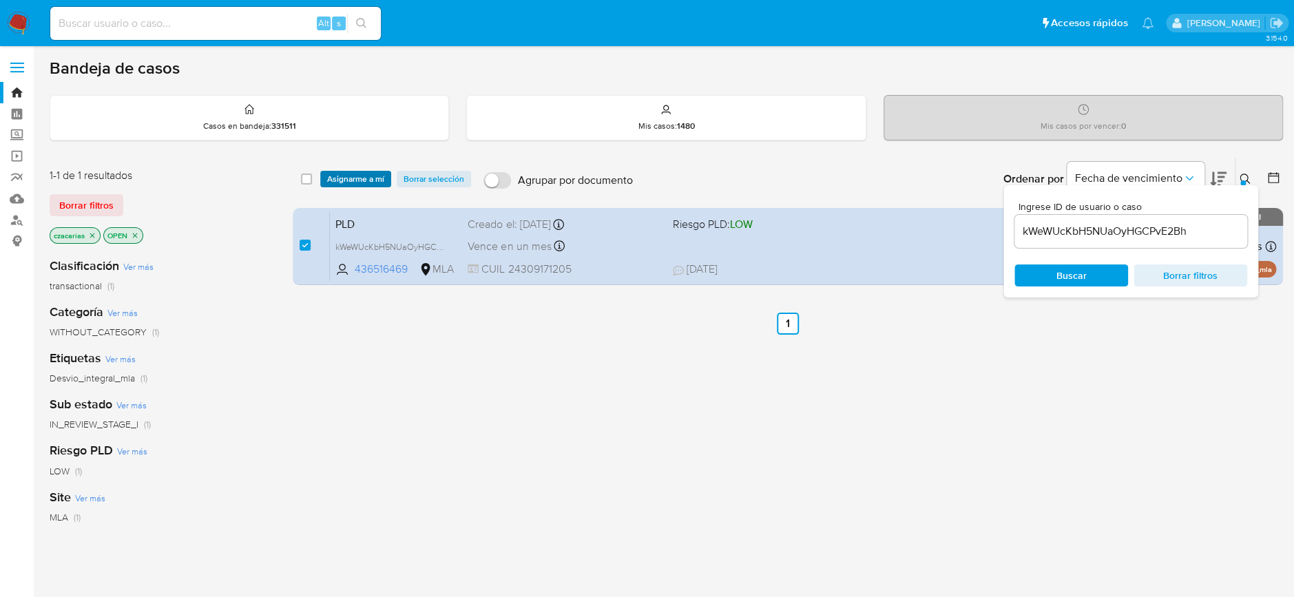
click at [374, 183] on span "Asignarme a mí" at bounding box center [355, 179] width 57 height 14
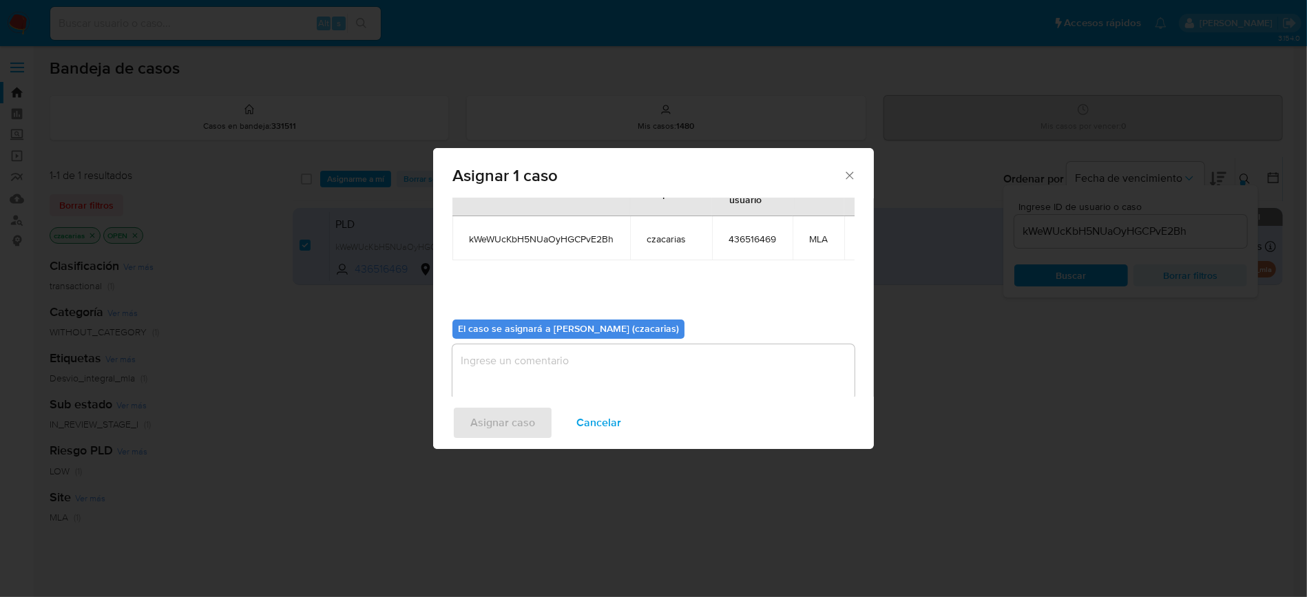
scroll to position [84, 0]
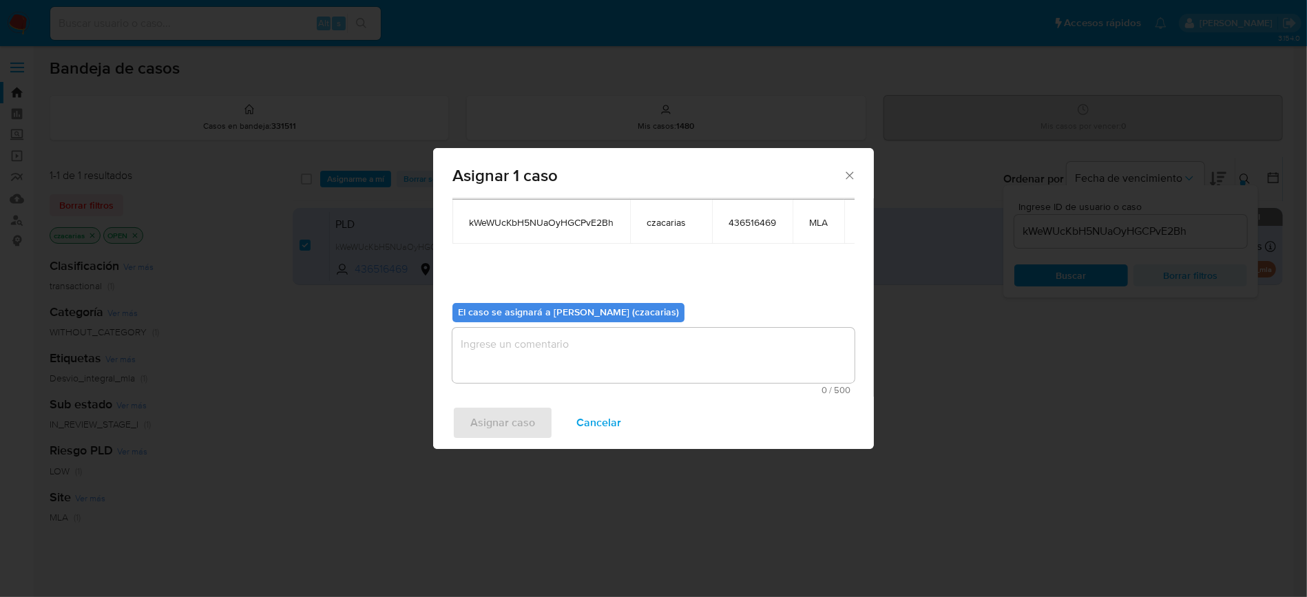
click at [556, 351] on textarea "assign-modal" at bounding box center [653, 355] width 402 height 55
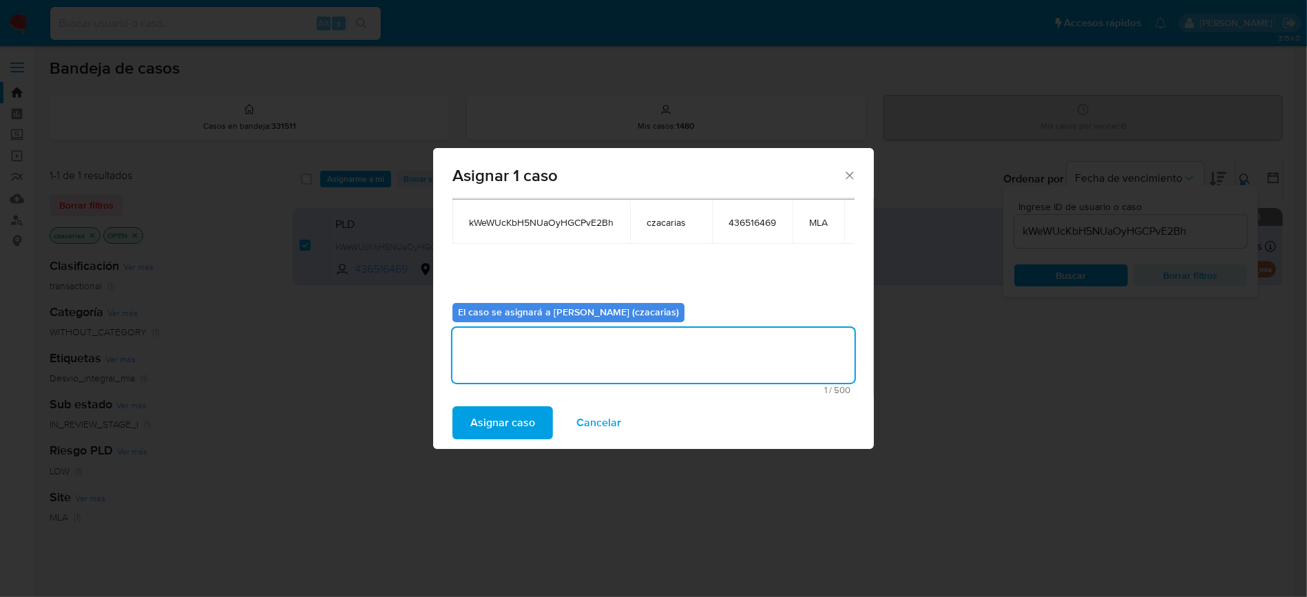
click at [506, 433] on span "Asignar caso" at bounding box center [502, 423] width 65 height 30
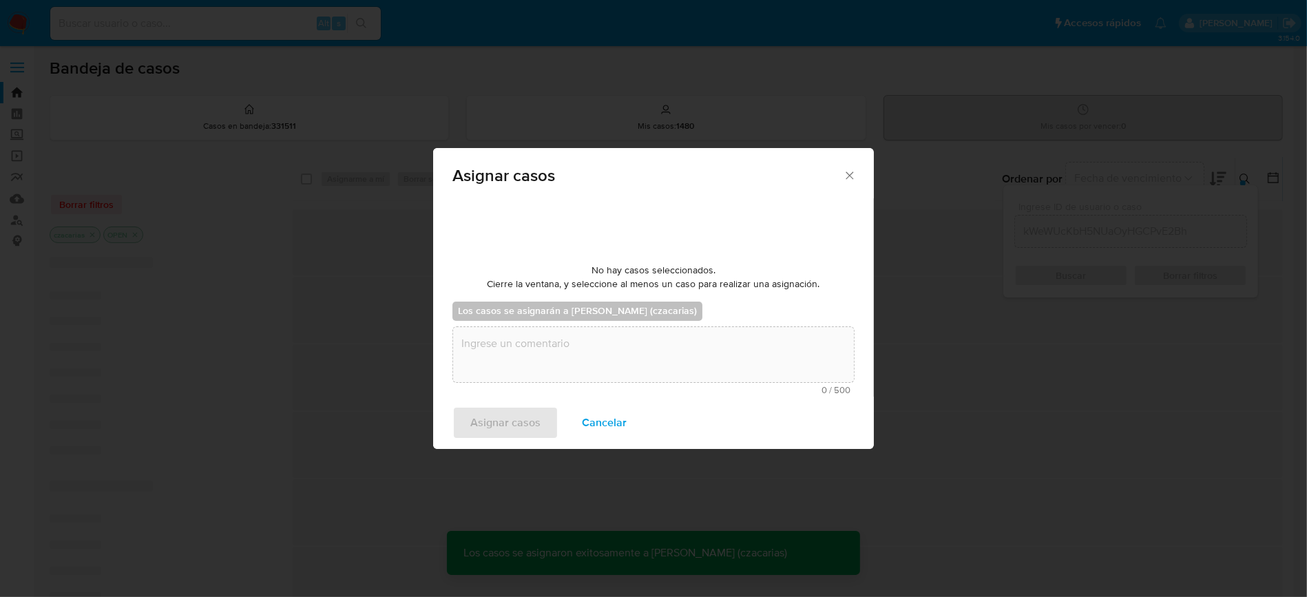
scroll to position [83, 0]
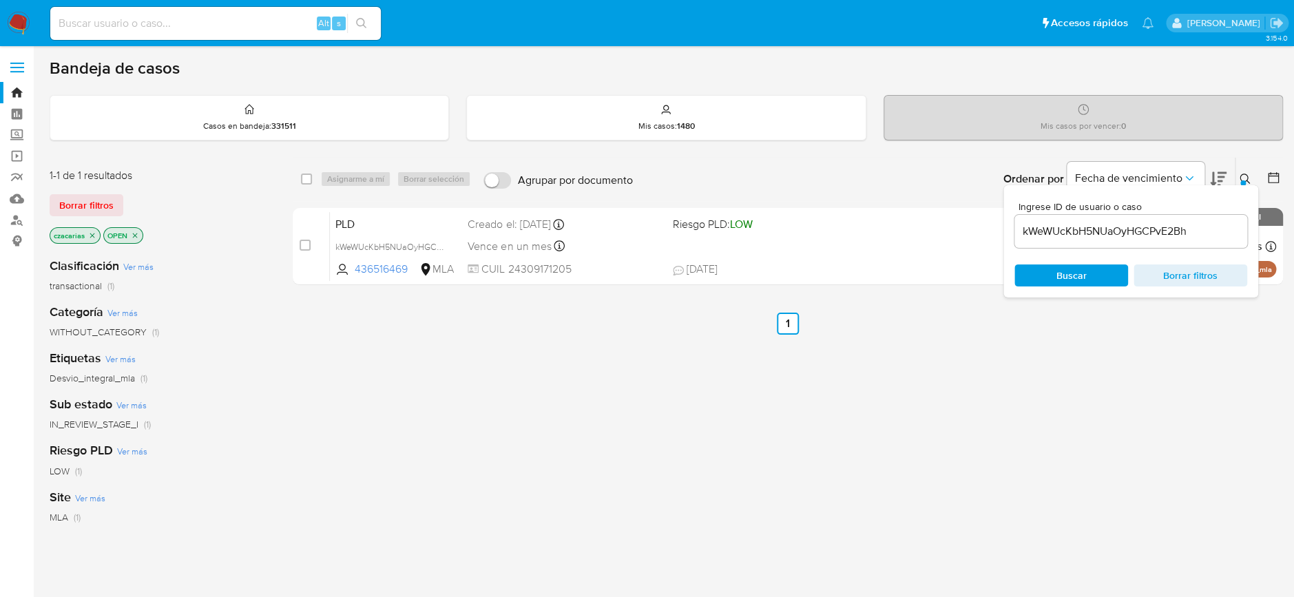
click at [1086, 236] on input "kWeWUcKbH5NUaOyHGCPvE2Bh" at bounding box center [1130, 231] width 233 height 18
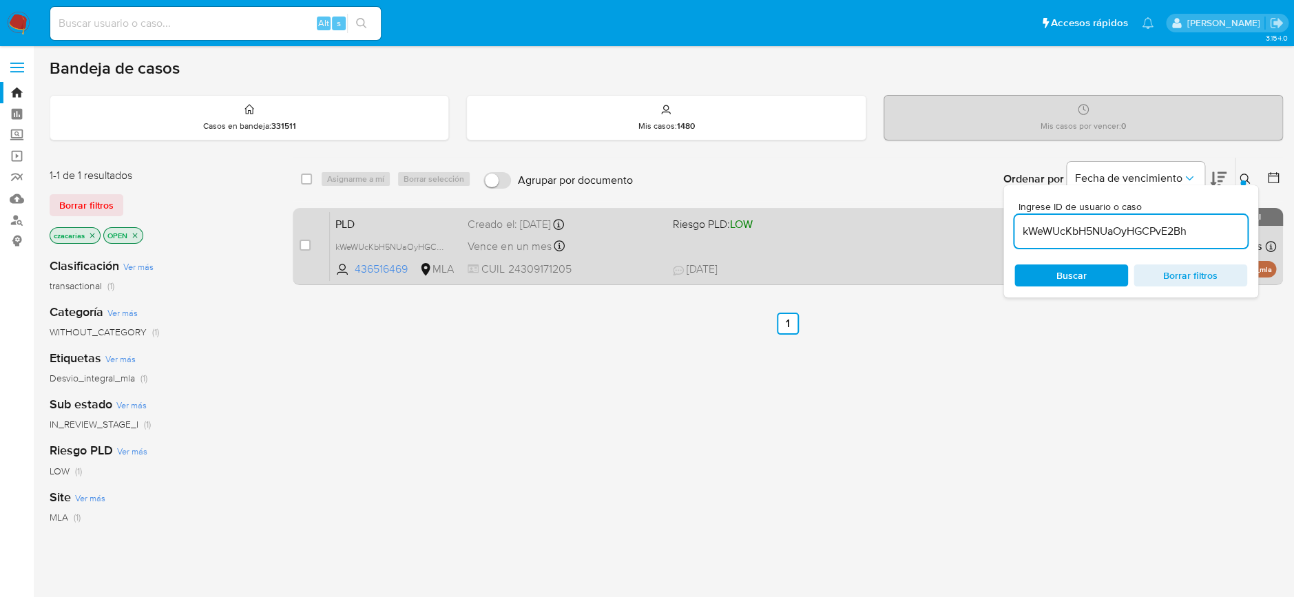
click at [304, 251] on div "case-item-checkbox" at bounding box center [305, 245] width 11 height 14
click at [311, 242] on div "case-item-checkbox No es posible asignar el caso" at bounding box center [315, 246] width 30 height 70
click at [304, 243] on input "checkbox" at bounding box center [305, 245] width 11 height 11
checkbox input "true"
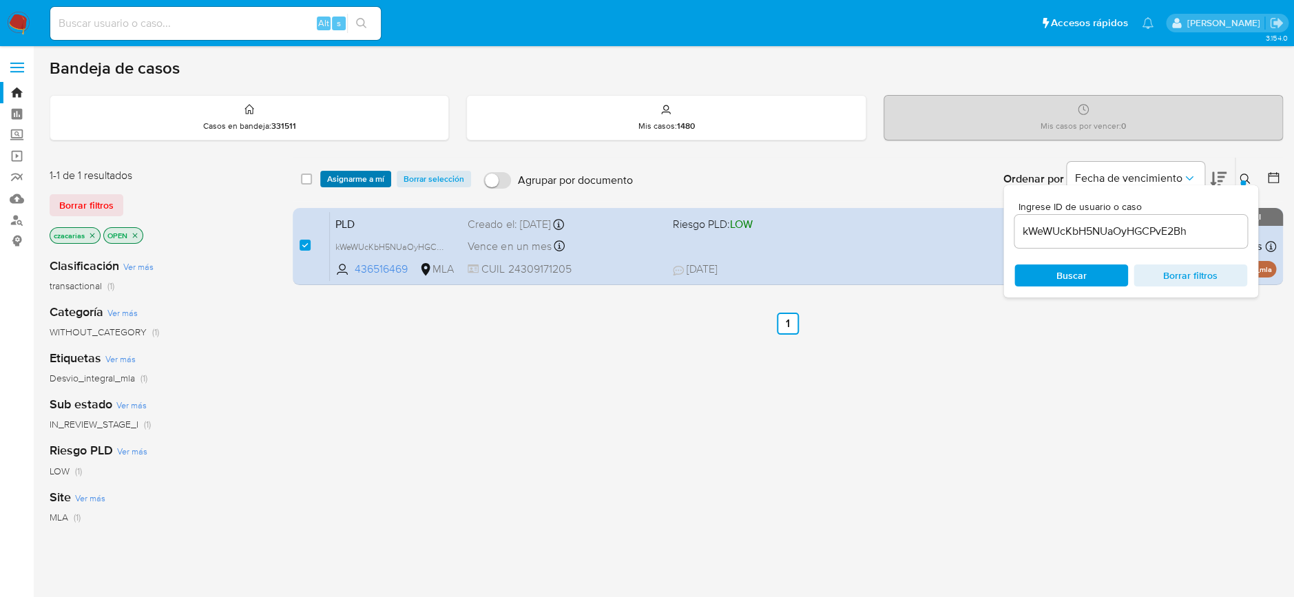
click at [355, 181] on span "Asignarme a mí" at bounding box center [355, 179] width 57 height 14
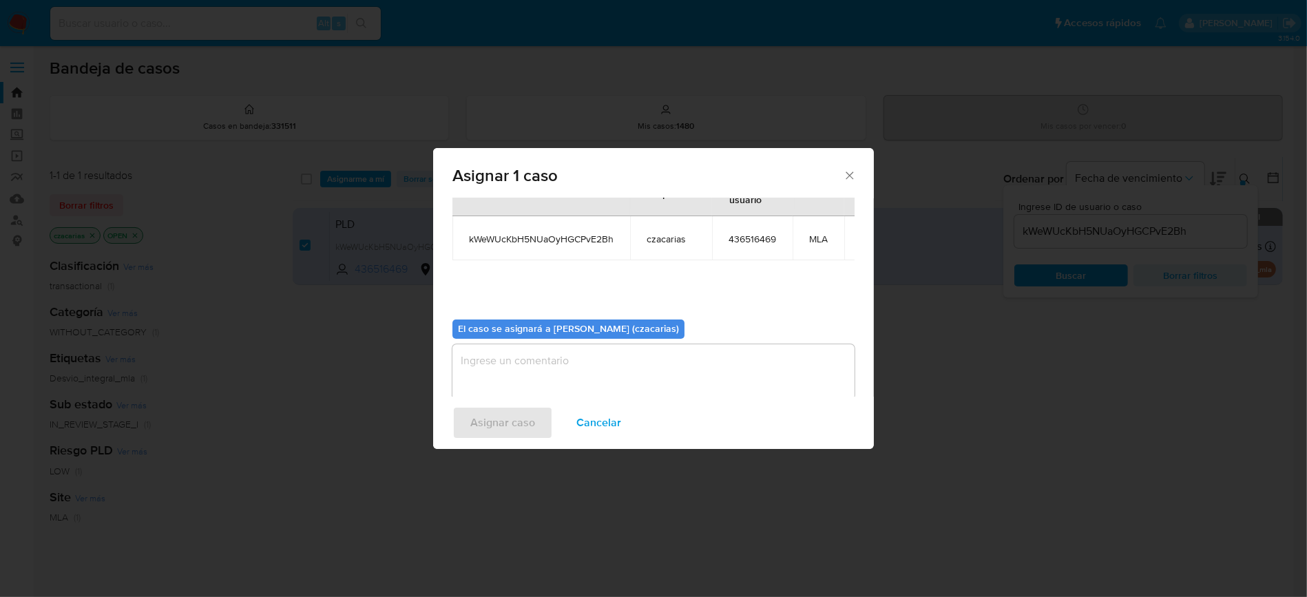
scroll to position [84, 0]
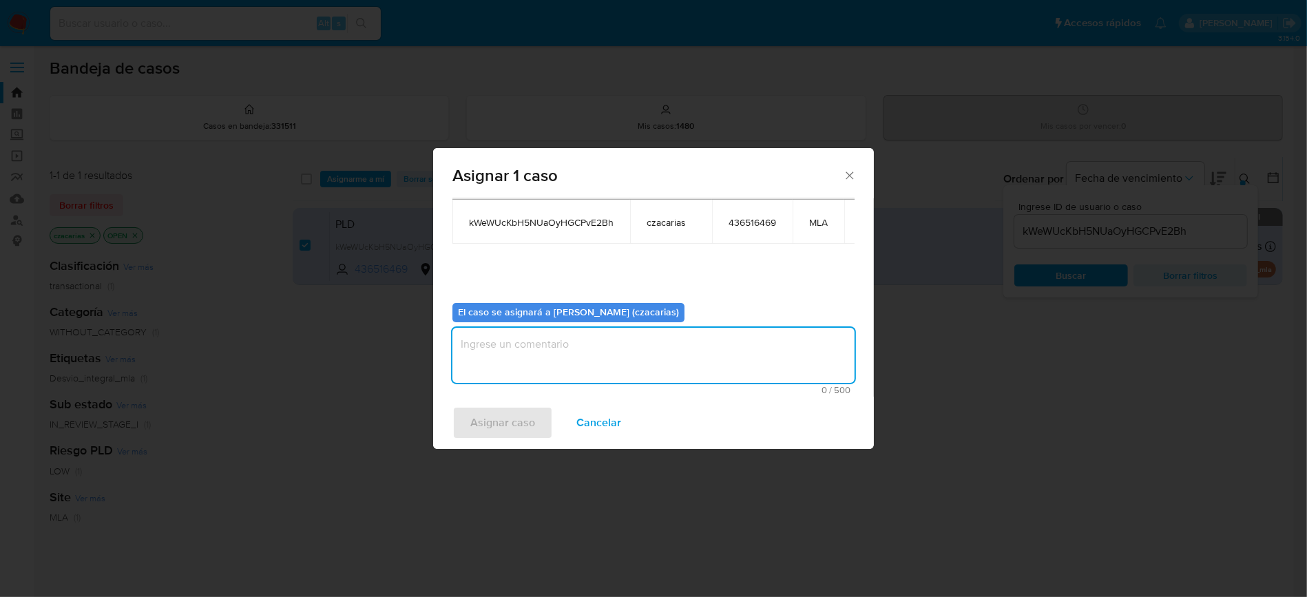
click at [660, 341] on textarea "assign-modal" at bounding box center [653, 355] width 402 height 55
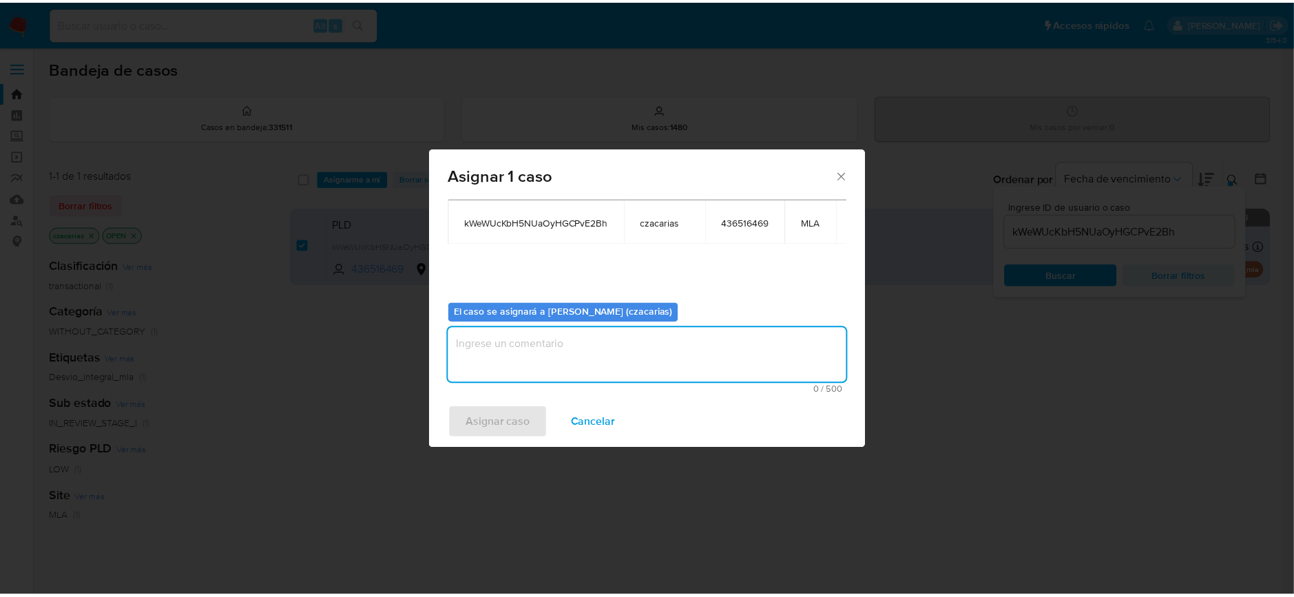
scroll to position [0, 0]
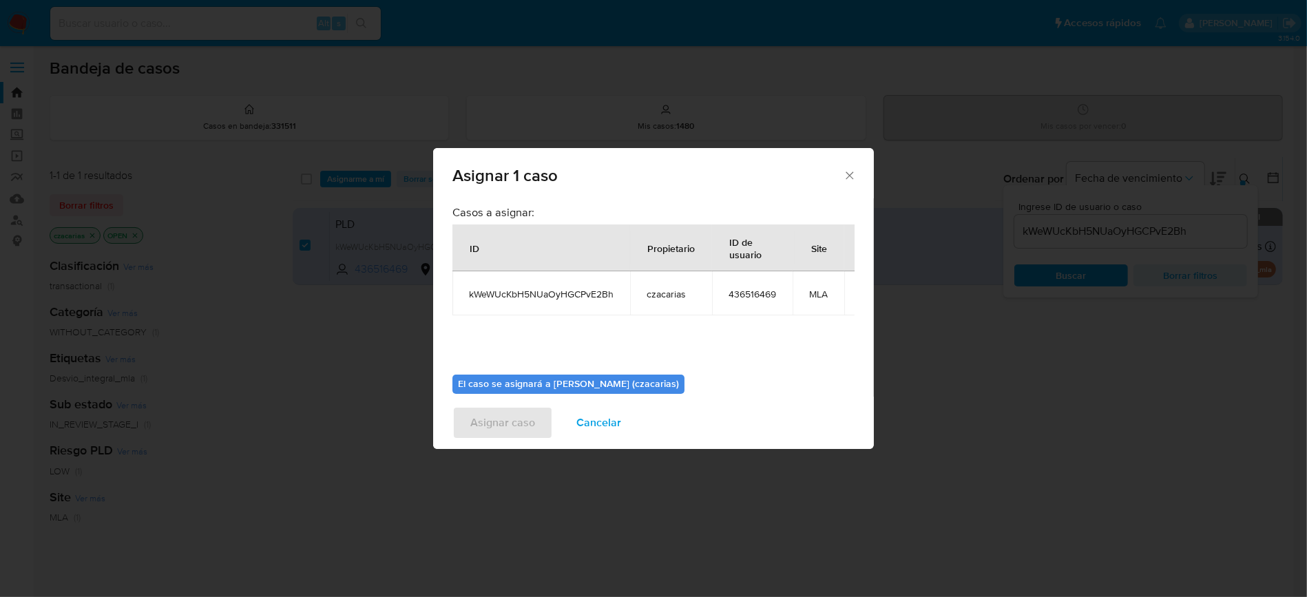
click at [592, 421] on span "Cancelar" at bounding box center [598, 423] width 45 height 30
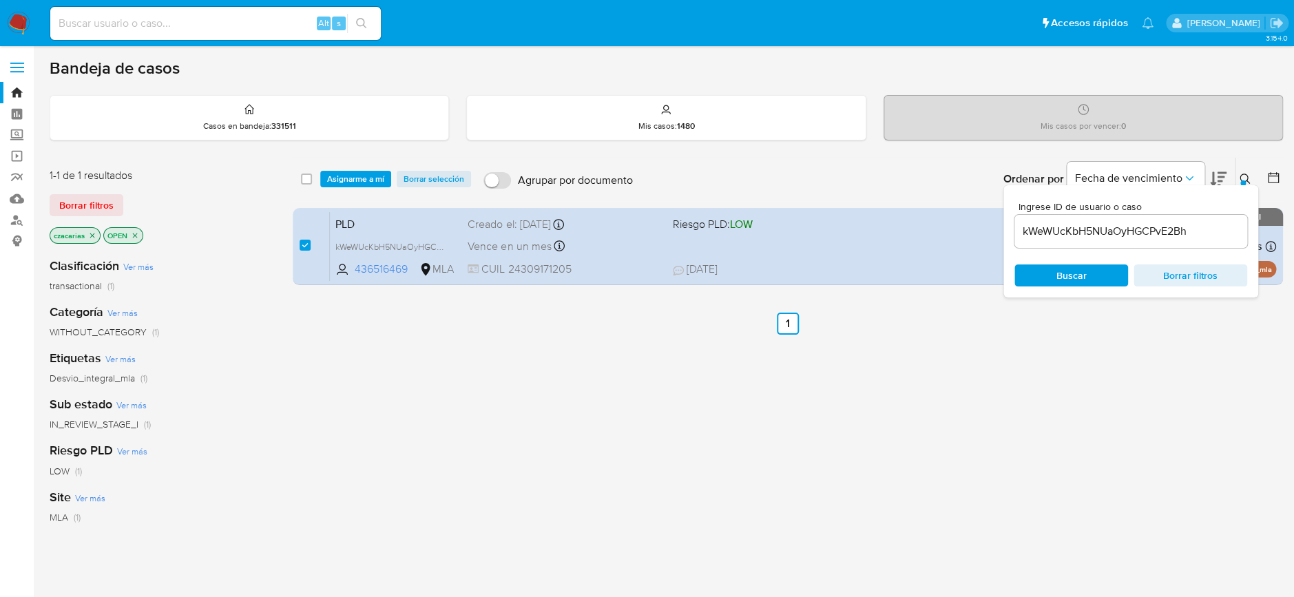
click at [1238, 174] on button at bounding box center [1247, 179] width 23 height 17
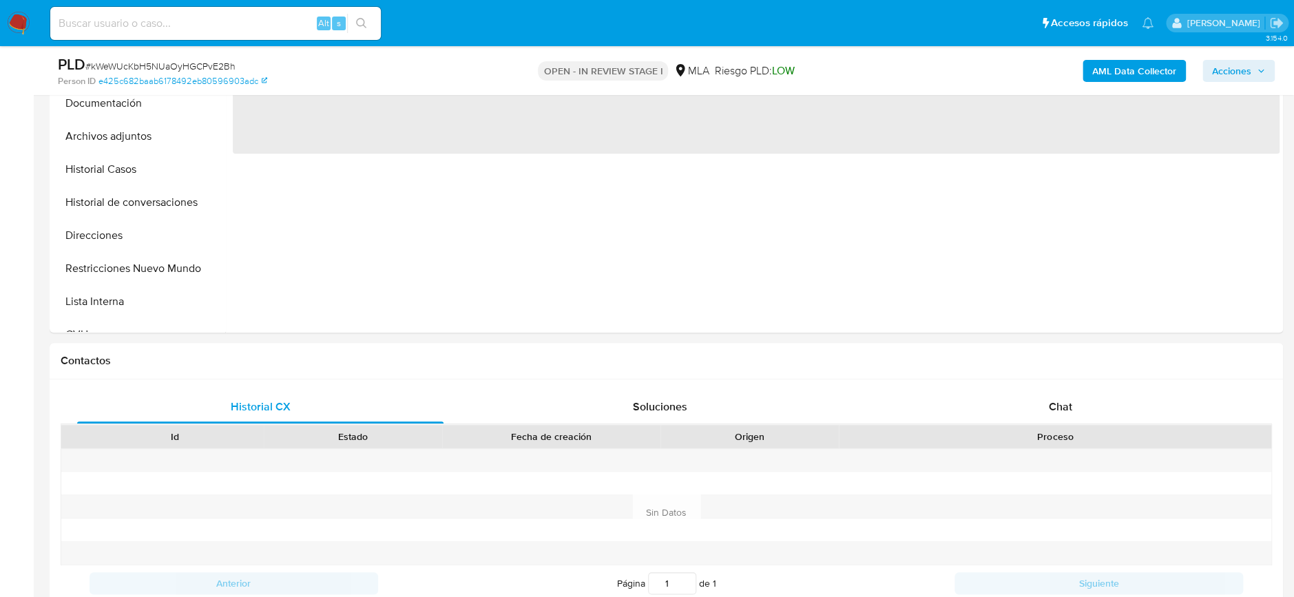
scroll to position [459, 0]
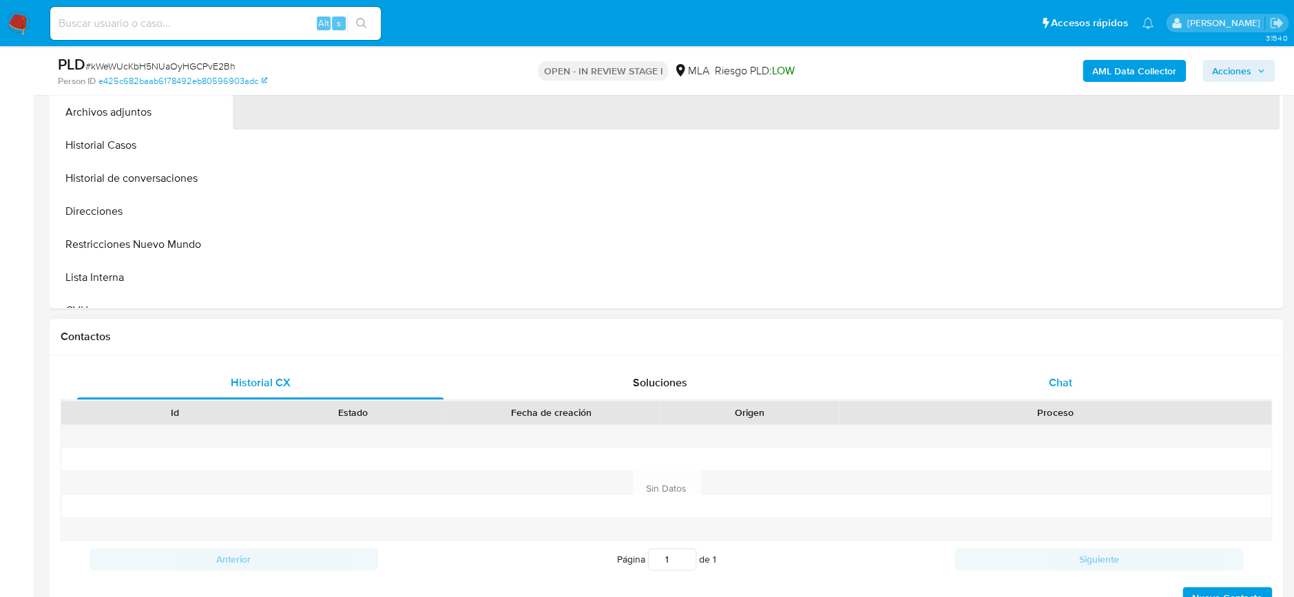
click at [1050, 386] on div "Historial CX Soluciones Chat Id Estado Fecha de creación Origen Proceso Anterio…" at bounding box center [666, 488] width 1211 height 244
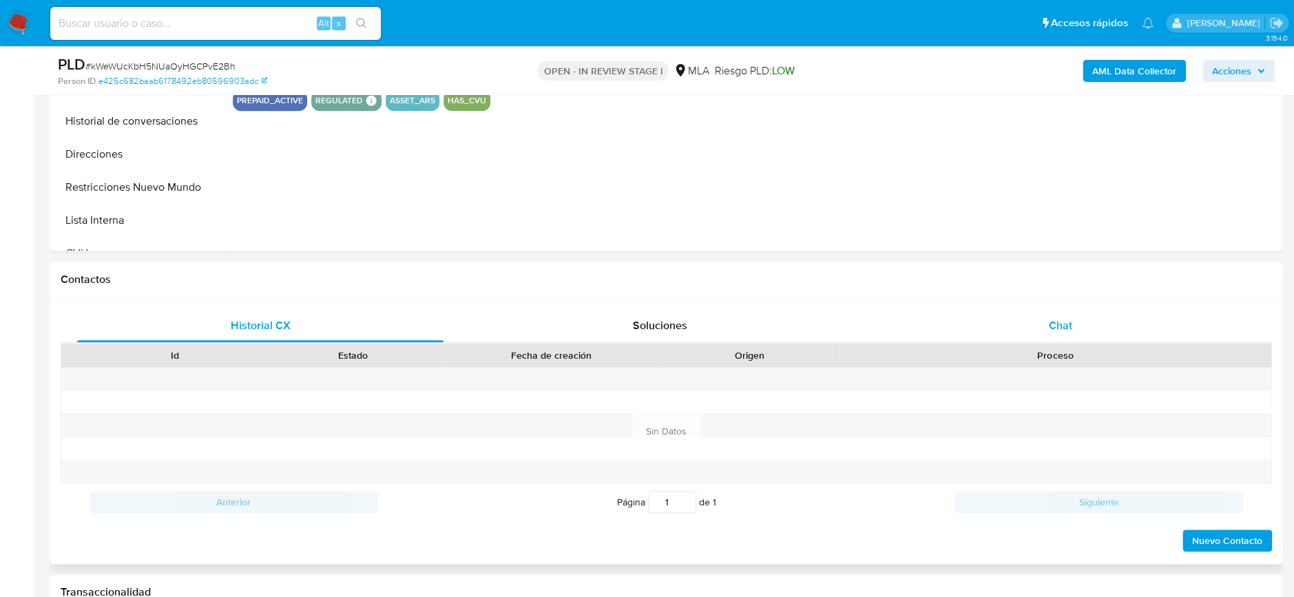
click at [1090, 329] on div "Chat" at bounding box center [1060, 325] width 366 height 33
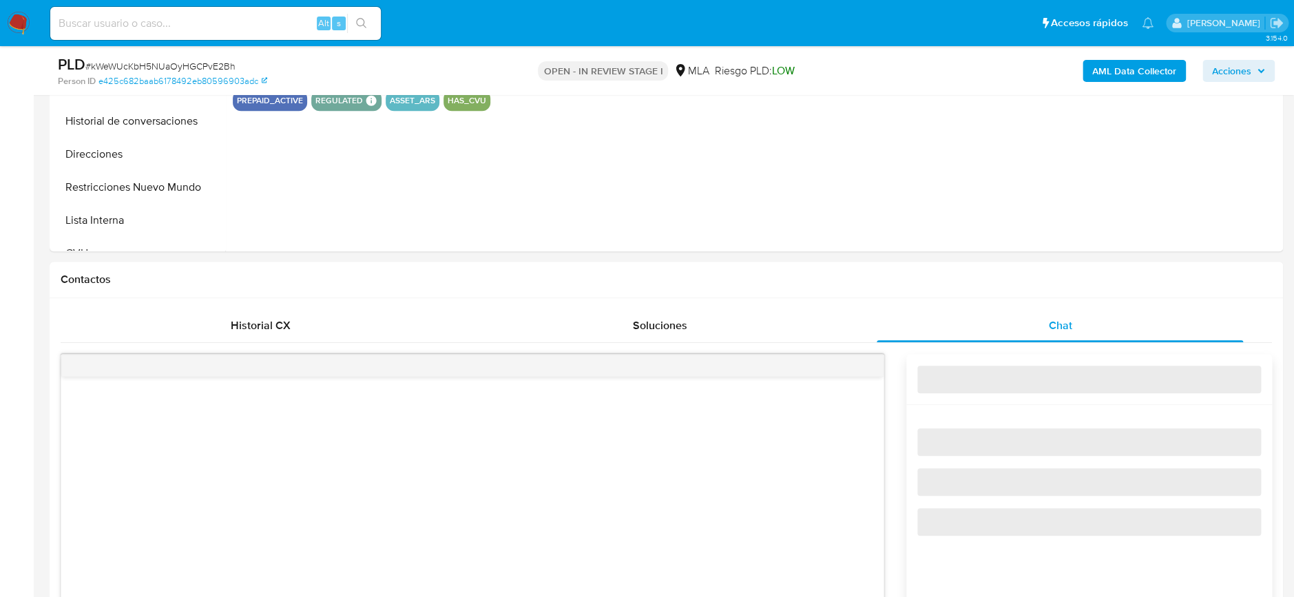
select select "10"
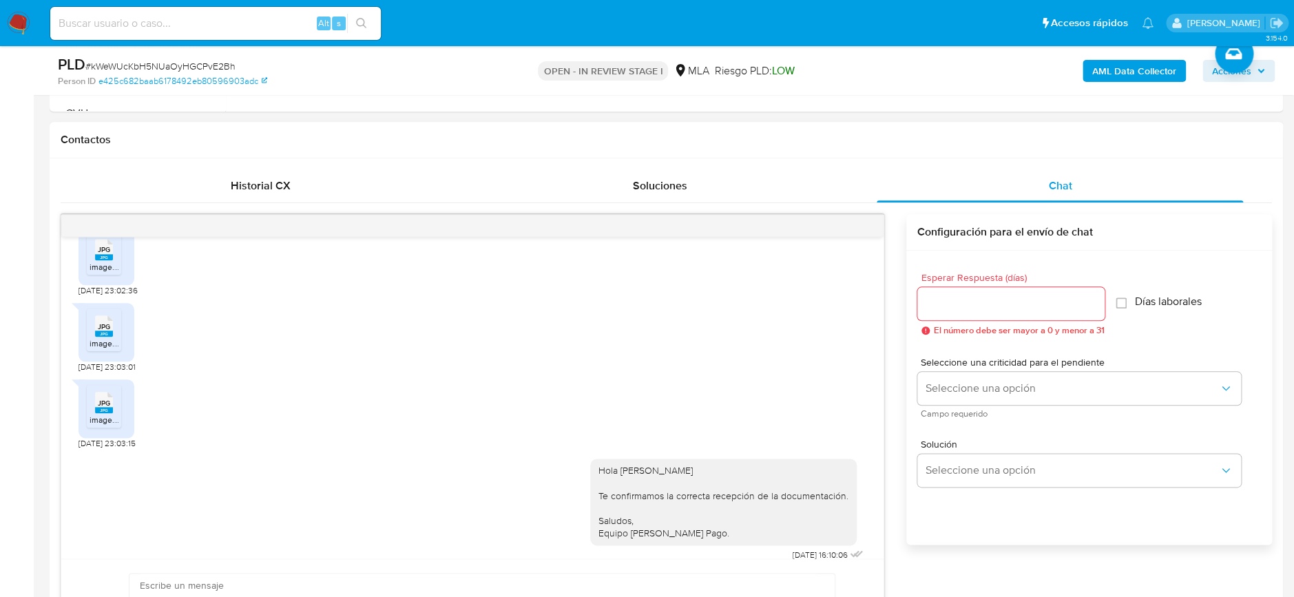
scroll to position [643, 0]
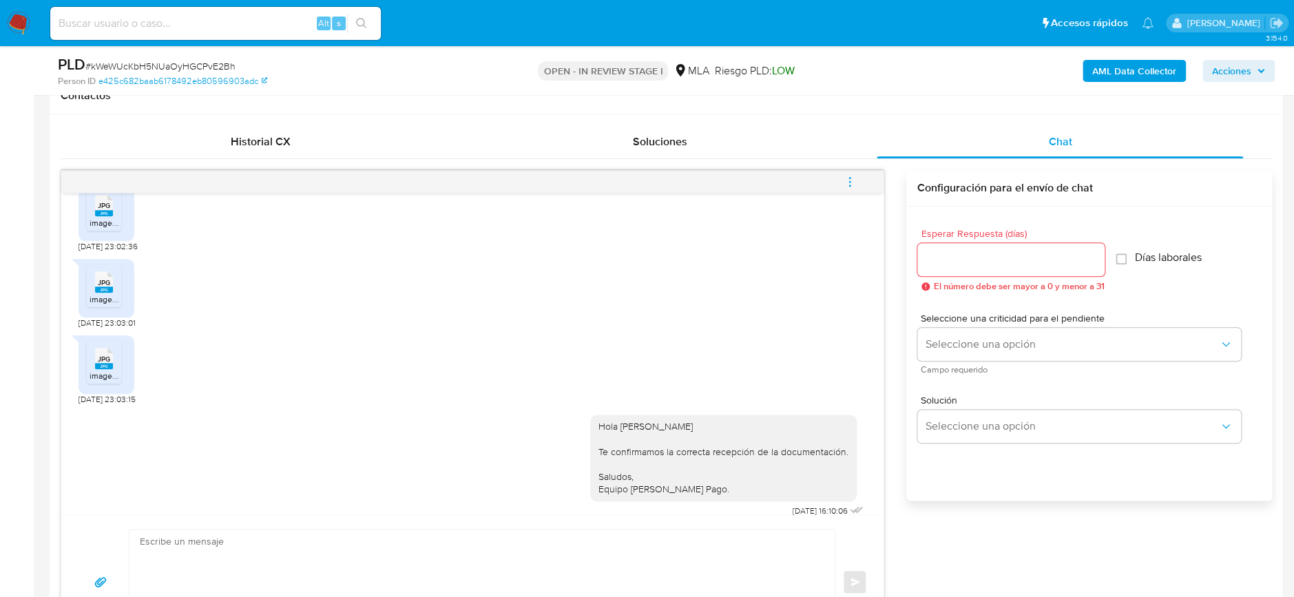
click at [849, 183] on icon "menu-action" at bounding box center [850, 182] width 12 height 12
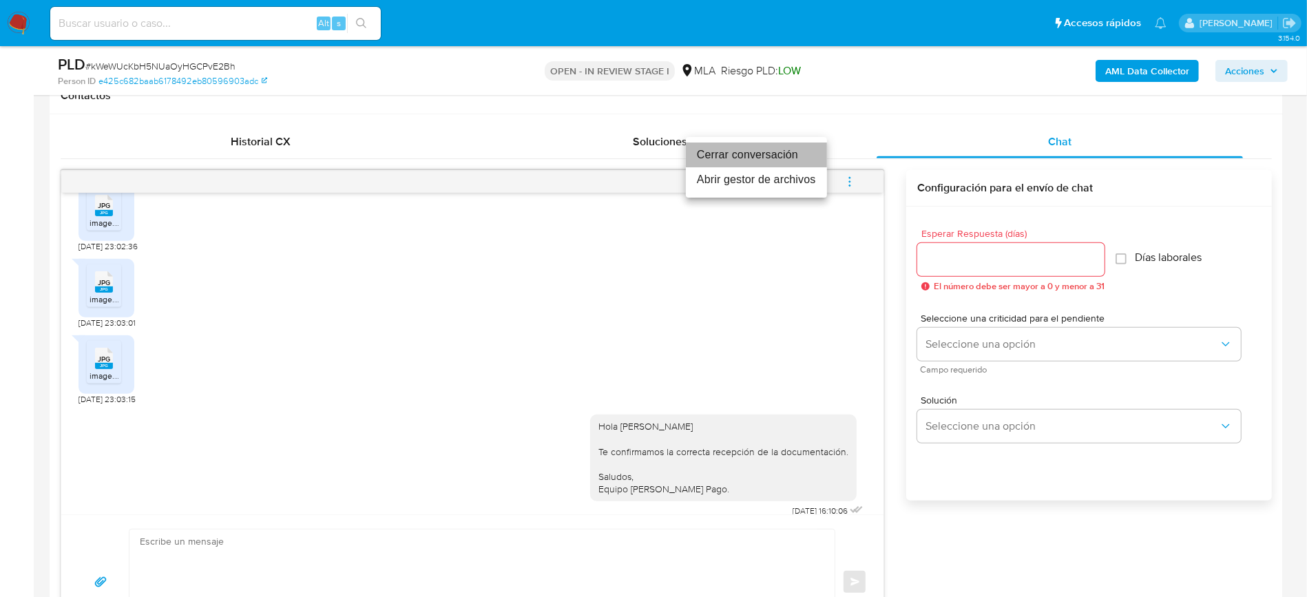
click at [754, 155] on li "Cerrar conversación" at bounding box center [756, 155] width 141 height 25
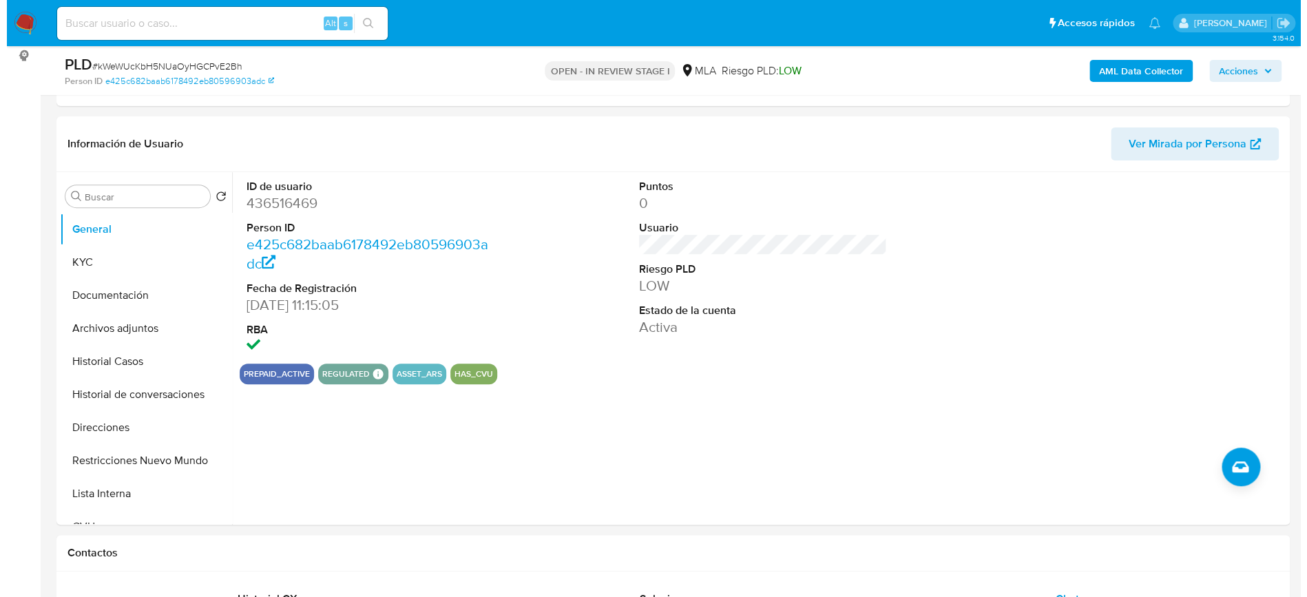
scroll to position [92, 0]
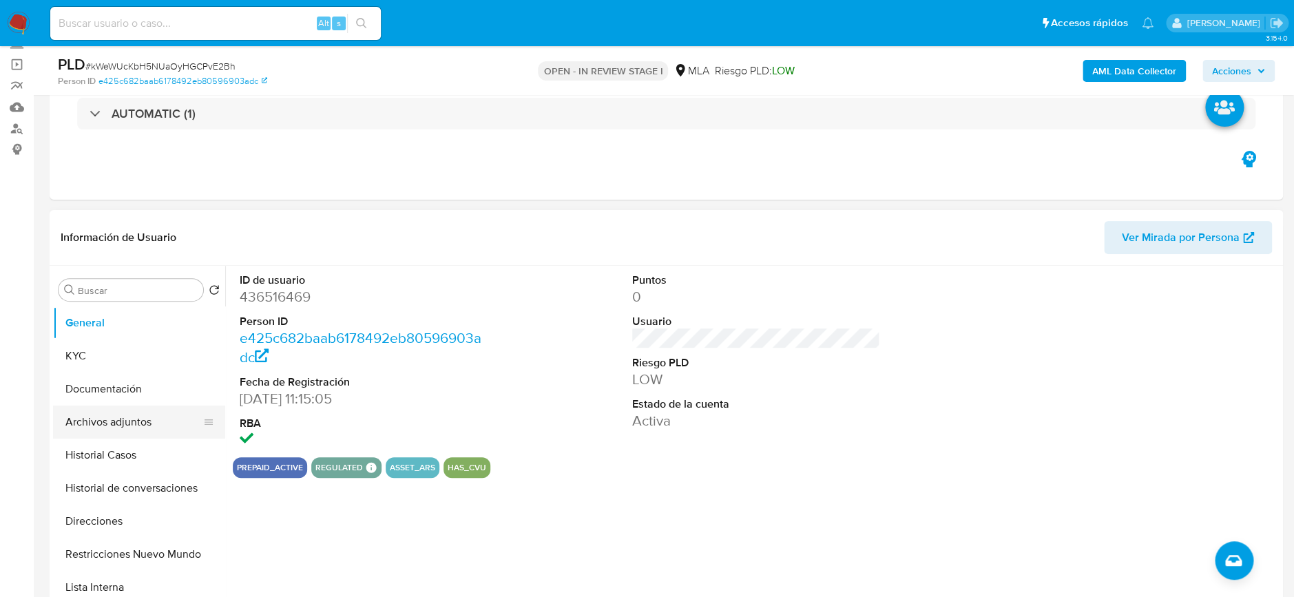
click at [116, 410] on button "Archivos adjuntos" at bounding box center [133, 422] width 161 height 33
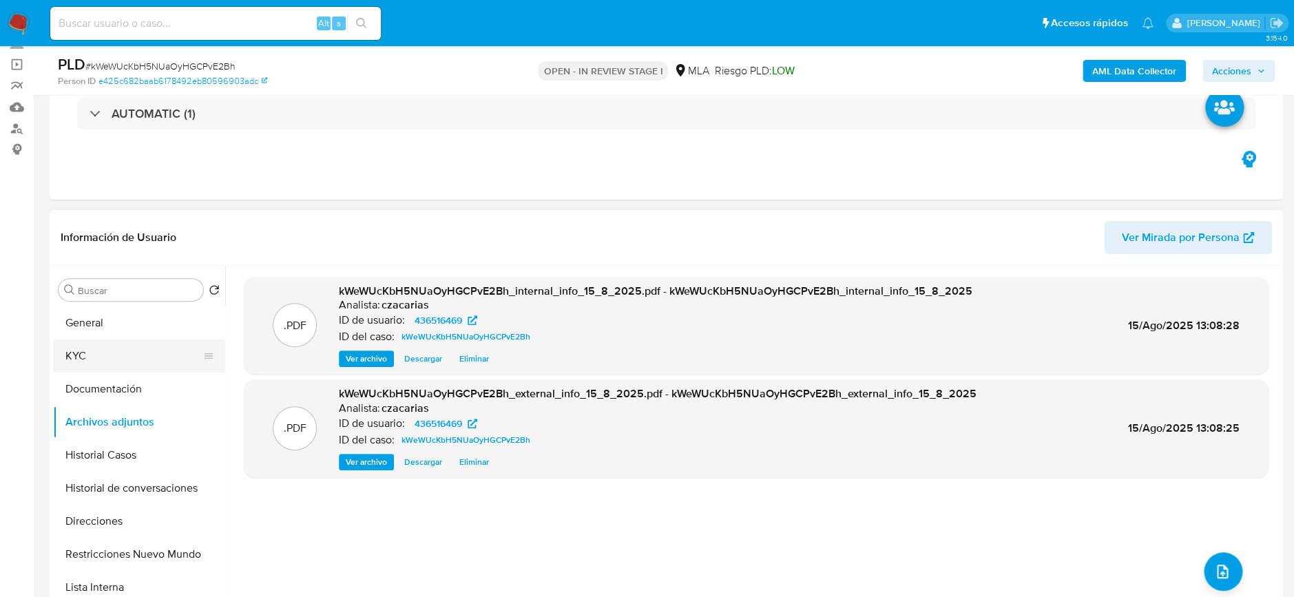
click at [127, 356] on button "KYC" at bounding box center [133, 356] width 161 height 33
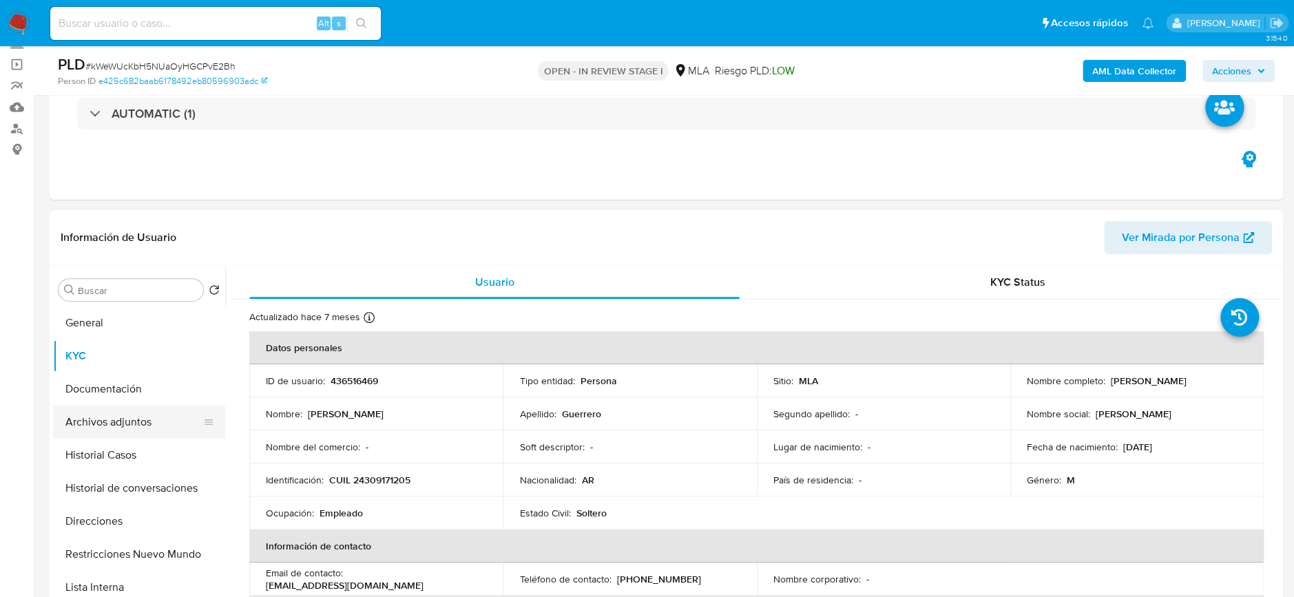
click at [114, 418] on button "Archivos adjuntos" at bounding box center [133, 422] width 161 height 33
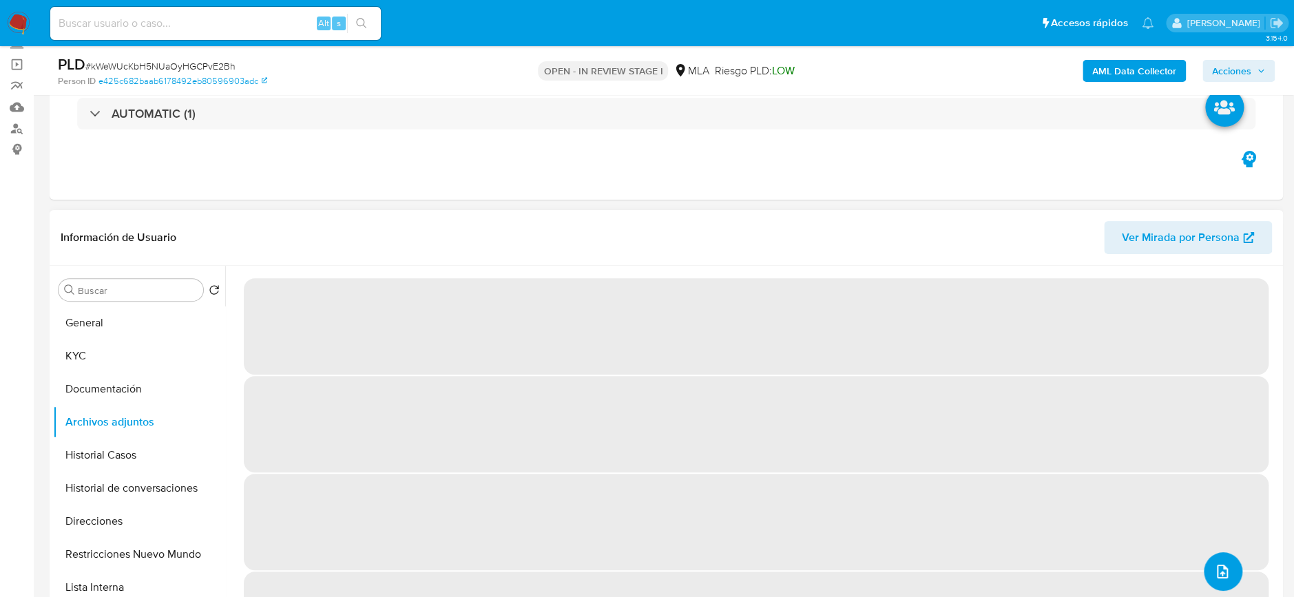
click at [1217, 572] on icon "upload-file" at bounding box center [1222, 572] width 11 height 14
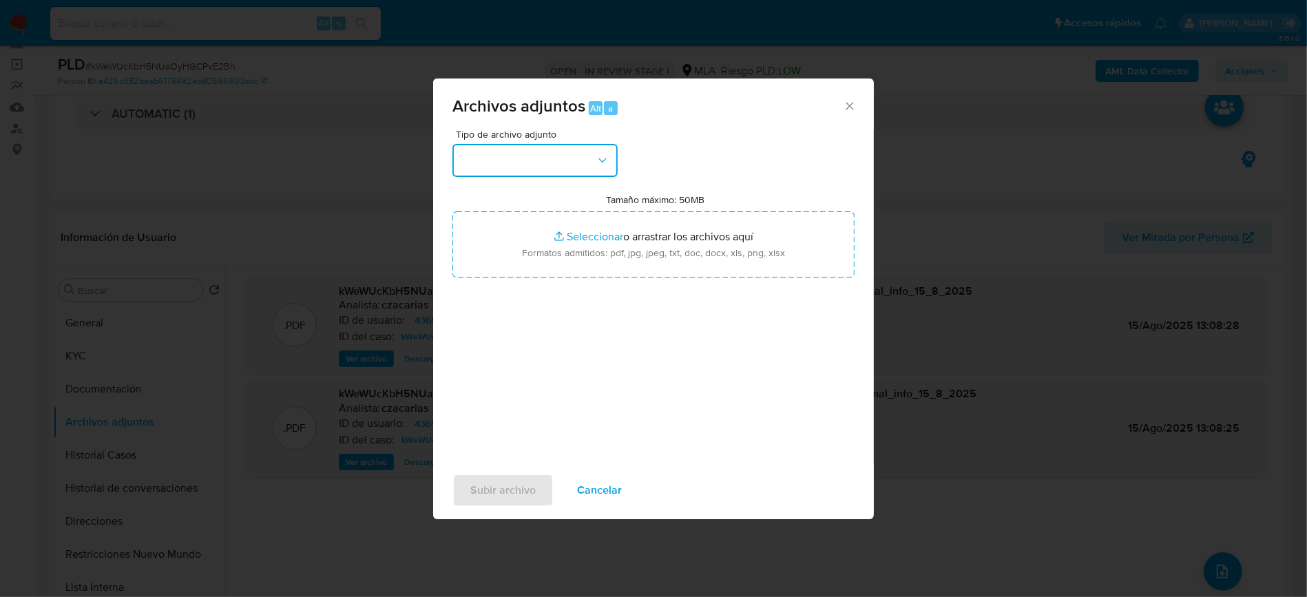
click at [525, 169] on button "button" at bounding box center [534, 160] width 165 height 33
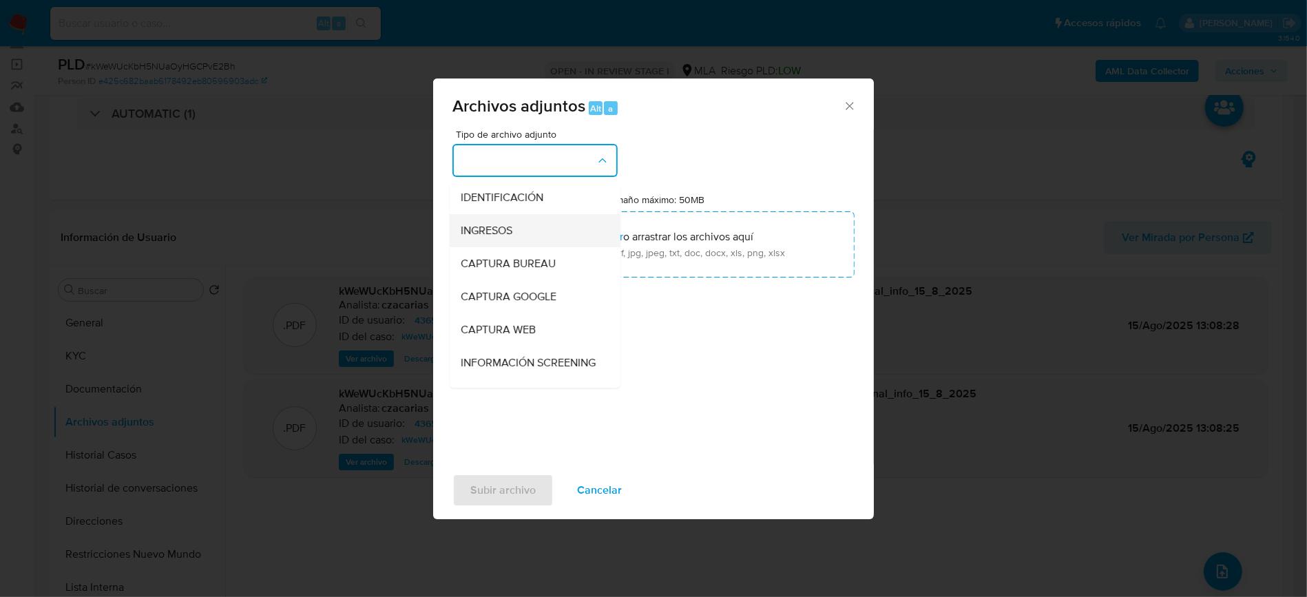
click at [525, 225] on div "INGRESOS" at bounding box center [531, 230] width 140 height 33
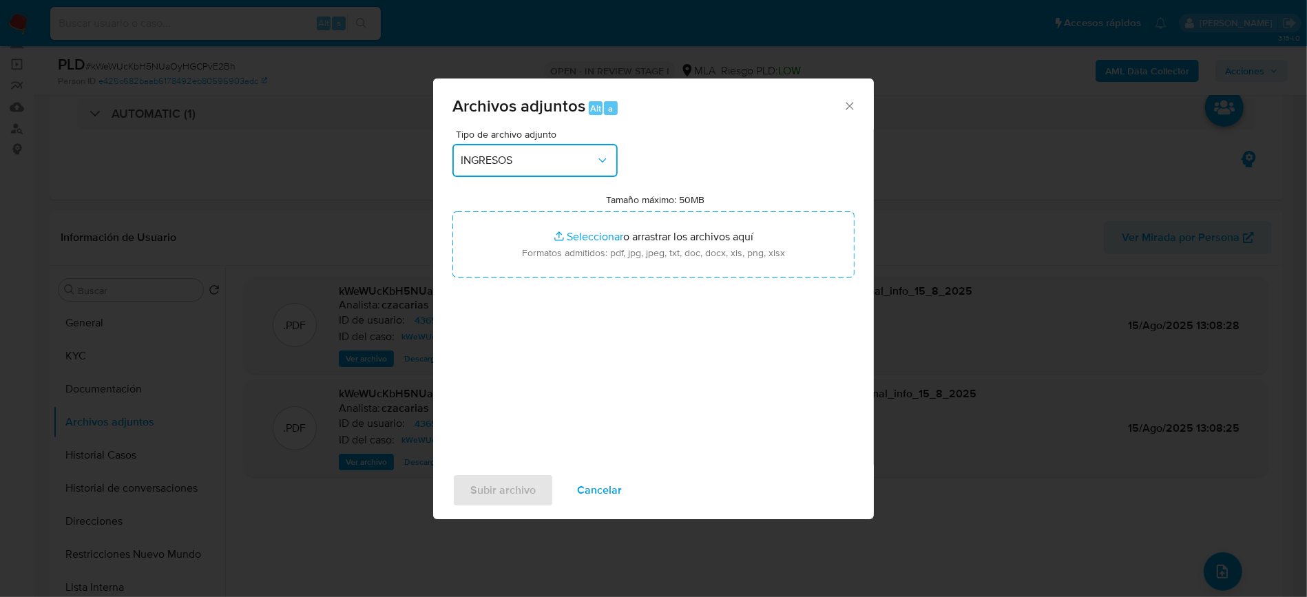
click at [576, 155] on span "INGRESOS" at bounding box center [528, 161] width 135 height 14
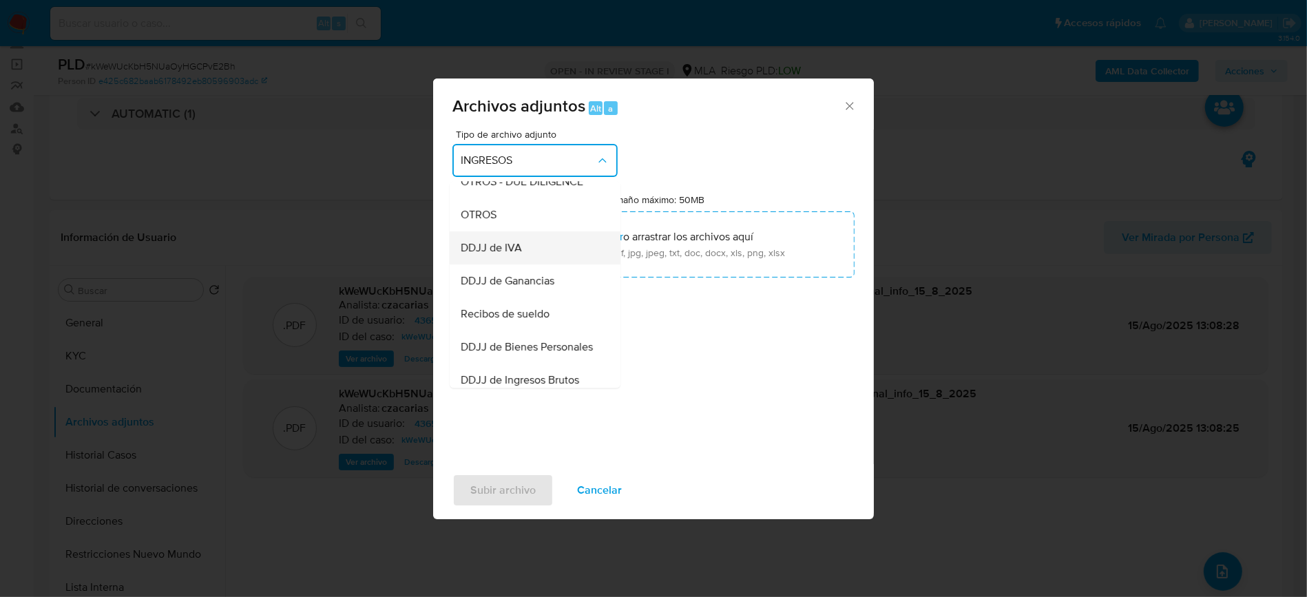
scroll to position [275, 0]
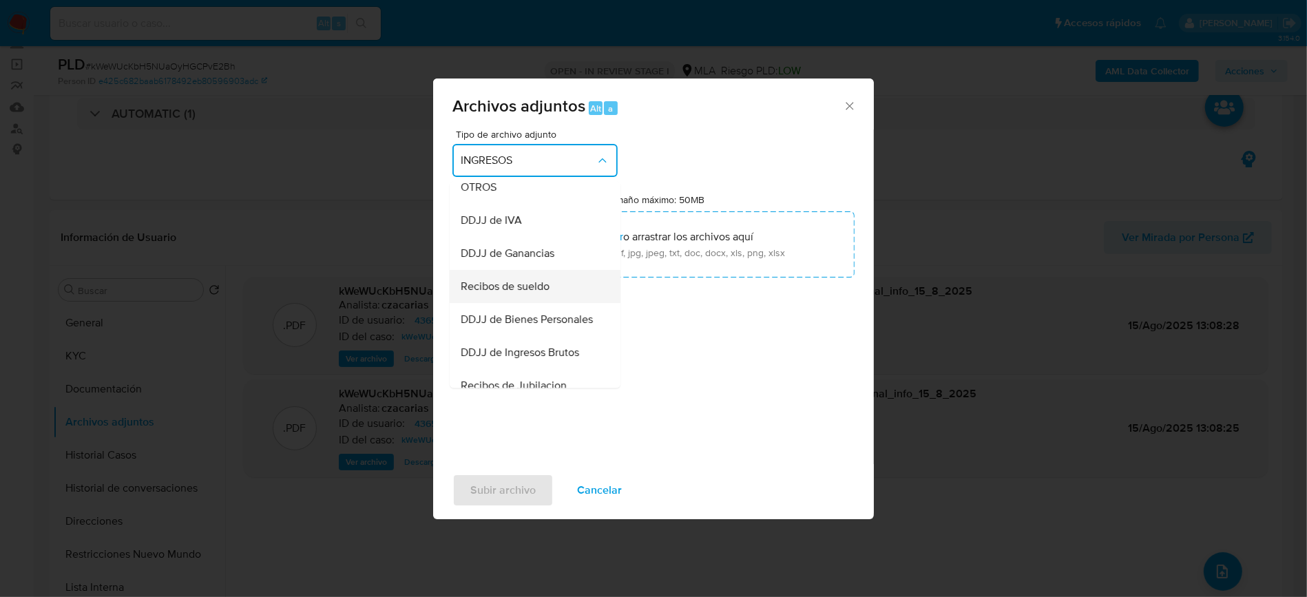
click at [531, 293] on span "Recibos de sueldo" at bounding box center [505, 287] width 89 height 14
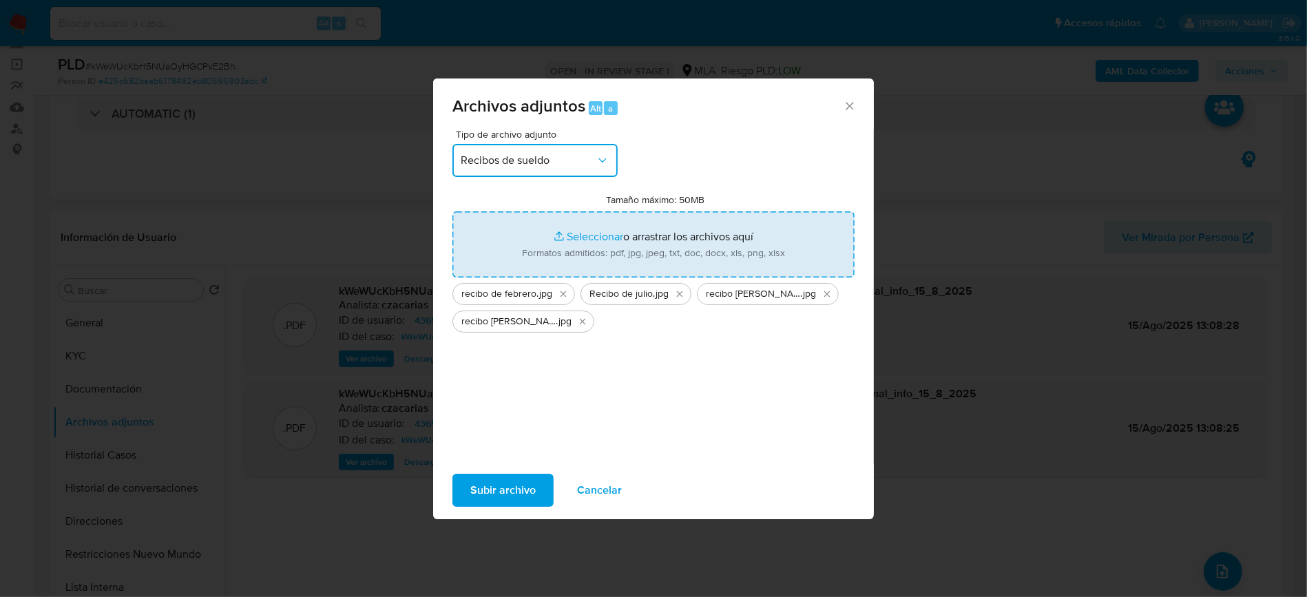
type input "C:\fakepath\recibo de enero.jpg"
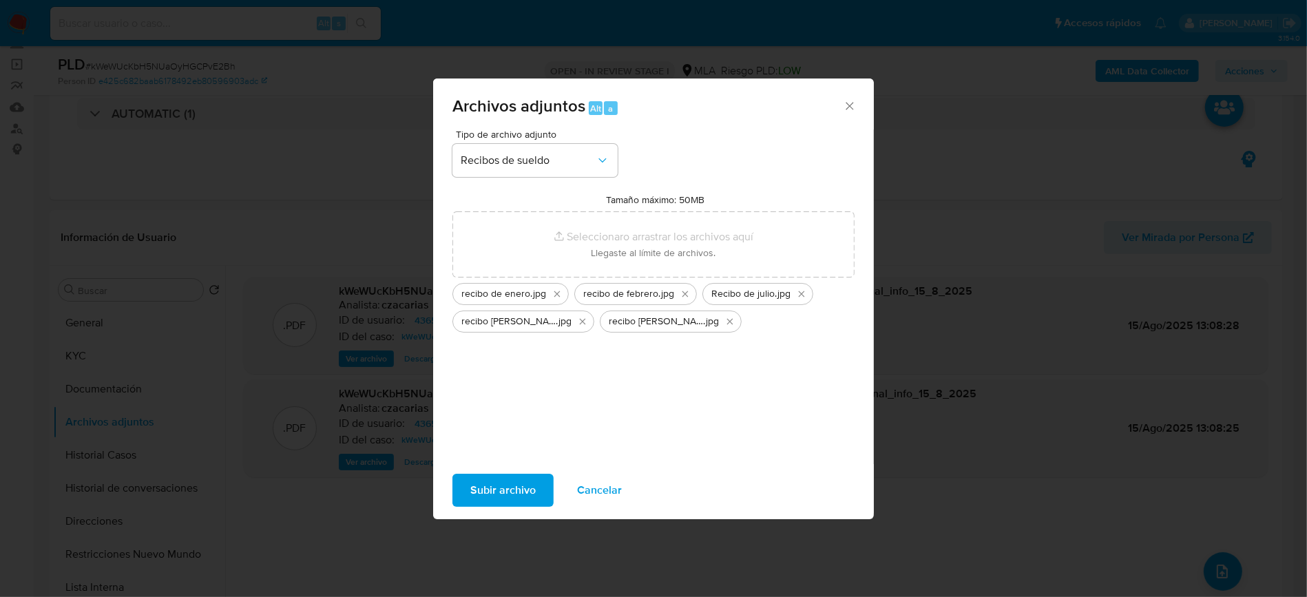
click at [500, 491] on span "Subir archivo" at bounding box center [502, 490] width 65 height 30
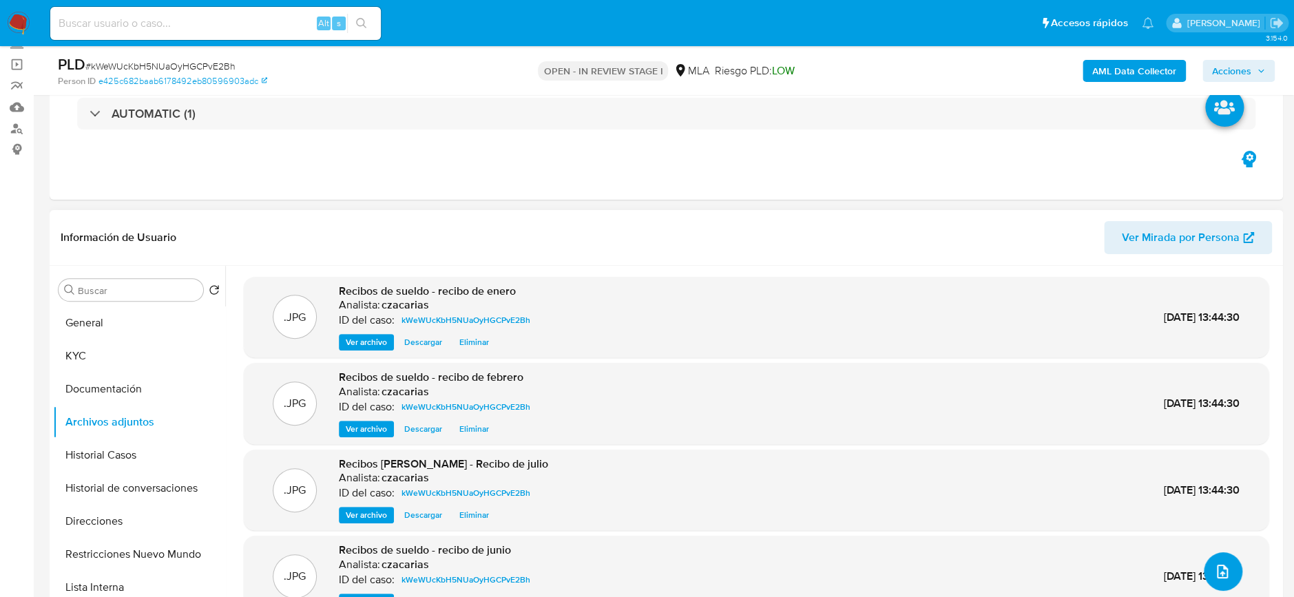
click at [1219, 567] on icon "upload-file" at bounding box center [1222, 571] width 17 height 17
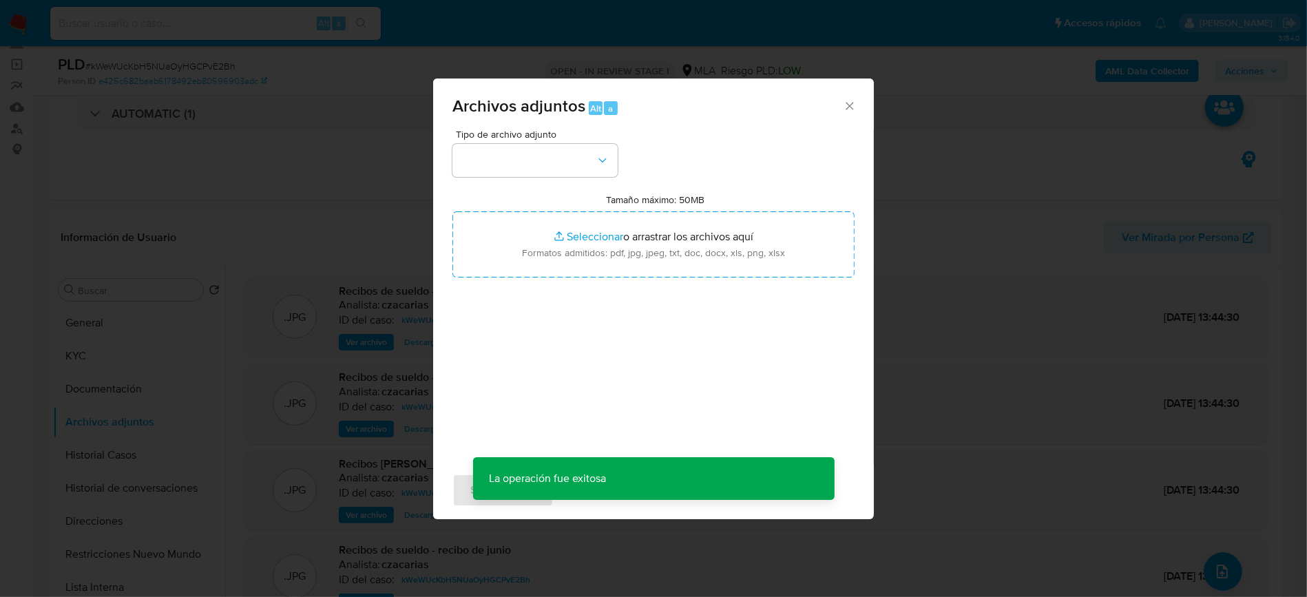
click at [568, 181] on div "Tipo de archivo adjunto Tamaño máximo: 50MB Seleccionar archivos Seleccionar o …" at bounding box center [653, 291] width 402 height 325
click at [573, 163] on button "button" at bounding box center [534, 160] width 165 height 33
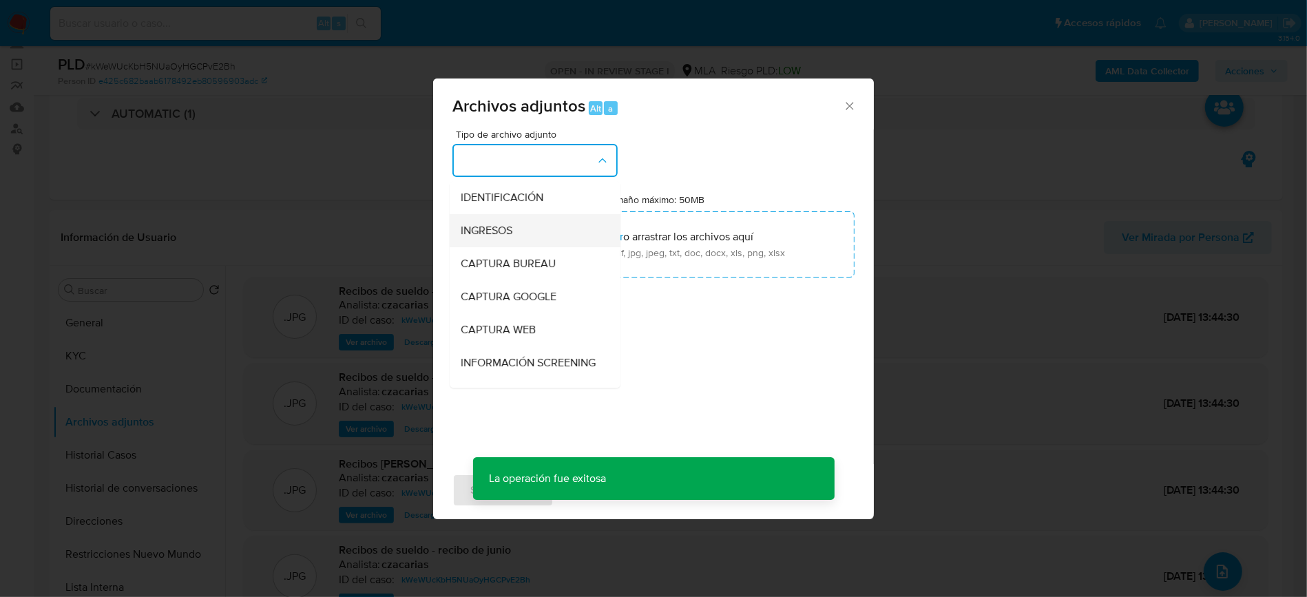
click at [515, 229] on div "INGRESOS" at bounding box center [531, 230] width 140 height 33
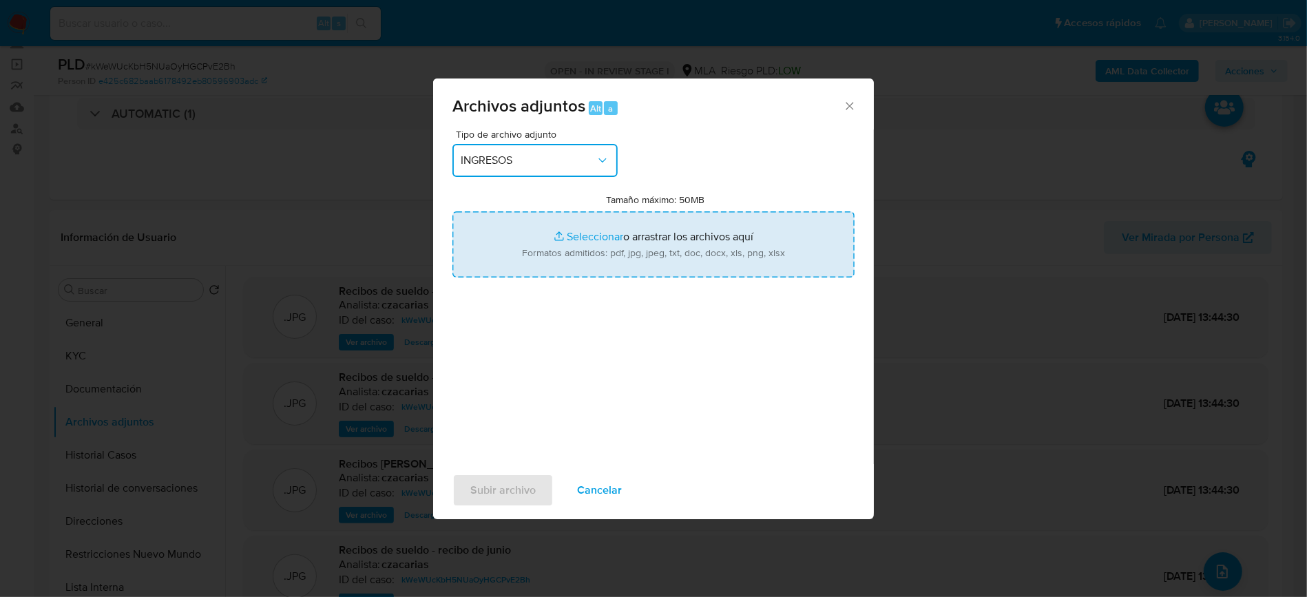
type input "C:\fakepath\recibo de abril.jpg"
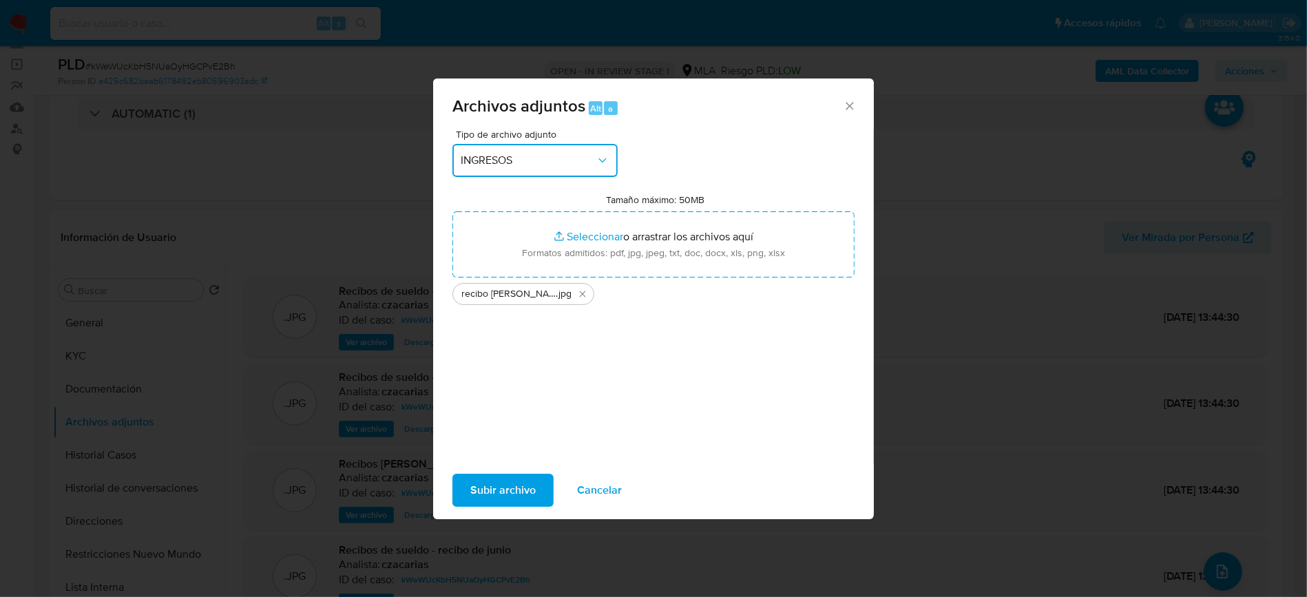
click at [540, 148] on button "INGRESOS" at bounding box center [534, 160] width 165 height 33
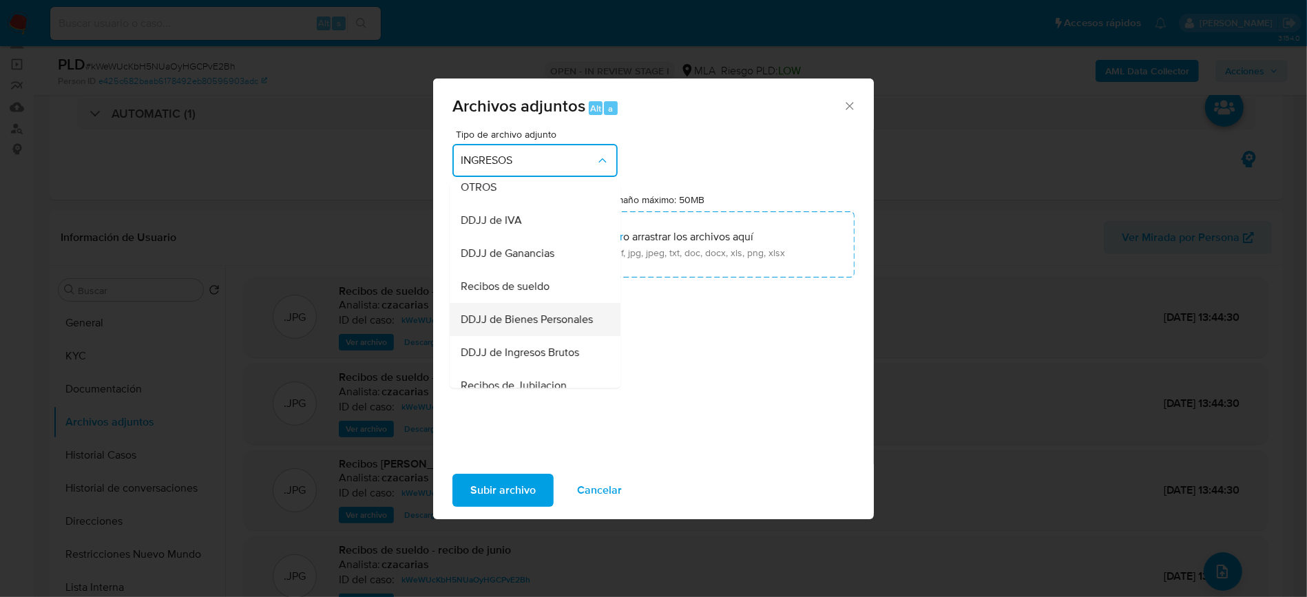
scroll to position [367, 0]
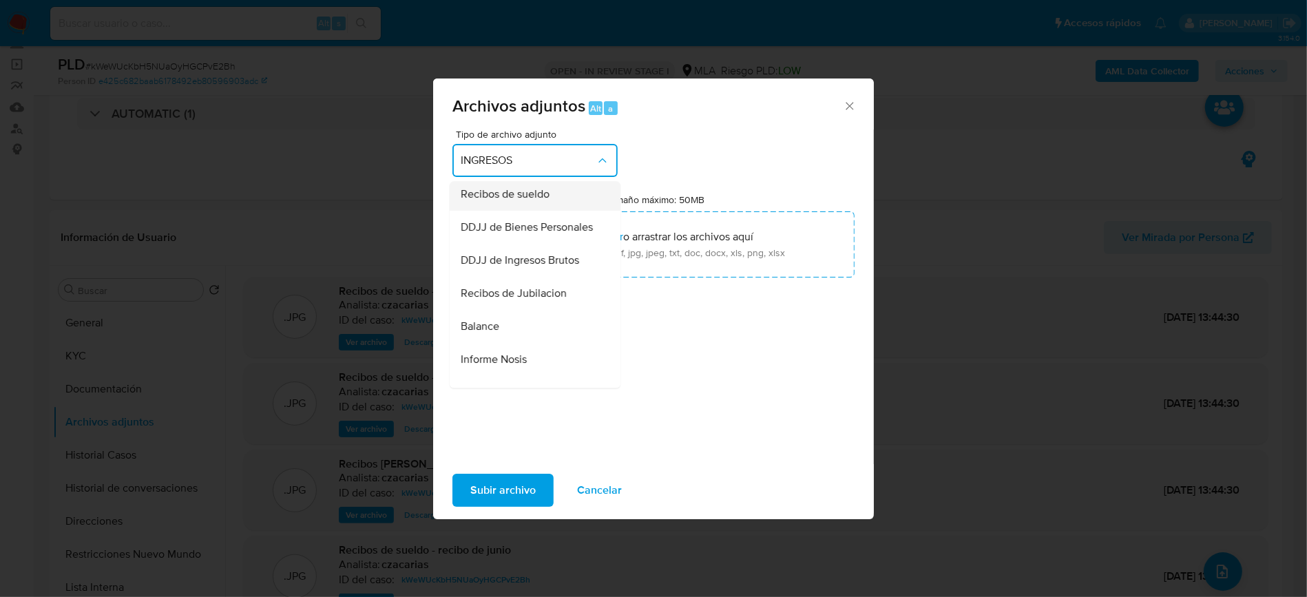
click at [506, 201] on span "Recibos de sueldo" at bounding box center [505, 194] width 89 height 14
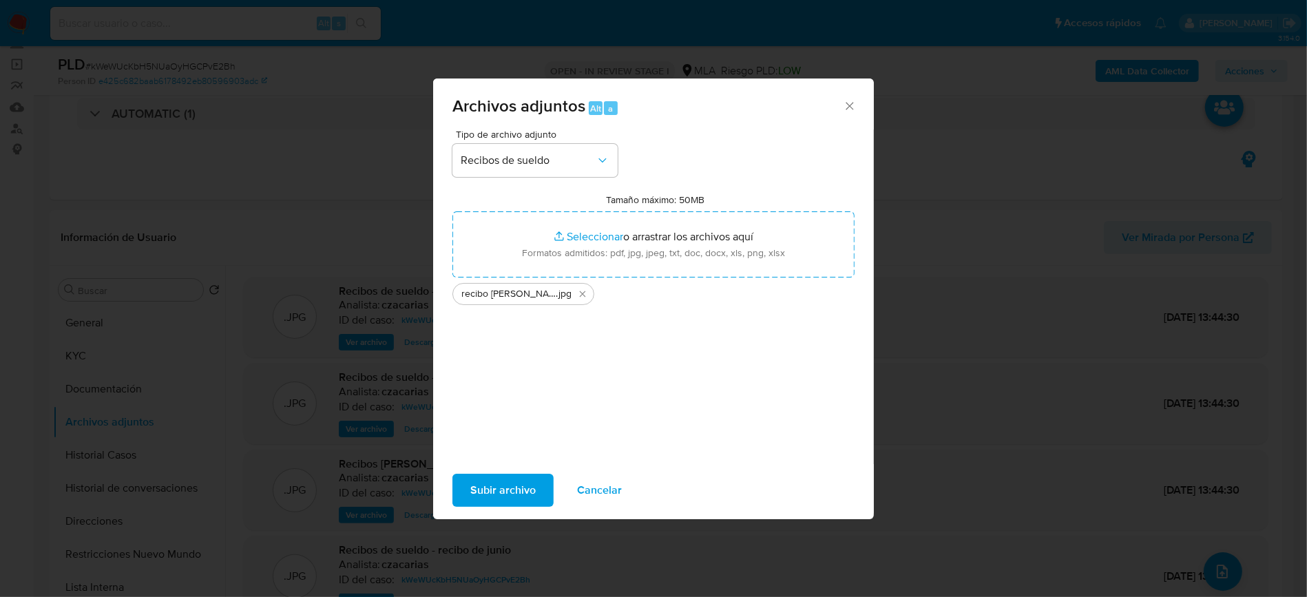
click at [523, 479] on span "Subir archivo" at bounding box center [502, 490] width 65 height 30
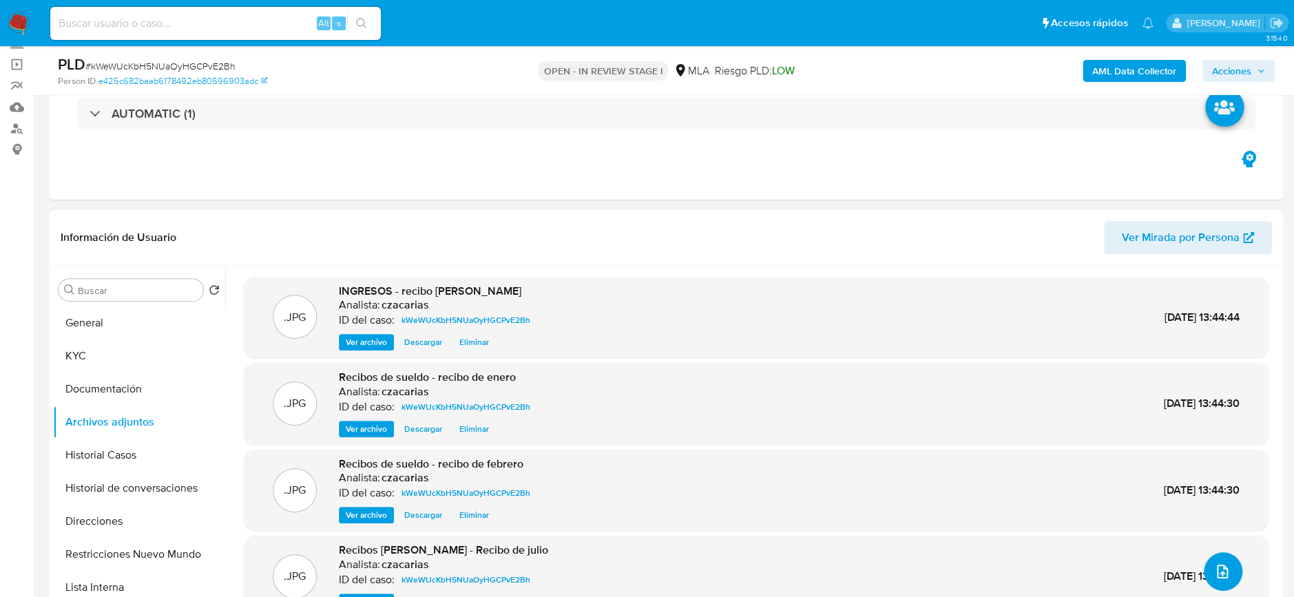
click at [1228, 576] on button "upload-file" at bounding box center [1223, 571] width 39 height 39
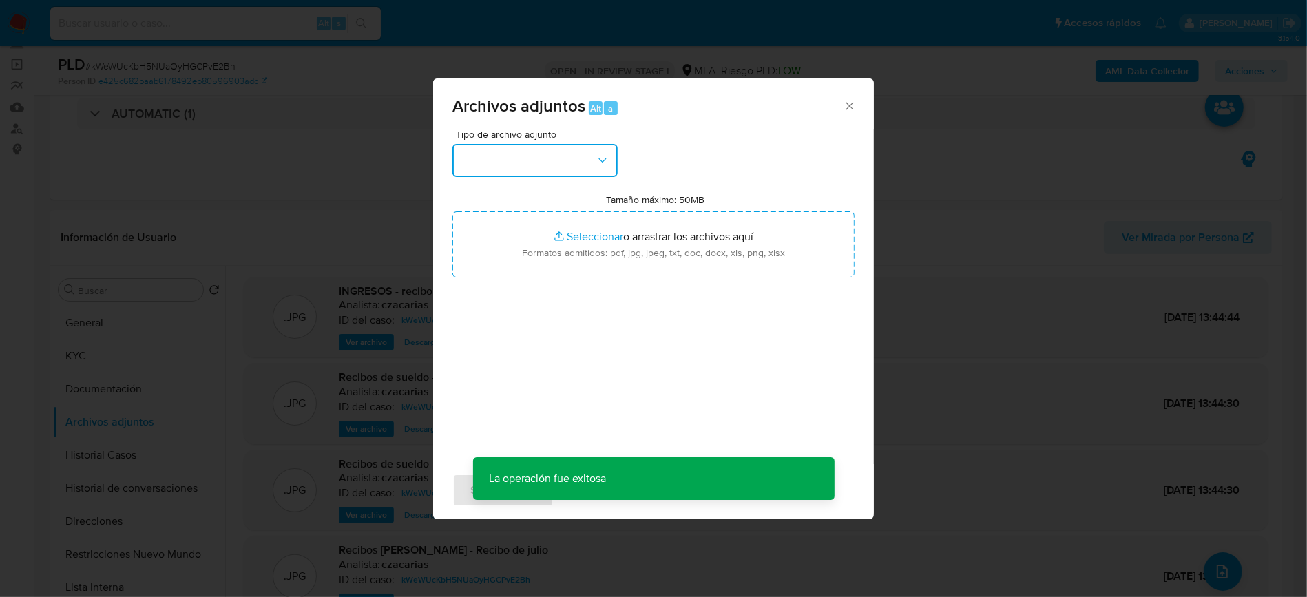
click at [525, 152] on button "button" at bounding box center [534, 160] width 165 height 33
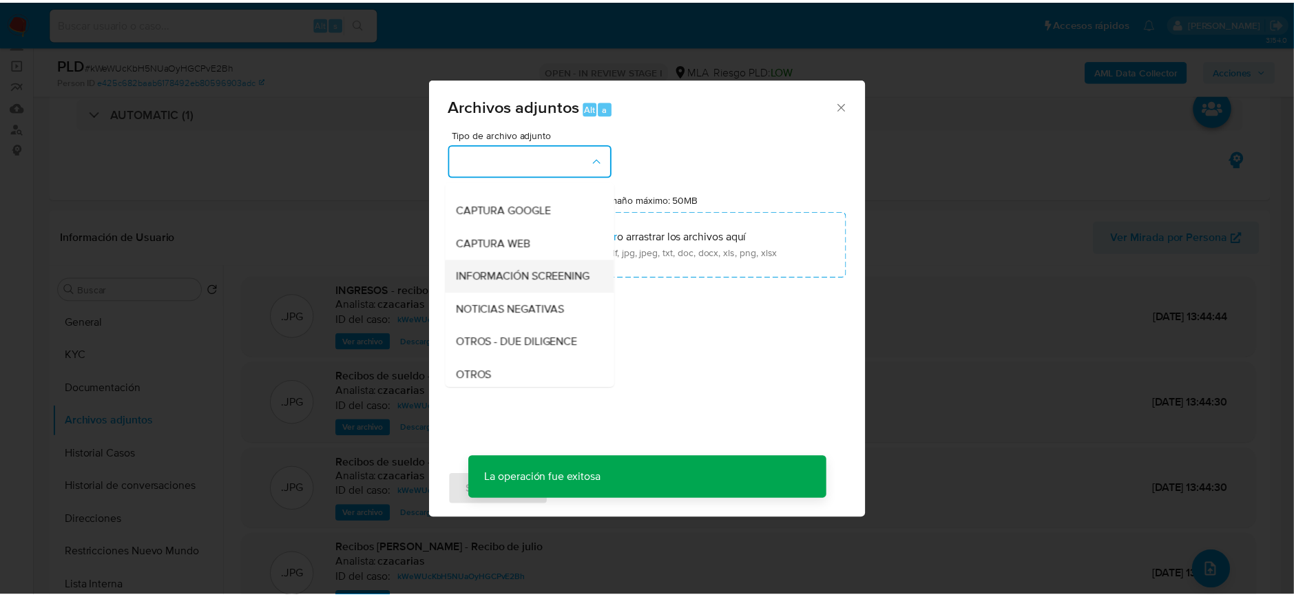
scroll to position [183, 0]
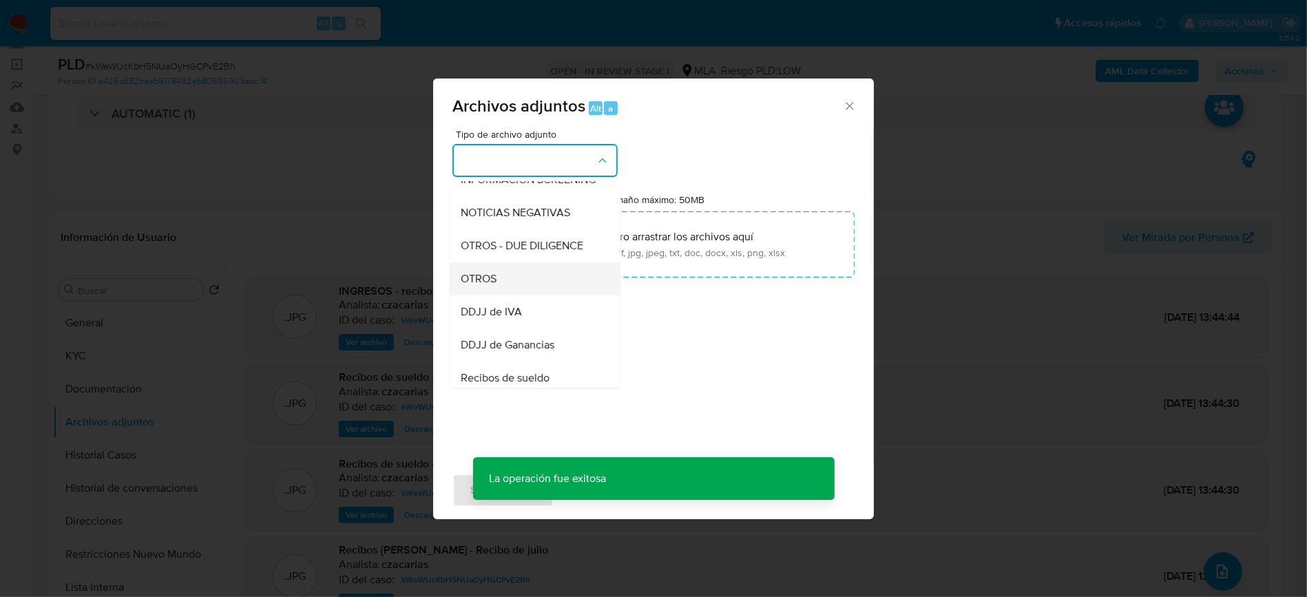
click at [499, 280] on div "OTROS" at bounding box center [531, 278] width 140 height 33
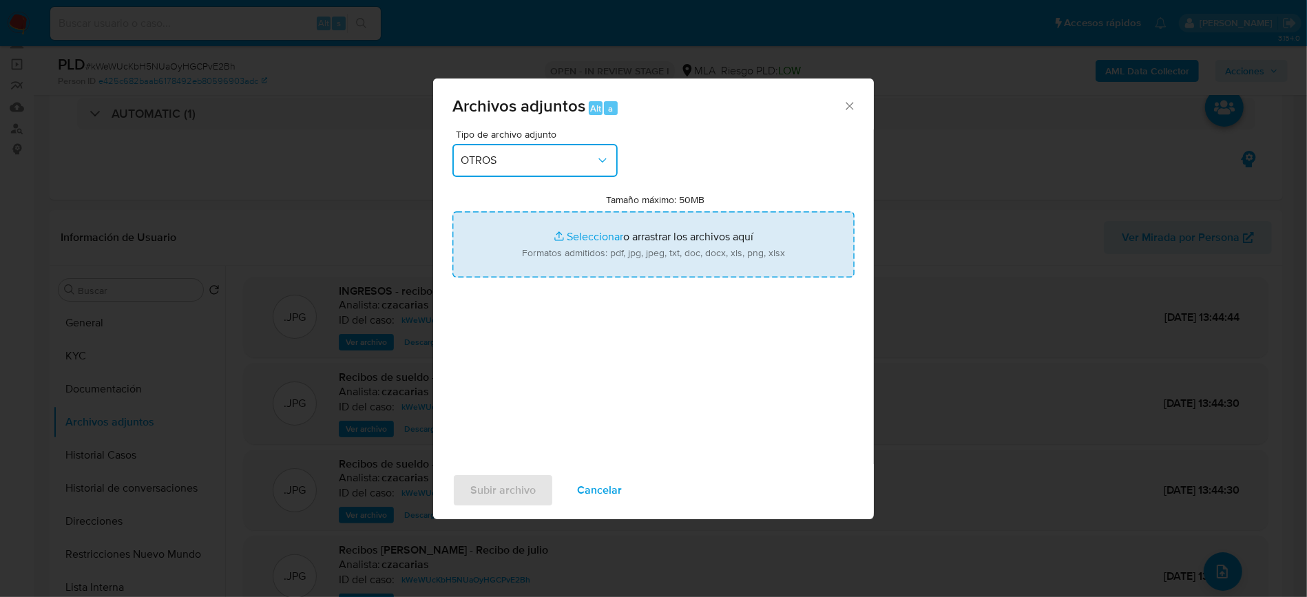
type input "C:\fakepath\comprobante de transferencia de dominio.png"
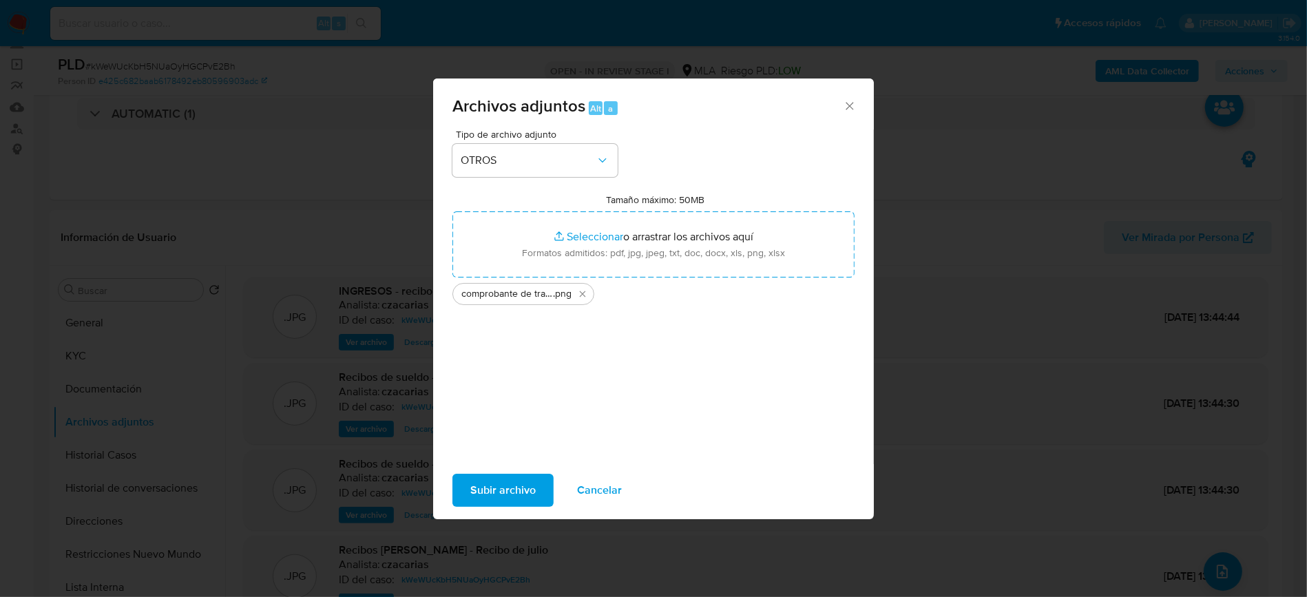
click at [533, 490] on span "Subir archivo" at bounding box center [502, 490] width 65 height 30
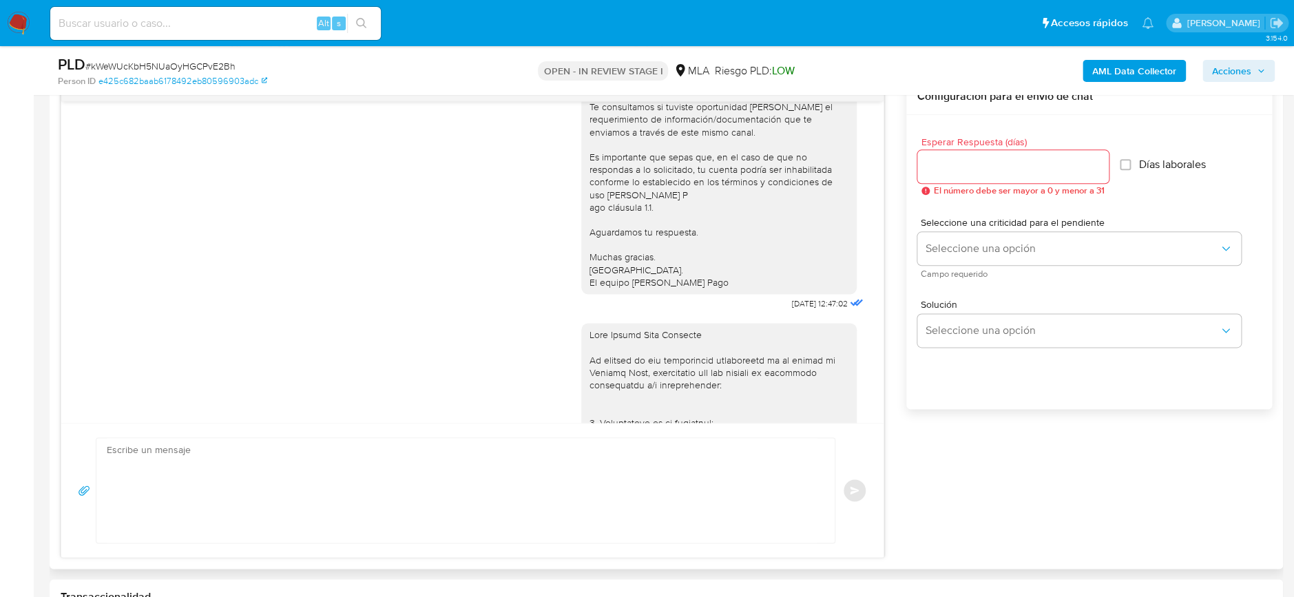
scroll to position [1285, 0]
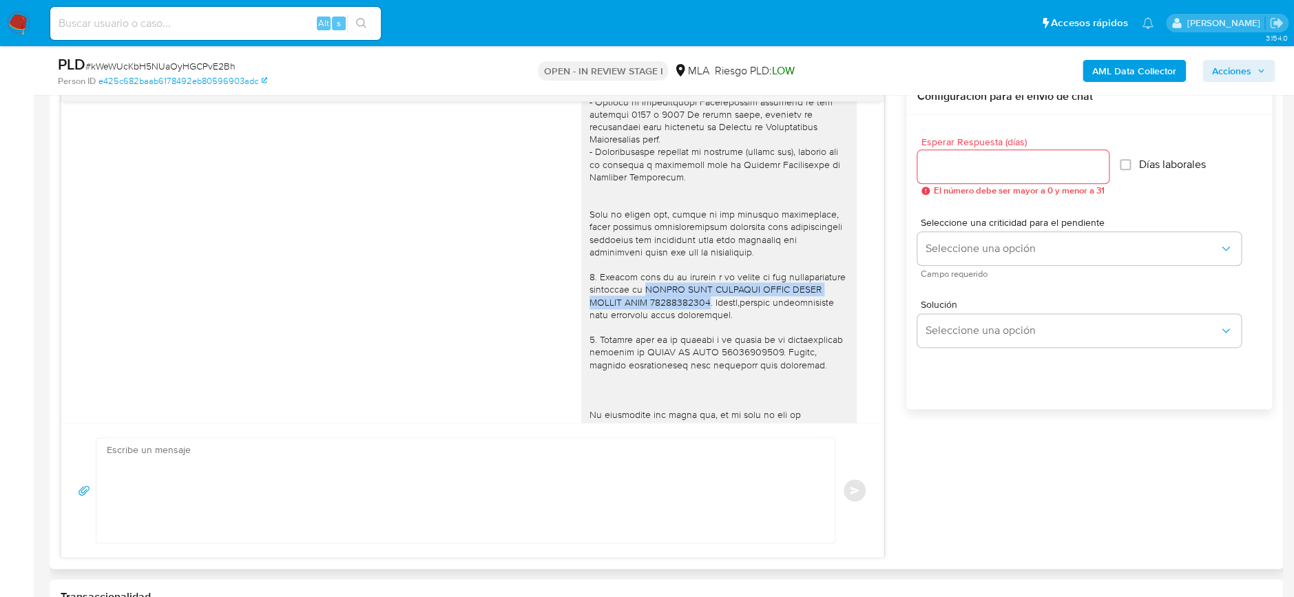
drag, startPoint x: 630, startPoint y: 326, endPoint x: 655, endPoint y: 339, distance: 27.7
click at [655, 339] on div at bounding box center [719, 208] width 259 height 676
copy div "ALTUVE MELO GABRIELA MITZU ANDRE DANIEL CUIT 27957501732"
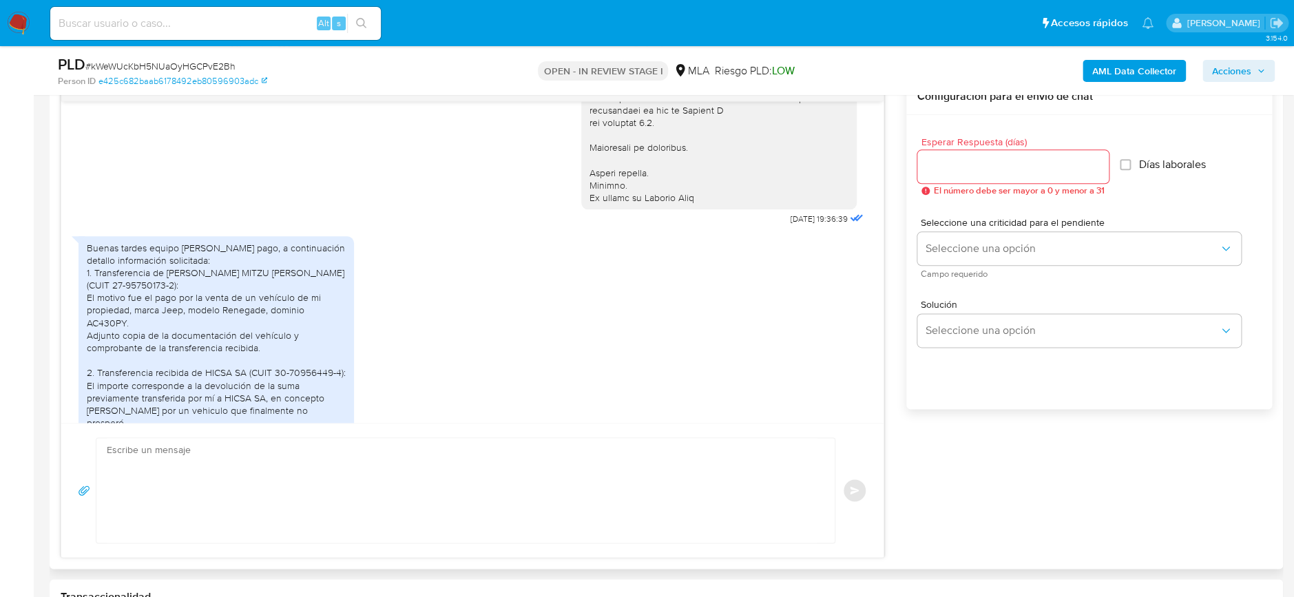
scroll to position [1744, 0]
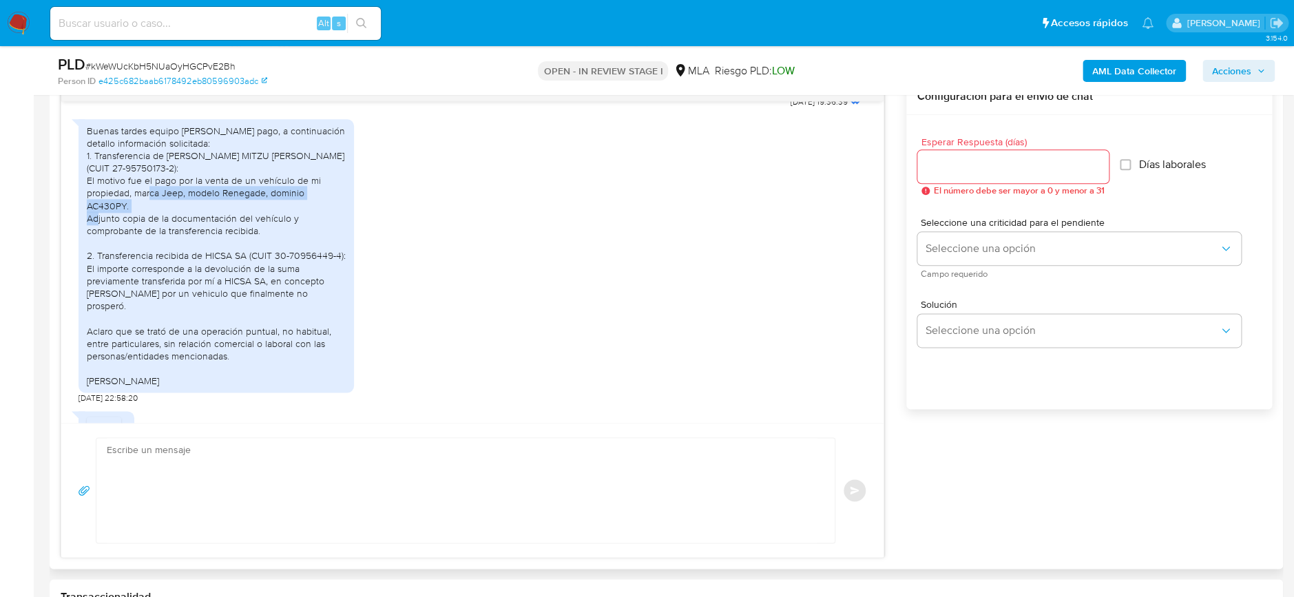
drag, startPoint x: 133, startPoint y: 246, endPoint x: 139, endPoint y: 255, distance: 10.9
click at [139, 255] on div "Buenas tardes equipo de mercado pago, a continuación detallo información solici…" at bounding box center [216, 256] width 259 height 263
copy div "marca Jeep, modelo Renegade, dominio AC430PY."
click at [98, 271] on div "Buenas tardes equipo de mercado pago, a continuación detallo información solici…" at bounding box center [216, 256] width 259 height 263
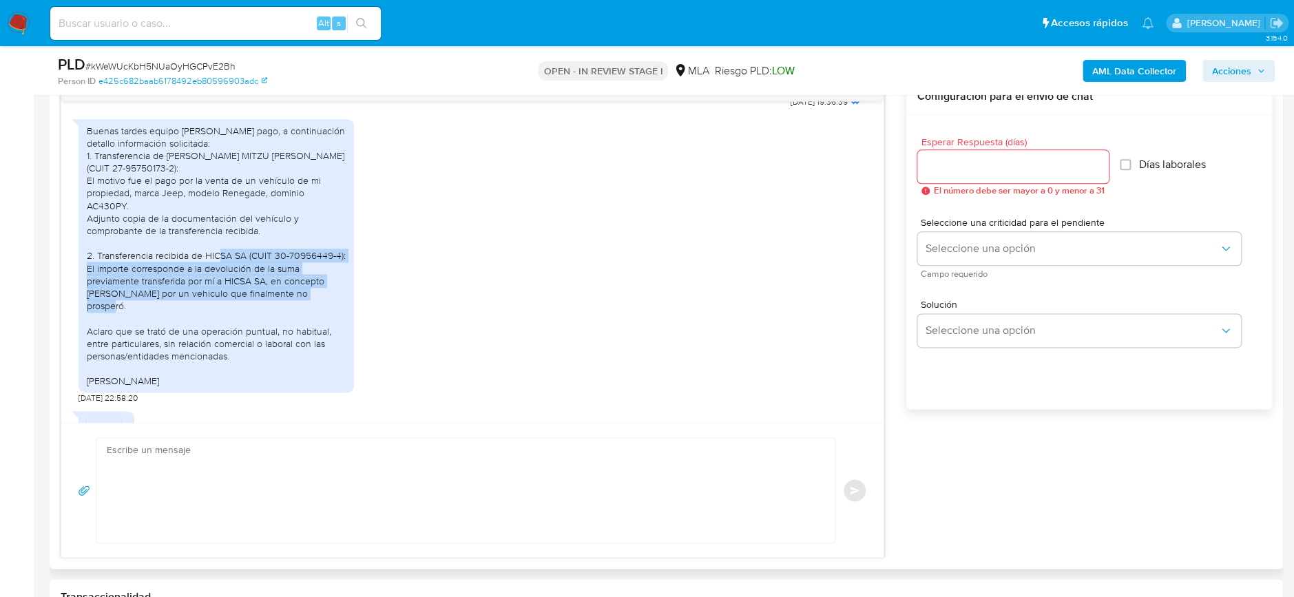
drag, startPoint x: 206, startPoint y: 306, endPoint x: 316, endPoint y: 343, distance: 116.1
click at [316, 343] on div "Buenas tardes equipo de mercado pago, a continuación detallo información solici…" at bounding box center [216, 256] width 259 height 263
copy div "HICSA SA (CUIT 30-70956449-4): El importe corresponde a la devolución de la sum…"
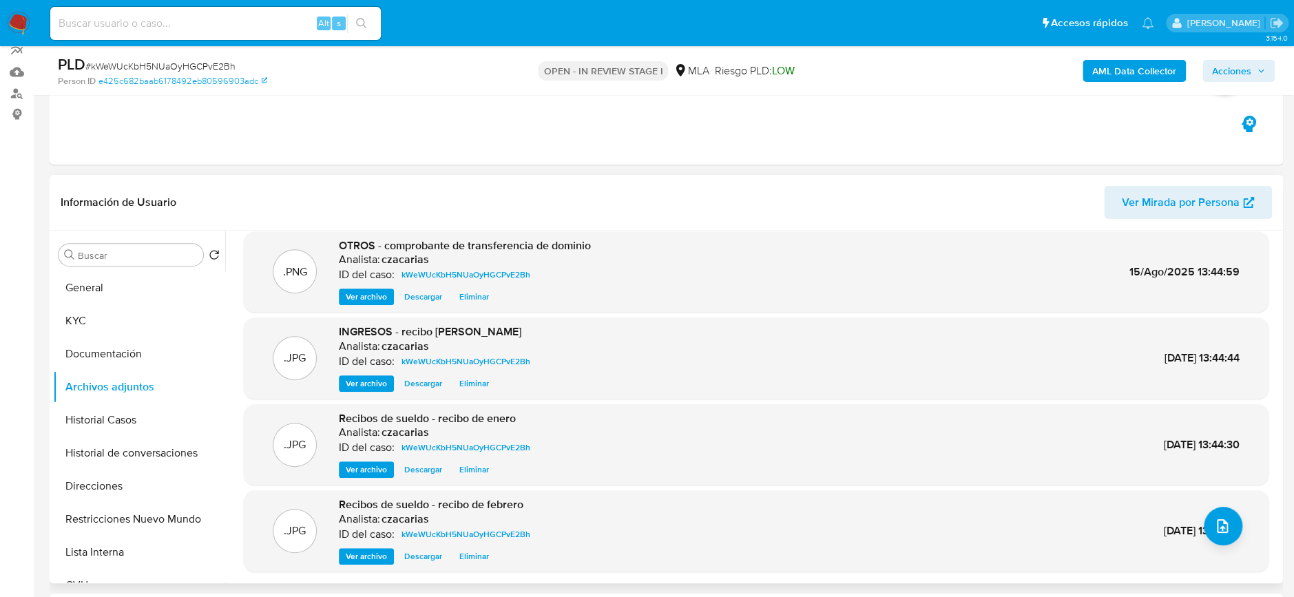
scroll to position [92, 0]
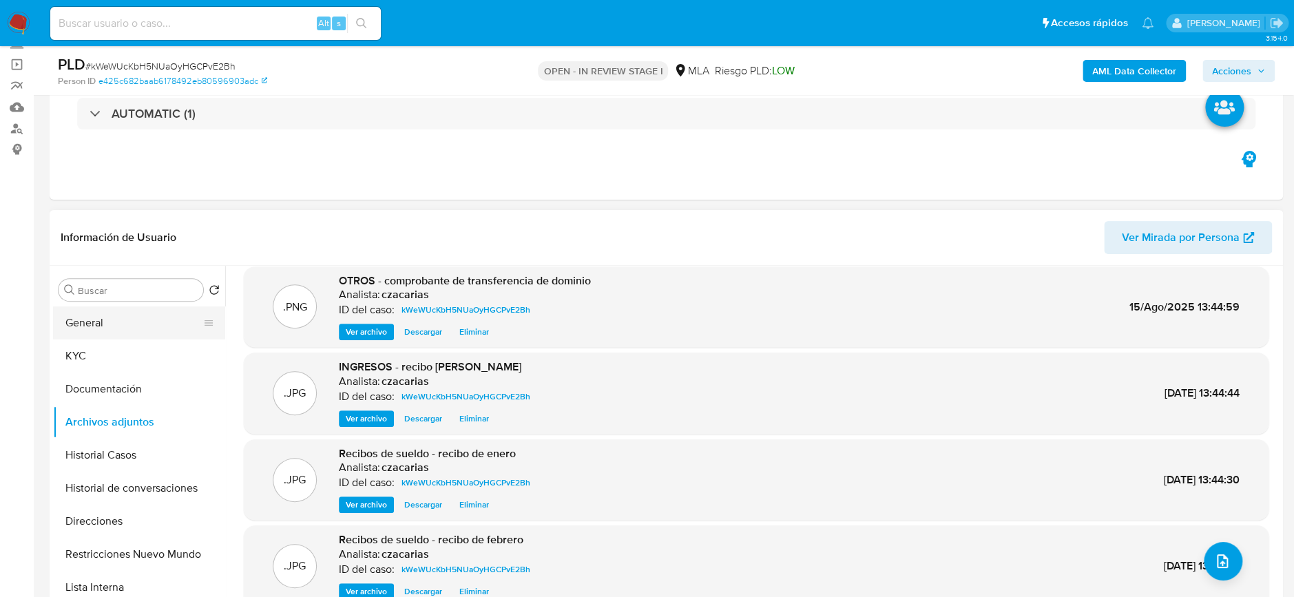
click at [107, 326] on button "General" at bounding box center [133, 322] width 161 height 33
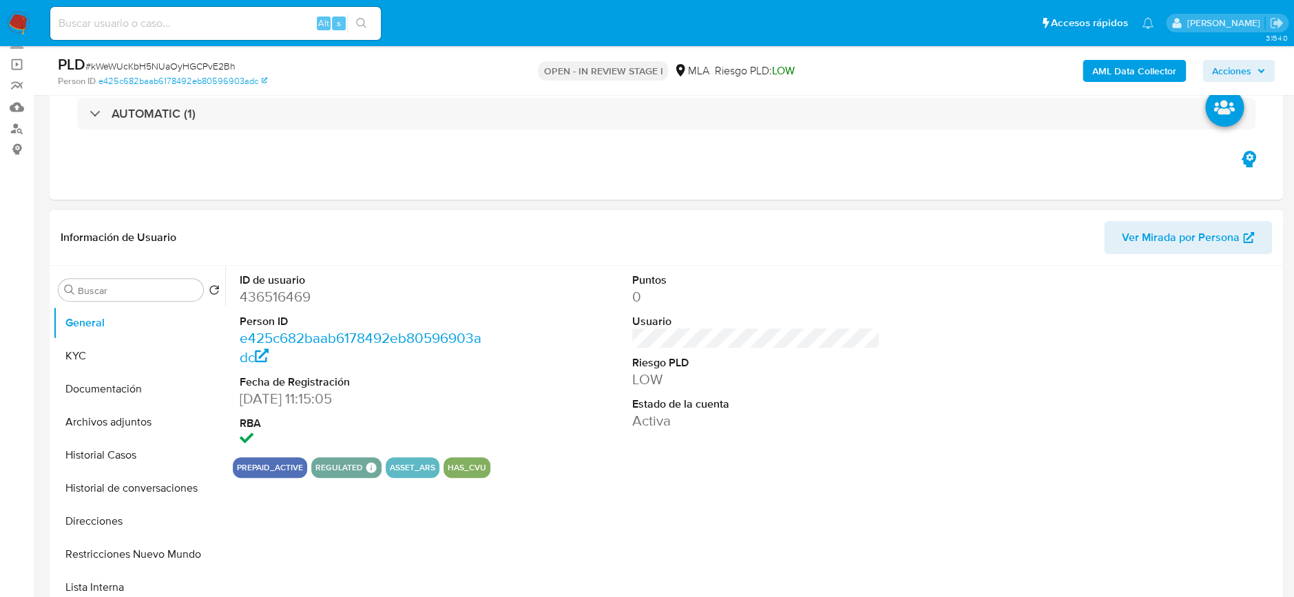
click at [275, 300] on dd "436516469" at bounding box center [364, 296] width 248 height 19
copy dd "436516469"
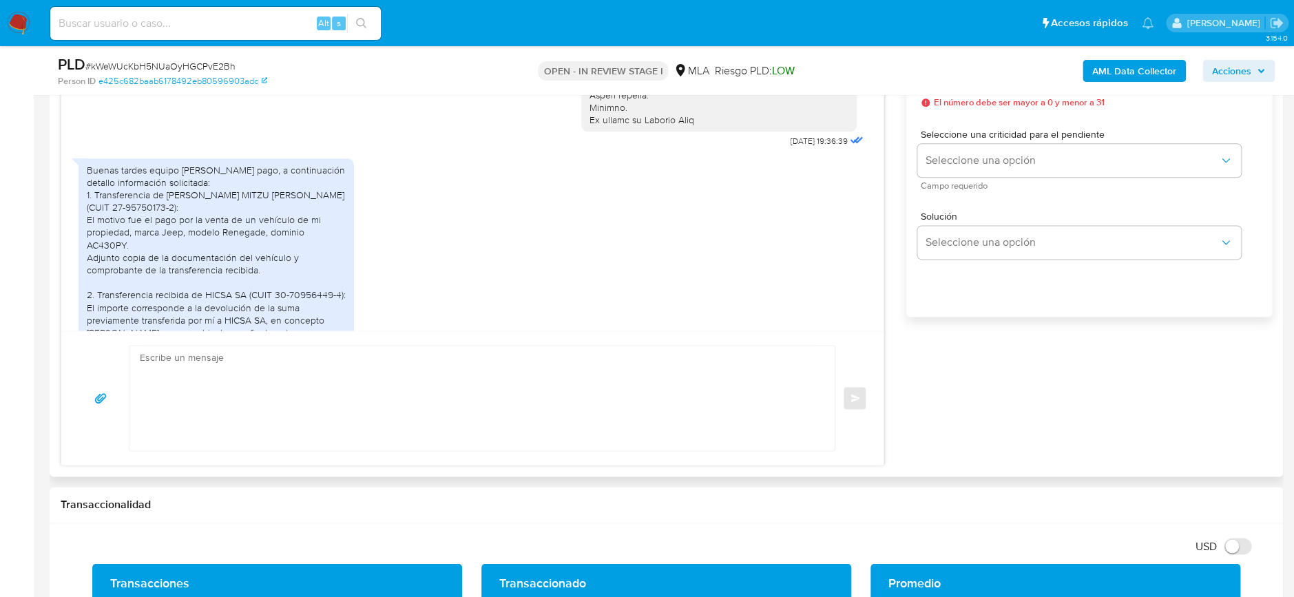
scroll to position [1653, 0]
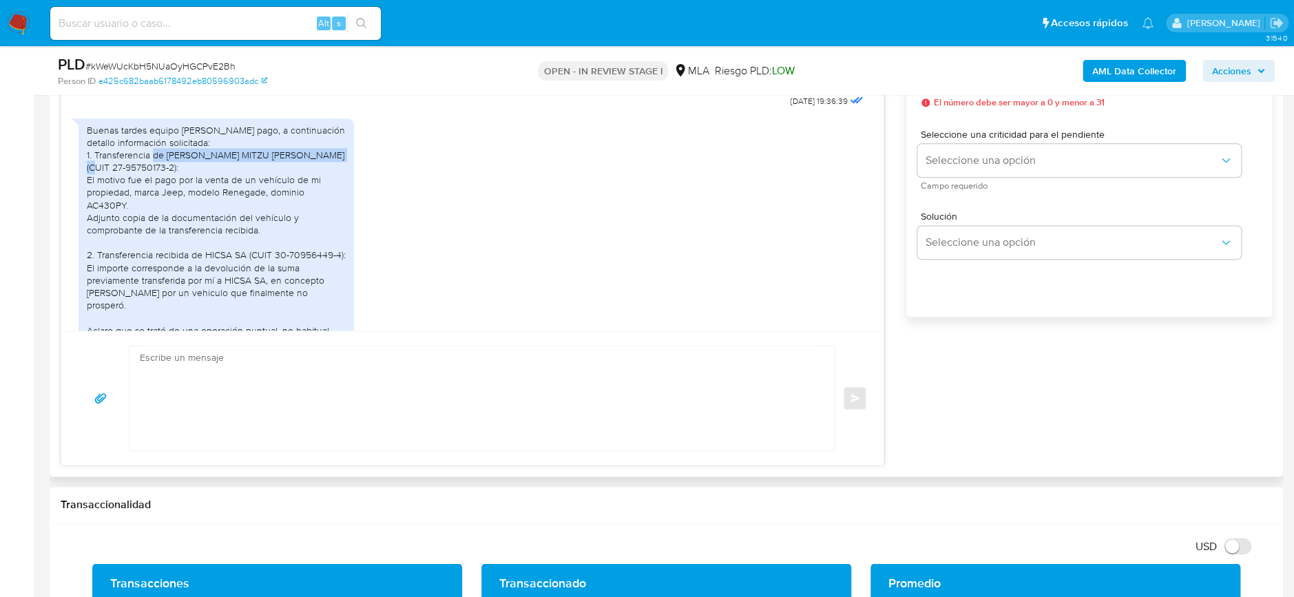
drag, startPoint x: 167, startPoint y: 209, endPoint x: 117, endPoint y: 219, distance: 50.7
click at [117, 219] on div "Buenas tardes equipo de mercado pago, a continuación detallo información solici…" at bounding box center [216, 255] width 259 height 263
copy div "ALTUVE MELO GABRIELA MITZU ANDRE DANIEL"
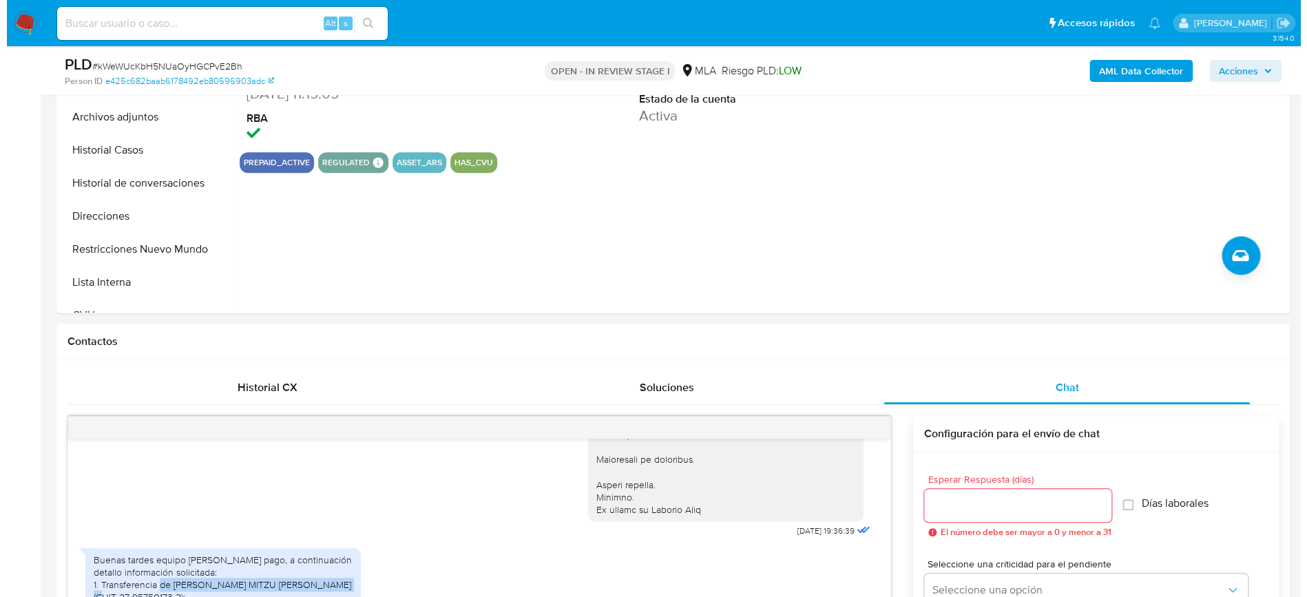
scroll to position [275, 0]
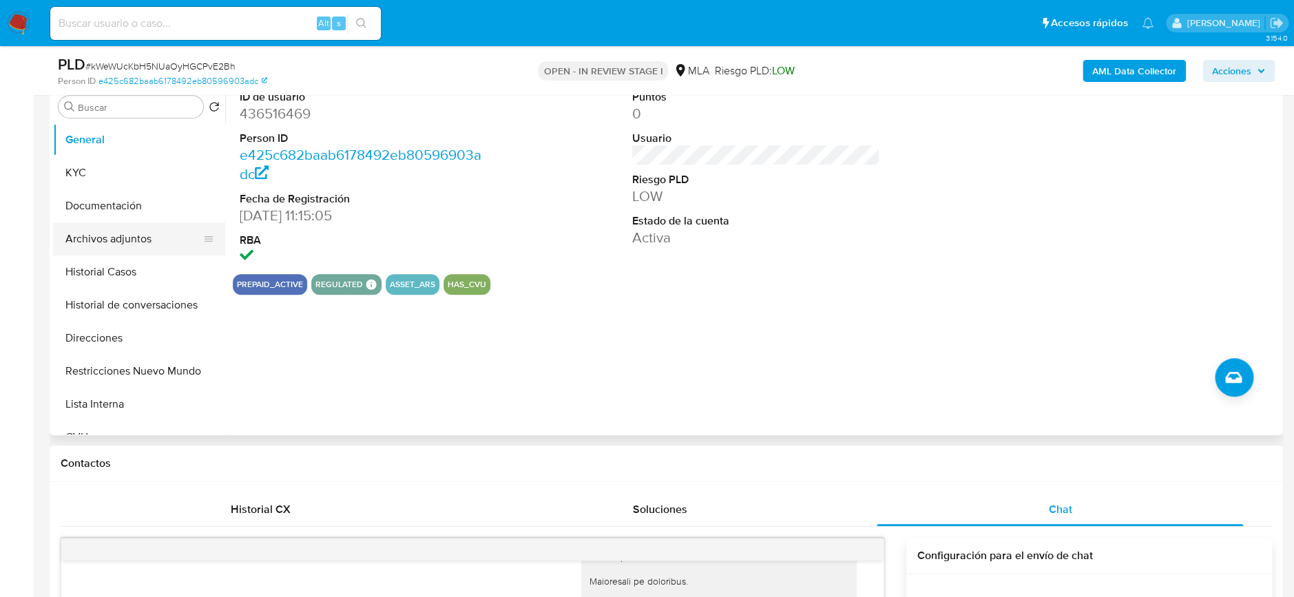
click at [101, 233] on button "Archivos adjuntos" at bounding box center [133, 238] width 161 height 33
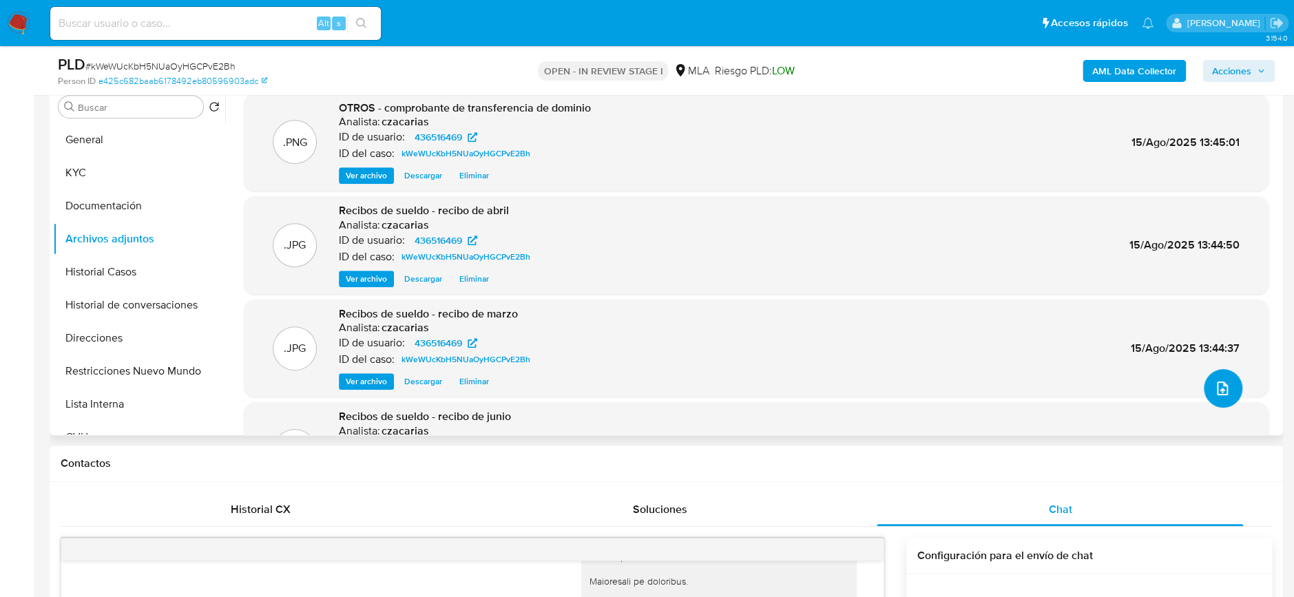
click at [1209, 398] on button "upload-file" at bounding box center [1223, 388] width 39 height 39
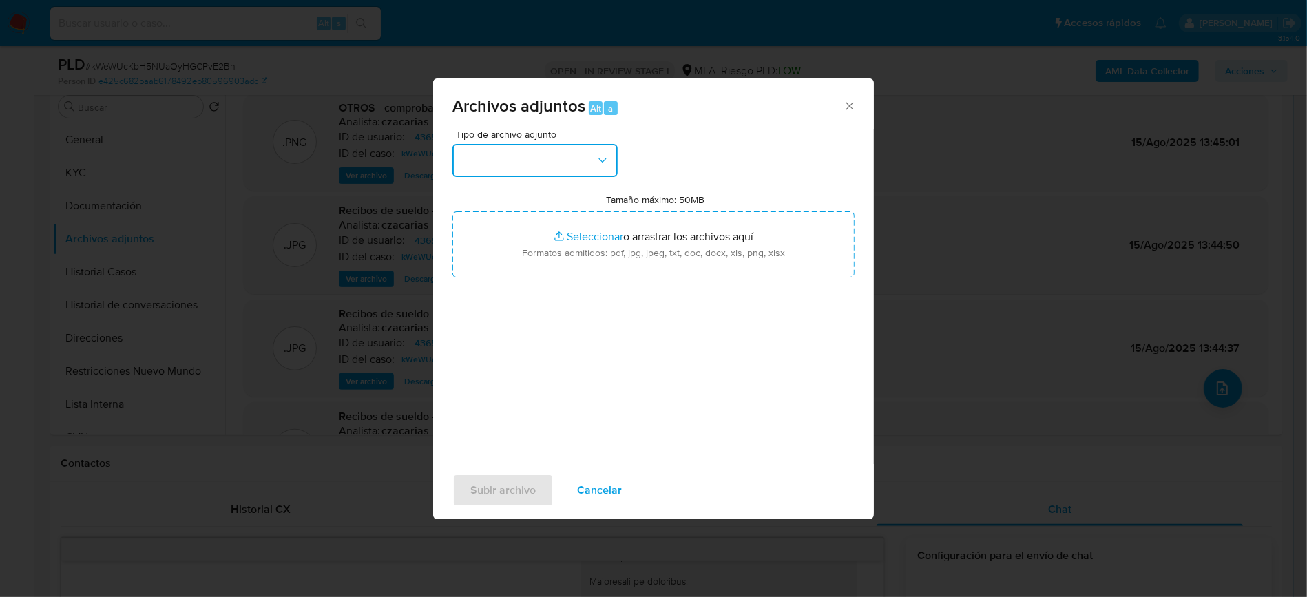
click at [570, 175] on button "button" at bounding box center [534, 160] width 165 height 33
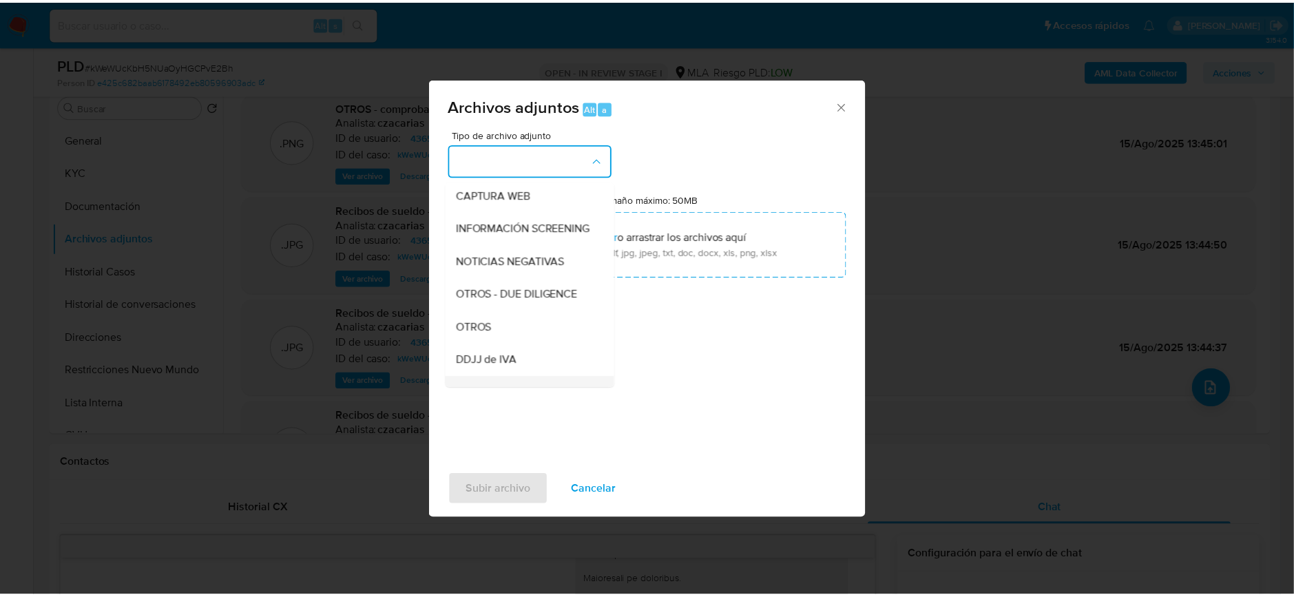
scroll to position [183, 0]
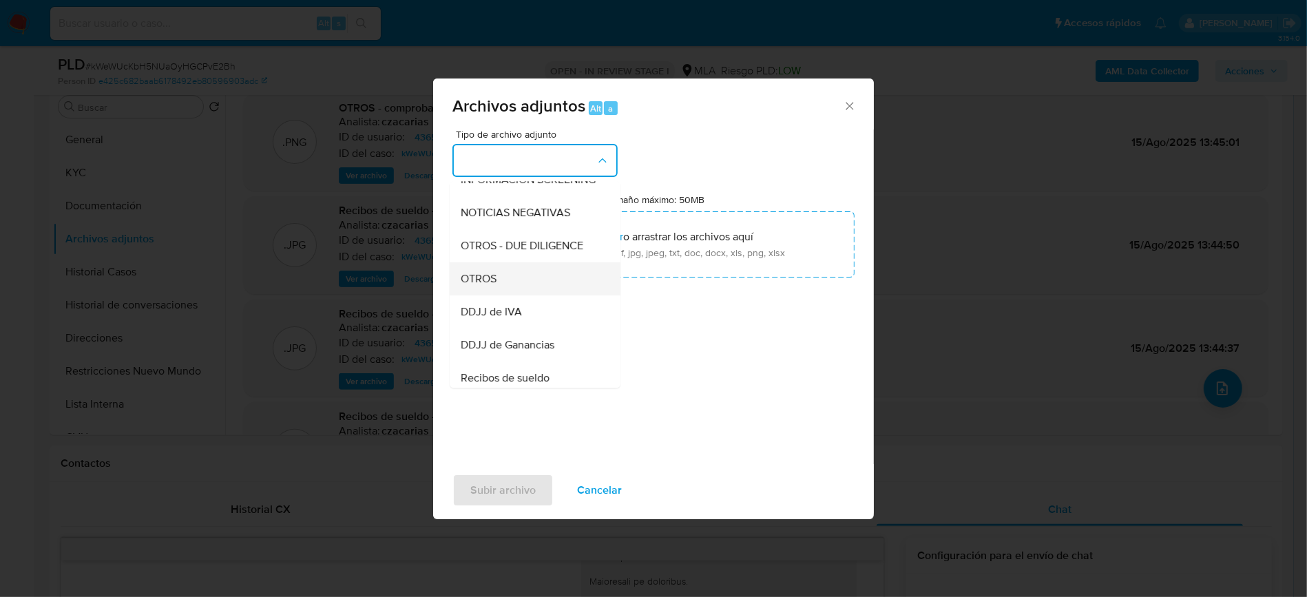
click at [512, 291] on div "OTROS" at bounding box center [531, 278] width 140 height 33
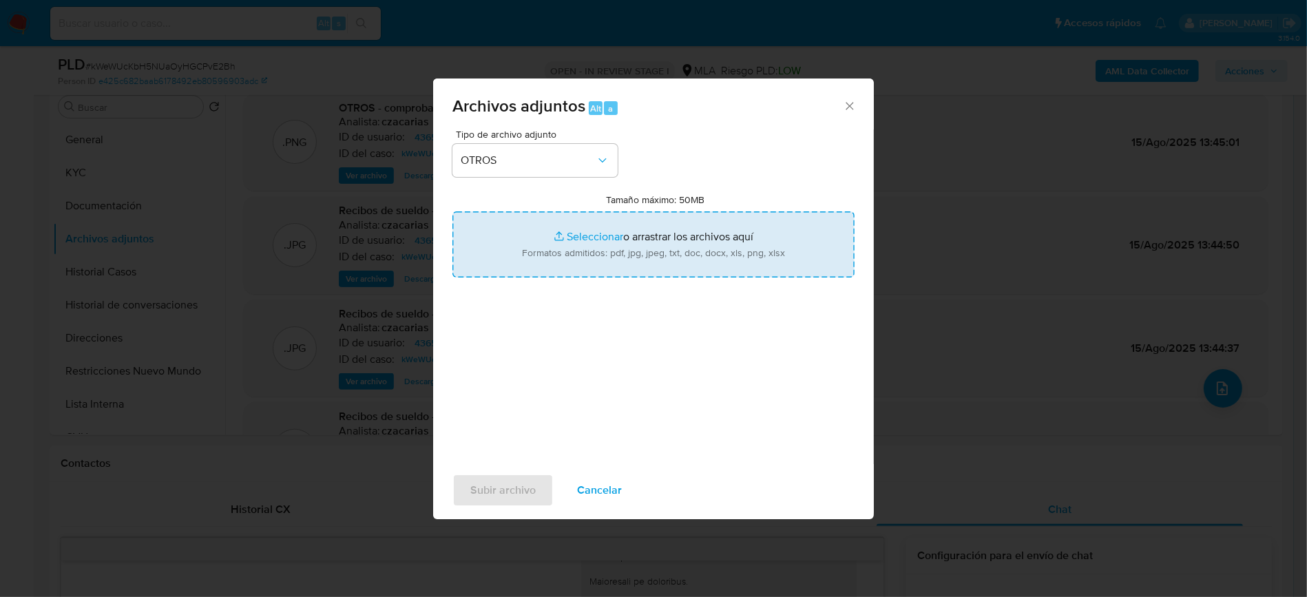
type input "C:\fakepath\Caselog kWeWUcKbH5NUaOyHGCPvE2Bh.docx"
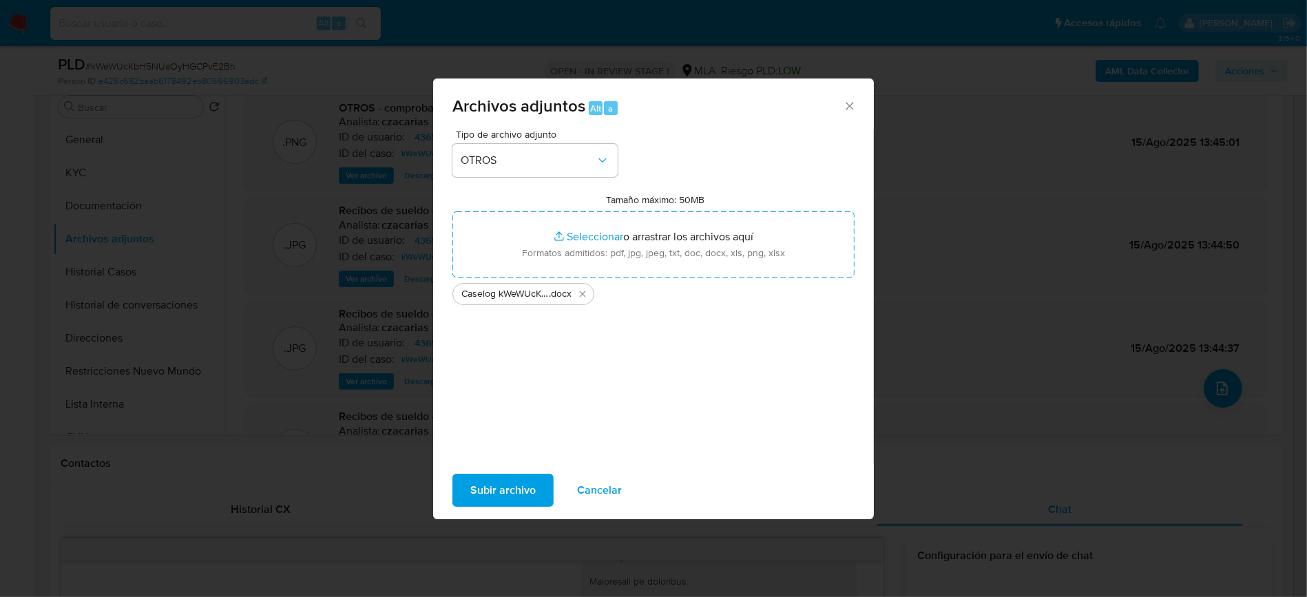
click at [514, 491] on span "Subir archivo" at bounding box center [502, 490] width 65 height 30
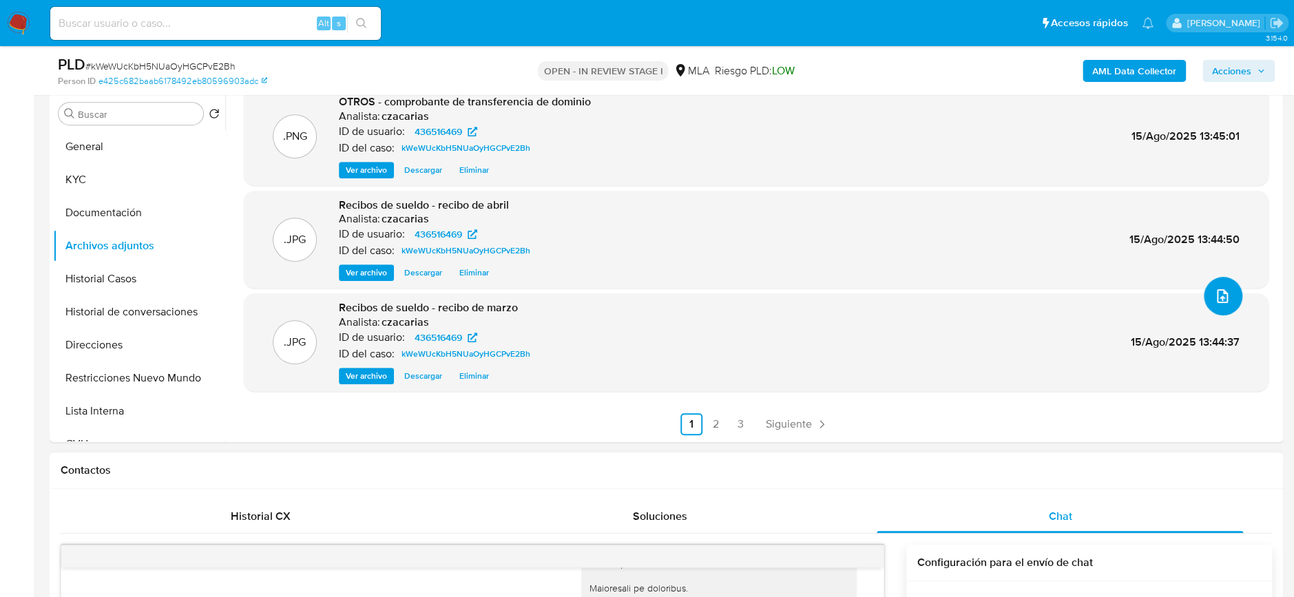
scroll to position [459, 0]
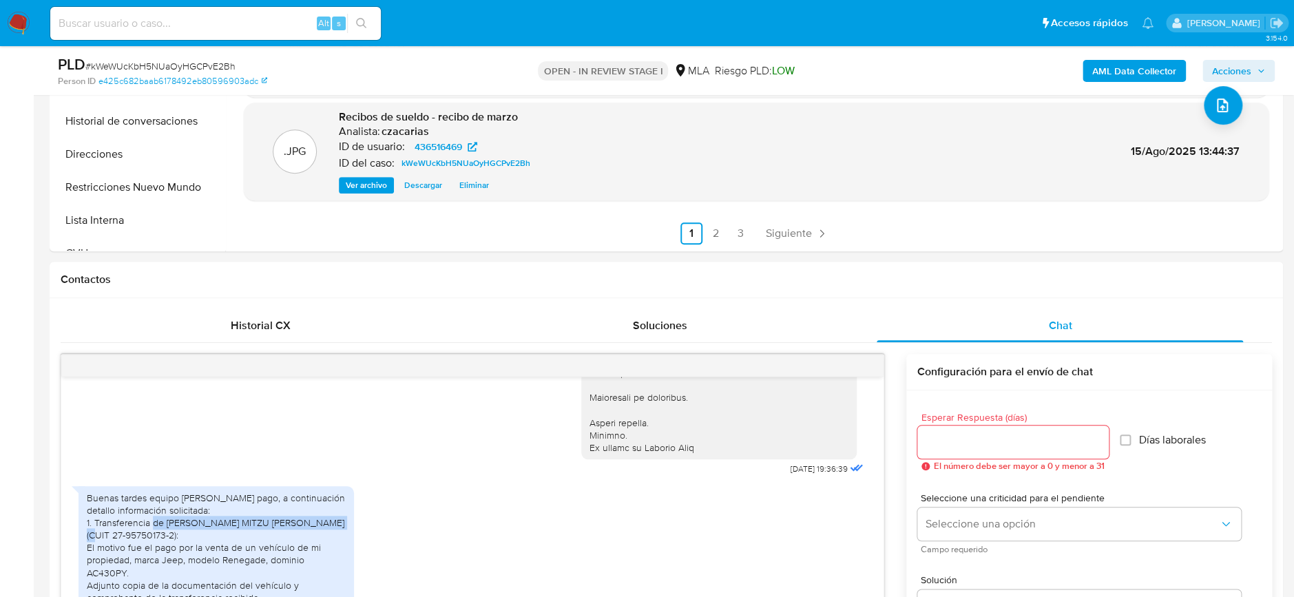
click at [1246, 70] on span "Acciones" at bounding box center [1231, 71] width 39 height 22
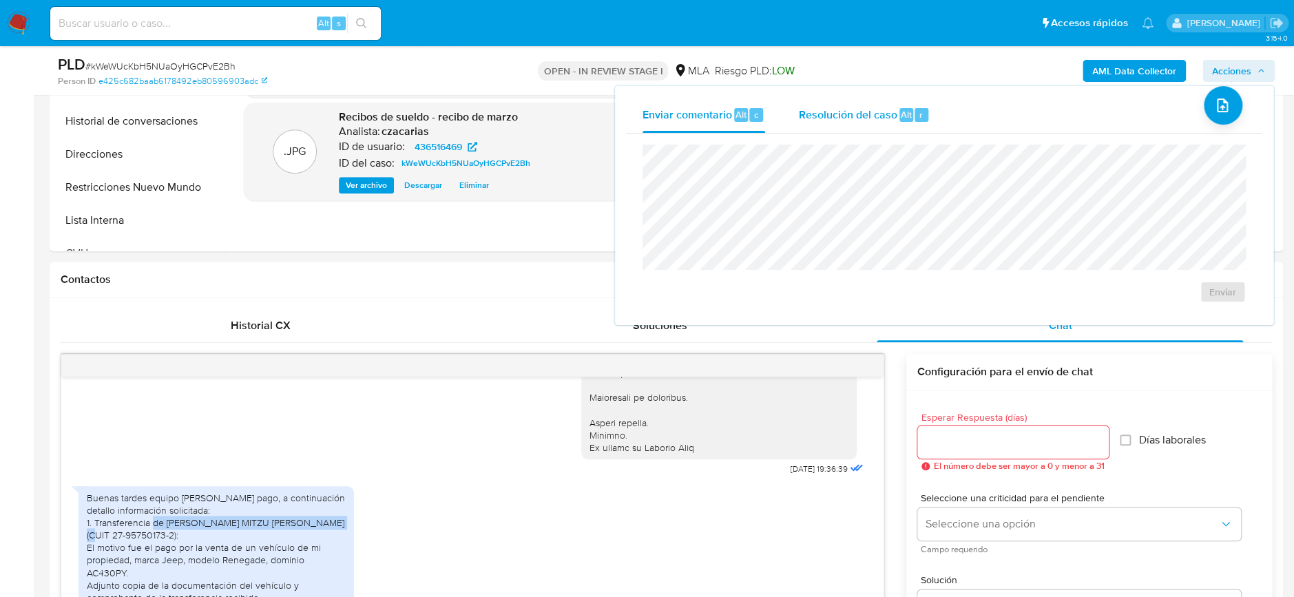
click at [897, 123] on div "Resolución del caso Alt r" at bounding box center [864, 115] width 132 height 36
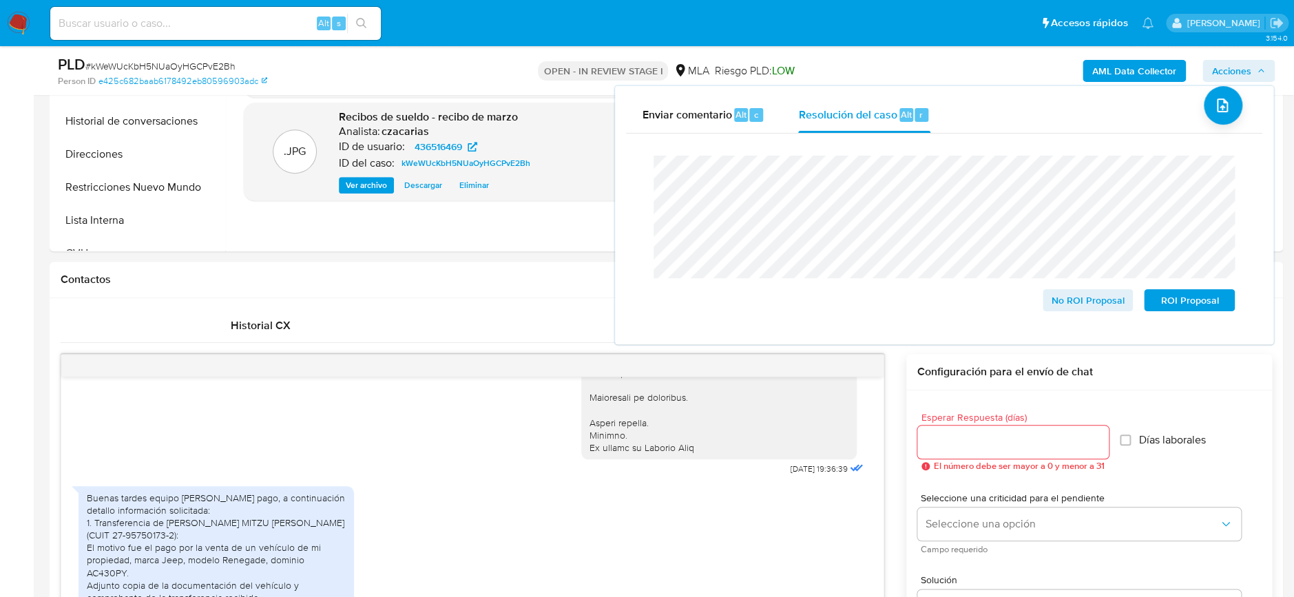
click at [174, 65] on span "# kWeWUcKbH5NUaOyHGCPvE2Bh" at bounding box center [160, 66] width 150 height 14
copy span "kWeWUcKbH5NUaOyHGCPvE2Bh"
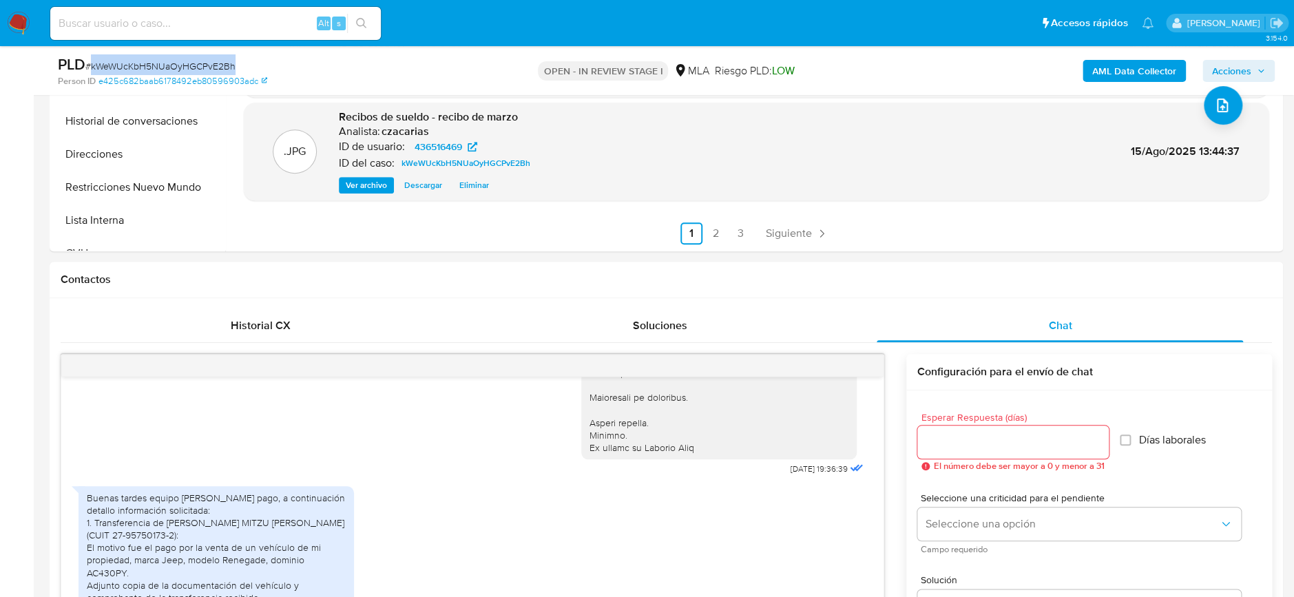
click at [1225, 69] on span "Acciones" at bounding box center [1231, 71] width 39 height 22
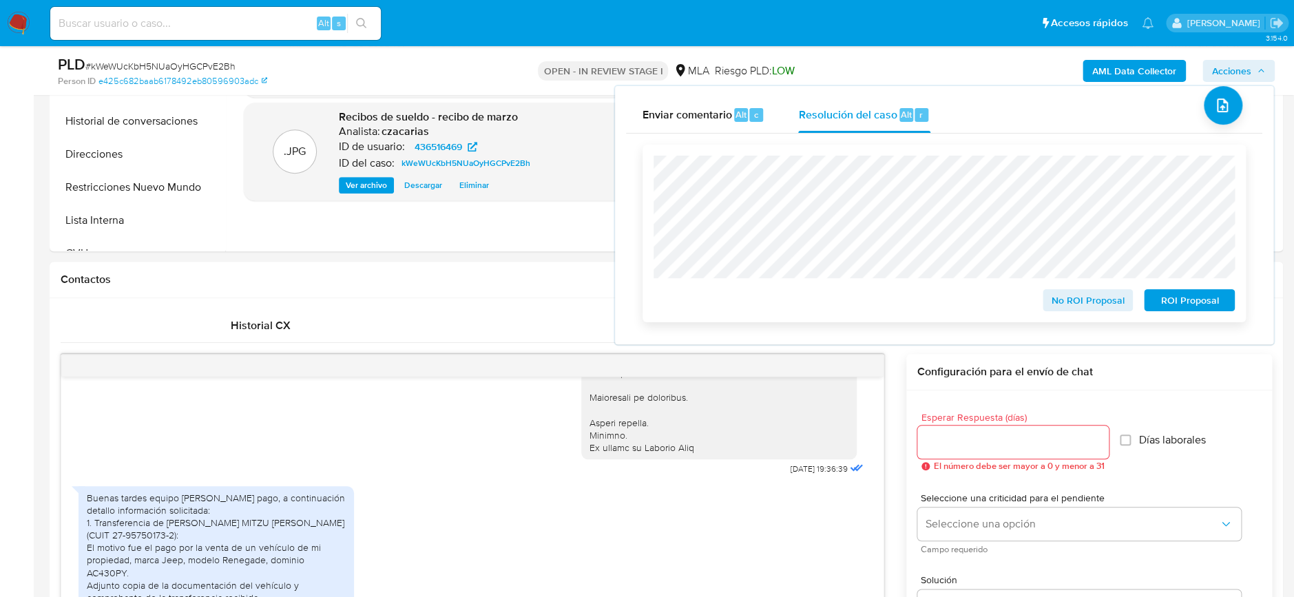
click at [1076, 309] on span "No ROI Proposal" at bounding box center [1088, 300] width 72 height 19
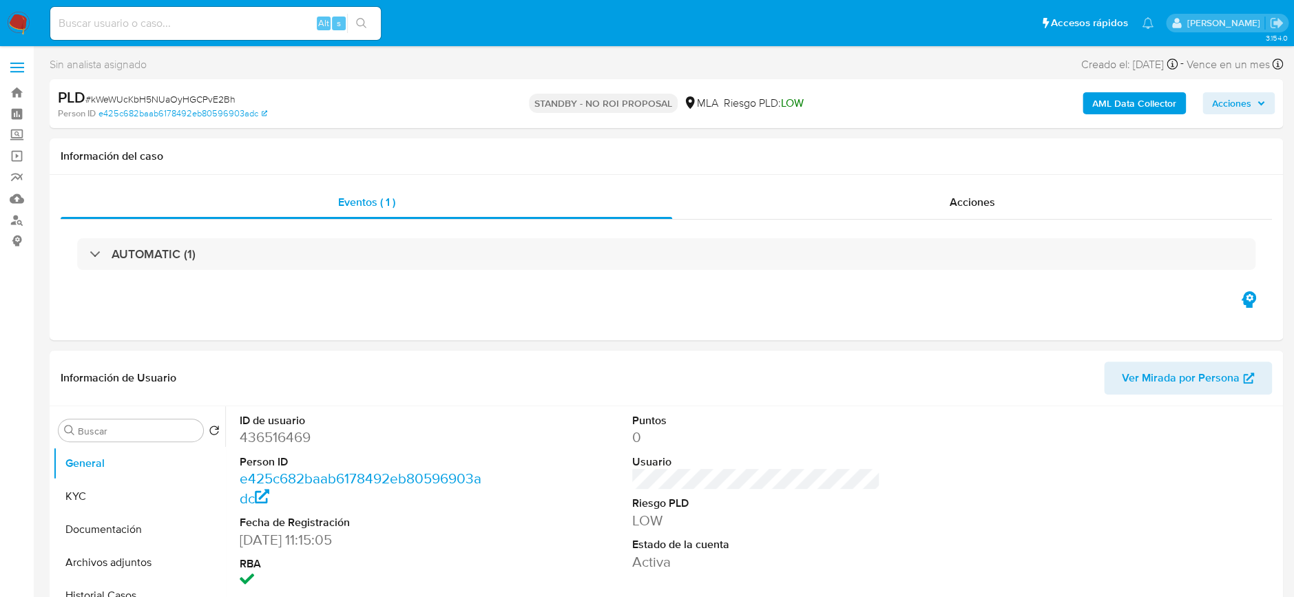
select select "10"
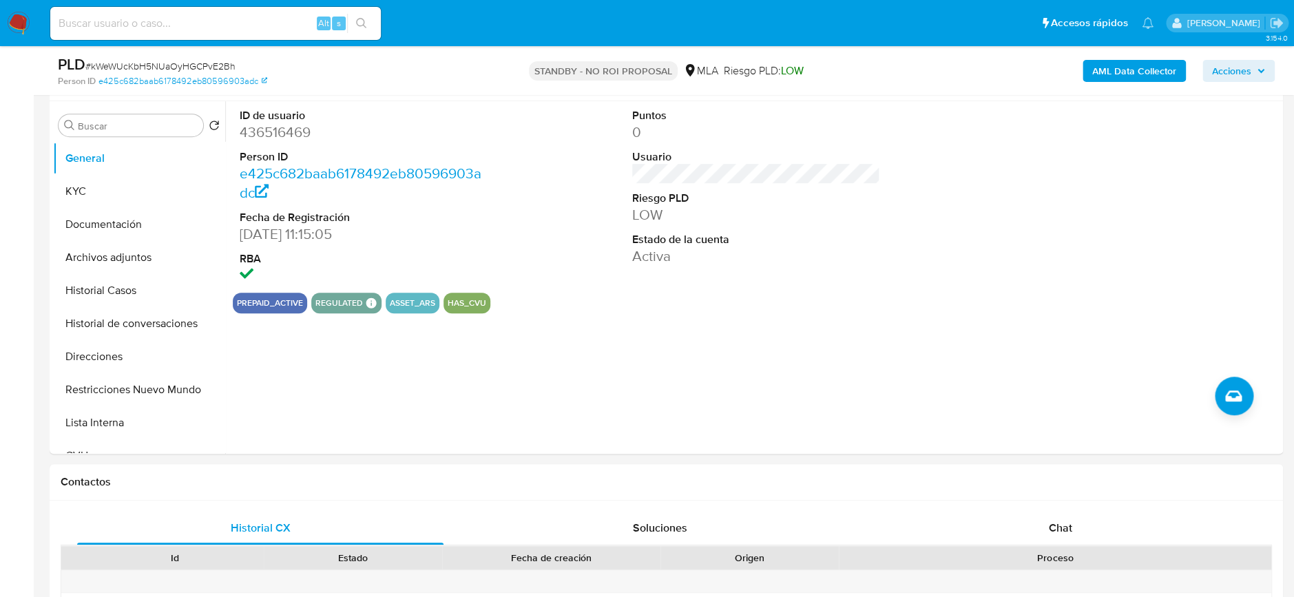
scroll to position [275, 0]
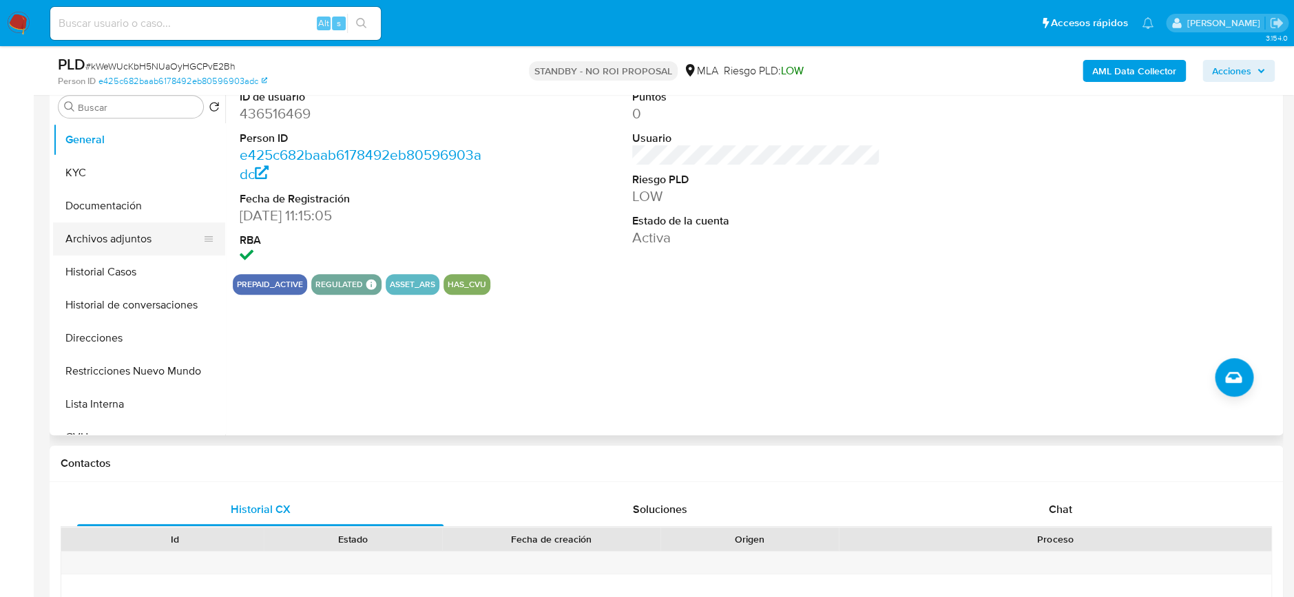
click at [150, 241] on button "Archivos adjuntos" at bounding box center [133, 238] width 161 height 33
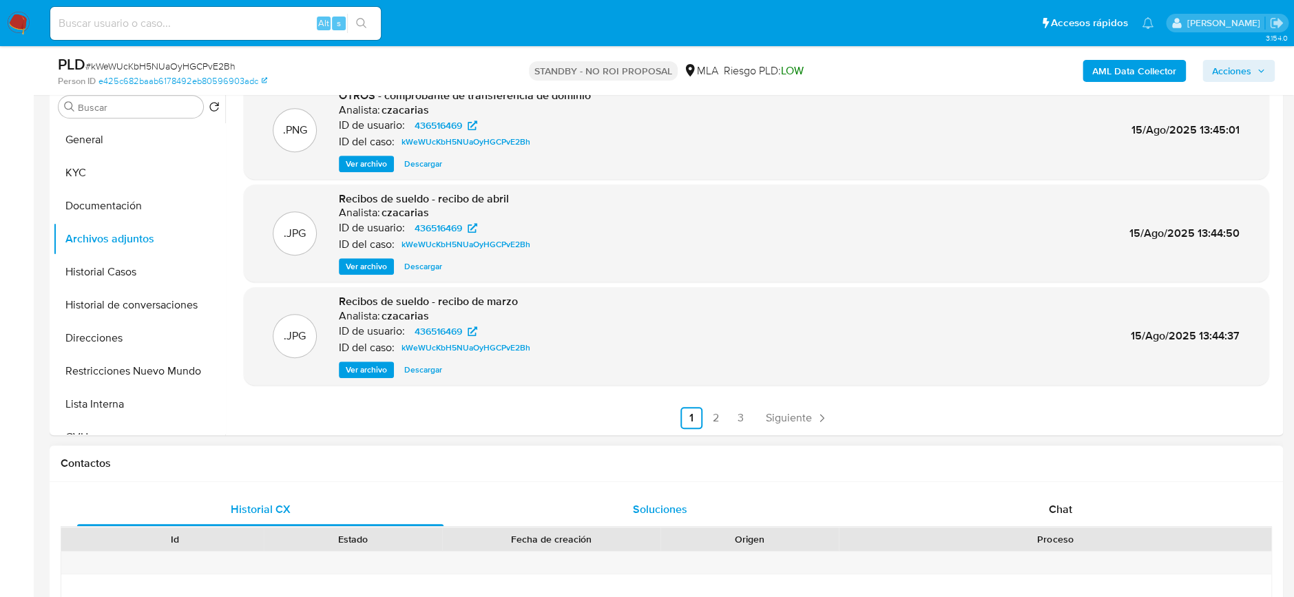
scroll to position [459, 0]
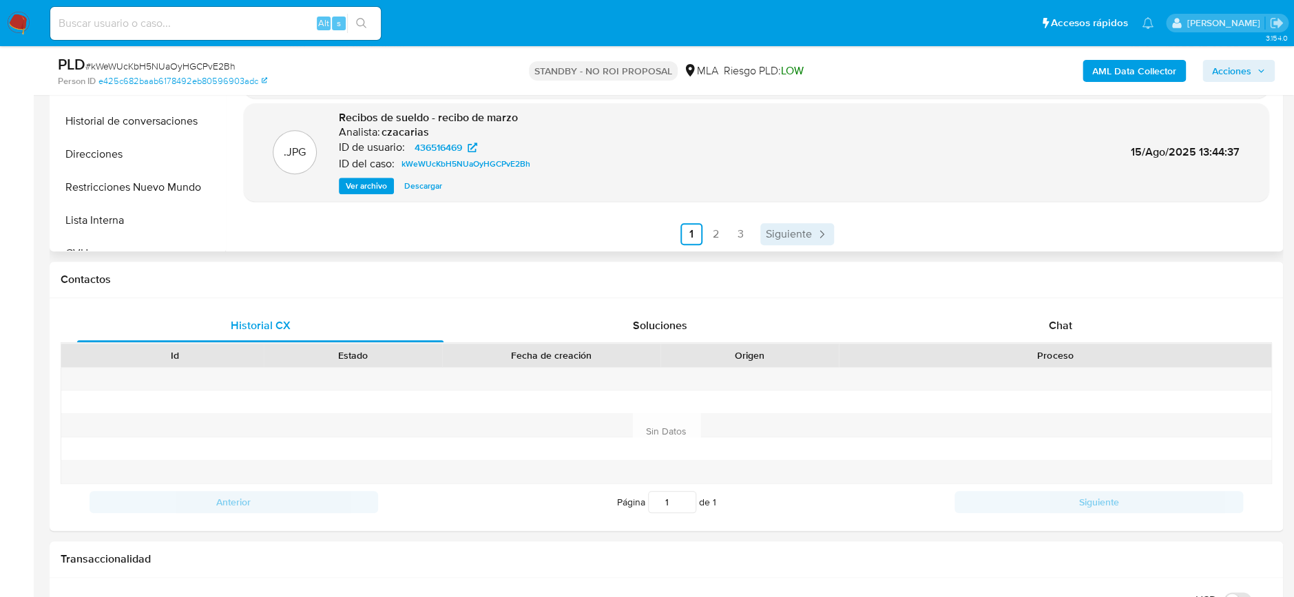
click at [790, 234] on span "Siguiente" at bounding box center [789, 234] width 46 height 11
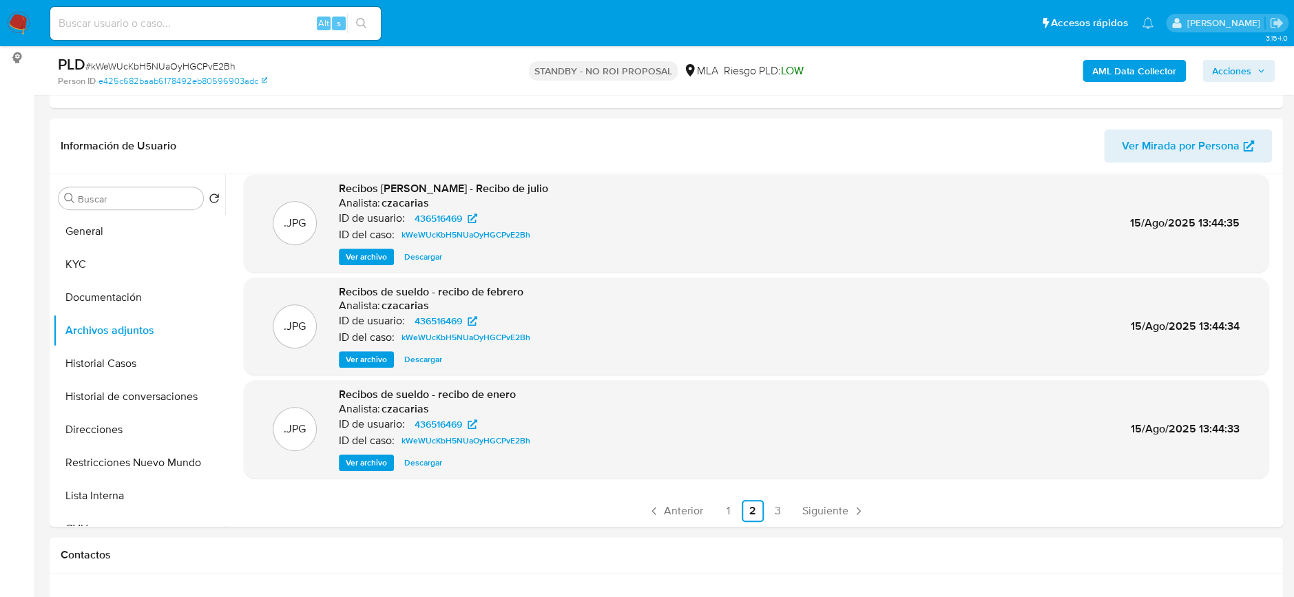
scroll to position [115, 0]
click at [814, 513] on span "Siguiente" at bounding box center [825, 509] width 46 height 11
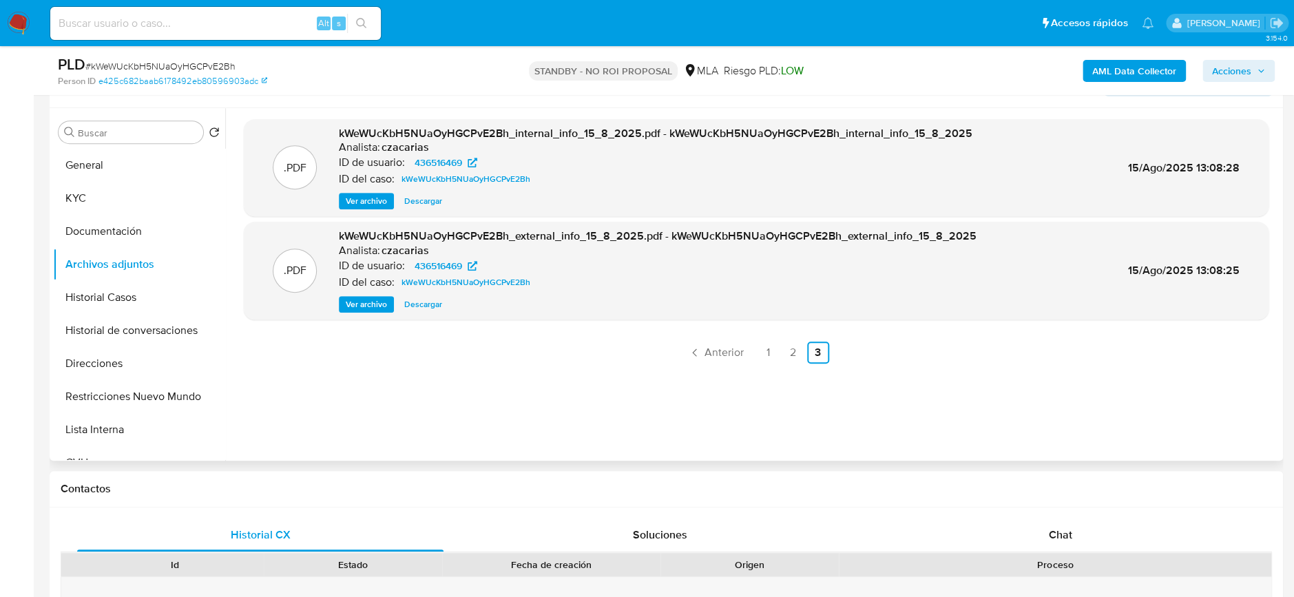
scroll to position [275, 0]
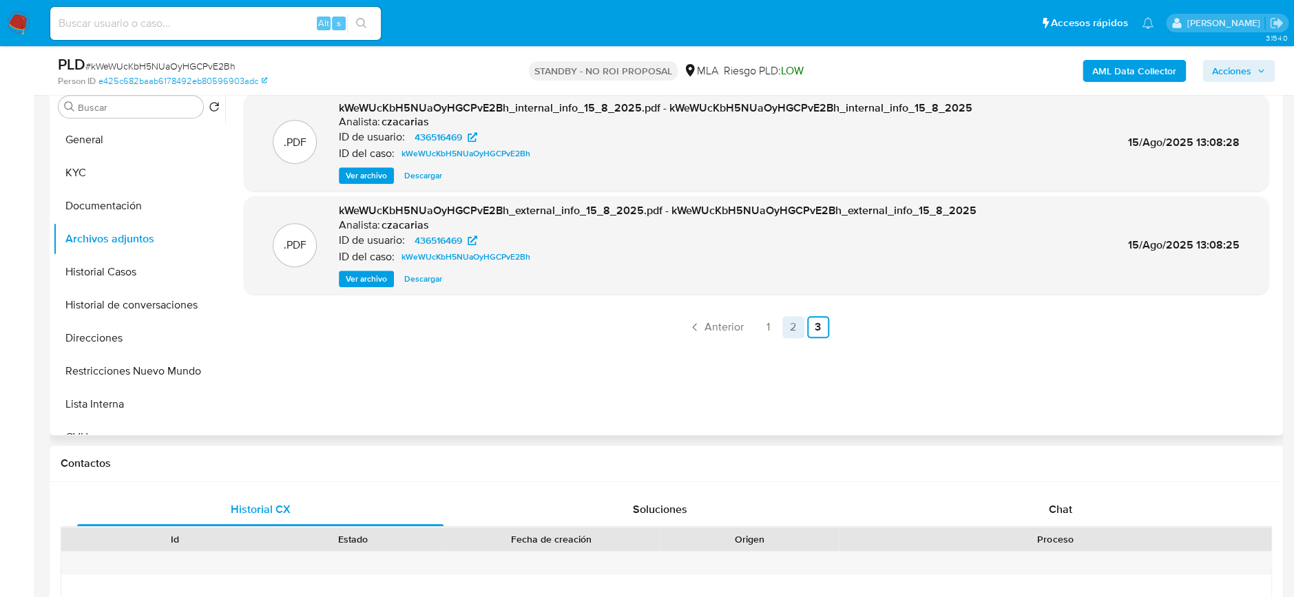
click at [791, 328] on link "2" at bounding box center [793, 327] width 22 height 22
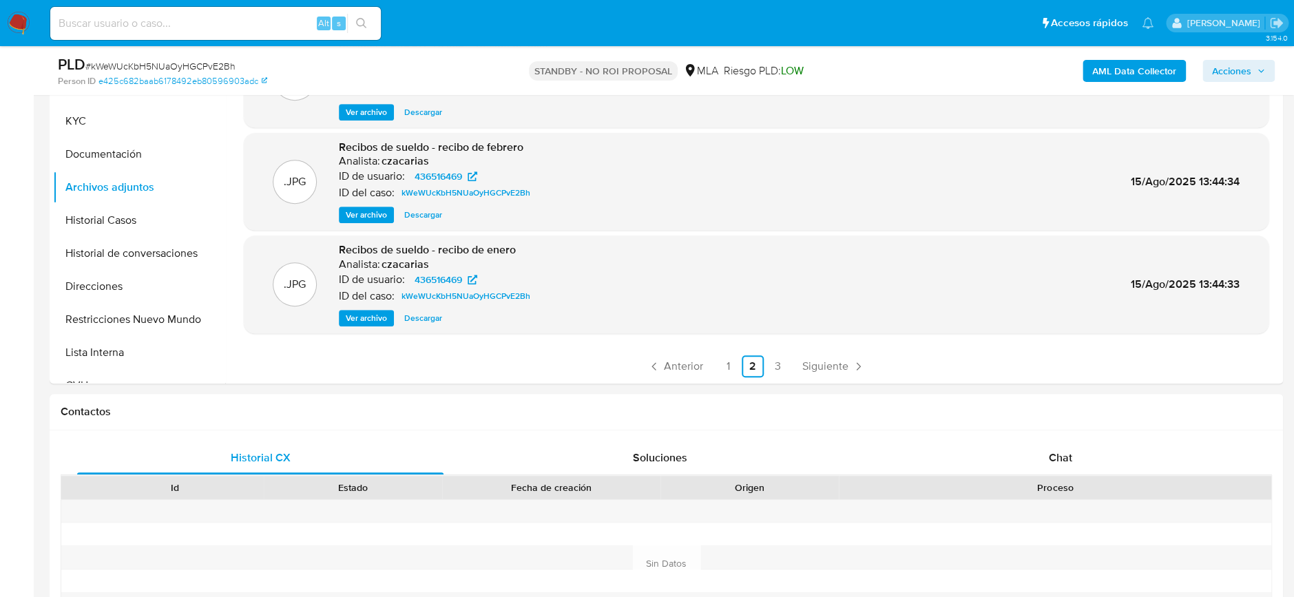
scroll to position [367, 0]
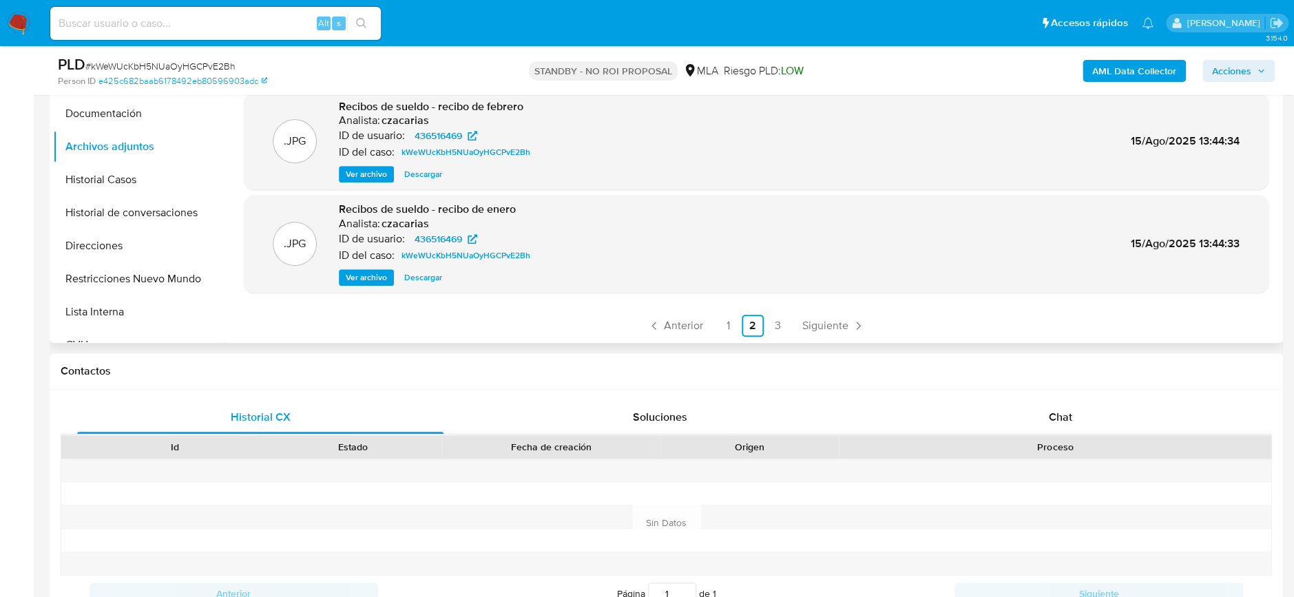
click at [737, 331] on ul "Anterior 1 2 3 Siguiente" at bounding box center [756, 326] width 1025 height 22
click at [718, 329] on link "1" at bounding box center [728, 326] width 22 height 22
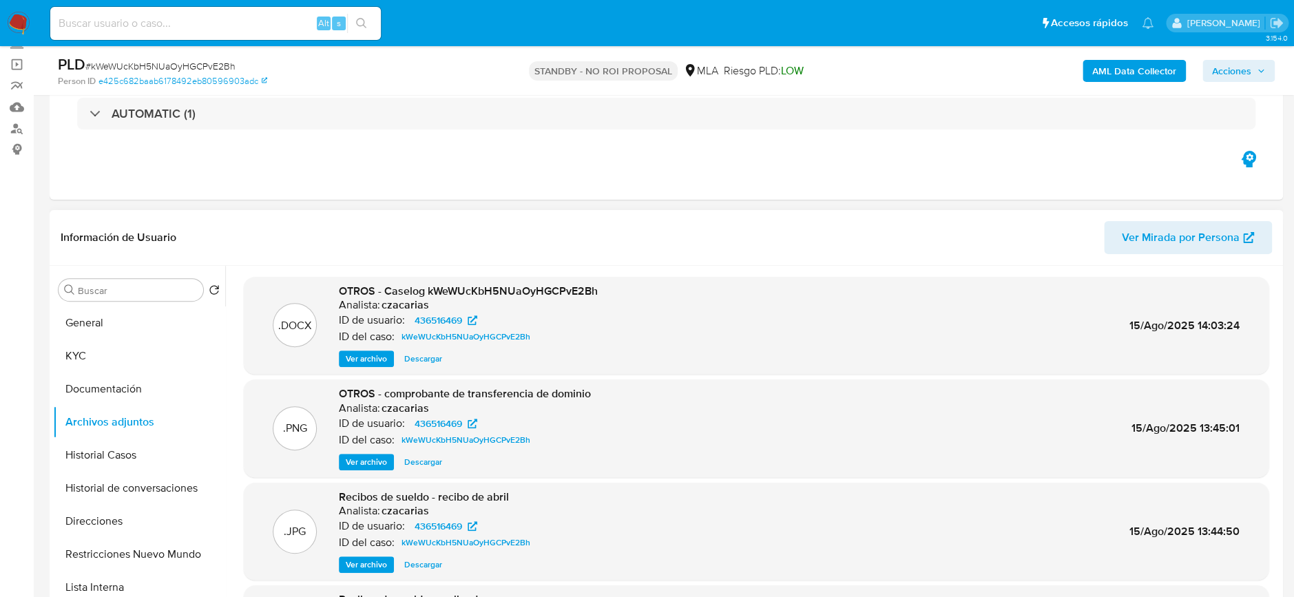
scroll to position [0, 0]
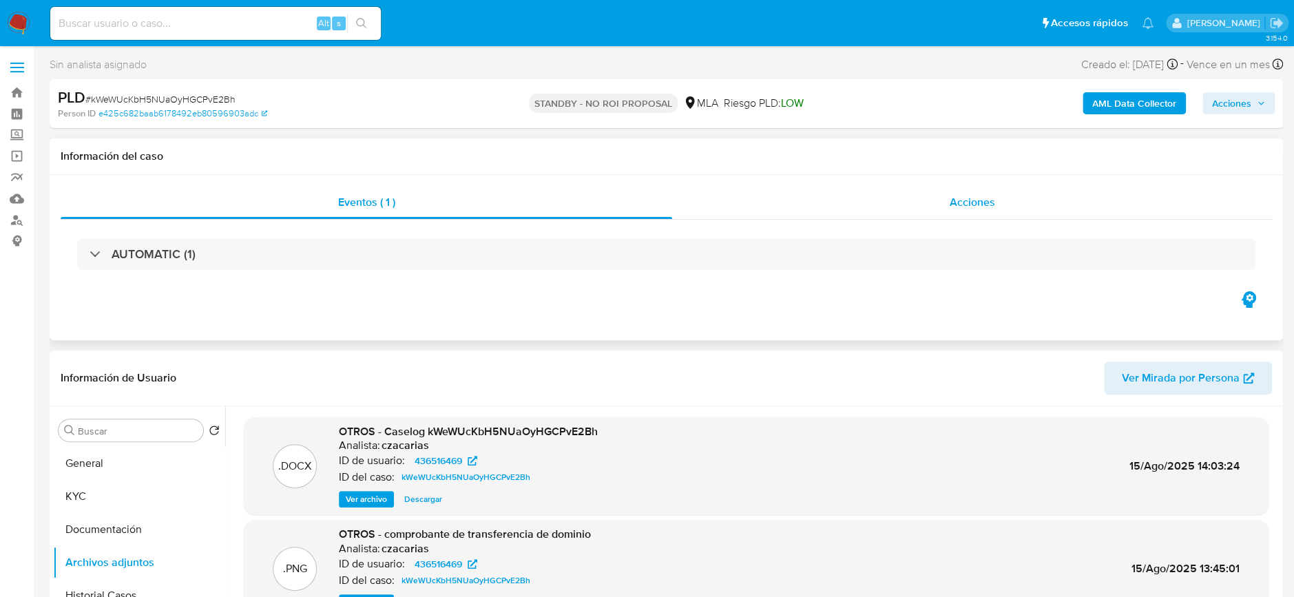
click at [999, 189] on div "Acciones" at bounding box center [972, 202] width 600 height 33
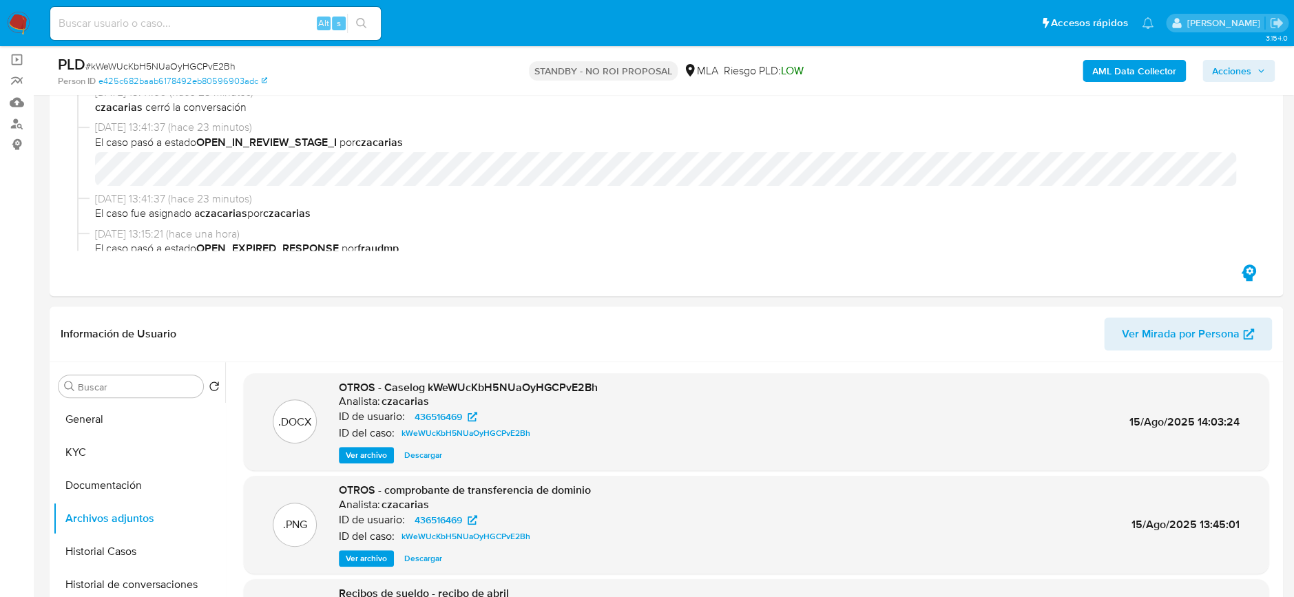
scroll to position [275, 0]
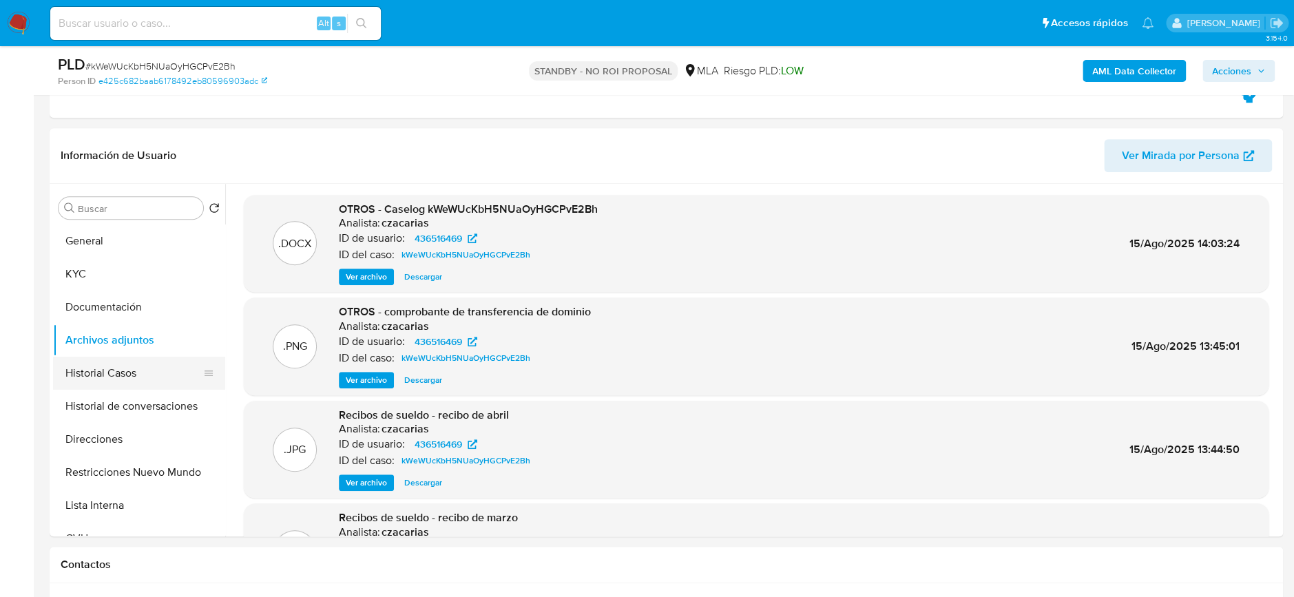
click at [110, 364] on button "Historial Casos" at bounding box center [133, 373] width 161 height 33
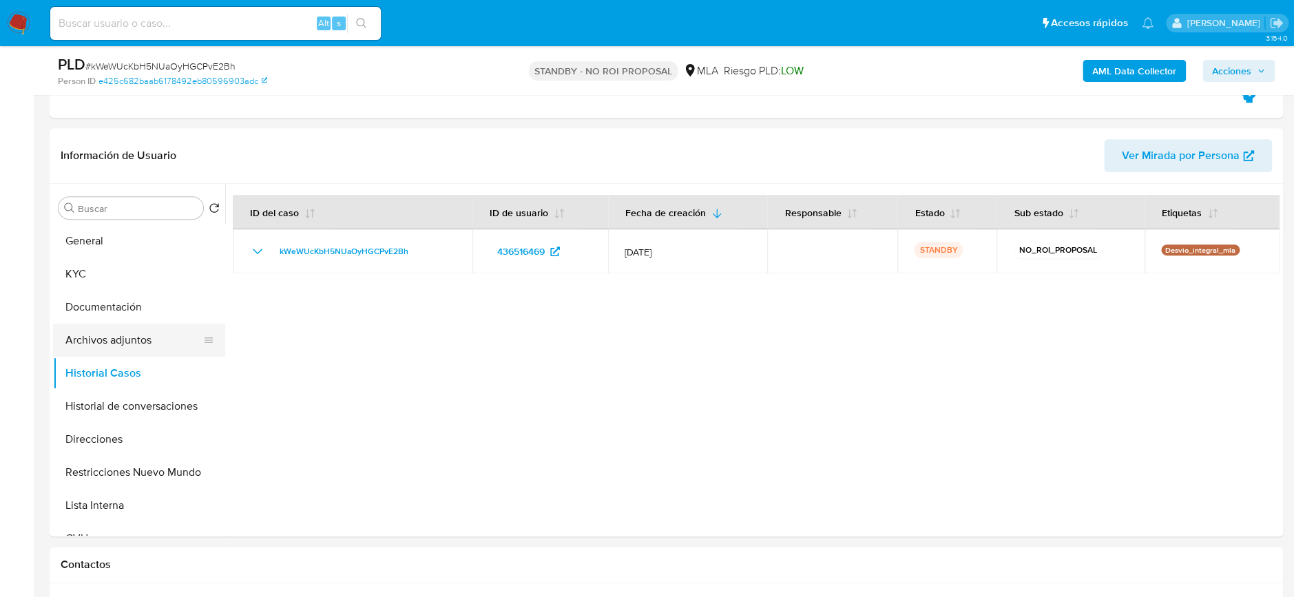
click at [159, 337] on button "Archivos adjuntos" at bounding box center [133, 340] width 161 height 33
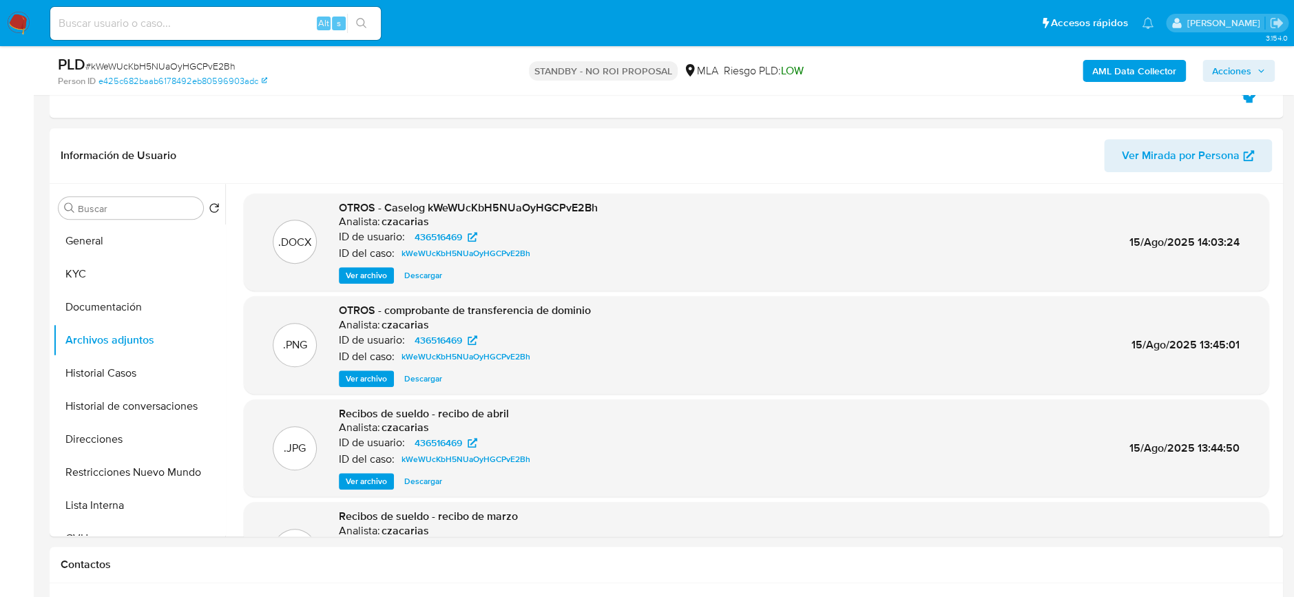
scroll to position [0, 0]
click at [1255, 73] on span "Acciones" at bounding box center [1238, 70] width 53 height 19
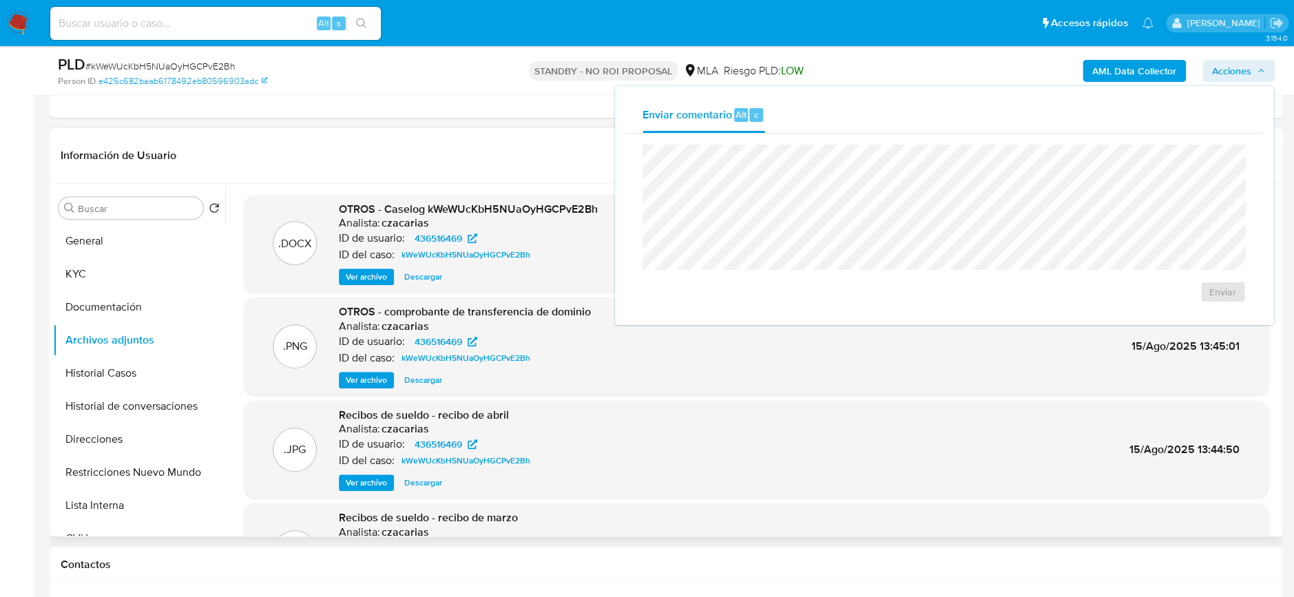
click at [315, 151] on header "Información de Usuario Ver Mirada por Persona" at bounding box center [666, 155] width 1211 height 33
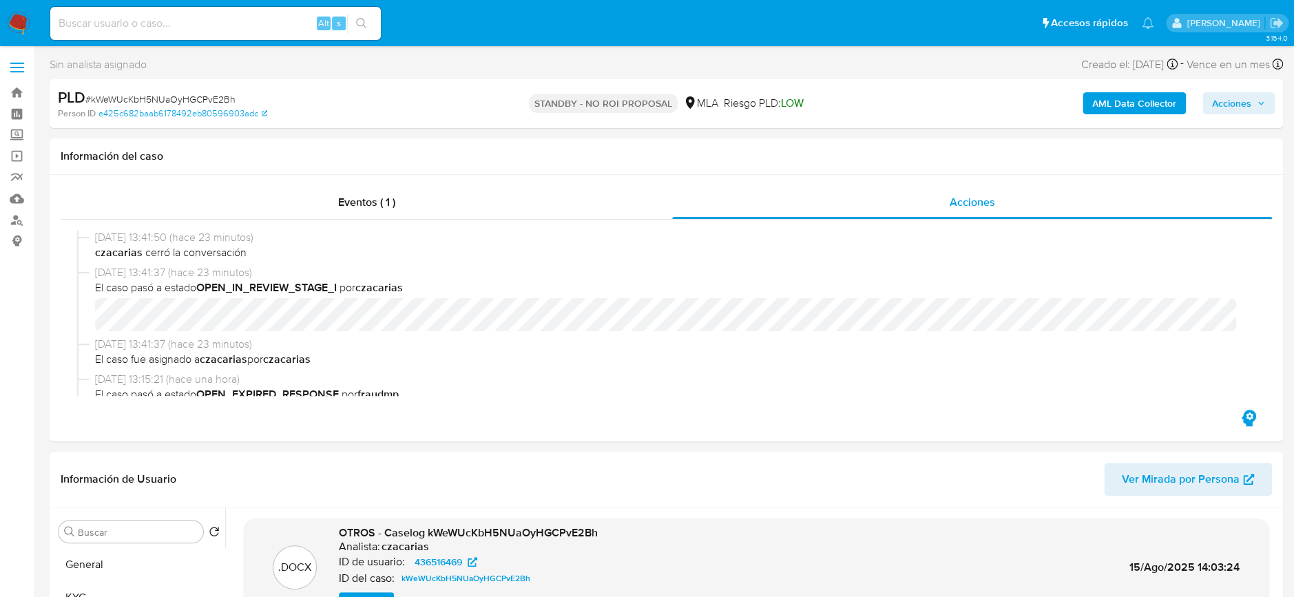
click at [224, 96] on span "# kWeWUcKbH5NUaOyHGCPvE2Bh" at bounding box center [160, 99] width 150 height 14
copy span "kWeWUcKbH5NUaOyHGCPvE2Bh"
click at [172, 96] on span "# kWeWUcKbH5NUaOyHGCPvE2Bh" at bounding box center [160, 99] width 150 height 14
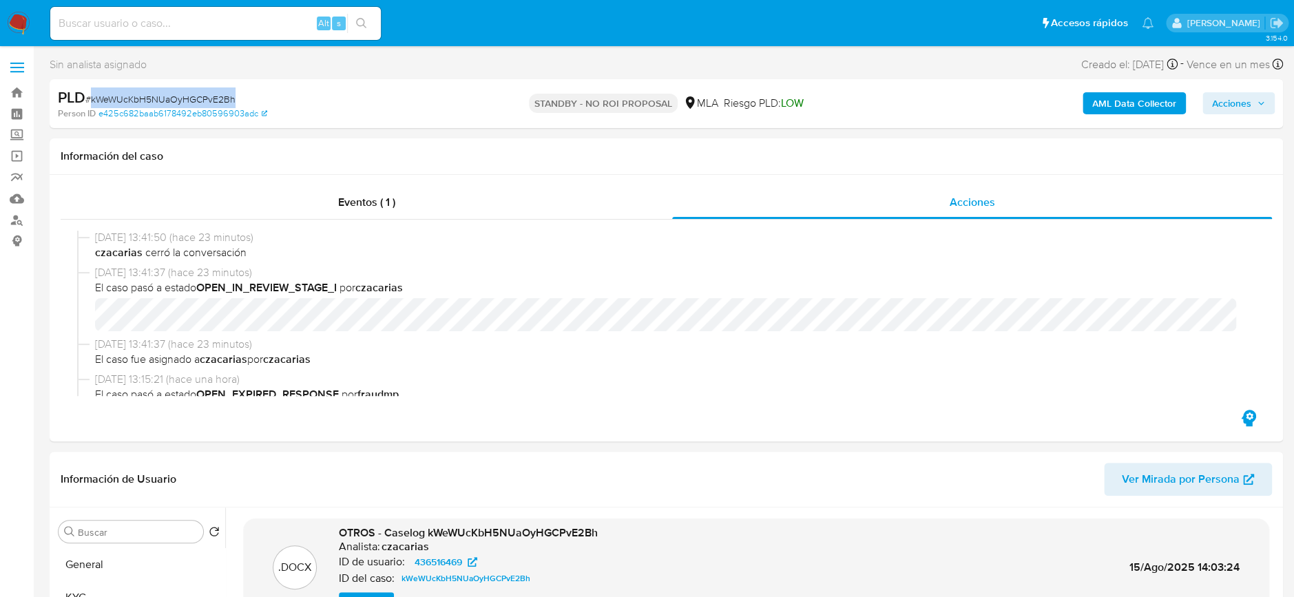
click at [28, 28] on img at bounding box center [18, 23] width 23 height 23
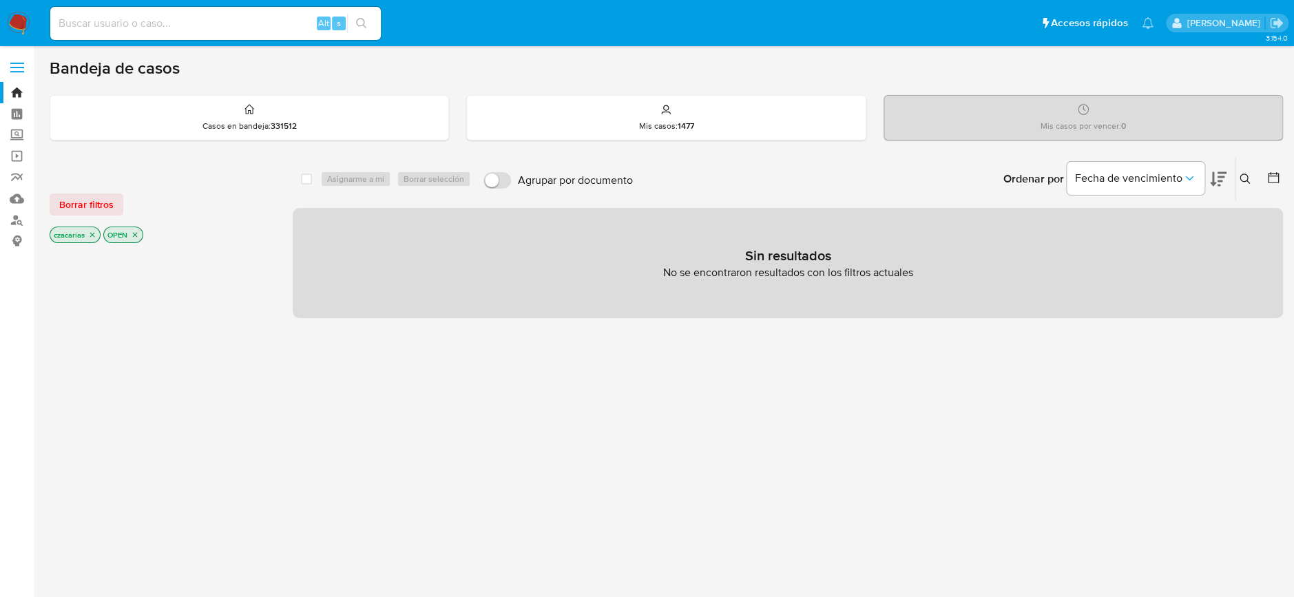
click at [1237, 183] on button at bounding box center [1247, 179] width 23 height 17
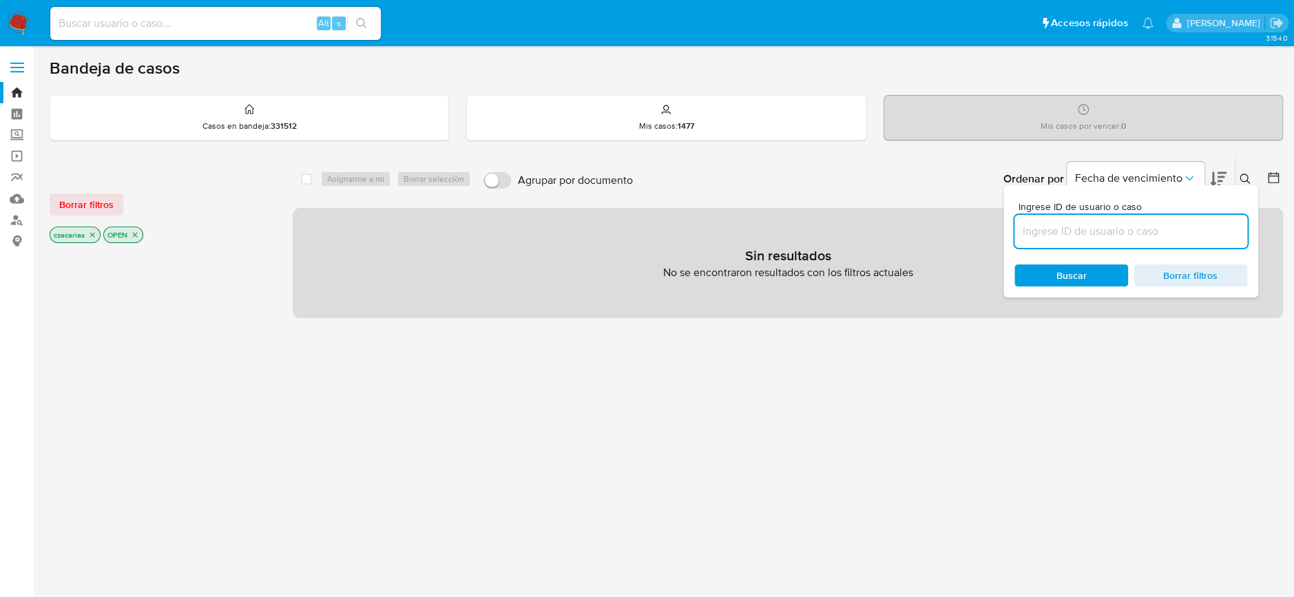
click at [1072, 235] on input at bounding box center [1130, 231] width 233 height 18
type input "kWeWUcKbH5NUaOyHGCPvE2Bh"
click at [94, 233] on icon "close-filter" at bounding box center [92, 235] width 5 height 5
click at [81, 236] on icon "close-filter" at bounding box center [81, 235] width 8 height 8
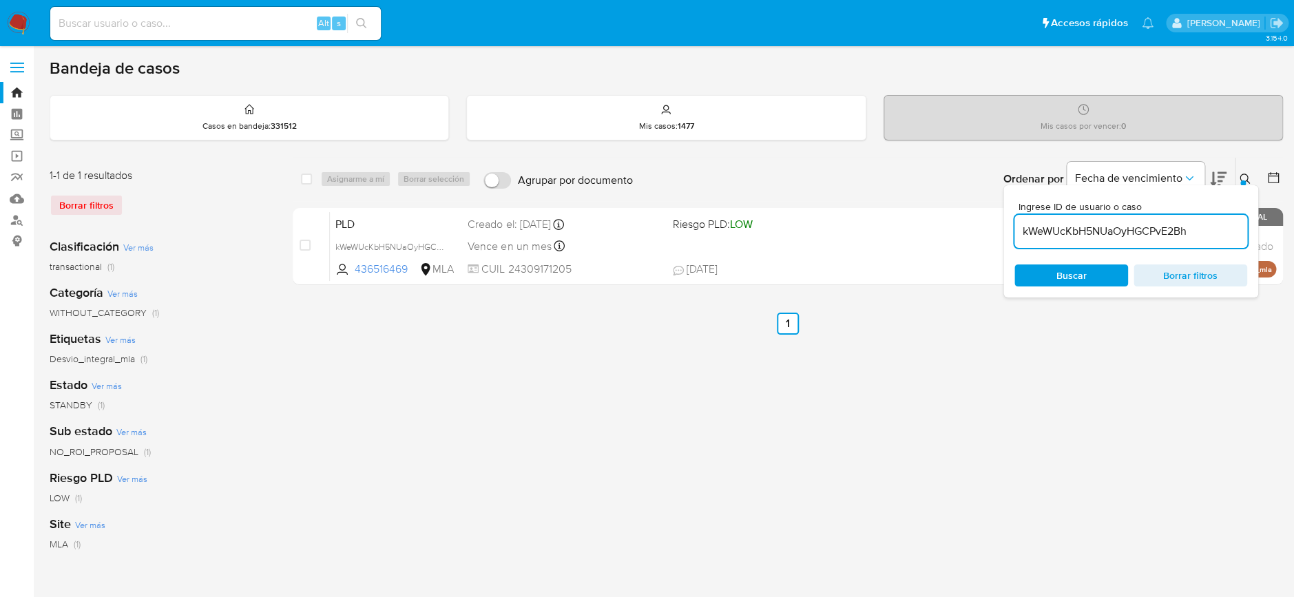
click at [1242, 180] on div at bounding box center [1243, 183] width 6 height 6
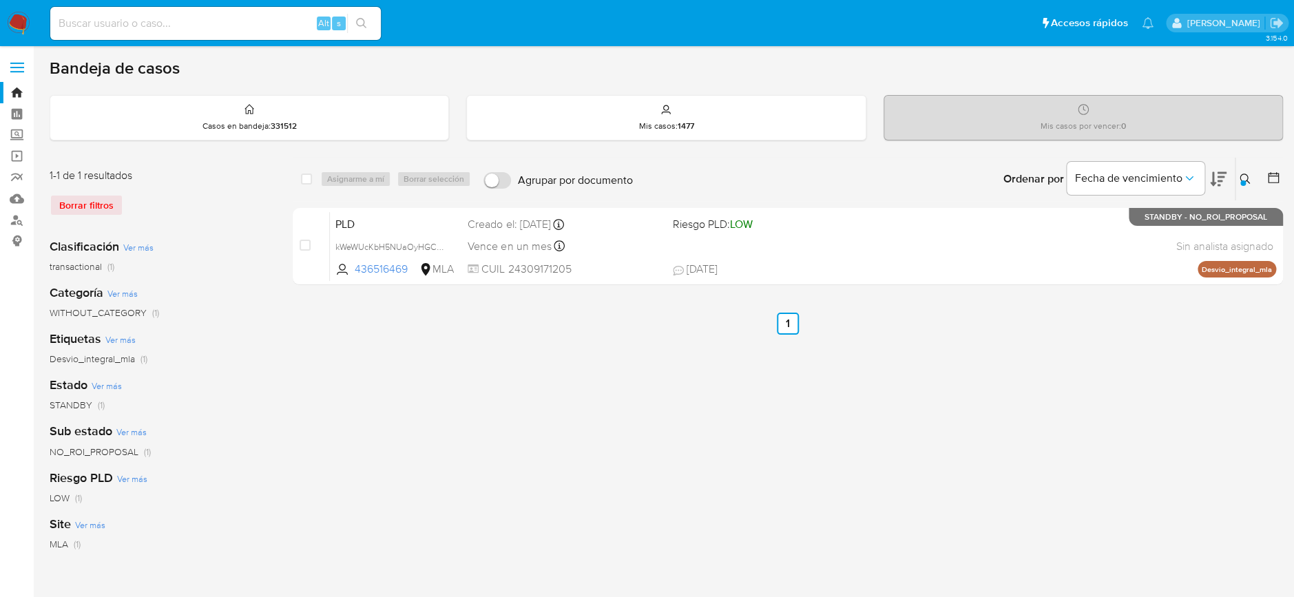
click at [775, 386] on div "select-all-cases-checkbox Asignarme a mí Borrar selección Agrupar por documento…" at bounding box center [788, 459] width 990 height 605
click at [12, 17] on img at bounding box center [18, 23] width 23 height 23
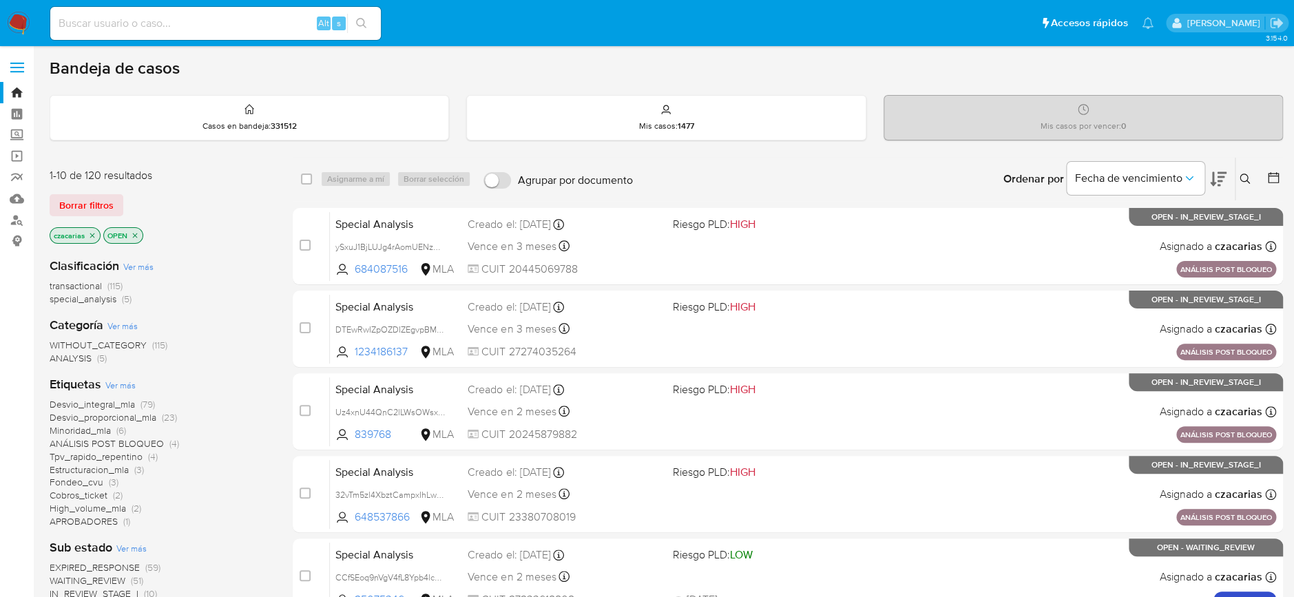
click at [211, 24] on input at bounding box center [215, 23] width 331 height 18
paste input "DtUREA28ttDOUDH8h0JmenHq"
type input "DtUREA28ttDOUDH8h0JmenHq"
click at [371, 17] on button "search-icon" at bounding box center [361, 23] width 28 height 19
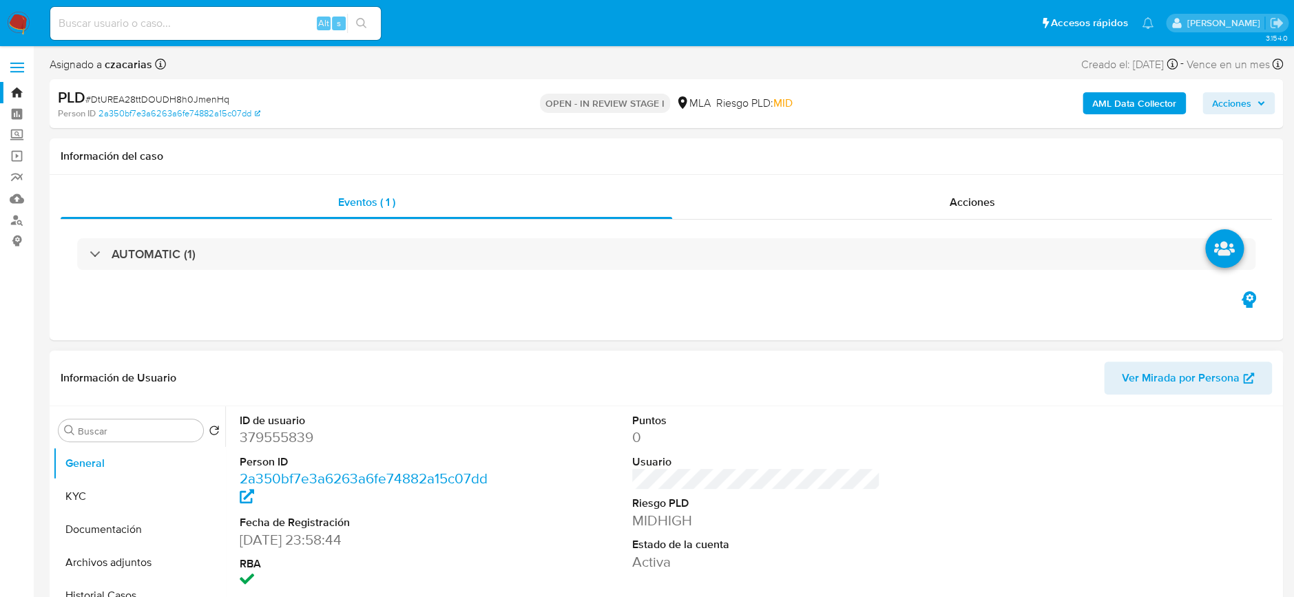
select select "10"
click at [274, 438] on dd "379555839" at bounding box center [364, 437] width 248 height 19
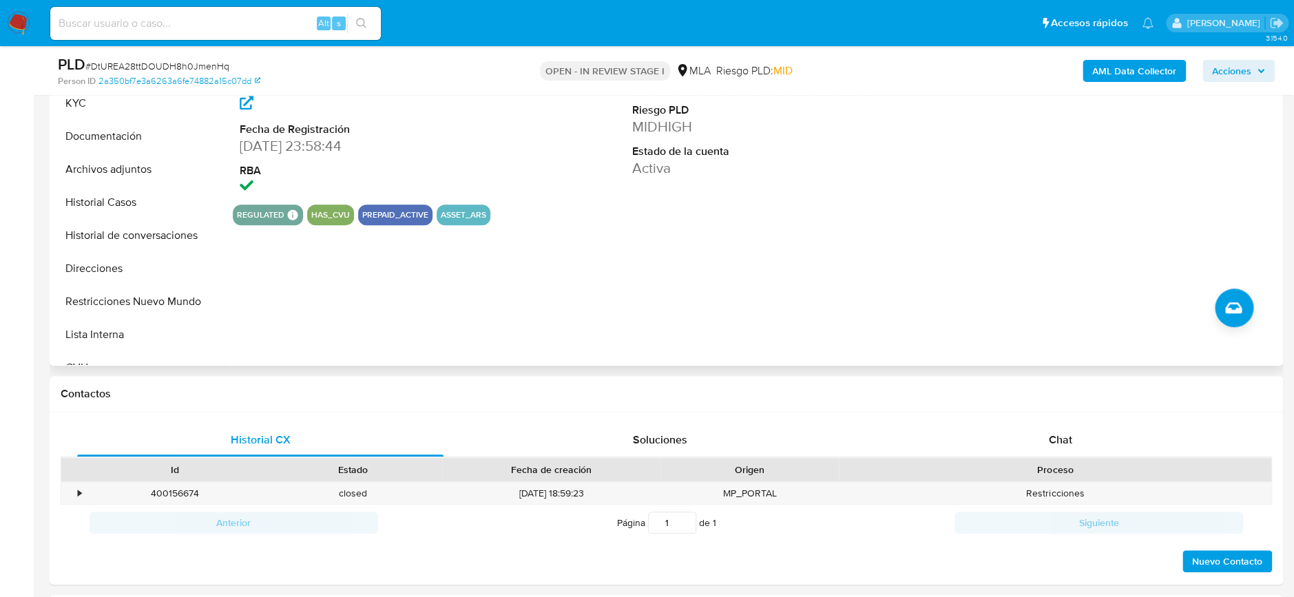
scroll to position [550, 0]
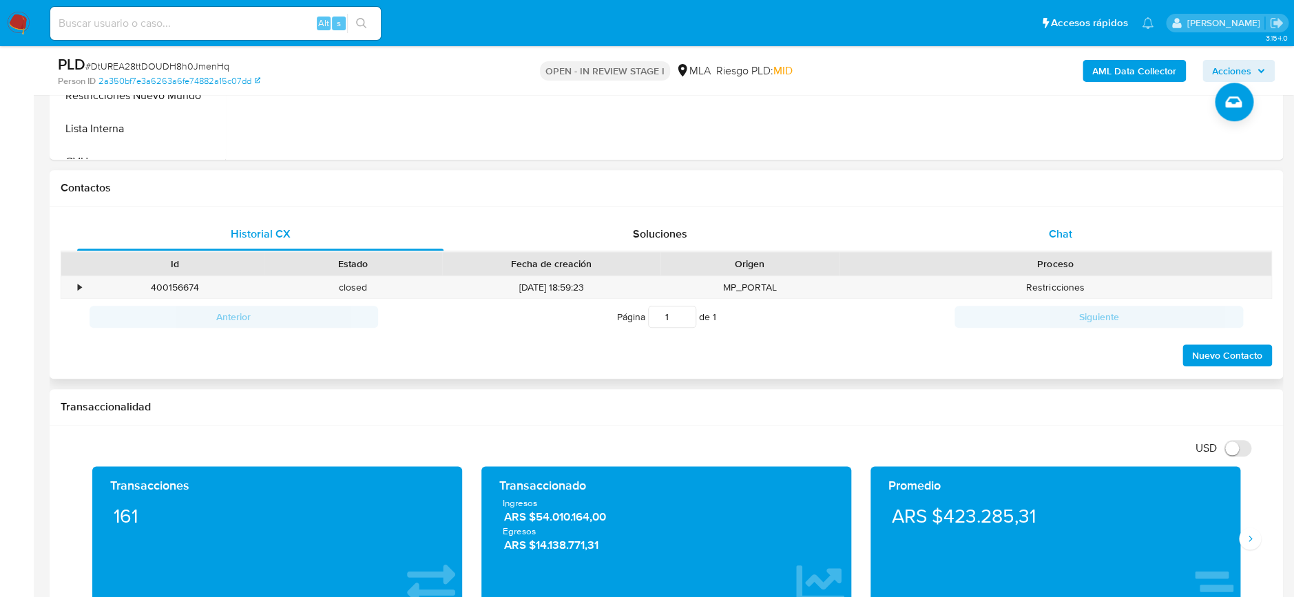
click at [1052, 218] on div "Chat" at bounding box center [1060, 234] width 366 height 33
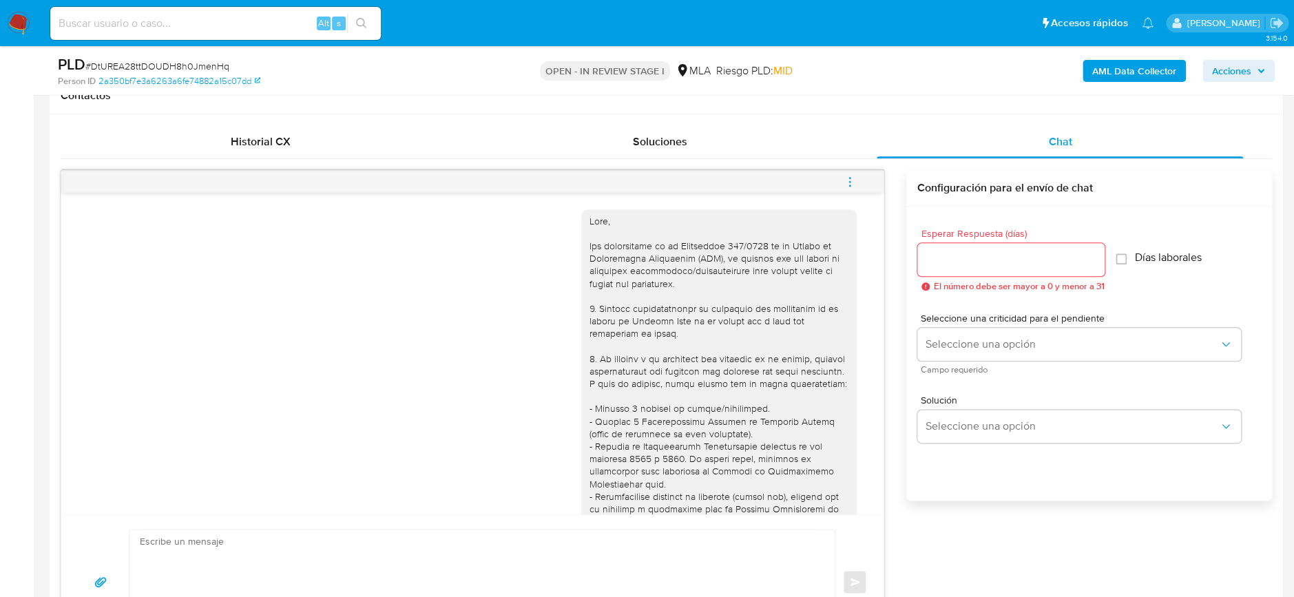
scroll to position [0, 0]
click at [854, 176] on icon "menu-action" at bounding box center [850, 182] width 12 height 12
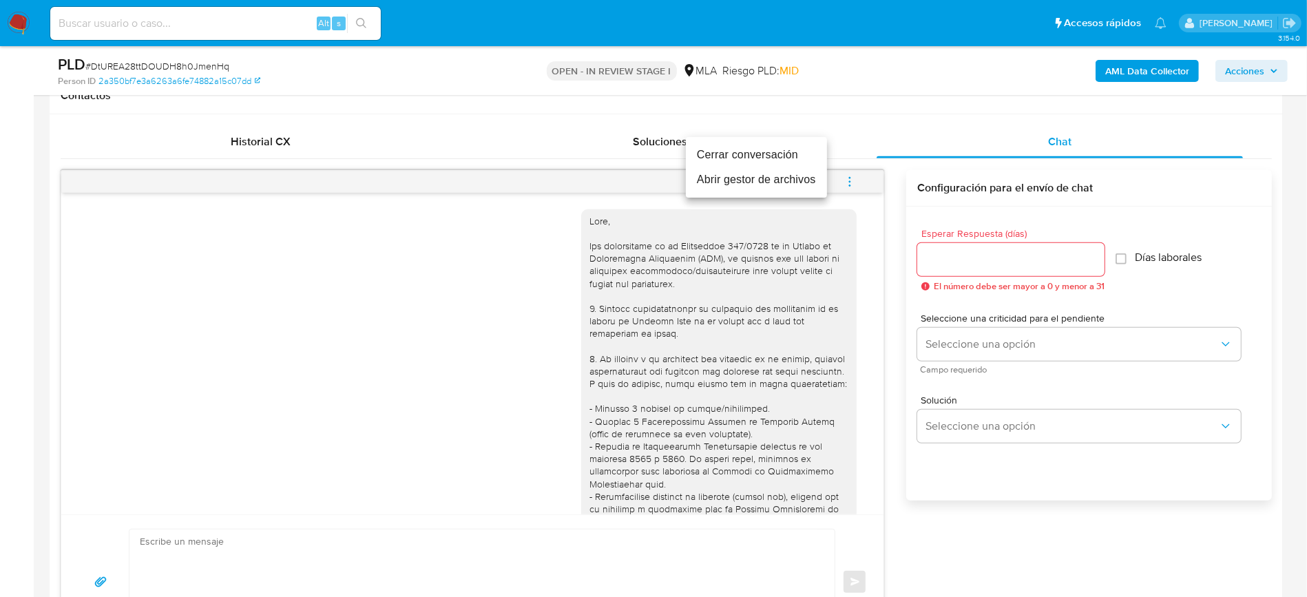
click at [788, 152] on li "Cerrar conversación" at bounding box center [756, 155] width 141 height 25
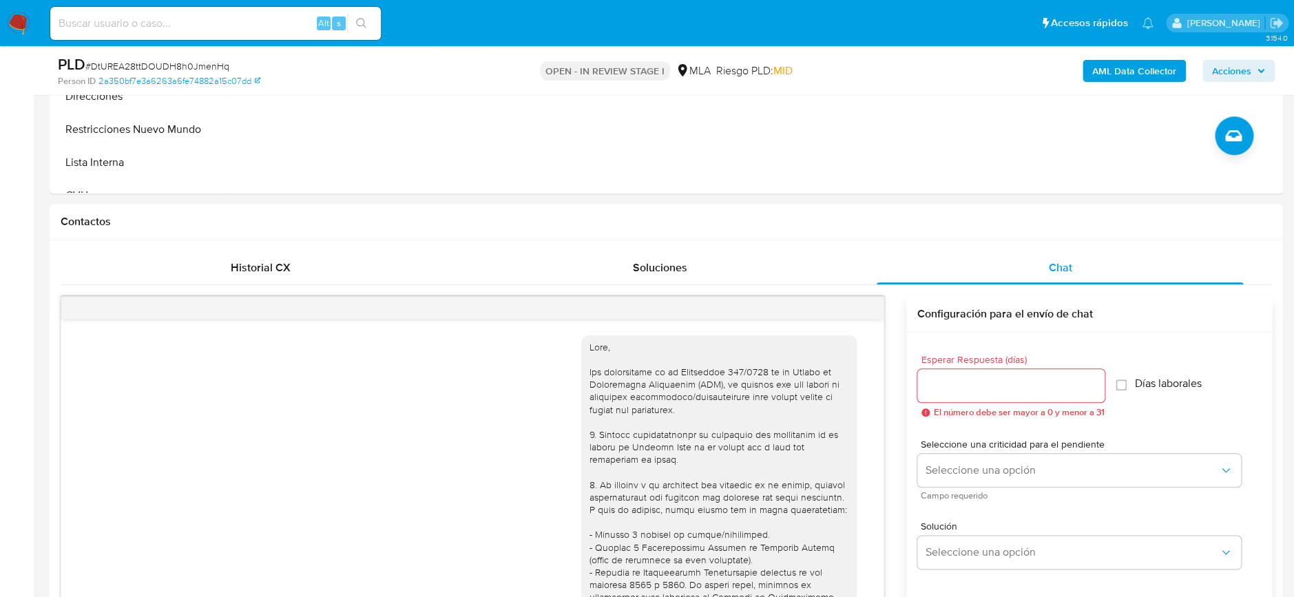
scroll to position [183, 0]
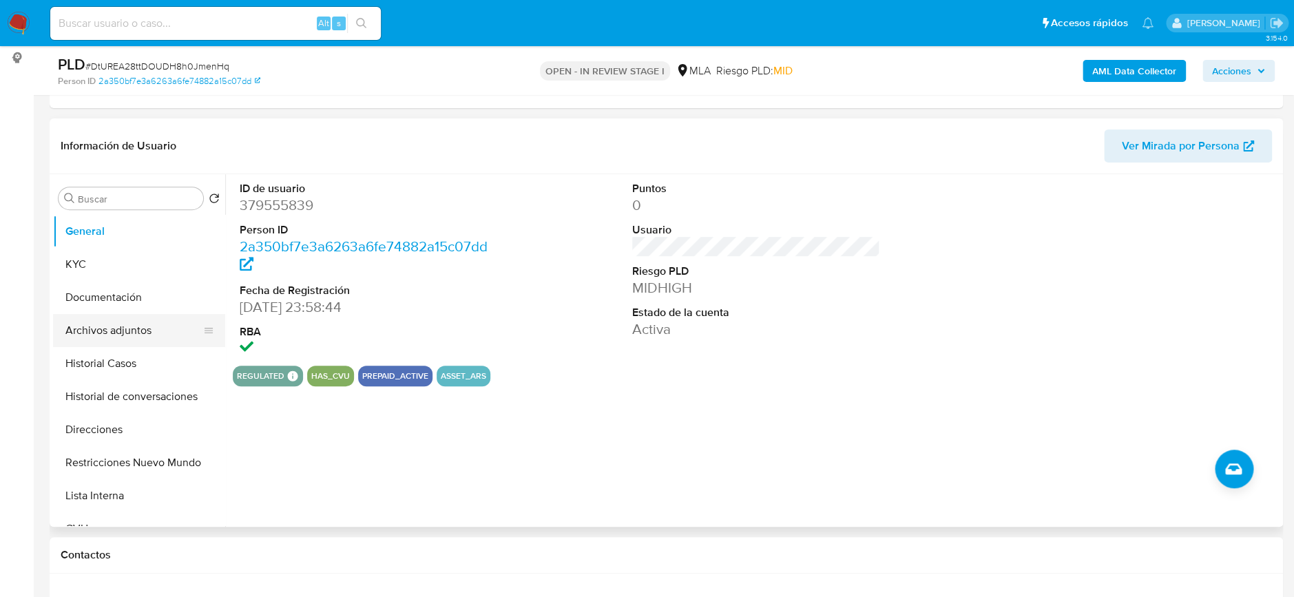
drag, startPoint x: 107, startPoint y: 353, endPoint x: 107, endPoint y: 343, distance: 9.6
click at [107, 353] on button "Historial Casos" at bounding box center [139, 363] width 172 height 33
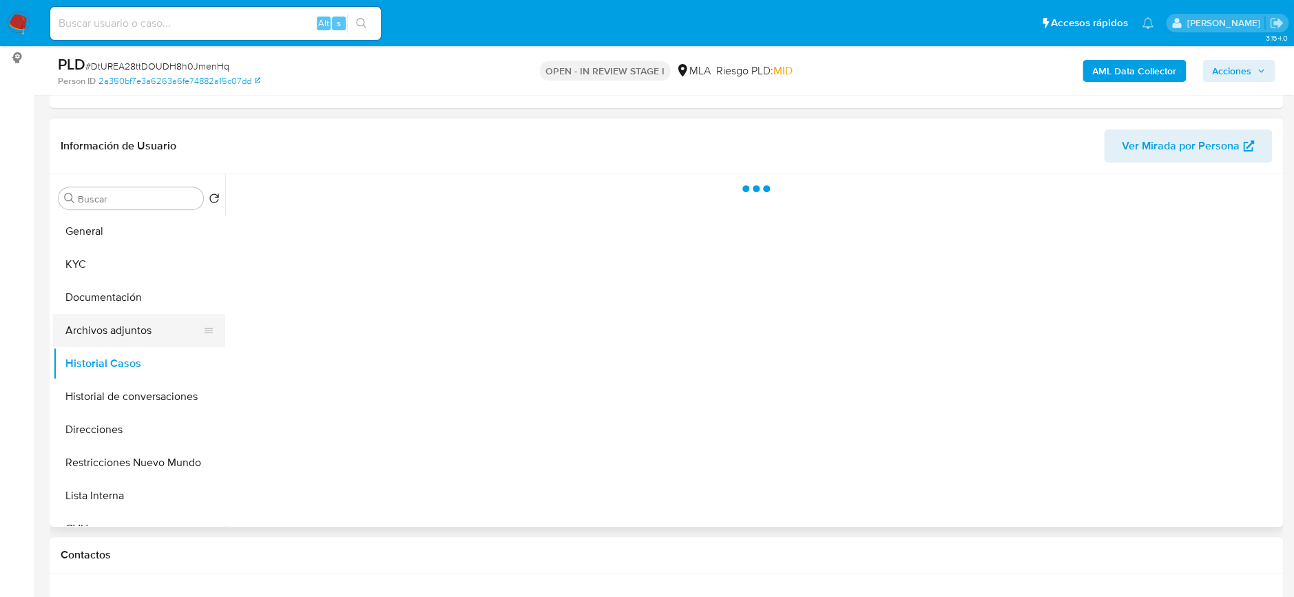
click at [110, 330] on button "Archivos adjuntos" at bounding box center [133, 330] width 161 height 33
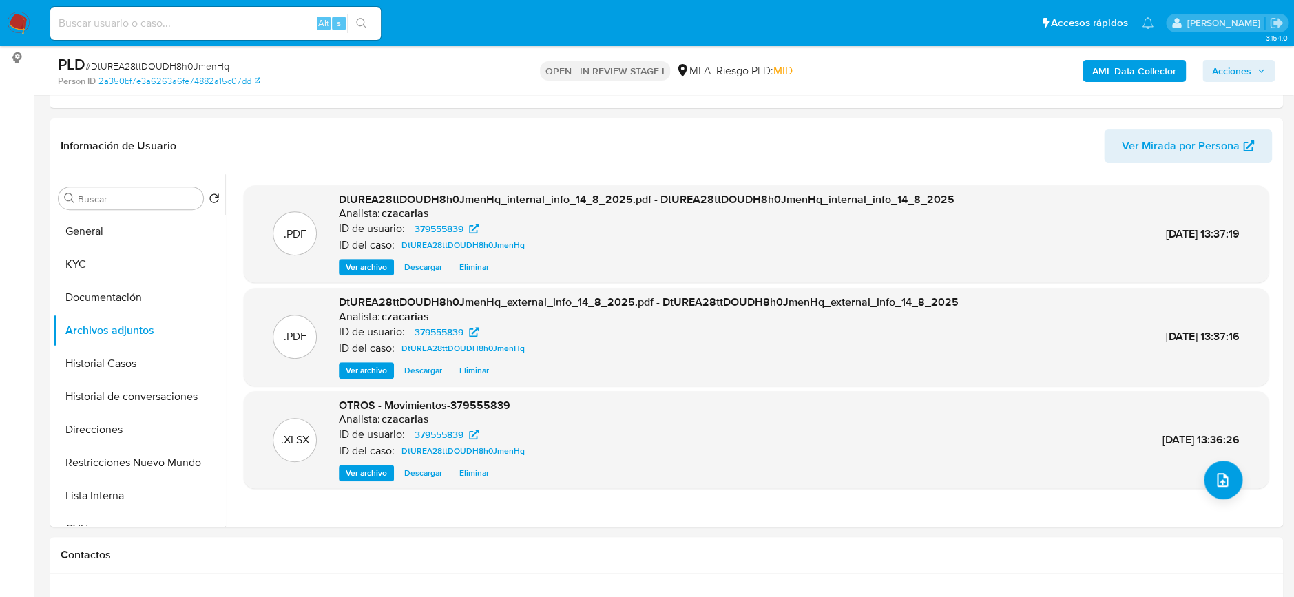
click at [190, 65] on span "# DtUREA28ttDOUDH8h0JmenHq" at bounding box center [157, 66] width 144 height 14
copy span "DtUREA28ttDOUDH8h0JmenHq"
click at [118, 422] on button "Direcciones" at bounding box center [133, 429] width 161 height 33
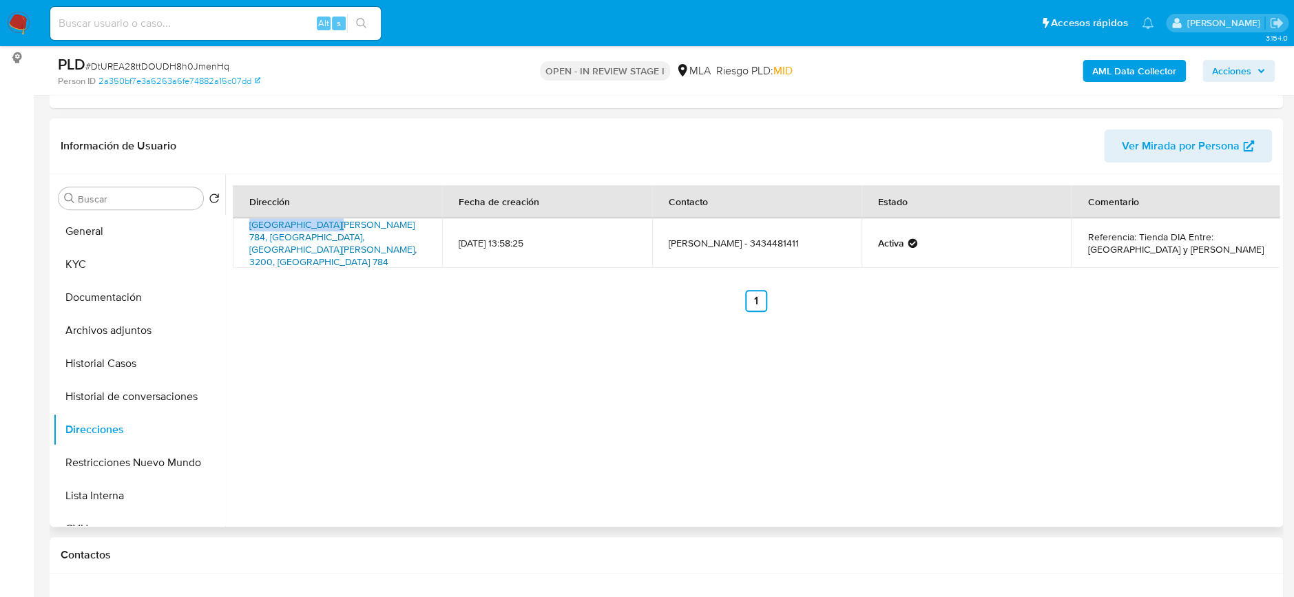
drag, startPoint x: 247, startPoint y: 229, endPoint x: 332, endPoint y: 233, distance: 84.8
click at [332, 233] on td "San Juan 784, Concordia, Entre Ríos, 3200, Argentina 784" at bounding box center [337, 243] width 209 height 50
click at [333, 232] on link "San Juan 784, Concordia, Entre Ríos, 3200, Argentina 784" at bounding box center [332, 243] width 167 height 51
drag, startPoint x: 821, startPoint y: 225, endPoint x: 917, endPoint y: 253, distance: 99.8
click at [917, 253] on div "Dirección Fecha de creación Contacto Estado Comentario San Juan 784, Concordia,…" at bounding box center [756, 248] width 1047 height 127
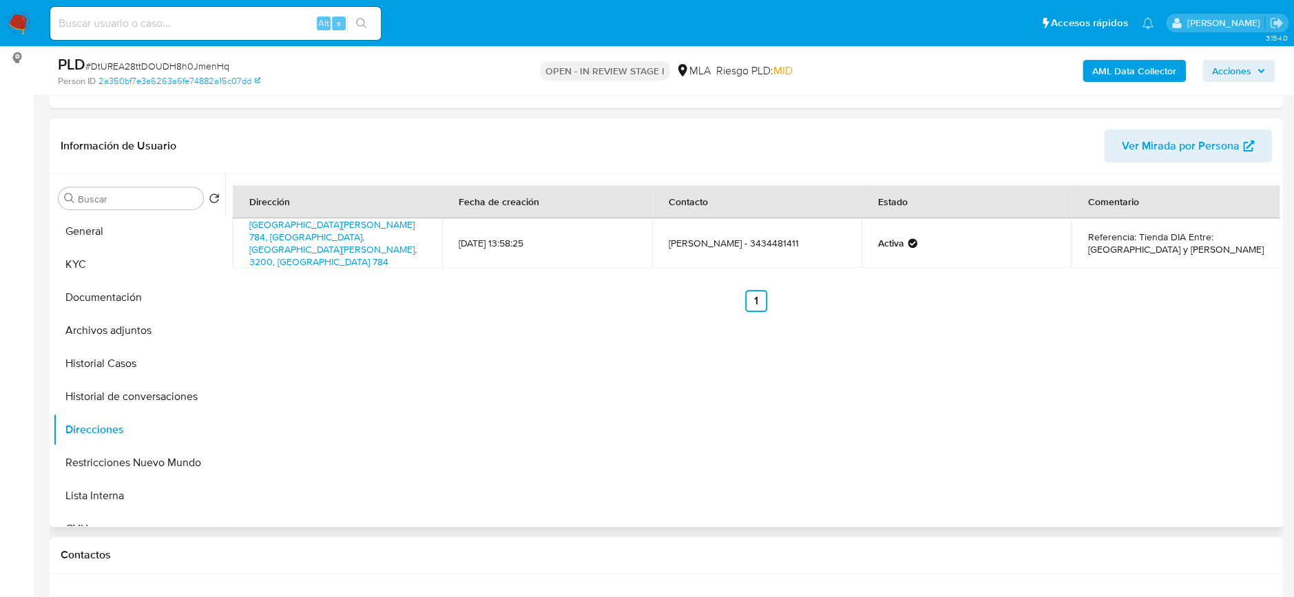
click at [917, 253] on div "Dirección Fecha de creación Contacto Estado Comentario San Juan 784, Concordia,…" at bounding box center [756, 248] width 1047 height 127
click at [1158, 247] on td "Referencia: Tienda DIA Entre: Corrientes y Alberdi" at bounding box center [1175, 243] width 209 height 50
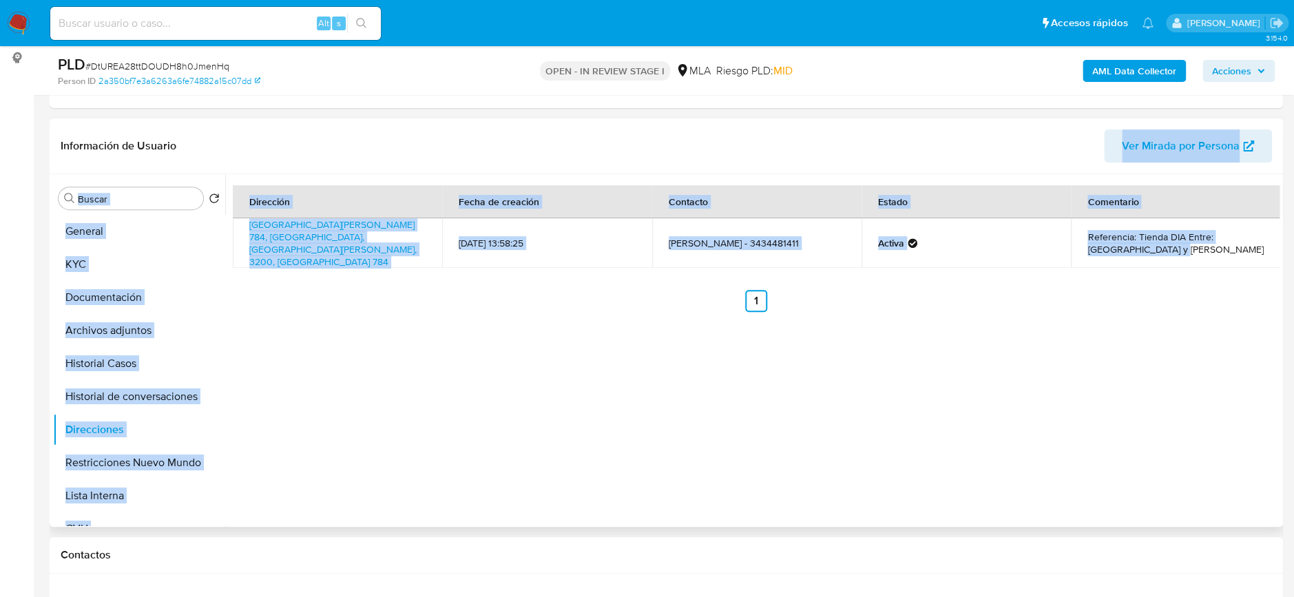
drag, startPoint x: 1197, startPoint y: 244, endPoint x: 236, endPoint y: 144, distance: 966.7
click at [236, 144] on div "Información de Usuario Ver Mirada por Persona Buscar Volver al orden por defect…" at bounding box center [666, 322] width 1233 height 408
click at [236, 144] on header "Información de Usuario Ver Mirada por Persona" at bounding box center [666, 145] width 1211 height 33
drag, startPoint x: 272, startPoint y: 165, endPoint x: 1132, endPoint y: 237, distance: 863.2
click at [1132, 237] on div "Información de Usuario Ver Mirada por Persona Buscar Volver al orden por defect…" at bounding box center [666, 322] width 1233 height 408
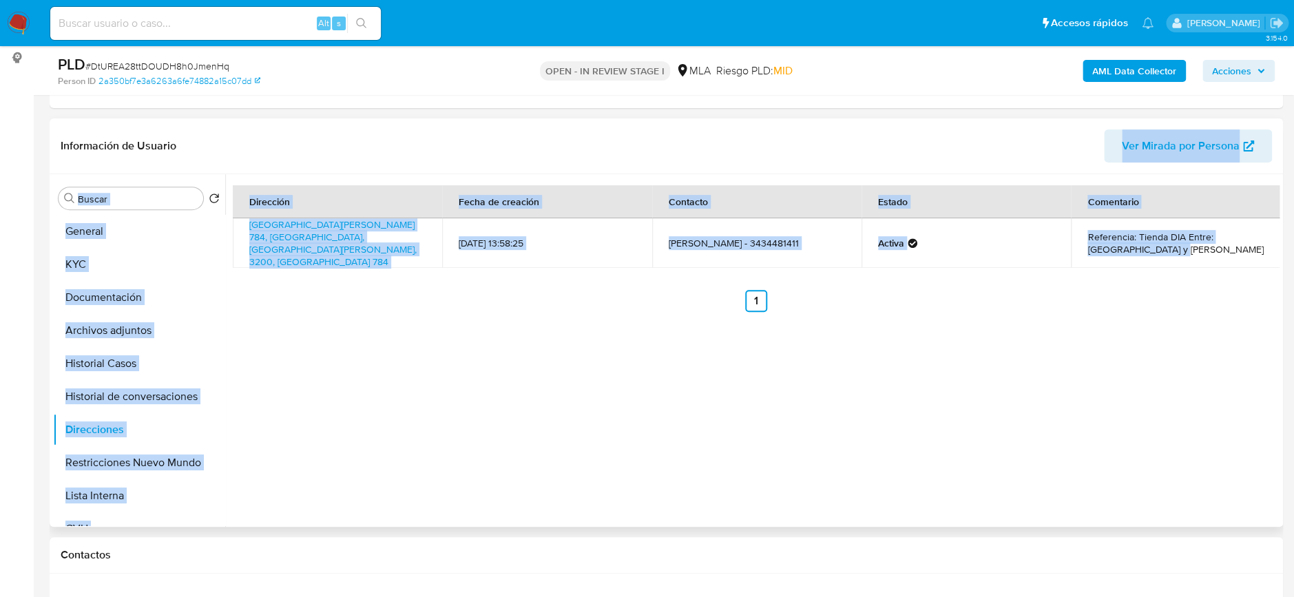
click at [1132, 237] on td "Referencia: Tienda DIA Entre: Corrientes y Alberdi" at bounding box center [1175, 243] width 209 height 50
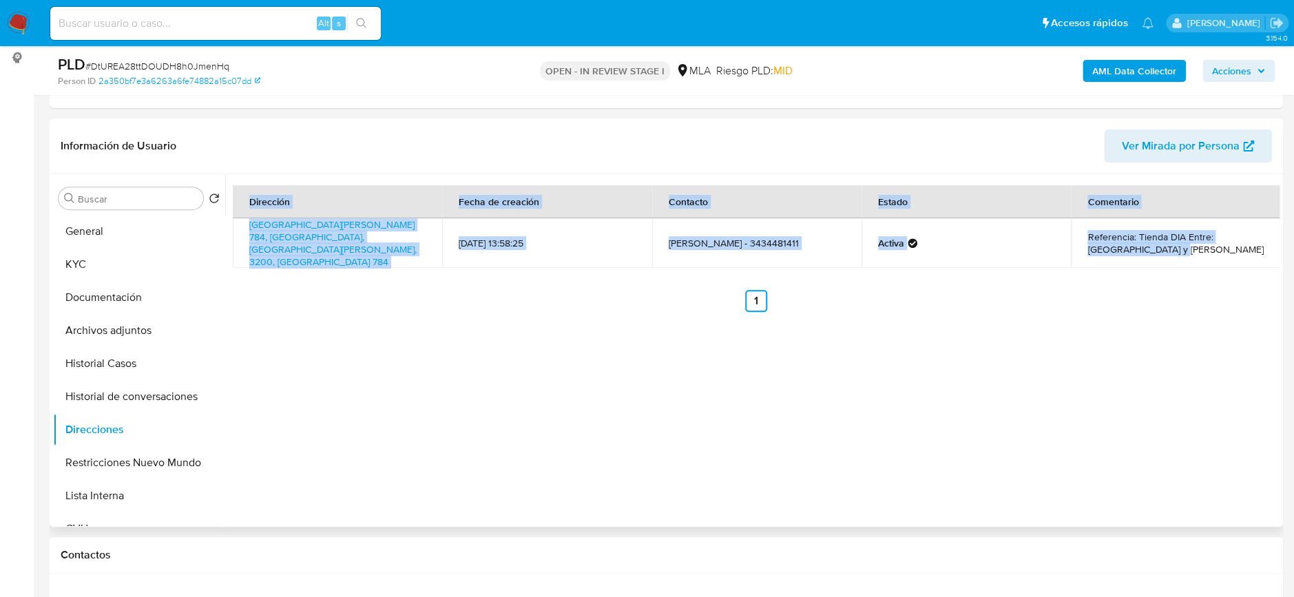
drag, startPoint x: 1140, startPoint y: 248, endPoint x: 238, endPoint y: 201, distance: 904.1
click at [238, 201] on table "Dirección Fecha de creación Contacto Estado Comentario San Juan 784, Concordia,…" at bounding box center [757, 226] width 1048 height 83
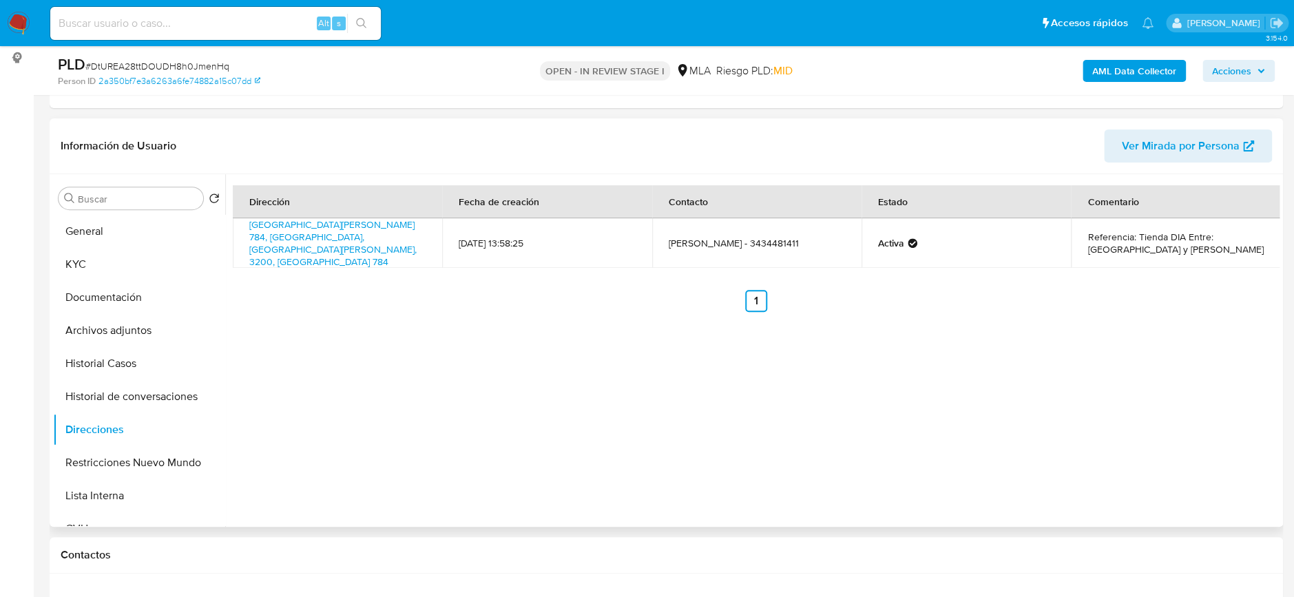
click at [961, 251] on div "Dirección Fecha de creación Contacto Estado Comentario San Juan 784, Concordia,…" at bounding box center [756, 248] width 1047 height 127
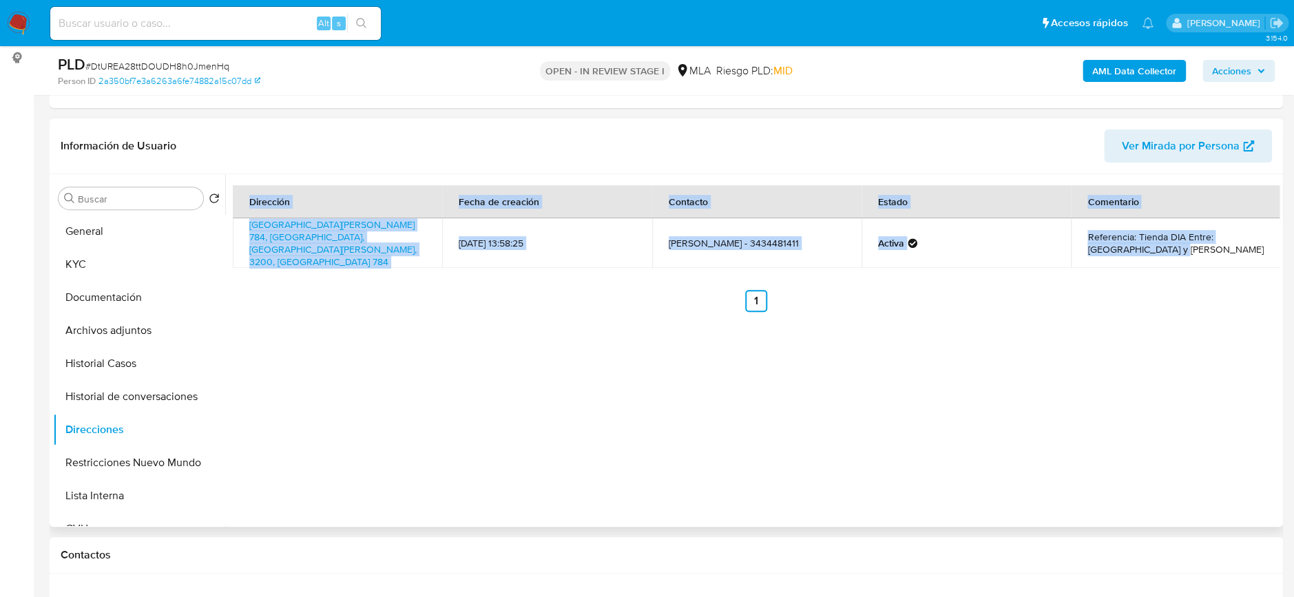
drag, startPoint x: 1178, startPoint y: 238, endPoint x: 246, endPoint y: 201, distance: 933.2
click at [246, 201] on table "Dirección Fecha de creación Contacto Estado Comentario San Juan 784, Concordia,…" at bounding box center [757, 226] width 1048 height 83
click at [246, 201] on th "Dirección" at bounding box center [337, 201] width 209 height 33
drag, startPoint x: 306, startPoint y: 212, endPoint x: 1130, endPoint y: 242, distance: 824.3
click at [1130, 242] on table "Dirección Fecha de creación Contacto Estado Comentario San Juan 784, Concordia,…" at bounding box center [757, 226] width 1048 height 83
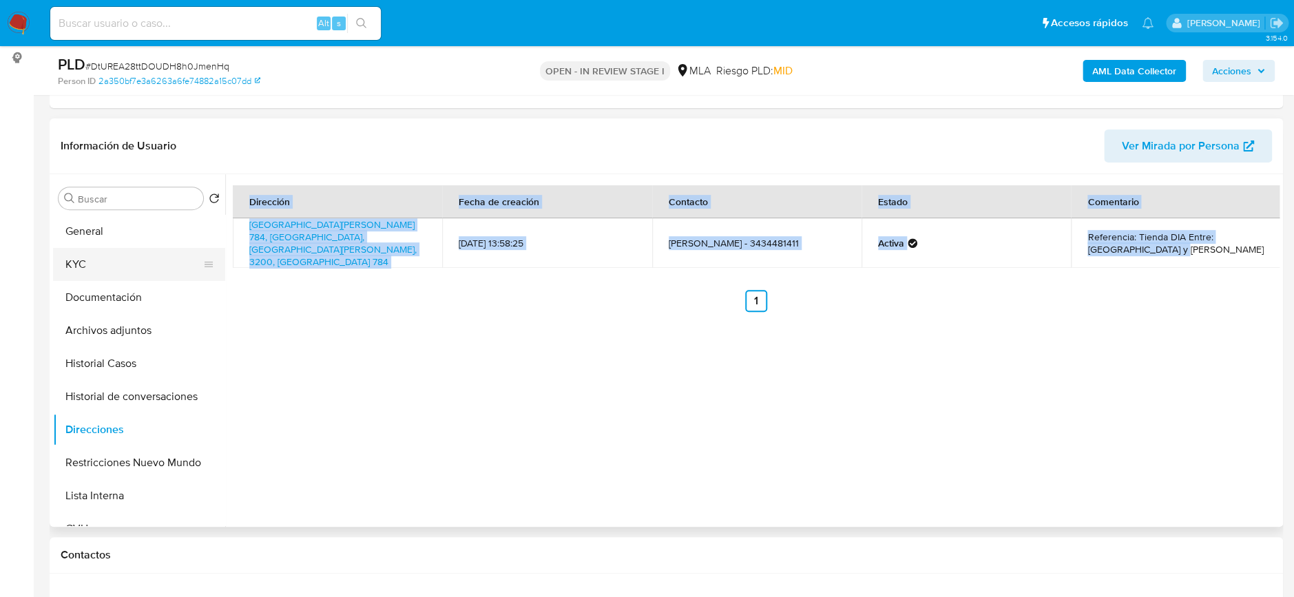
click at [95, 256] on button "KYC" at bounding box center [133, 264] width 161 height 33
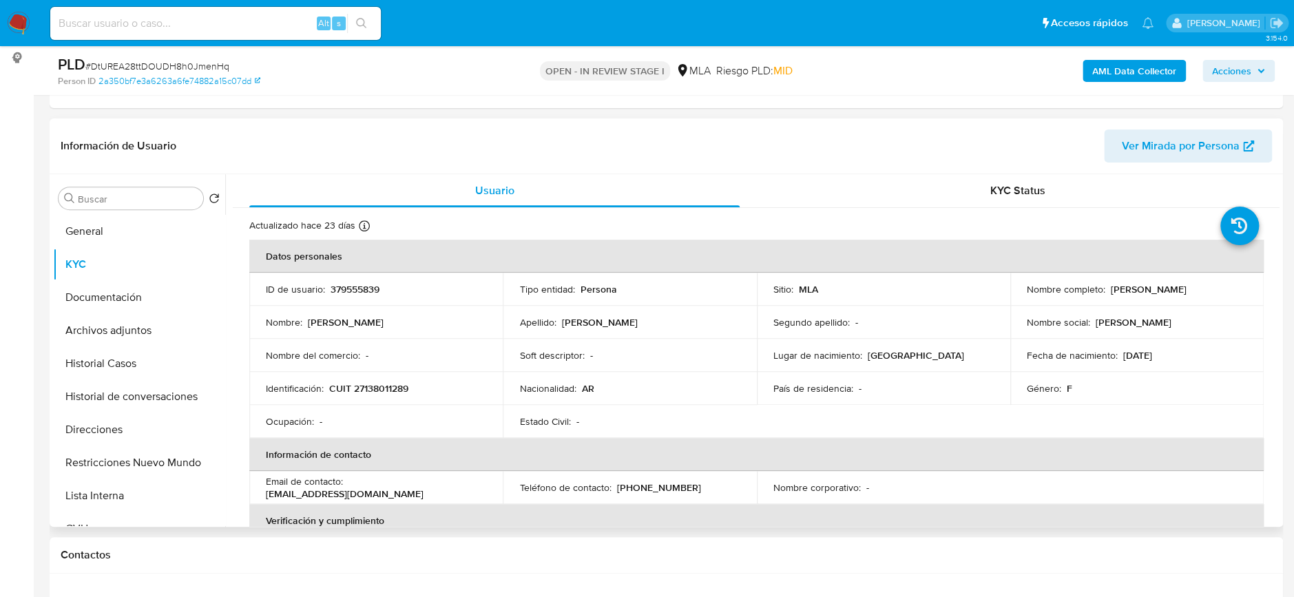
click at [373, 383] on p "CUIT 27138011289" at bounding box center [368, 388] width 79 height 12
click at [374, 383] on p "CUIT 27138011289" at bounding box center [368, 388] width 79 height 12
copy p "27138011289"
click at [374, 382] on p "CUIT 27138011289" at bounding box center [368, 388] width 79 height 12
drag, startPoint x: 354, startPoint y: 386, endPoint x: 410, endPoint y: 386, distance: 56.5
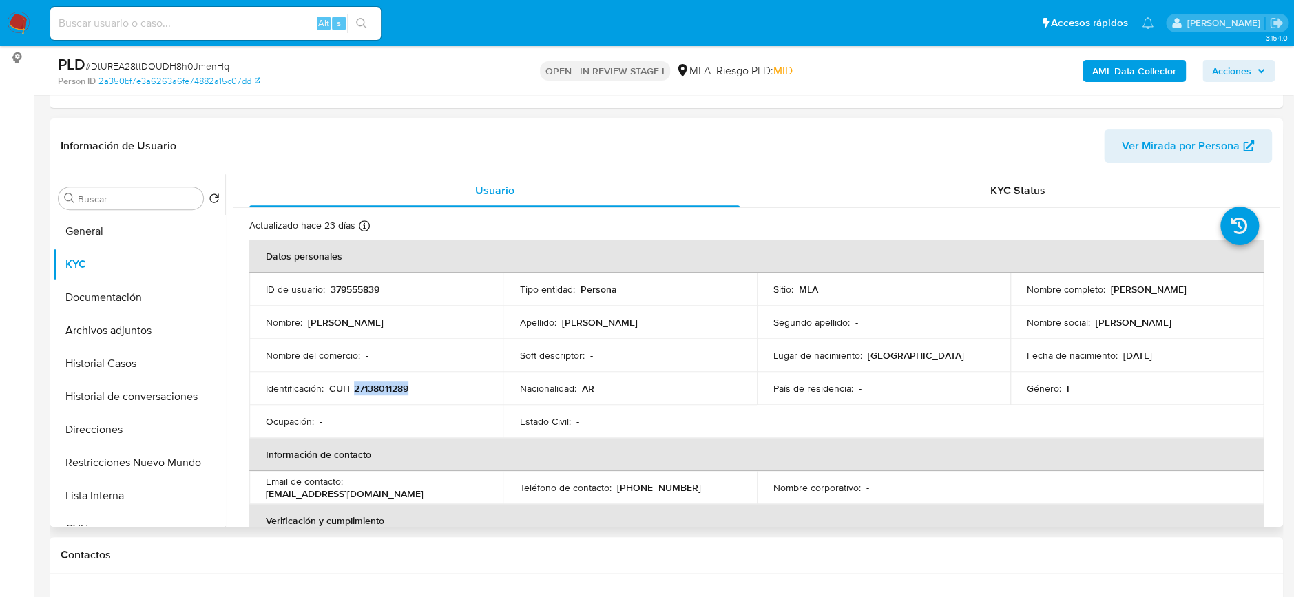
click at [410, 386] on div "Identificación : CUIT 27138011289" at bounding box center [376, 388] width 220 height 12
click at [389, 388] on p "CUIT 27138011289" at bounding box center [368, 388] width 79 height 12
drag, startPoint x: 362, startPoint y: 388, endPoint x: 403, endPoint y: 388, distance: 41.3
click at [403, 388] on p "CUIT 27138011289" at bounding box center [368, 388] width 79 height 12
copy p "13801128"
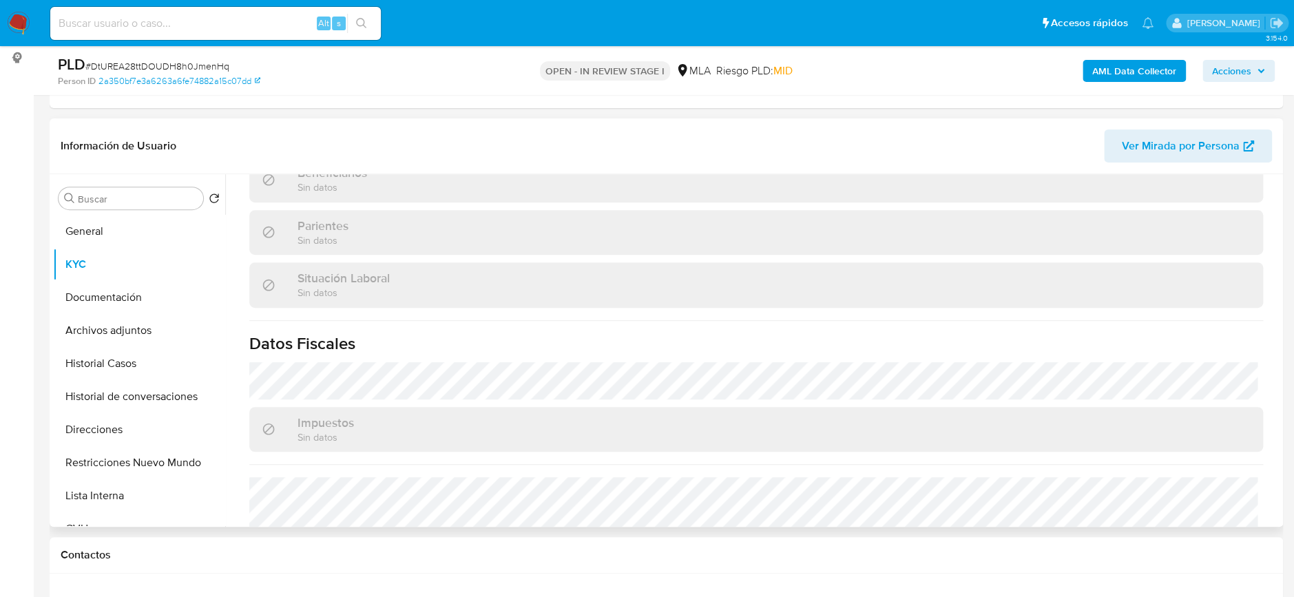
scroll to position [712, 0]
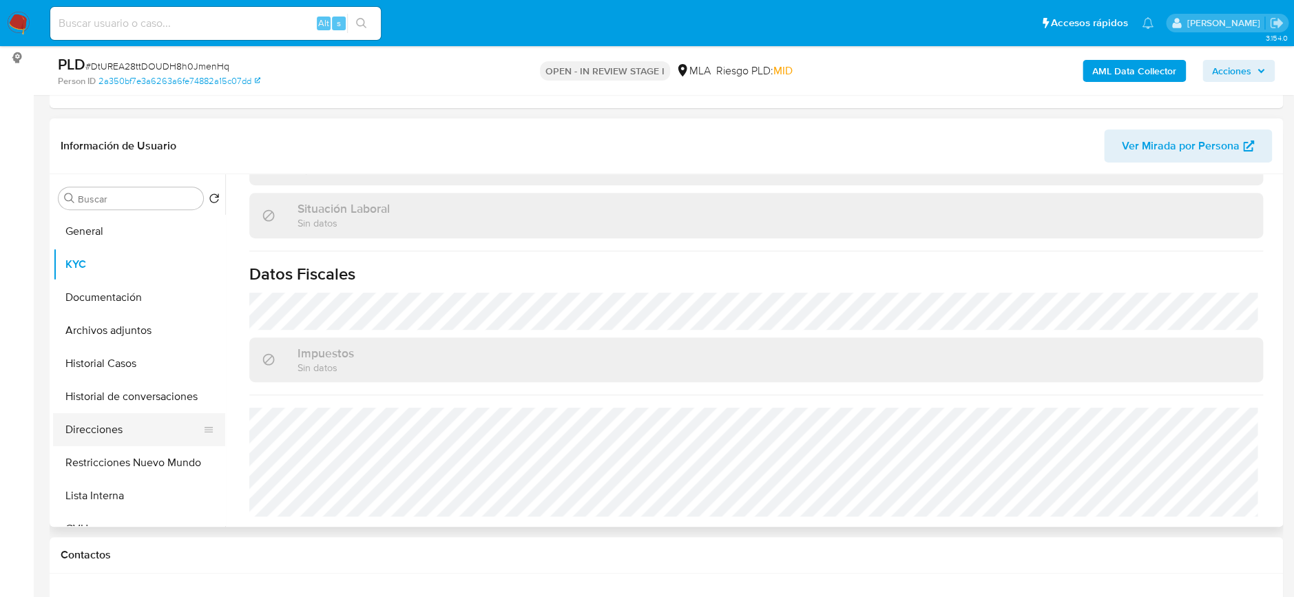
click at [102, 432] on button "Direcciones" at bounding box center [133, 429] width 161 height 33
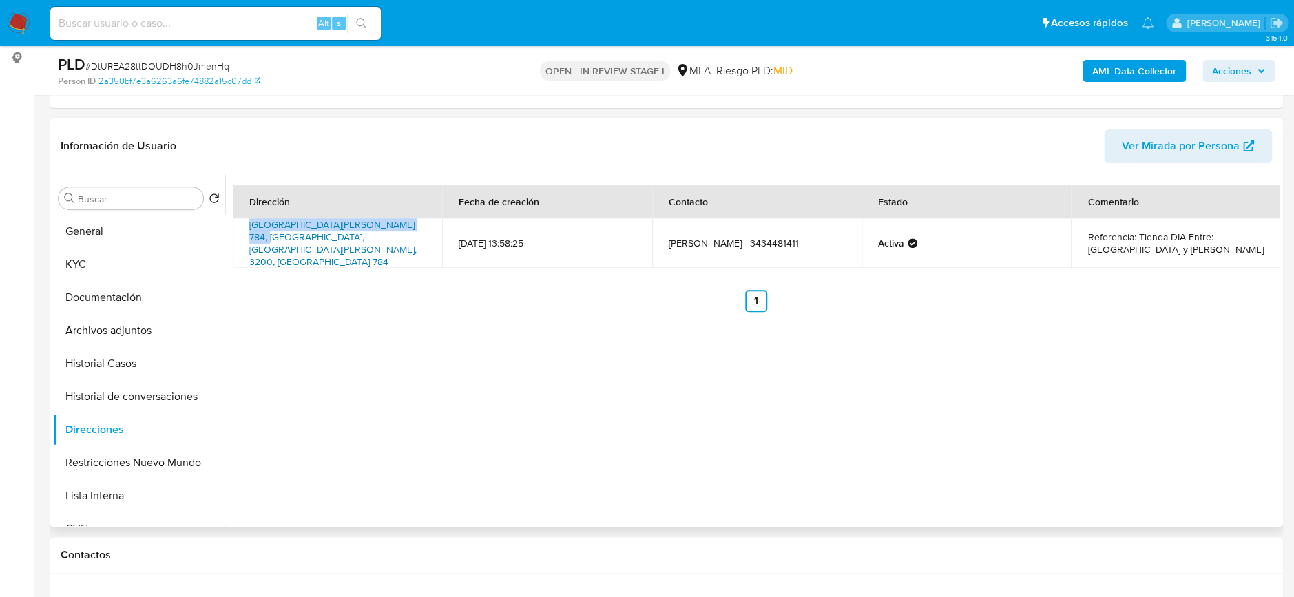
drag, startPoint x: 234, startPoint y: 230, endPoint x: 404, endPoint y: 231, distance: 169.4
click at [404, 231] on td "San Juan 784, Concordia, Entre Ríos, 3200, Argentina 784" at bounding box center [337, 243] width 209 height 50
copy link "San Juan 784, Concordia, Entre Ríos,"
click at [143, 217] on button "General" at bounding box center [133, 231] width 161 height 33
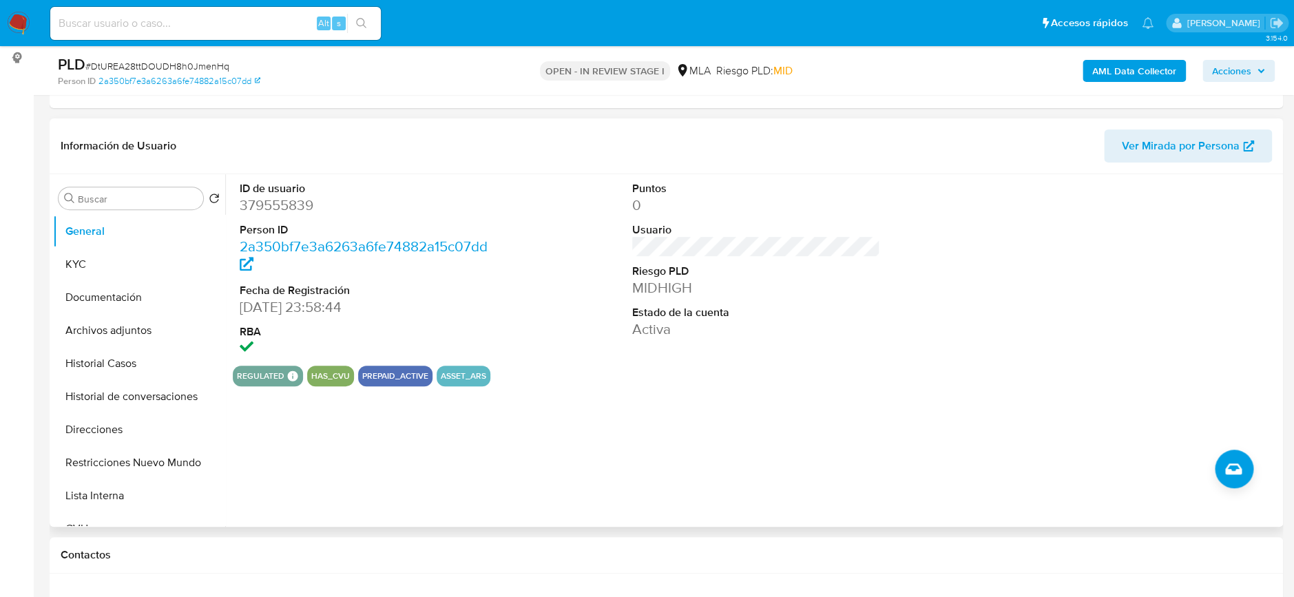
click at [281, 207] on dd "379555839" at bounding box center [364, 205] width 248 height 19
copy dd "379555839"
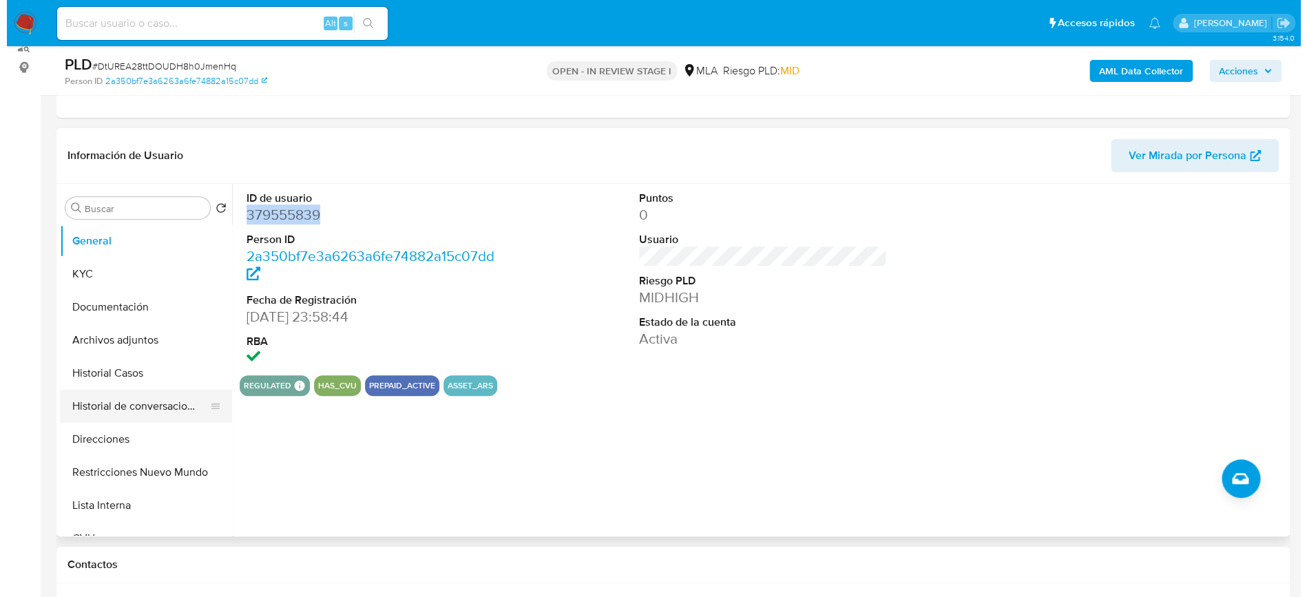
scroll to position [183, 0]
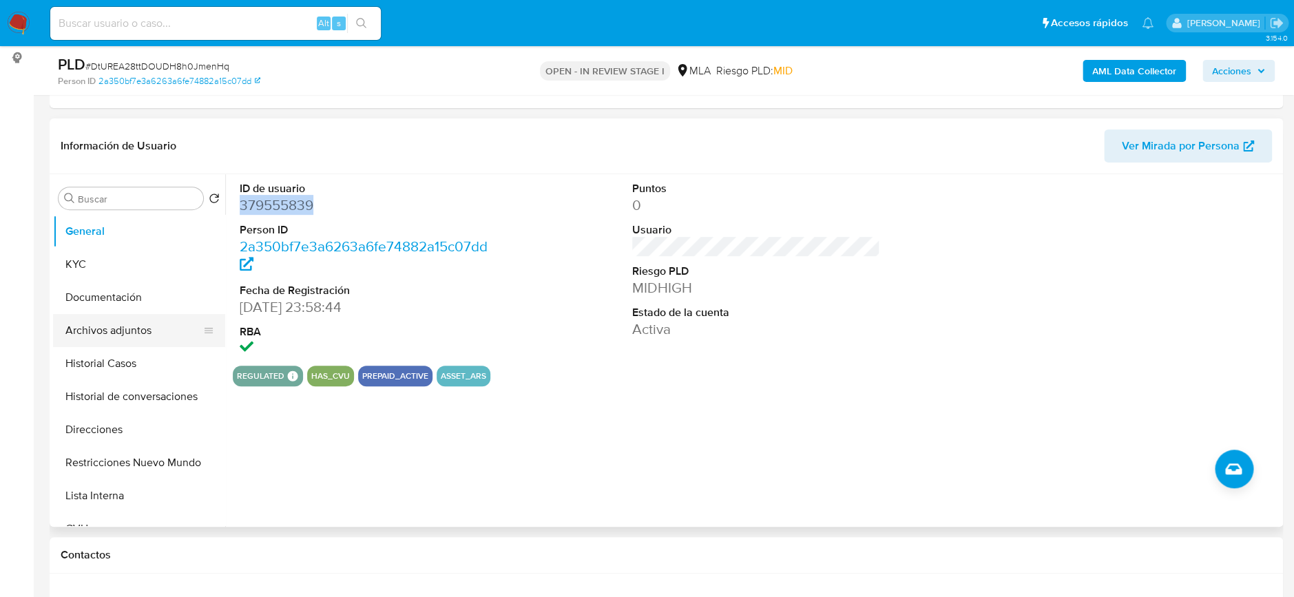
click at [101, 327] on button "Archivos adjuntos" at bounding box center [133, 330] width 161 height 33
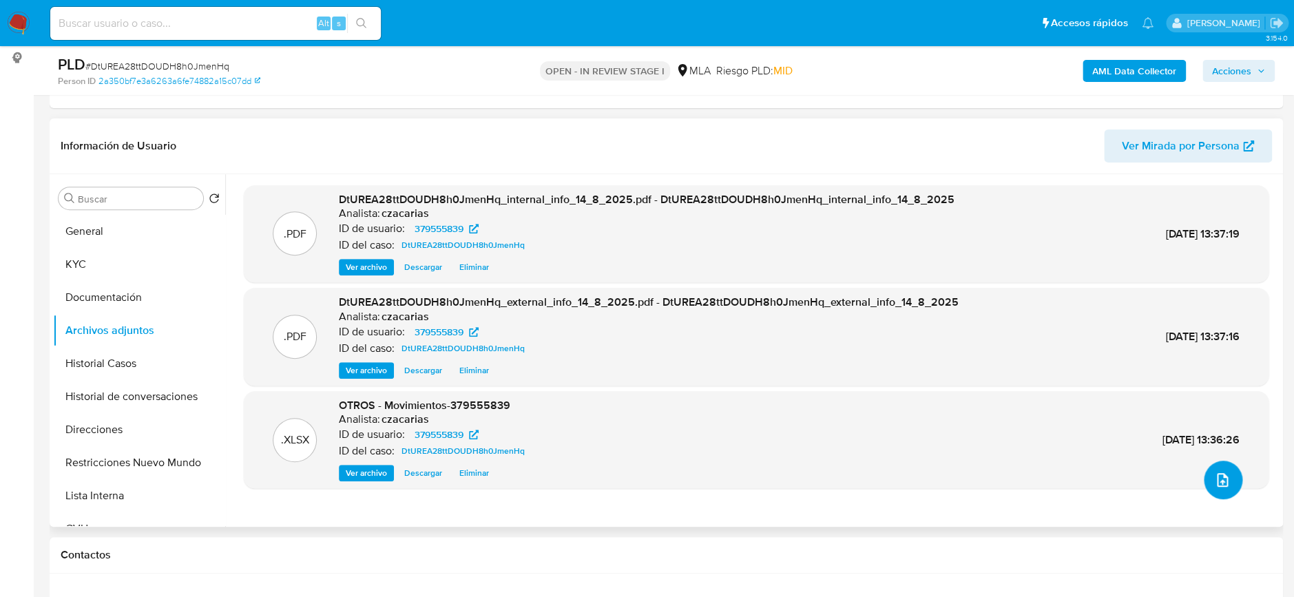
click at [1224, 483] on icon "upload-file" at bounding box center [1222, 480] width 17 height 17
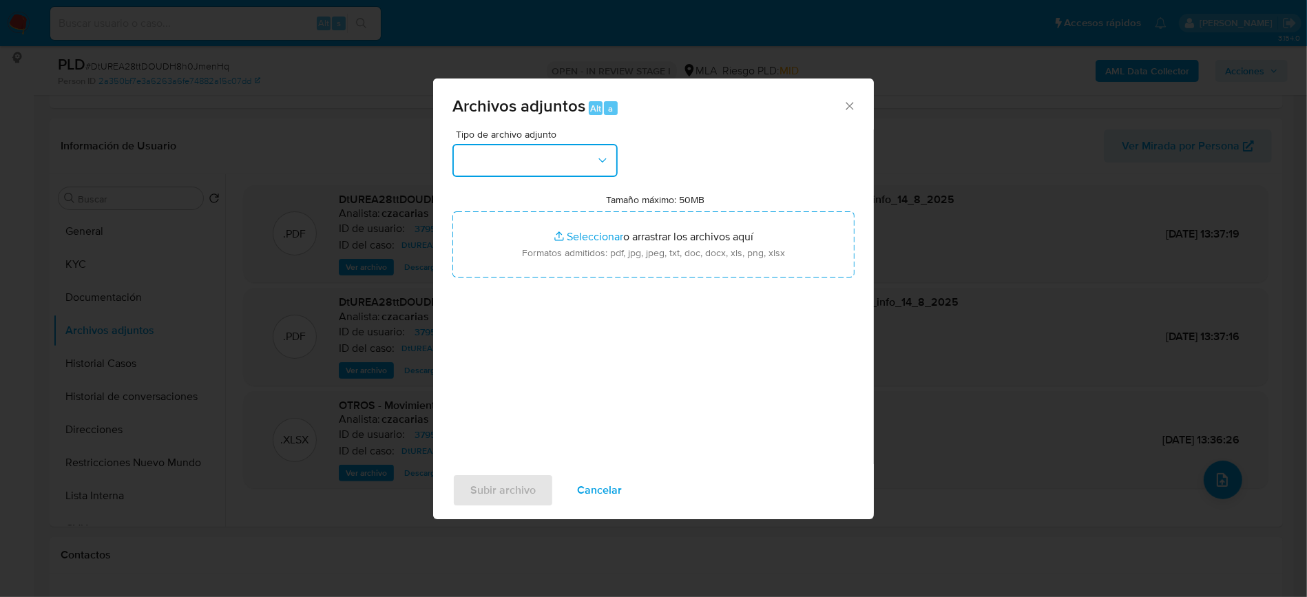
click at [508, 152] on button "button" at bounding box center [534, 160] width 165 height 33
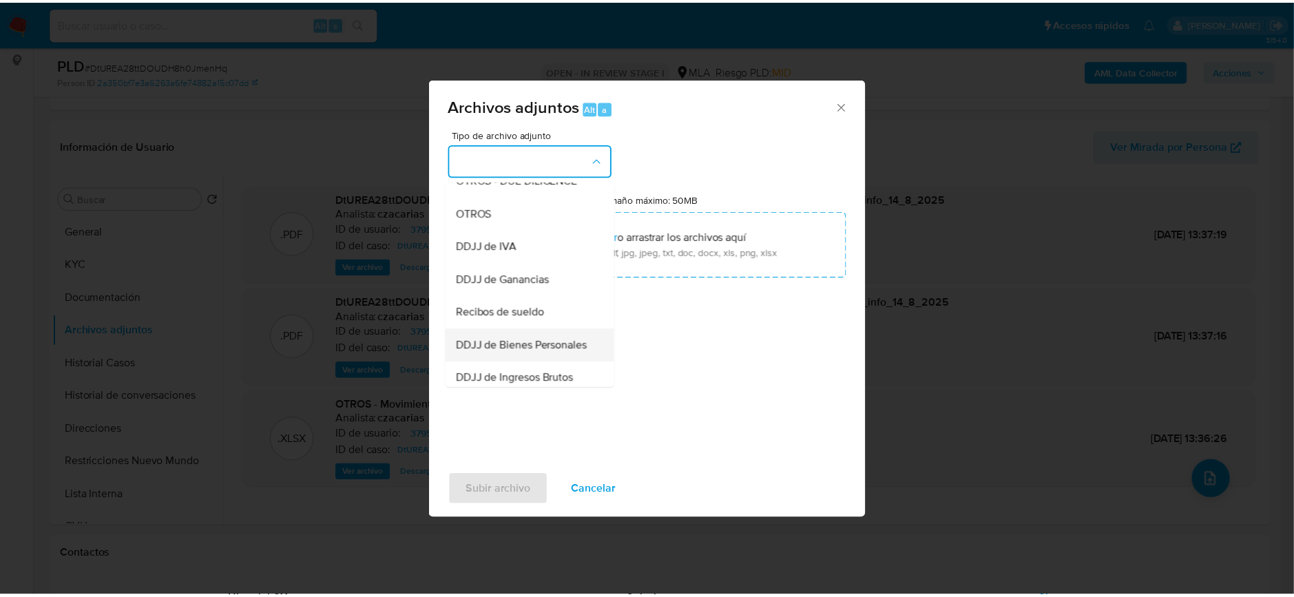
scroll to position [275, 0]
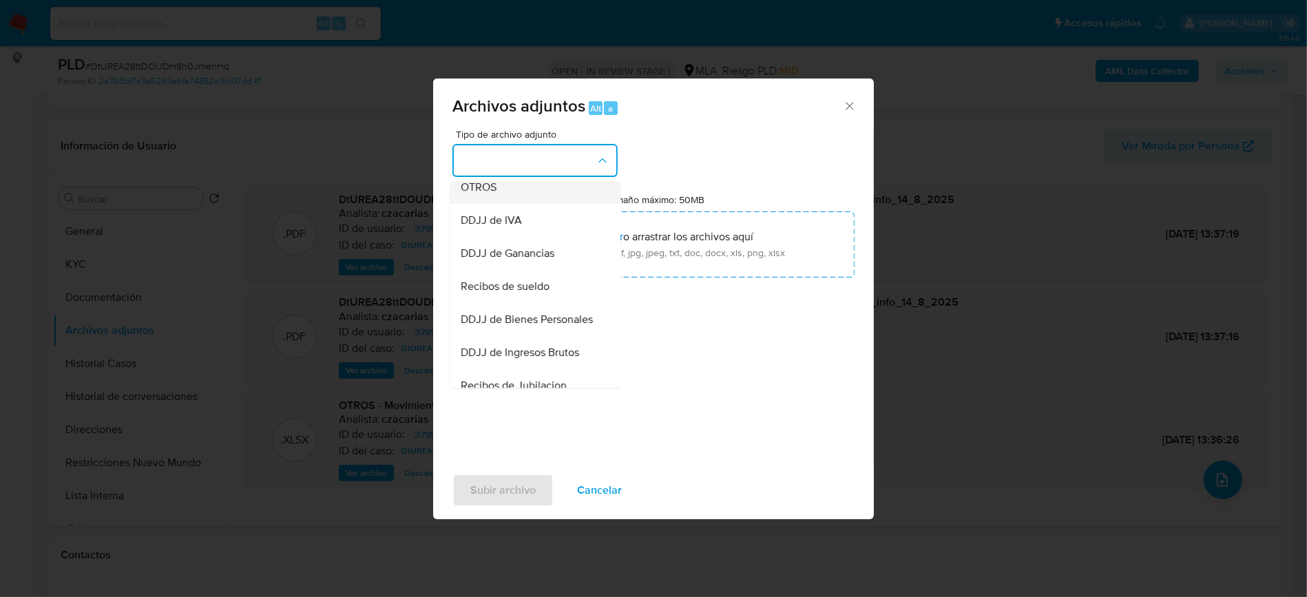
click at [506, 202] on div "OTROS" at bounding box center [531, 187] width 140 height 33
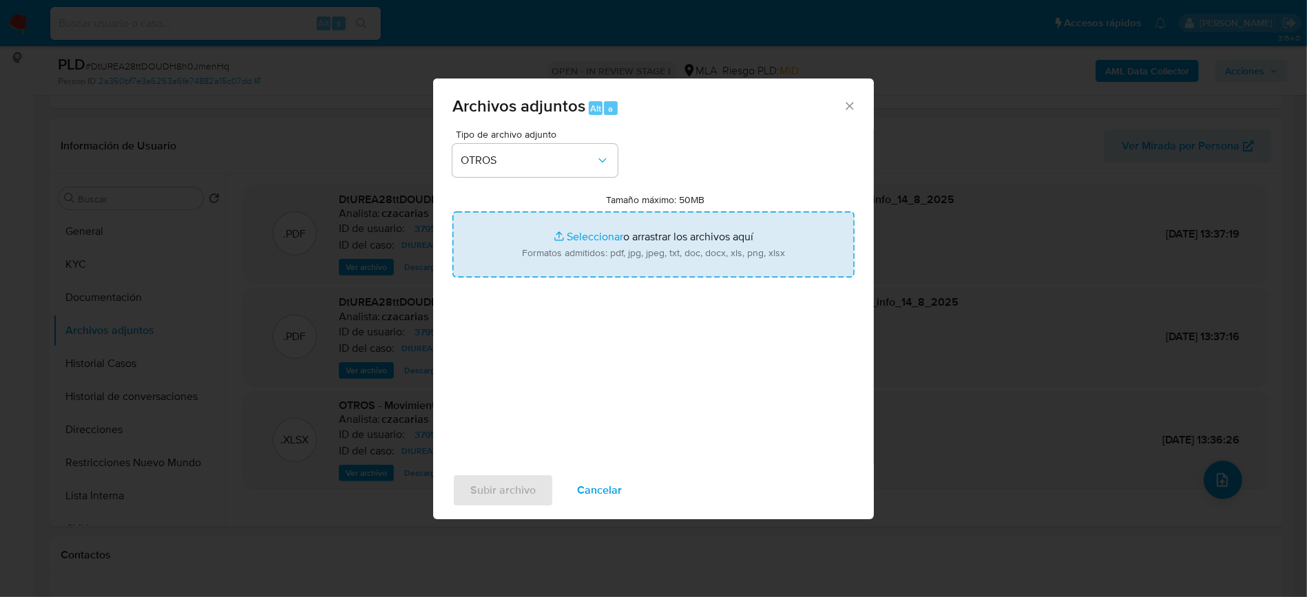
type input "C:\fakepath\Caselog DtUREA28ttDOUDH8h0JmenHq_2025_06_19_06_39_05.docx"
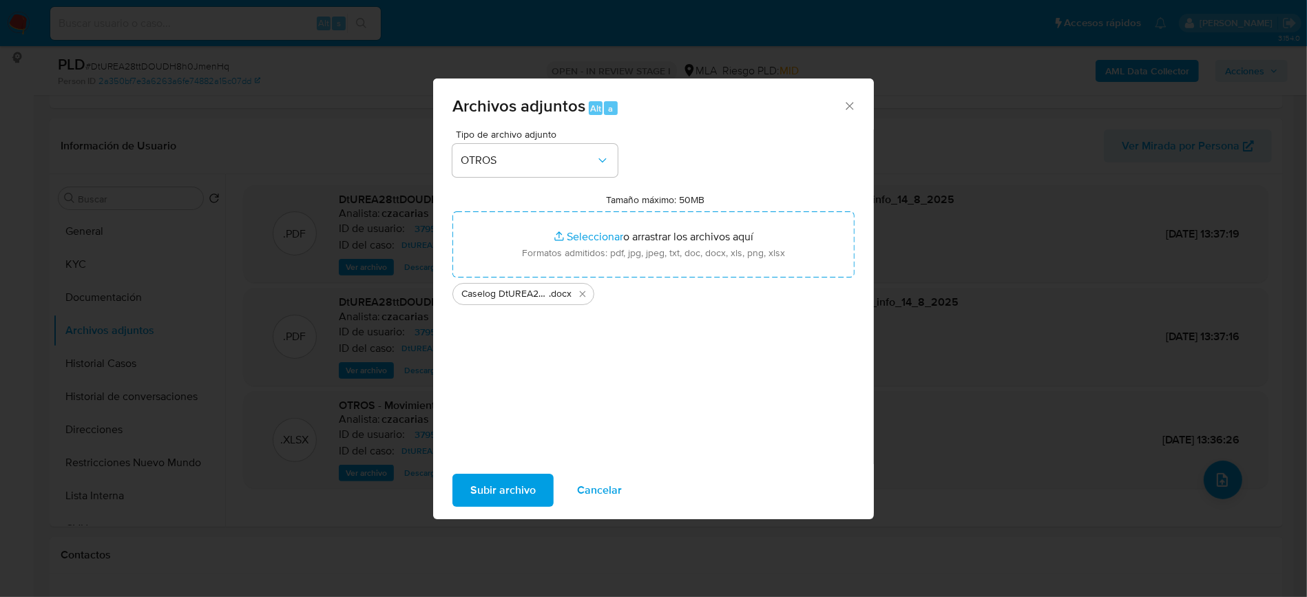
click at [509, 477] on span "Subir archivo" at bounding box center [502, 490] width 65 height 30
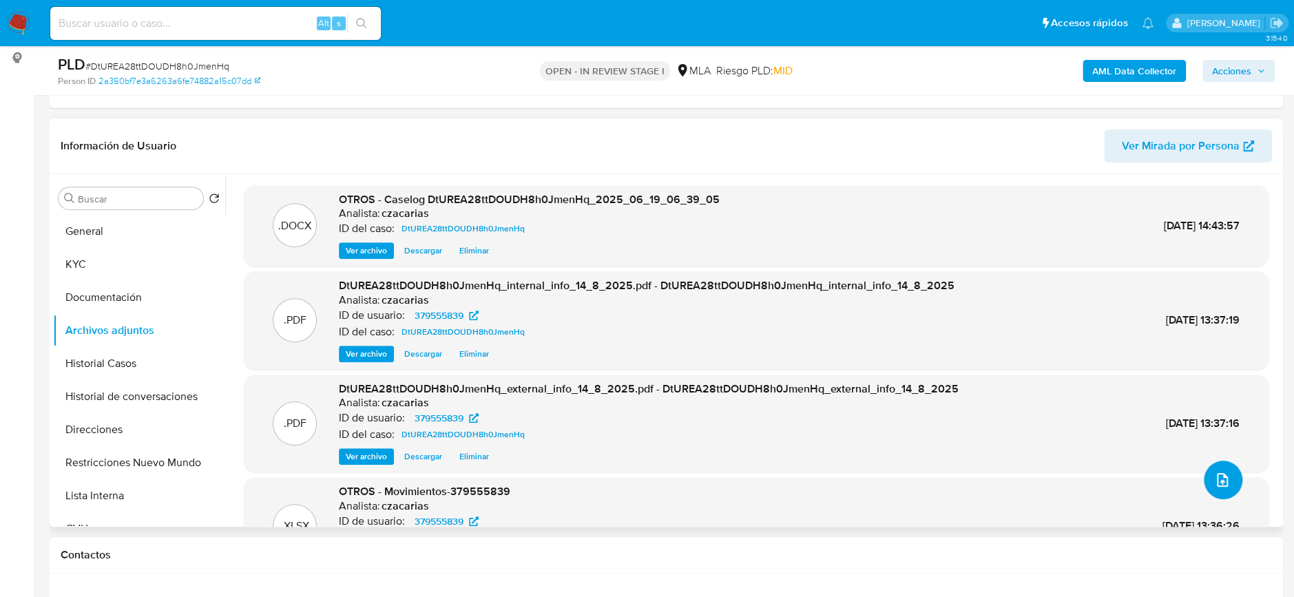
scroll to position [92, 0]
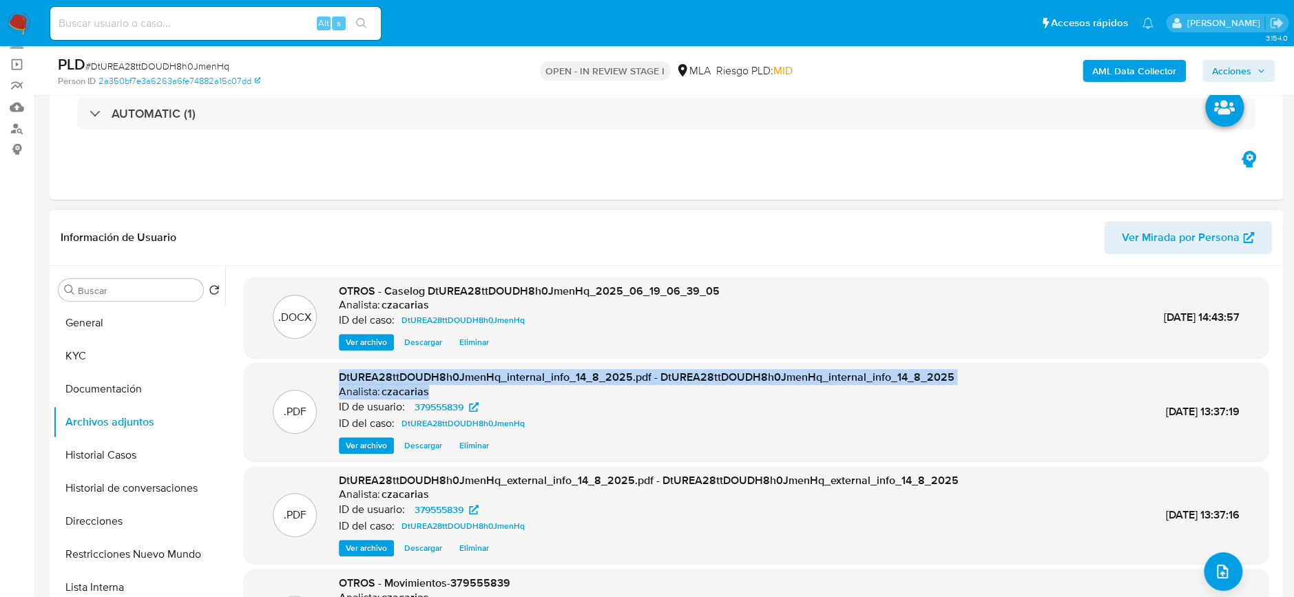
drag, startPoint x: 439, startPoint y: 390, endPoint x: 322, endPoint y: 373, distance: 119.1
click at [322, 373] on div ".PDF DtUREA28ttDOUDH8h0JmenHq_internal_info_14_8_2025.pdf - DtUREA28ttDOUDH8h0J…" at bounding box center [756, 412] width 1011 height 84
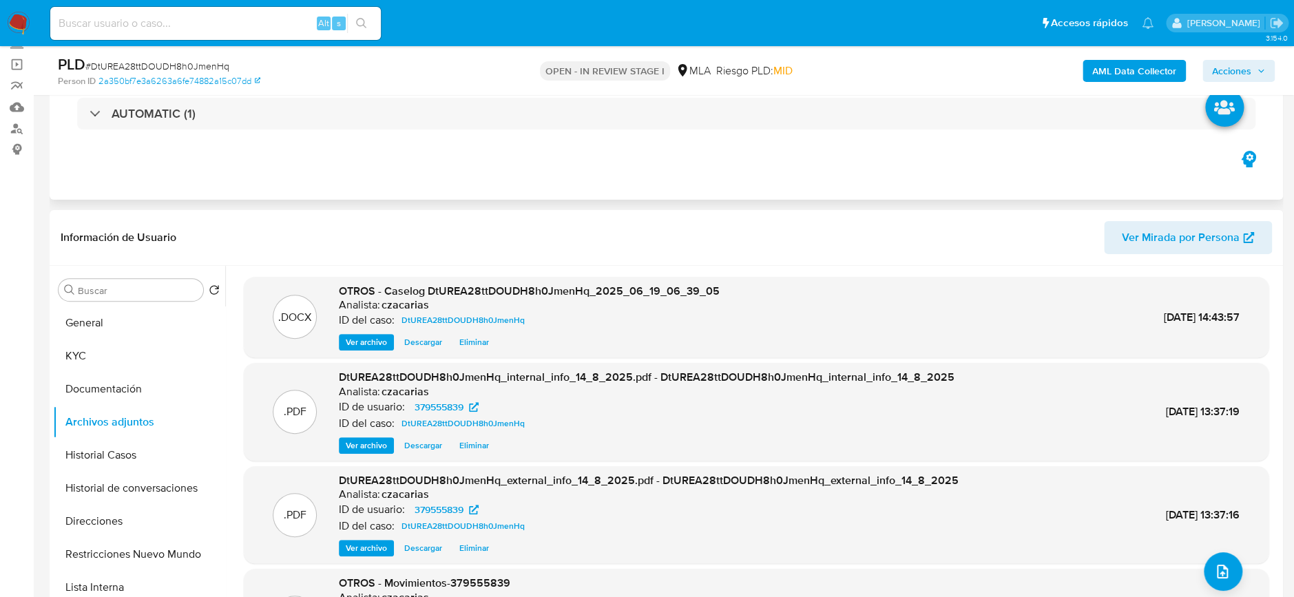
click at [621, 196] on div "Eventos ( 1 ) Acciones AUTOMATIC (1)" at bounding box center [666, 116] width 1233 height 165
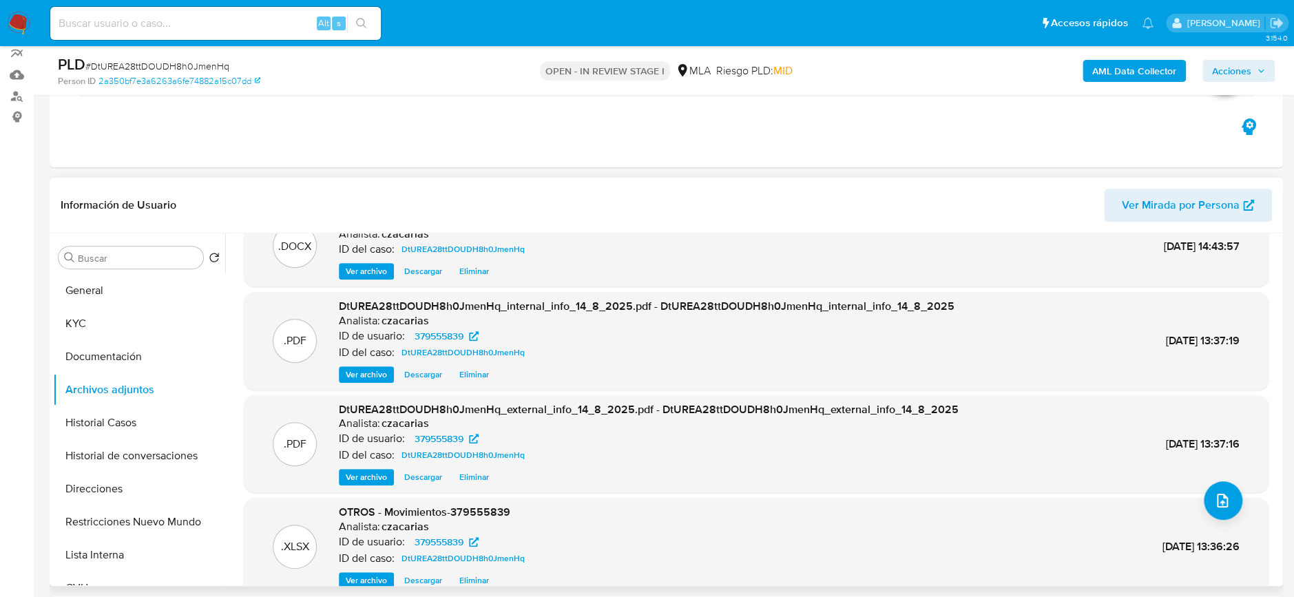
scroll to position [60, 0]
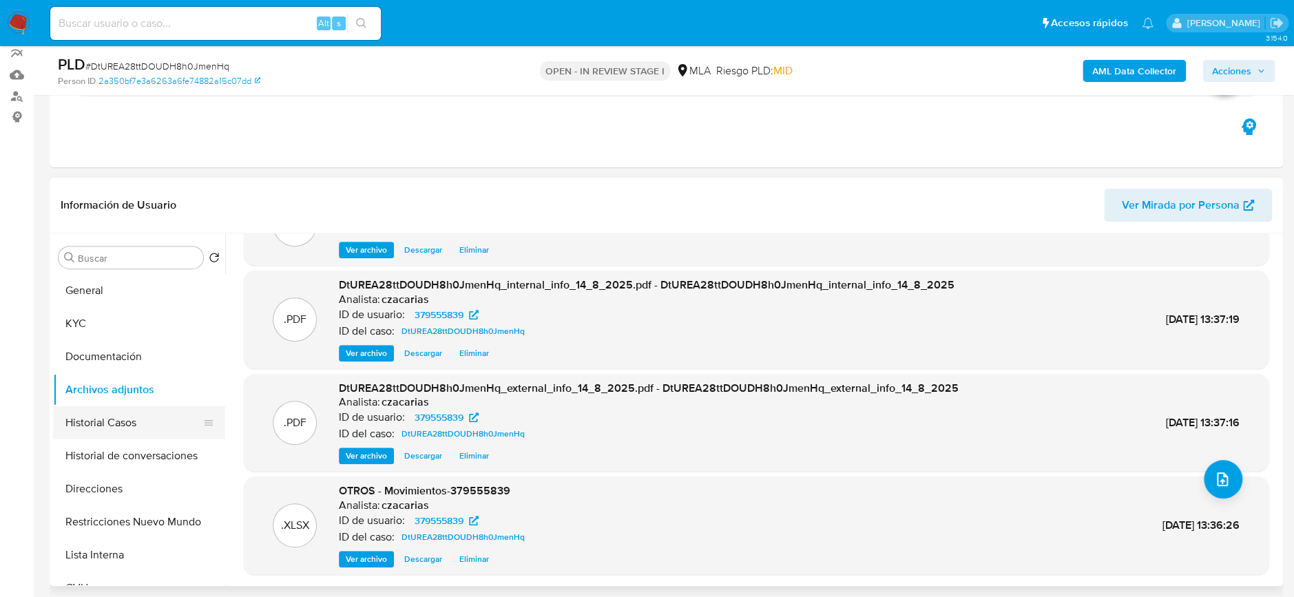
click at [103, 421] on button "Historial Casos" at bounding box center [133, 422] width 161 height 33
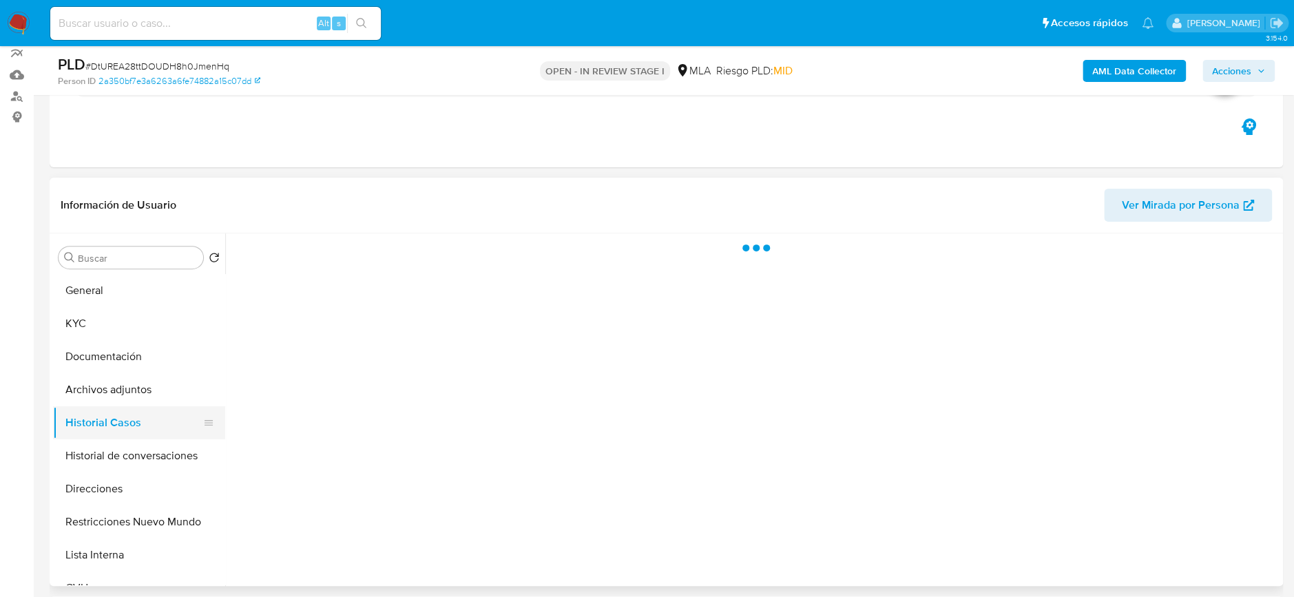
scroll to position [0, 0]
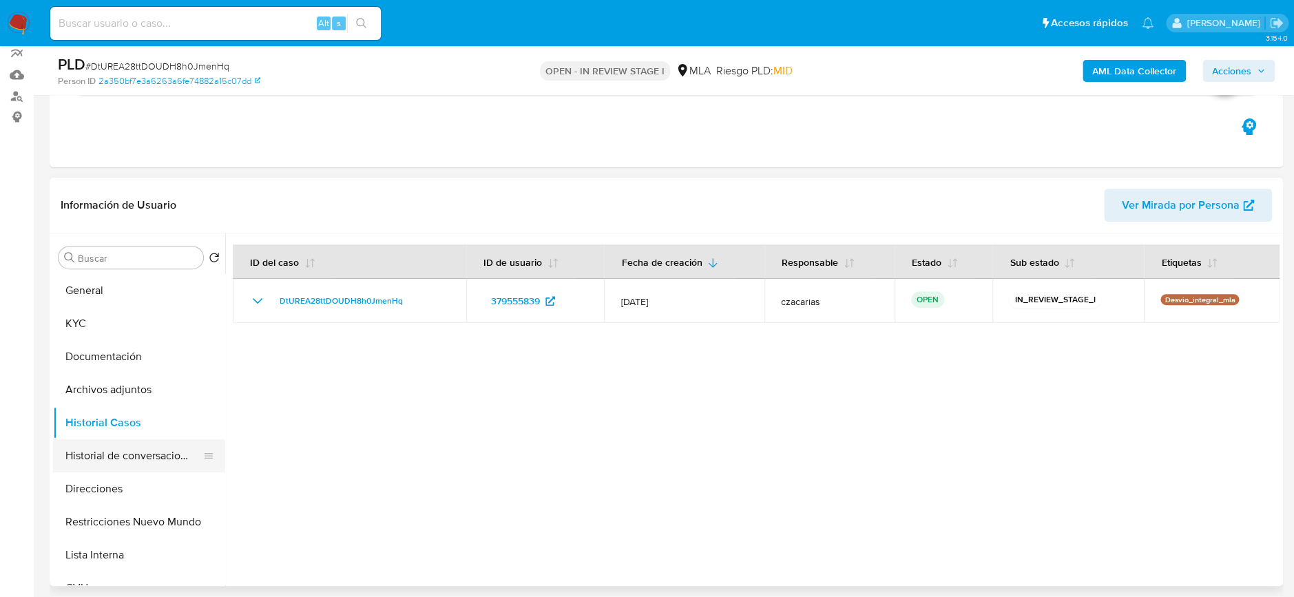
click at [87, 457] on button "Historial de conversaciones" at bounding box center [133, 455] width 161 height 33
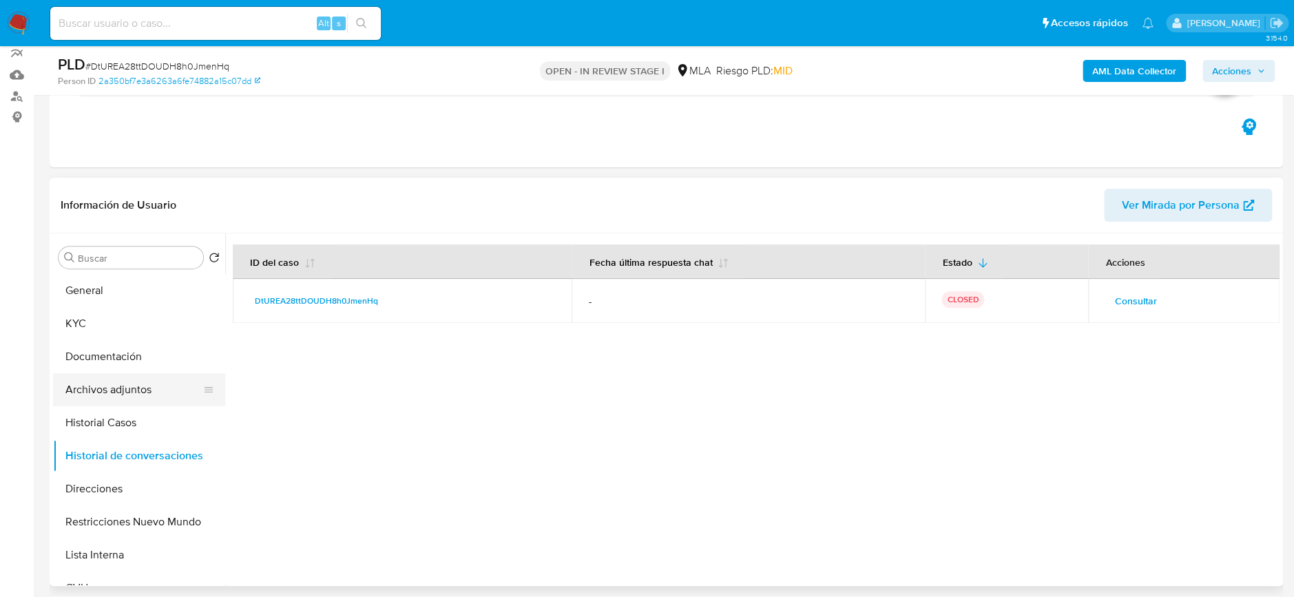
click at [127, 393] on button "Archivos adjuntos" at bounding box center [133, 389] width 161 height 33
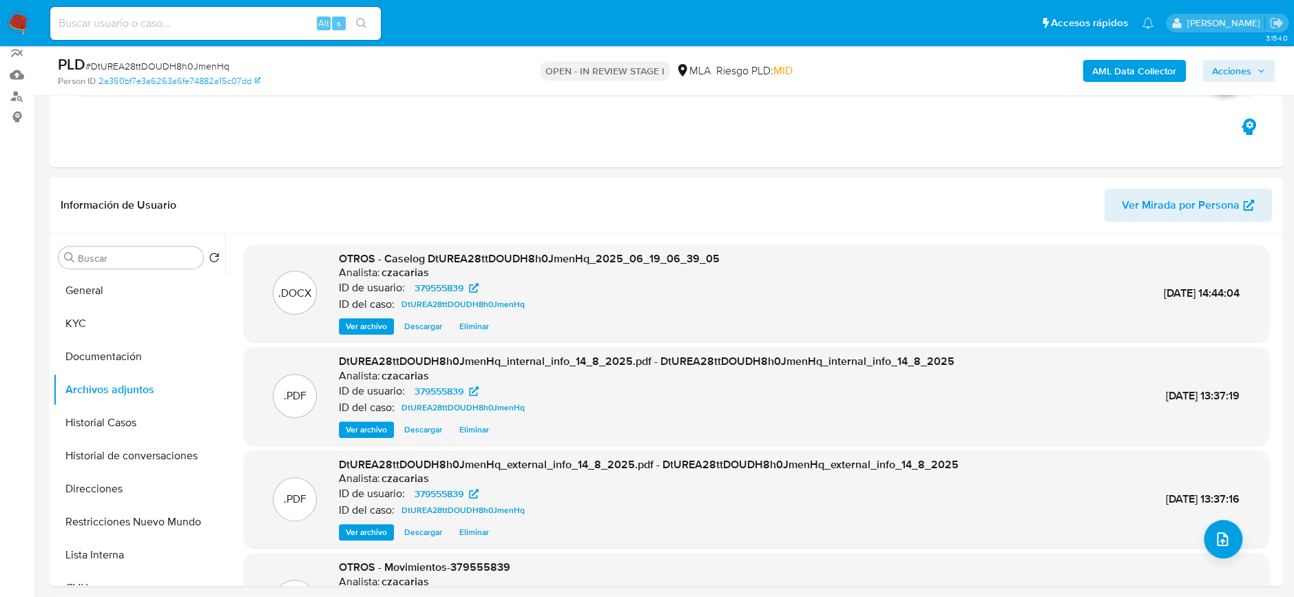
click at [1235, 75] on span "Acciones" at bounding box center [1231, 71] width 39 height 22
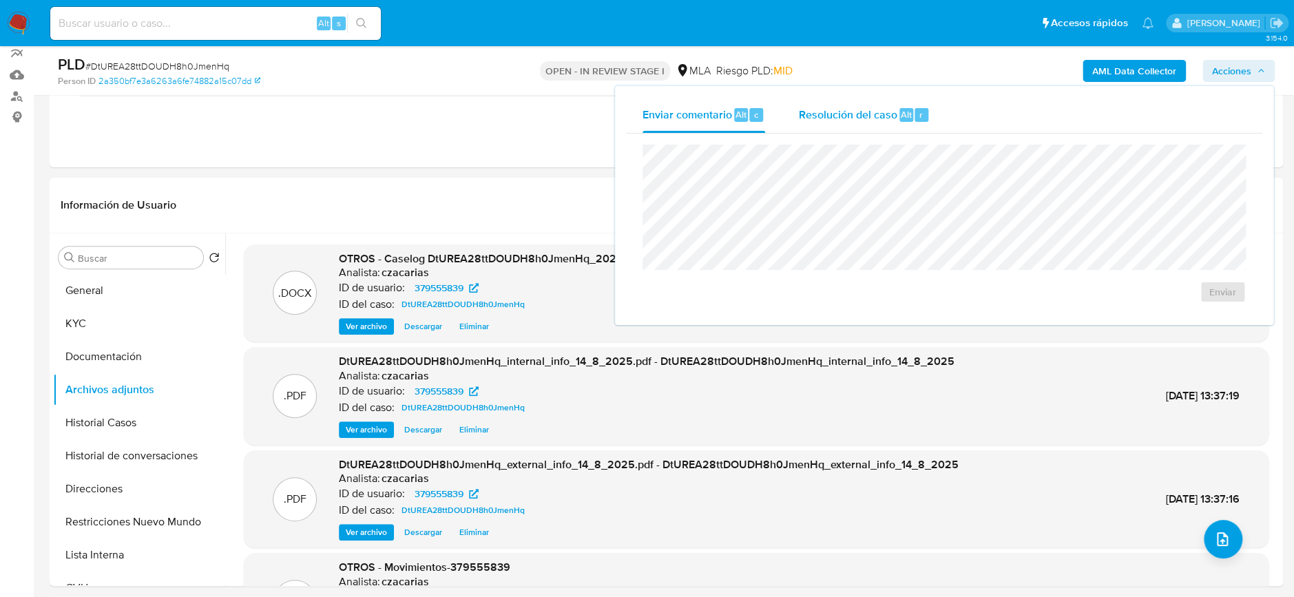
drag, startPoint x: 903, startPoint y: 107, endPoint x: 903, endPoint y: 116, distance: 9.0
click at [903, 108] on span "Alt" at bounding box center [906, 114] width 11 height 13
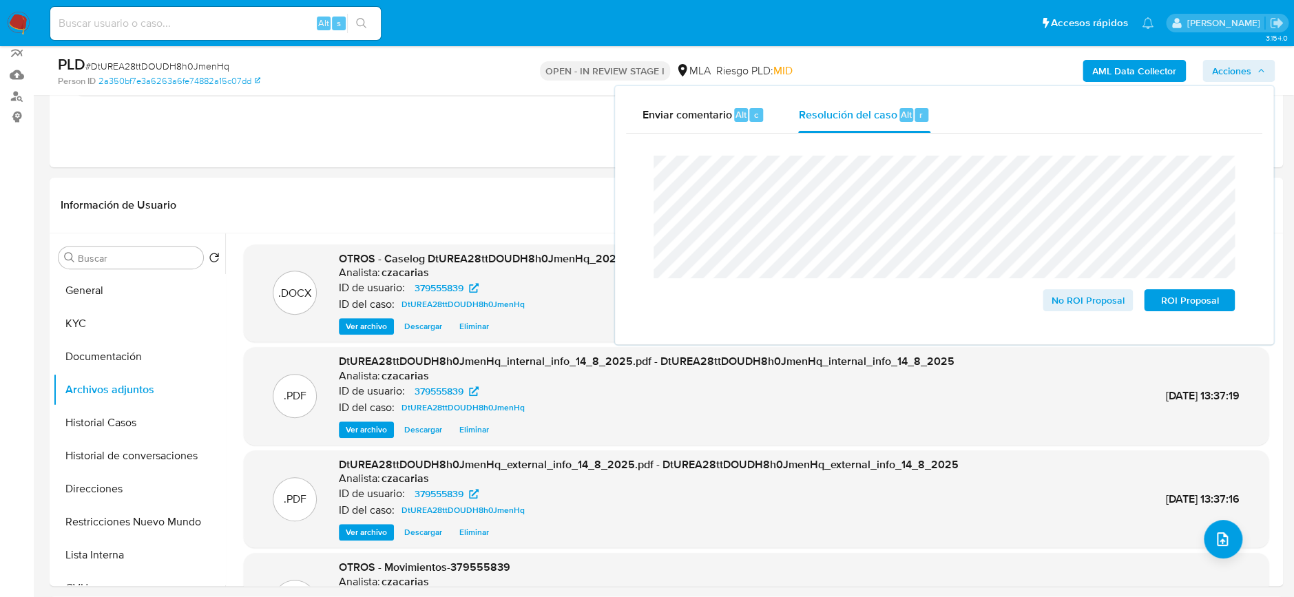
click at [155, 56] on div "PLD # DtUREA28ttDOUDH8h0JmenHq" at bounding box center [258, 64] width 401 height 21
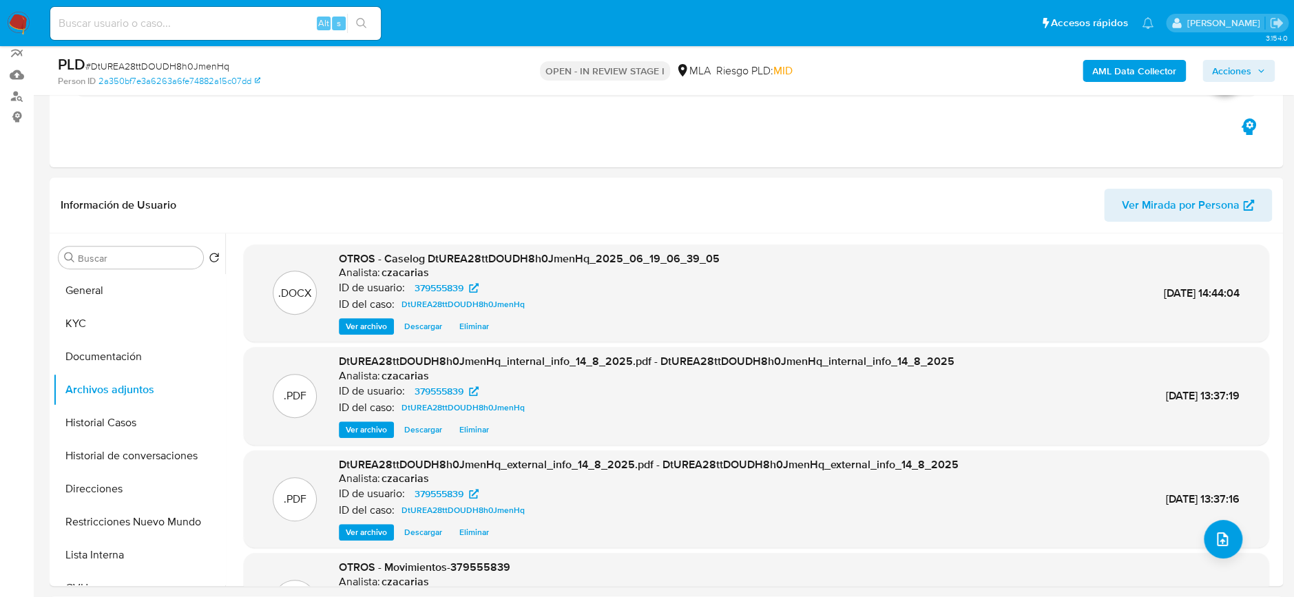
click at [156, 66] on span "# DtUREA28ttDOUDH8h0JmenHq" at bounding box center [157, 66] width 144 height 14
click at [1241, 65] on span "Acciones" at bounding box center [1231, 71] width 39 height 22
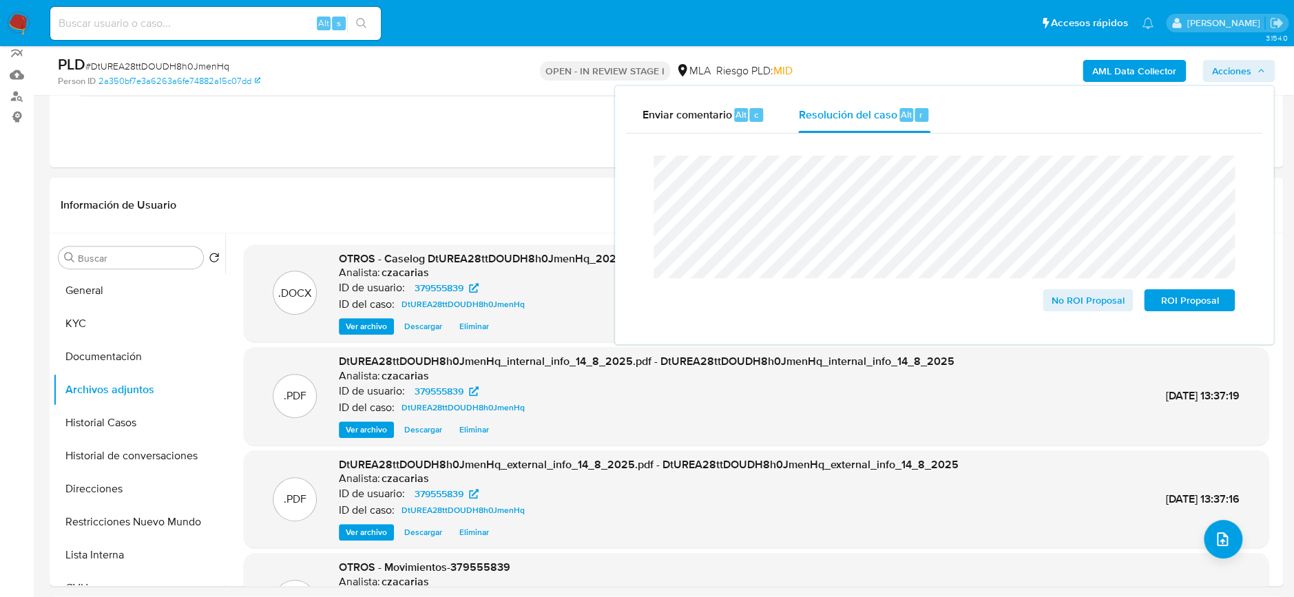
click at [177, 55] on div "PLD # DtUREA28ttDOUDH8h0JmenHq" at bounding box center [258, 64] width 401 height 21
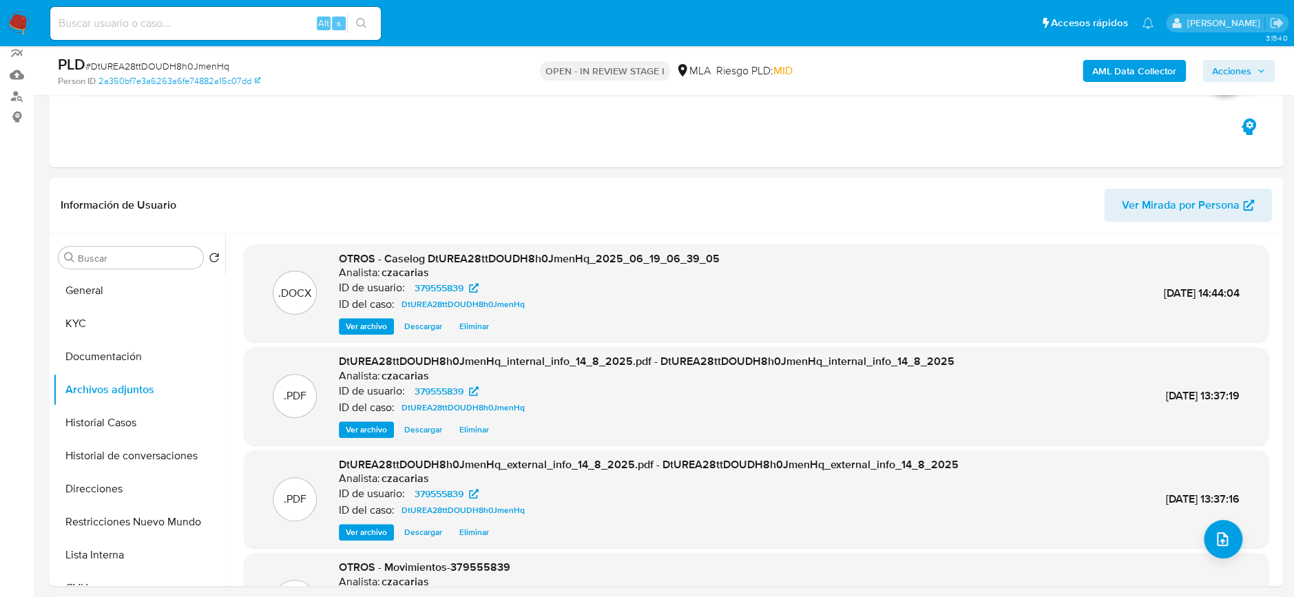
click at [182, 61] on span "# DtUREA28ttDOUDH8h0JmenHq" at bounding box center [157, 66] width 144 height 14
copy span "DtUREA28ttDOUDH8h0JmenHq"
click at [1227, 70] on span "Acciones" at bounding box center [1231, 71] width 39 height 22
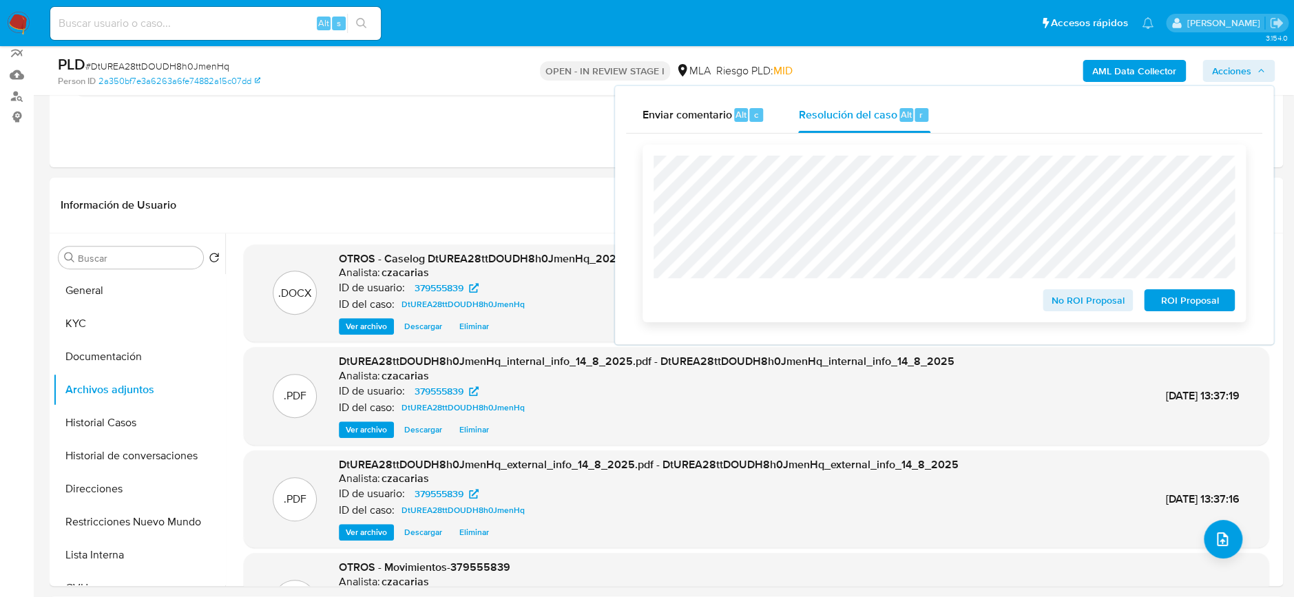
click at [1079, 298] on span "No ROI Proposal" at bounding box center [1088, 300] width 72 height 19
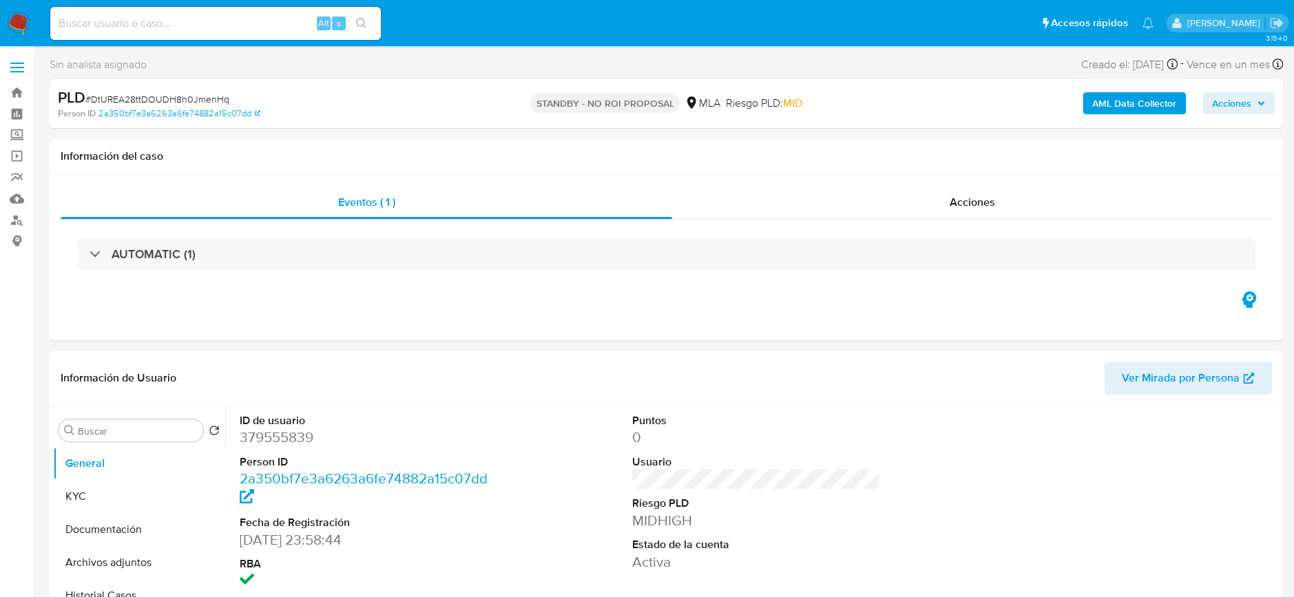
click at [23, 12] on img at bounding box center [18, 23] width 23 height 23
select select "10"
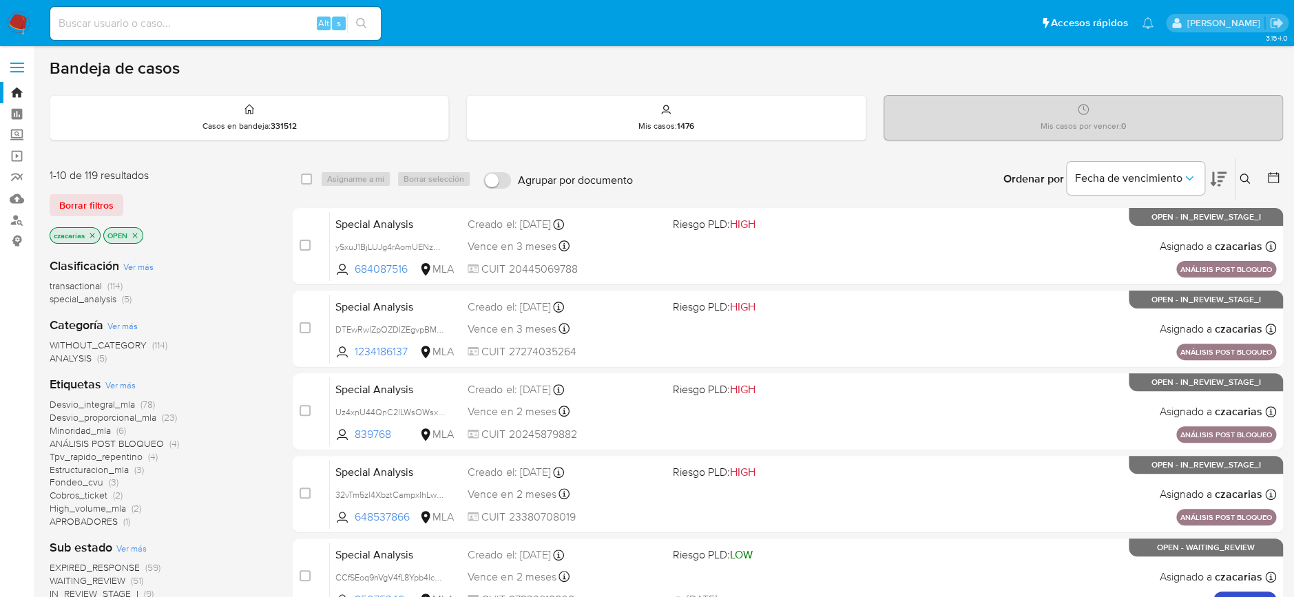
click at [1267, 179] on icon at bounding box center [1274, 178] width 14 height 14
click at [1271, 177] on icon at bounding box center [1274, 178] width 14 height 14
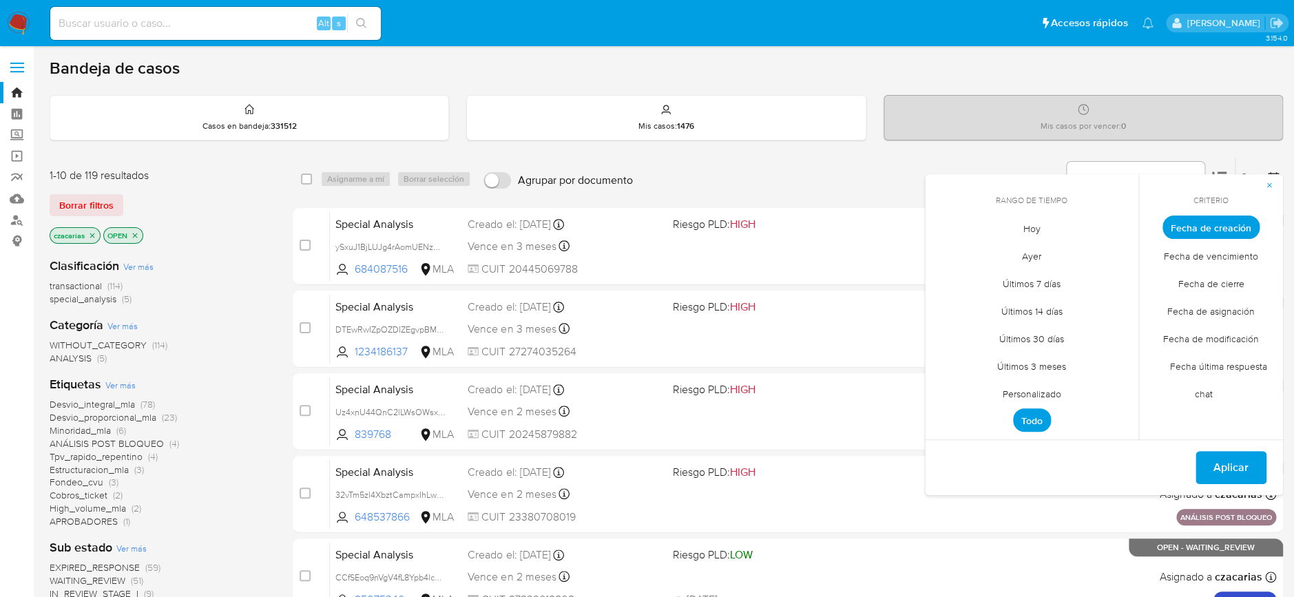
click at [1025, 394] on span "Personalizado" at bounding box center [1031, 393] width 87 height 28
drag, startPoint x: 944, startPoint y: 264, endPoint x: 946, endPoint y: 256, distance: 7.9
click at [946, 256] on div "agosto 2025 agosto 2025 lun lunes mar martes mié miércoles jue jueves vie viern…" at bounding box center [1031, 334] width 187 height 180
click at [946, 256] on icon "Mes anterior" at bounding box center [946, 252] width 17 height 17
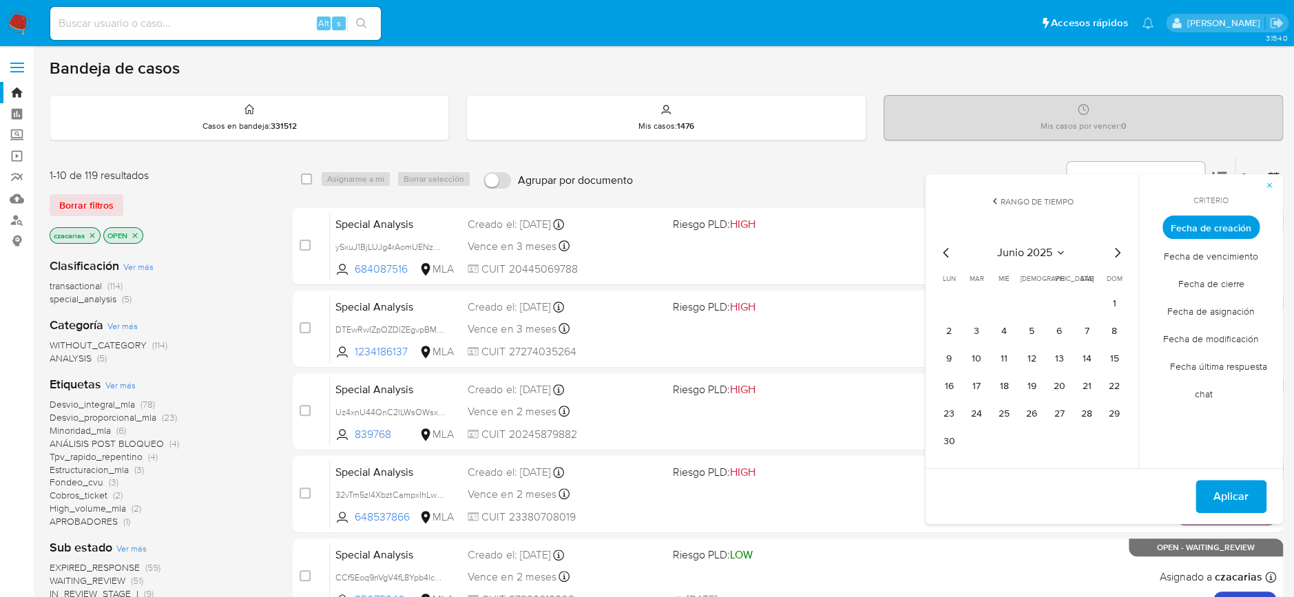
click at [1120, 246] on icon "Mes siguiente" at bounding box center [1117, 252] width 17 height 17
click at [942, 258] on icon "Mes anterior" at bounding box center [946, 252] width 17 height 17
click at [1107, 306] on button "1" at bounding box center [1114, 304] width 22 height 22
click at [954, 440] on button "30" at bounding box center [949, 441] width 22 height 22
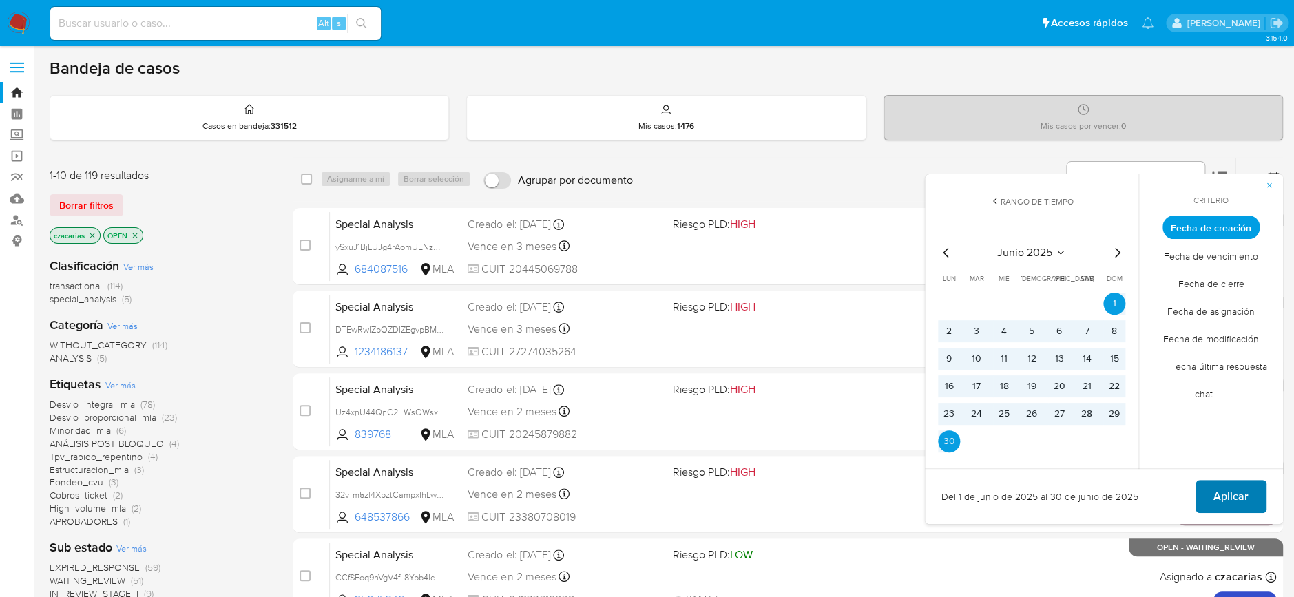
click at [1251, 490] on button "Aplicar" at bounding box center [1231, 496] width 71 height 33
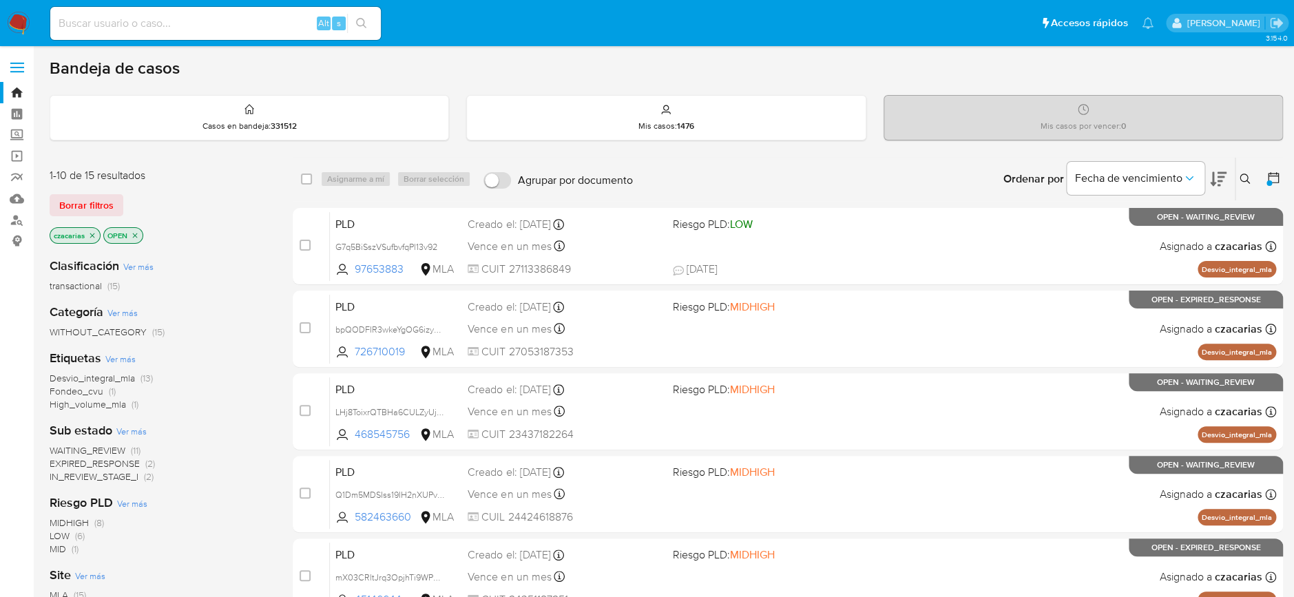
click at [135, 236] on icon "close-filter" at bounding box center [135, 235] width 8 height 8
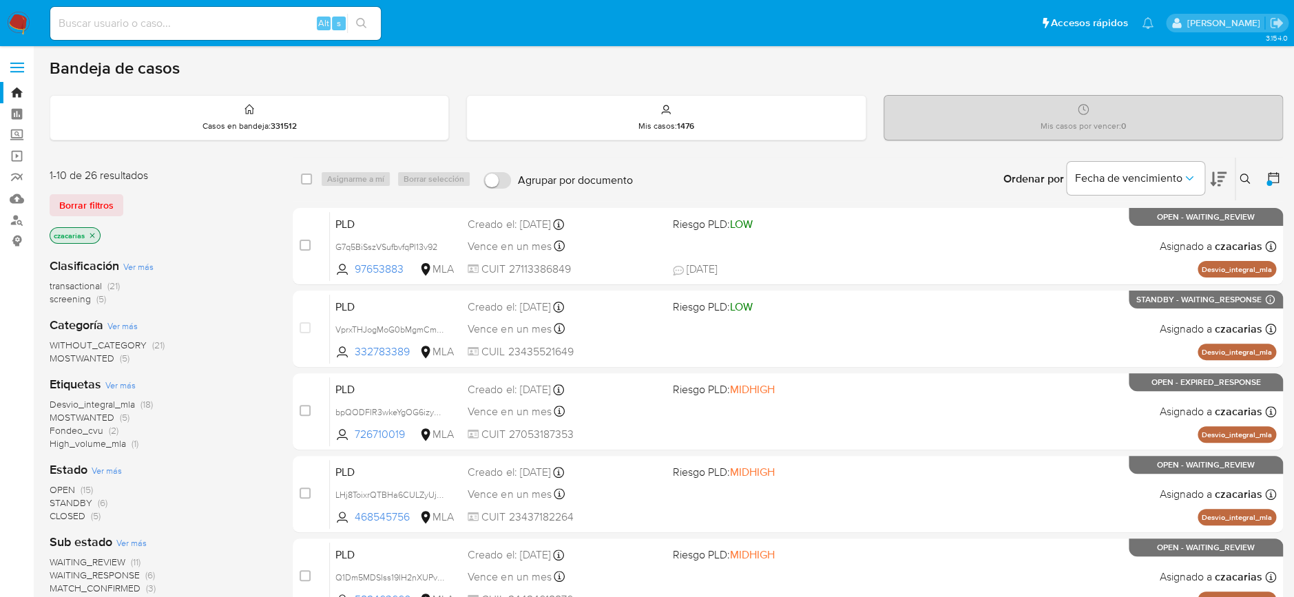
click at [72, 286] on span "transactional" at bounding box center [76, 286] width 52 height 14
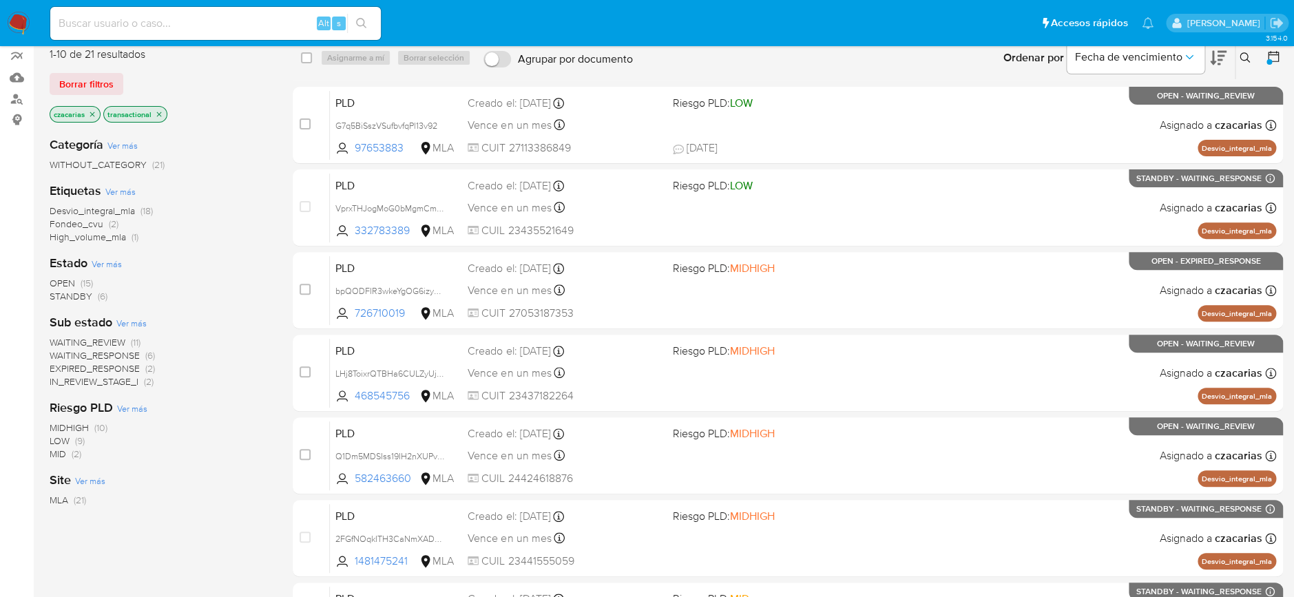
scroll to position [92, 0]
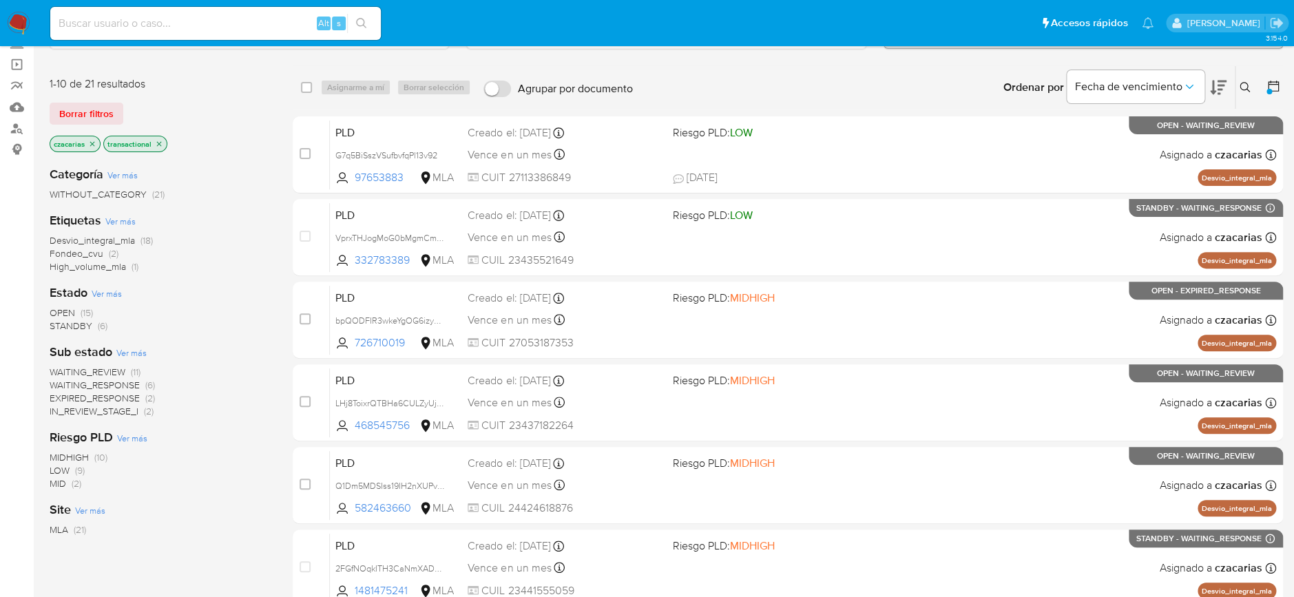
click at [92, 145] on icon "close-filter" at bounding box center [92, 144] width 8 height 8
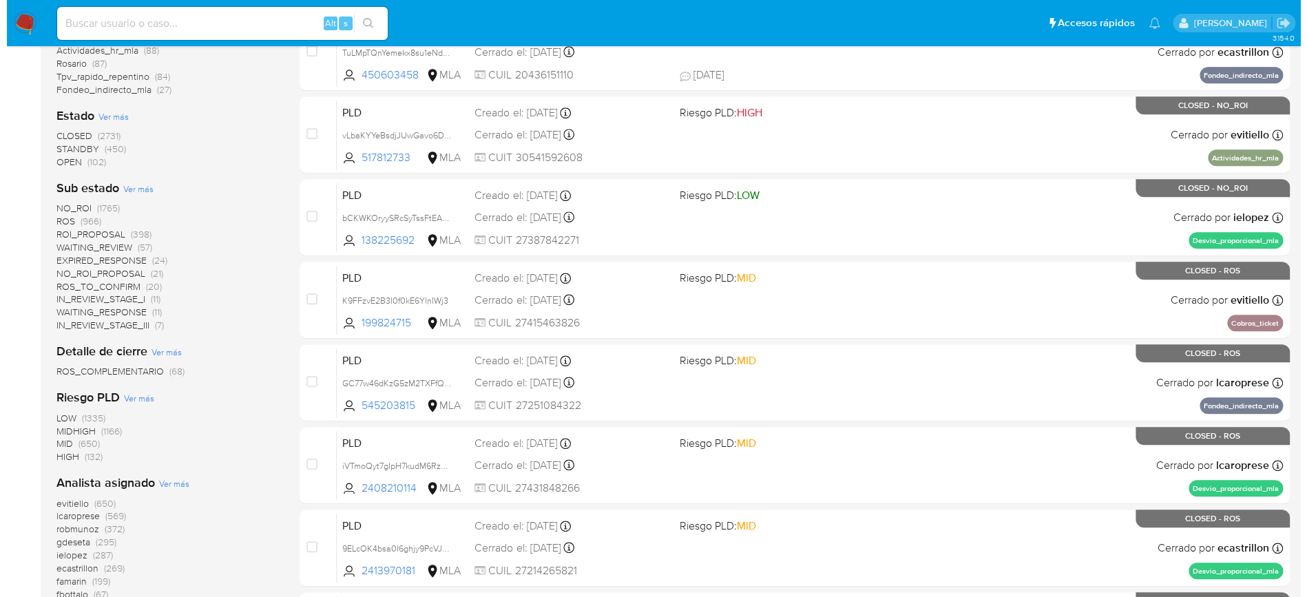
scroll to position [511, 0]
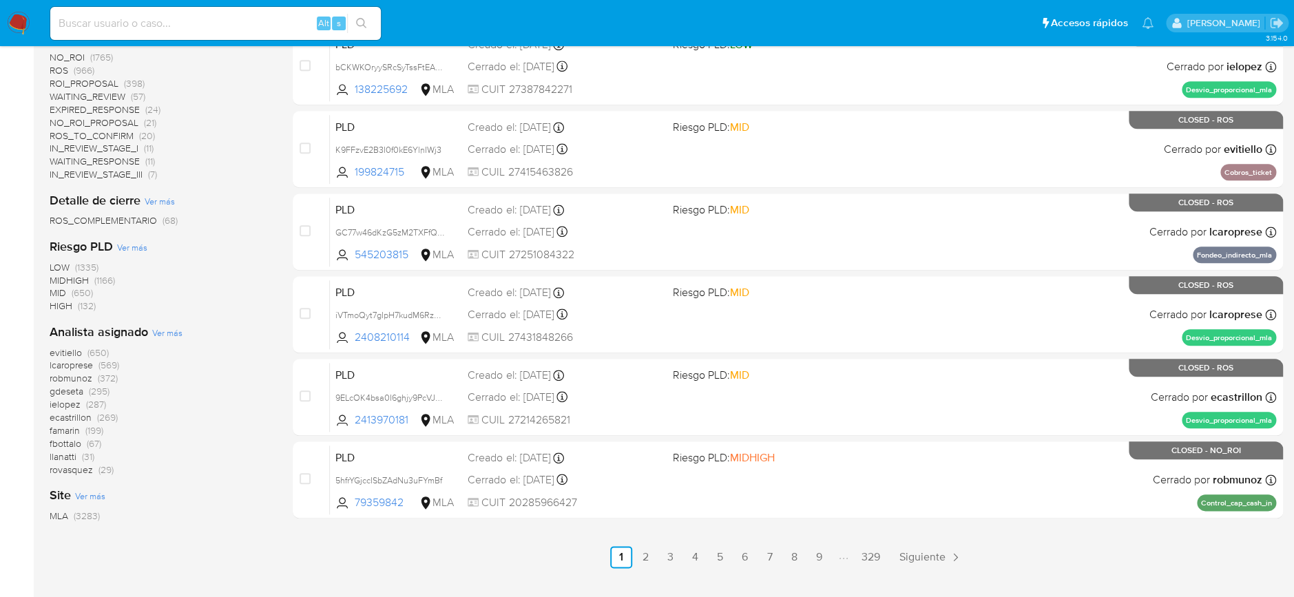
click at [161, 330] on span "Ver más" at bounding box center [167, 332] width 30 height 12
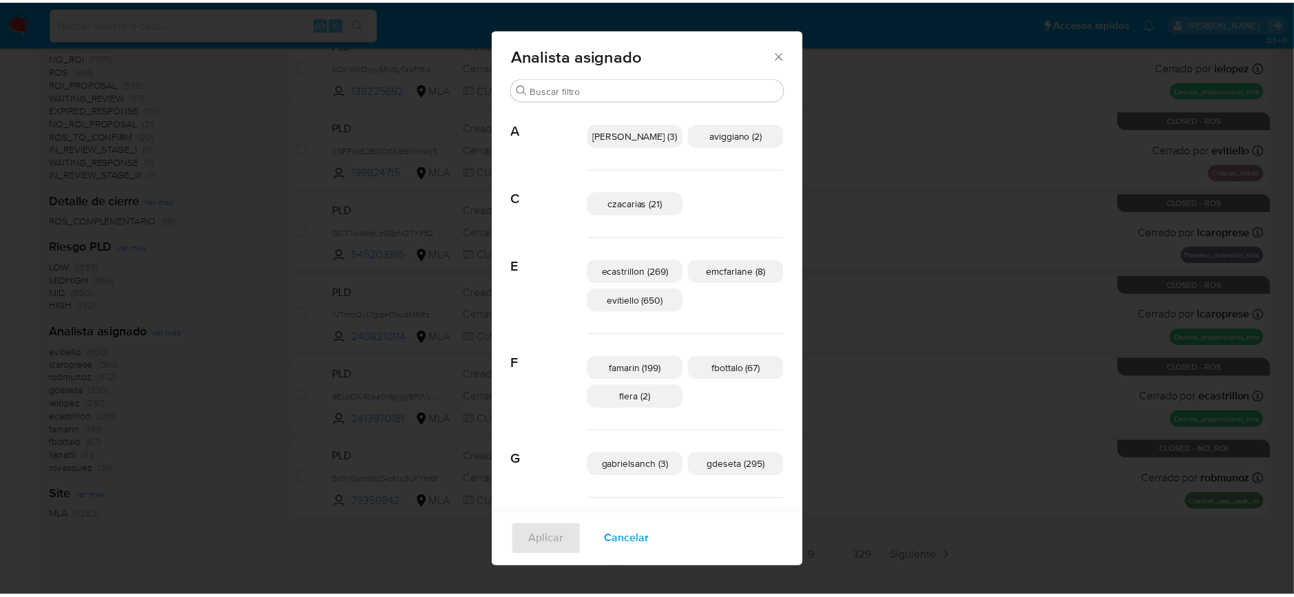
scroll to position [0, 0]
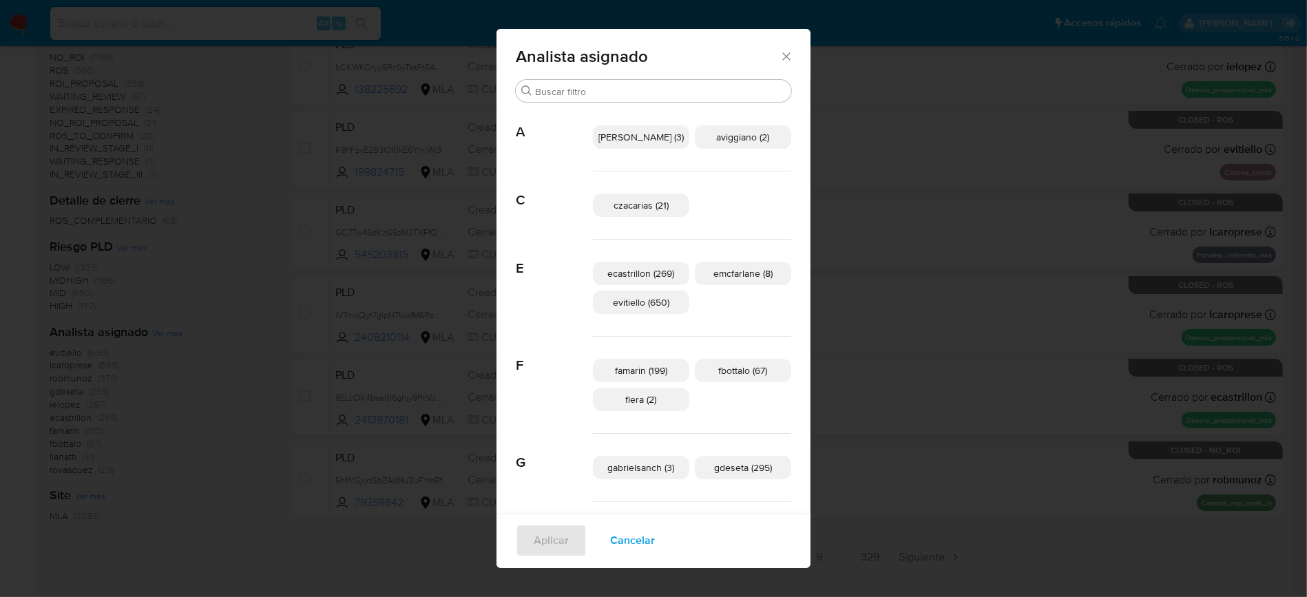
click at [663, 540] on button "Cancelar" at bounding box center [632, 540] width 81 height 33
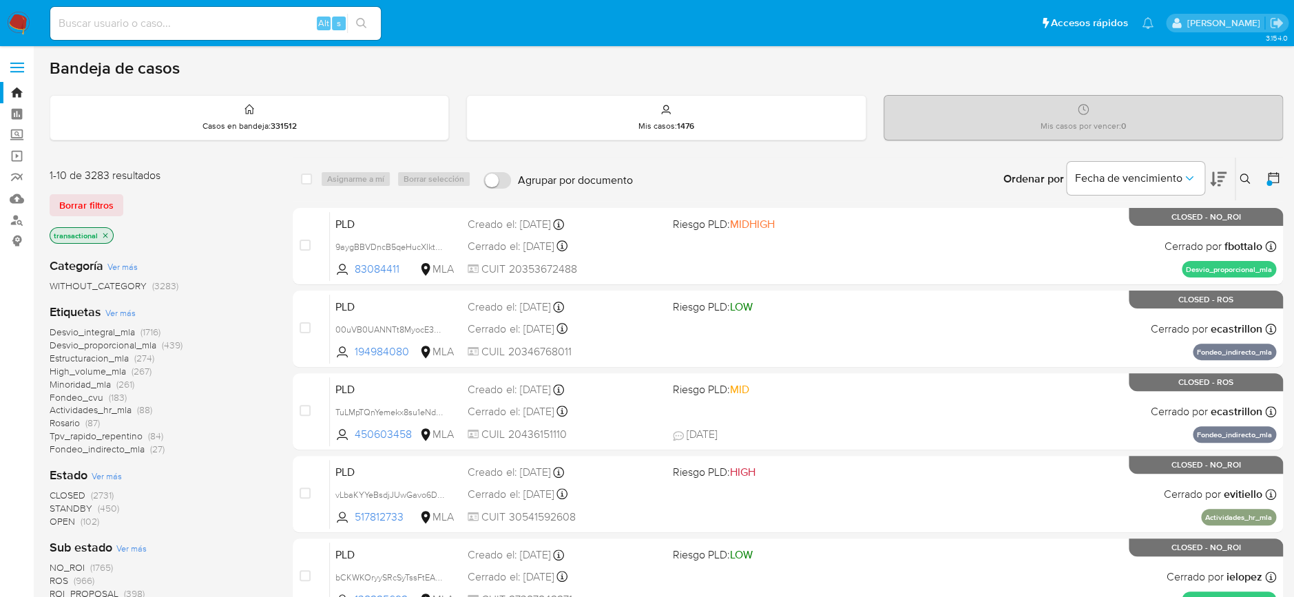
click at [18, 14] on img at bounding box center [18, 23] width 23 height 23
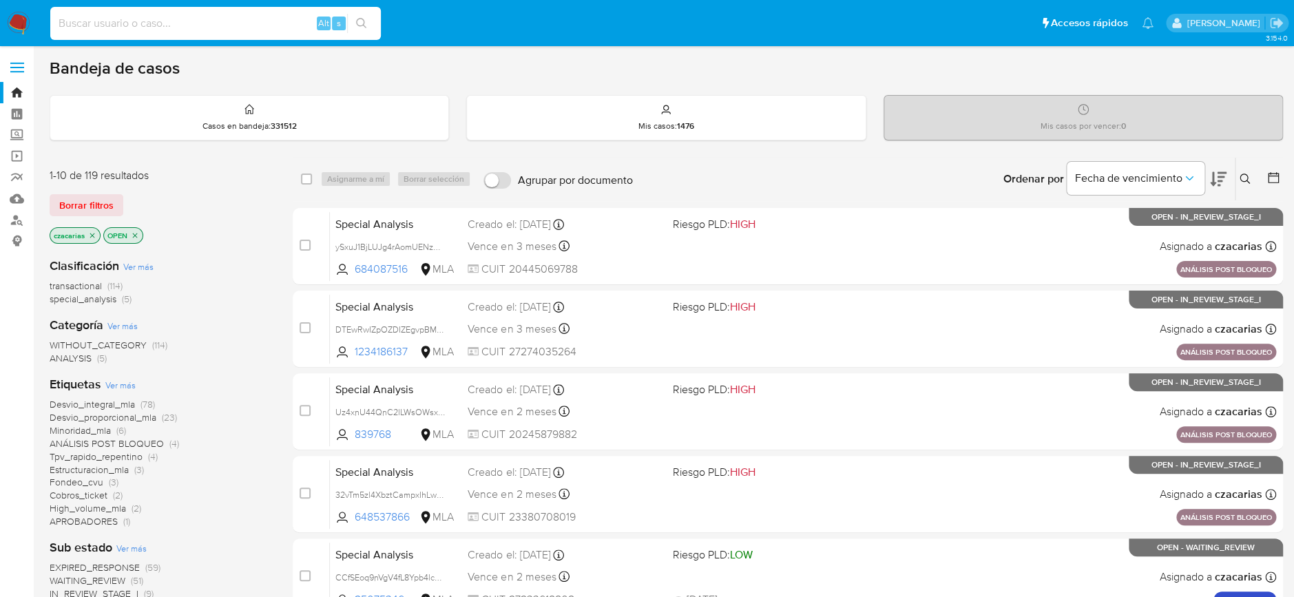
click at [296, 21] on input at bounding box center [215, 23] width 331 height 18
paste input "G7q5BiSszVSufbvfqPl13v92"
type input "G7q5BiSszVSufbvfqPl13v92"
click at [355, 16] on button "search-icon" at bounding box center [361, 23] width 28 height 19
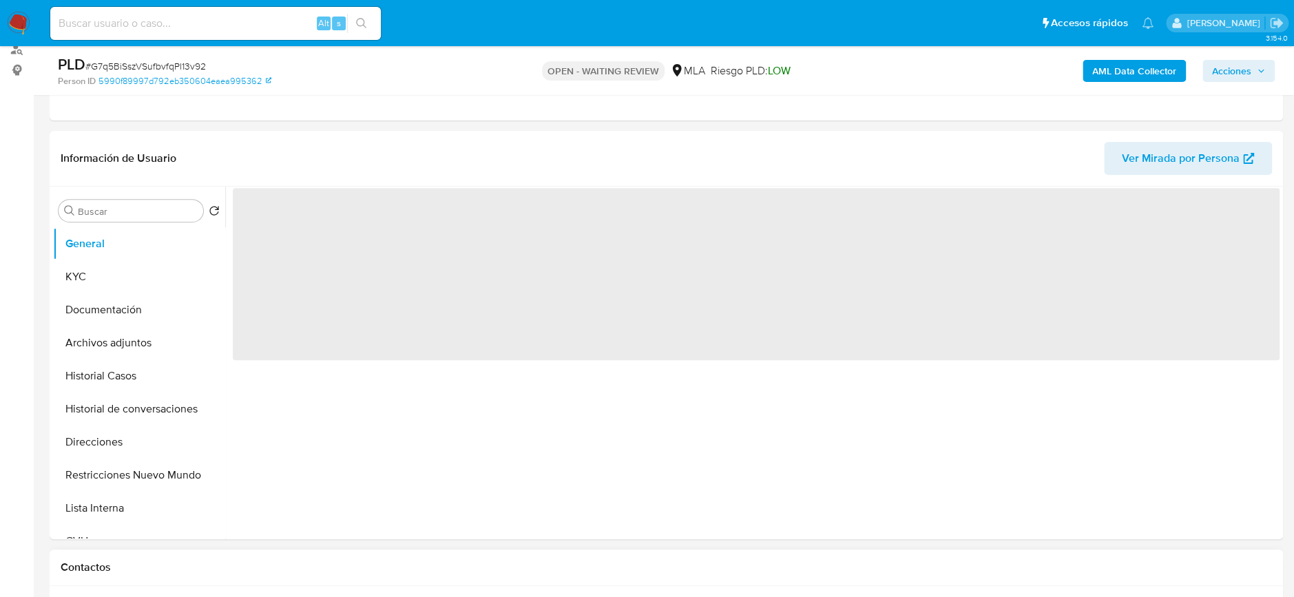
scroll to position [367, 0]
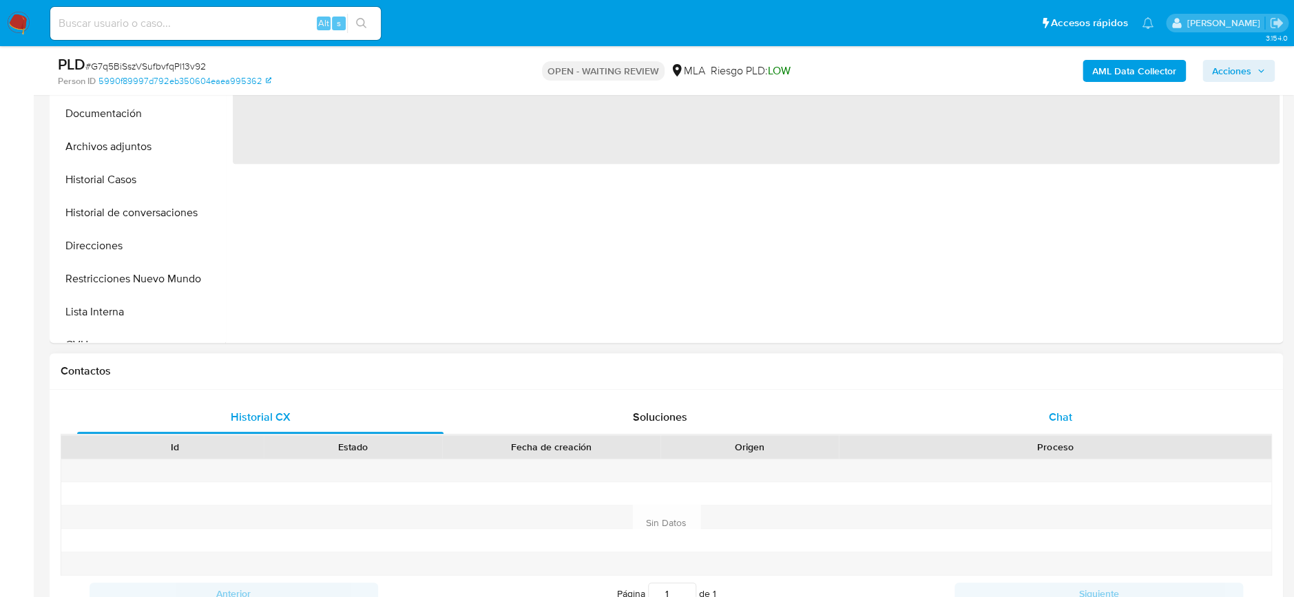
click at [1058, 435] on div "Id Estado Fecha de creación Origen Proceso" at bounding box center [666, 447] width 1211 height 24
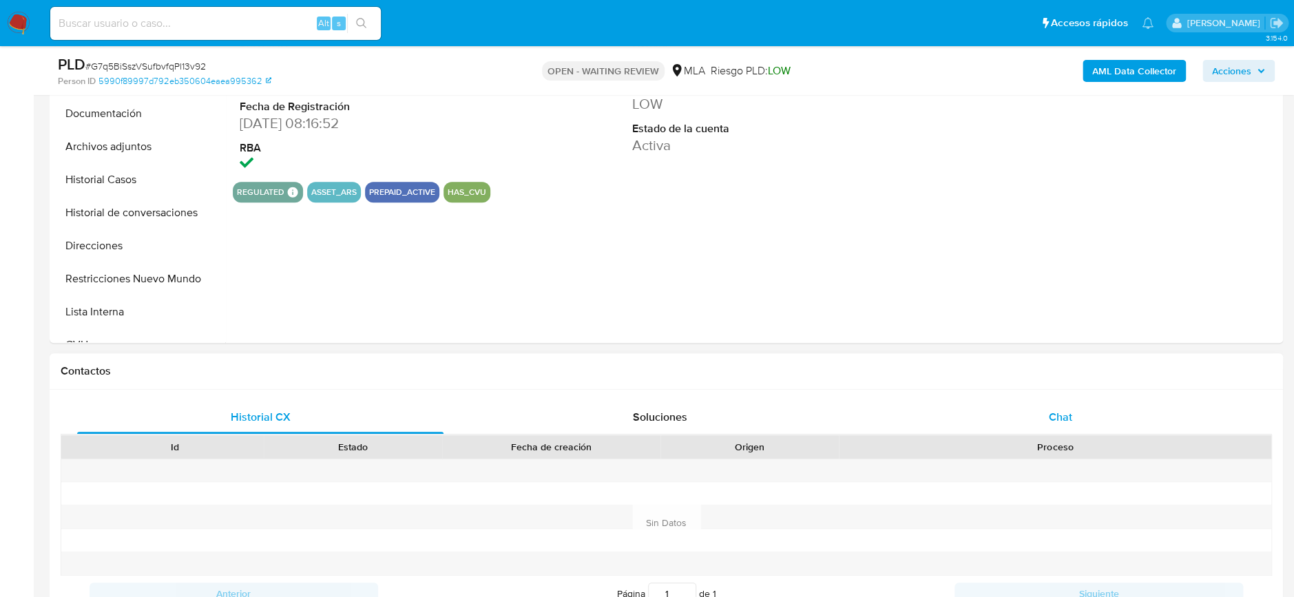
click at [1059, 421] on span "Chat" at bounding box center [1059, 417] width 23 height 16
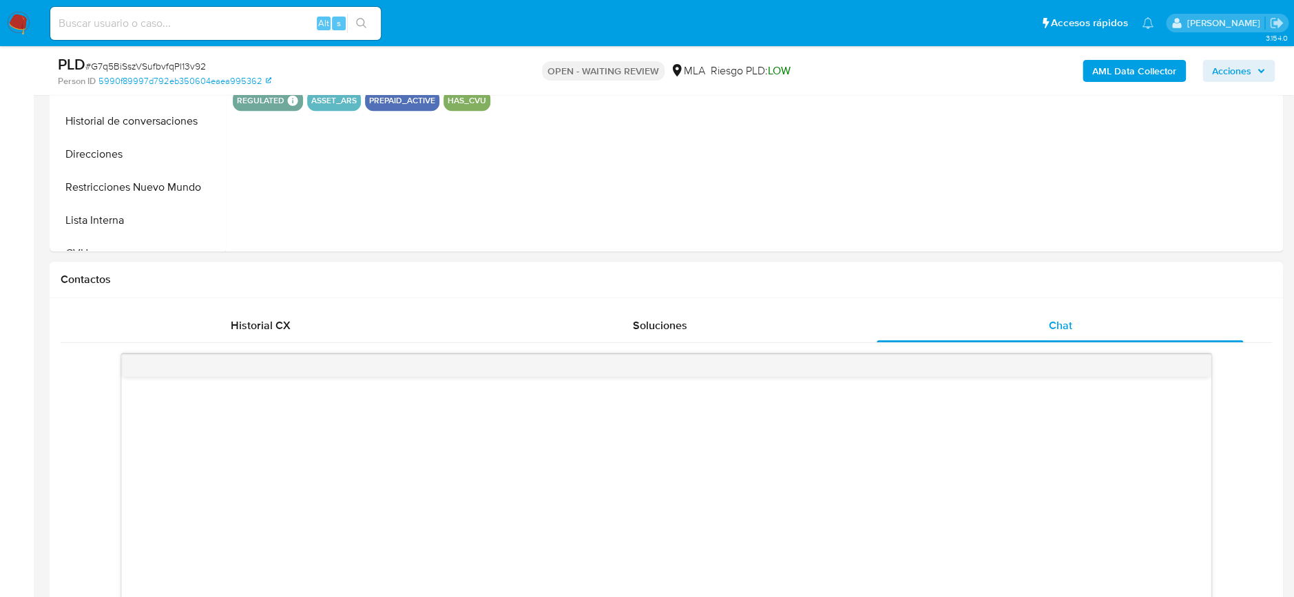
select select "10"
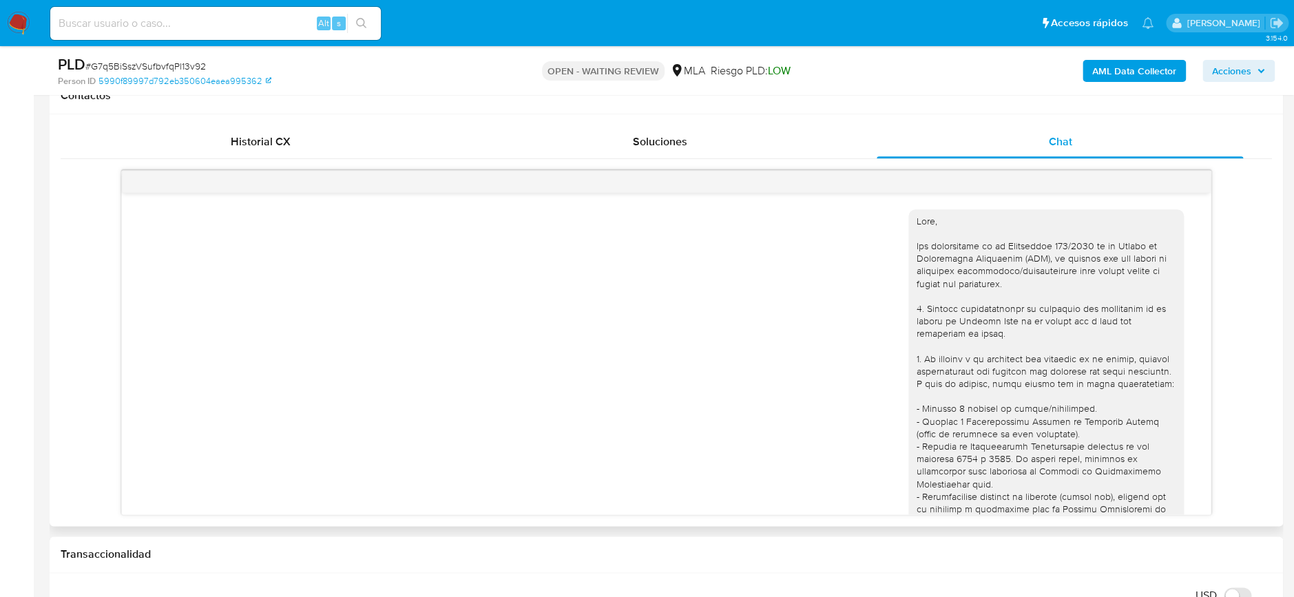
scroll to position [1121, 0]
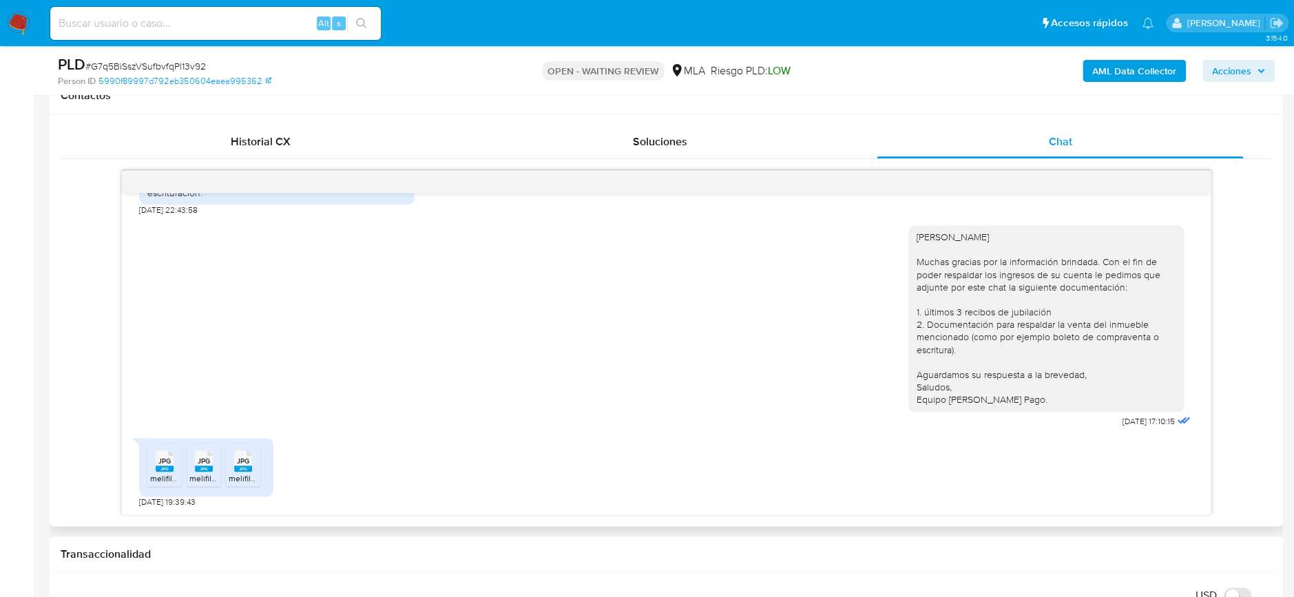
click at [154, 466] on div "JPG JPG" at bounding box center [164, 459] width 29 height 27
click at [198, 465] on span "JPG" at bounding box center [204, 461] width 12 height 9
click at [240, 465] on span "JPG" at bounding box center [243, 461] width 12 height 9
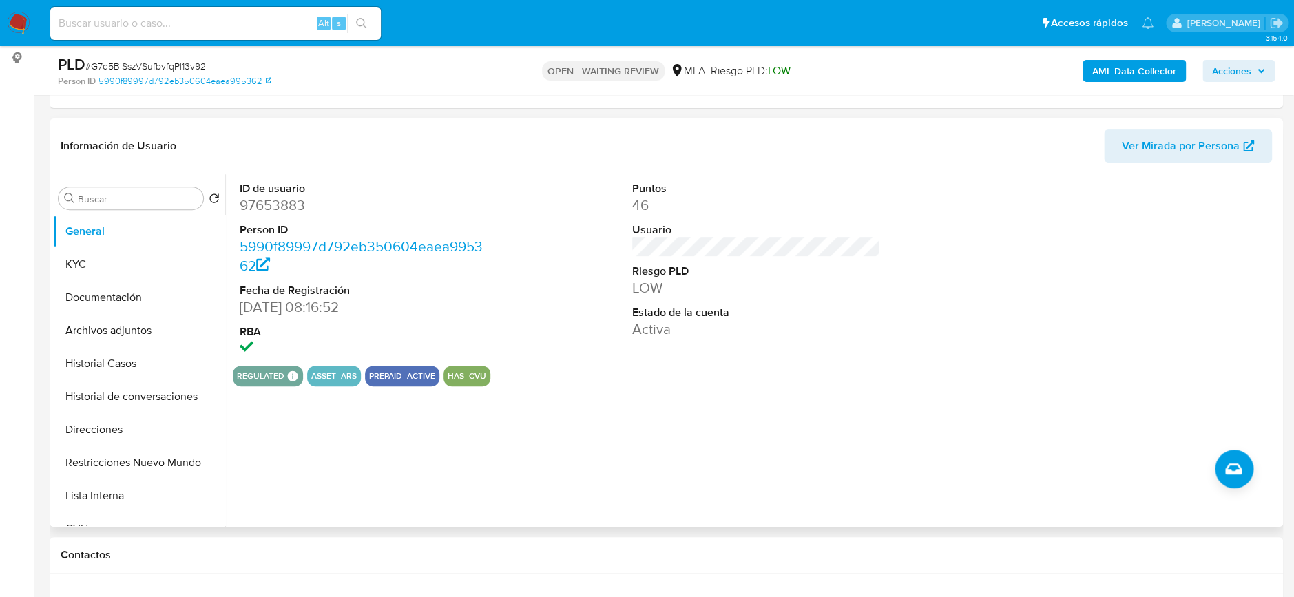
scroll to position [92, 0]
